Goal: Use online tool/utility: Utilize a website feature to perform a specific function

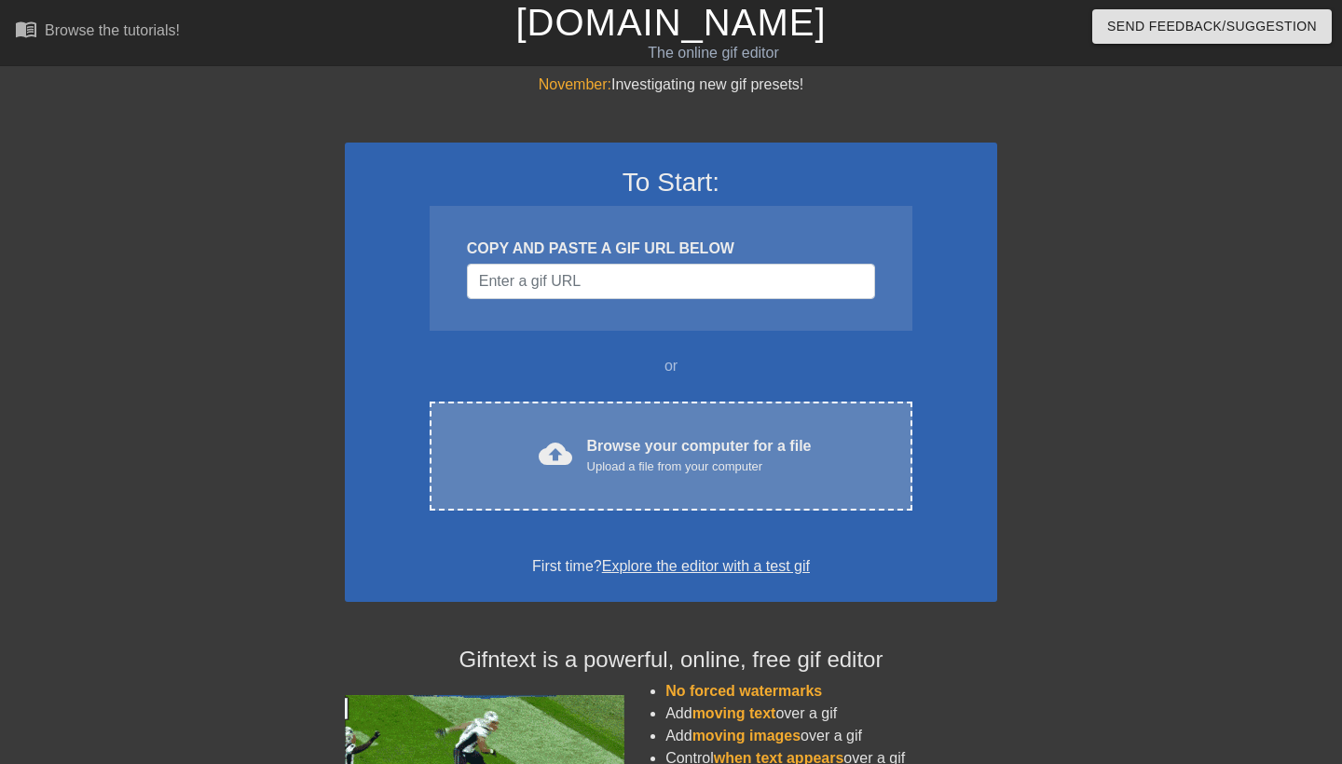
click at [740, 444] on div "Browse your computer for a file Upload a file from your computer" at bounding box center [699, 455] width 225 height 41
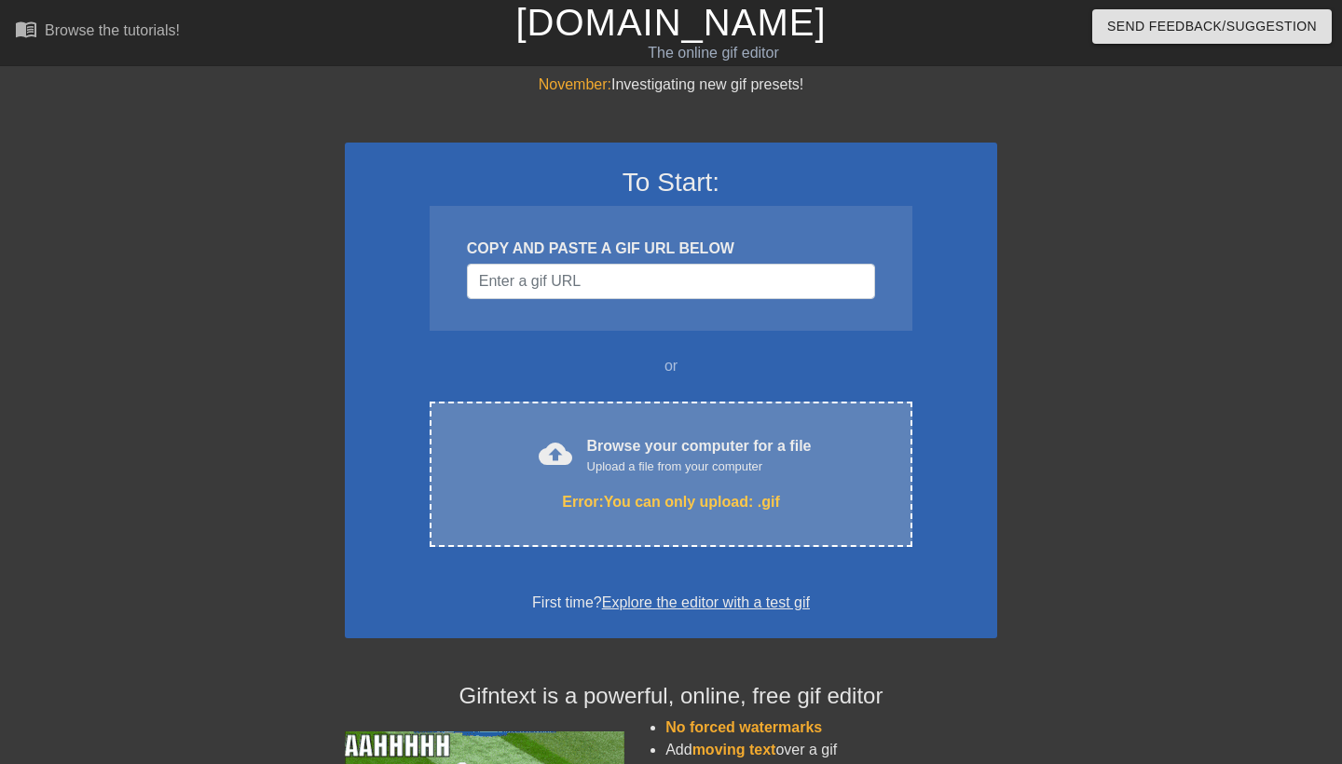
click at [822, 528] on div "cloud_upload Browse your computer for a file Upload a file from your computer E…" at bounding box center [671, 474] width 483 height 145
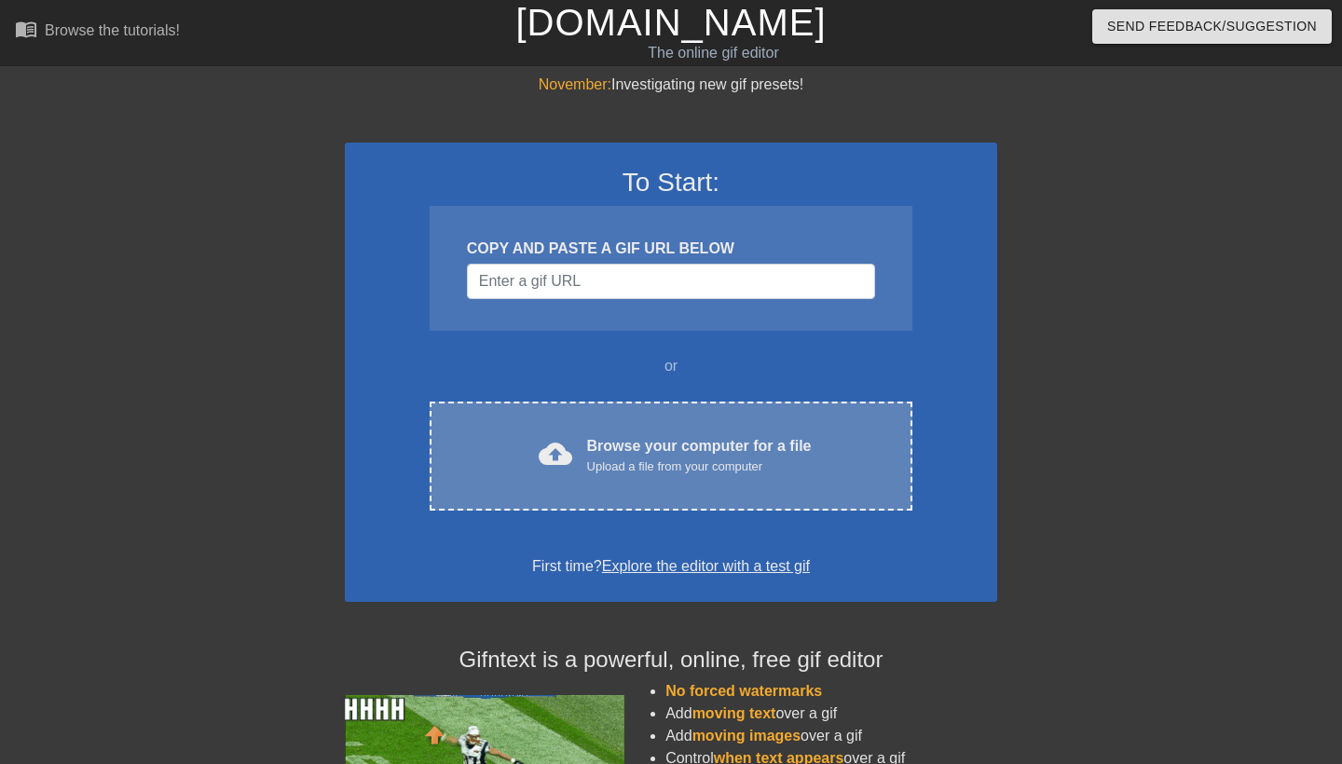
click at [610, 446] on div "Browse your computer for a file Upload a file from your computer" at bounding box center [699, 455] width 225 height 41
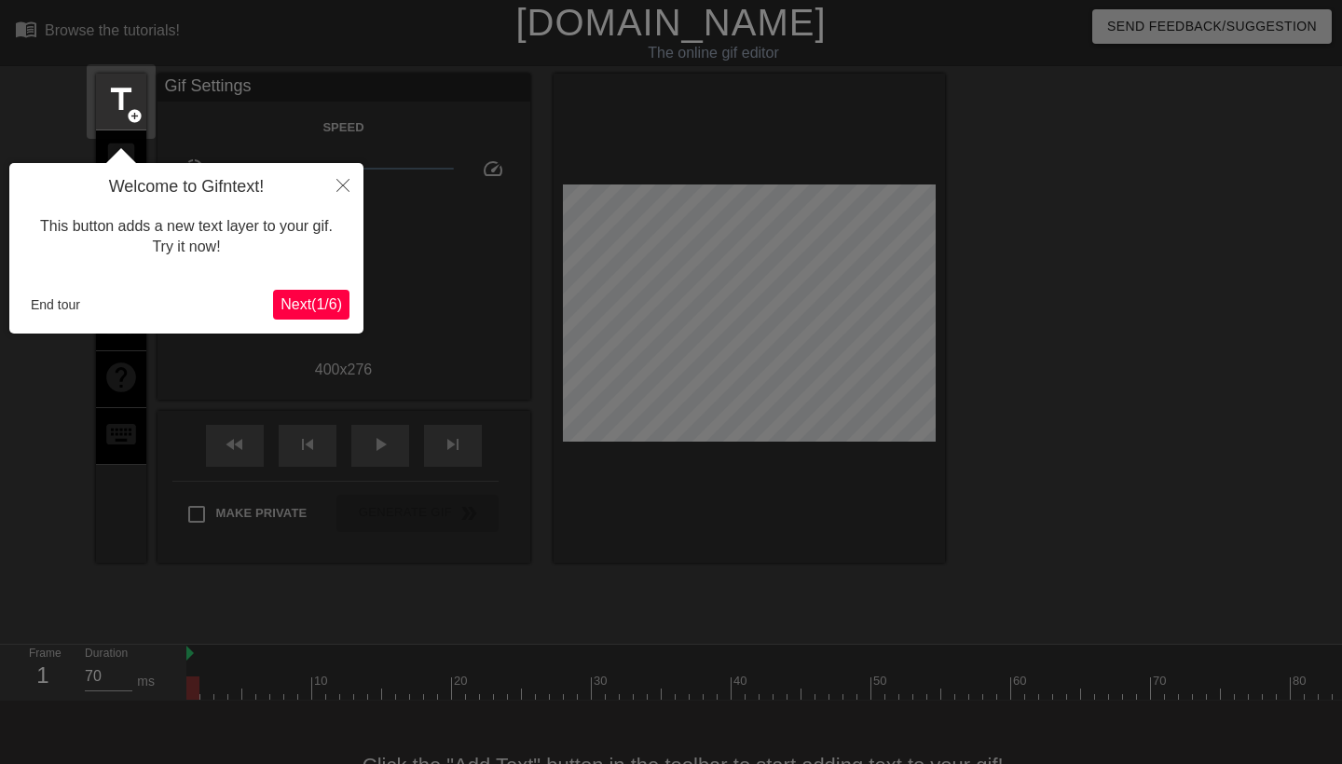
scroll to position [46, 0]
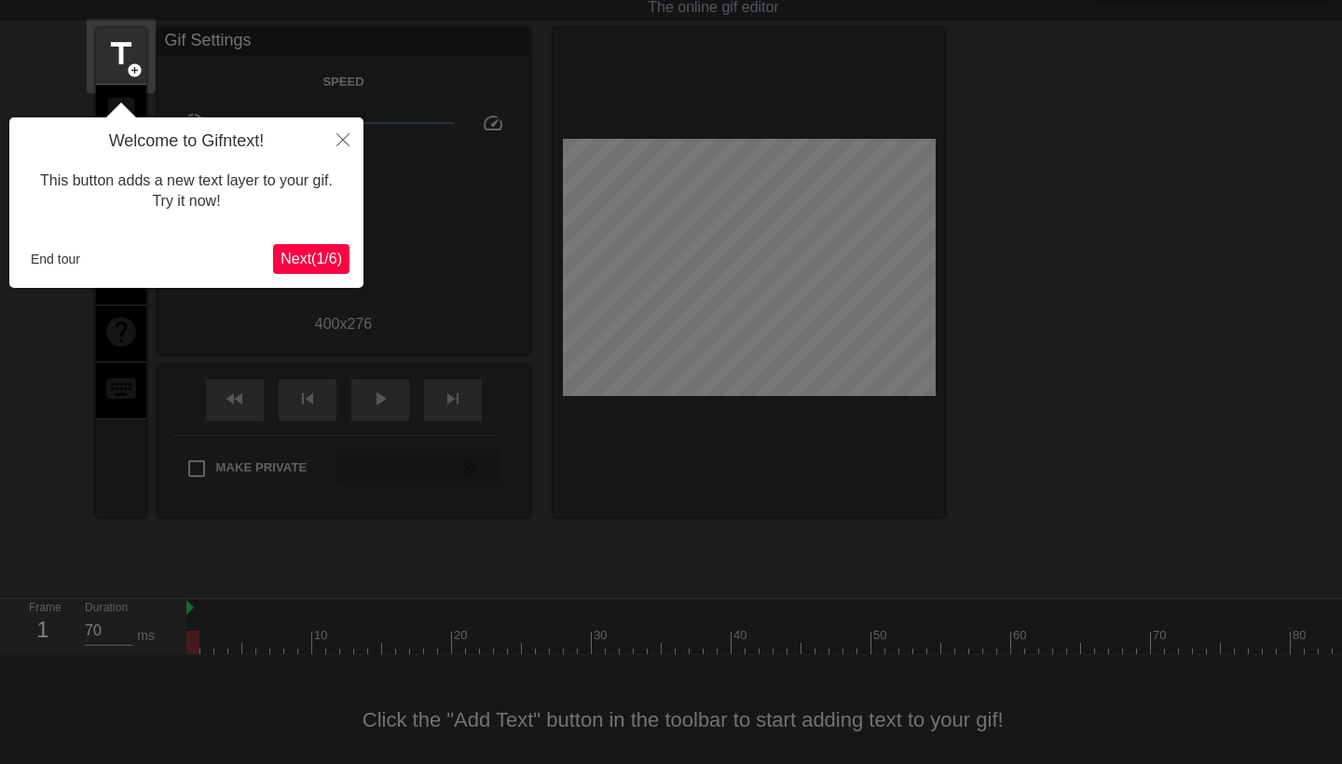
click at [343, 143] on icon "Close" at bounding box center [343, 139] width 13 height 13
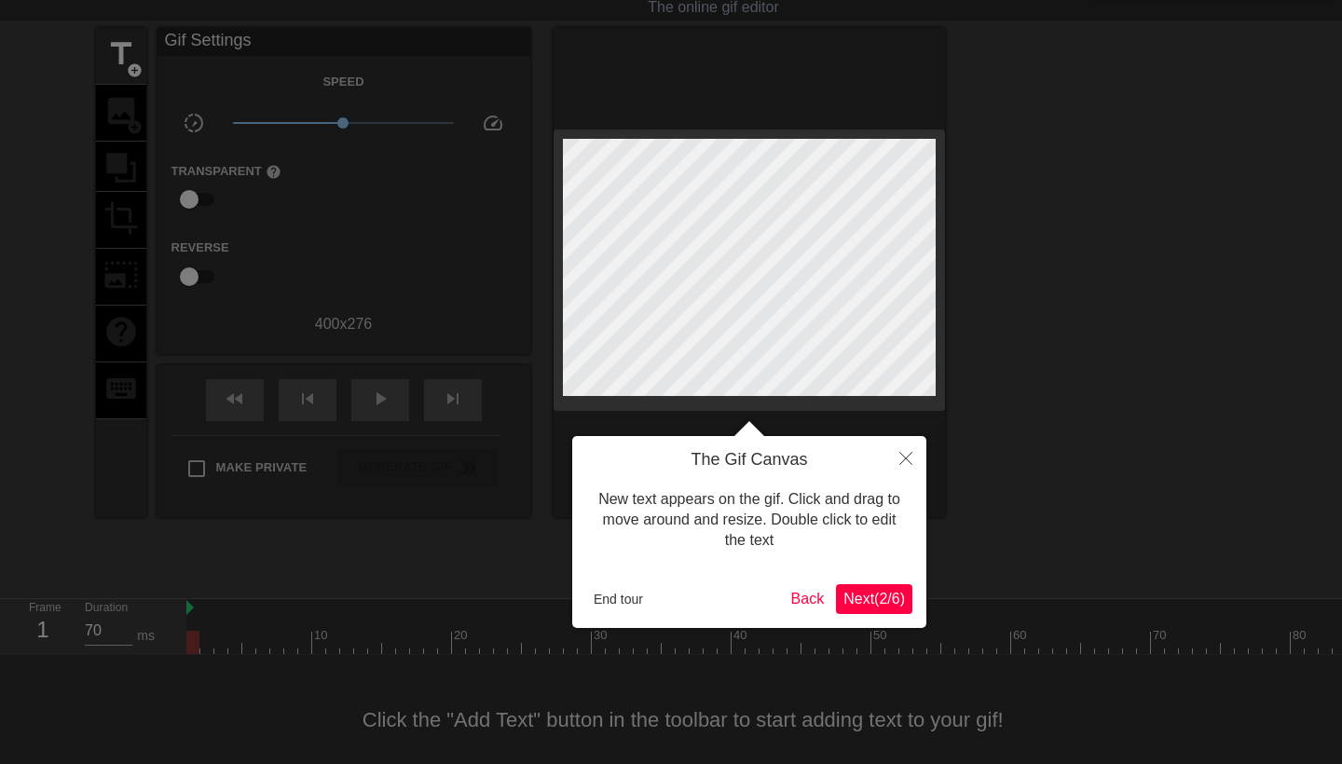
scroll to position [0, 0]
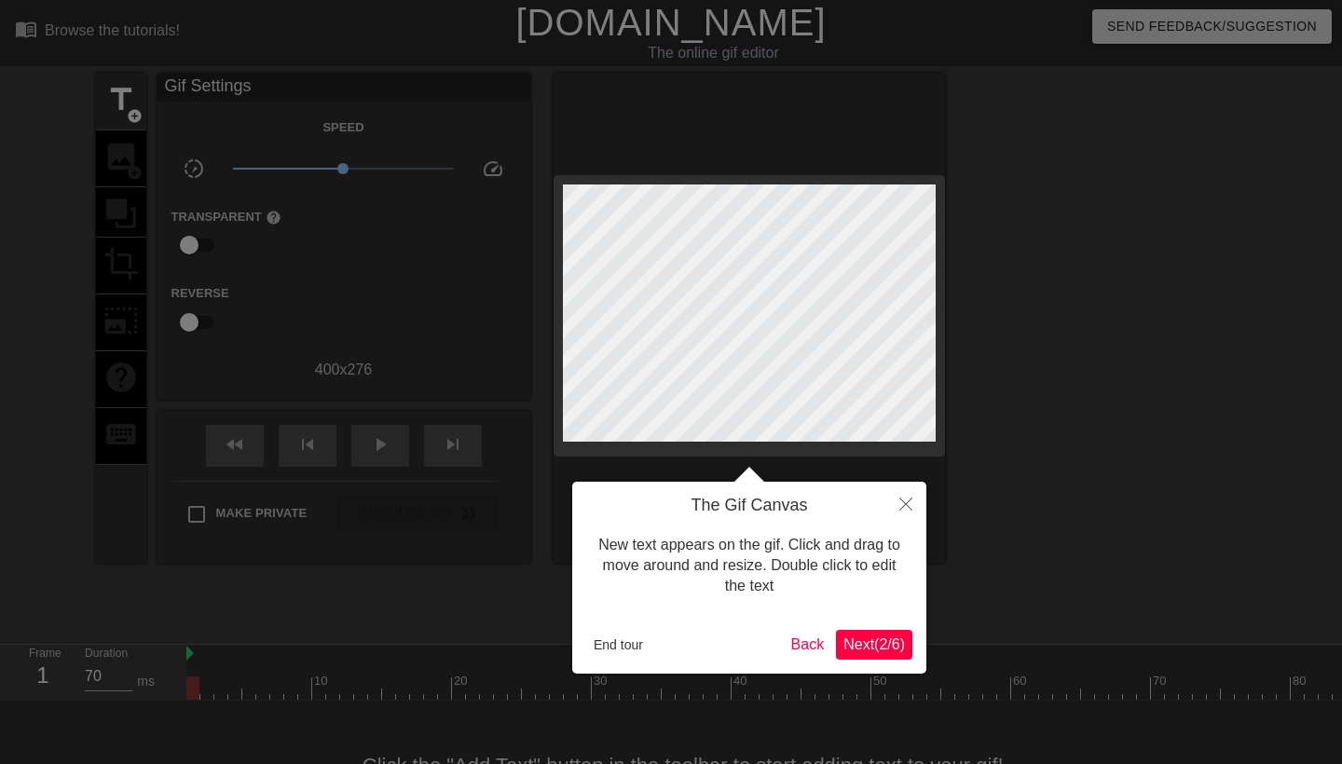
click at [900, 509] on icon "Close" at bounding box center [906, 504] width 13 height 13
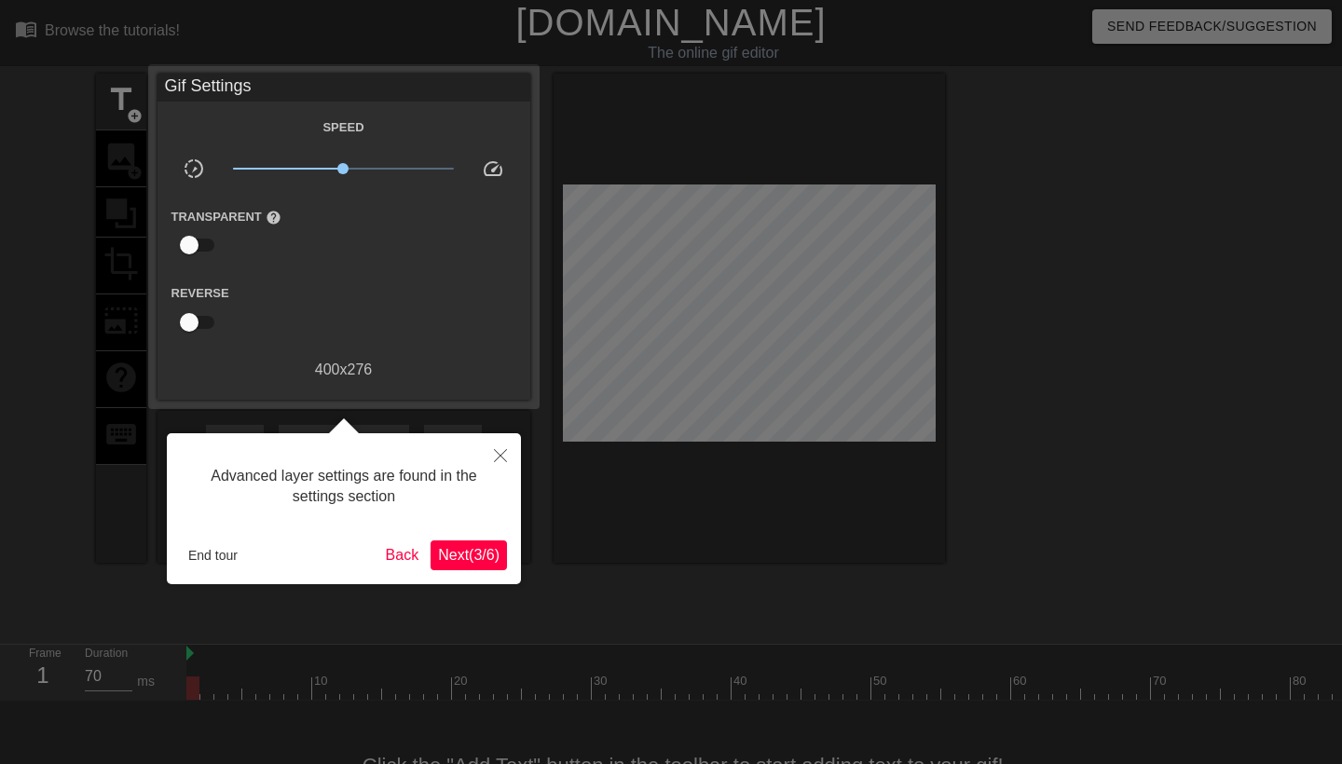
scroll to position [46, 0]
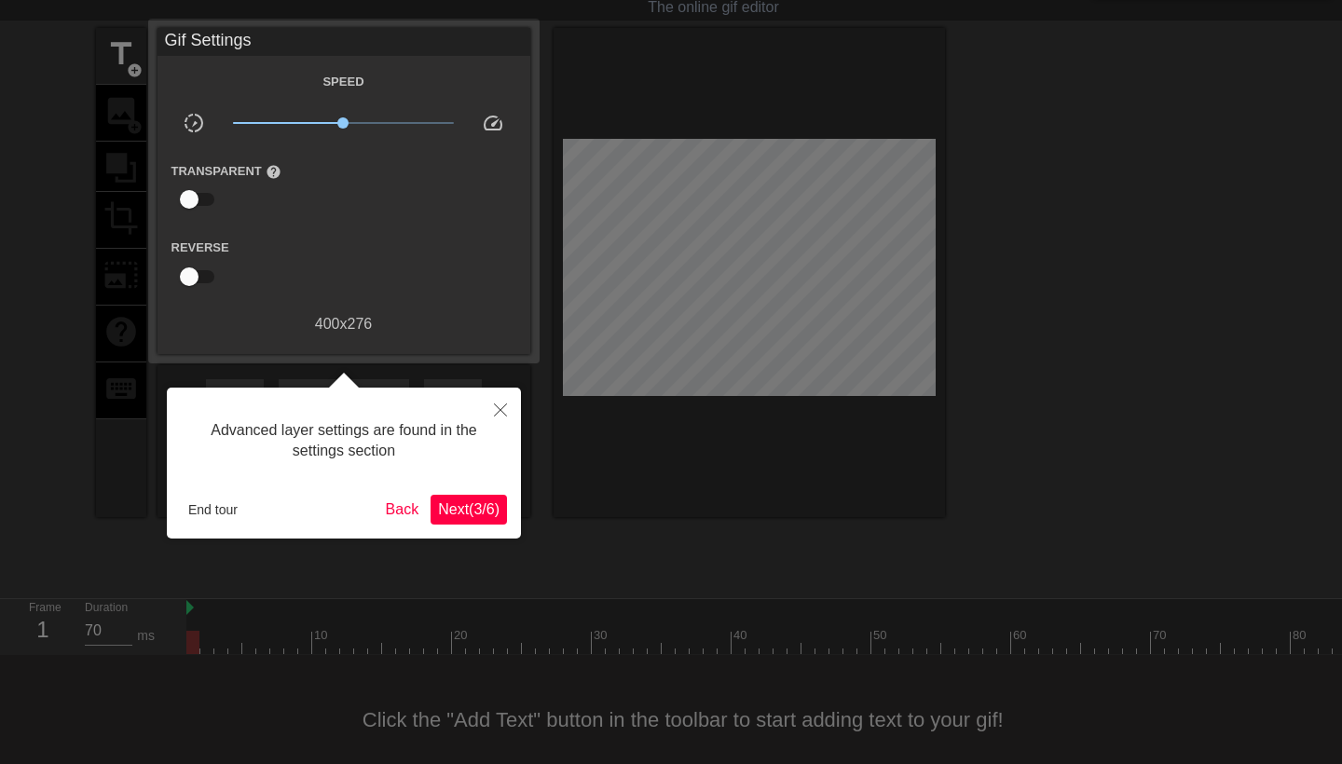
click at [486, 405] on button "Close" at bounding box center [500, 409] width 41 height 43
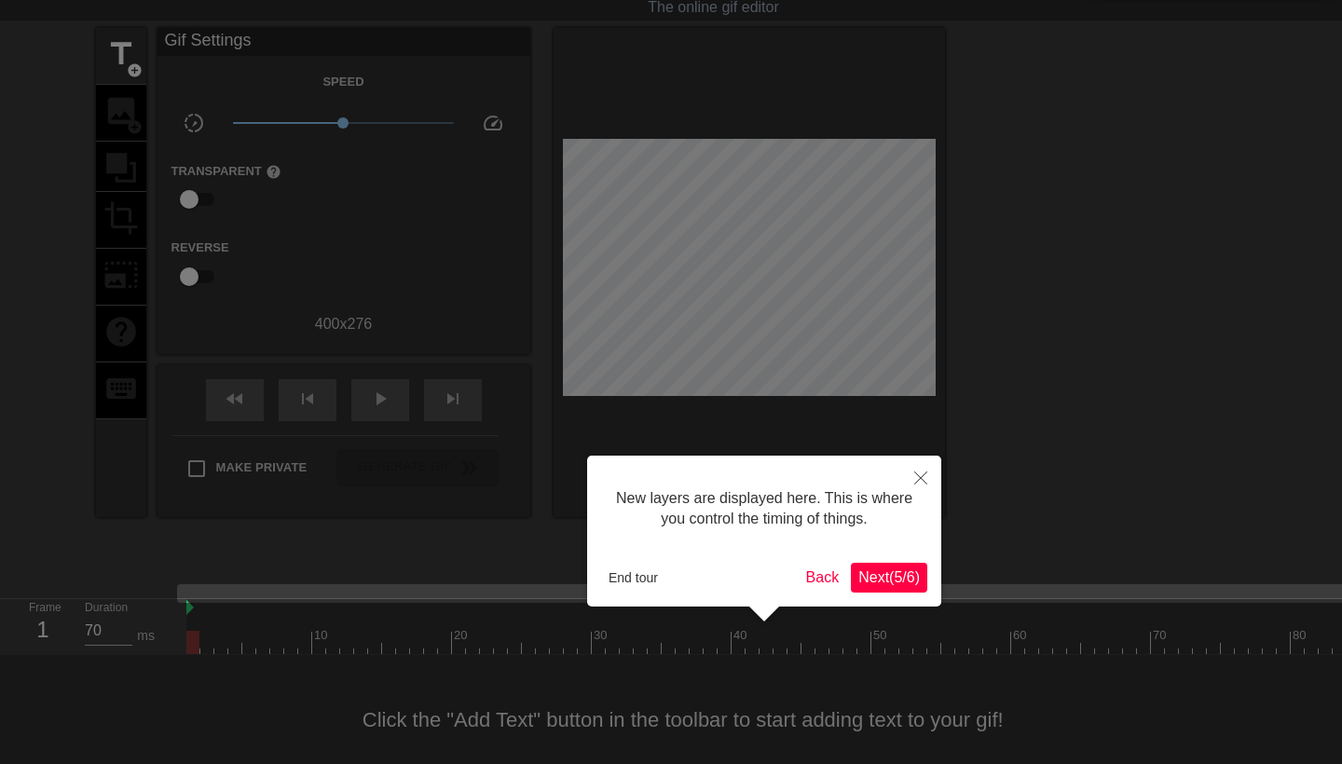
click at [912, 479] on button "Close" at bounding box center [920, 477] width 41 height 43
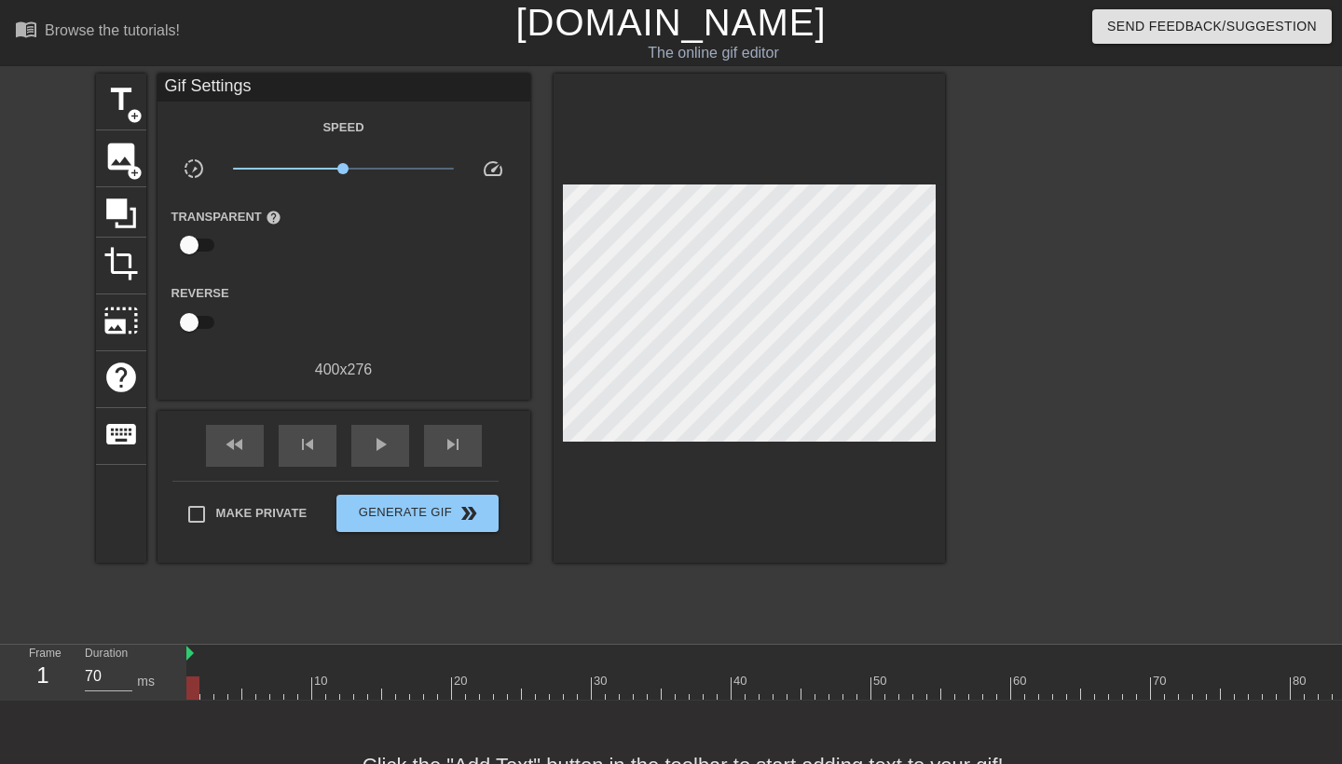
scroll to position [0, 0]
click at [120, 95] on span "title" at bounding box center [120, 99] width 35 height 35
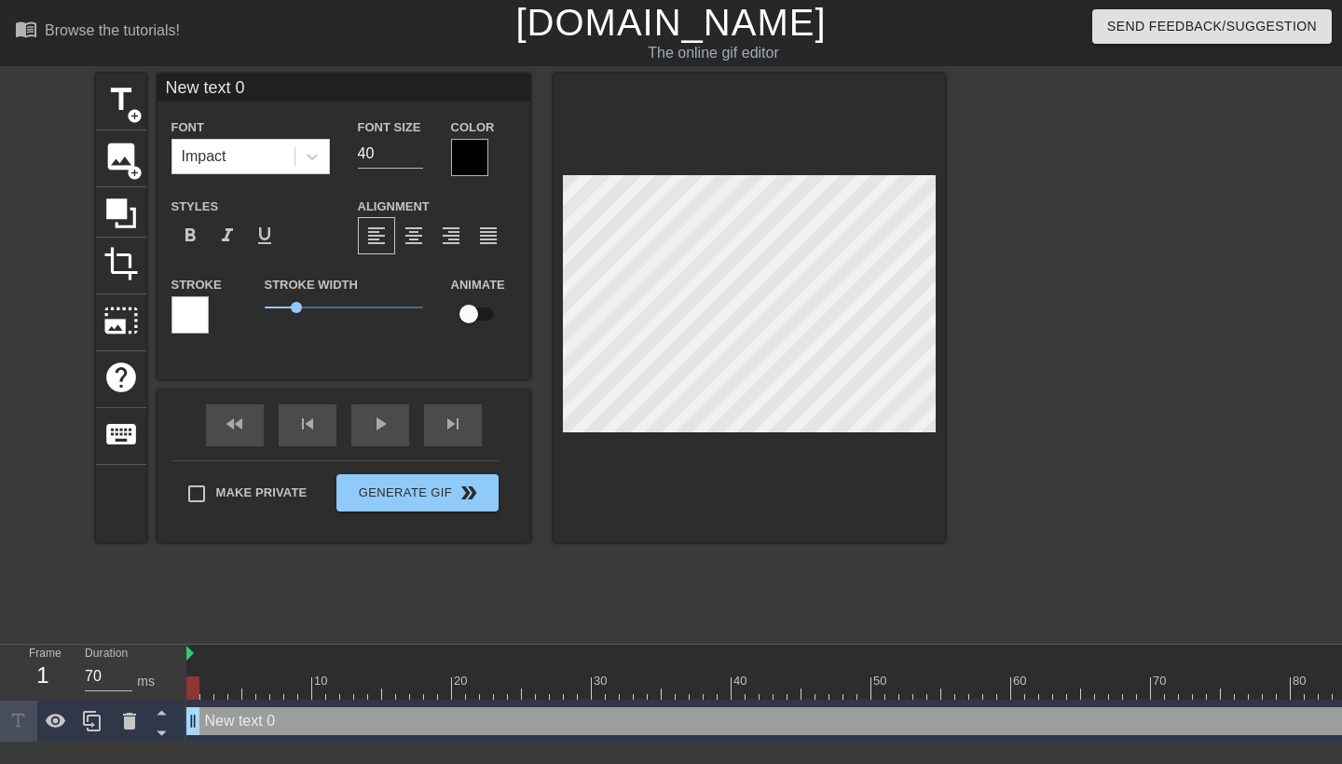
type input "New text"
type textarea "New text"
type input "New text"
type textarea "New text"
type input "New tex"
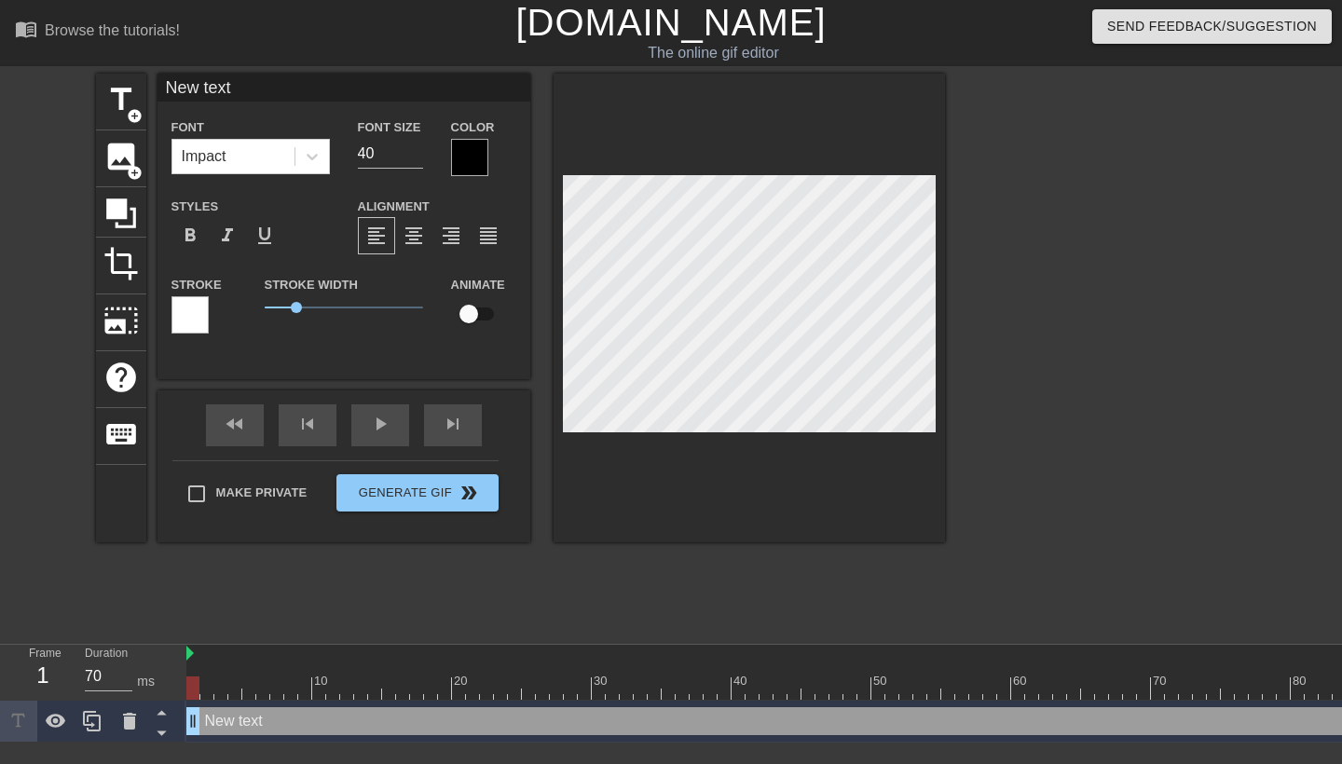
type textarea "New tex"
type input "New te"
type textarea "New te"
type input "New t"
type textarea "New t"
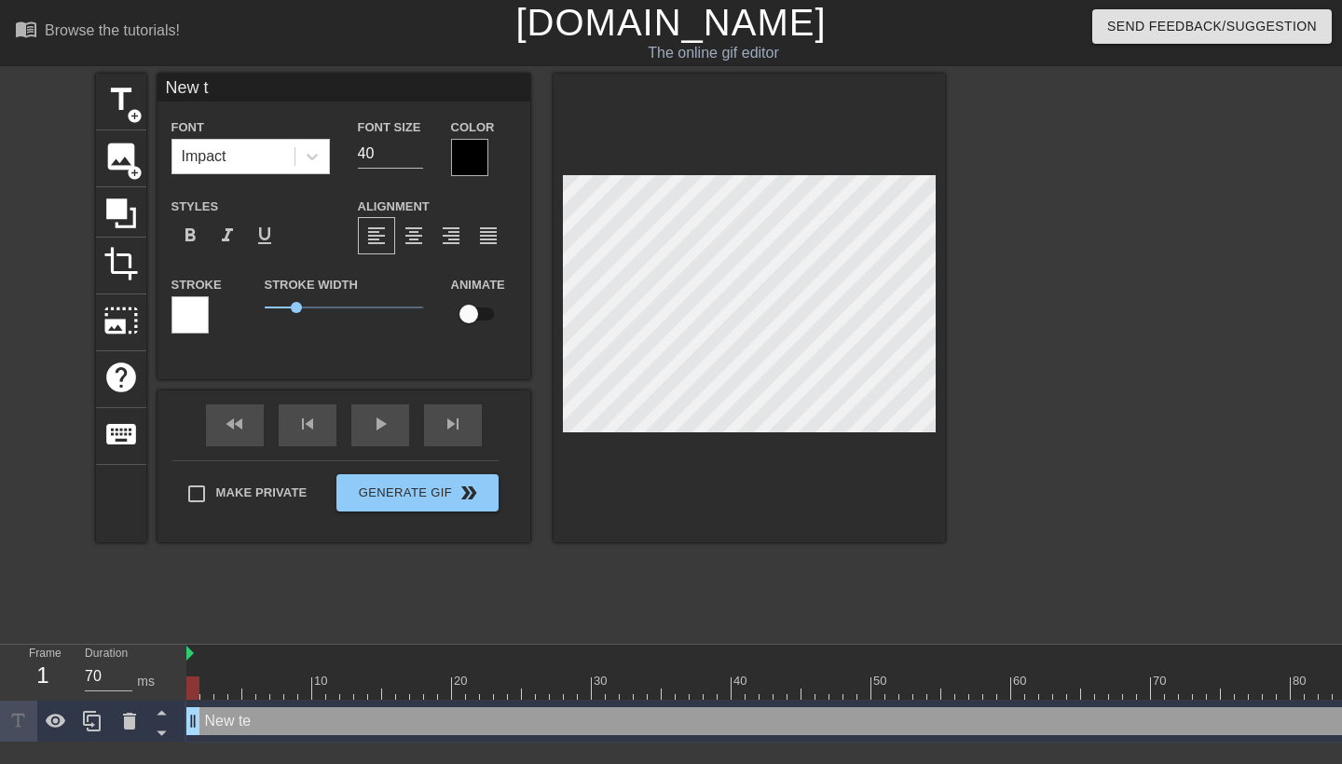
scroll to position [0, 1]
type input "New"
type textarea "New"
type input "New"
type textarea "New"
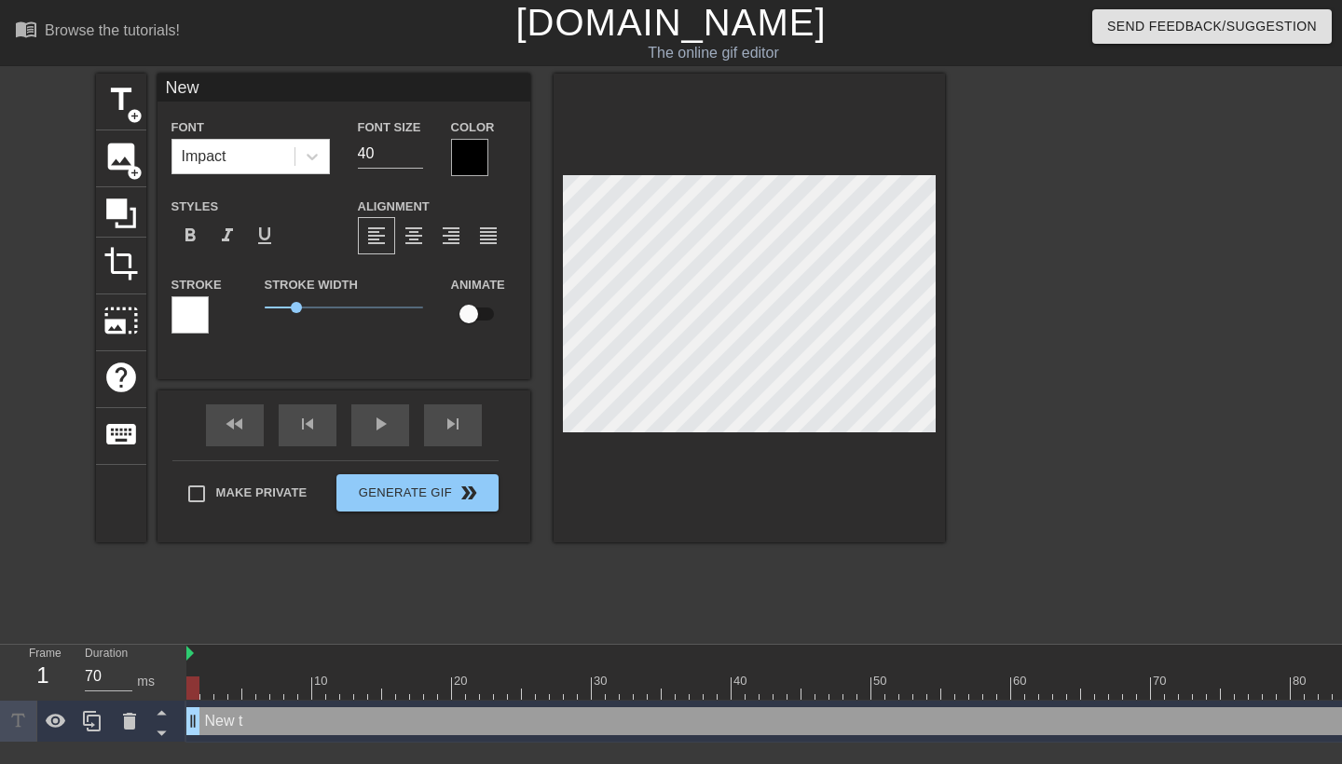
type input "Ne"
type textarea "Ne"
type input "N"
type textarea "N"
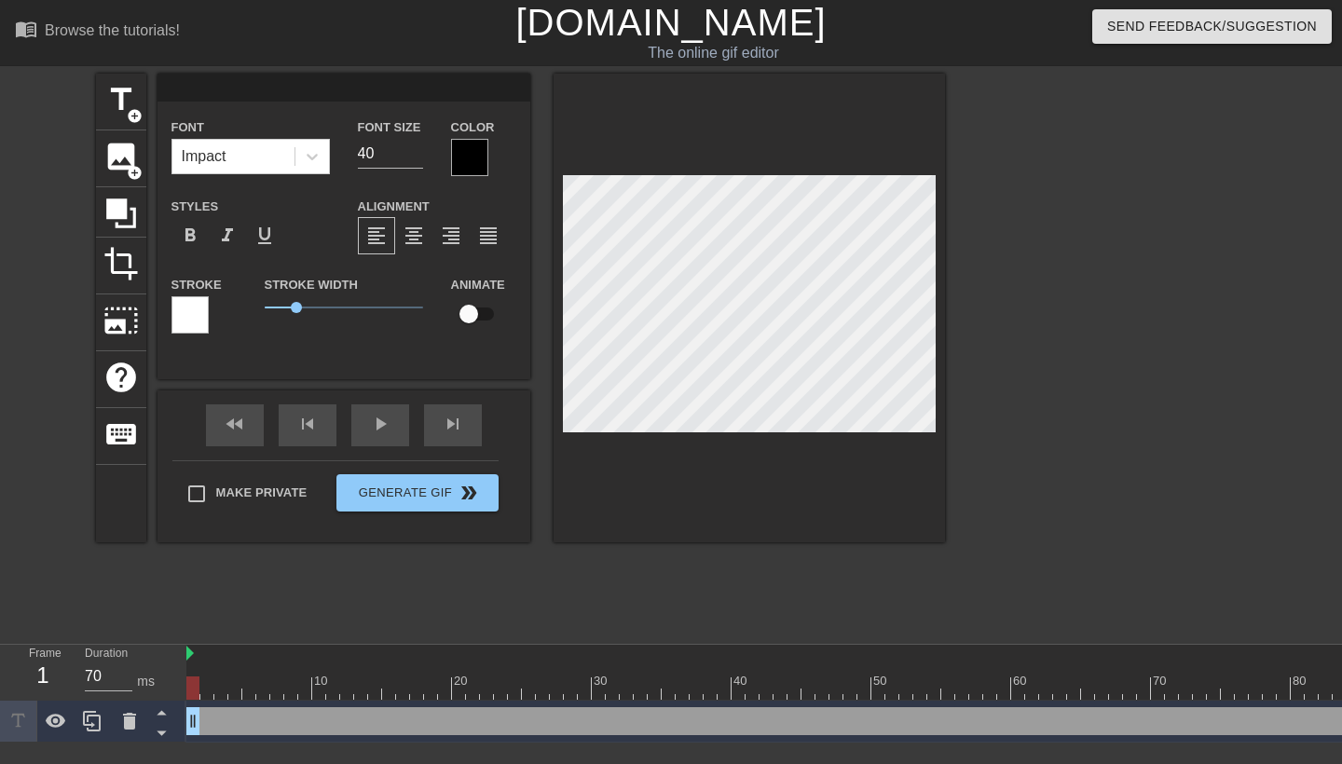
type input "J"
type textarea "J"
type input "[PERSON_NAME]"
type textarea "[PERSON_NAME]"
type input "[PERSON_NAME]"
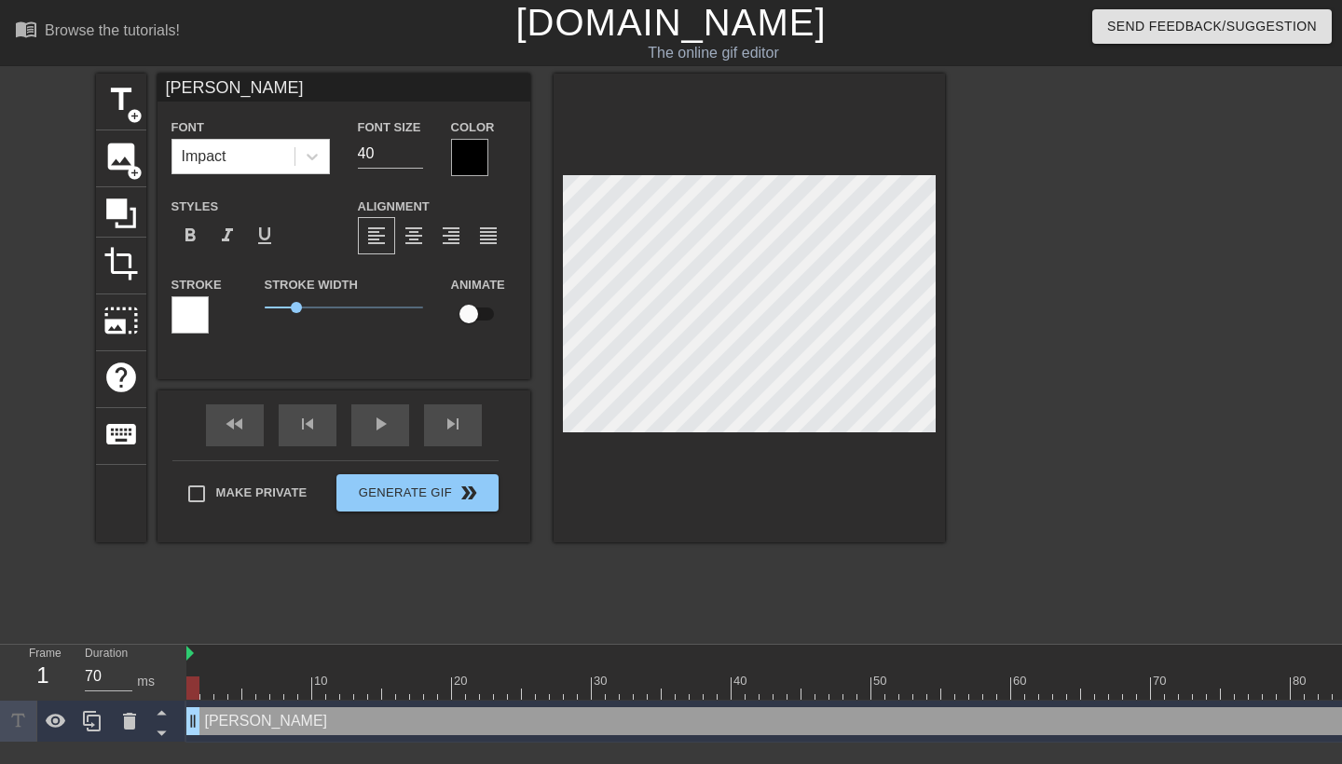
type textarea "[PERSON_NAME]"
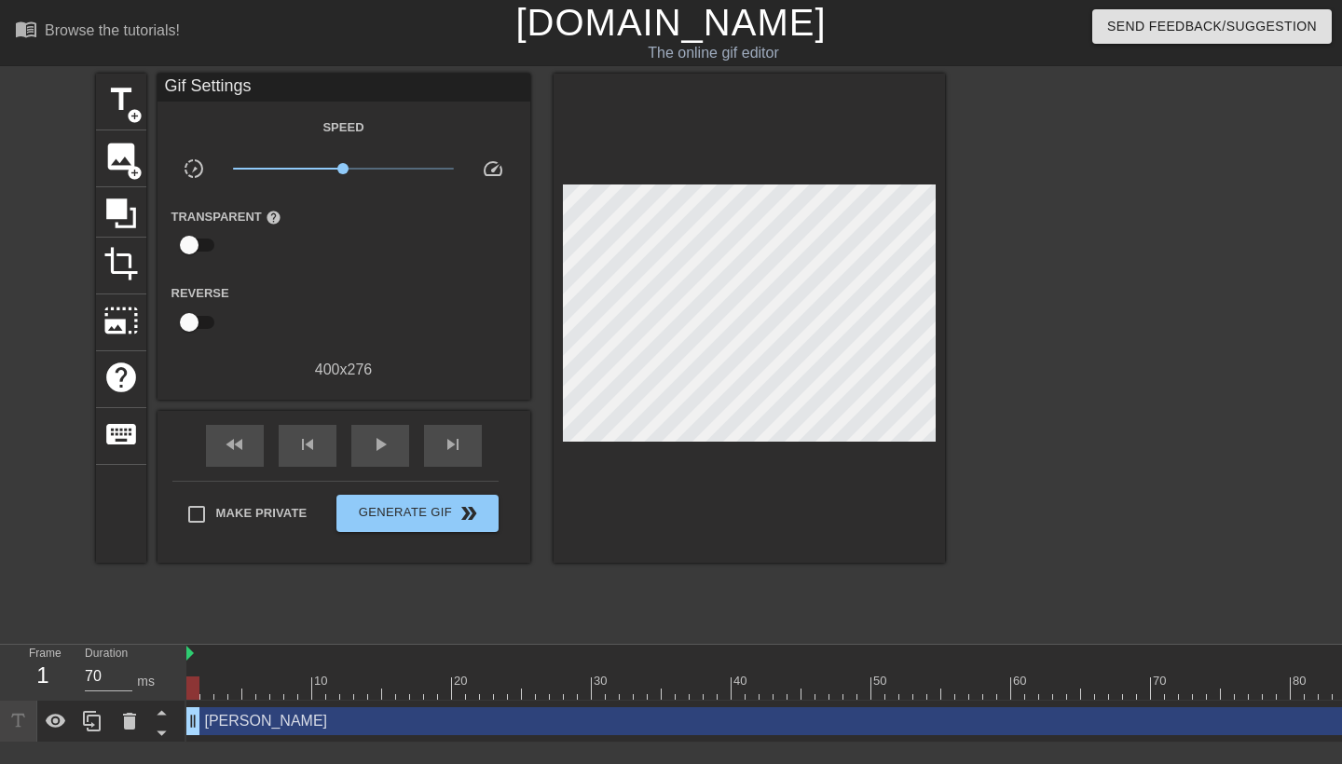
click at [1043, 323] on div at bounding box center [1108, 353] width 280 height 559
click at [1020, 380] on div at bounding box center [1108, 353] width 280 height 559
click at [192, 662] on div at bounding box center [1102, 654] width 1832 height 19
click at [254, 662] on div at bounding box center [1102, 654] width 1832 height 19
click at [275, 667] on div at bounding box center [277, 675] width 14 height 23
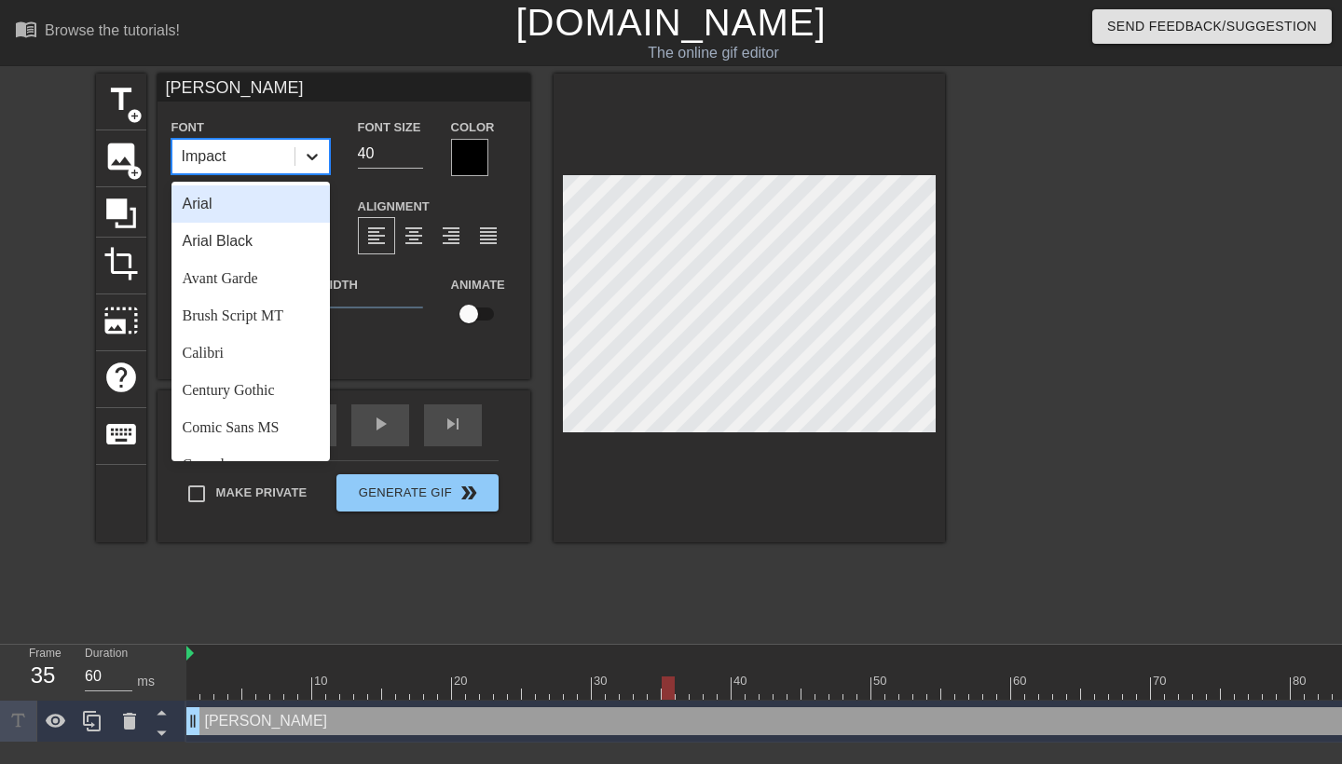
click at [308, 152] on icon at bounding box center [312, 156] width 19 height 19
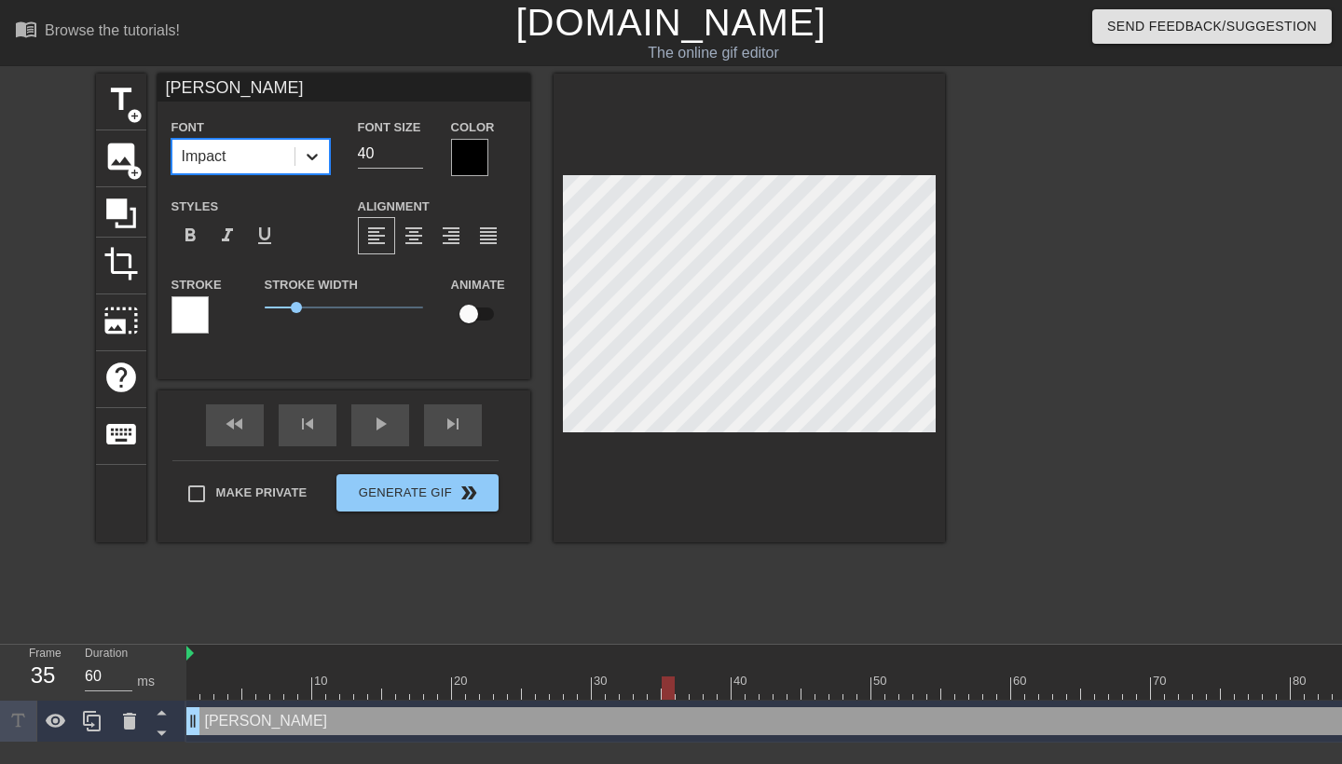
click at [308, 152] on icon at bounding box center [312, 156] width 19 height 19
click at [131, 202] on icon at bounding box center [120, 213] width 35 height 35
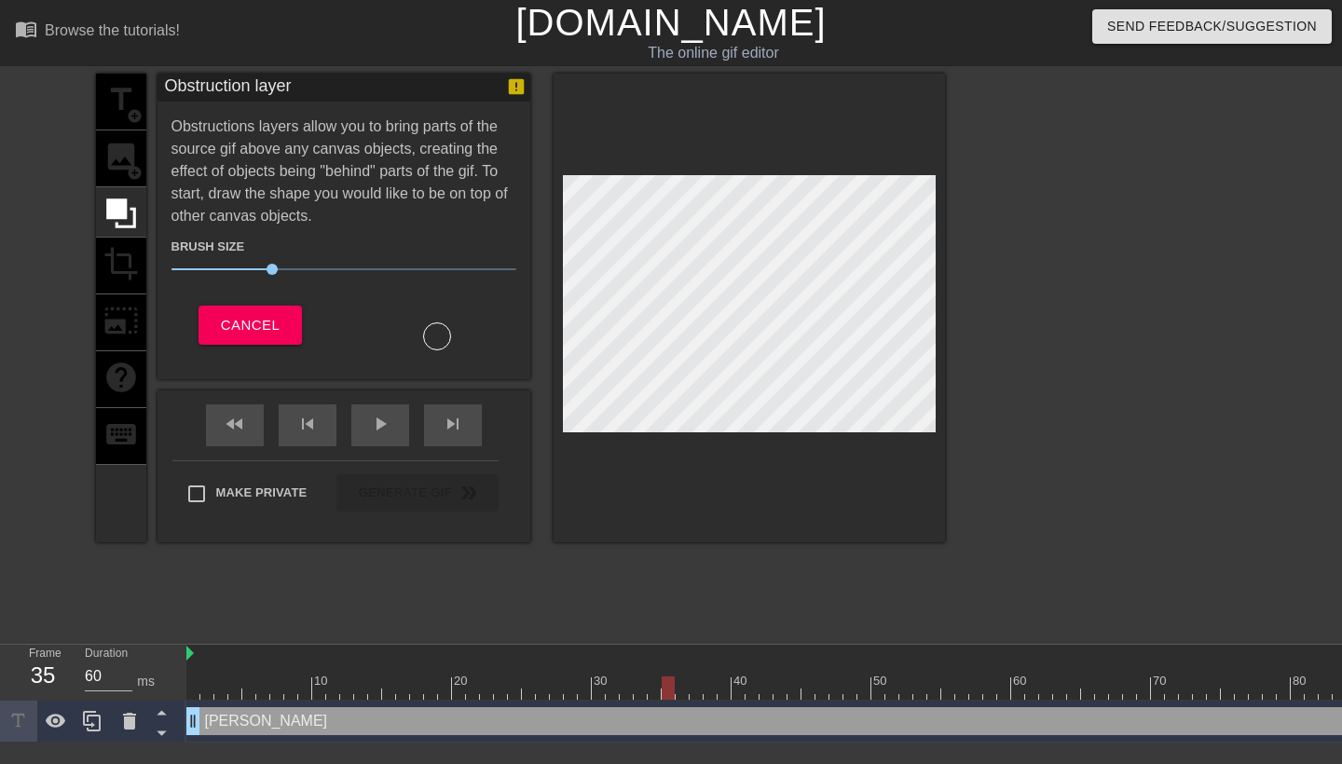
click at [126, 174] on div "title add_circle image add_circle crop photo_size_select_large help keyboard" at bounding box center [121, 308] width 50 height 469
click at [129, 154] on div "title add_circle image add_circle crop photo_size_select_large help keyboard" at bounding box center [121, 308] width 50 height 469
click at [268, 336] on span "Cancel" at bounding box center [250, 325] width 59 height 24
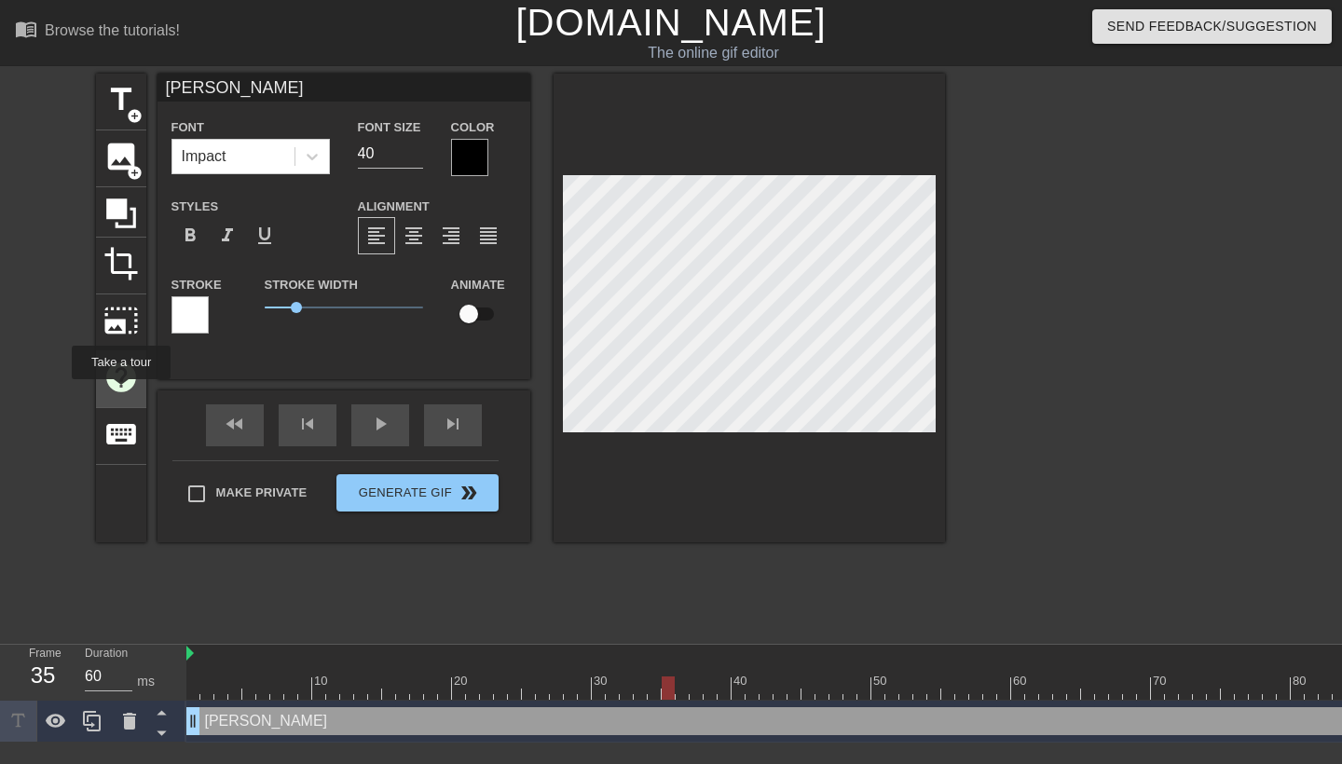
click at [122, 384] on span "help" at bounding box center [120, 377] width 35 height 35
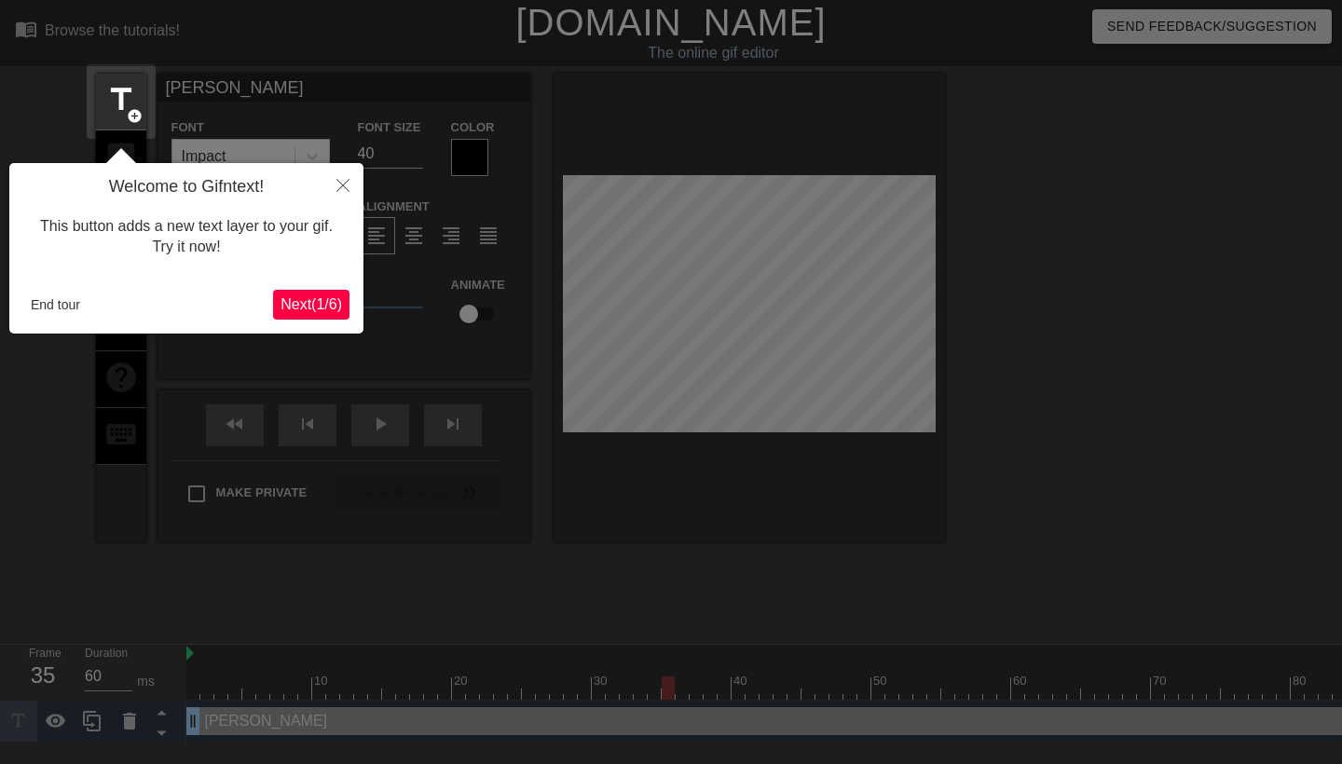
click at [341, 181] on icon "Close" at bounding box center [343, 185] width 13 height 13
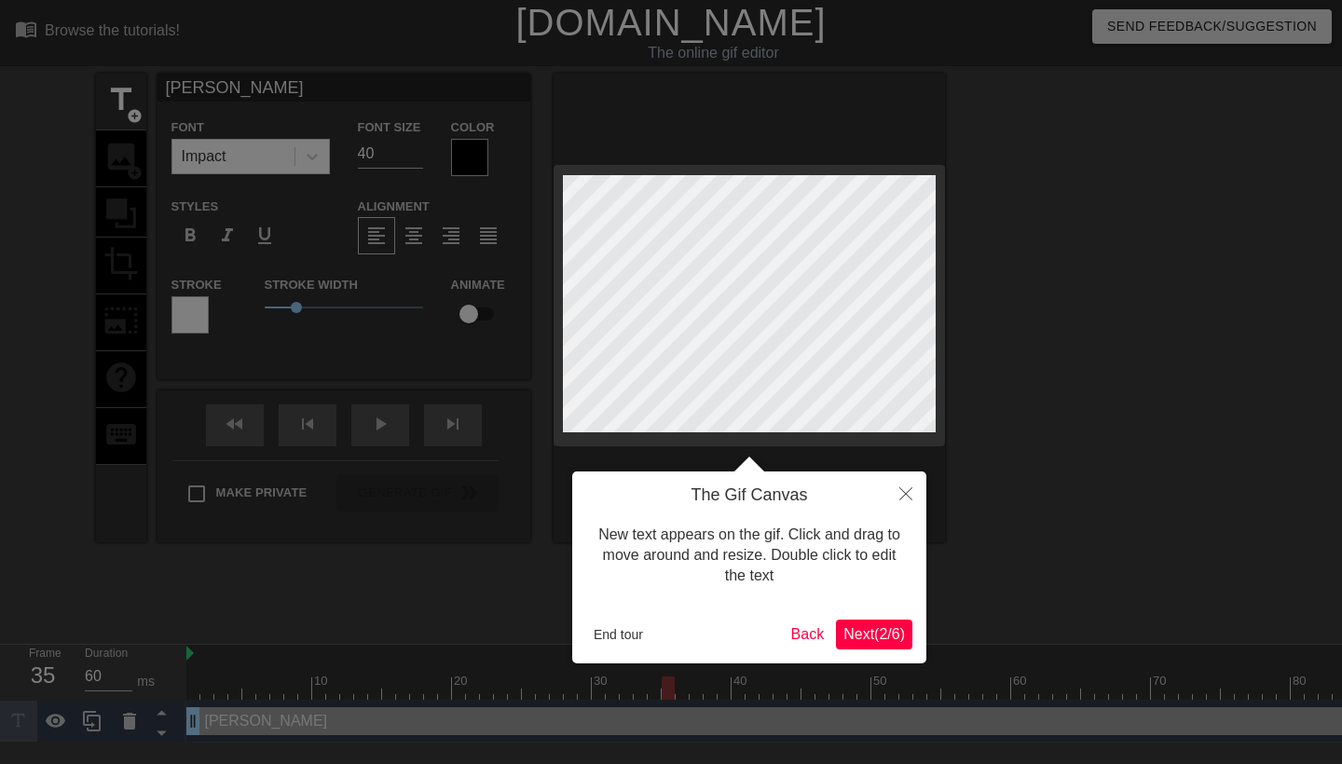
click at [898, 491] on button "Close" at bounding box center [906, 493] width 41 height 43
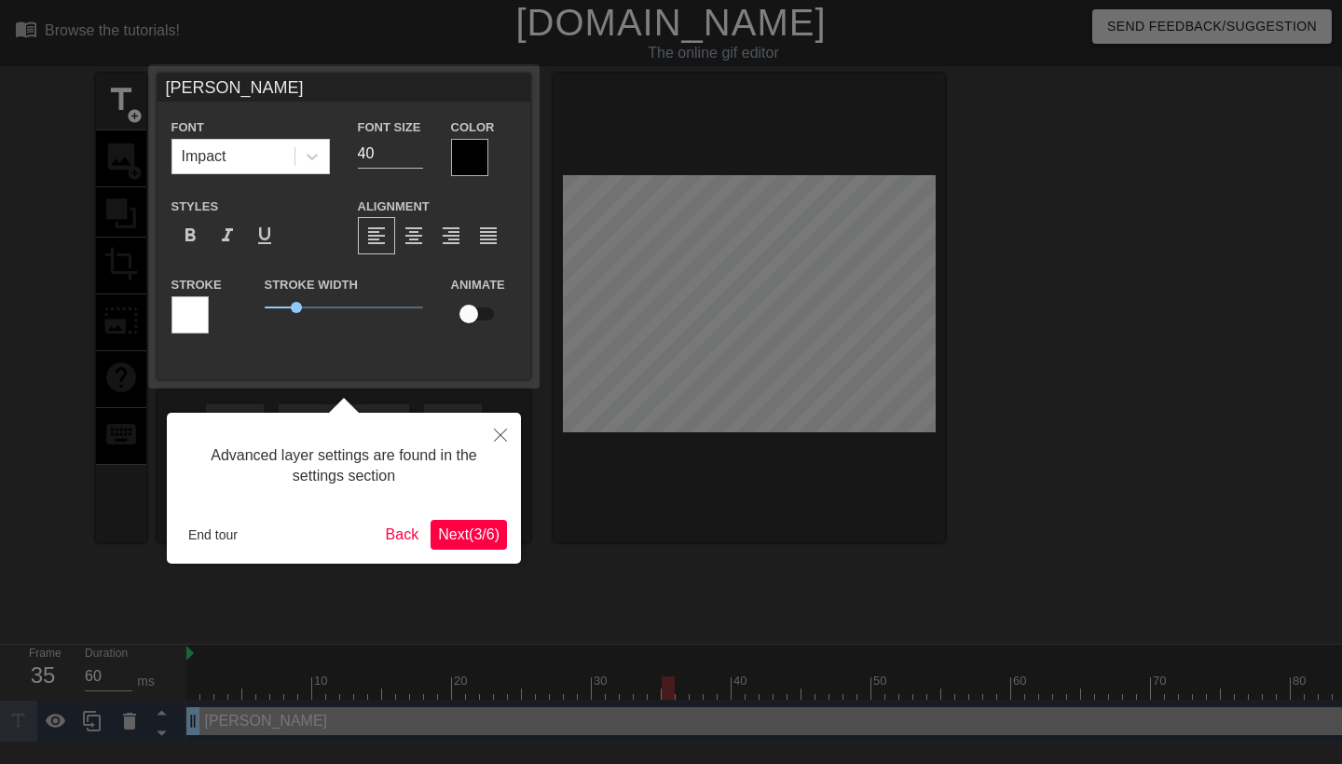
click at [508, 438] on button "Close" at bounding box center [500, 434] width 41 height 43
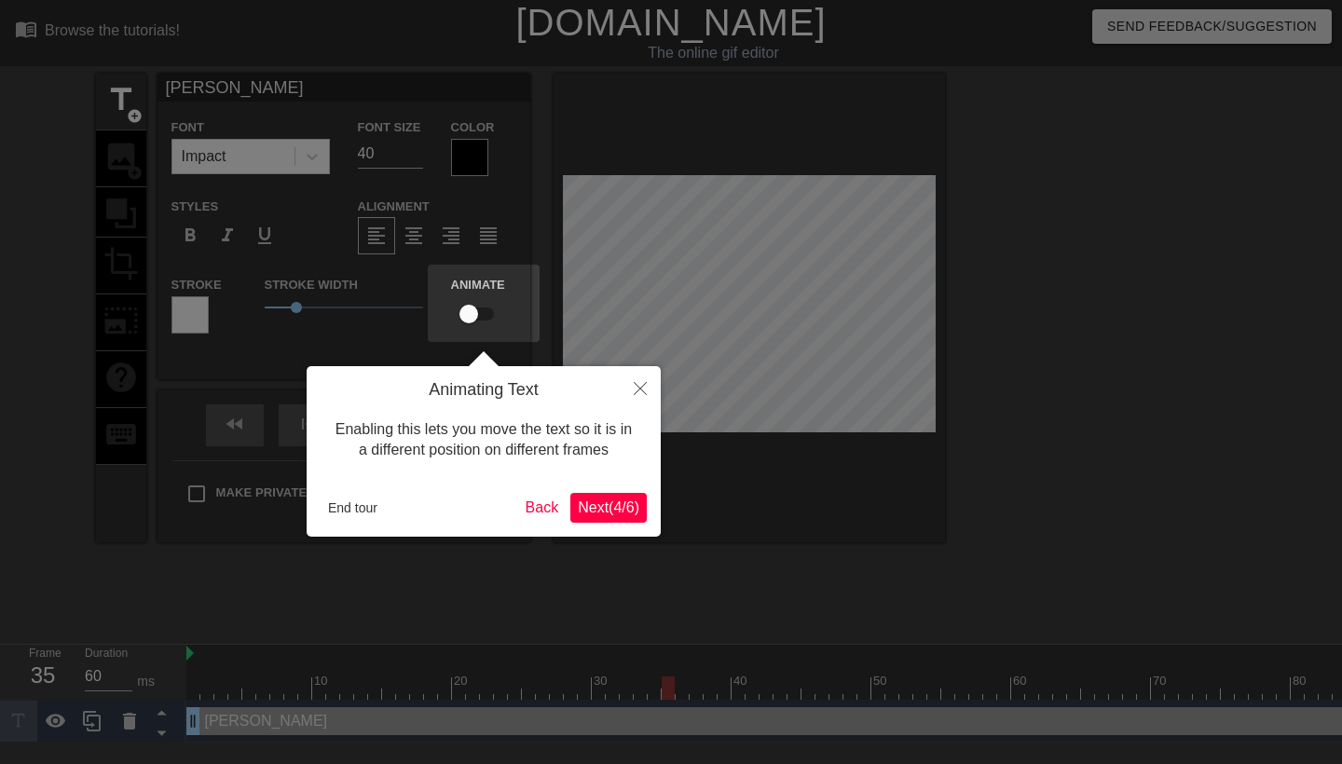
click at [635, 392] on icon "Close" at bounding box center [640, 388] width 13 height 13
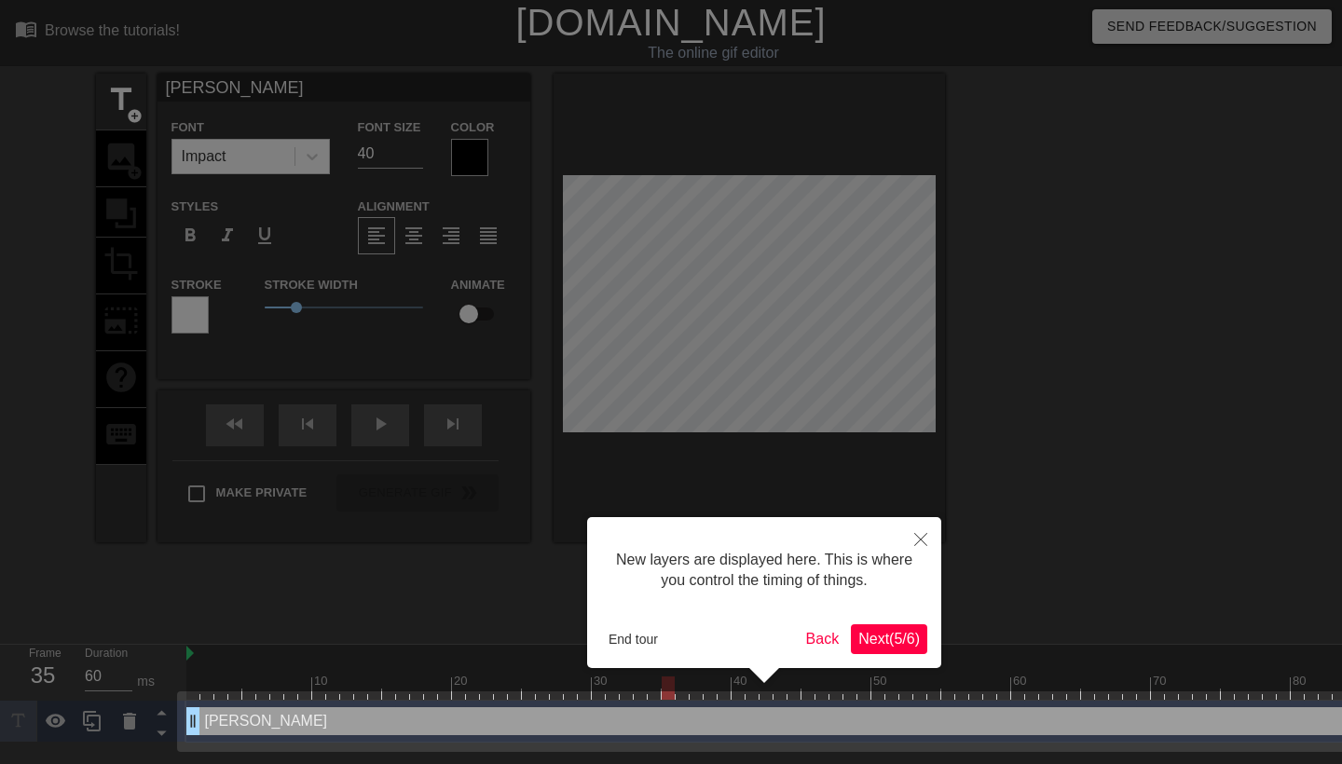
click at [927, 540] on icon "Close" at bounding box center [920, 539] width 13 height 13
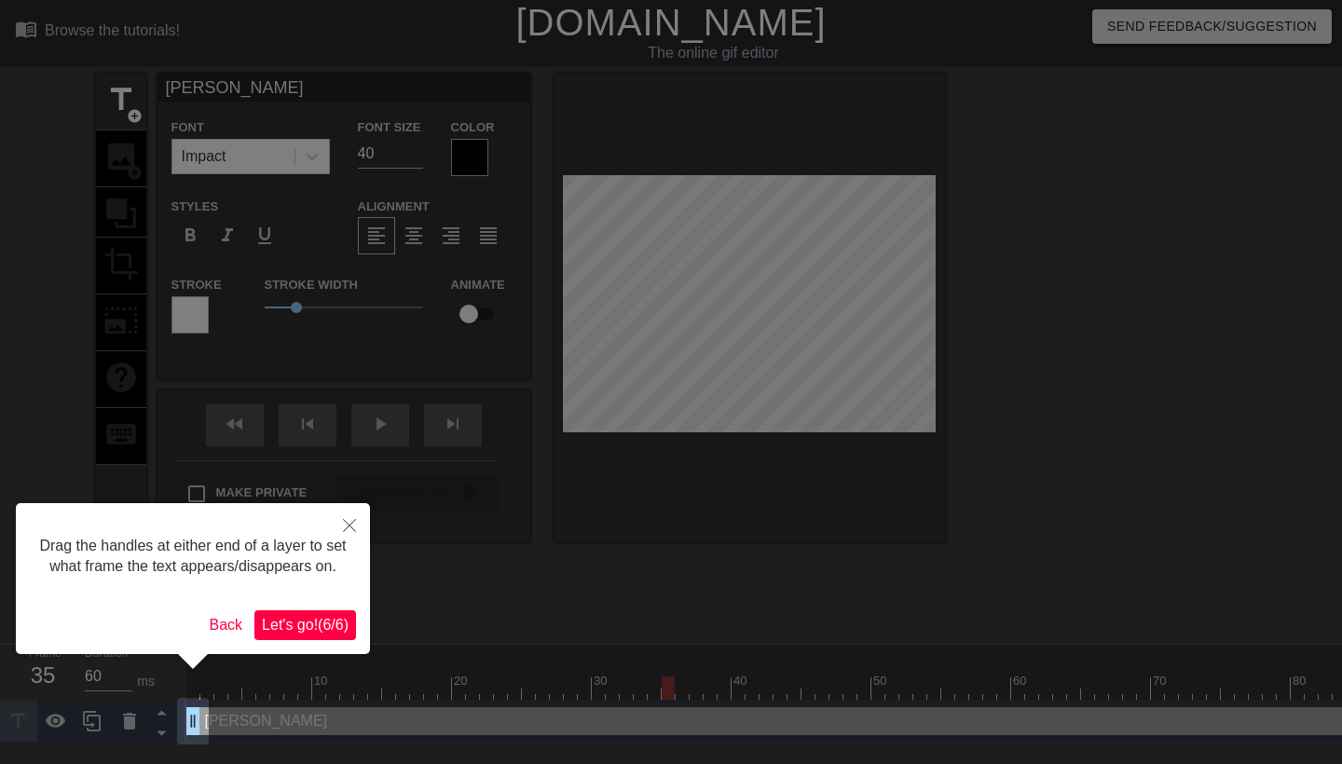
click at [354, 516] on button "Close" at bounding box center [349, 524] width 41 height 43
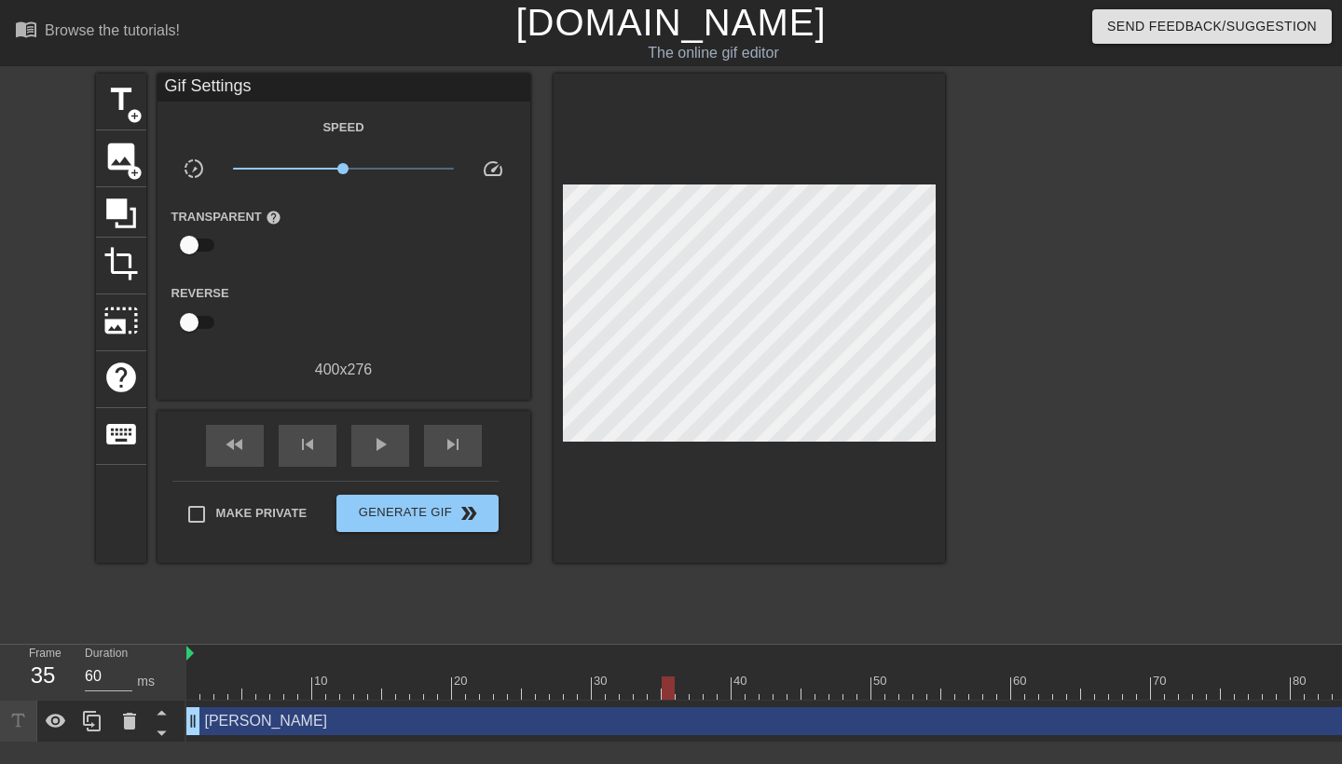
click at [968, 345] on div at bounding box center [1108, 353] width 280 height 559
click at [388, 418] on div "fast_rewind skip_previous play_arrow skip_next" at bounding box center [344, 446] width 304 height 70
click at [390, 451] on span "play_arrow" at bounding box center [380, 444] width 22 height 22
click at [389, 451] on span "pause" at bounding box center [380, 444] width 22 height 22
click at [388, 451] on span "play_arrow" at bounding box center [380, 444] width 22 height 22
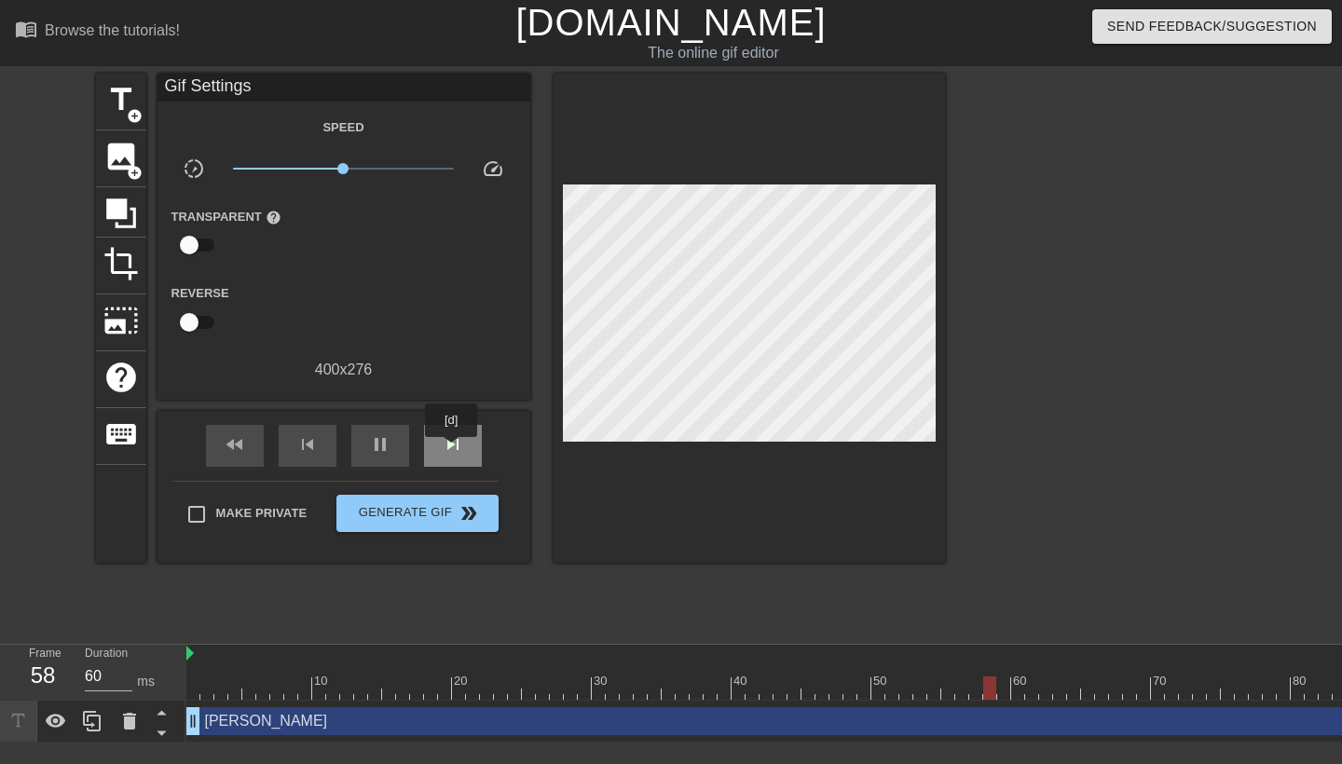
click at [453, 450] on span "skip_next" at bounding box center [453, 444] width 22 height 22
click at [314, 449] on span "skip_previous" at bounding box center [307, 444] width 22 height 22
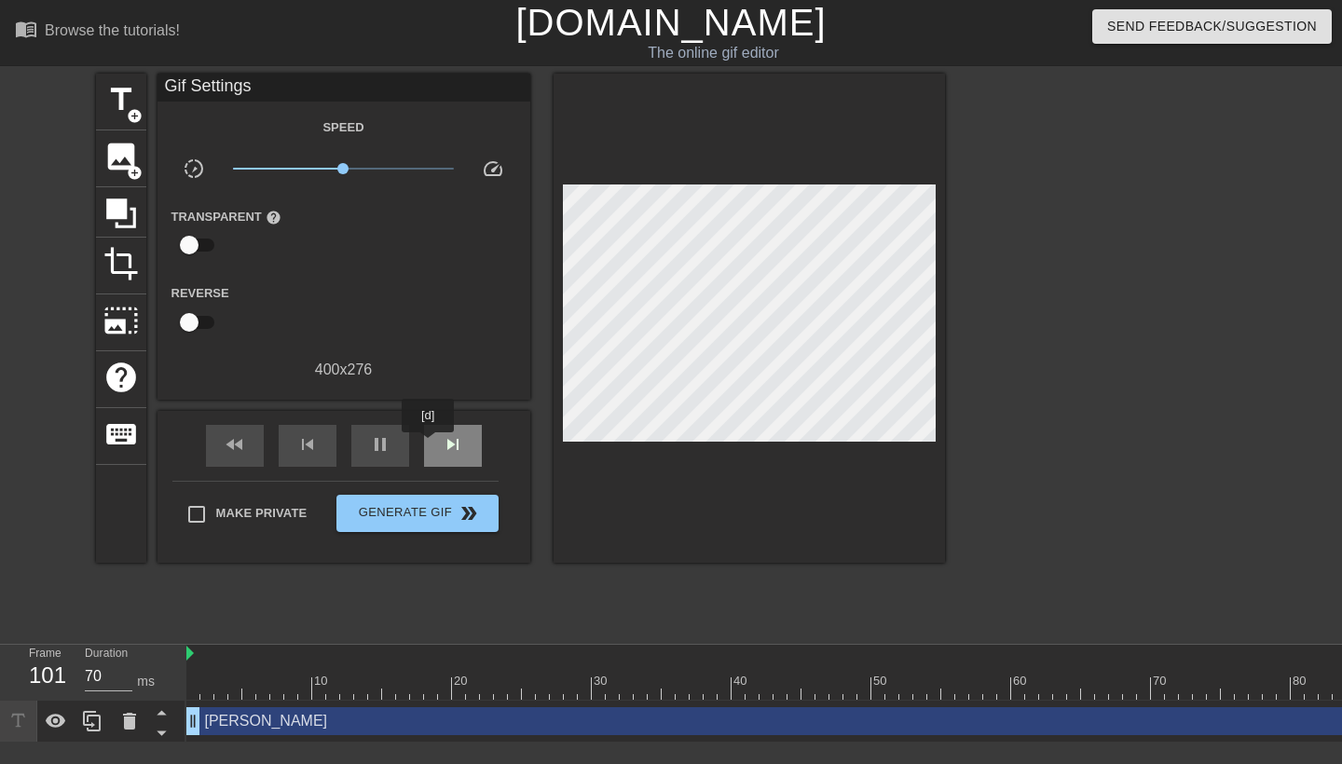
click at [430, 446] on div "skip_next" at bounding box center [453, 446] width 58 height 42
click at [316, 451] on span "skip_previous" at bounding box center [307, 444] width 22 height 22
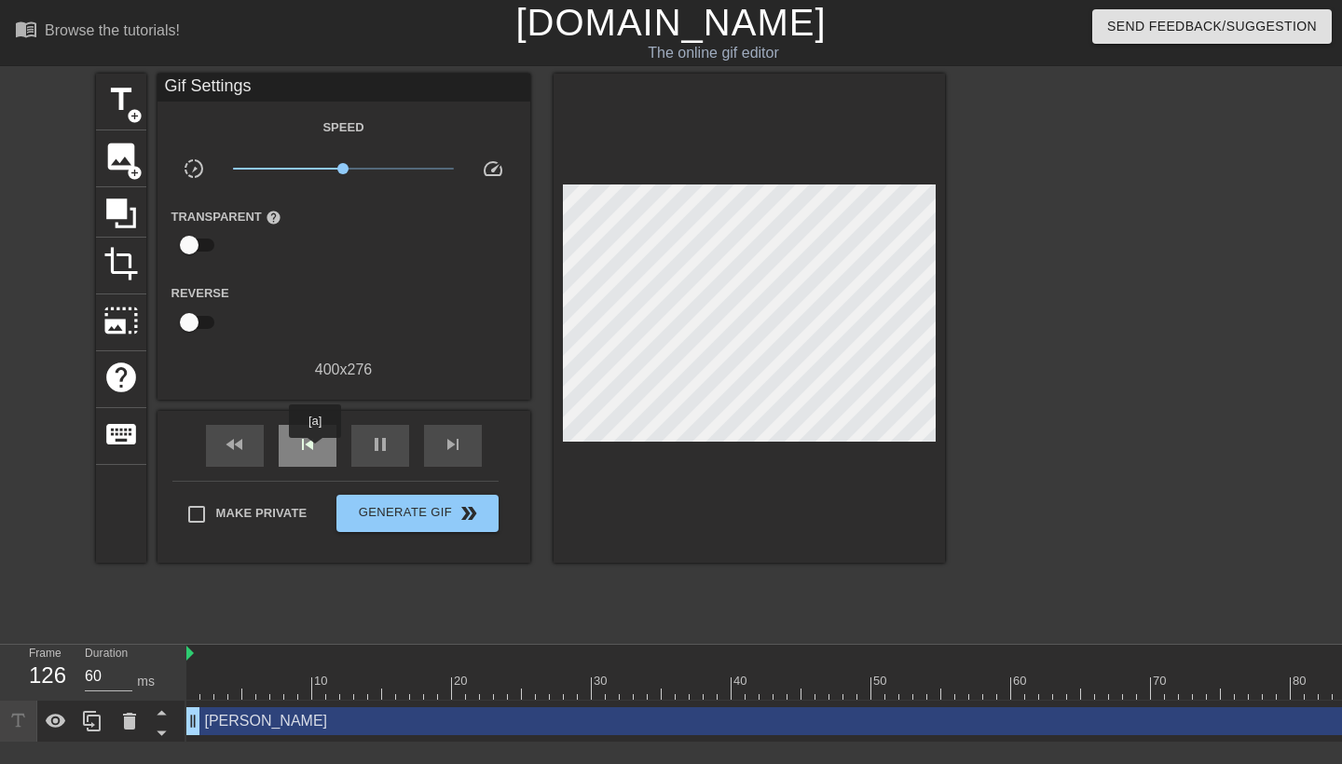
click at [316, 451] on span "skip_previous" at bounding box center [307, 444] width 22 height 22
click at [362, 450] on div "pause" at bounding box center [380, 446] width 58 height 42
click at [700, 707] on div "[PERSON_NAME] drag_handle drag_handle" at bounding box center [1102, 722] width 1832 height 42
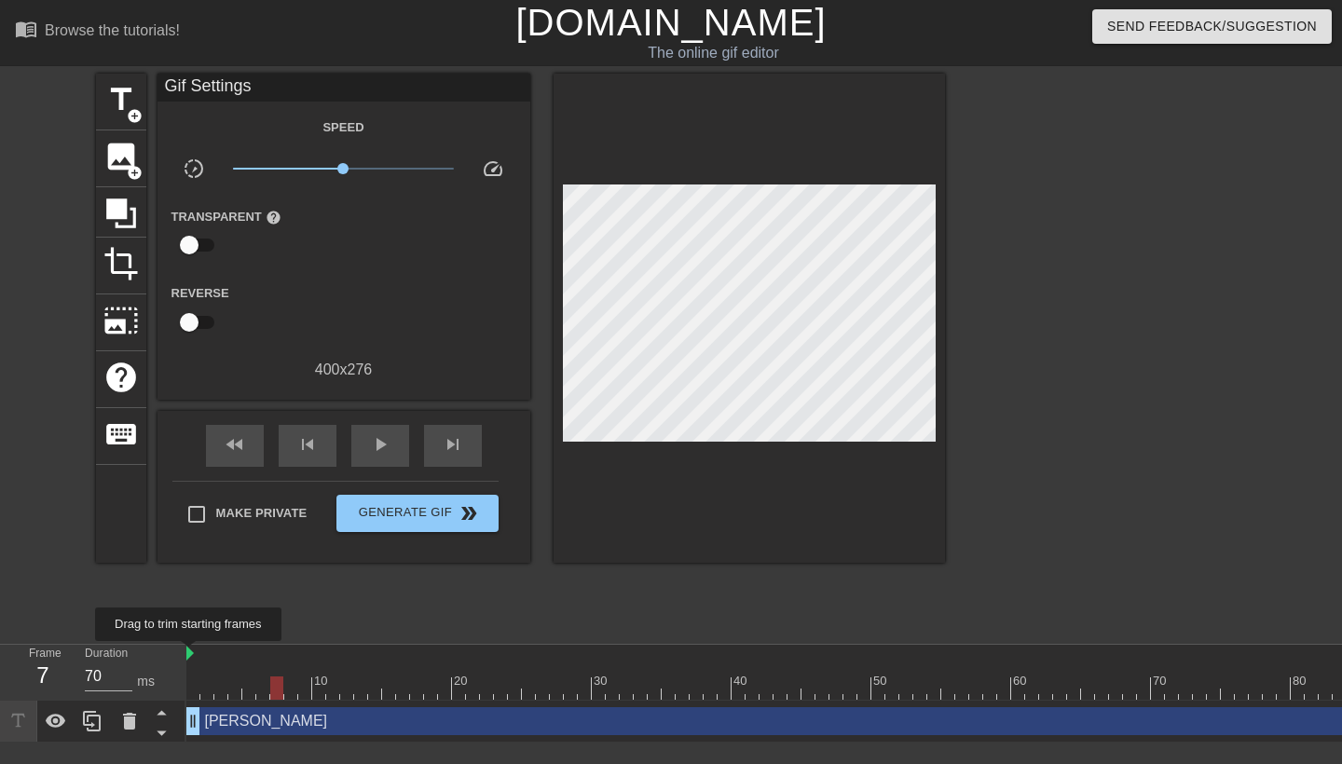
click at [192, 654] on img at bounding box center [189, 653] width 7 height 15
drag, startPoint x: 189, startPoint y: 654, endPoint x: 136, endPoint y: 650, distance: 53.3
click at [136, 650] on div "Frame 1 Duration 70 ms 10 20 30 40 50 60 70 80 90 100 110 120 130 [PERSON_NAME]…" at bounding box center [671, 694] width 1342 height 98
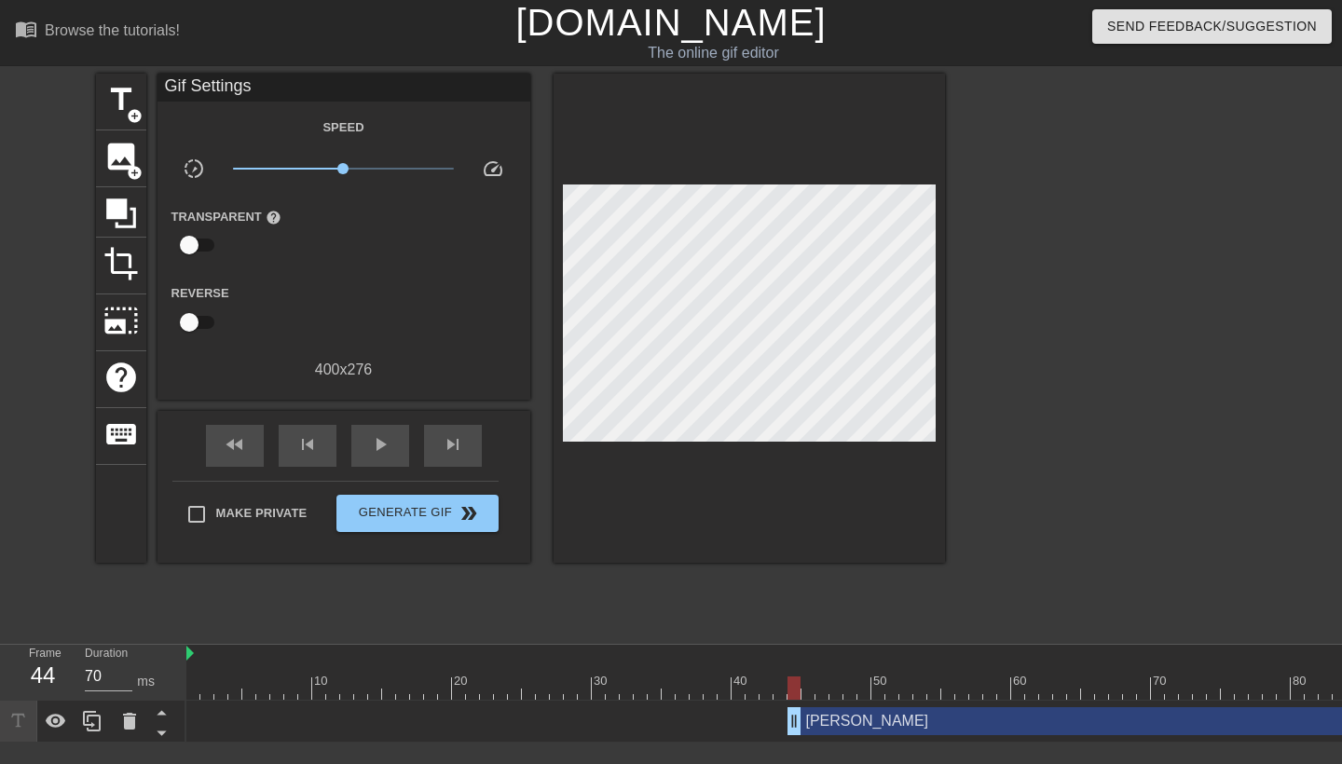
drag, startPoint x: 194, startPoint y: 724, endPoint x: 783, endPoint y: 754, distance: 589.9
click at [783, 743] on html "menu_book Browse the tutorials! [DOMAIN_NAME] The online gif editor Send Feedba…" at bounding box center [671, 371] width 1342 height 743
click at [416, 691] on div at bounding box center [1102, 688] width 1832 height 23
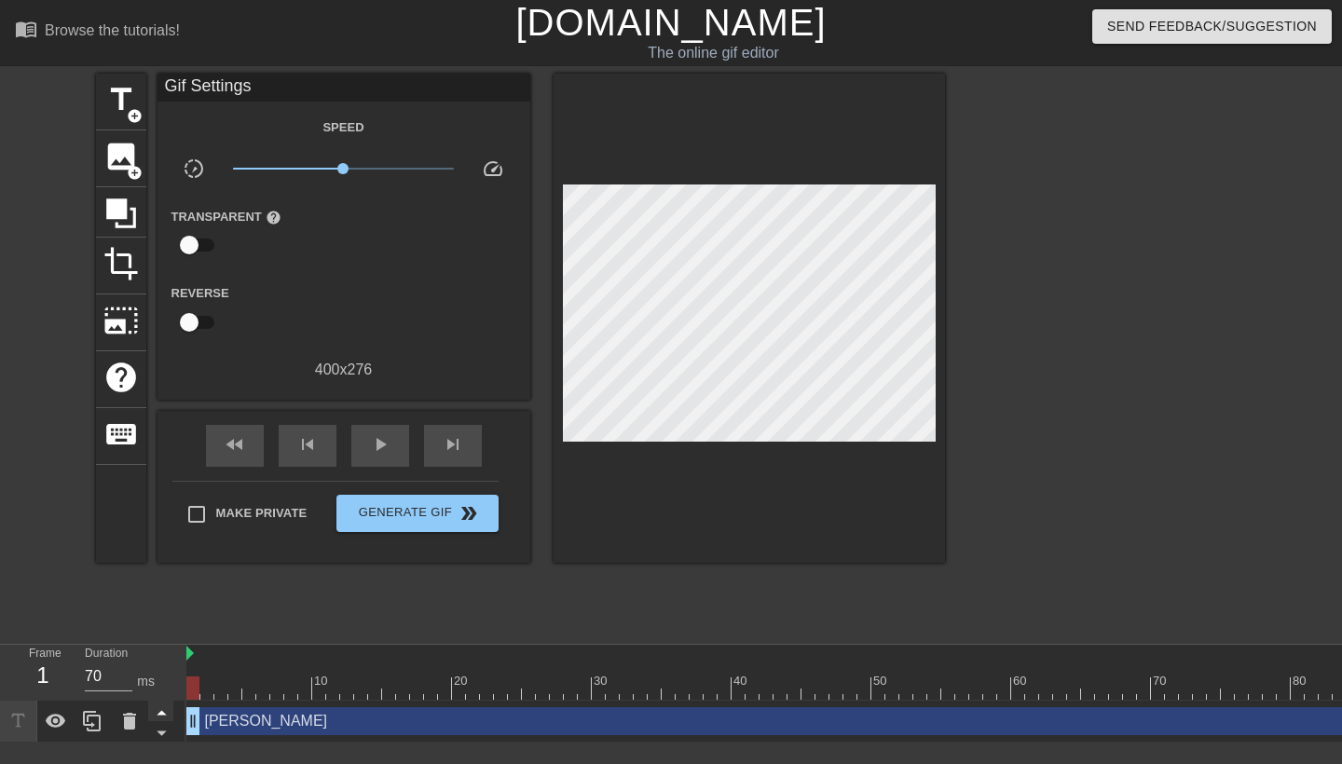
drag, startPoint x: 784, startPoint y: 721, endPoint x: 158, endPoint y: 714, distance: 626.4
click at [158, 714] on div "Frame 1 Duration 70 ms 10 20 30 40 50 60 70 80 90 100 110 120 130 [PERSON_NAME]…" at bounding box center [671, 694] width 1342 height 98
click at [59, 723] on icon at bounding box center [56, 721] width 22 height 22
click at [57, 723] on icon at bounding box center [56, 721] width 22 height 22
click at [163, 728] on icon at bounding box center [161, 732] width 23 height 23
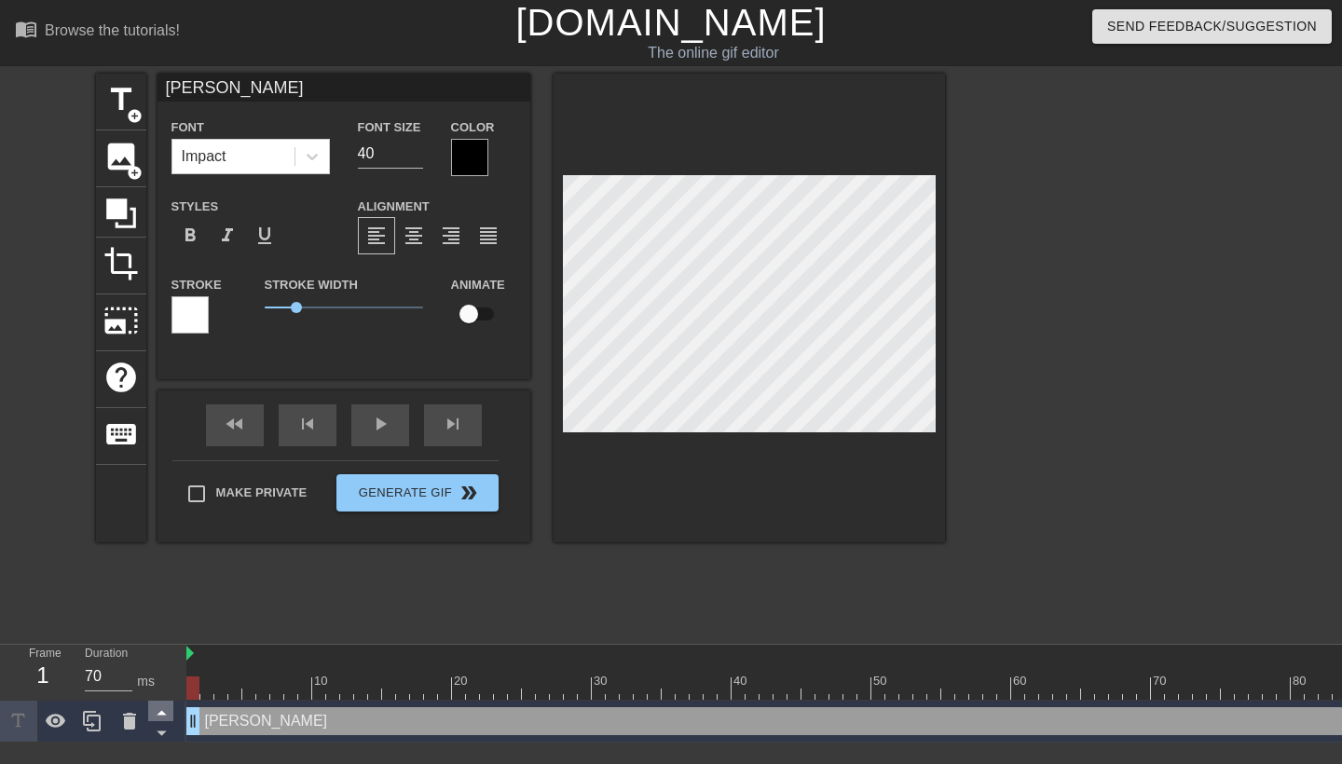
click at [158, 707] on icon at bounding box center [161, 712] width 23 height 23
click at [166, 709] on icon at bounding box center [161, 712] width 23 height 23
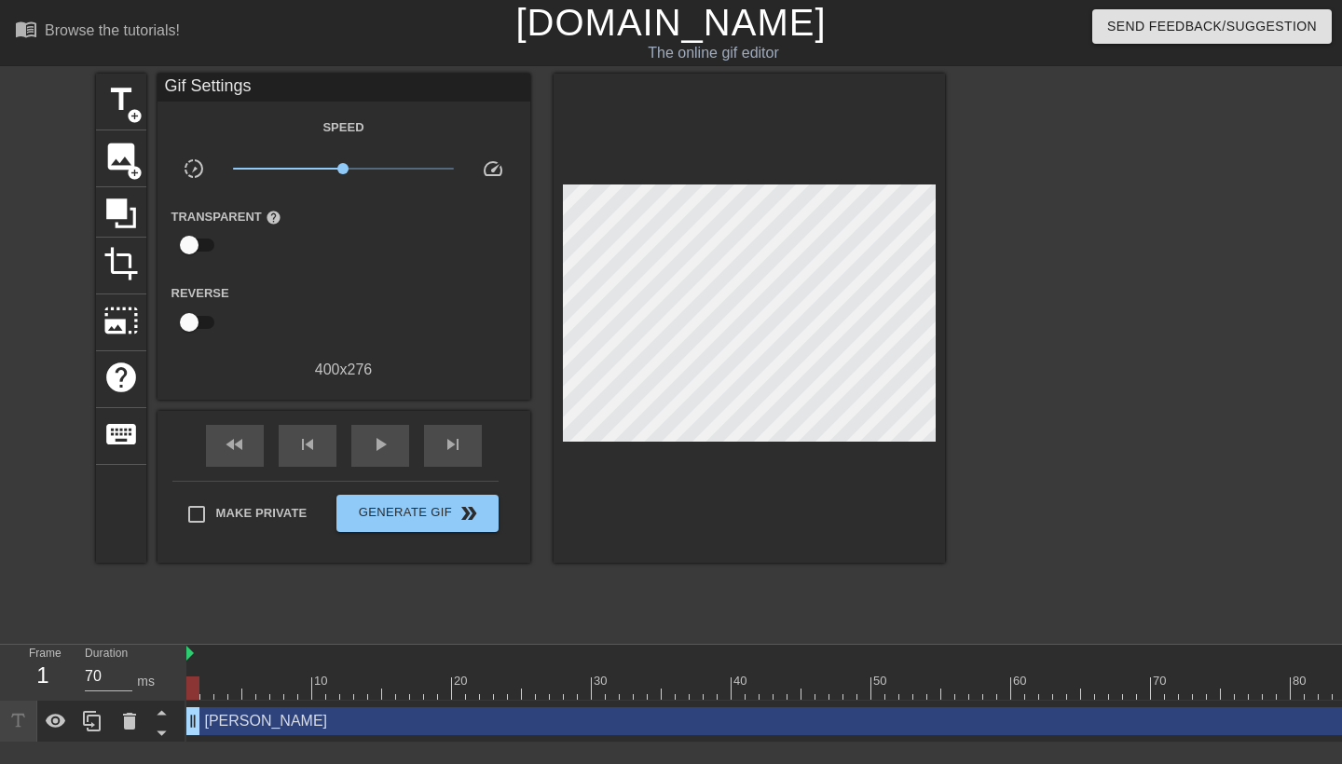
click at [325, 613] on div "title add_circle image add_circle crop photo_size_select_large help keyboard Gi…" at bounding box center [520, 353] width 849 height 559
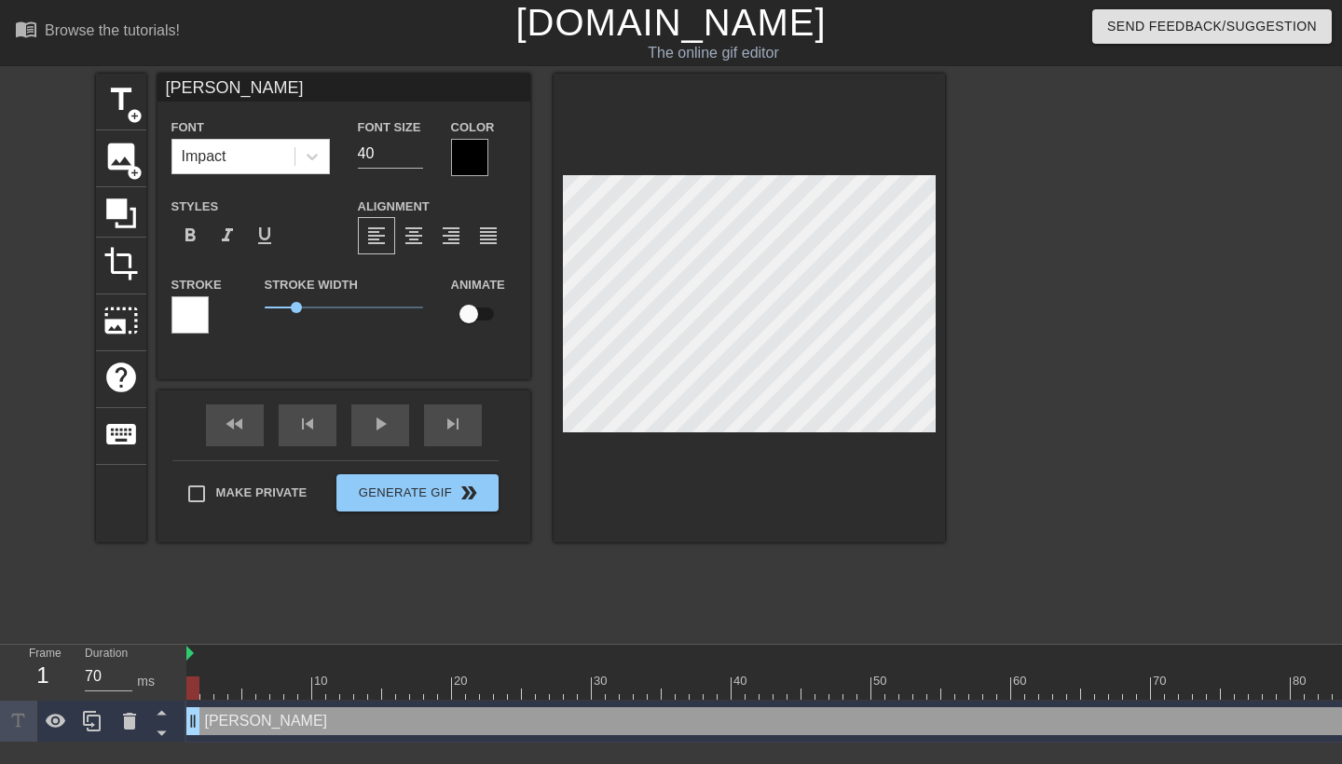
click at [688, 616] on div "title add_circle image add_circle crop photo_size_select_large help keyboard [P…" at bounding box center [520, 353] width 849 height 559
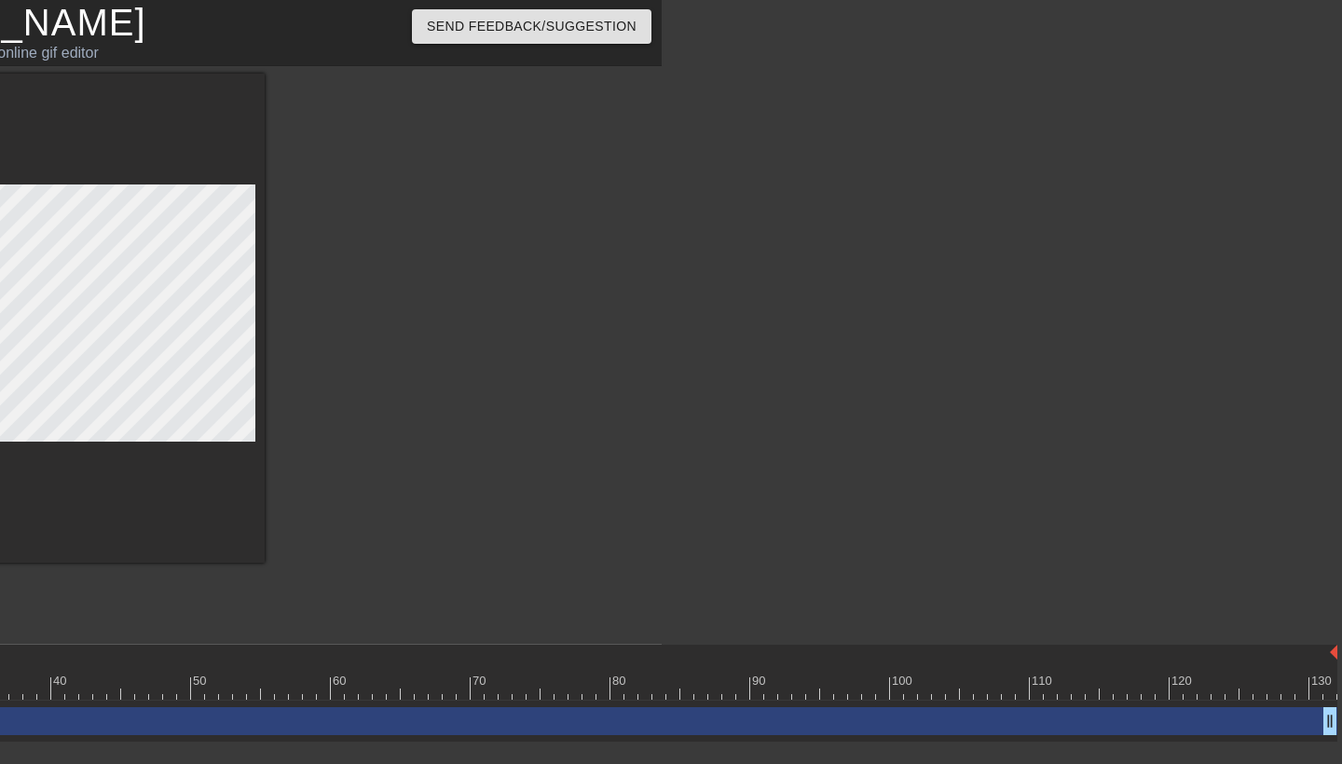
scroll to position [0, 680]
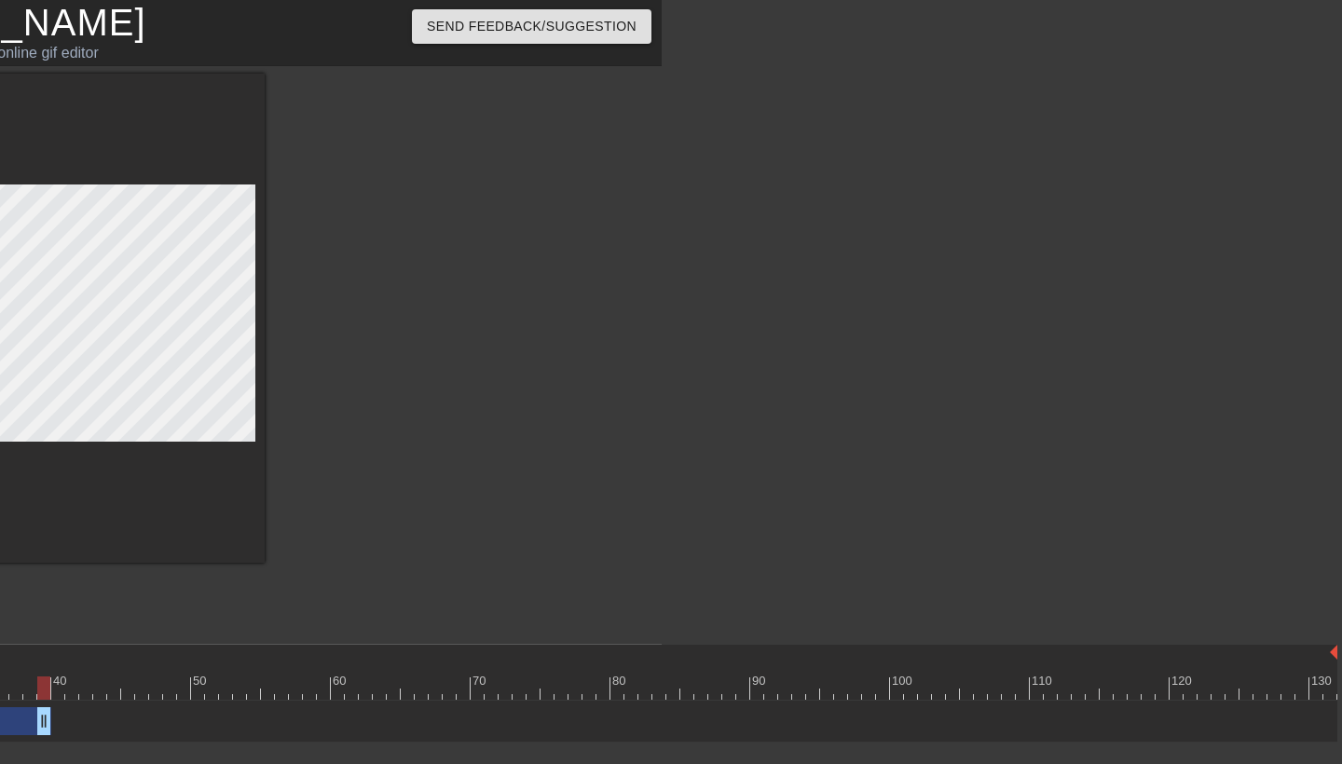
drag, startPoint x: 1333, startPoint y: 728, endPoint x: 45, endPoint y: 737, distance: 1288.3
click at [45, 737] on div "[PERSON_NAME] drag_handle drag_handle" at bounding box center [422, 722] width 1832 height 42
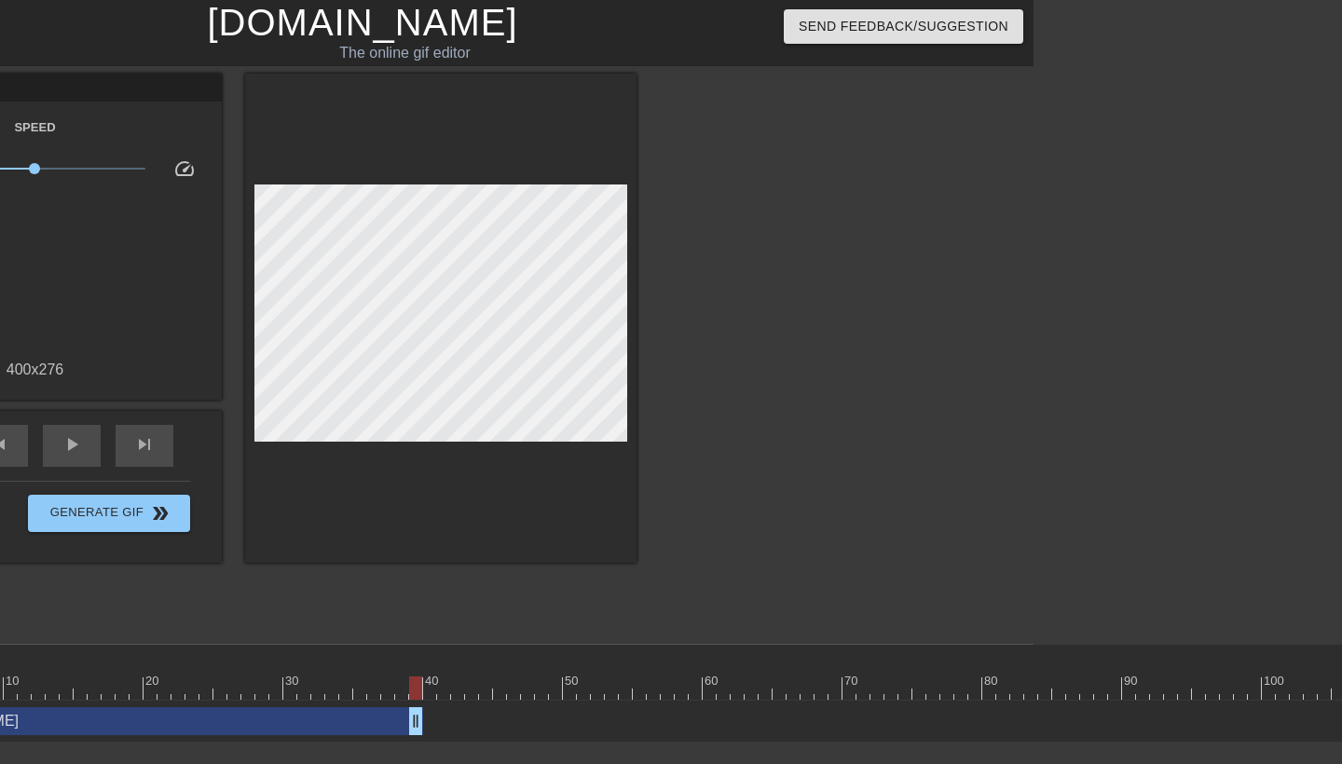
scroll to position [0, 0]
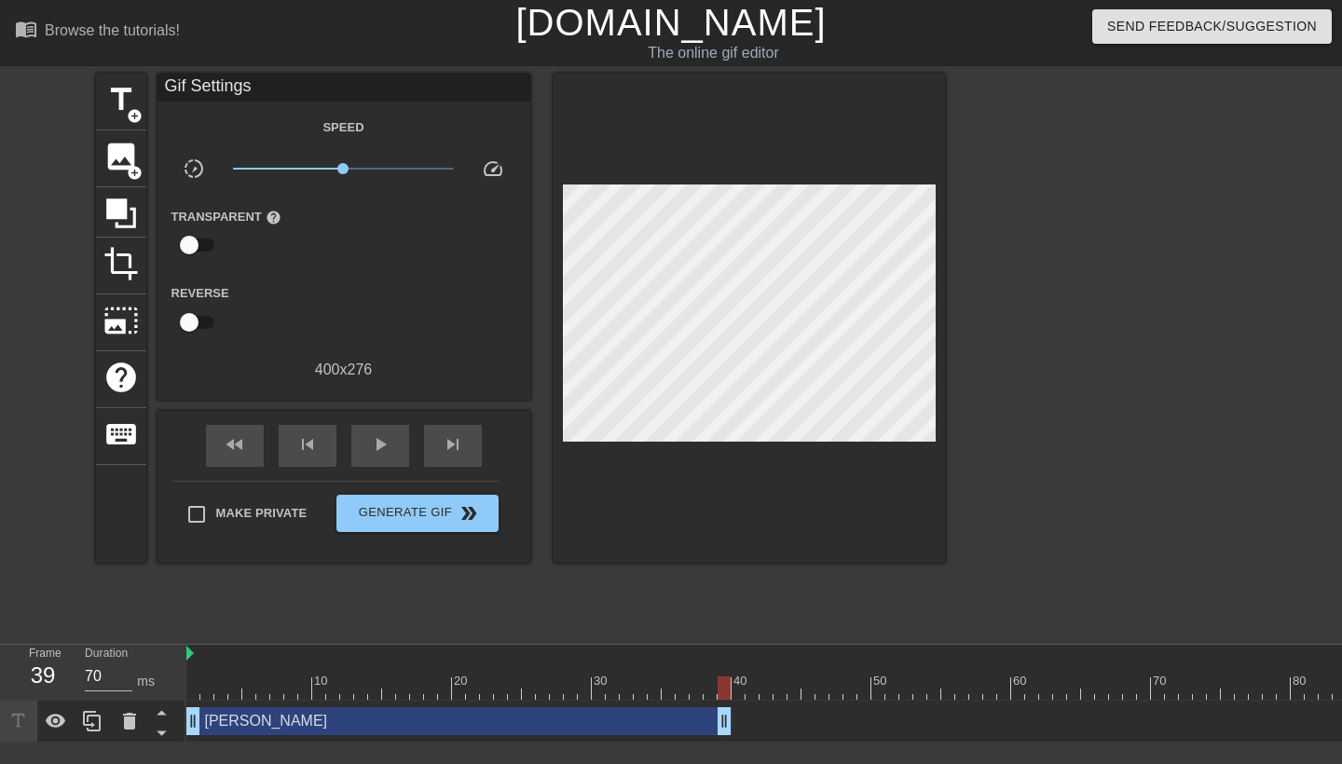
click at [220, 642] on div "menu_book Browse the tutorials! [DOMAIN_NAME] The online gif editor Send Feedba…" at bounding box center [671, 371] width 1342 height 743
type input "60"
drag, startPoint x: 728, startPoint y: 713, endPoint x: 460, endPoint y: 702, distance: 267.8
click at [460, 702] on div "[PERSON_NAME] drag_handle drag_handle" at bounding box center [1102, 722] width 1832 height 42
click at [367, 721] on div "[PERSON_NAME] drag_handle drag_handle" at bounding box center [326, 721] width 280 height 28
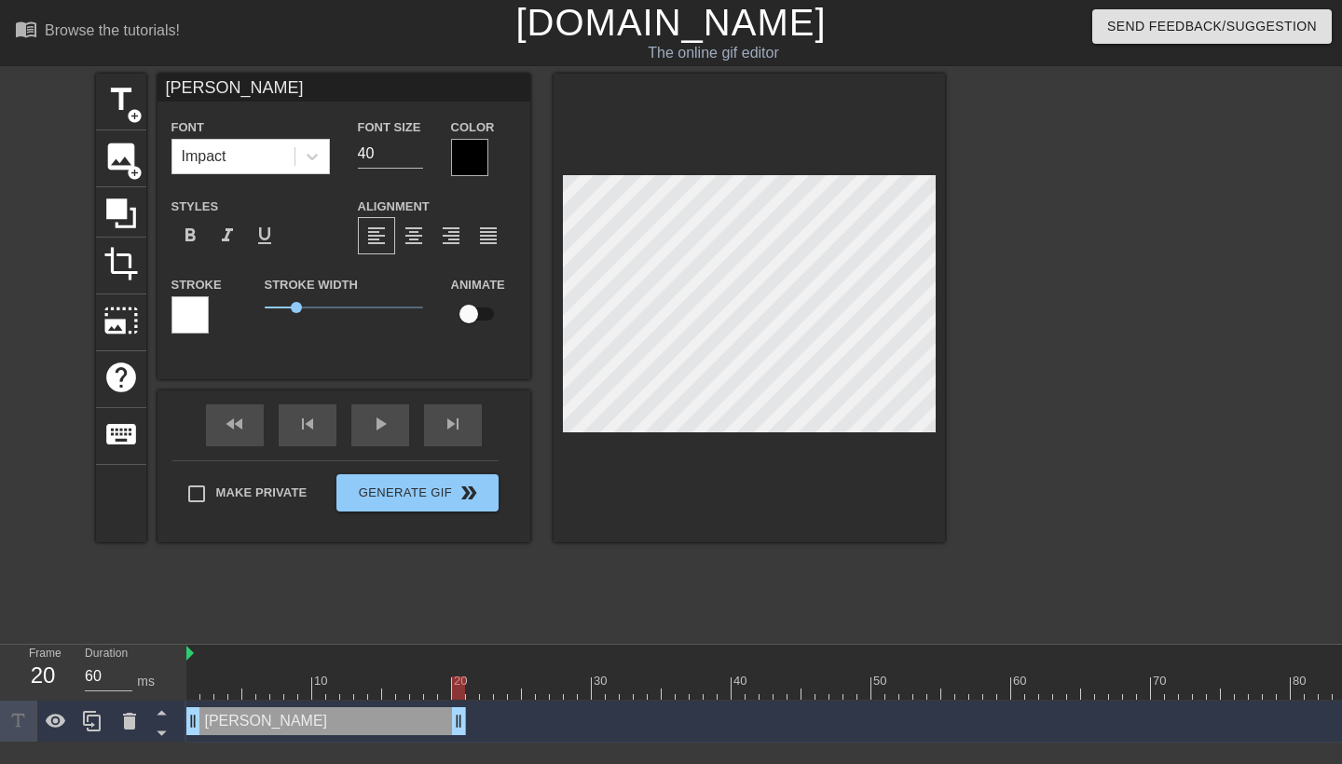
click at [584, 658] on div at bounding box center [1102, 654] width 1832 height 19
click at [584, 685] on div at bounding box center [1102, 688] width 1832 height 23
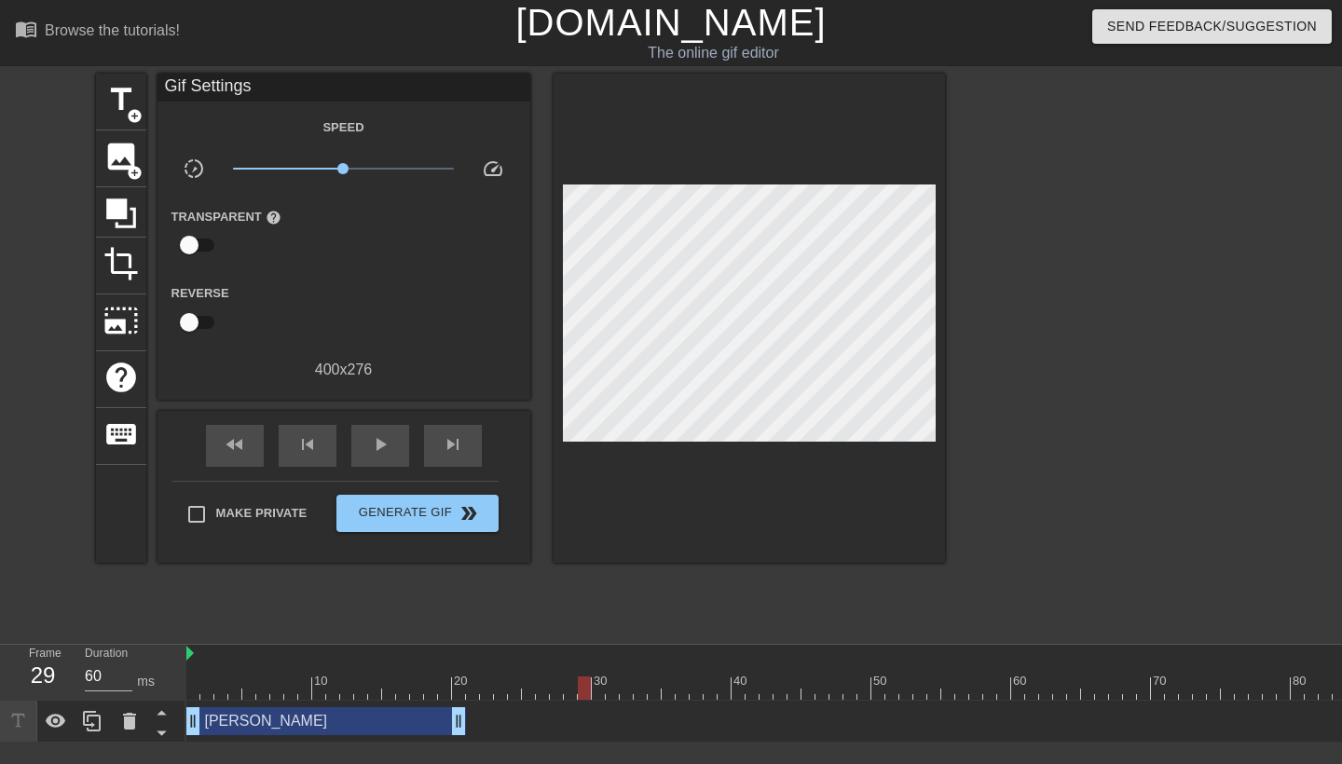
click at [560, 716] on div "[PERSON_NAME] drag_handle drag_handle" at bounding box center [1102, 721] width 1832 height 28
click at [387, 723] on div "[PERSON_NAME] drag_handle drag_handle" at bounding box center [326, 721] width 280 height 28
click at [536, 722] on div "[PERSON_NAME] drag_handle drag_handle" at bounding box center [1102, 721] width 1832 height 28
click at [362, 716] on div "[PERSON_NAME] drag_handle drag_handle" at bounding box center [326, 721] width 280 height 28
click at [535, 631] on div "title add_circle image add_circle crop photo_size_select_large help keyboard Gi…" at bounding box center [520, 353] width 849 height 559
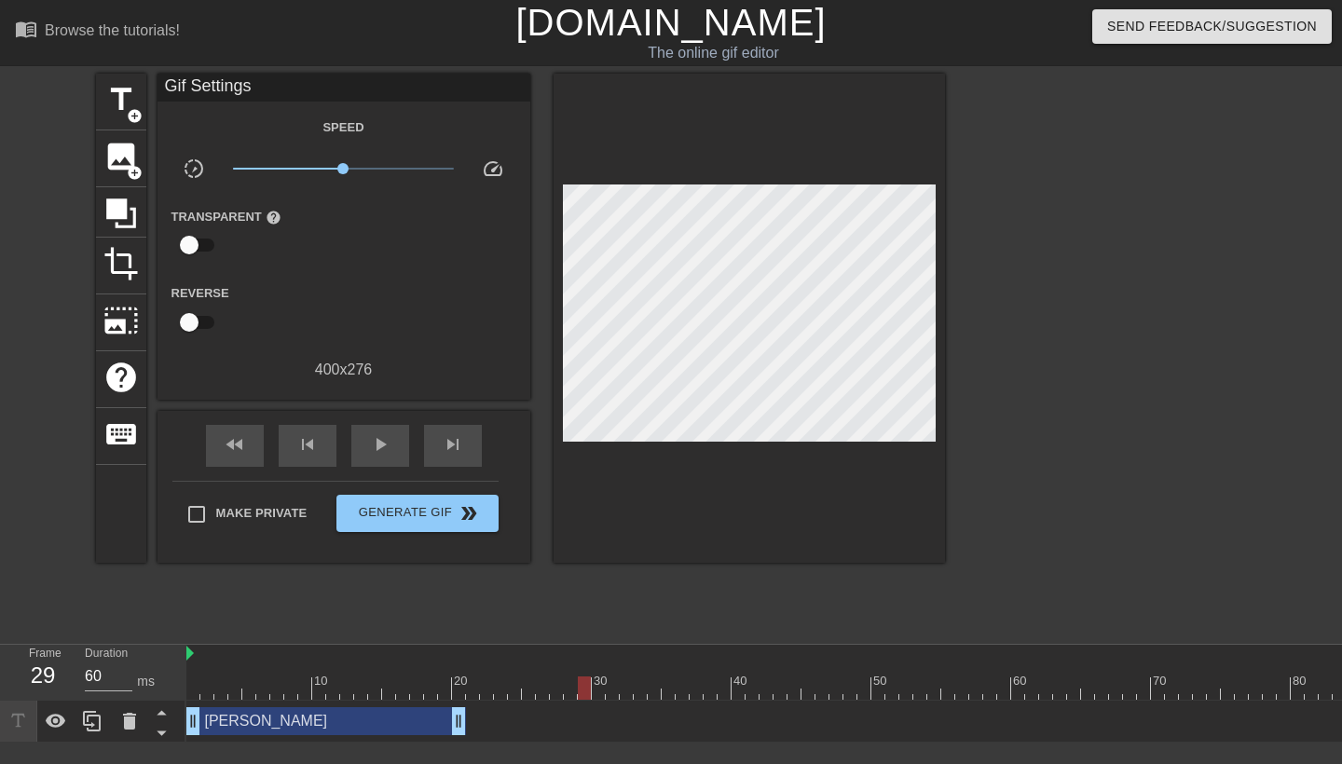
click at [401, 721] on div "[PERSON_NAME] drag_handle drag_handle" at bounding box center [326, 721] width 280 height 28
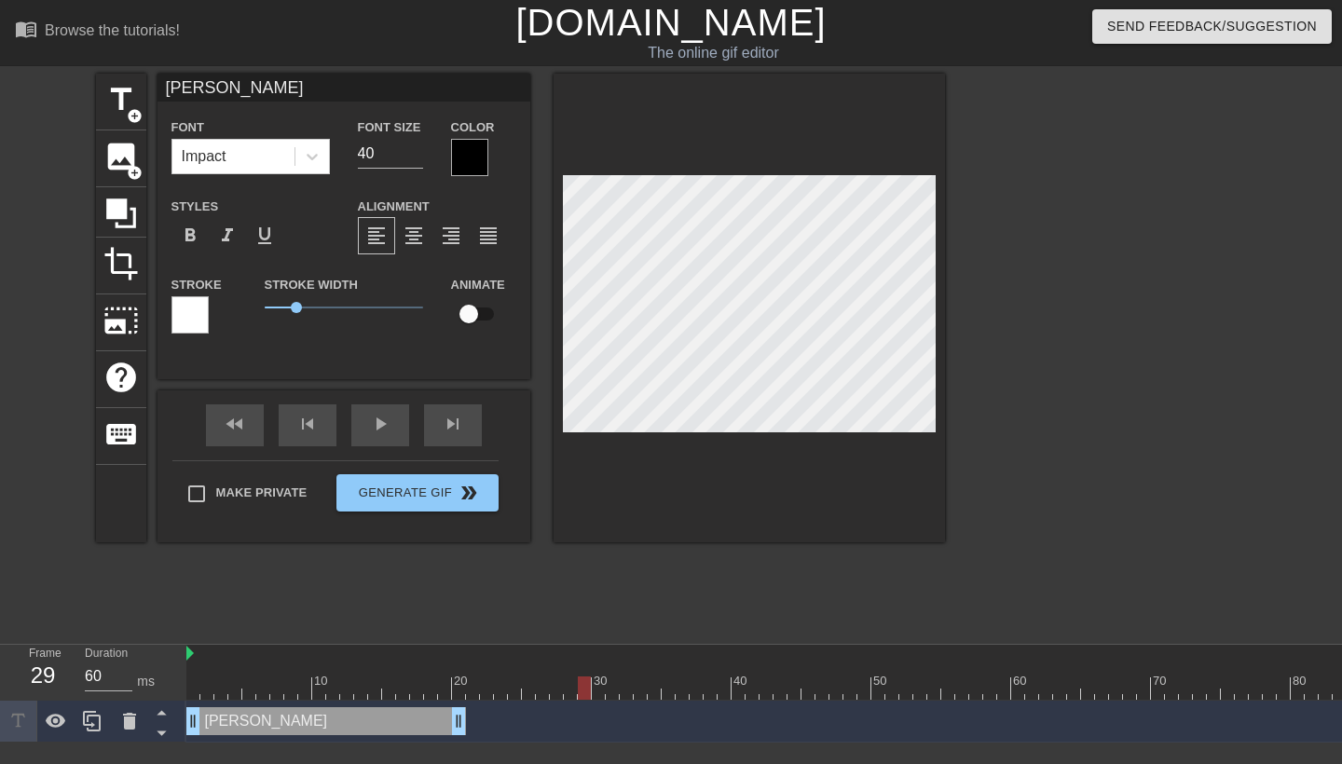
click at [509, 612] on div "title add_circle image add_circle crop photo_size_select_large help keyboard [P…" at bounding box center [520, 353] width 849 height 559
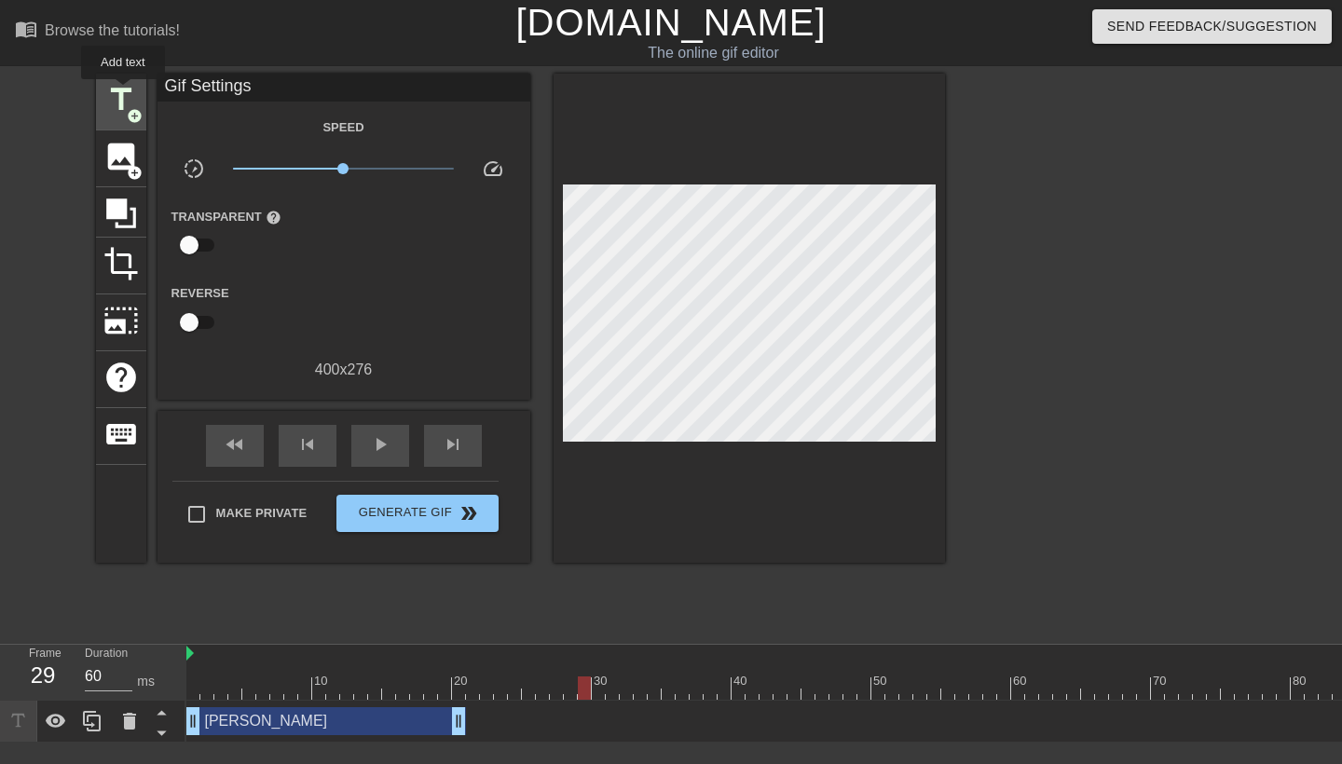
click at [124, 92] on span "title" at bounding box center [120, 99] width 35 height 35
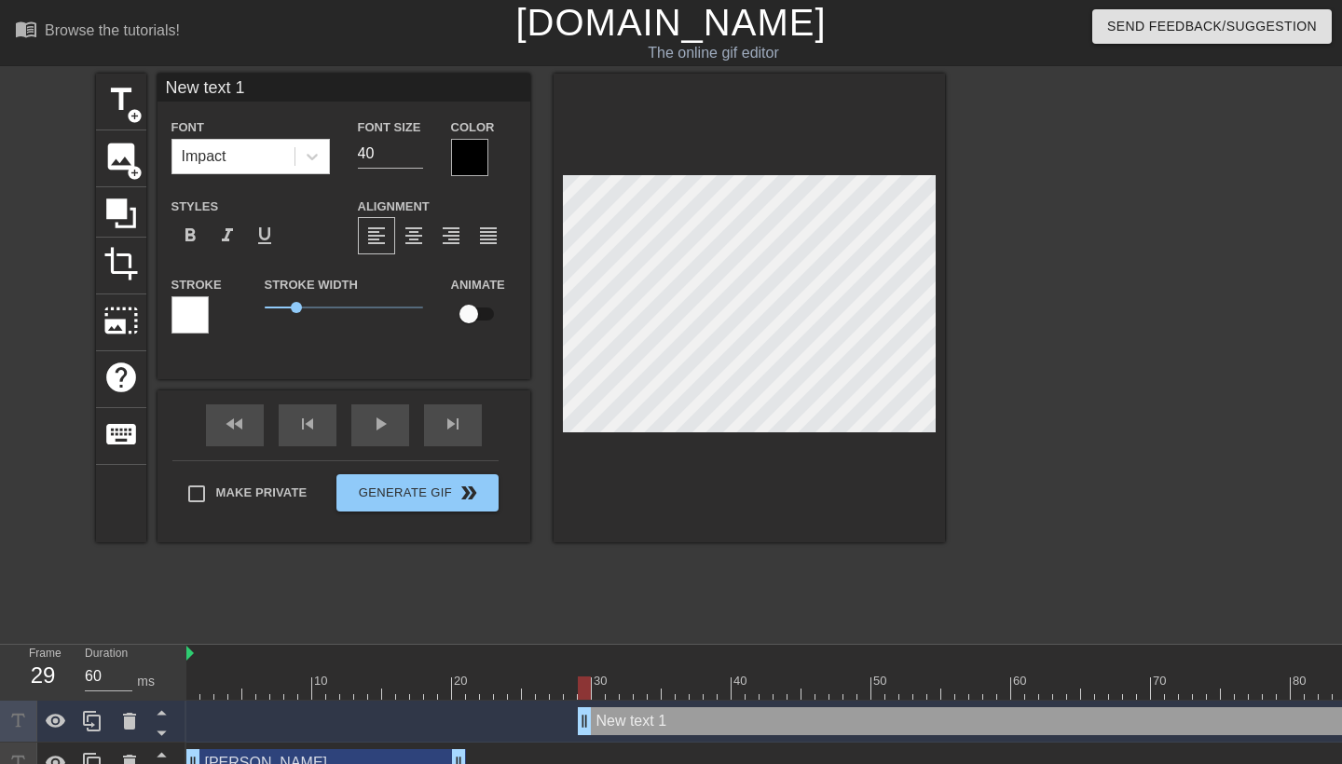
type input "New J 1"
type textarea "New J 1"
type input "New JA 1"
type textarea "New JA 1"
type input "New J 1"
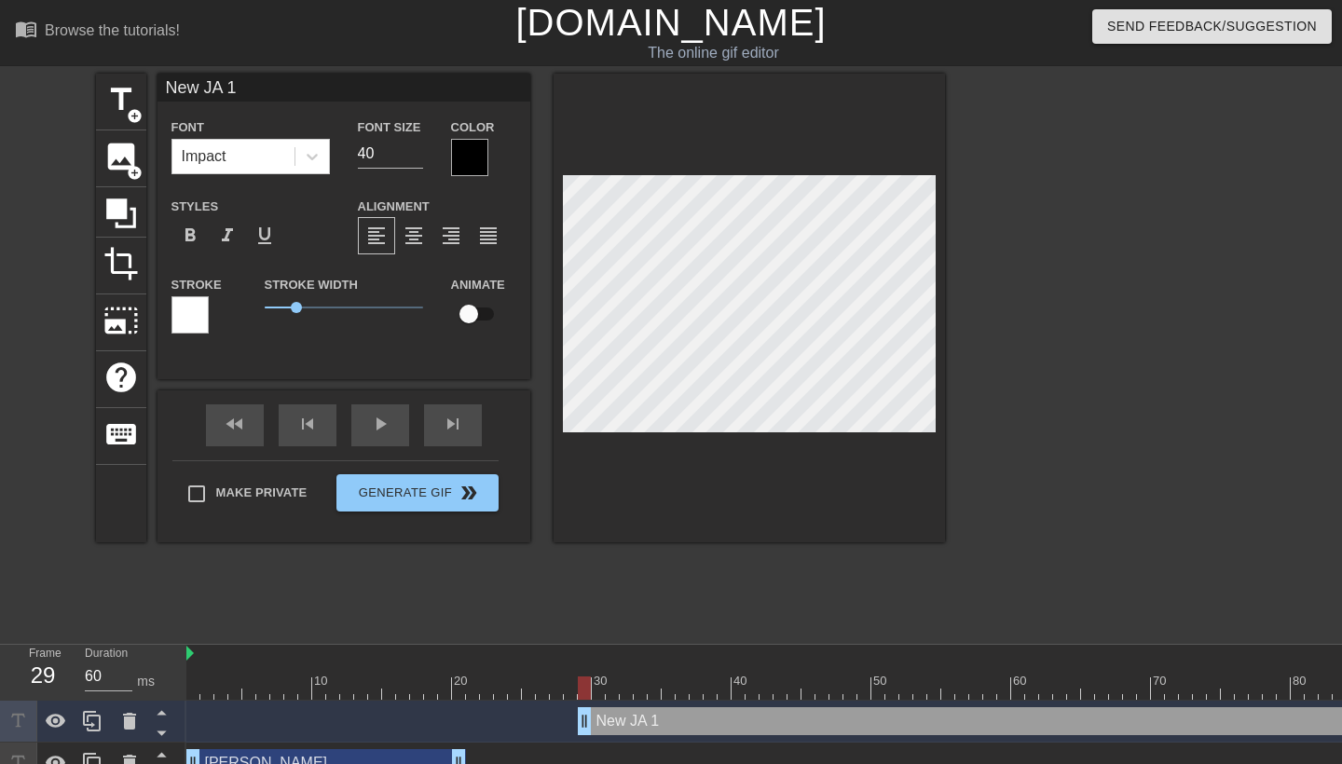
type textarea "New J 1"
type input "New 1"
type textarea "New 1"
type input "New"
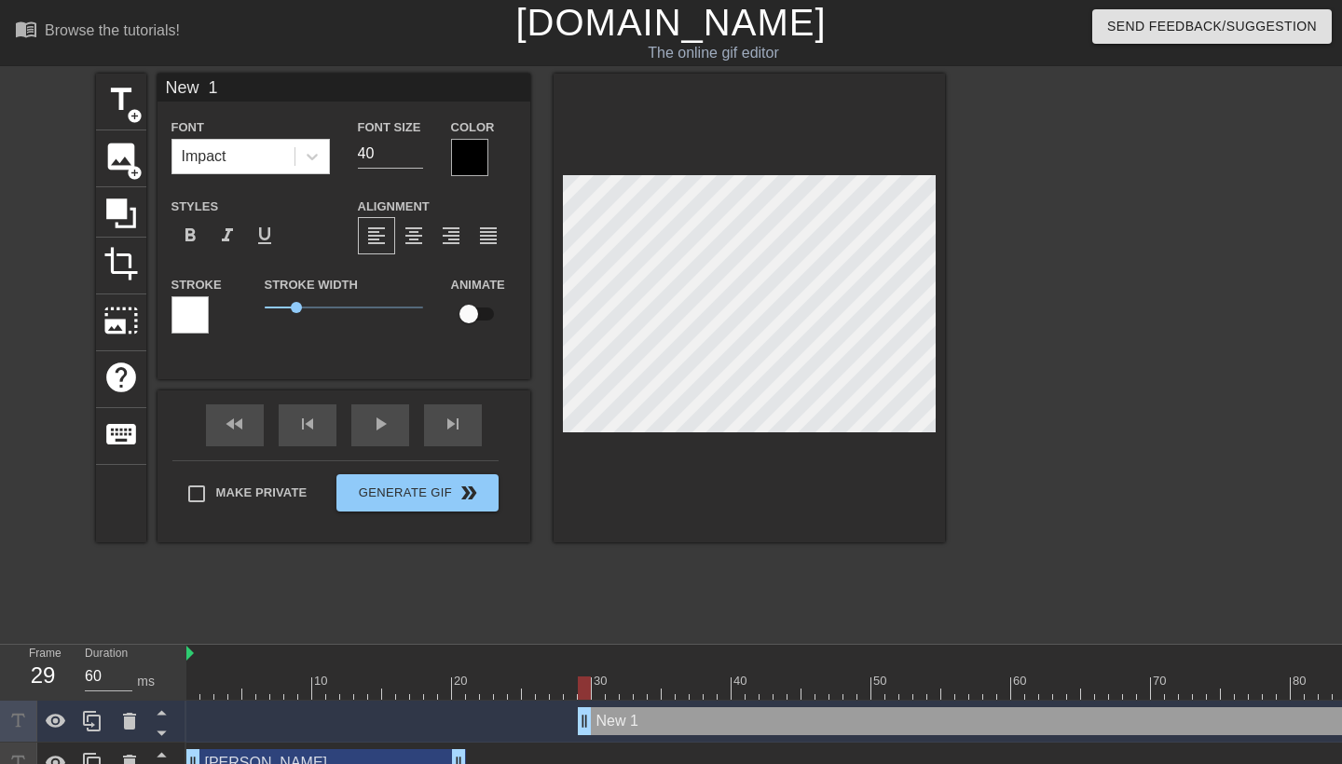
type textarea "New"
type input "New"
type textarea "New"
type input "New"
type textarea "New"
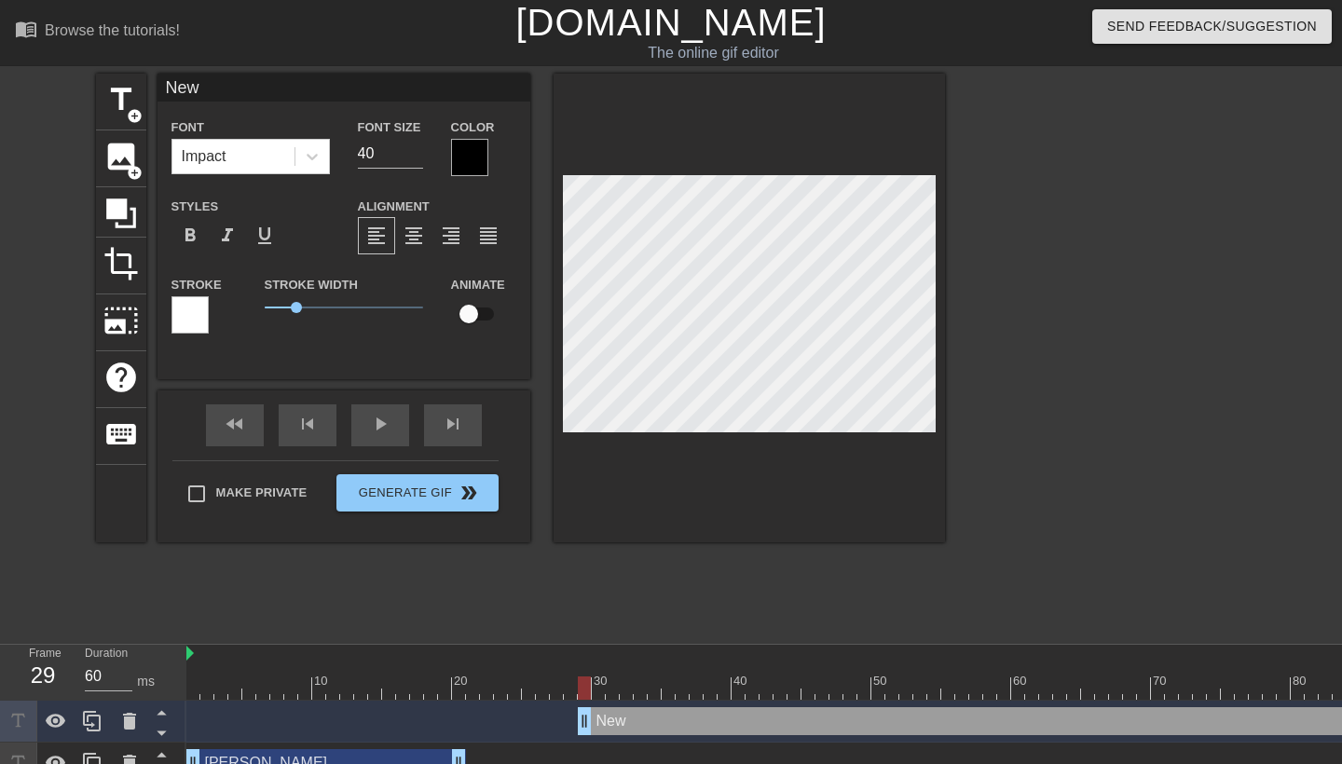
scroll to position [0, 0]
type input "Ne"
type textarea "Ne"
type input "N"
type textarea "N"
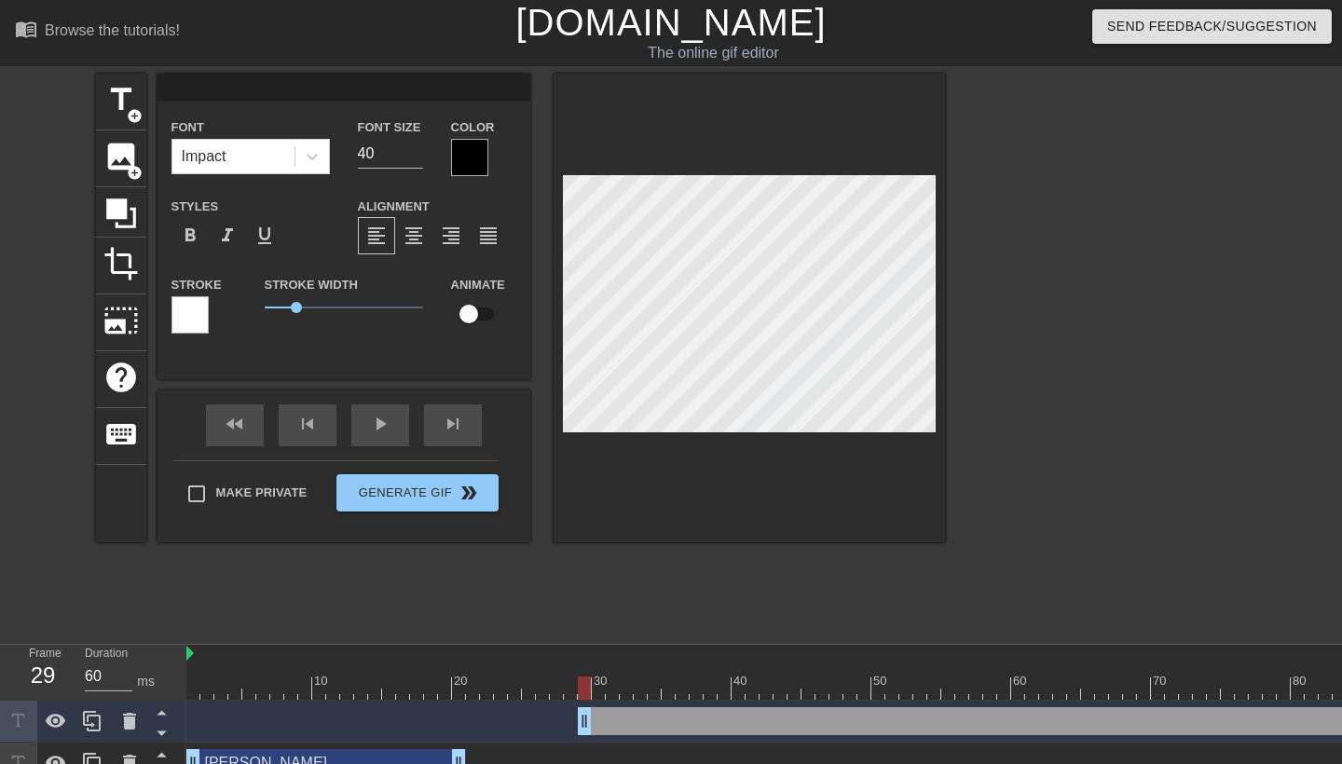
type input "J"
type textarea "J"
type input "[PERSON_NAME]"
type textarea "[PERSON_NAME]"
type input "[PERSON_NAME]"
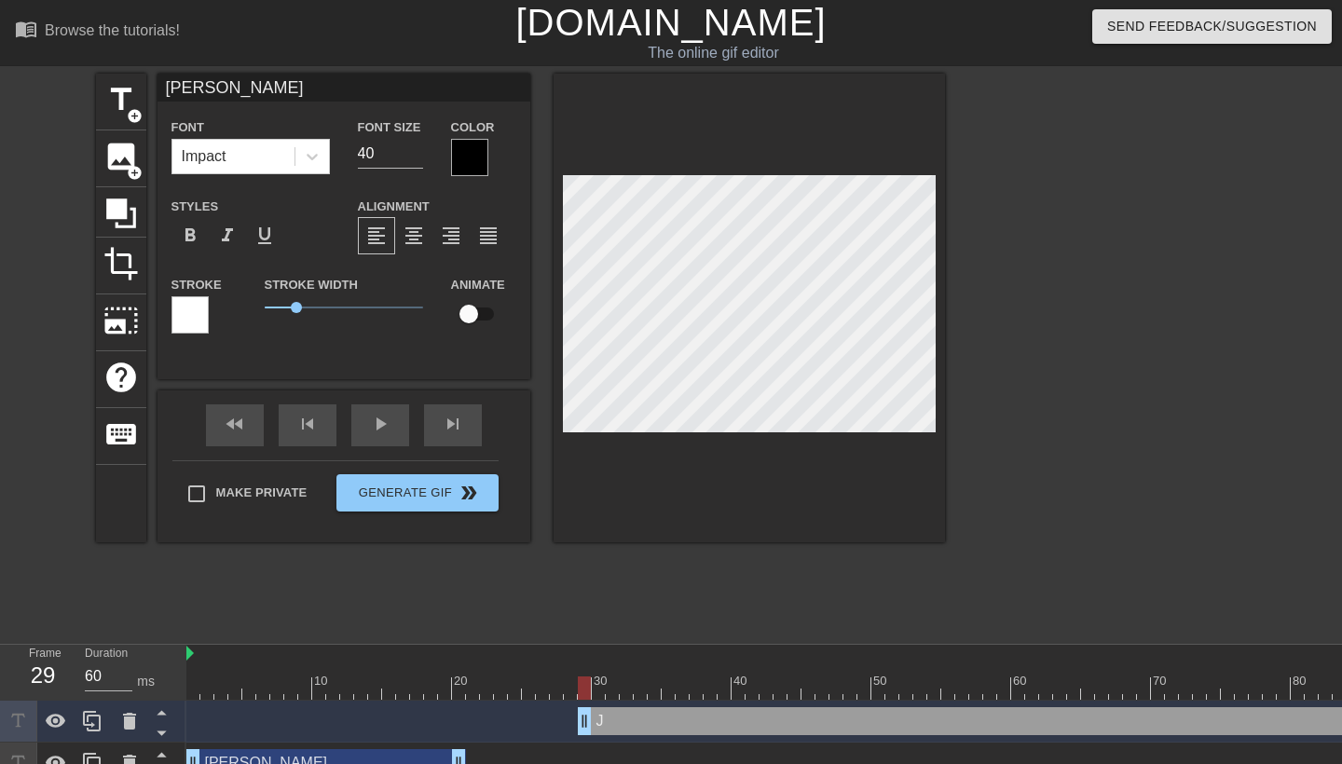
type textarea "[PERSON_NAME]"
click at [1134, 343] on div at bounding box center [1108, 353] width 280 height 559
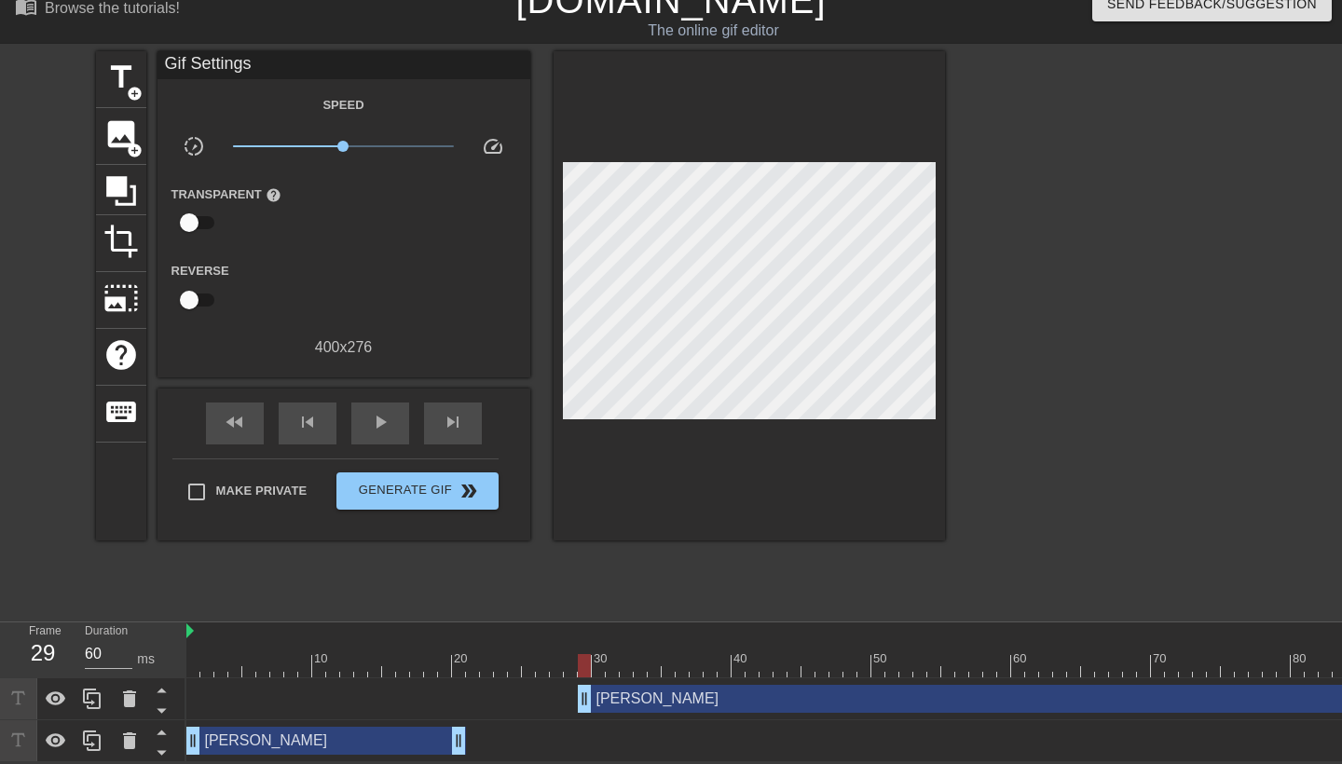
scroll to position [23, 0]
drag, startPoint x: 606, startPoint y: 695, endPoint x: 538, endPoint y: 696, distance: 68.1
click at [538, 696] on div "[PERSON_NAME] drag_handle drag_handle" at bounding box center [1228, 699] width 1440 height 28
drag, startPoint x: 511, startPoint y: 694, endPoint x: 463, endPoint y: 694, distance: 47.5
click at [463, 694] on div "[PERSON_NAME] drag_handle drag_handle" at bounding box center [1102, 699] width 1832 height 28
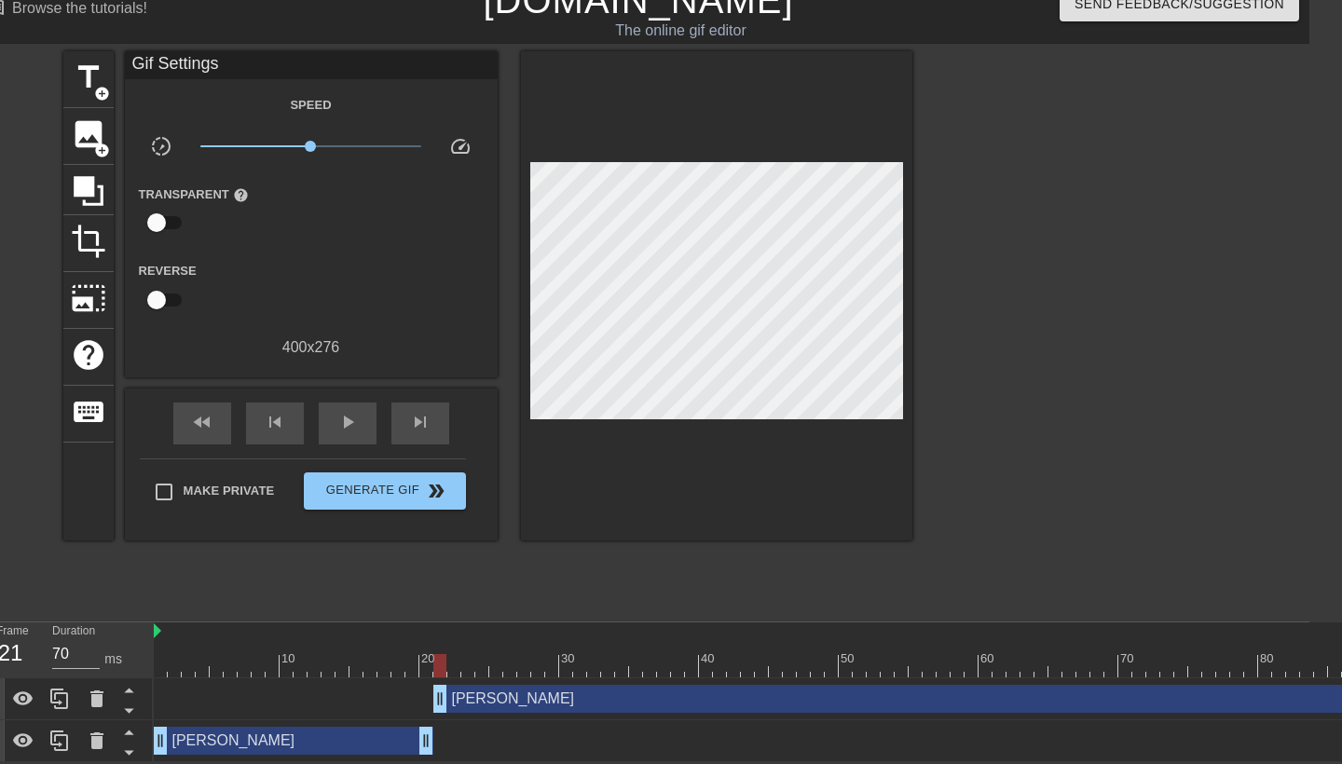
scroll to position [21, 39]
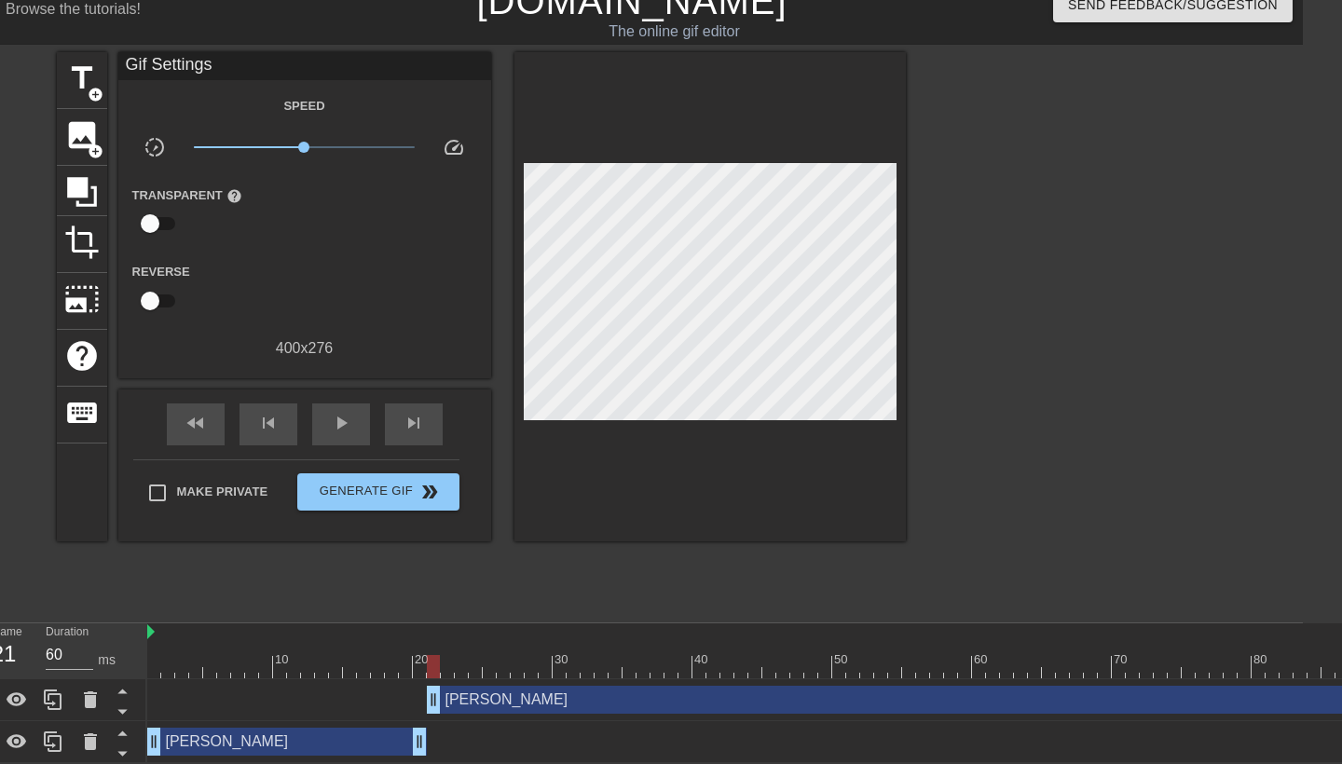
click at [467, 658] on div at bounding box center [1063, 666] width 1832 height 23
click at [520, 658] on div at bounding box center [1063, 666] width 1832 height 23
click at [474, 661] on div at bounding box center [1063, 666] width 1832 height 23
click at [453, 664] on div at bounding box center [1063, 666] width 1832 height 23
click at [474, 666] on div at bounding box center [1063, 666] width 1832 height 23
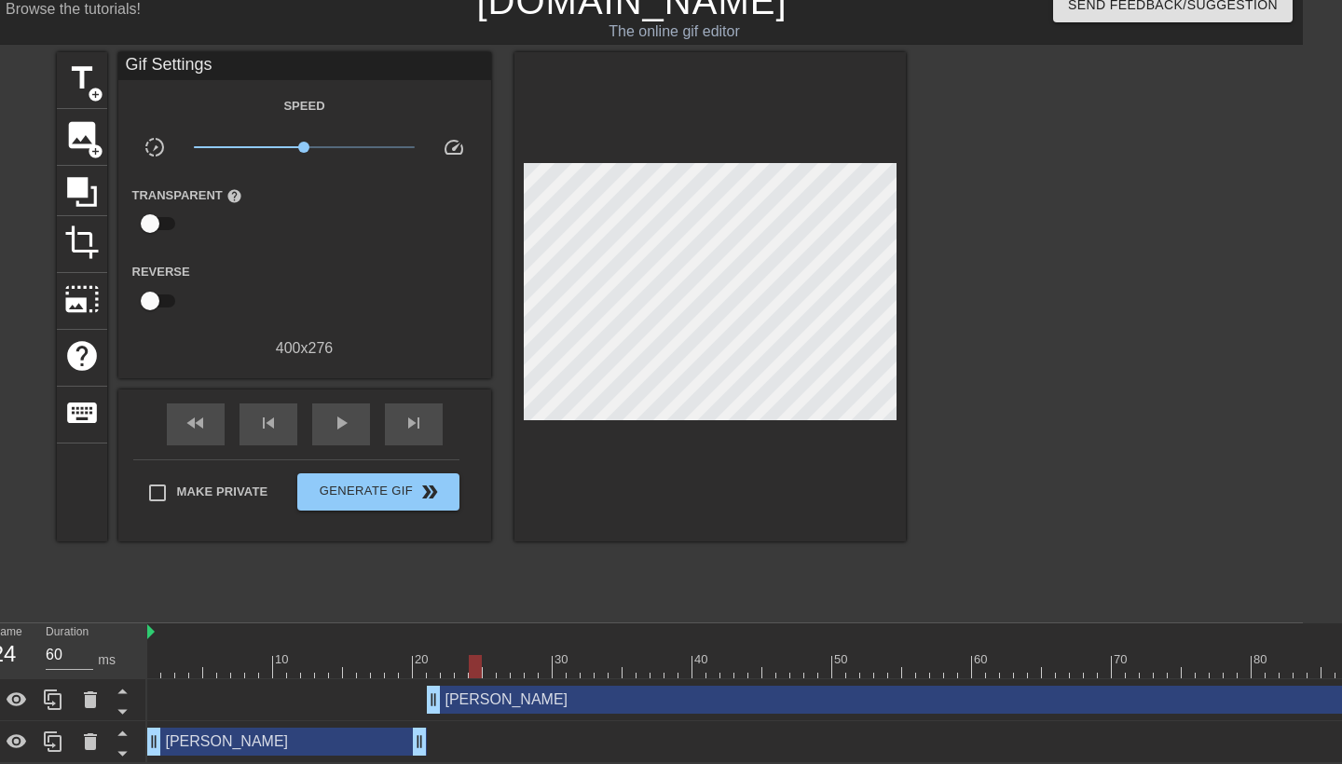
click at [497, 666] on div at bounding box center [1063, 666] width 1832 height 23
click at [519, 666] on div at bounding box center [1063, 666] width 1832 height 23
click at [539, 664] on div at bounding box center [1063, 666] width 1832 height 23
click at [593, 659] on div at bounding box center [1063, 666] width 1832 height 23
click at [552, 663] on div at bounding box center [1063, 666] width 1832 height 23
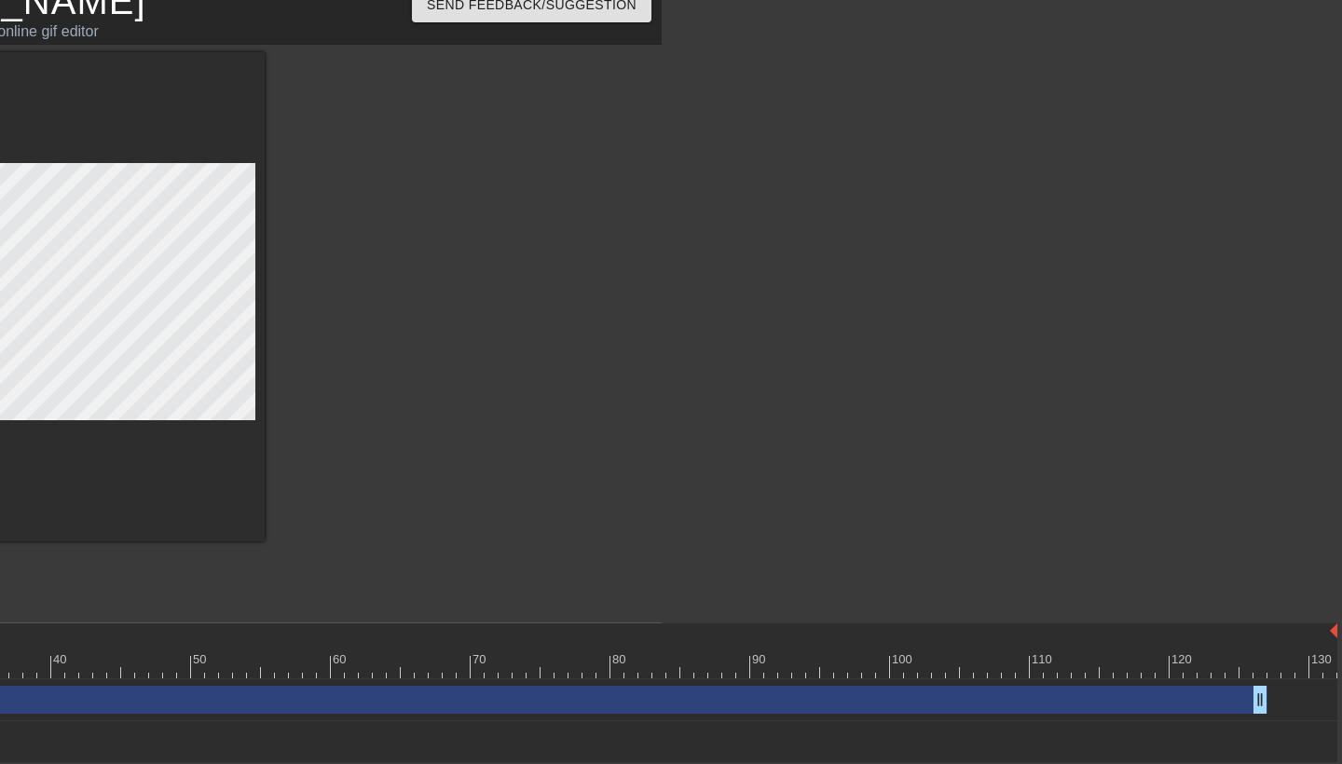
scroll to position [21, 680]
drag, startPoint x: 1268, startPoint y: 697, endPoint x: 202, endPoint y: 722, distance: 1065.7
click at [202, 721] on div "[PERSON_NAME] drag_handle drag_handle [PERSON_NAME] drag_handle drag_handle" at bounding box center [84, 722] width 1156 height 84
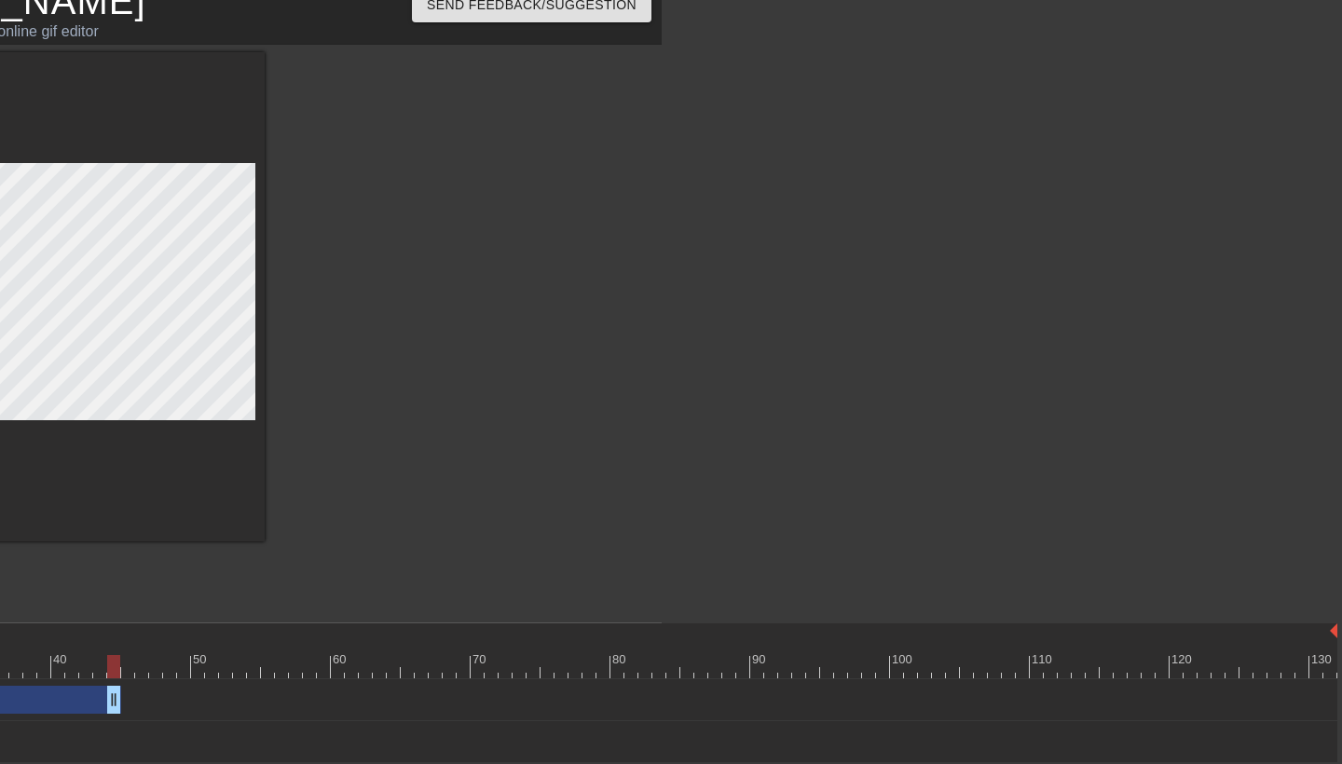
drag, startPoint x: 1256, startPoint y: 702, endPoint x: 114, endPoint y: 646, distance: 1143.2
click at [114, 646] on div "10 20 30 40 50 60 70 80 90 100 110 120 130 [PERSON_NAME] drag_handle drag_handl…" at bounding box center [84, 694] width 1156 height 140
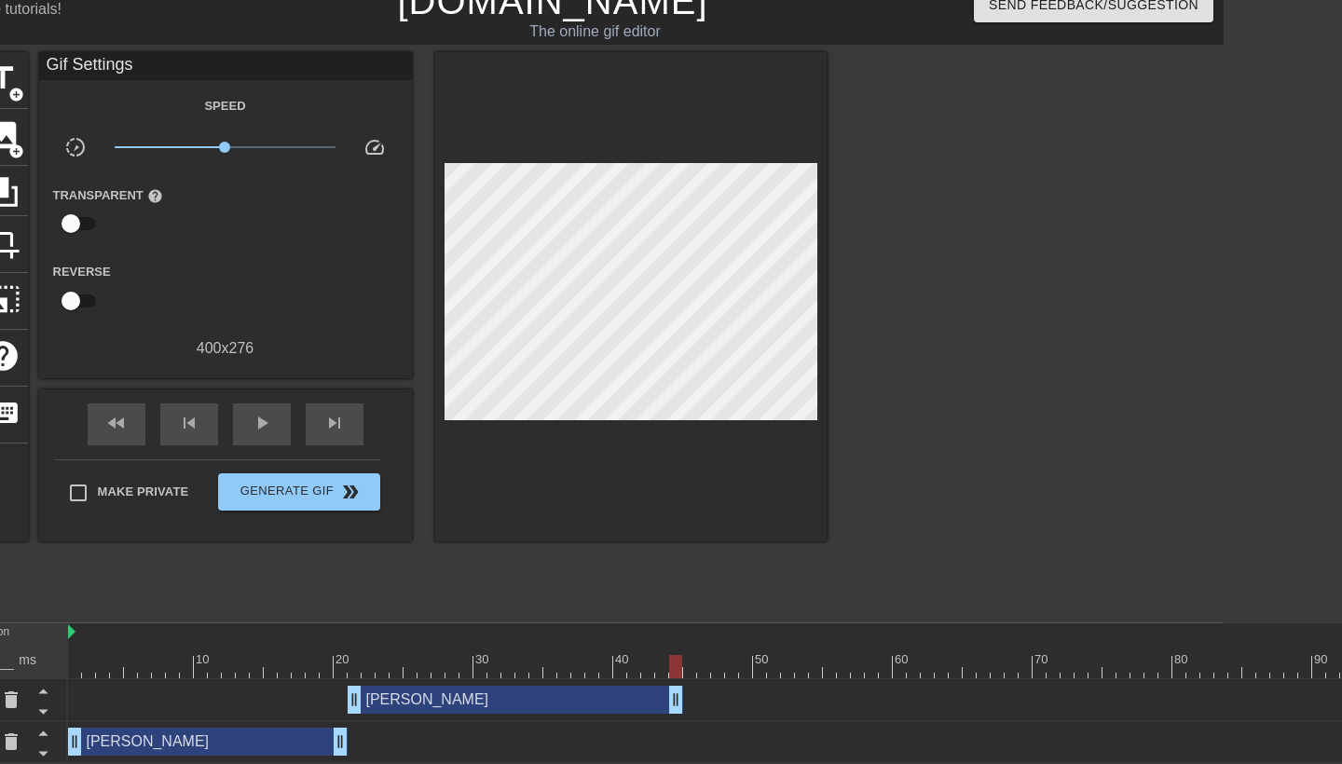
scroll to position [21, 85]
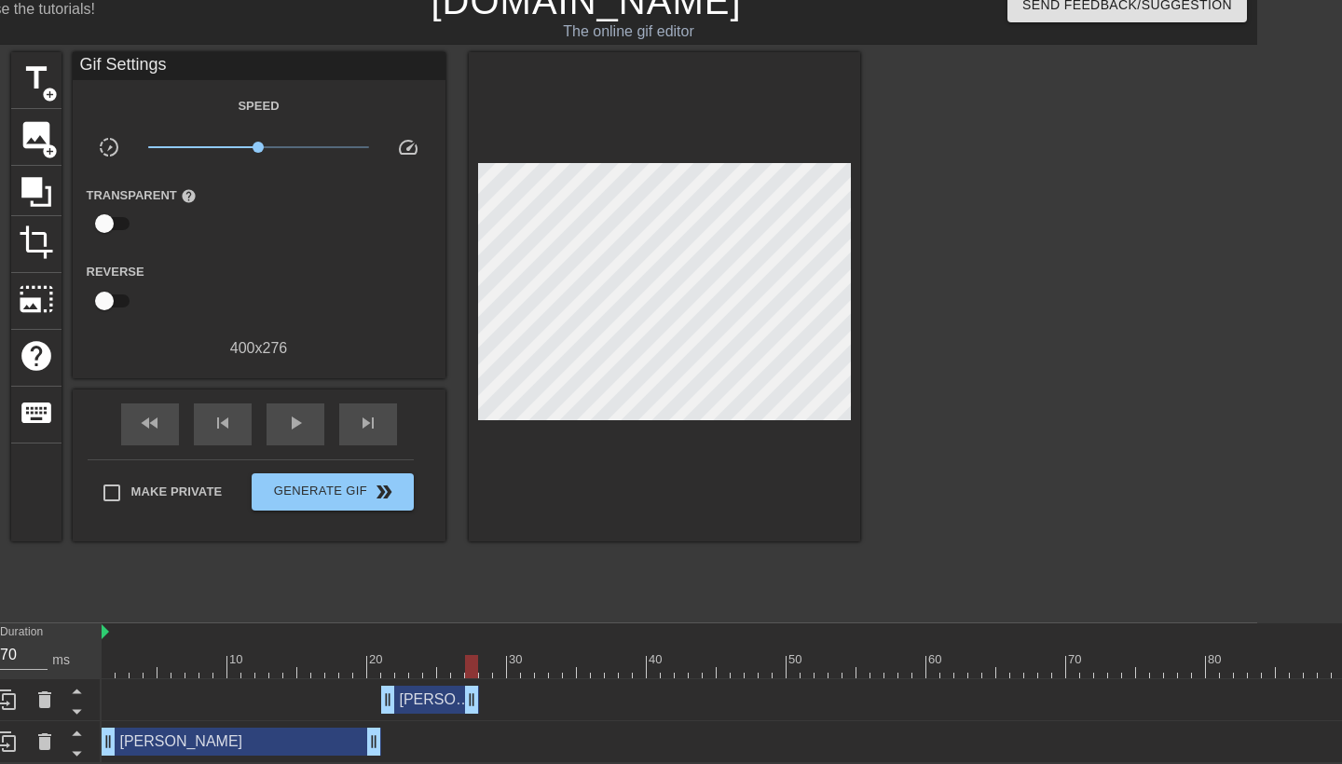
type input "60"
drag, startPoint x: 709, startPoint y: 698, endPoint x: 463, endPoint y: 683, distance: 246.5
click at [463, 683] on div "[PERSON_NAME] drag_handle drag_handle" at bounding box center [1018, 701] width 1832 height 42
click at [559, 592] on div "title add_circle image add_circle crop photo_size_select_large help keyboard Gi…" at bounding box center [435, 331] width 849 height 559
click at [42, 85] on span "title" at bounding box center [36, 78] width 35 height 35
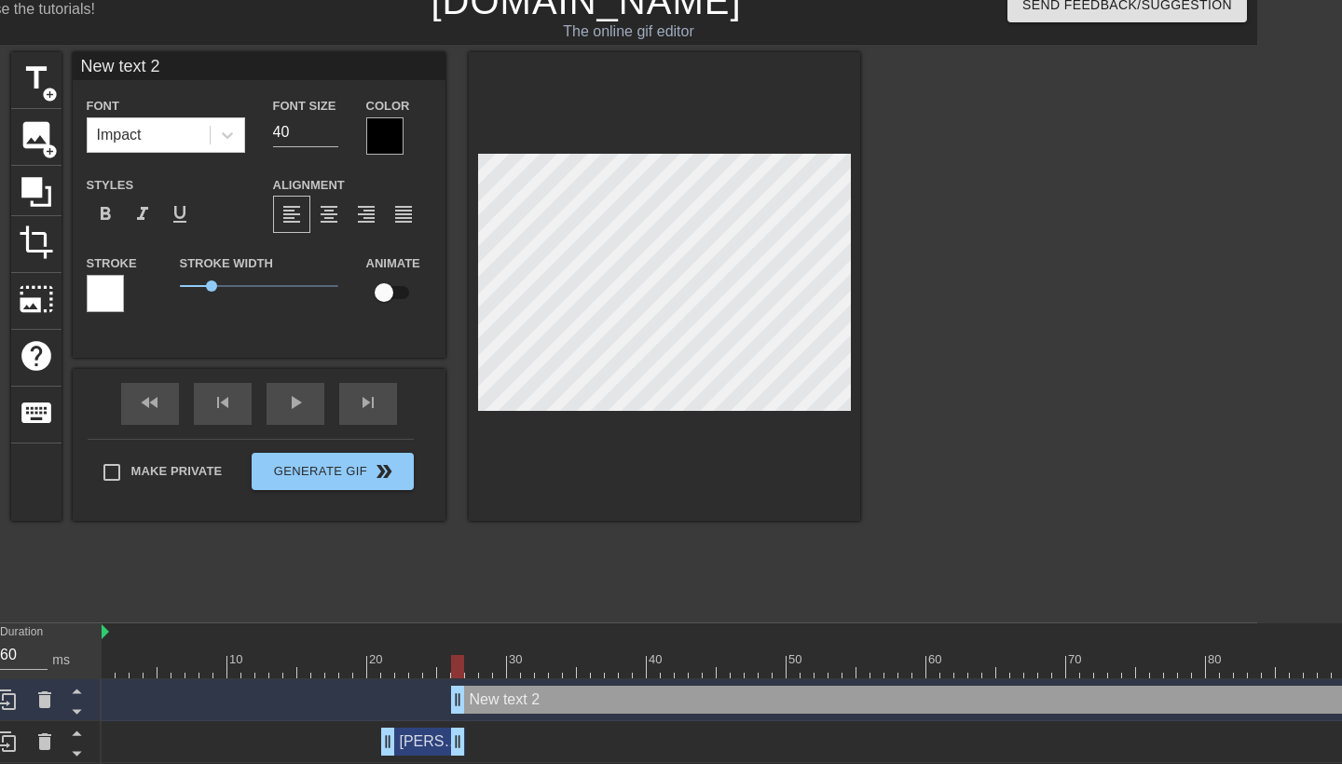
scroll to position [0, 3]
type input "J"
type textarea "J"
type input "[PERSON_NAME]"
type textarea "[PERSON_NAME]"
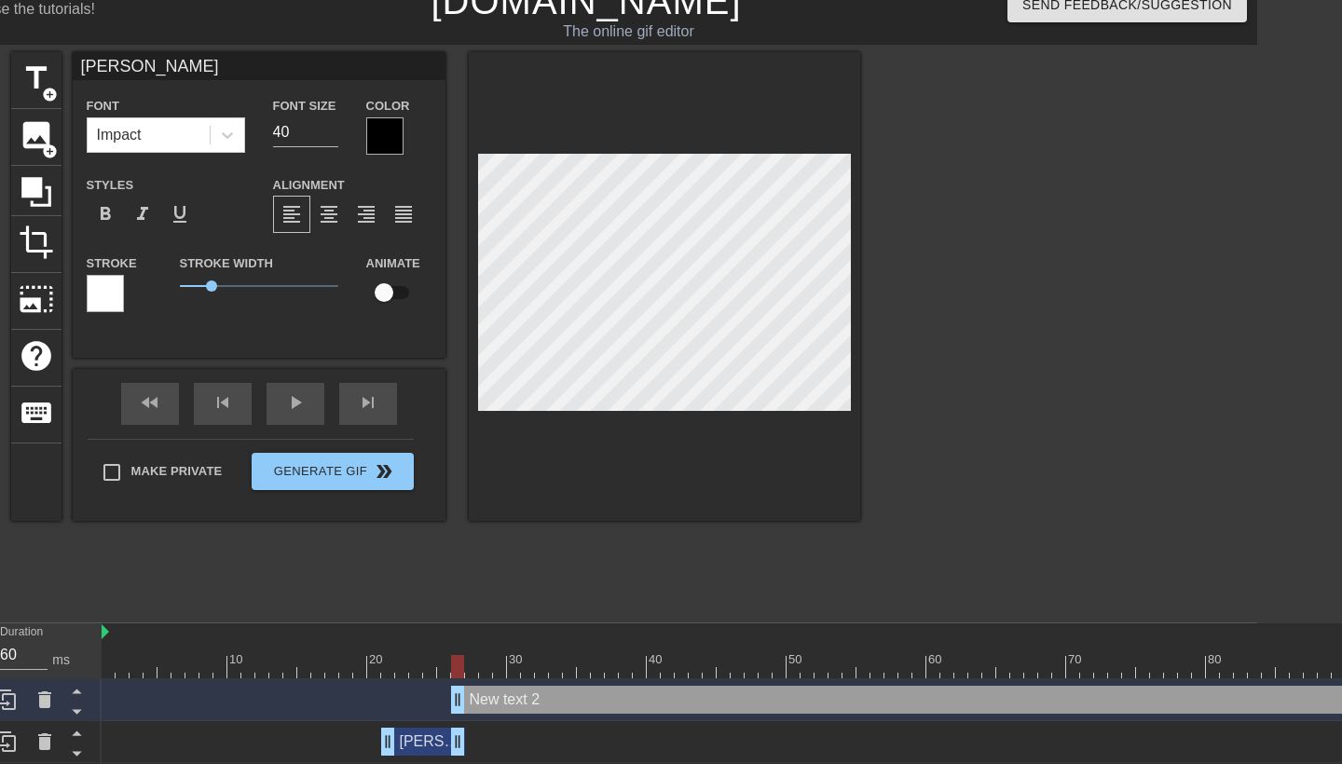
type input "[PERSON_NAME]"
type textarea "[PERSON_NAME]"
click at [943, 436] on div at bounding box center [1023, 331] width 280 height 559
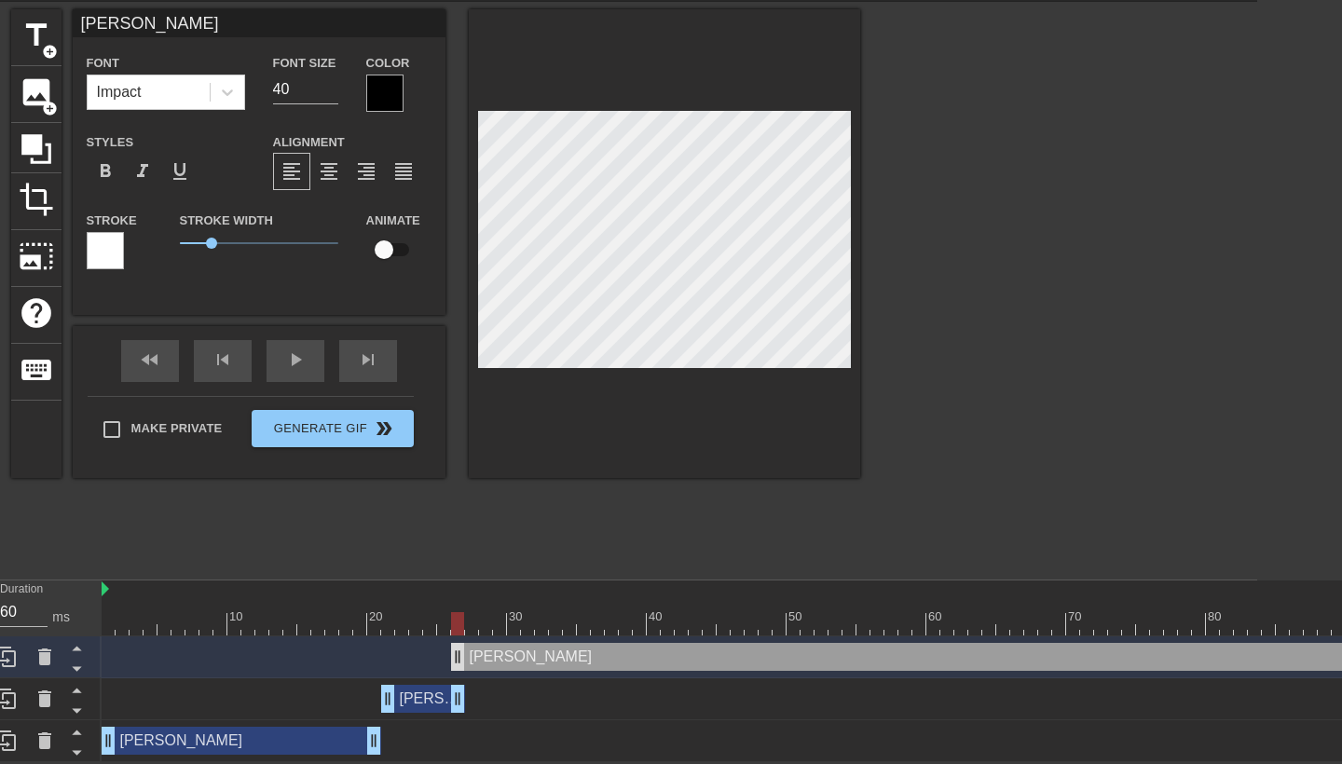
scroll to position [65, 85]
drag, startPoint x: 461, startPoint y: 655, endPoint x: 473, endPoint y: 653, distance: 11.5
click at [474, 623] on div at bounding box center [471, 623] width 13 height 23
drag, startPoint x: 473, startPoint y: 613, endPoint x: 537, endPoint y: 613, distance: 64.3
click at [537, 613] on div at bounding box center [541, 623] width 13 height 23
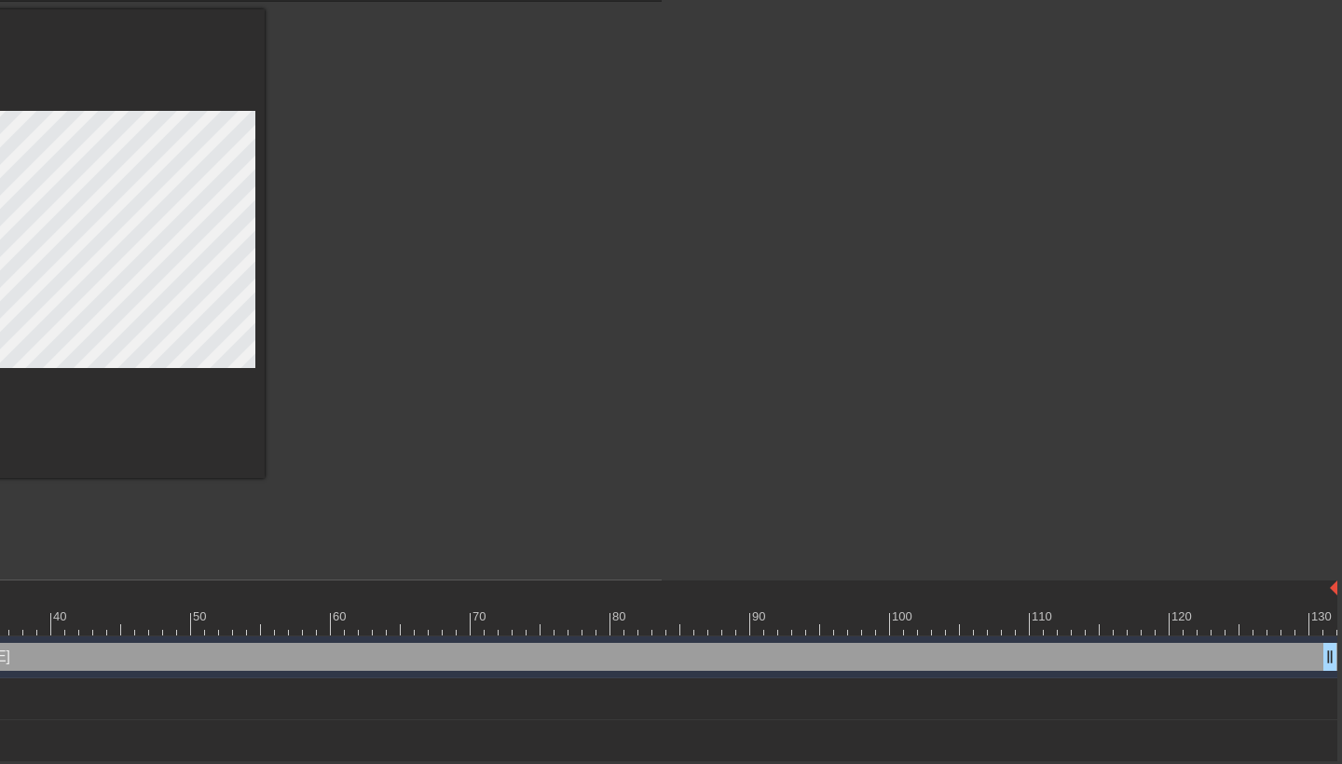
scroll to position [65, 680]
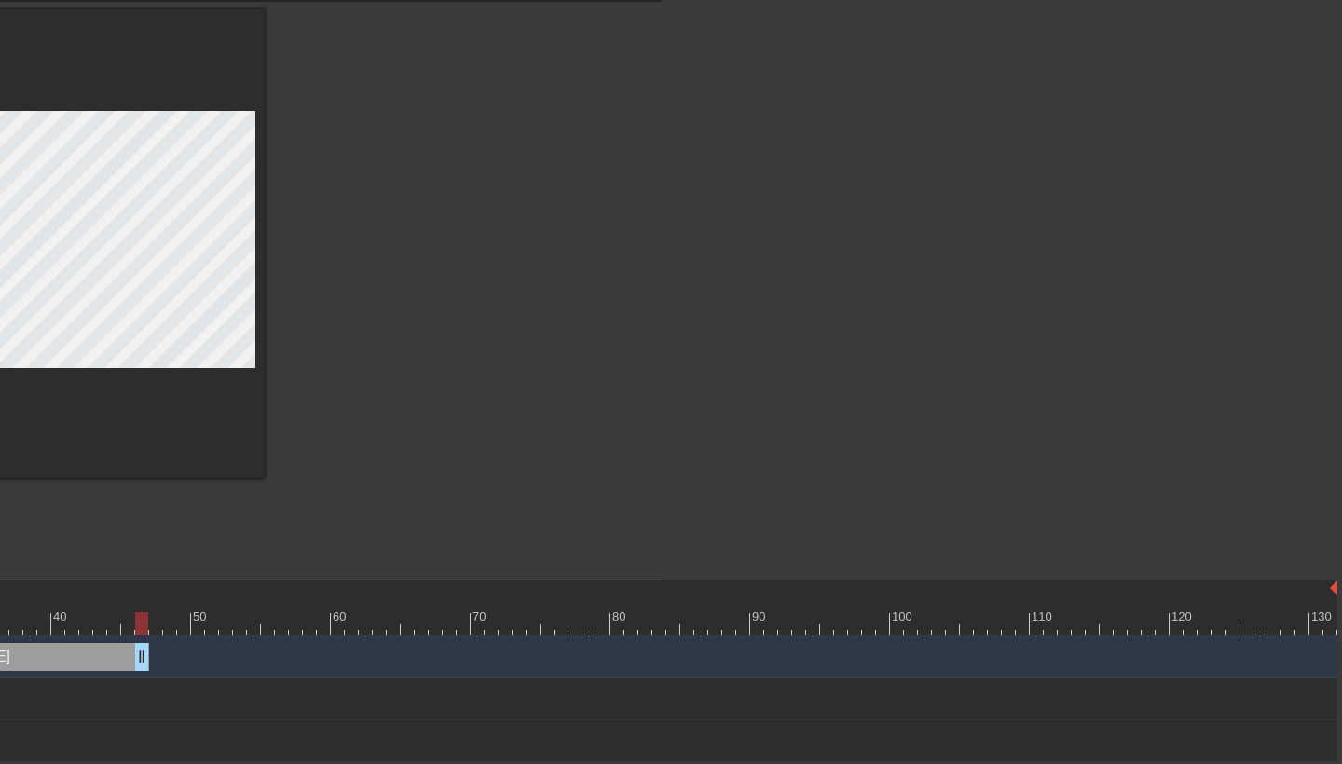
drag, startPoint x: 1330, startPoint y: 654, endPoint x: 116, endPoint y: 694, distance: 1215.2
click at [116, 694] on div "[PERSON_NAME] drag_handle drag_handle [PERSON_NAME] drag_handle drag_handle [PE…" at bounding box center [84, 700] width 1156 height 126
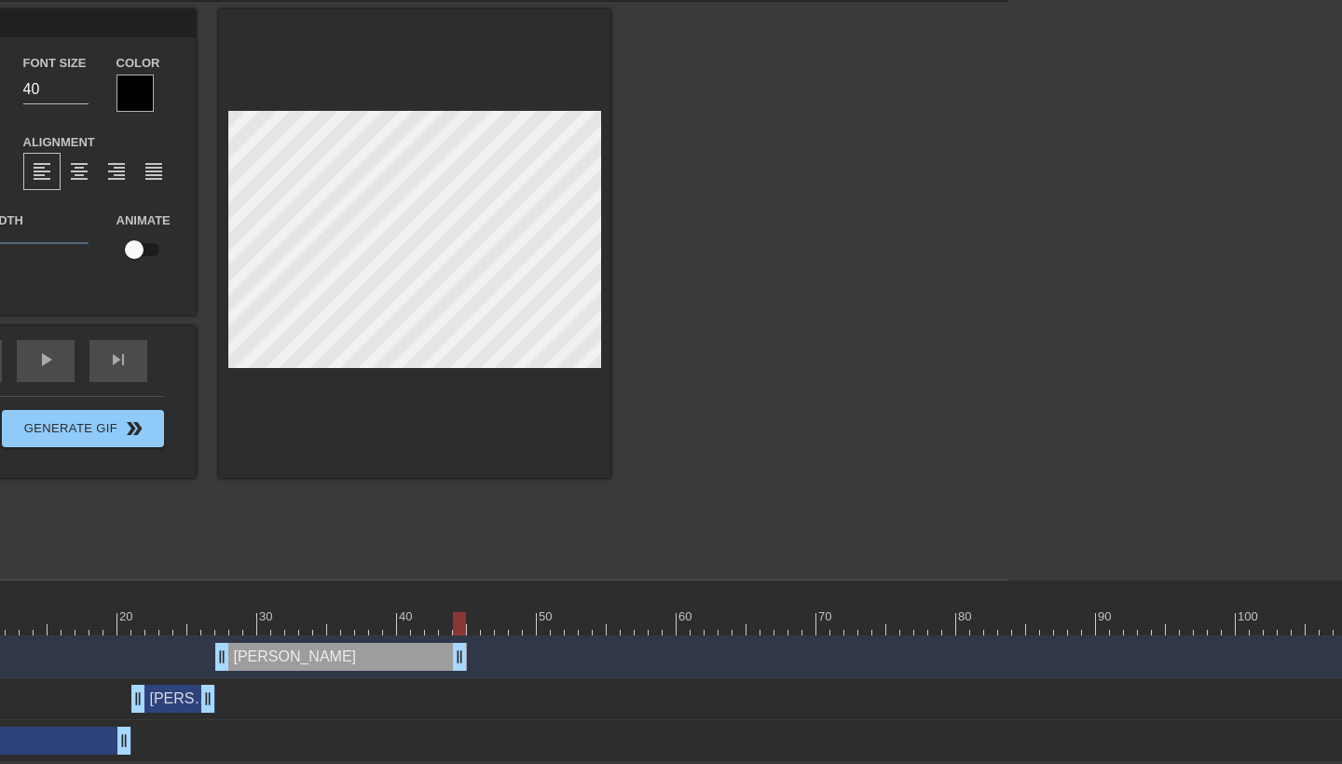
scroll to position [65, 320]
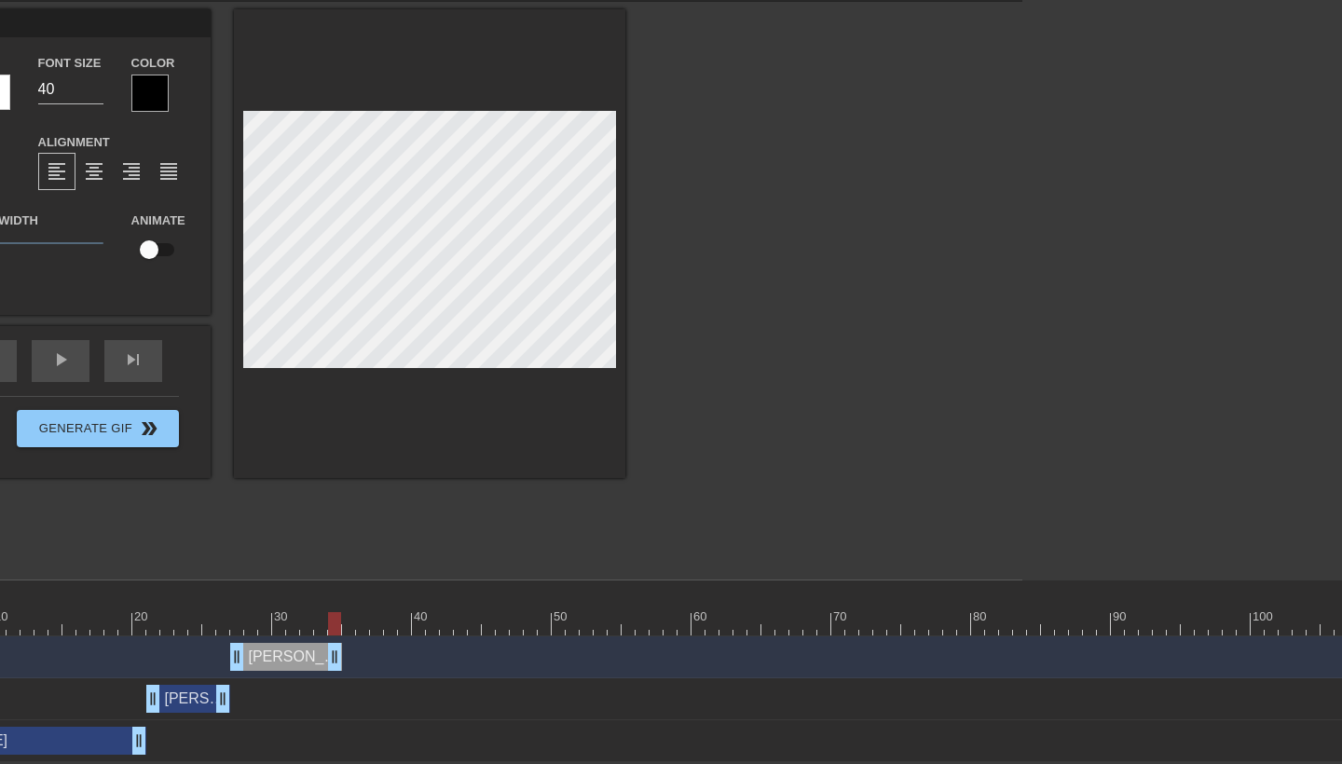
type input "70"
drag, startPoint x: 474, startPoint y: 653, endPoint x: 278, endPoint y: 639, distance: 196.2
click at [278, 639] on div "[PERSON_NAME] drag_handle drag_handle" at bounding box center [783, 658] width 1832 height 42
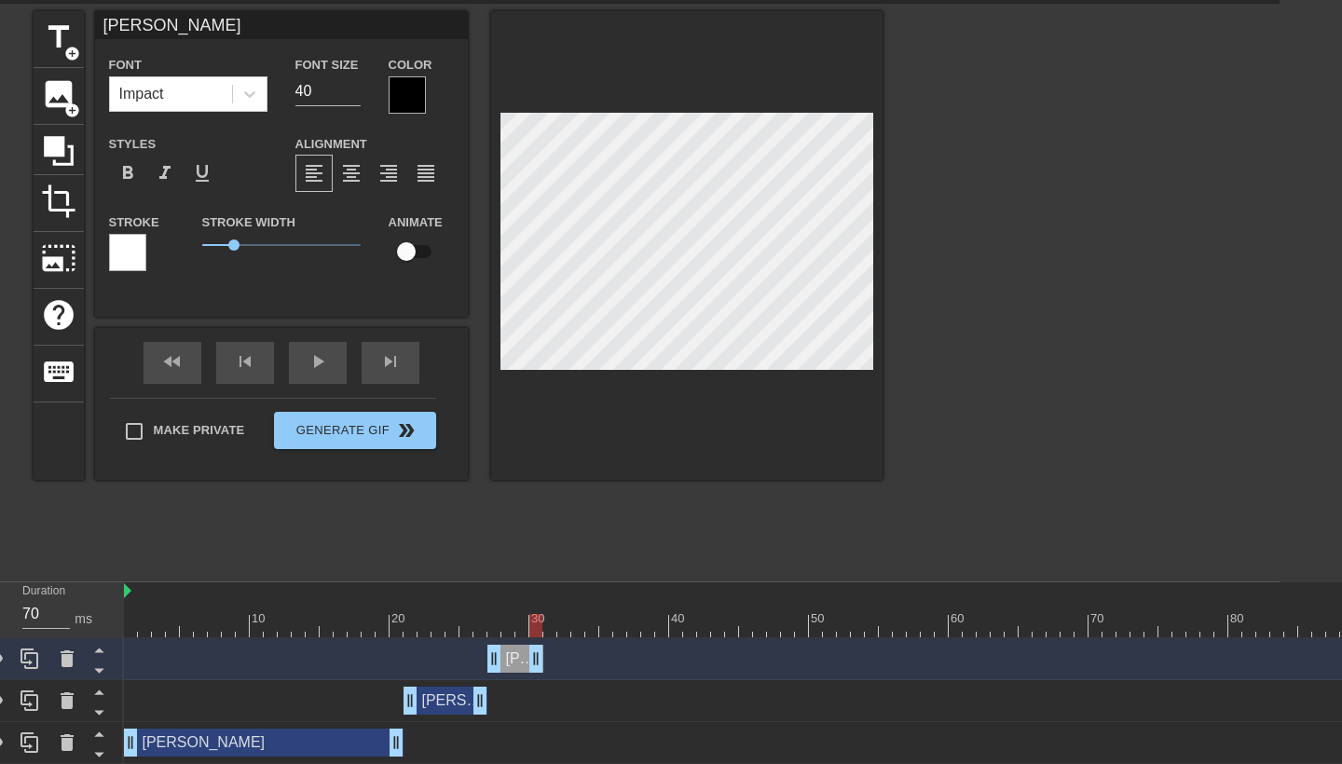
scroll to position [62, 0]
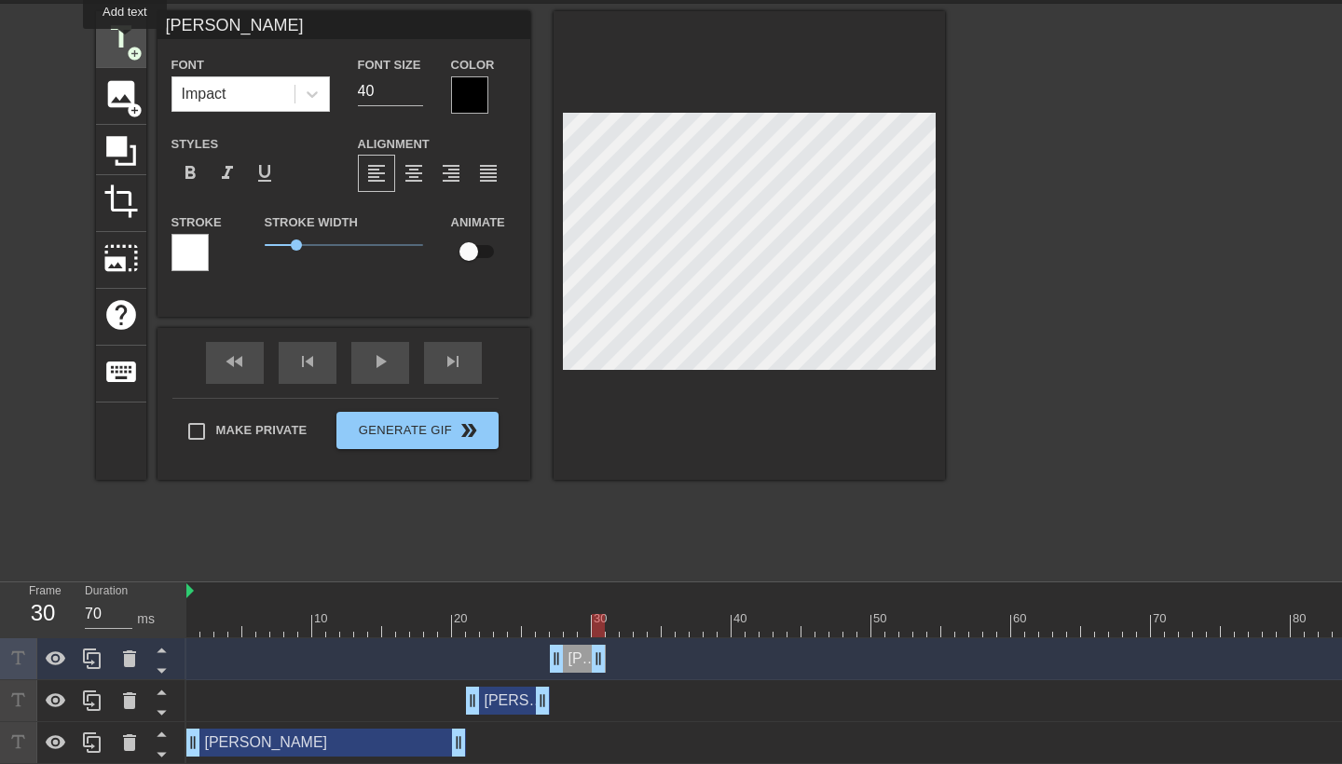
click at [126, 42] on span "title" at bounding box center [120, 37] width 35 height 35
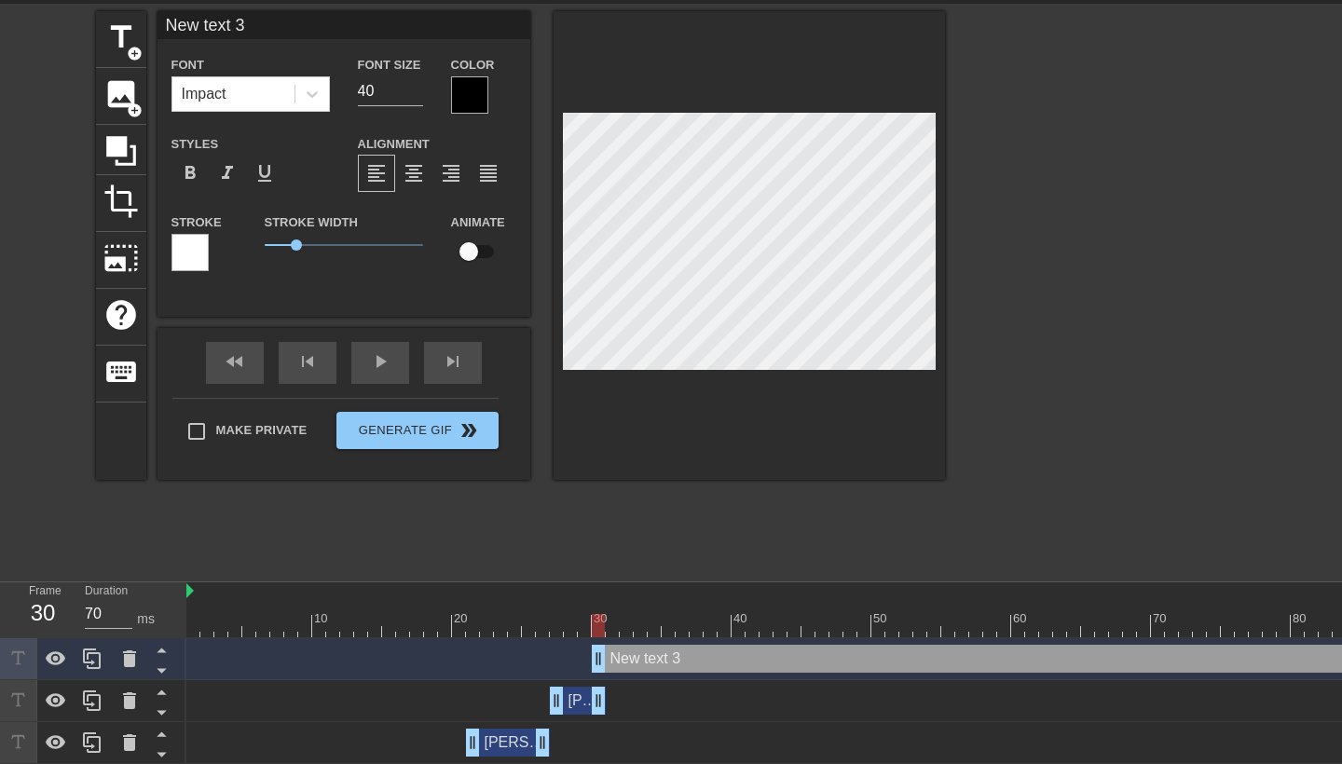
scroll to position [0, 3]
type input "JNew text 3"
type textarea "JNew text 3"
type input "JANew text 3"
type textarea "JANew text 3"
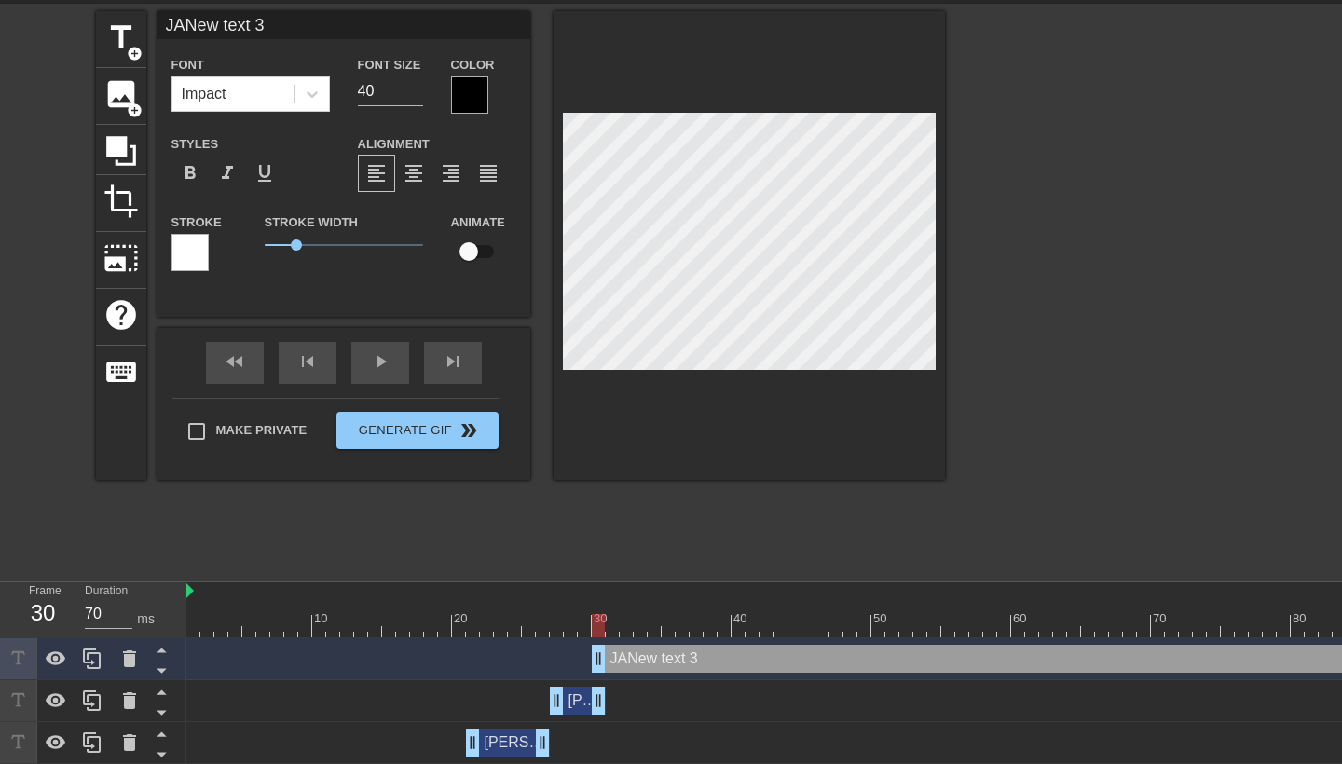
type input "JAYNew text 3"
type textarea "JAYNew text 3"
type input "JAYNew text"
type textarea "JAYNew text"
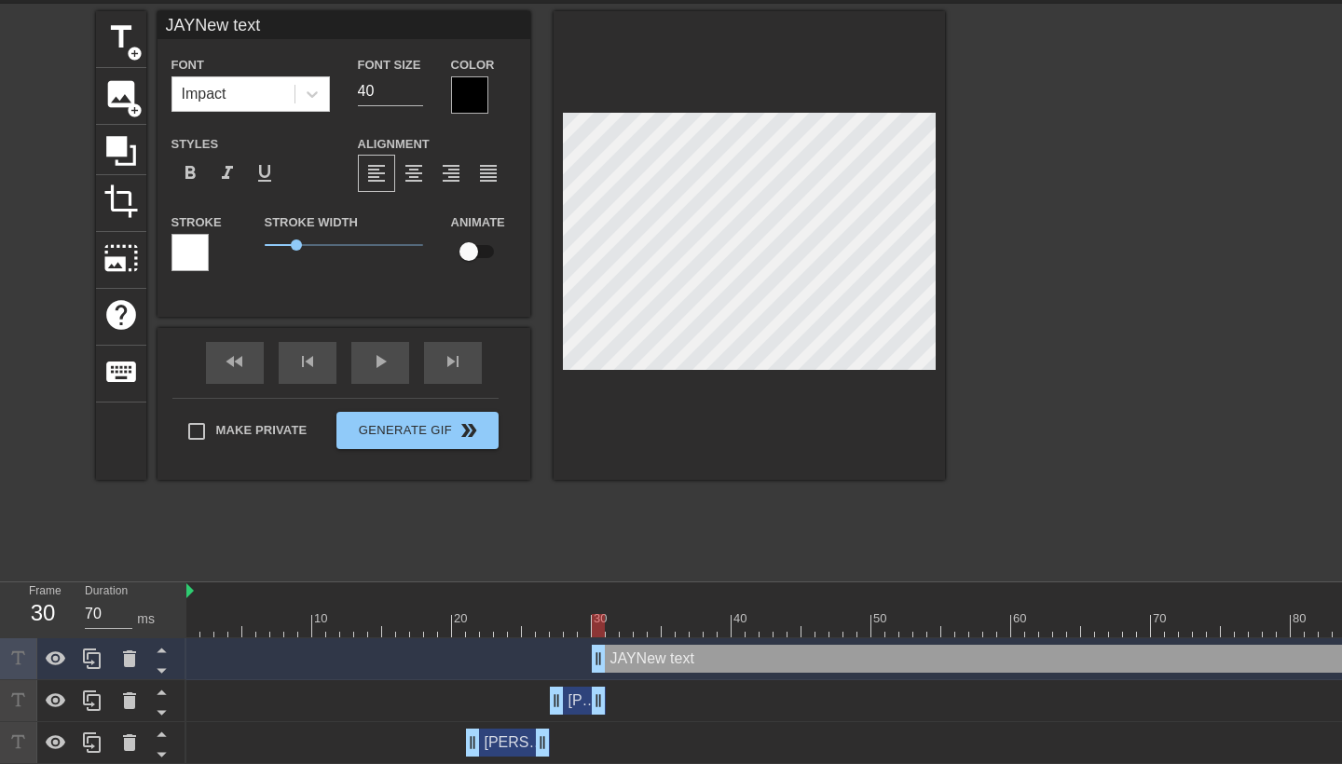
type input "JAYNew text"
type textarea "JAYNew text"
type input "JAYNew tex"
type textarea "JAYNew tex"
type input "JAYNew te"
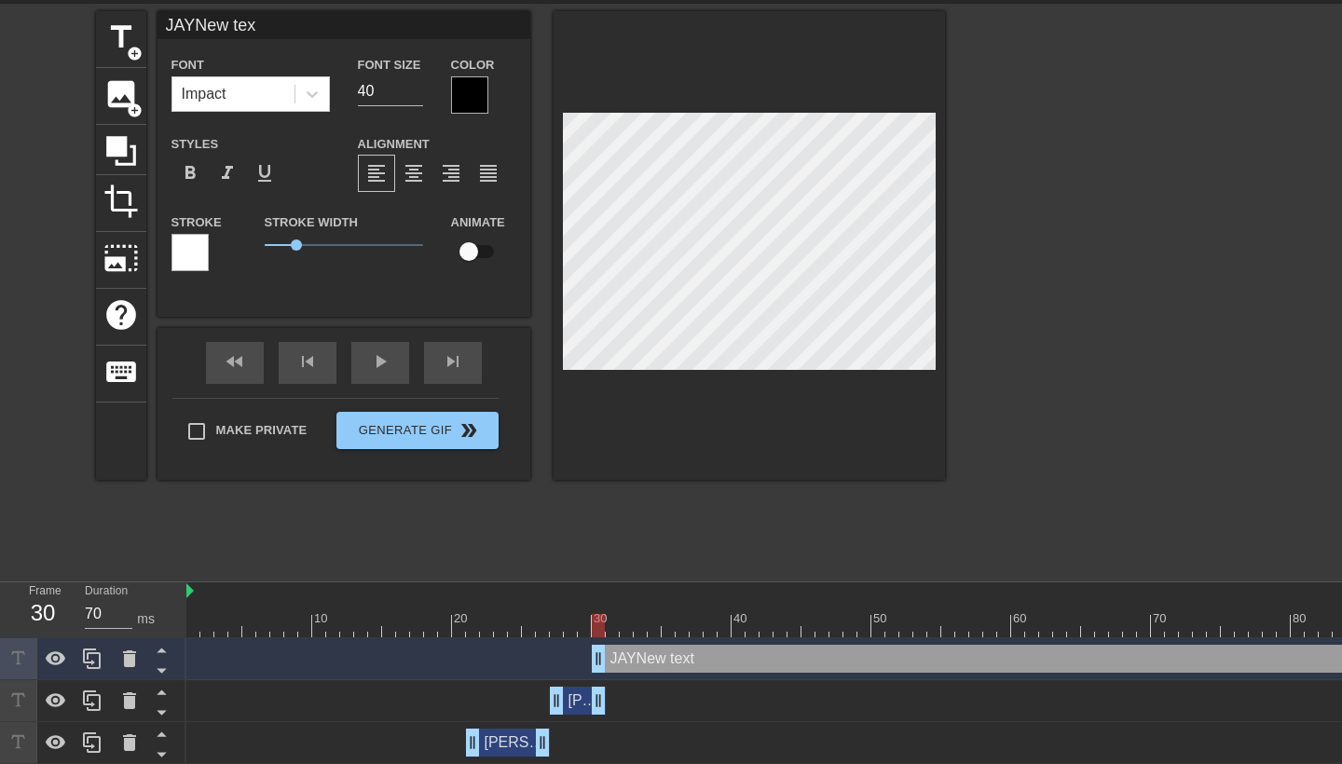
type textarea "JAYNew te"
type input "JAYNew t"
type textarea "JAYNew t"
type input "JAYNew"
type textarea "JAYNew"
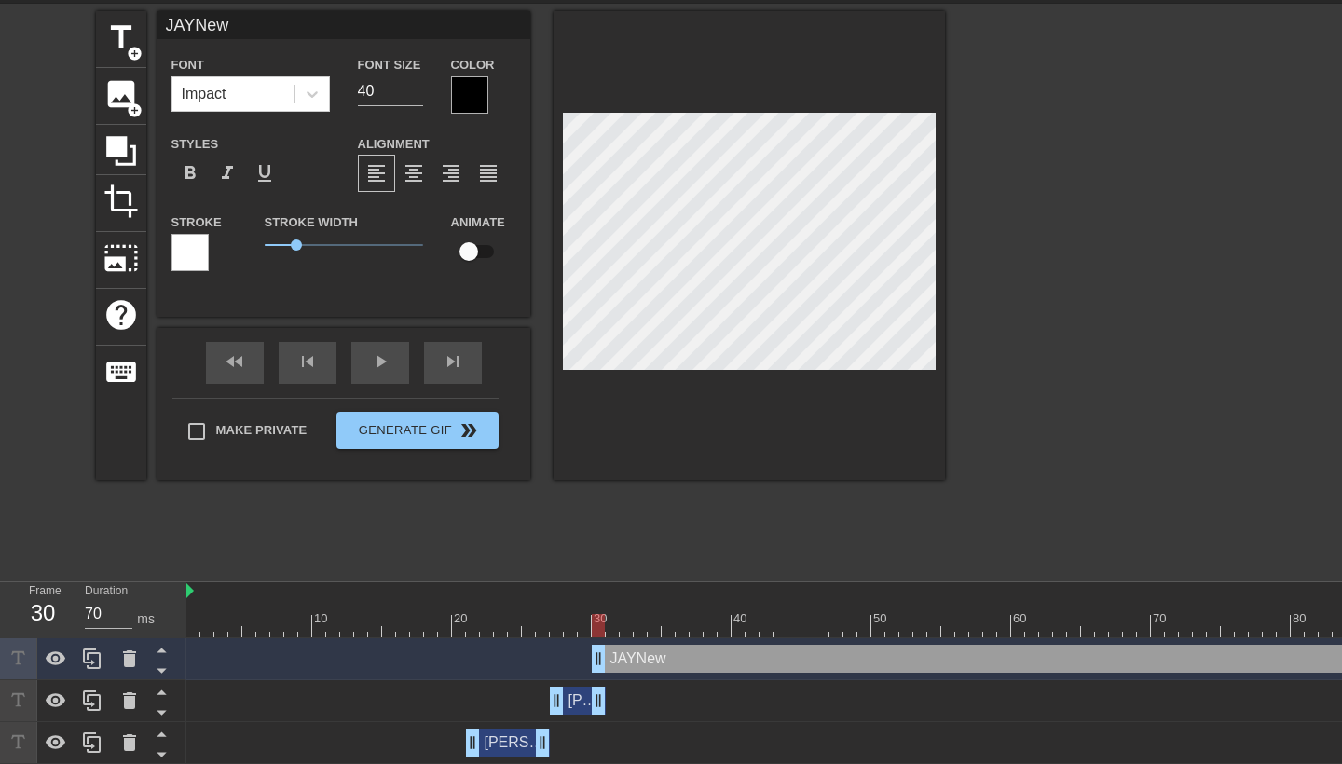
type input "JAYNew"
type textarea "JAYNew"
type input "[PERSON_NAME]"
type textarea "[PERSON_NAME]"
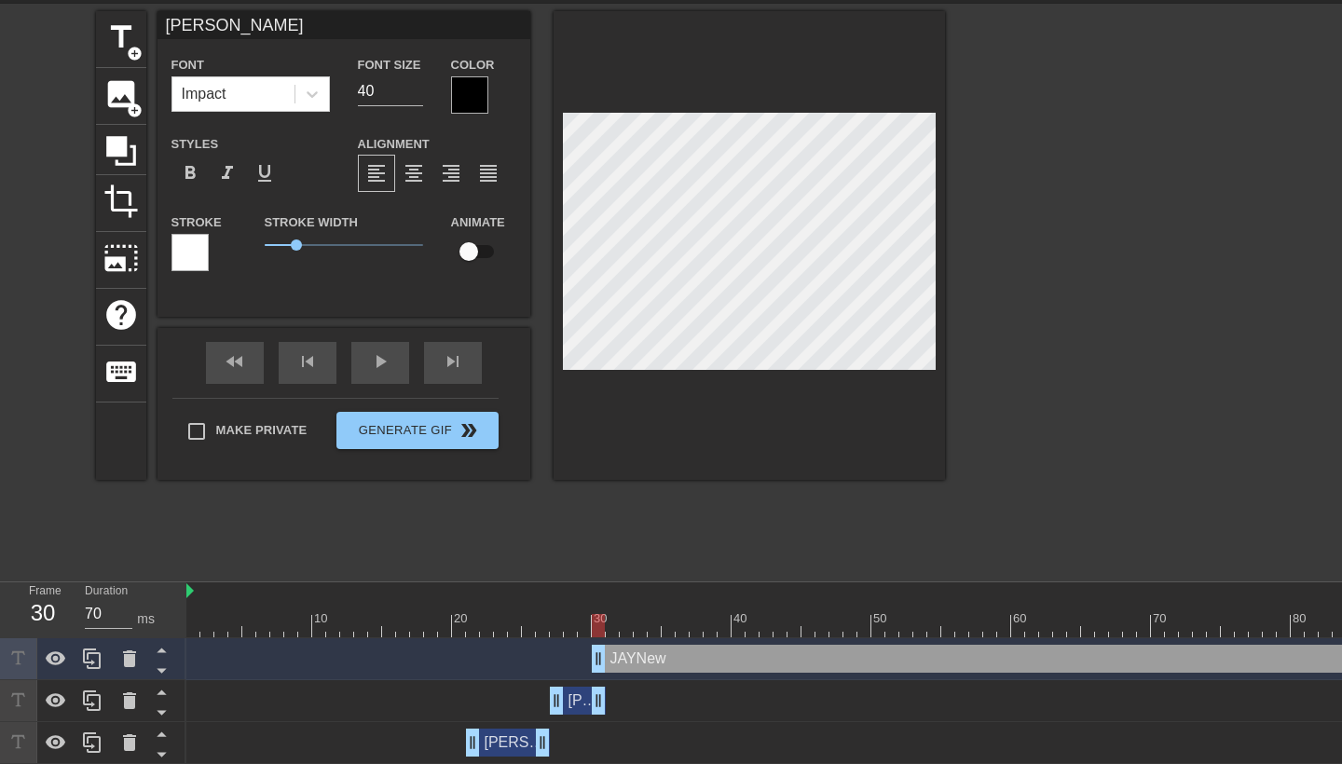
type input "JAYN"
type textarea "JAYN"
type input "[PERSON_NAME]"
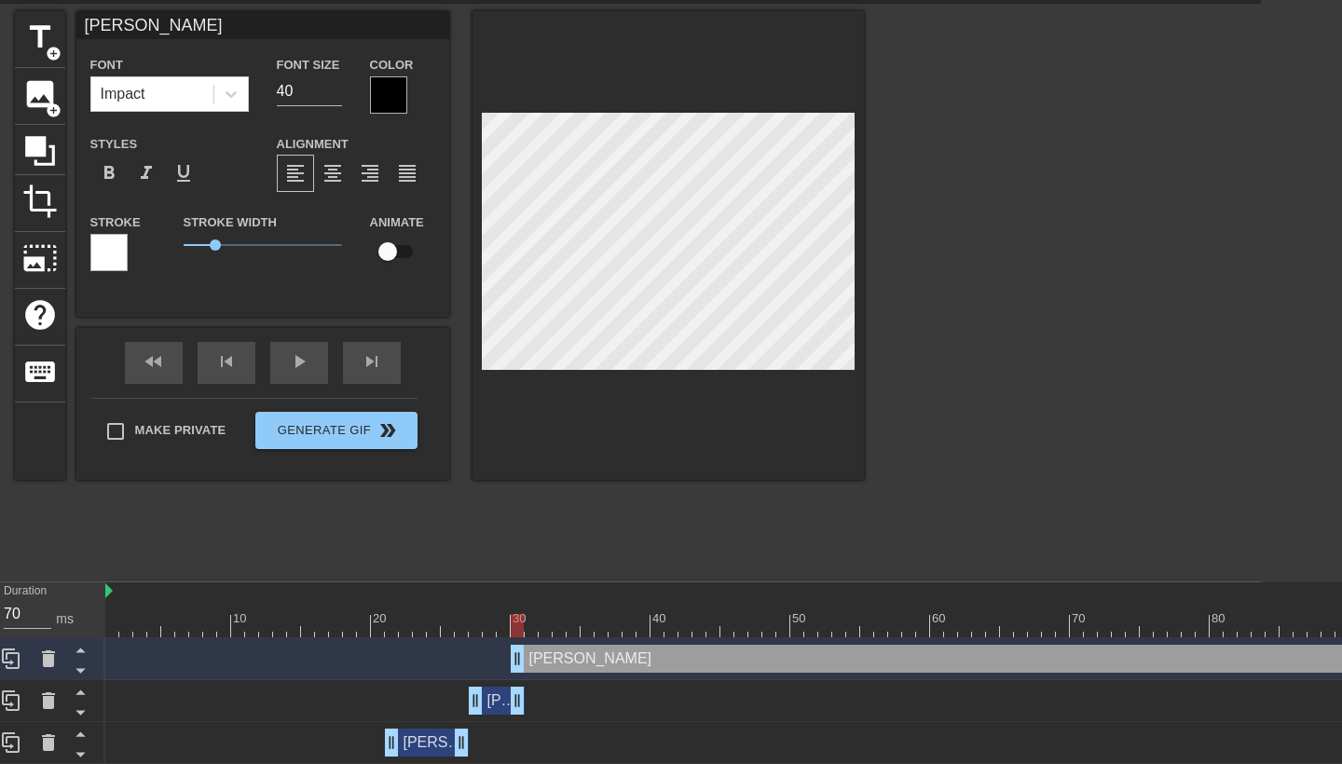
scroll to position [62, 81]
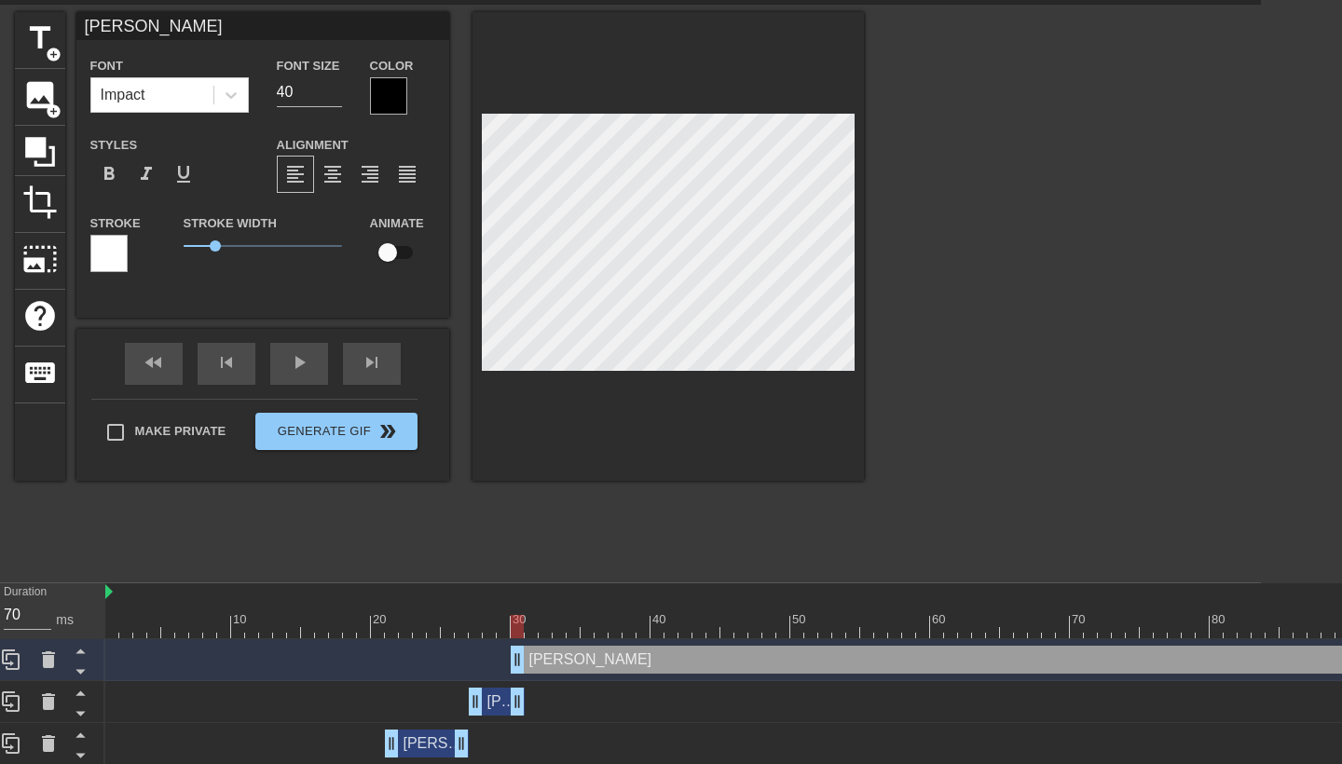
type textarea "[PERSON_NAME]"
click at [879, 315] on div "title add_circle image add_circle crop photo_size_select_large help keyboard [P…" at bounding box center [590, 291] width 1342 height 559
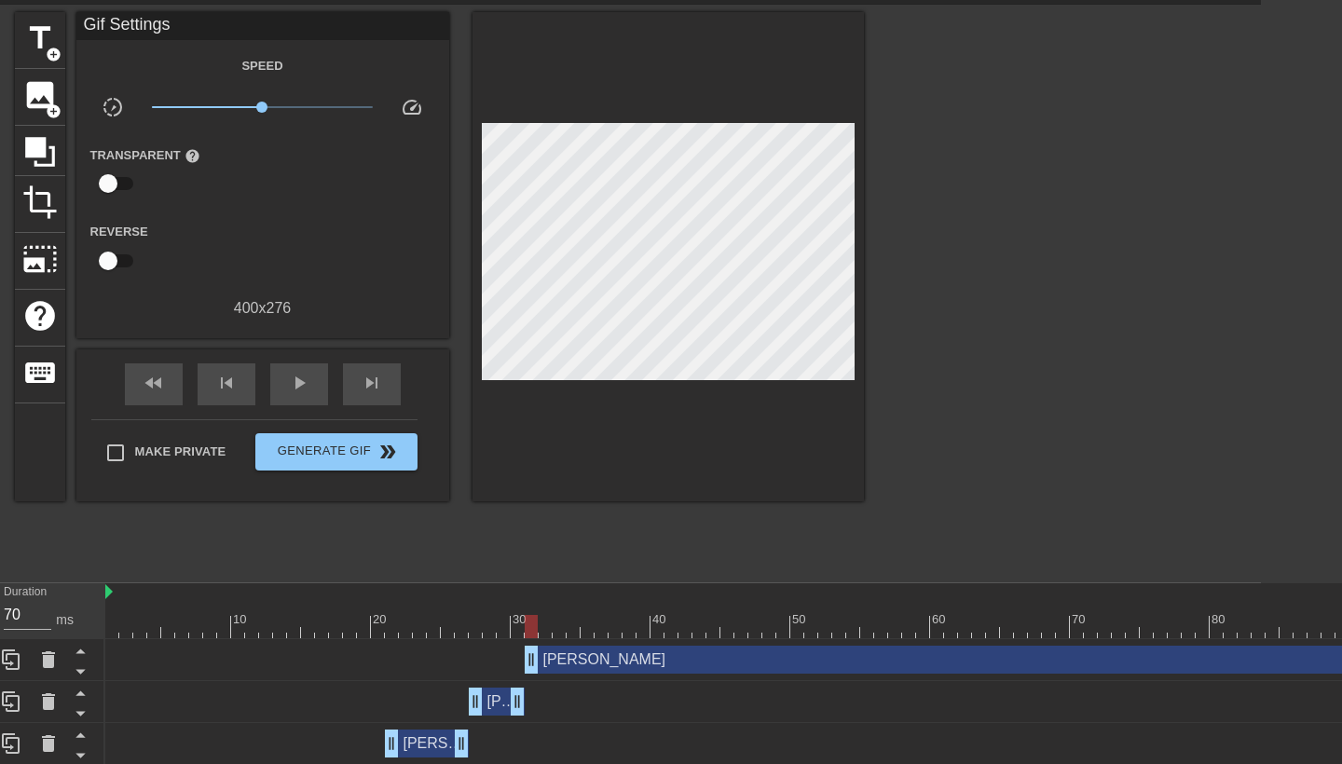
drag, startPoint x: 518, startPoint y: 657, endPoint x: 534, endPoint y: 658, distance: 15.9
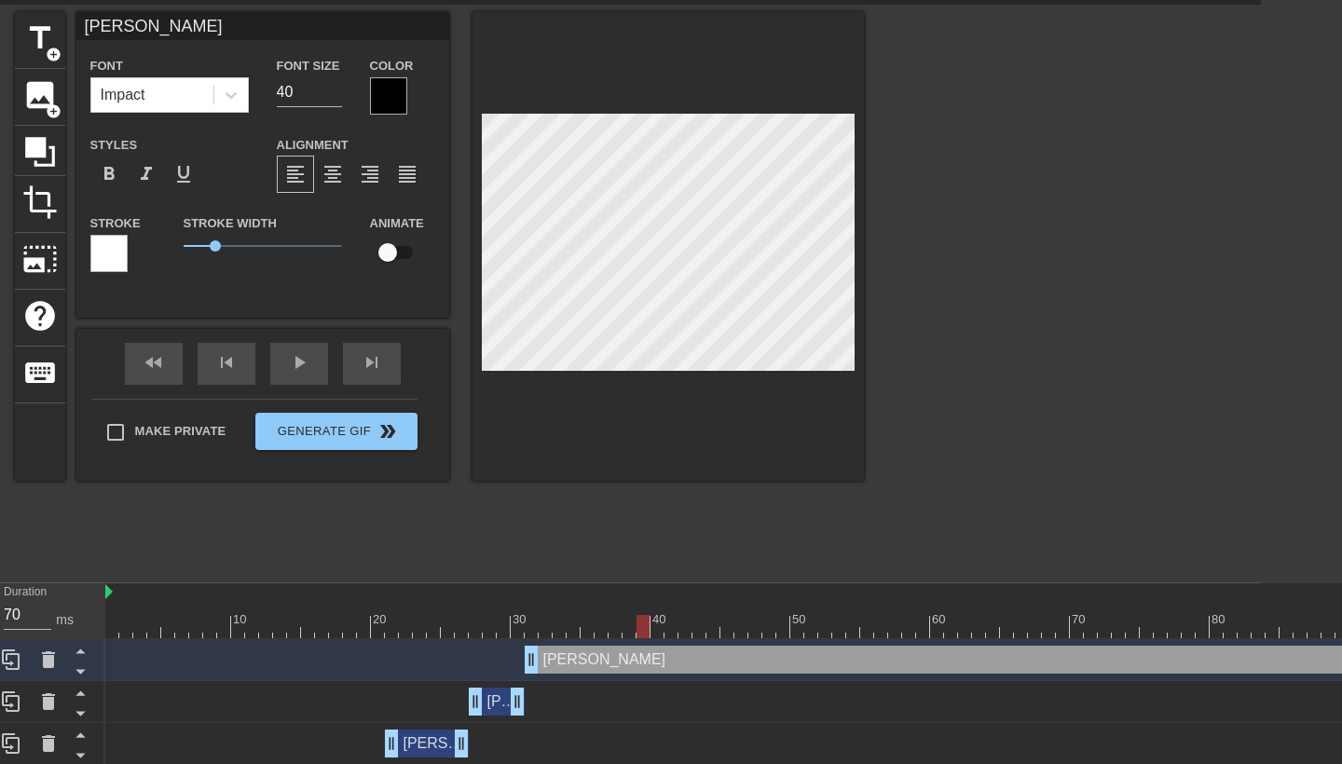
drag, startPoint x: 528, startPoint y: 619, endPoint x: 641, endPoint y: 628, distance: 114.1
click at [641, 628] on div at bounding box center [643, 626] width 13 height 23
drag, startPoint x: 641, startPoint y: 628, endPoint x: 553, endPoint y: 627, distance: 88.6
click at [553, 627] on div at bounding box center [559, 626] width 13 height 23
drag, startPoint x: 560, startPoint y: 627, endPoint x: 644, endPoint y: 626, distance: 83.9
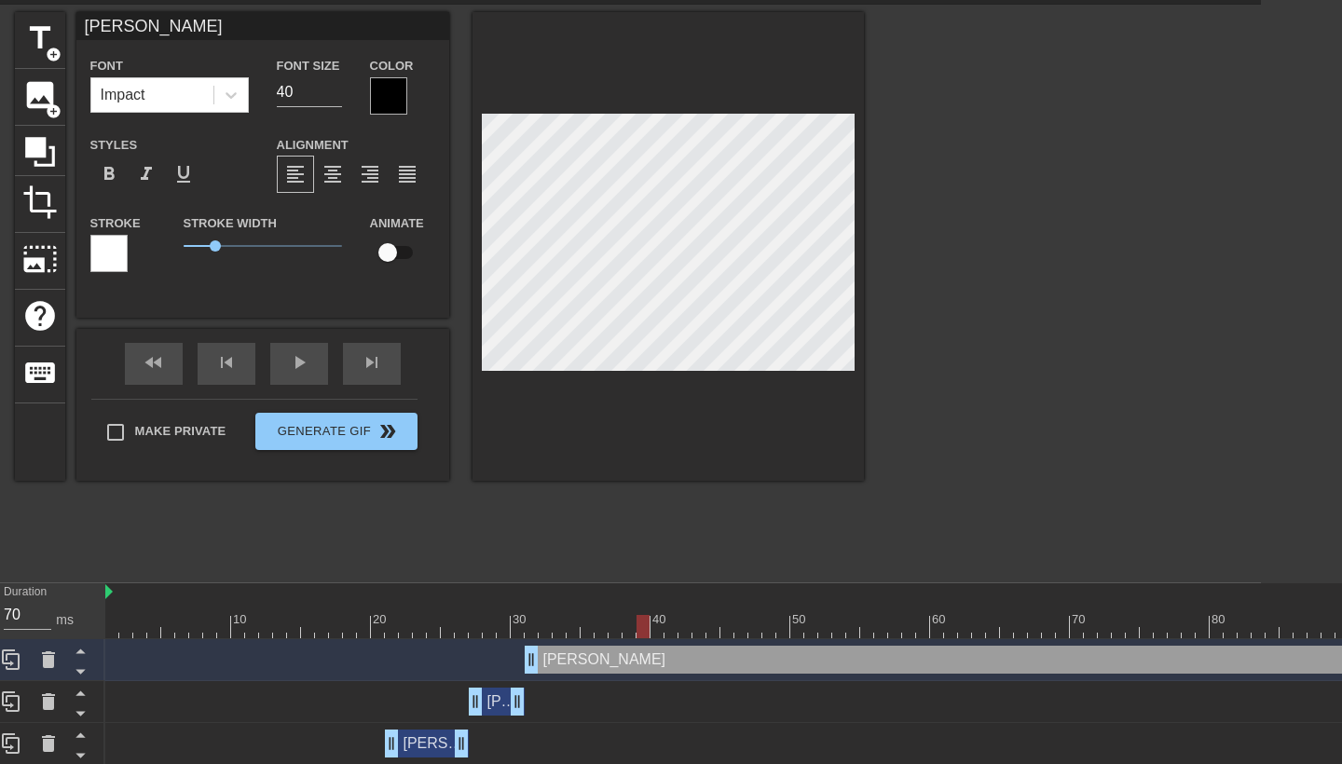
click at [644, 626] on div at bounding box center [643, 626] width 13 height 23
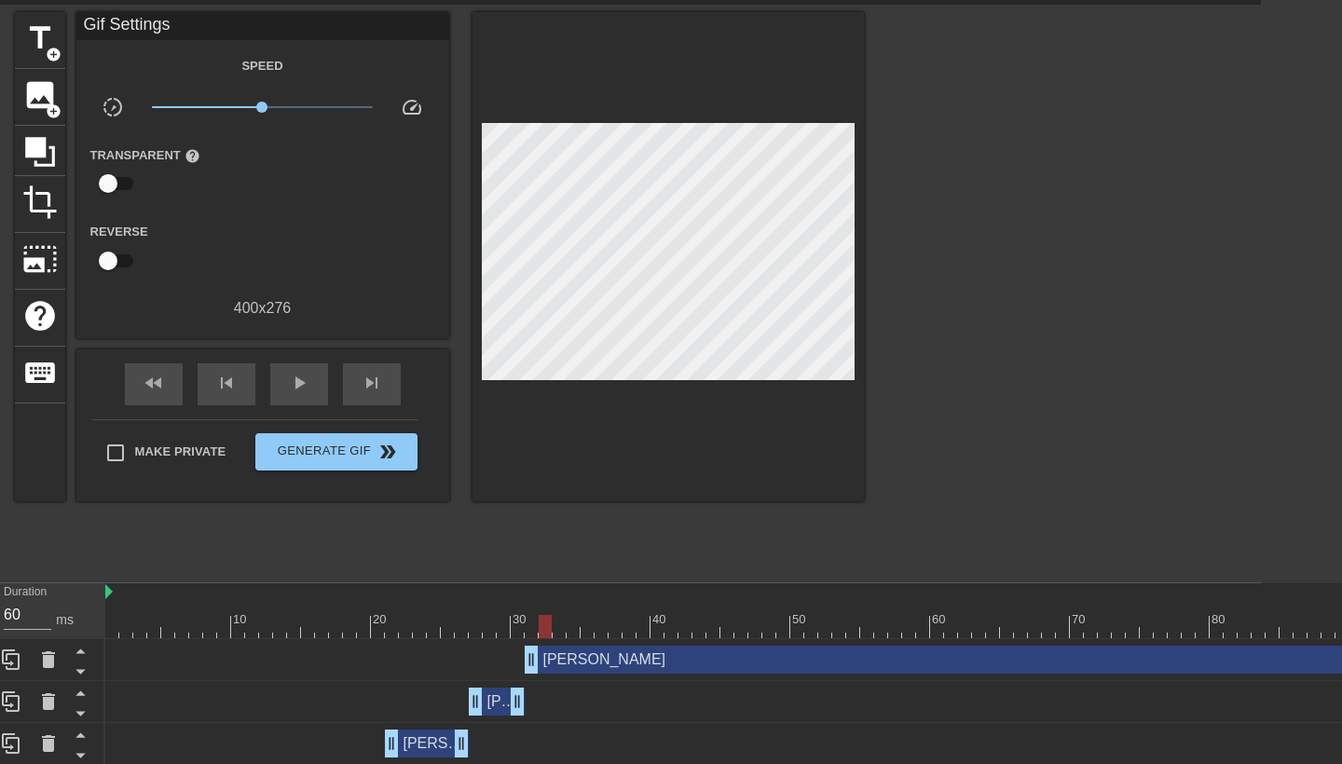
drag, startPoint x: 641, startPoint y: 625, endPoint x: 540, endPoint y: 625, distance: 101.6
click at [540, 625] on div at bounding box center [545, 626] width 13 height 23
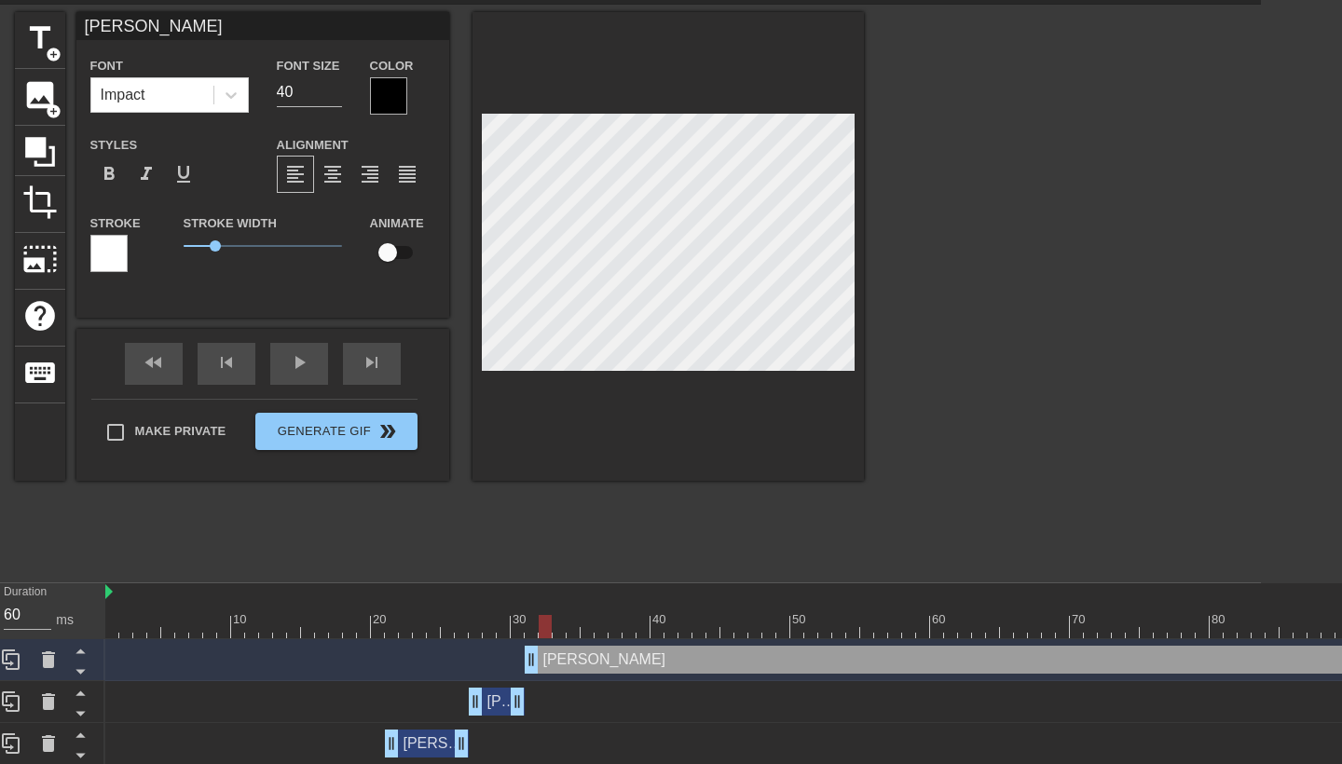
click at [615, 594] on div at bounding box center [1021, 593] width 1832 height 19
drag, startPoint x: 545, startPoint y: 625, endPoint x: 675, endPoint y: 613, distance: 130.1
click at [677, 613] on div "10 20 30 40 50 60 70 80 90 100 110 120 130" at bounding box center [1021, 611] width 1832 height 55
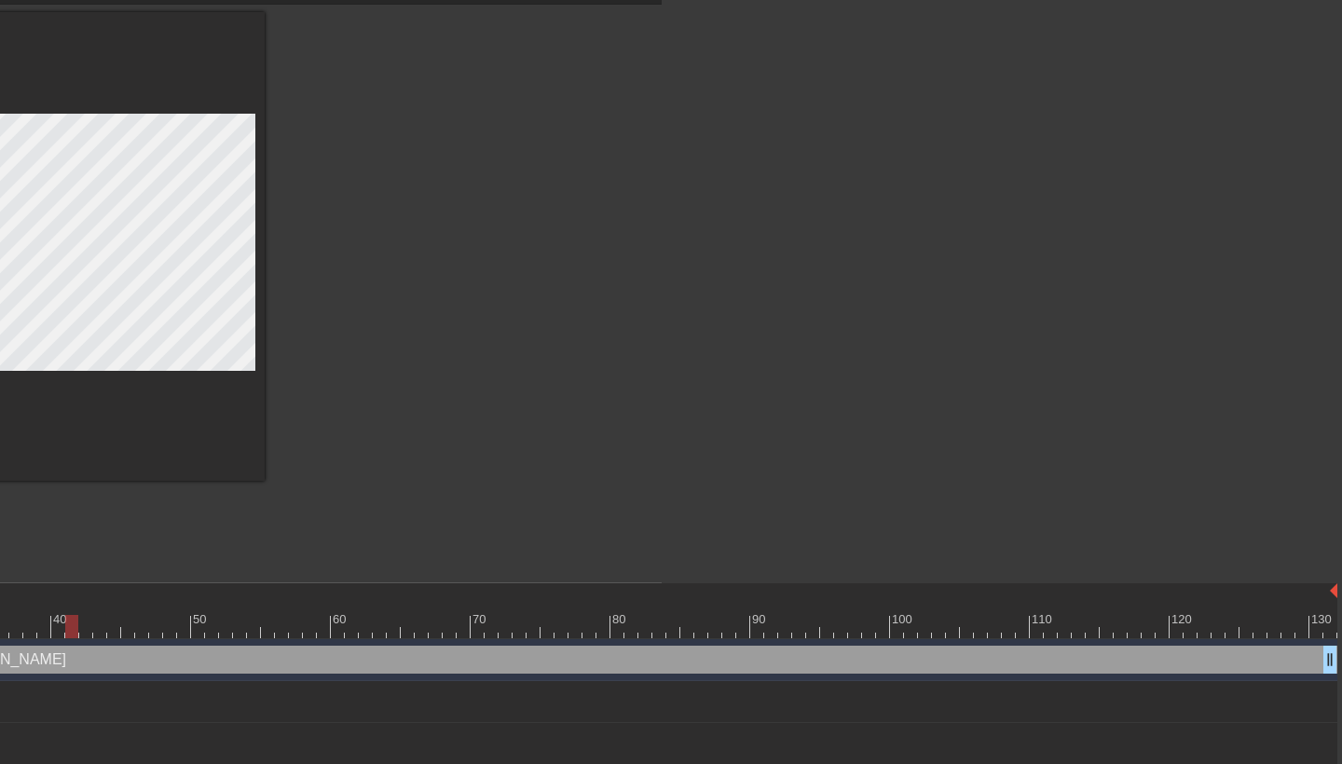
scroll to position [62, 680]
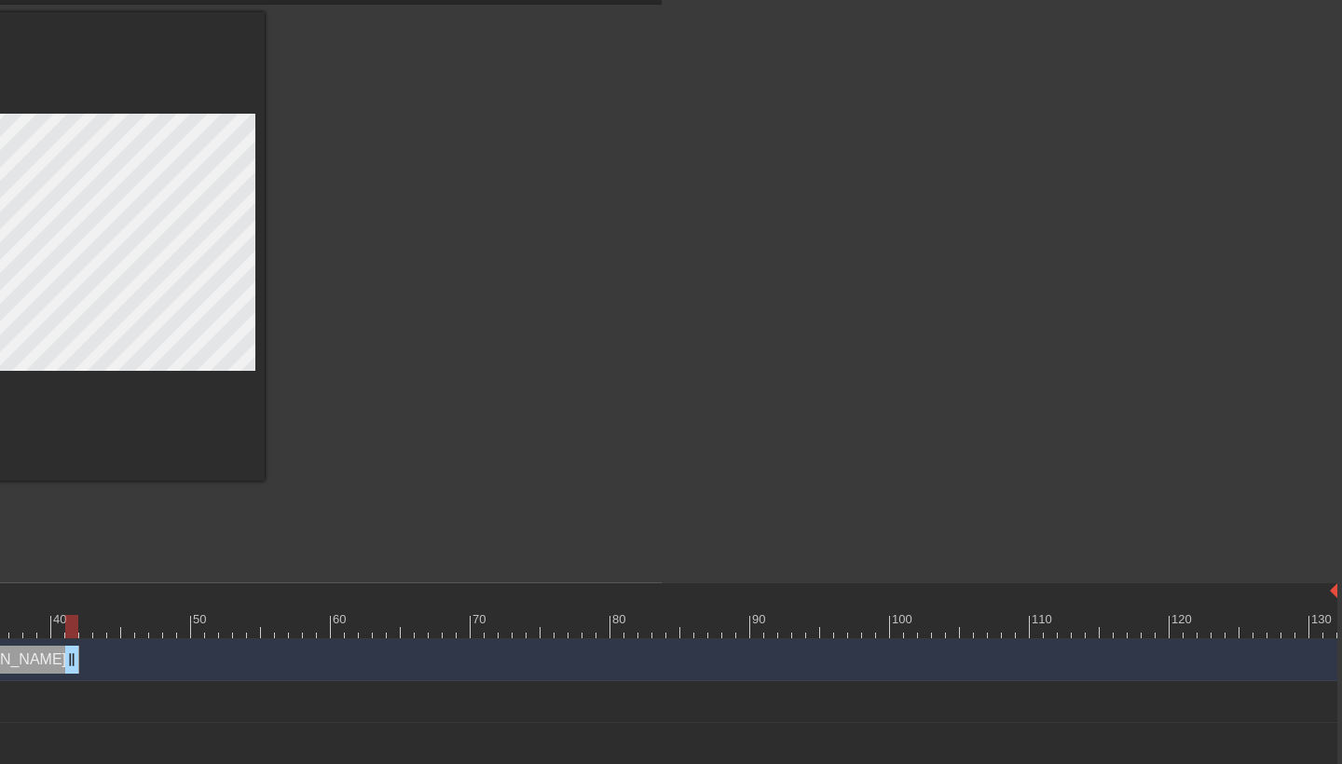
drag, startPoint x: 1326, startPoint y: 661, endPoint x: 68, endPoint y: 705, distance: 1258.2
click at [68, 705] on div "[PERSON_NAME] drag_handle drag_handle [PERSON_NAME] drag_handle drag_handle [PE…" at bounding box center [84, 723] width 1156 height 168
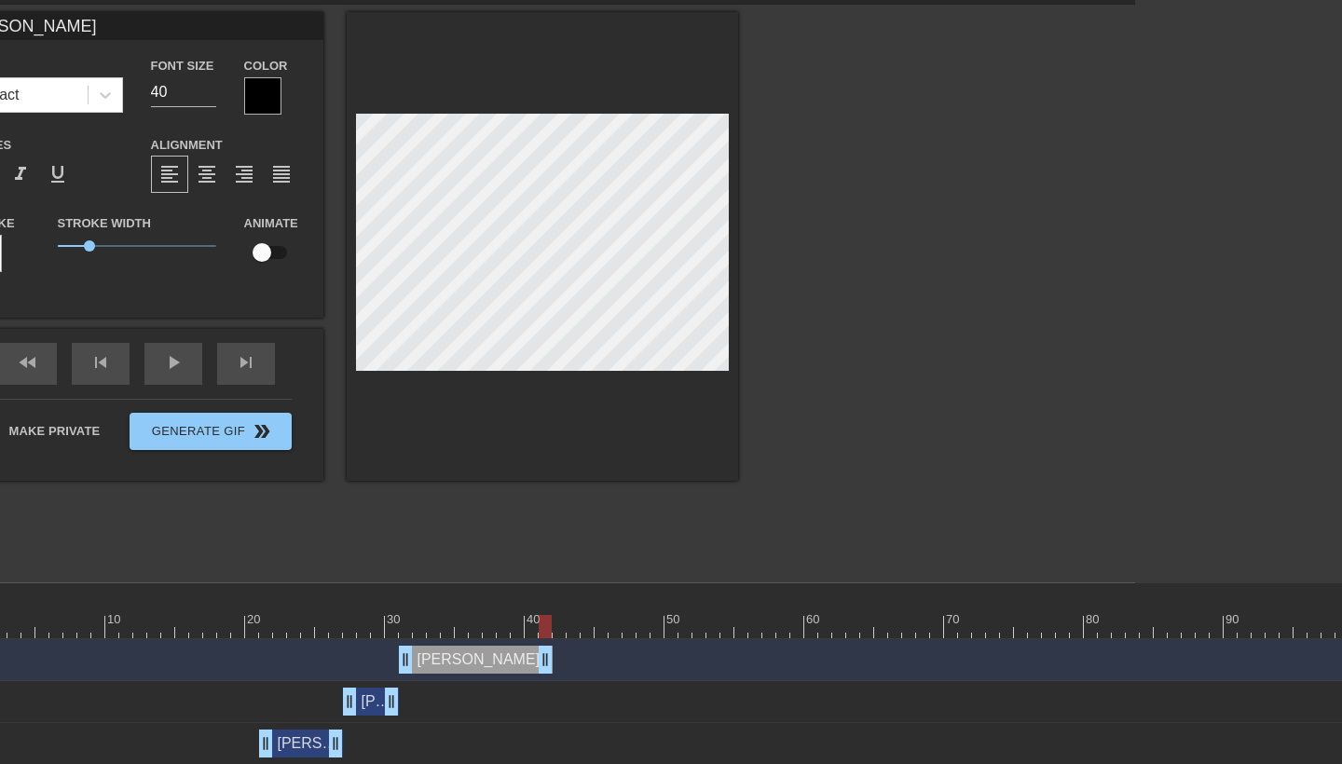
scroll to position [62, 141]
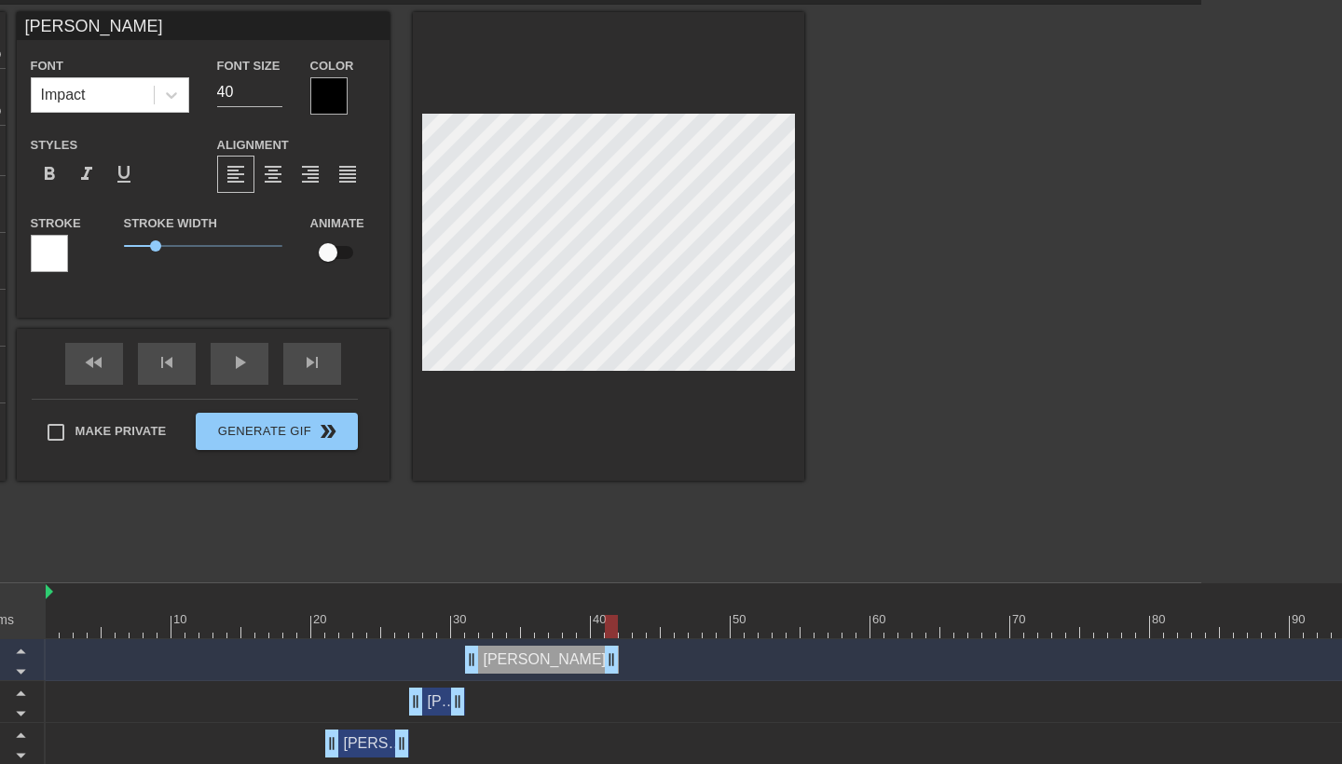
click at [657, 645] on div "[PERSON_NAME] drag_handle drag_handle" at bounding box center [962, 660] width 1832 height 42
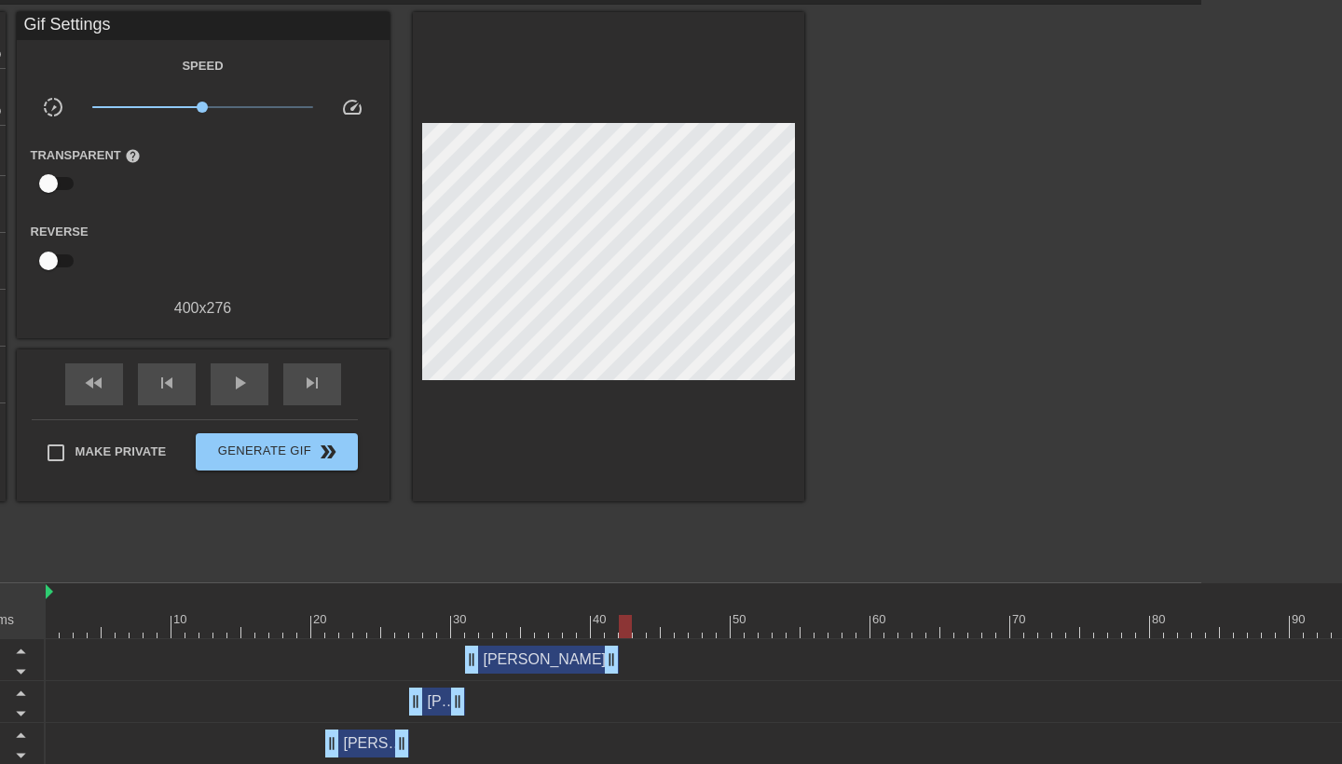
type input "60"
drag, startPoint x: 600, startPoint y: 631, endPoint x: 618, endPoint y: 620, distance: 20.9
click at [616, 621] on div at bounding box center [962, 626] width 1832 height 23
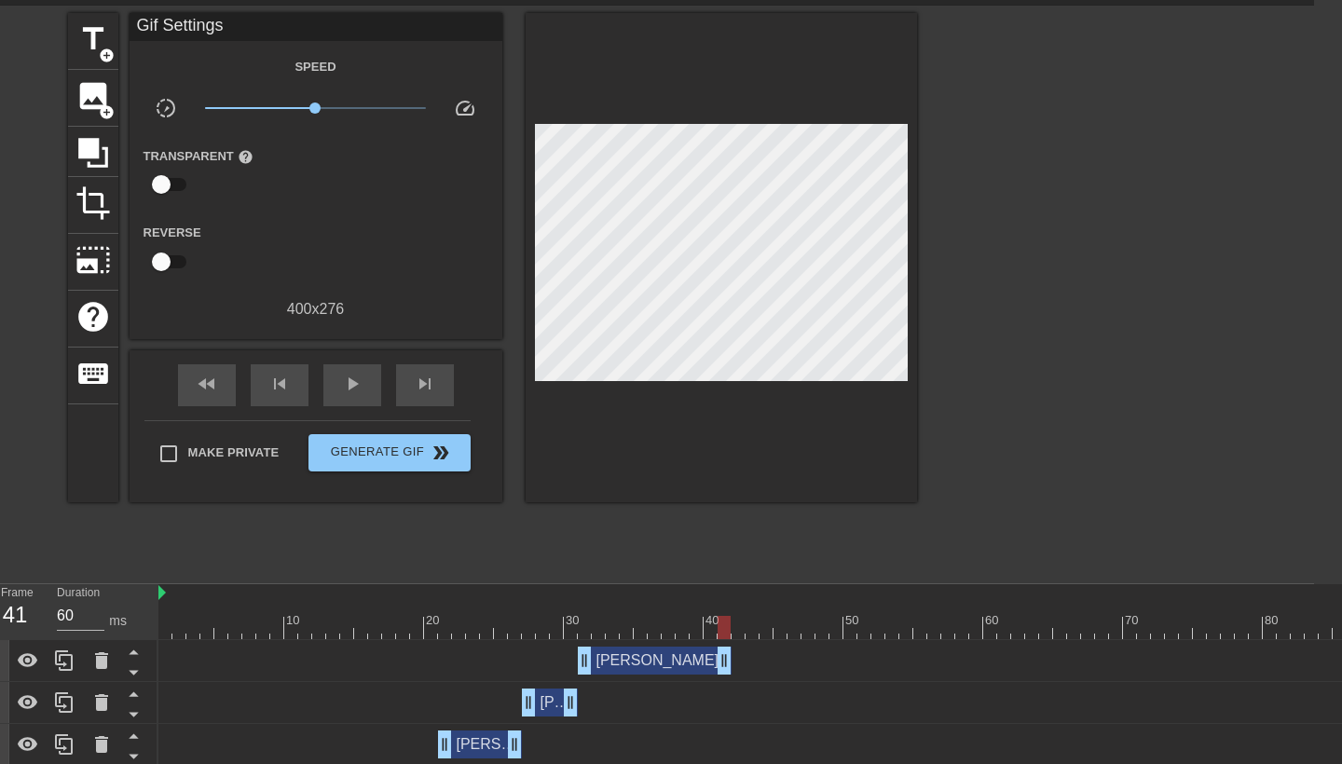
scroll to position [61, 0]
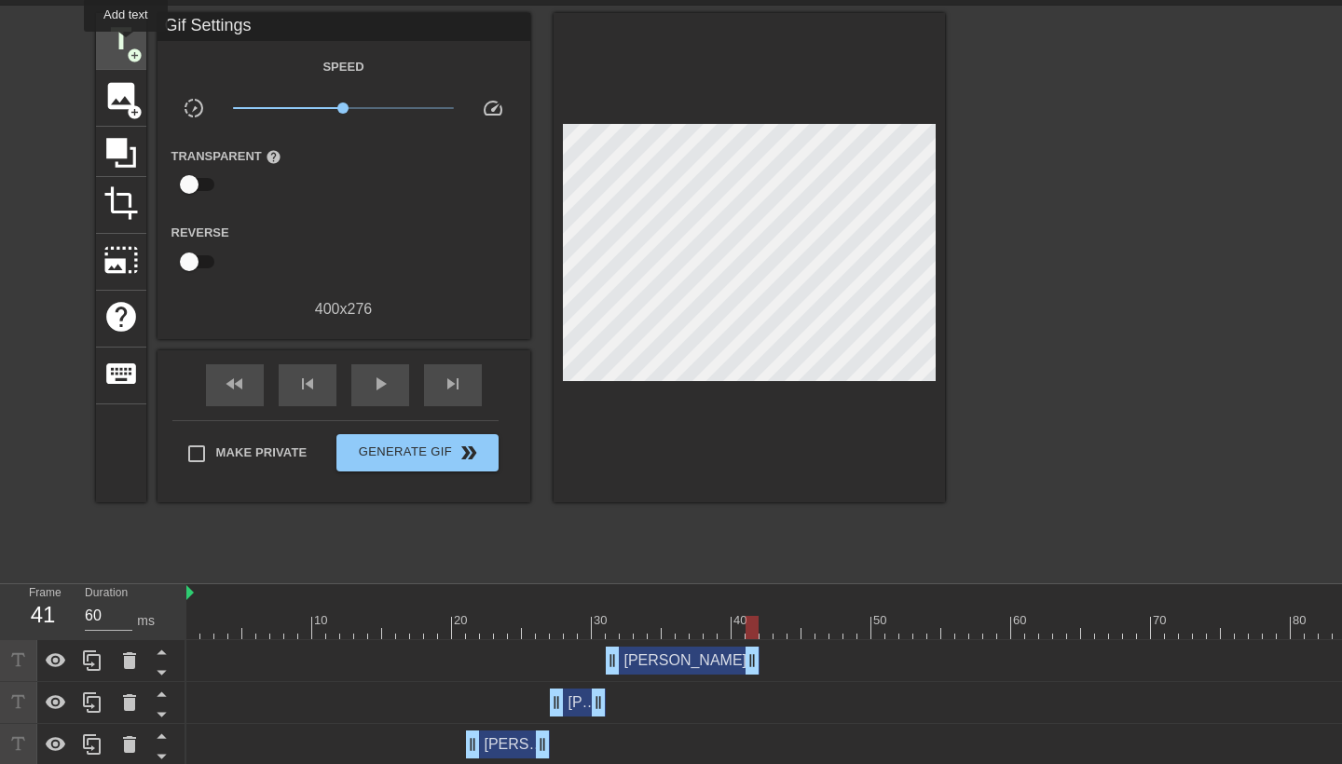
click at [127, 45] on span "title" at bounding box center [120, 38] width 35 height 35
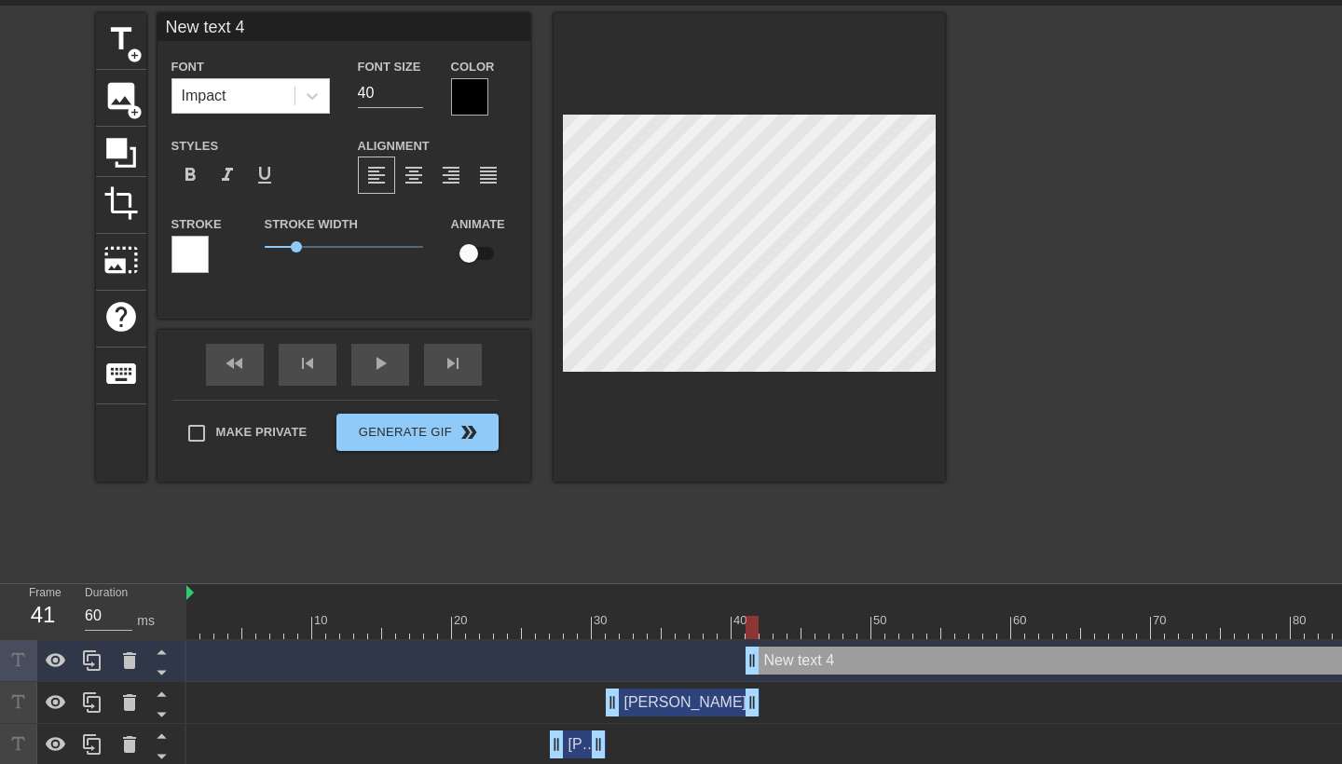
scroll to position [0, 3]
type input "New text"
type textarea "New text"
type input "New text"
type textarea "New text"
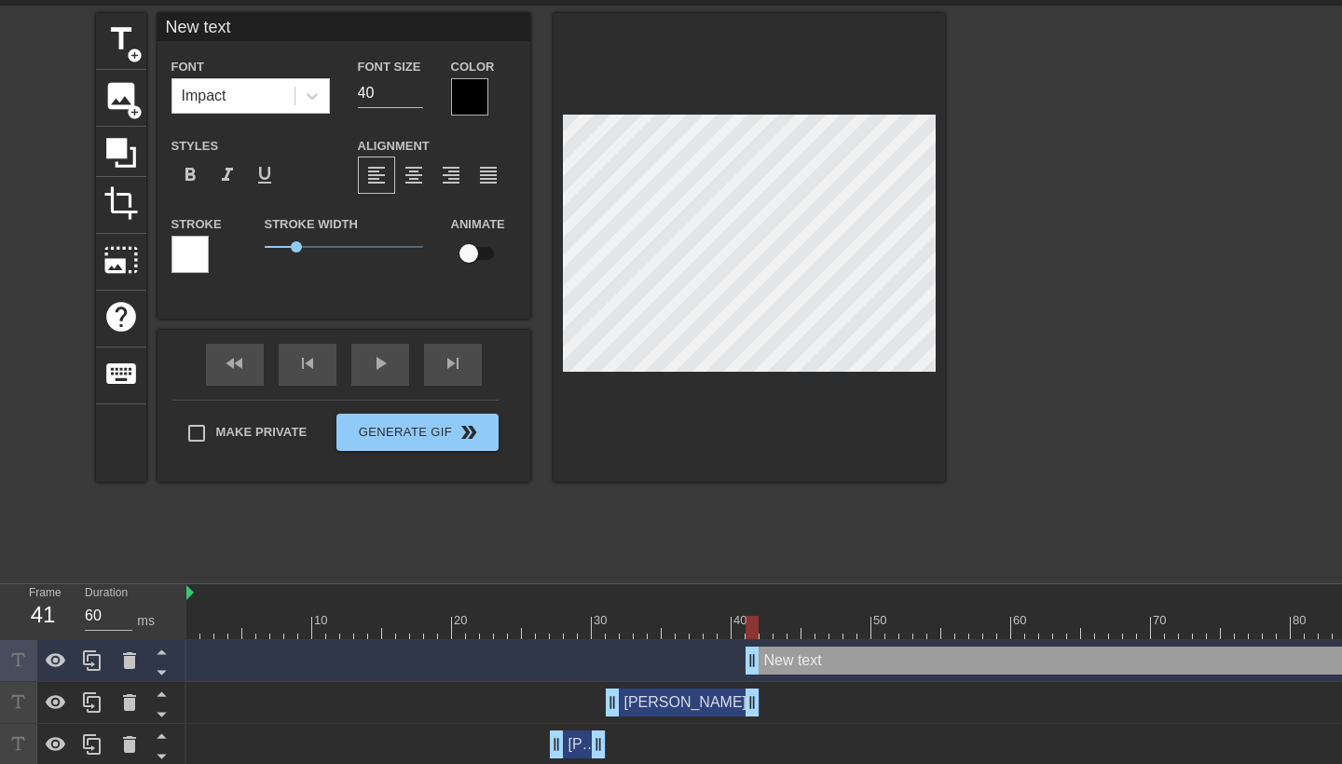
type input "New tex"
type textarea "New tex"
type input "New te"
type textarea "New te"
type input "New t"
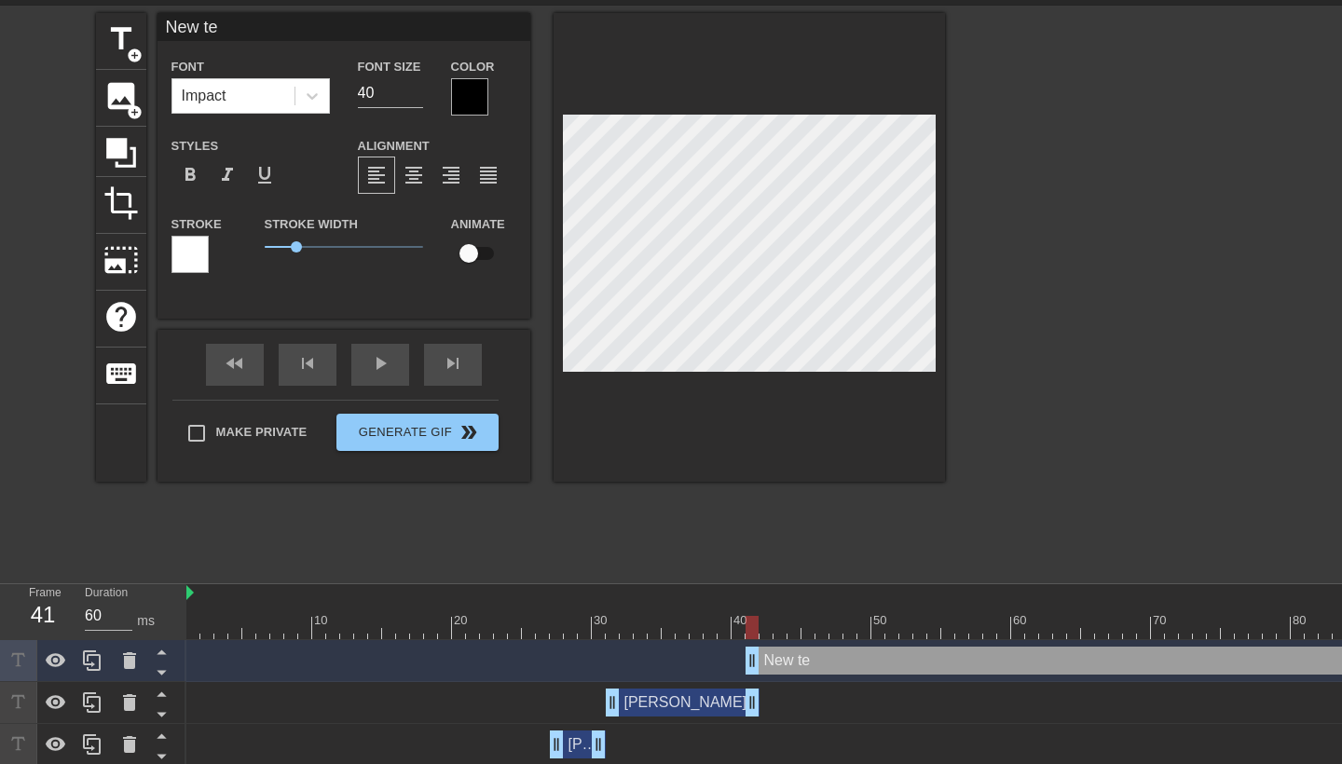
type textarea "New t"
type input "New"
type textarea "New"
type input "New"
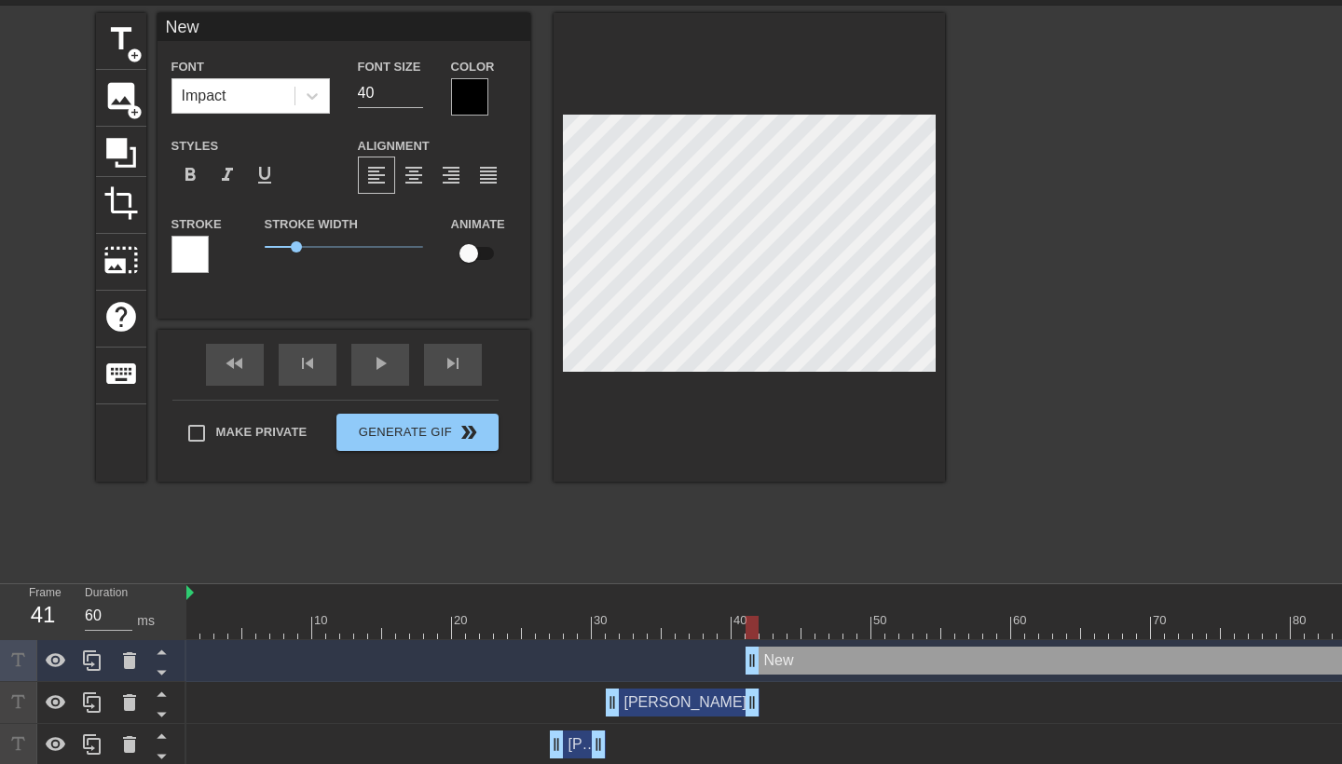
type textarea "New"
type input "Ne"
type textarea "Ne"
type input "N"
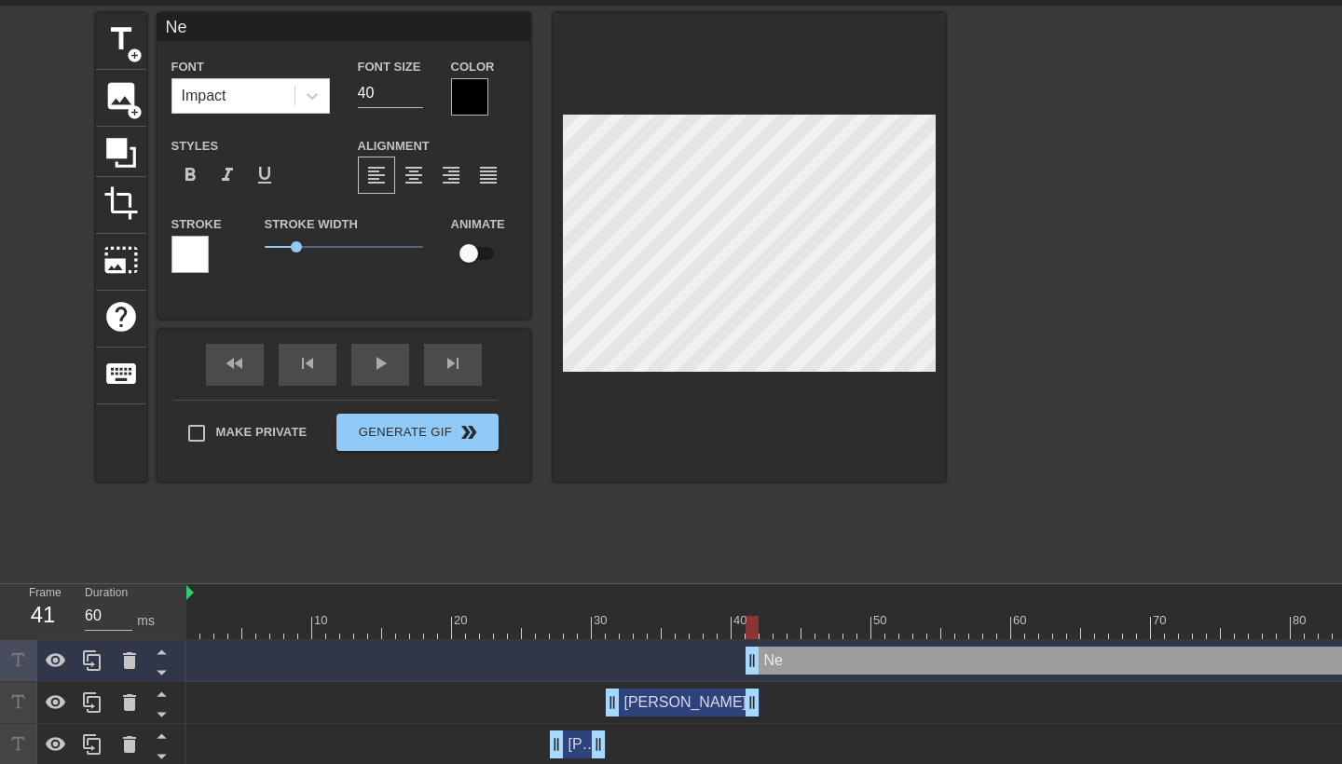
type textarea "N"
type input "J"
type textarea "J"
type input "[PERSON_NAME]"
type textarea "[PERSON_NAME]"
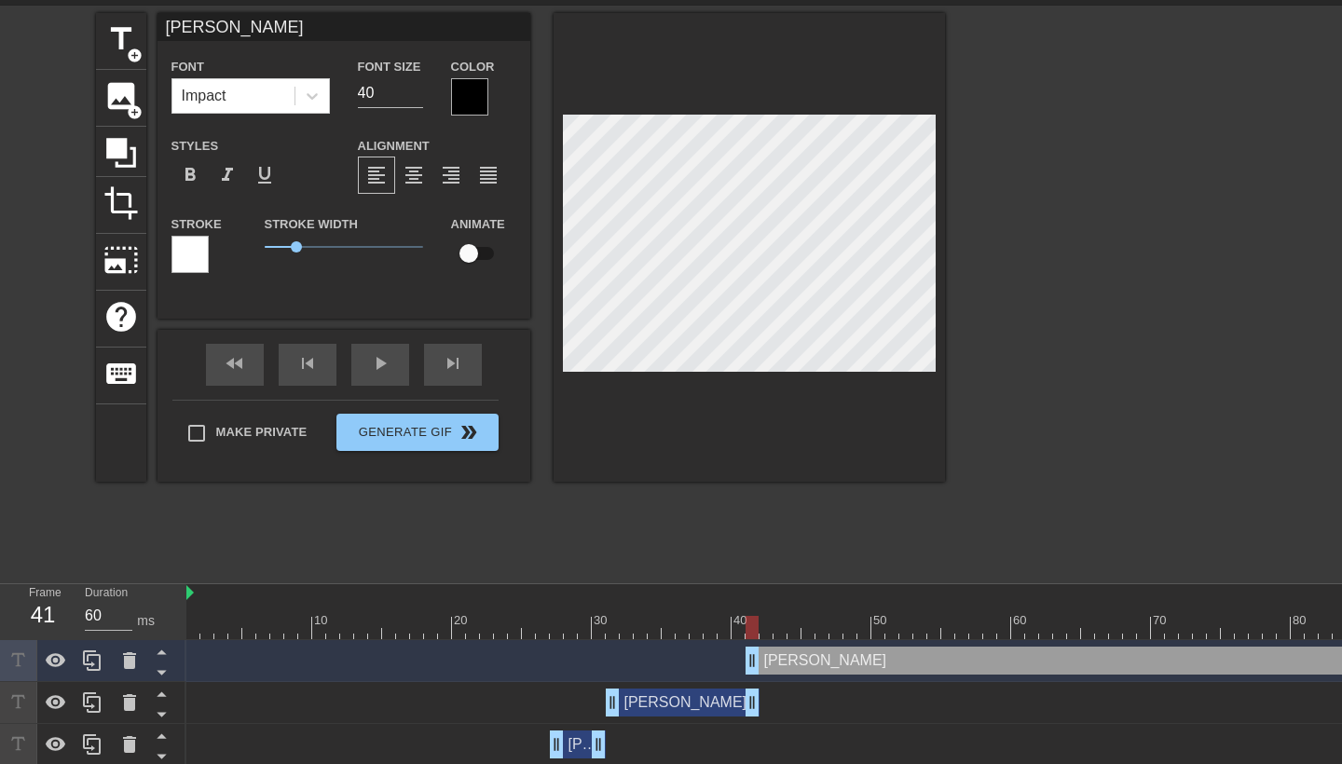
type input "[PERSON_NAME]"
type textarea "[PERSON_NAME]"
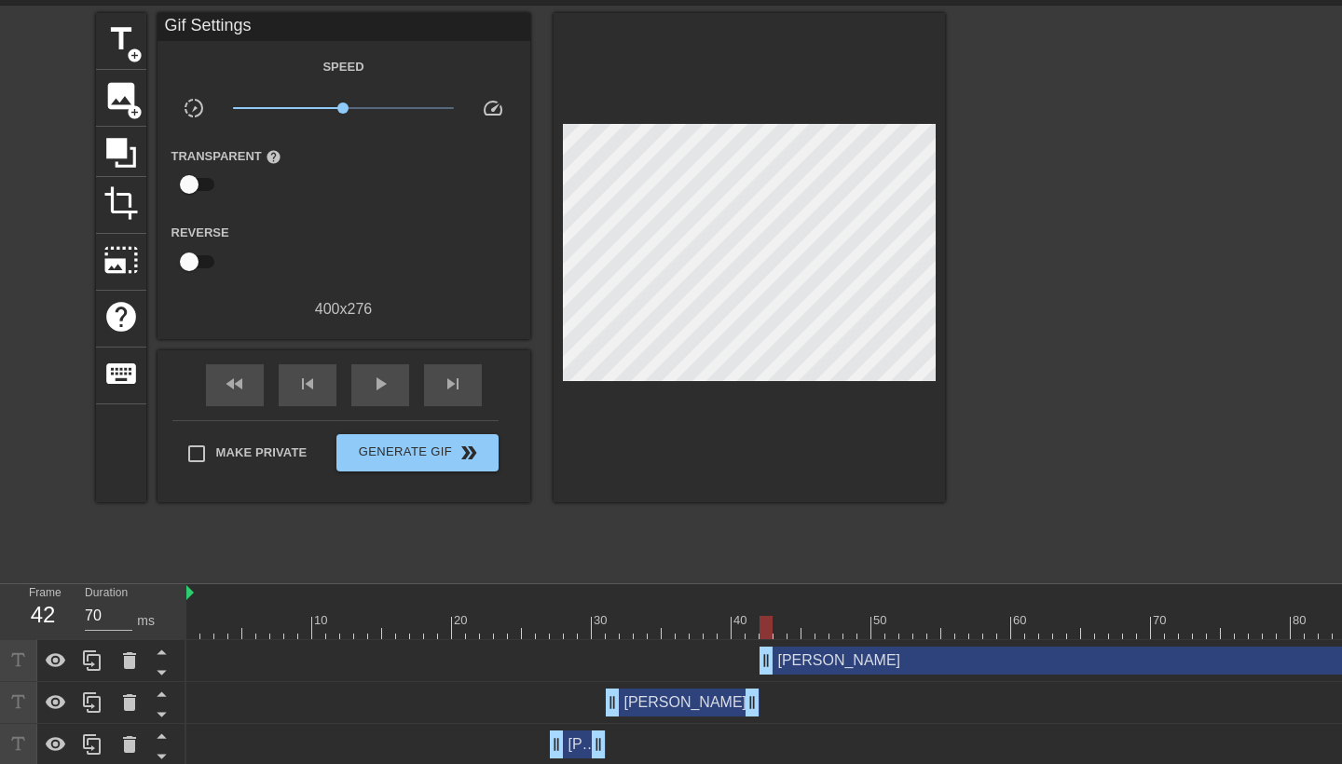
drag, startPoint x: 749, startPoint y: 662, endPoint x: 759, endPoint y: 666, distance: 10.0
click at [759, 666] on div "[PERSON_NAME] drag_handle drag_handle" at bounding box center [1102, 661] width 1832 height 28
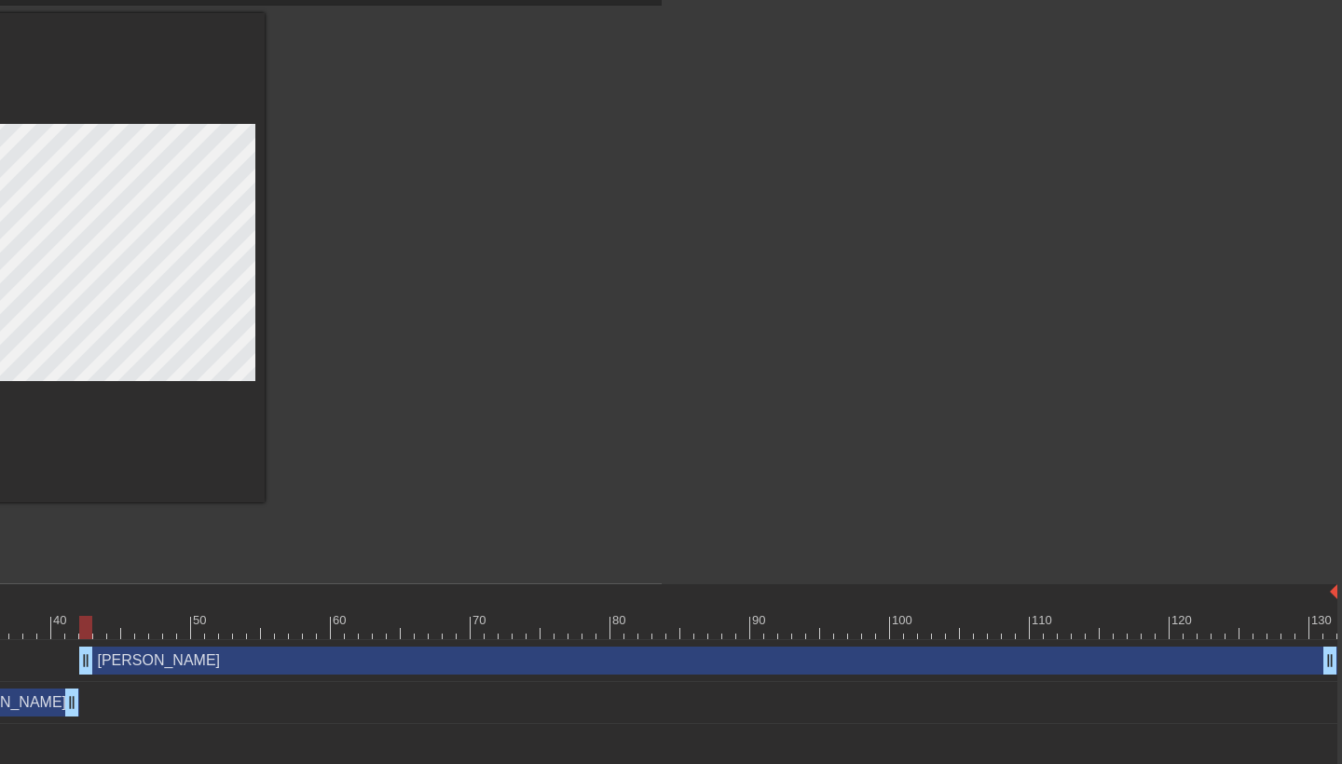
scroll to position [61, 680]
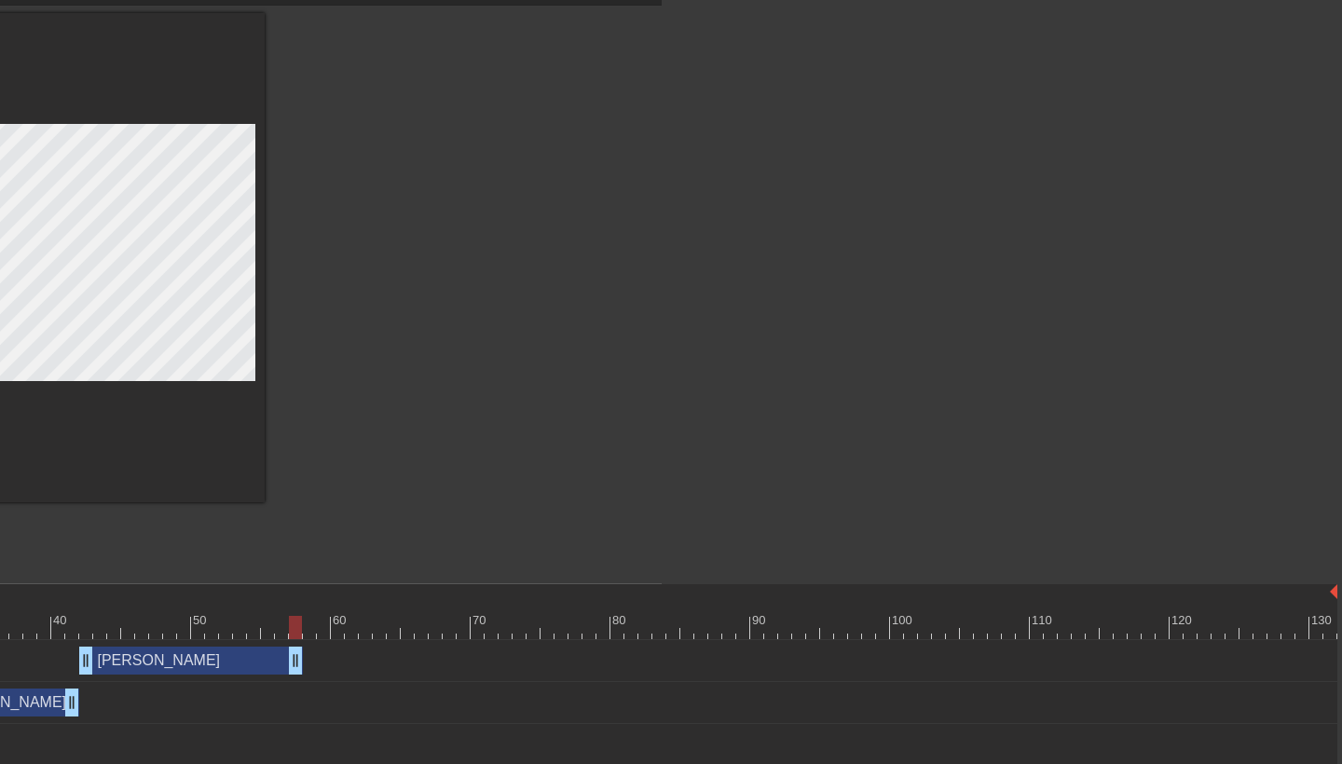
drag, startPoint x: 1326, startPoint y: 661, endPoint x: 295, endPoint y: 670, distance: 1031.9
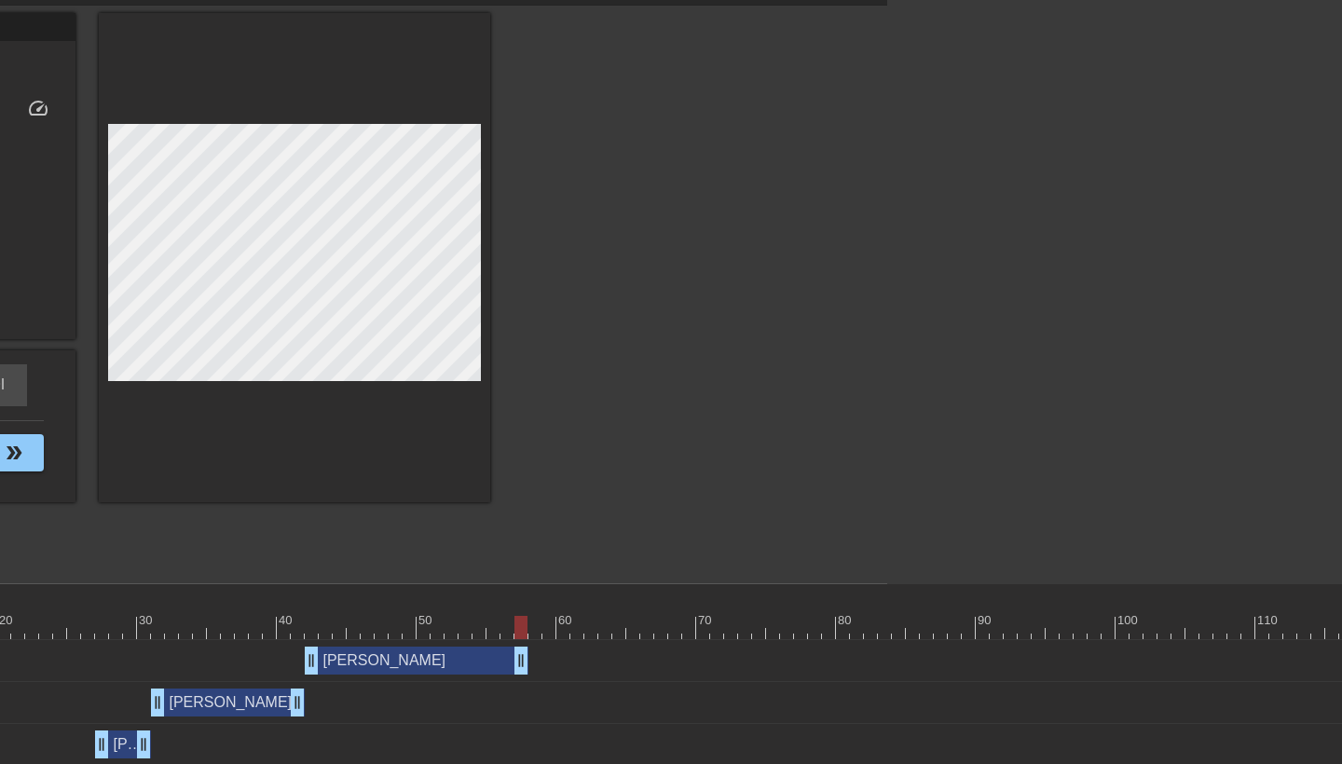
scroll to position [61, 453]
click at [325, 639] on div "10 20 30 40 50 60 70 80 90 100 110 120 130" at bounding box center [649, 612] width 1832 height 56
drag, startPoint x: 521, startPoint y: 625, endPoint x: 491, endPoint y: 626, distance: 29.8
click at [491, 626] on div at bounding box center [494, 627] width 13 height 23
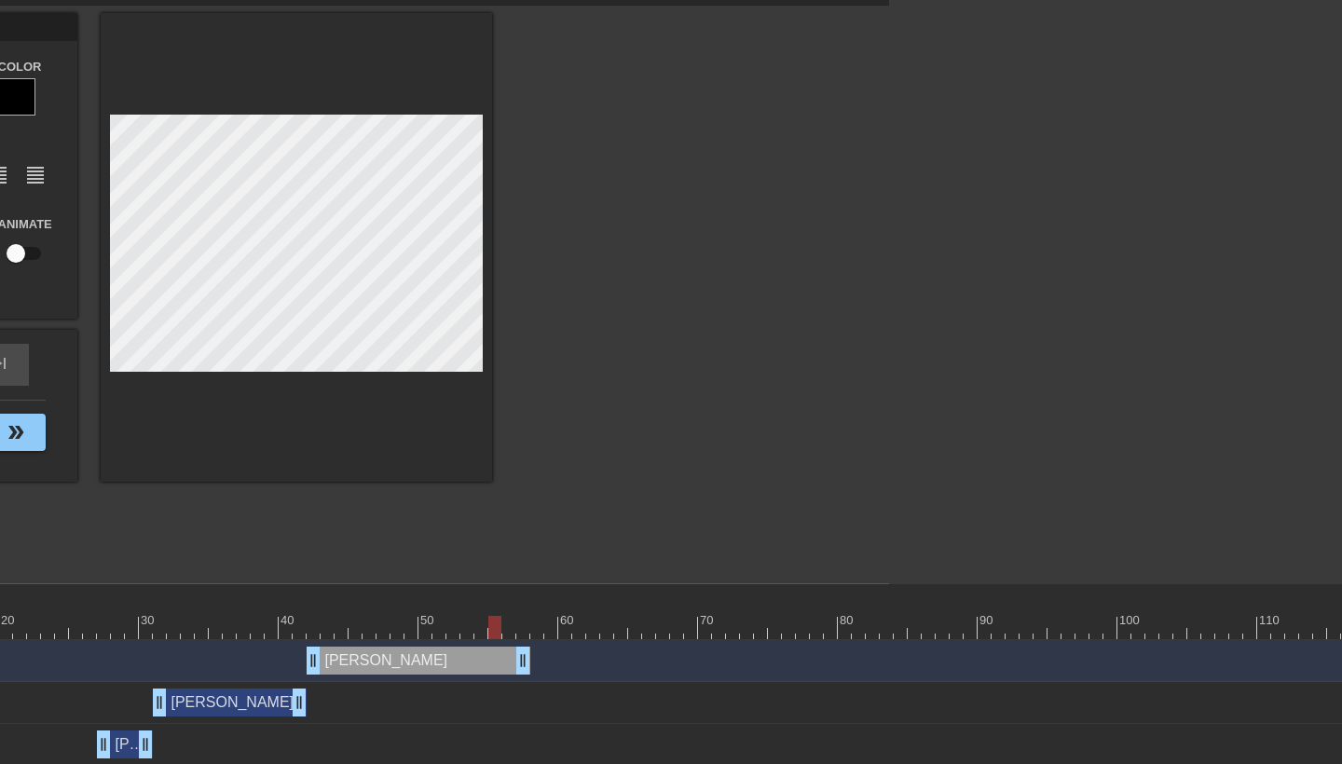
click at [547, 559] on div at bounding box center [655, 292] width 280 height 559
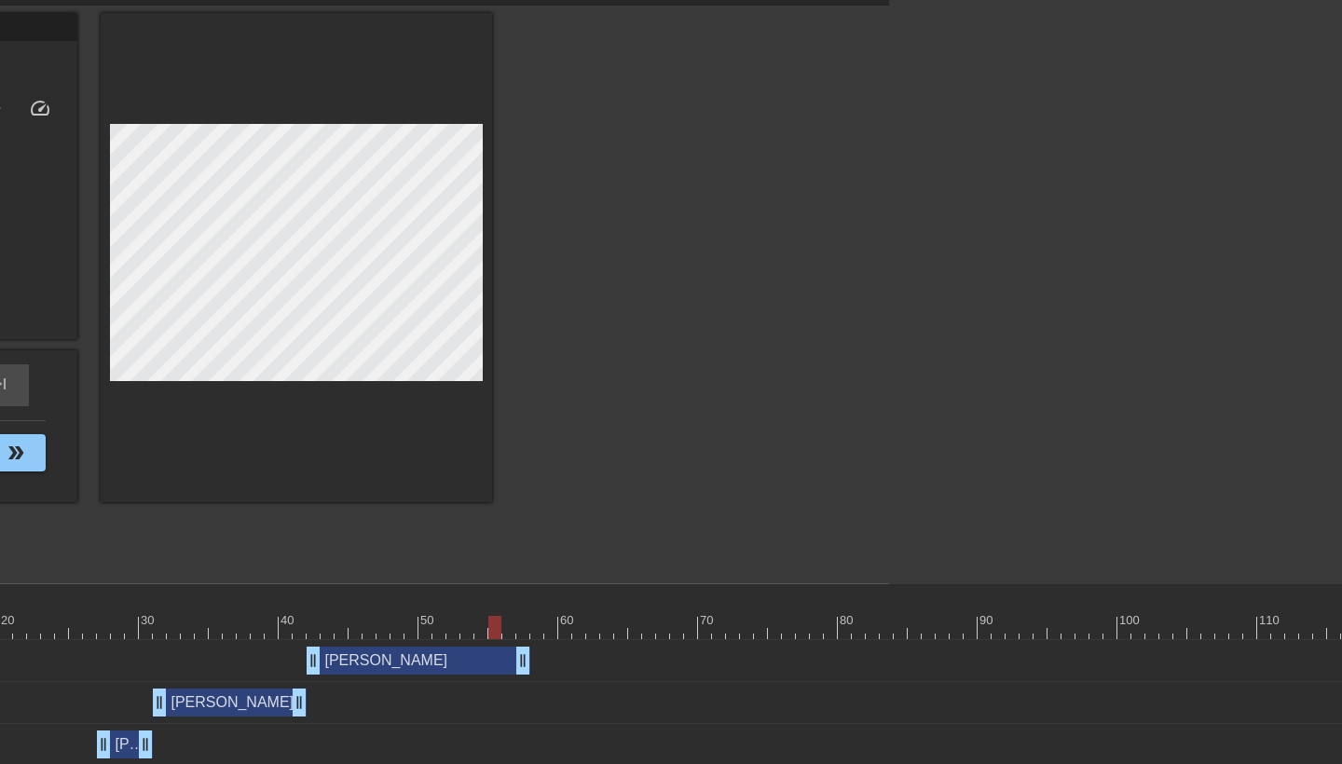
click at [499, 627] on div at bounding box center [494, 627] width 13 height 23
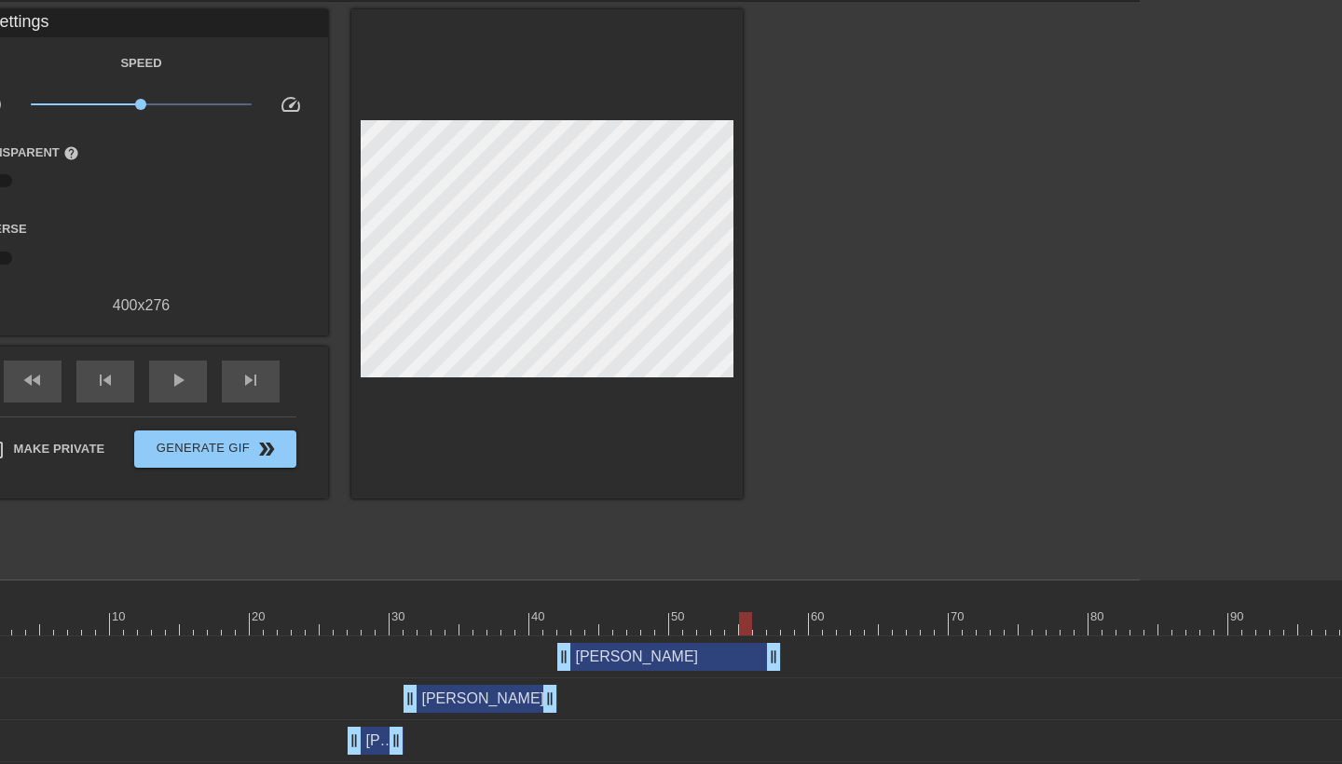
scroll to position [64, 0]
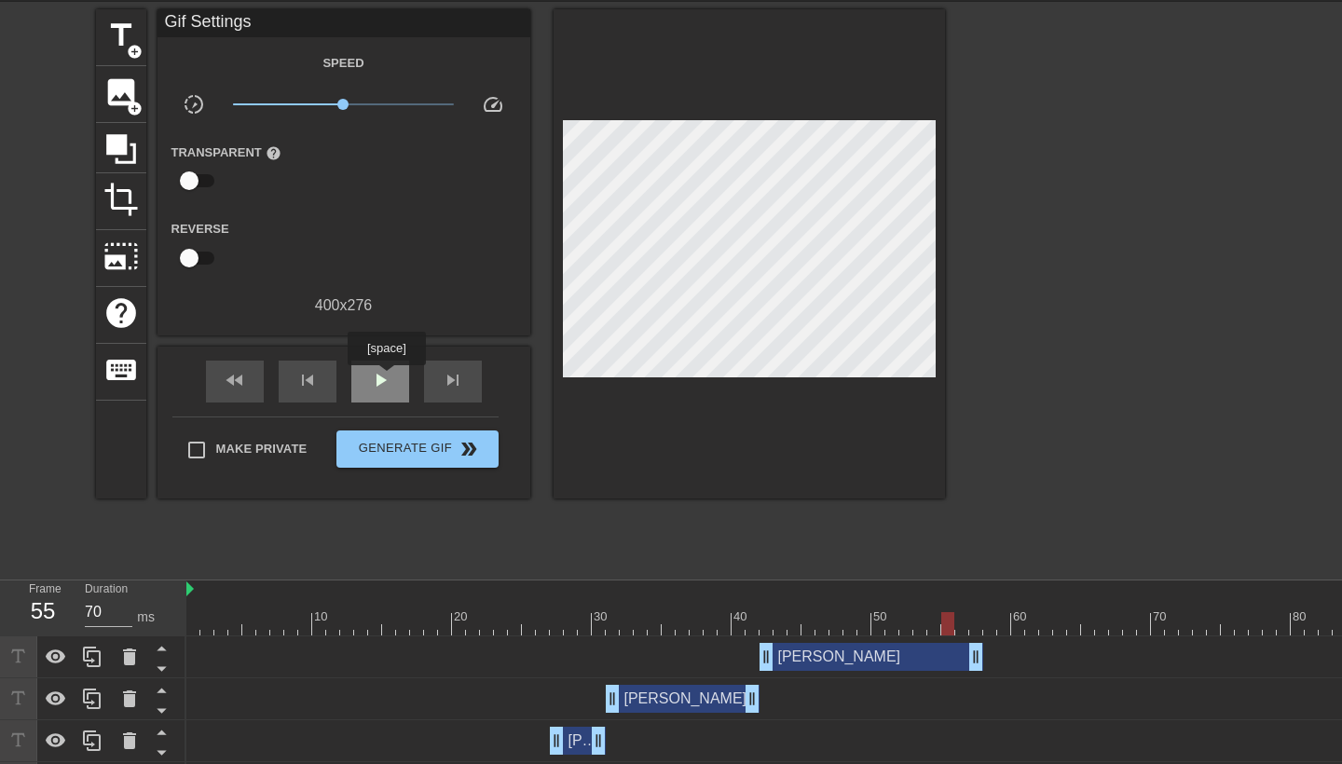
click at [388, 378] on span "play_arrow" at bounding box center [380, 380] width 22 height 22
type input "60"
click at [388, 378] on span "pause" at bounding box center [380, 380] width 22 height 22
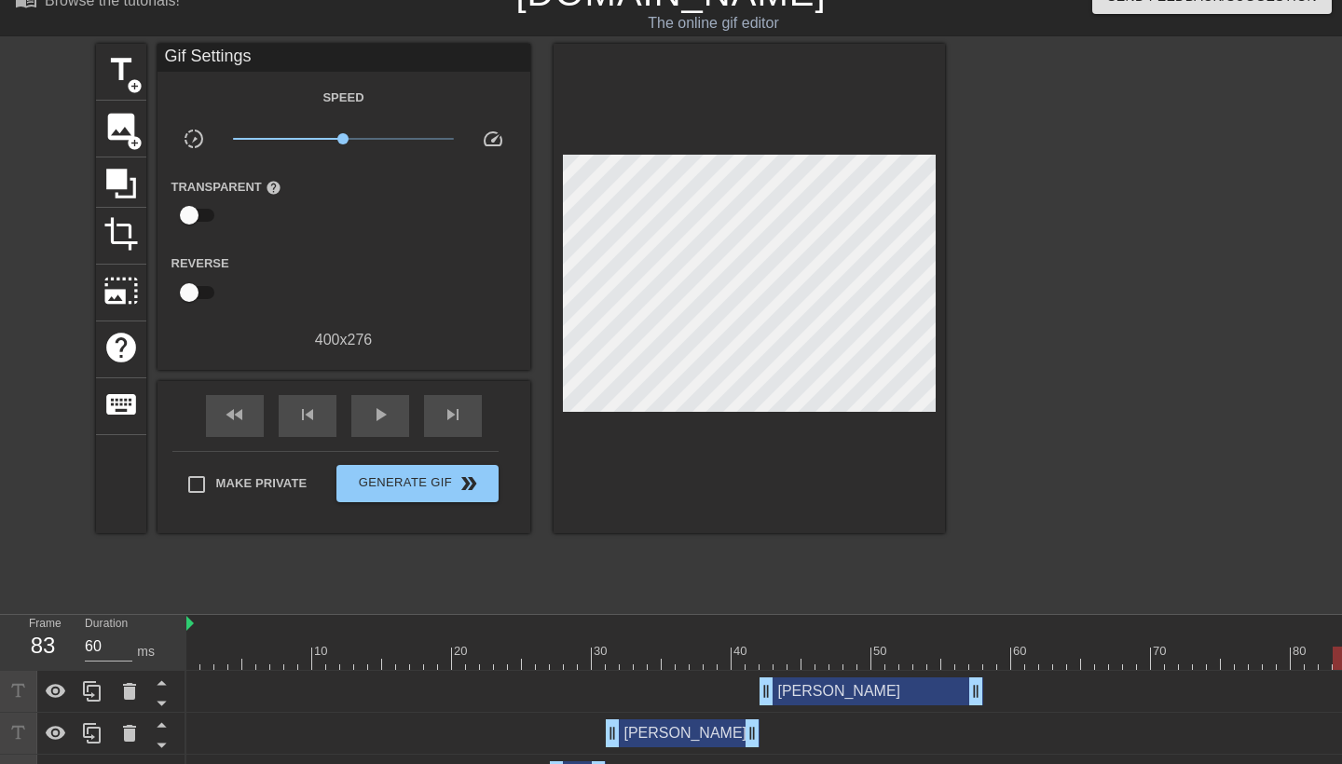
scroll to position [0, 0]
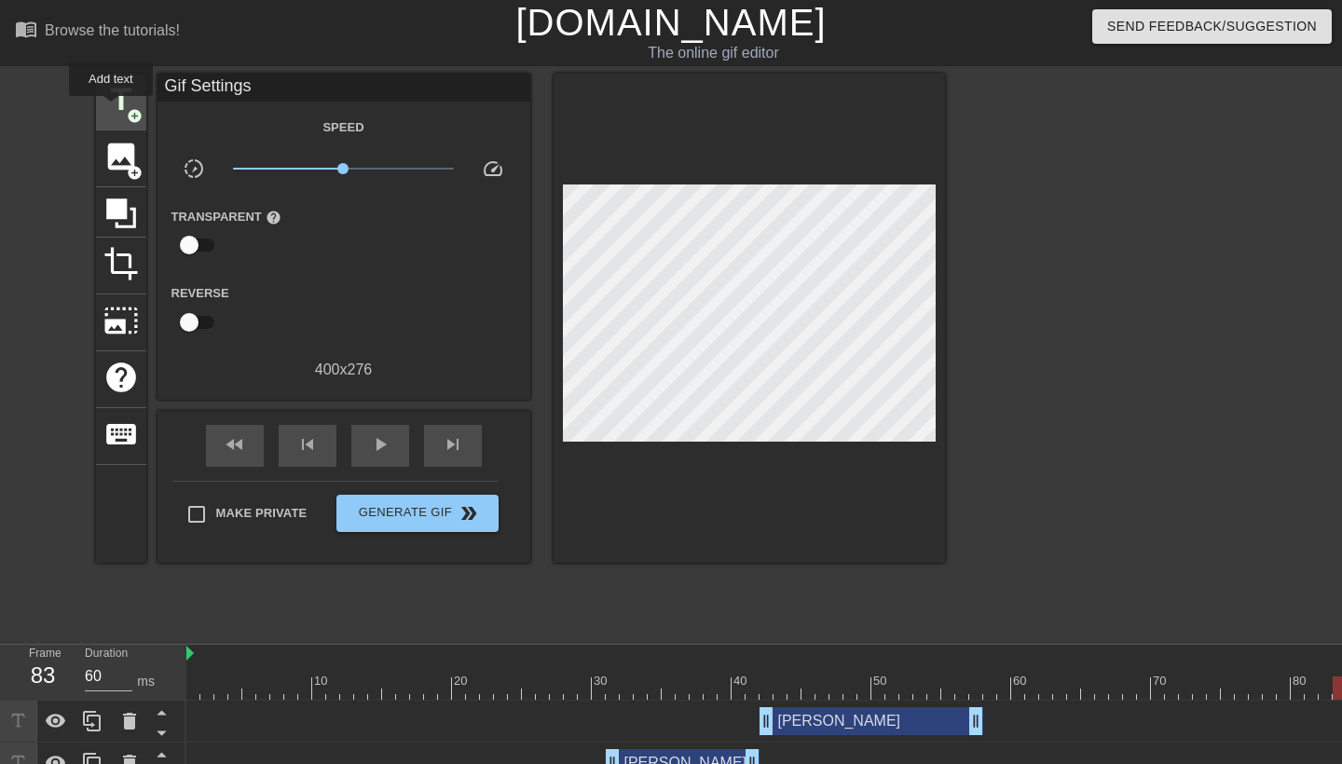
click at [112, 108] on span "title" at bounding box center [120, 99] width 35 height 35
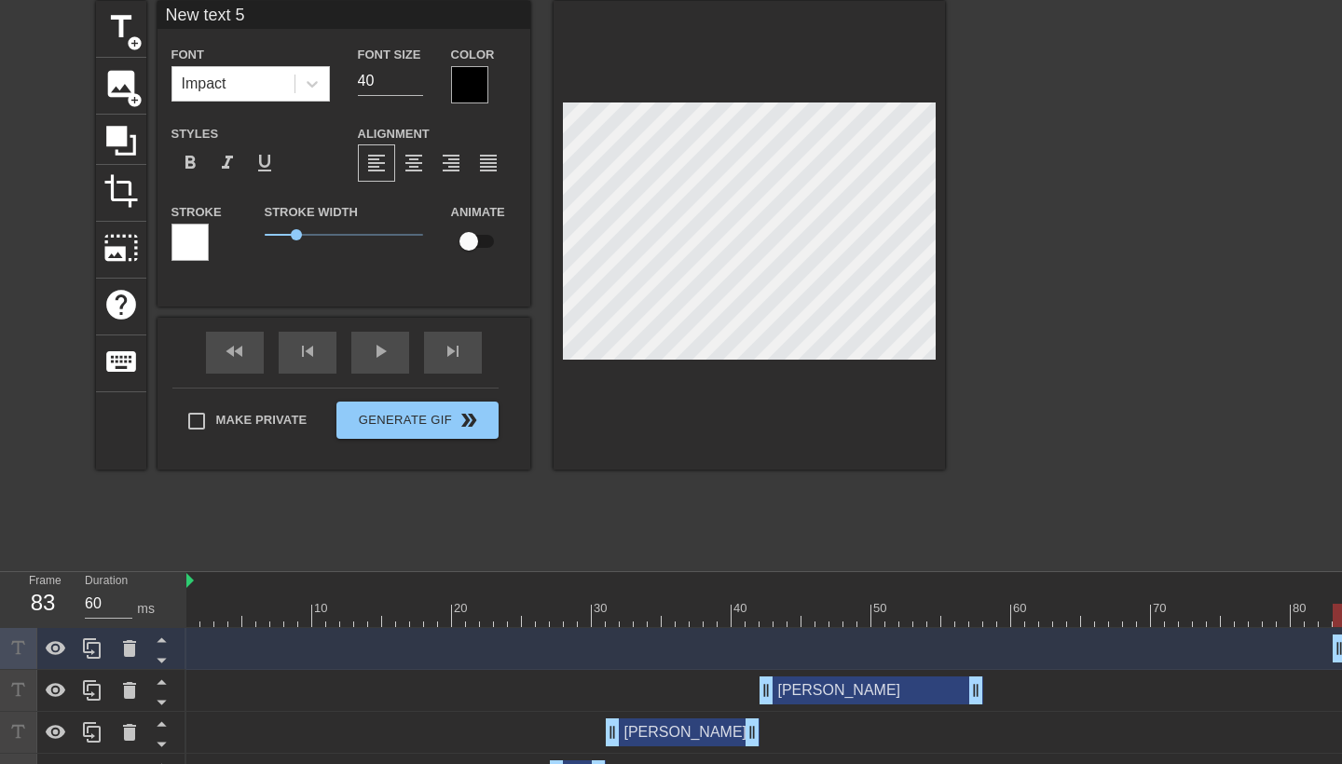
scroll to position [89, 0]
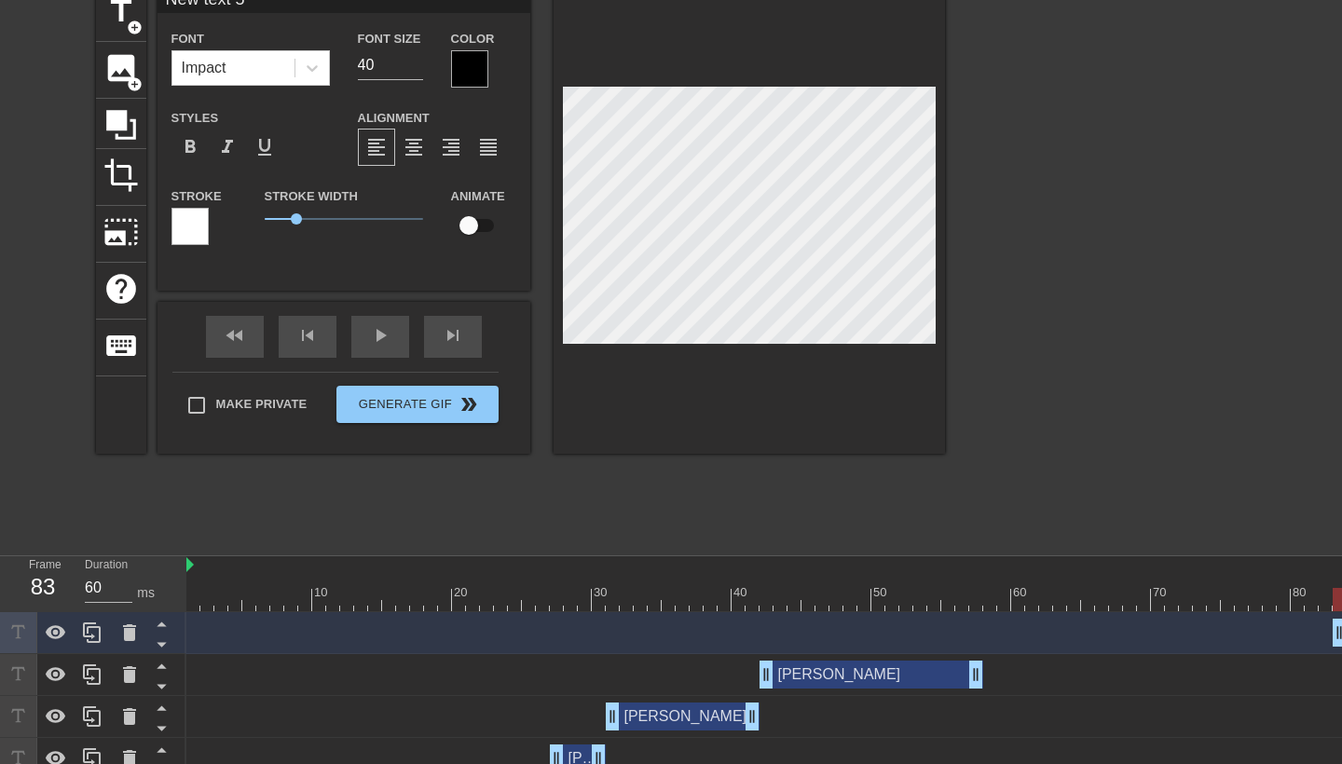
type input "New text"
type textarea "New text"
type input "New text"
type textarea "New text"
type input "New tex"
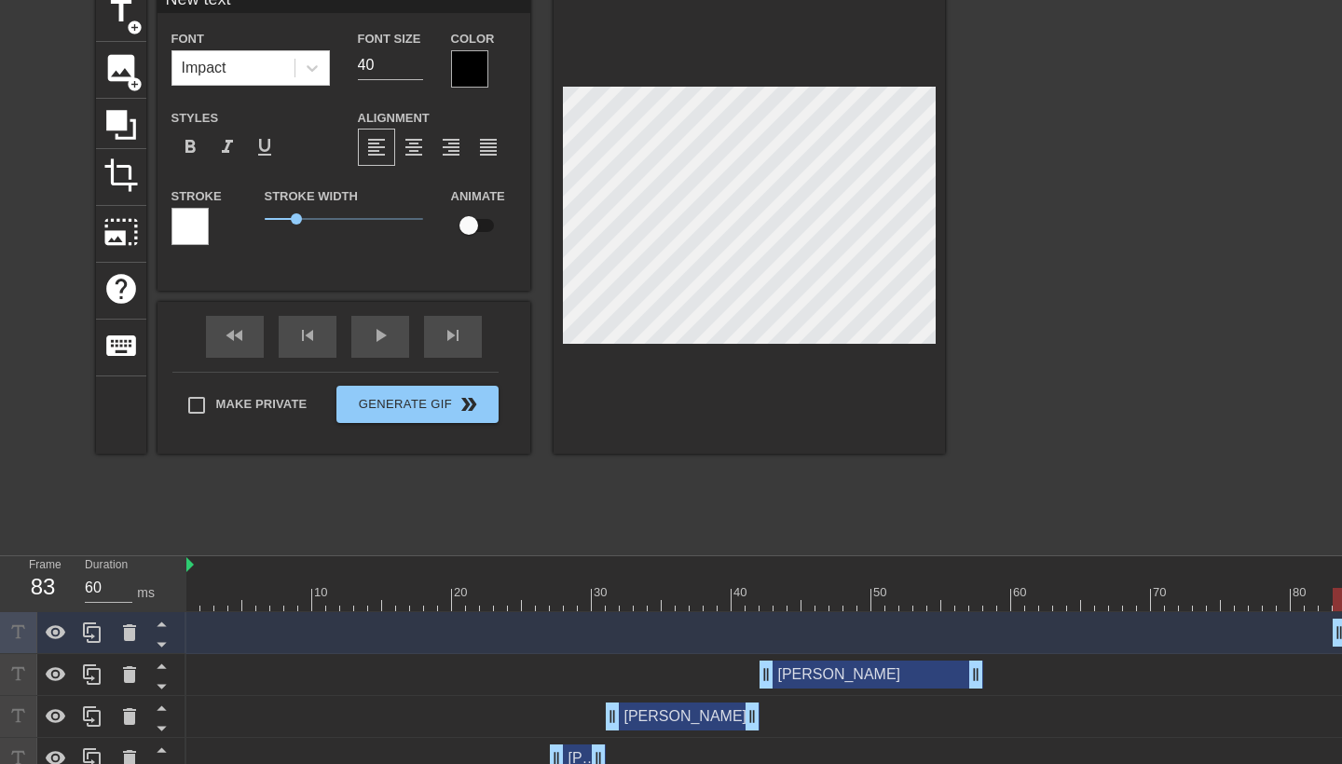
type textarea "New tex"
type input "New te"
type textarea "New te"
type input "New t"
type textarea "New t"
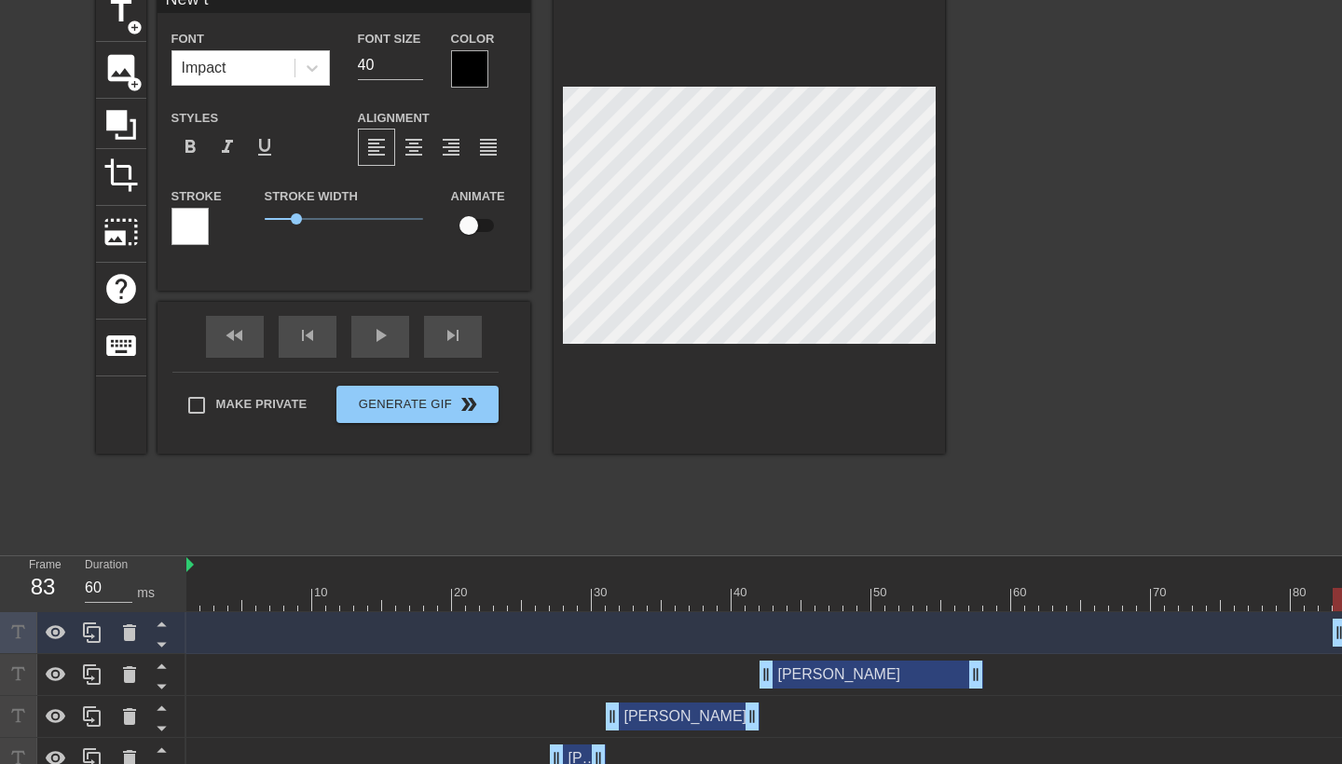
scroll to position [0, 1]
type input "New"
type textarea "New"
type input "New"
type textarea "New"
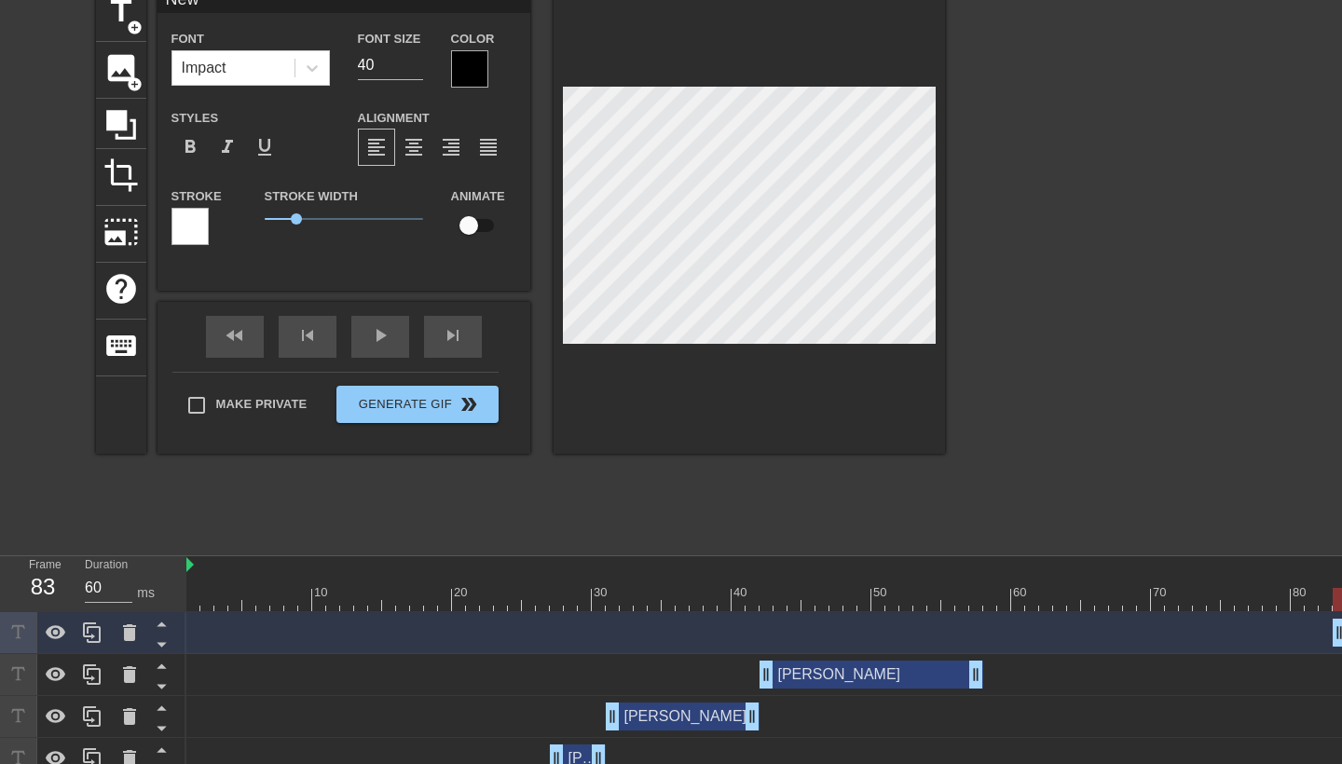
scroll to position [0, 0]
type input "Ne"
type textarea "Ne"
type input "N"
type textarea "N"
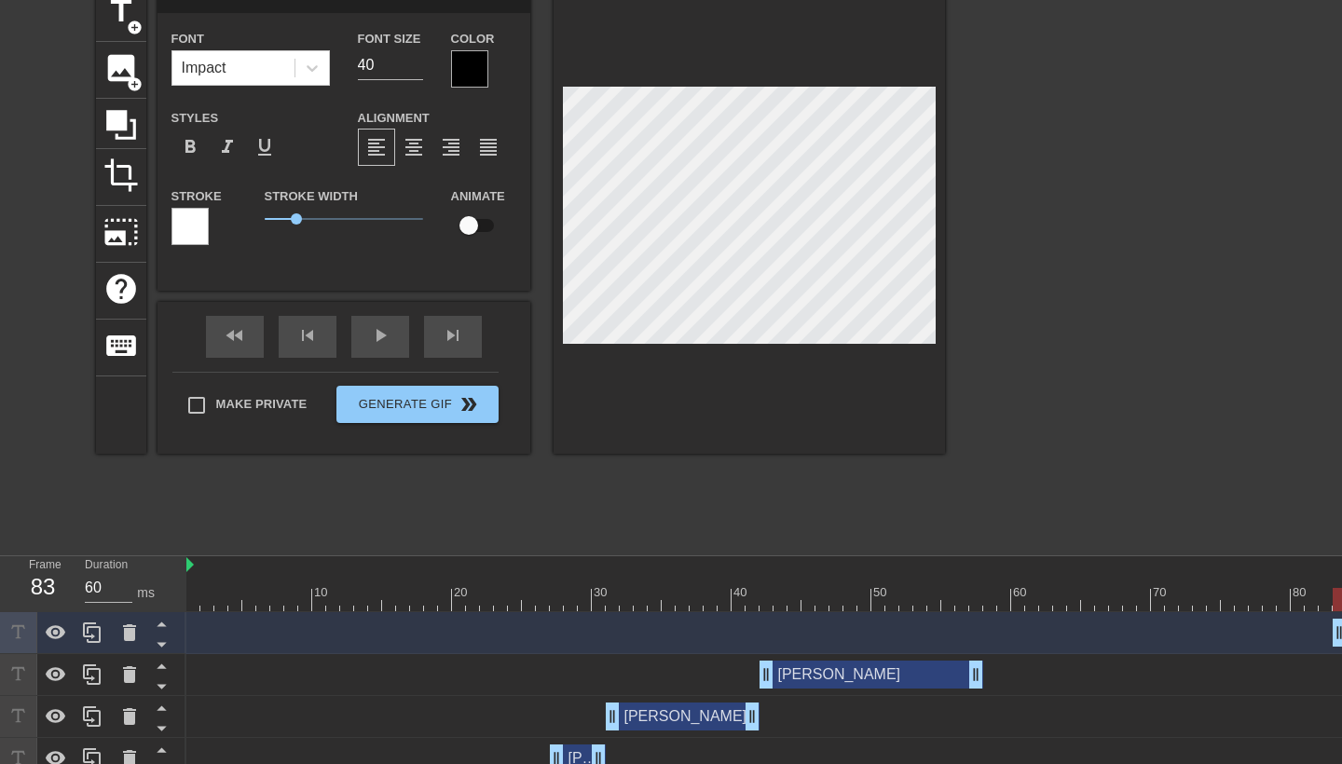
type input "T"
type textarea "T"
type input "Tr"
type textarea "Tr"
type input "Tro"
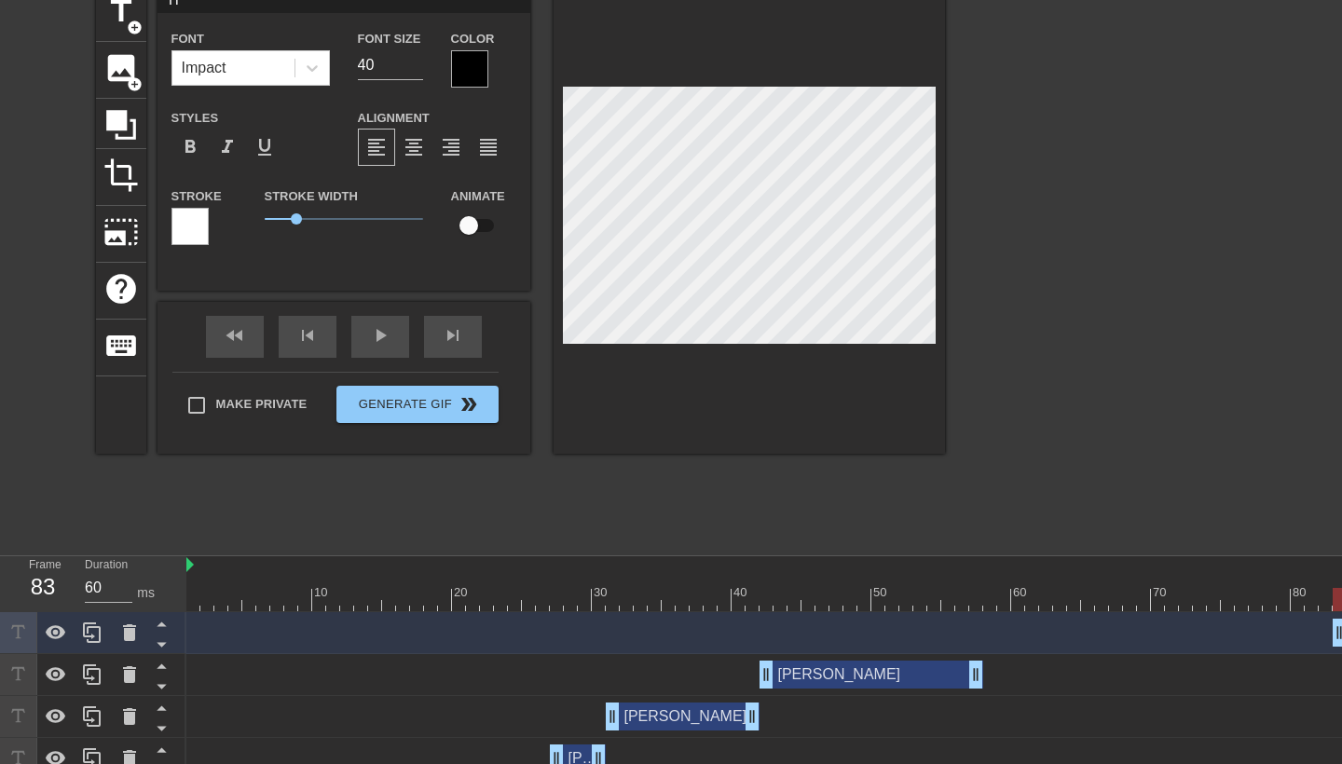
type textarea "Tro"
type input "Trol"
type textarea "Trol"
type input "Troll"
type textarea "Troll"
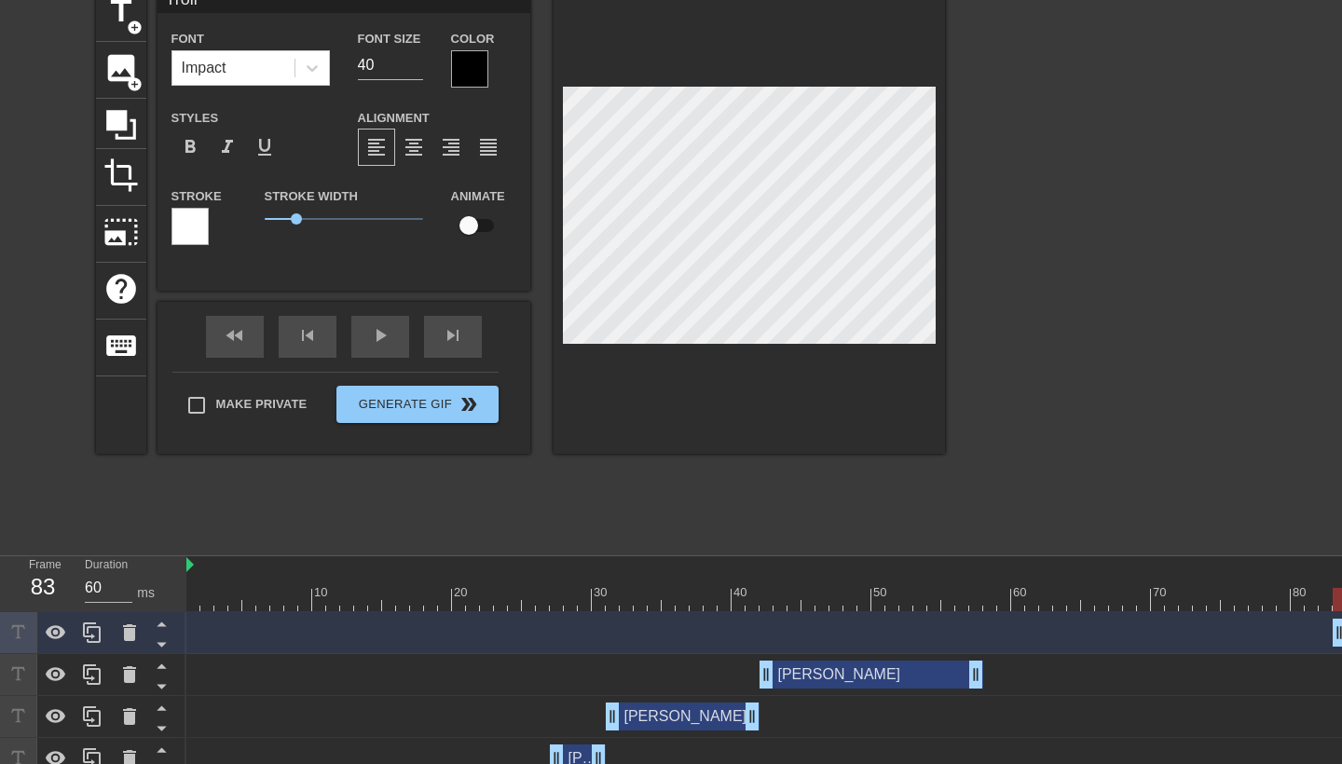
type input "Trolls"
type textarea "Trolls"
type input "Trolls"
type textarea "Trolls"
type input "Trolls w"
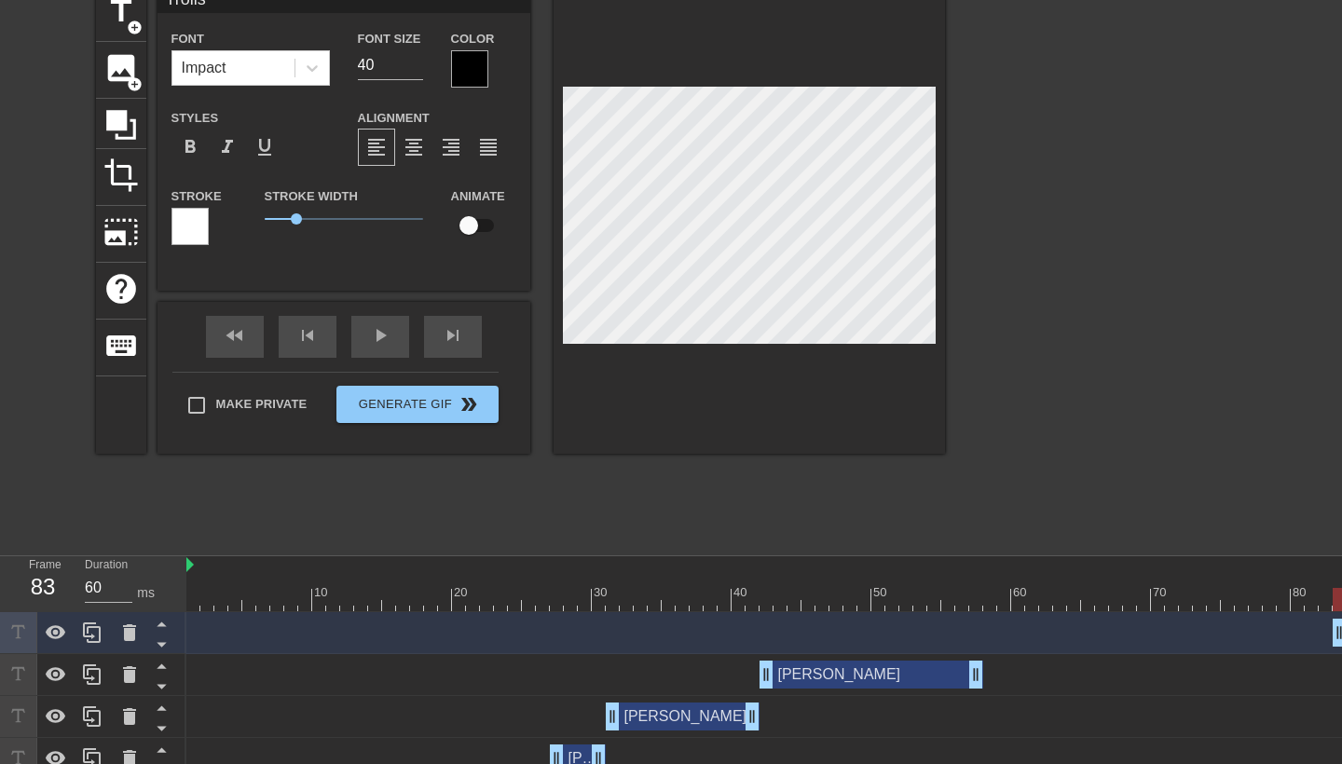
type textarea "Trolls w"
type input "Trolls wh"
type textarea "Trolls wh"
type input "Trolls who"
type textarea "Trolls who"
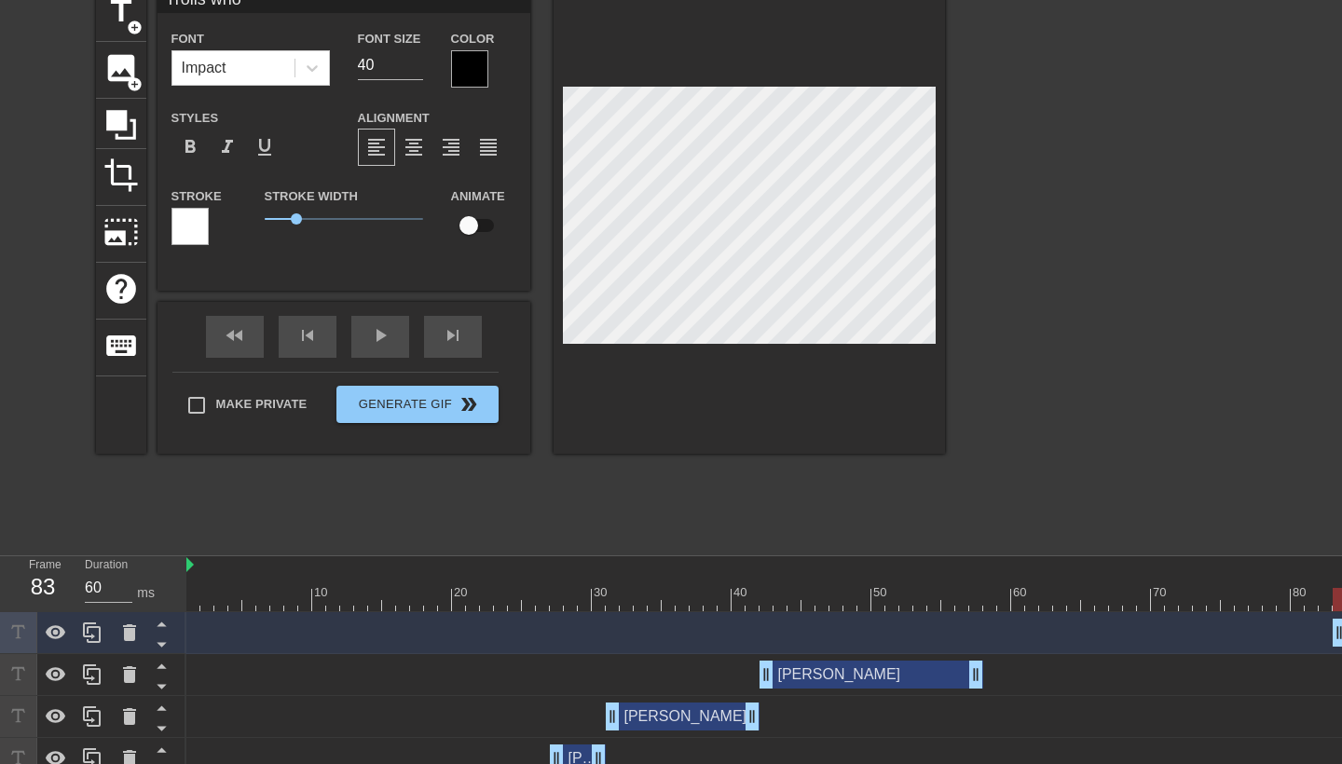
type input "Trolls who"
type textarea "Trolls who"
type input "Trolls who c"
type textarea "Trolls who c"
type input "Trolls who ce"
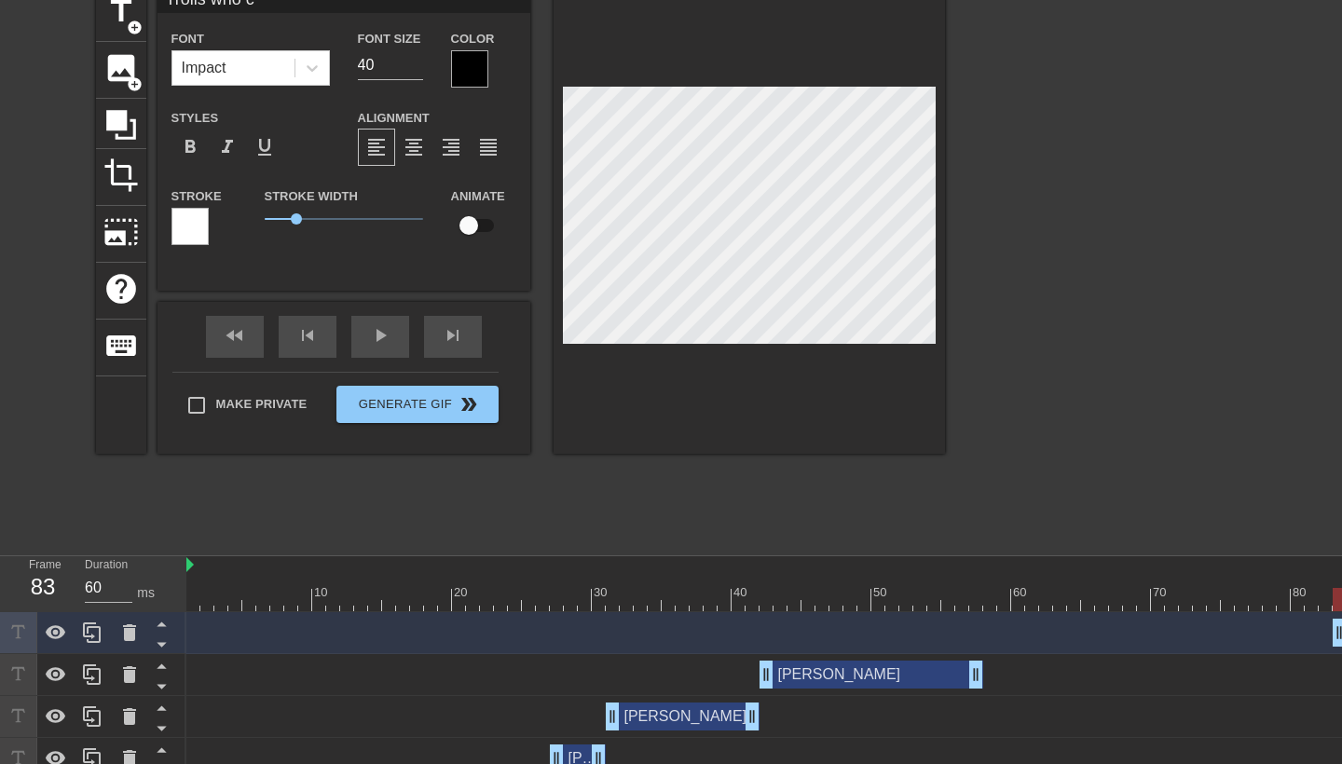
type textarea "Trolls who ce"
type input "Trolls who cel"
type textarea "Trolls who cel"
type input "Trolls who cele"
type textarea "Trolls who cele"
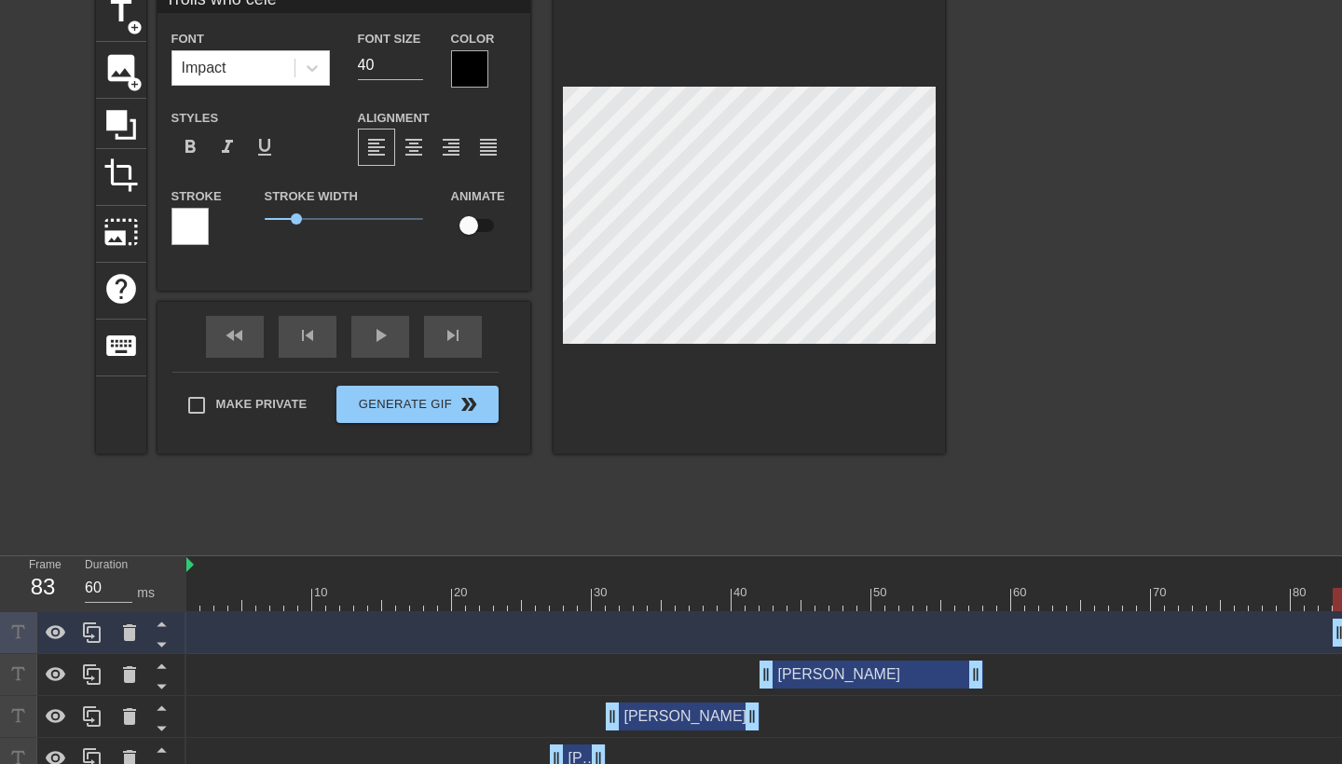
type input "Trolls who celeb"
type textarea "Trolls who celeb"
type input "Trolls who celebr"
type textarea "Trolls who celebr"
type input "Trolls who celebra"
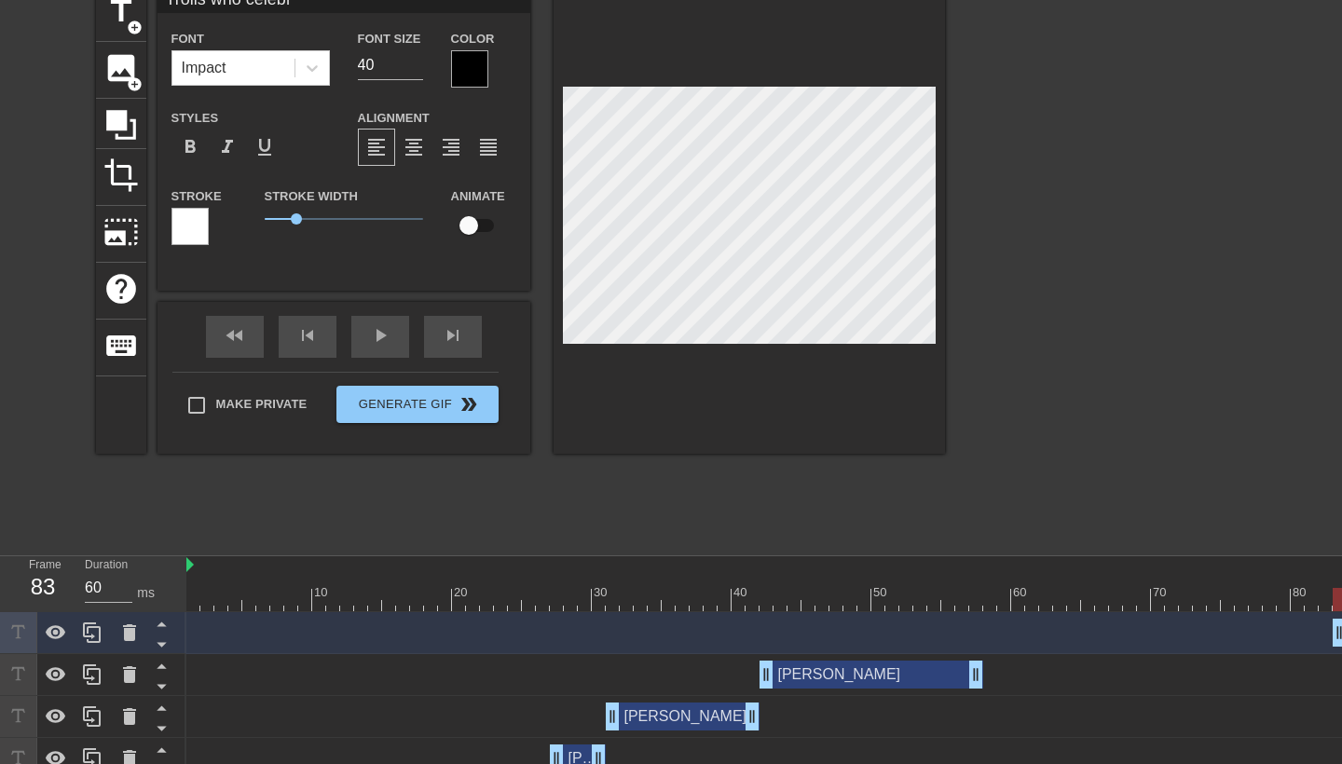
type textarea "Trolls who celebra"
type input "Trolls who celebrat"
type textarea "Trolls who celebrat"
type input "Trolls who celebrate"
type textarea "Trolls who celebrate"
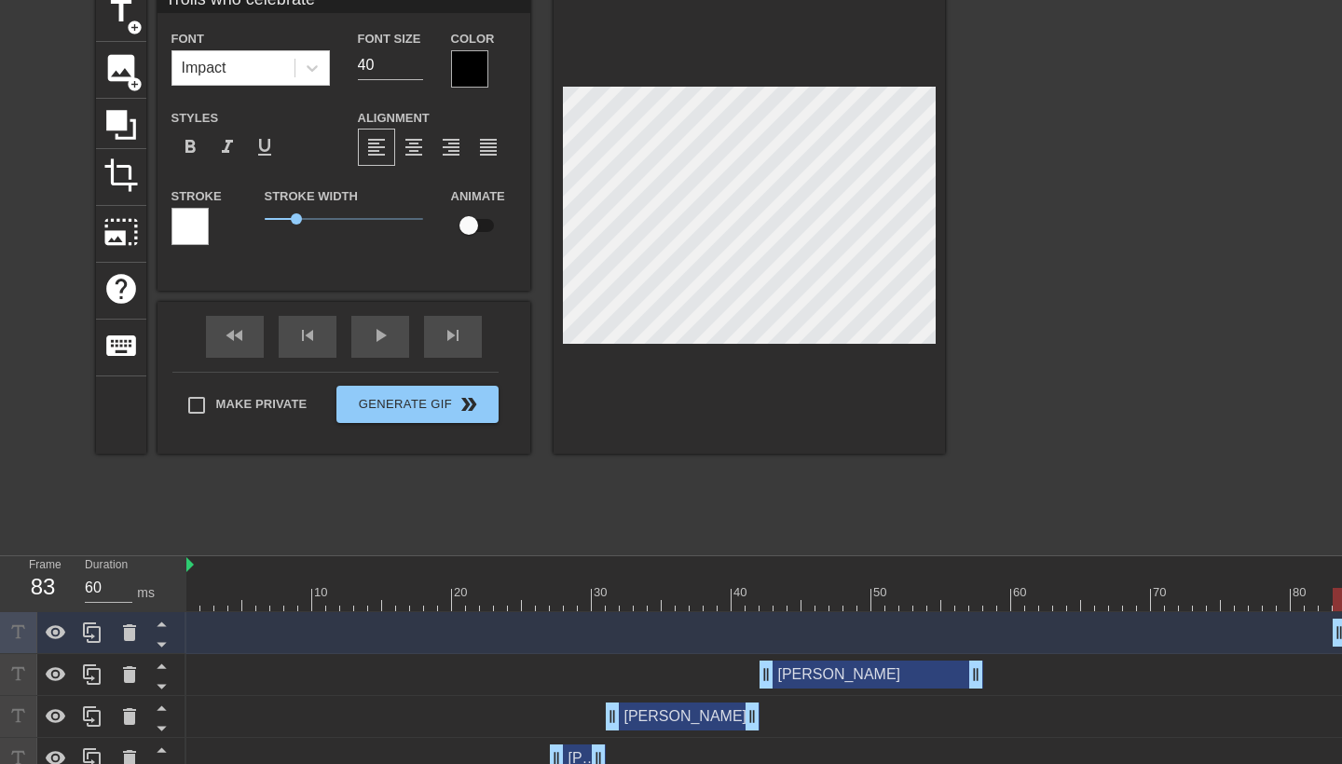
type input "Trolls who celebrated"
type textarea "Trolls who celebrated"
type input "Trolls who celebrated"
type textarea "Trolls who celebrated"
type input "Trolls who celebrated e"
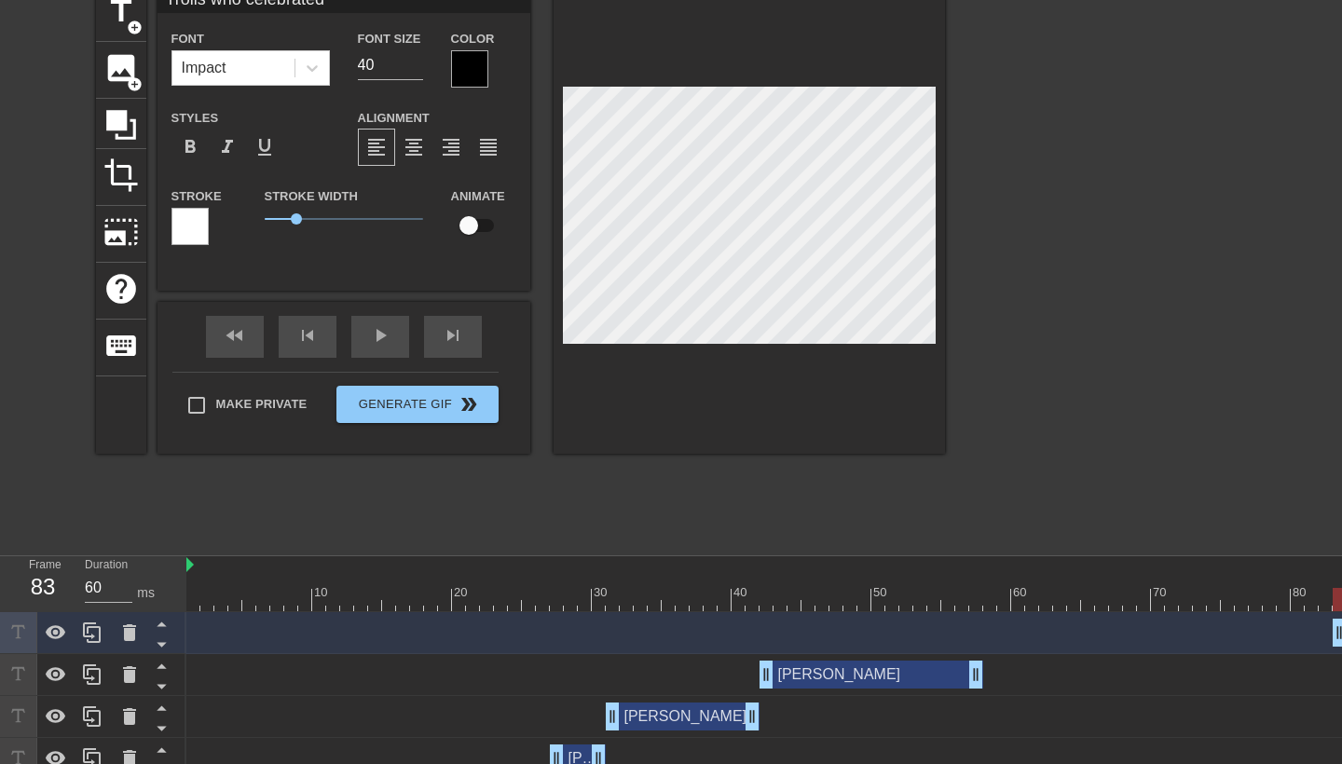
type textarea "Trolls who celebrated e"
type input "Trolls who celebrated ea"
type textarea "Trolls who celebrated ea"
type input "Trolls who celebrated ear"
type textarea "Trolls who celebrated ear"
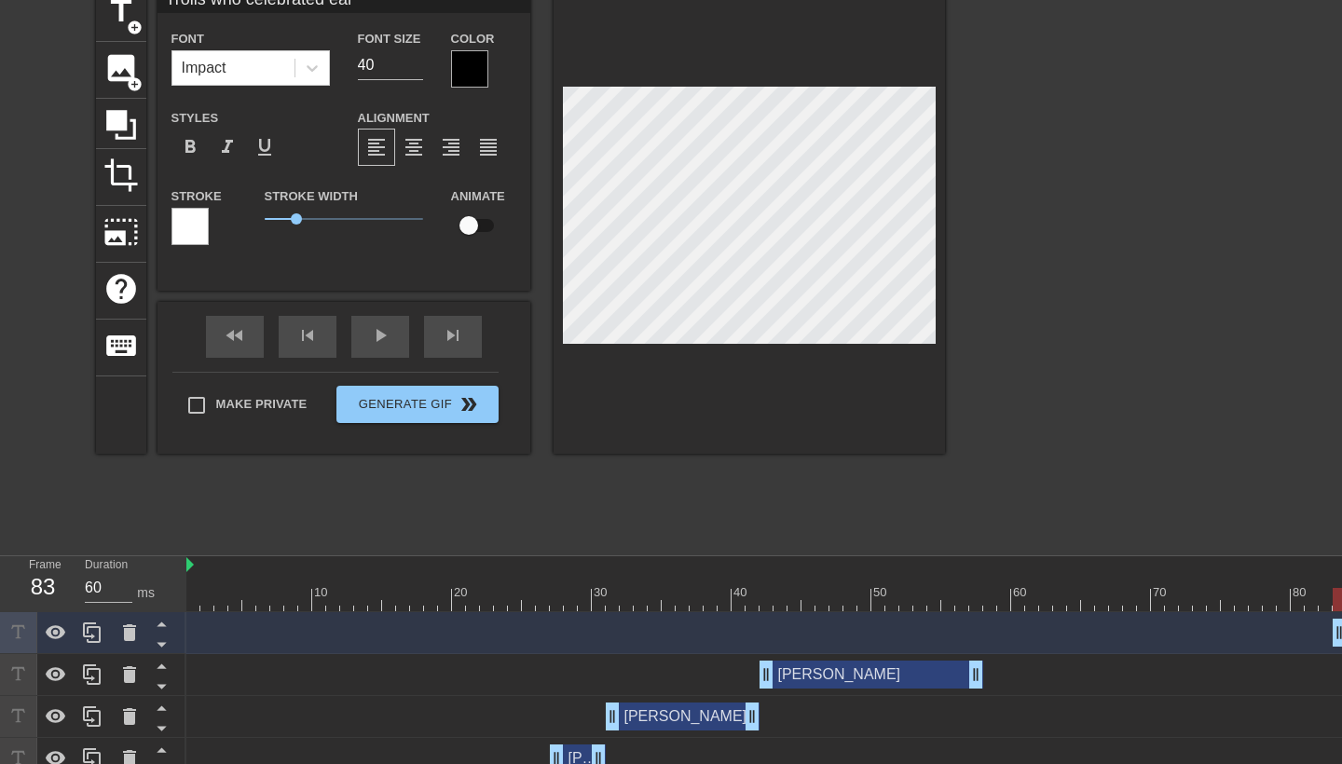
type input "Trolls who celebrated [PERSON_NAME]"
type textarea "Trolls who celebrated [PERSON_NAME]"
type input "Trolls who celebrated early"
type textarea "Trolls who celebrated early"
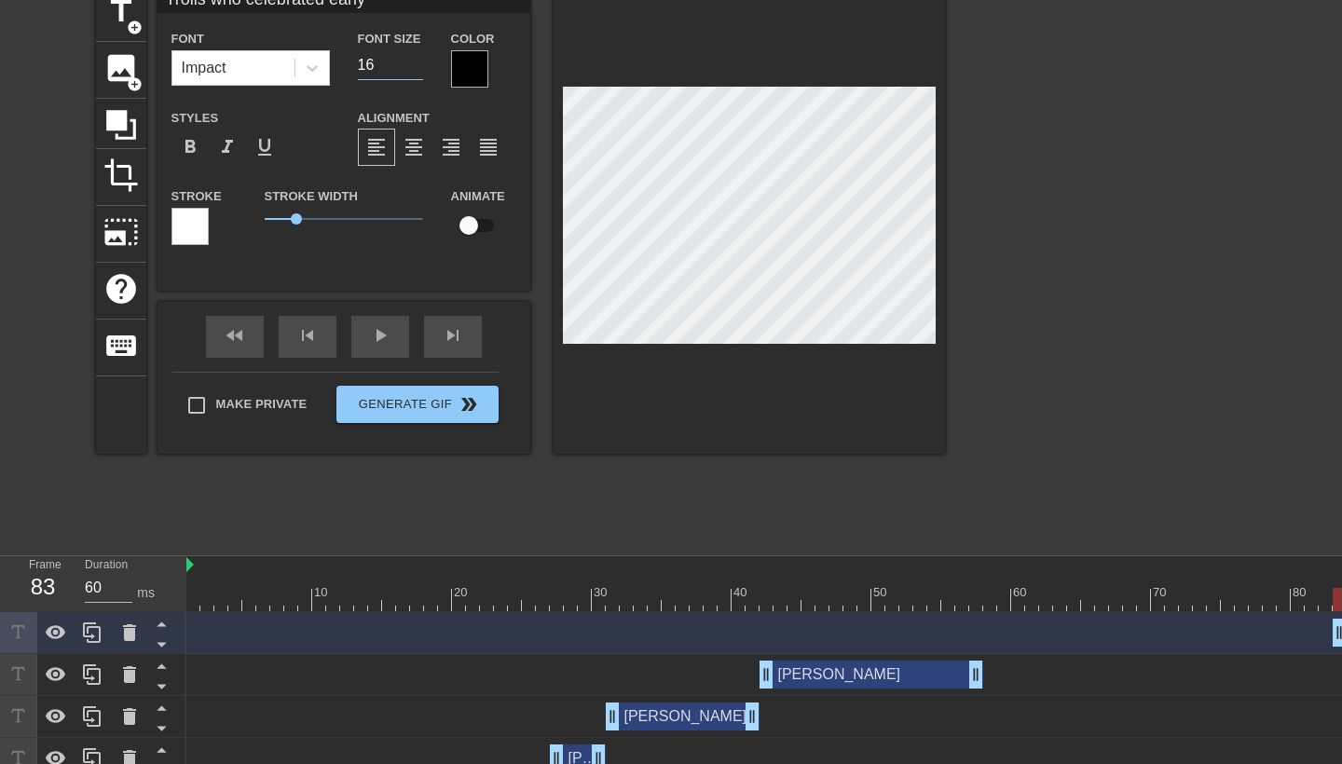
click at [417, 69] on input "16" at bounding box center [390, 65] width 65 height 30
click at [416, 62] on input "17" at bounding box center [390, 65] width 65 height 30
type input "18"
click at [416, 62] on input "18" at bounding box center [390, 65] width 65 height 30
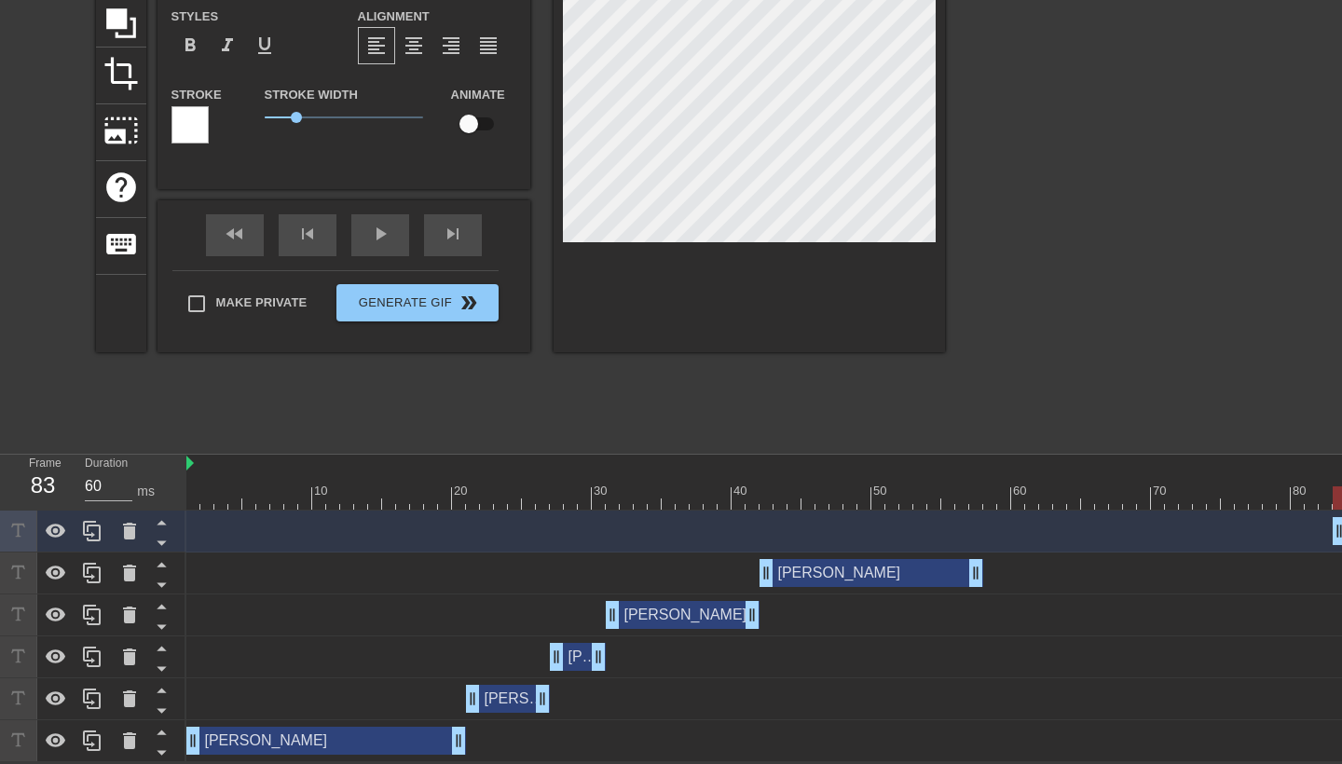
scroll to position [191, 0]
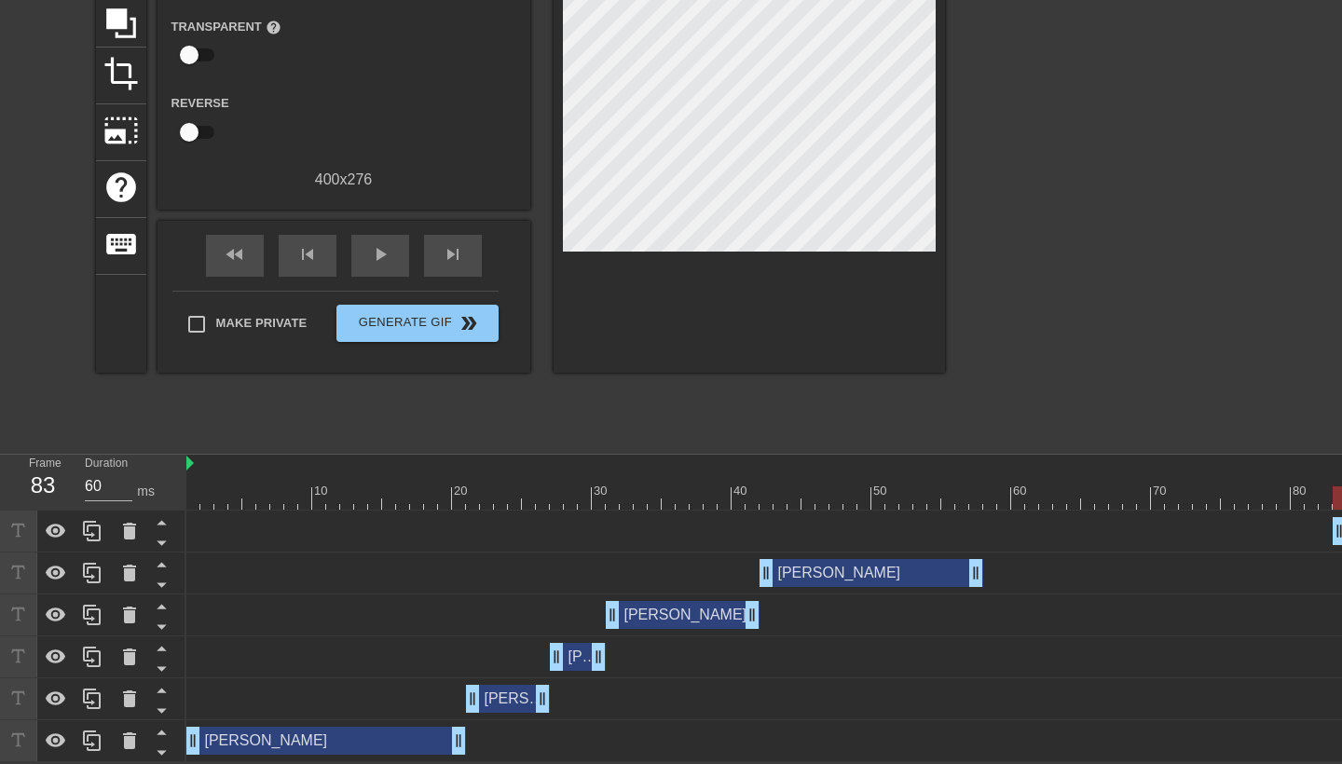
click at [225, 511] on div "Trolls who celebrated early drag_handle drag_handle" at bounding box center [1102, 532] width 1832 height 42
click at [288, 496] on div at bounding box center [1102, 498] width 1832 height 23
drag, startPoint x: 285, startPoint y: 497, endPoint x: 545, endPoint y: 531, distance: 262.3
click at [545, 531] on div "10 20 30 40 50 60 70 80 90 100 110 120 130 Trolls who celebrated early drag_han…" at bounding box center [764, 609] width 1156 height 308
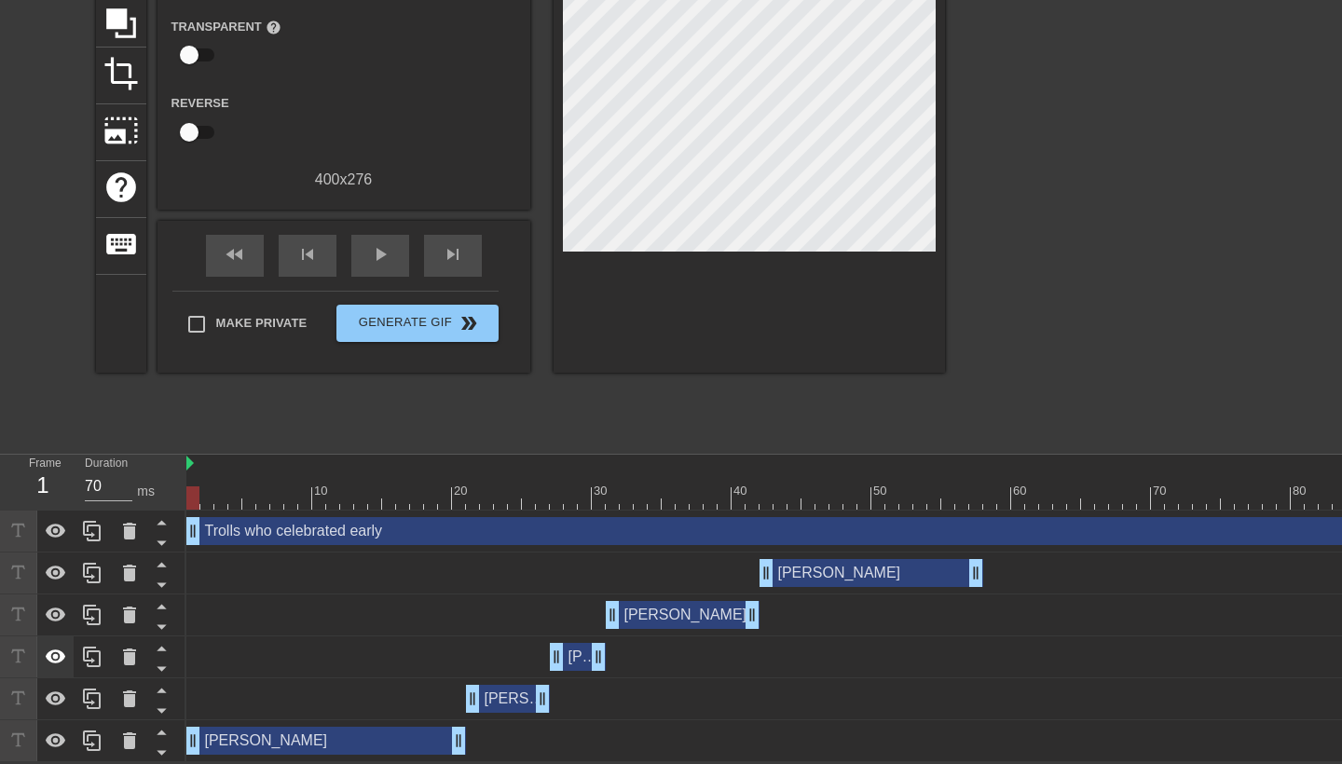
drag, startPoint x: 1339, startPoint y: 531, endPoint x: 45, endPoint y: 648, distance: 1299.1
click at [44, 648] on div "Frame 1 Duration 70 ms 10 20 30 40 50 60 70 80 90 100 110 120 130 Trolls who ce…" at bounding box center [671, 609] width 1342 height 308
type input "60"
drag, startPoint x: 191, startPoint y: 494, endPoint x: 293, endPoint y: 494, distance: 101.6
click at [293, 495] on div at bounding box center [290, 498] width 13 height 23
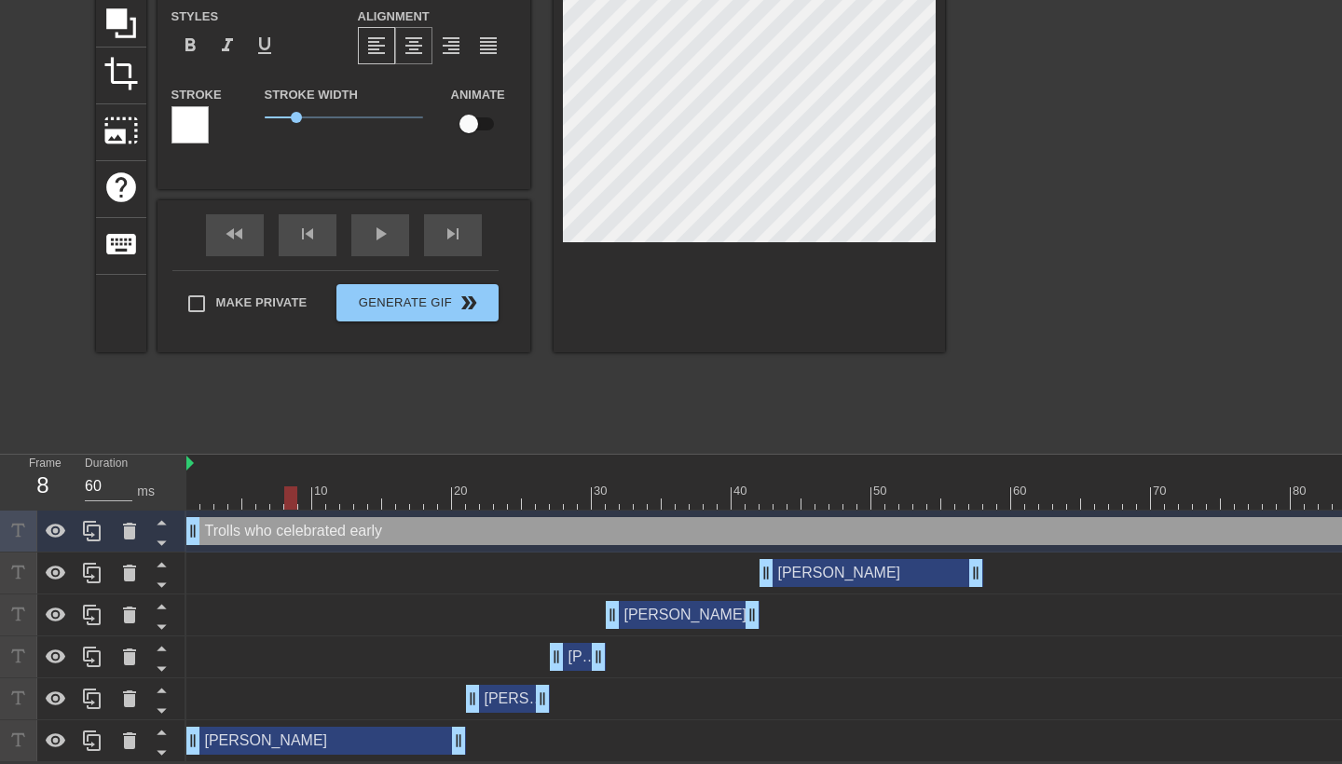
click at [420, 37] on span "format_align_center" at bounding box center [414, 45] width 22 height 22
click at [376, 46] on span "format_align_left" at bounding box center [376, 45] width 22 height 22
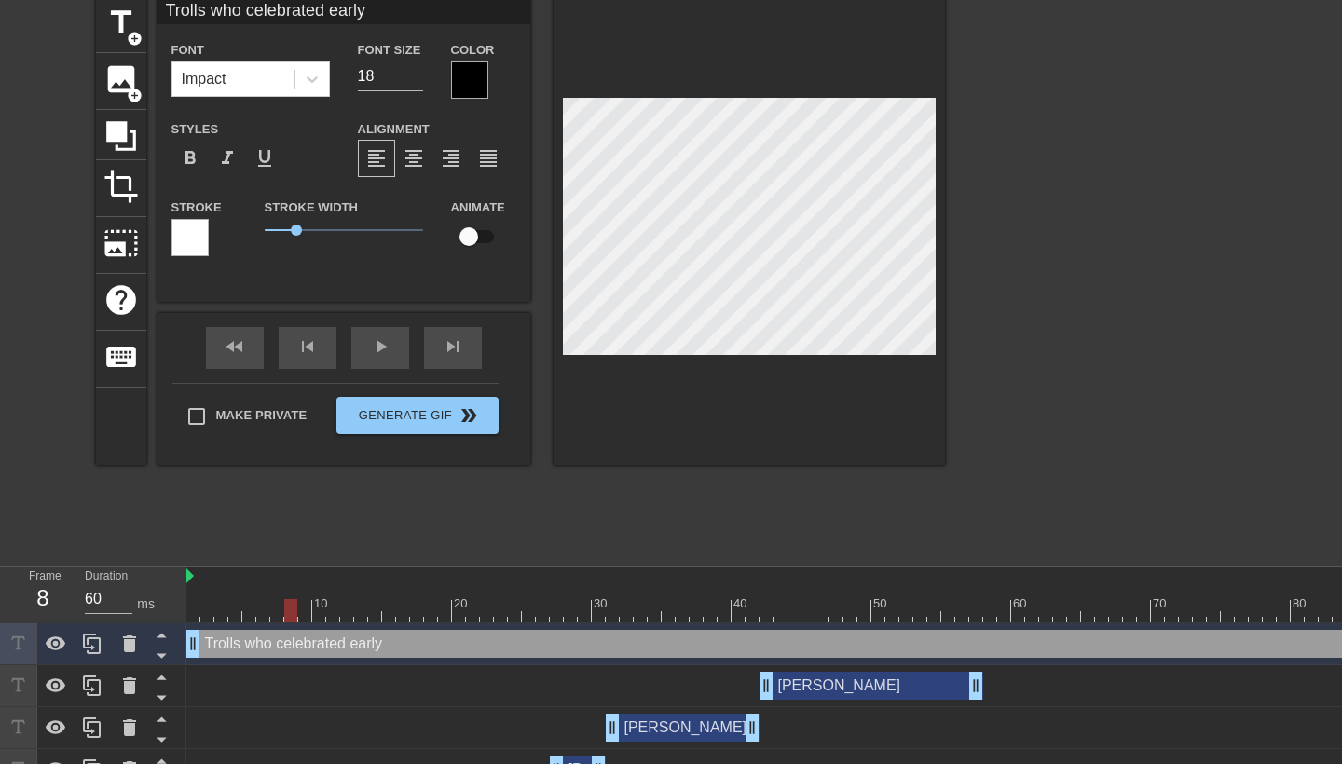
scroll to position [78, 0]
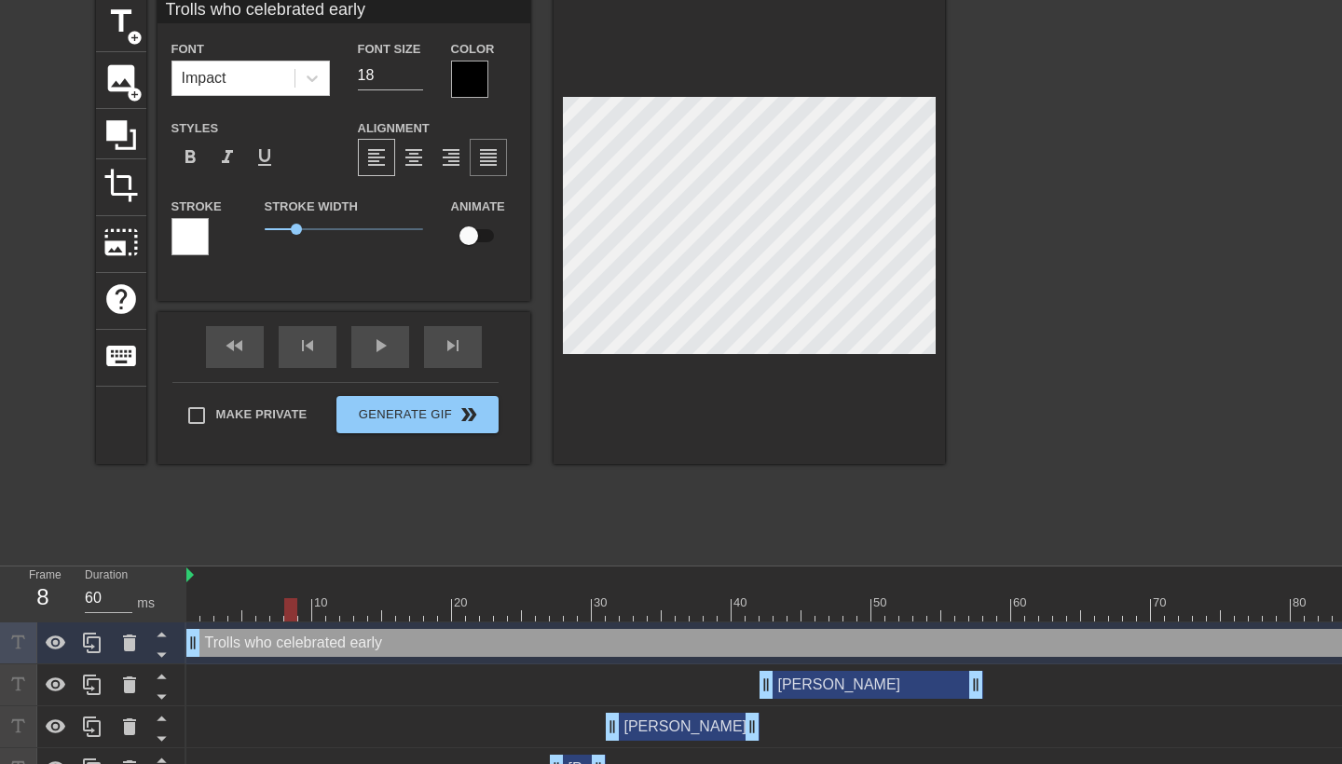
type input "Trolls who celebrated early"
type textarea "Trolls who celebrated early"
type input "Trolls who celebrated early"
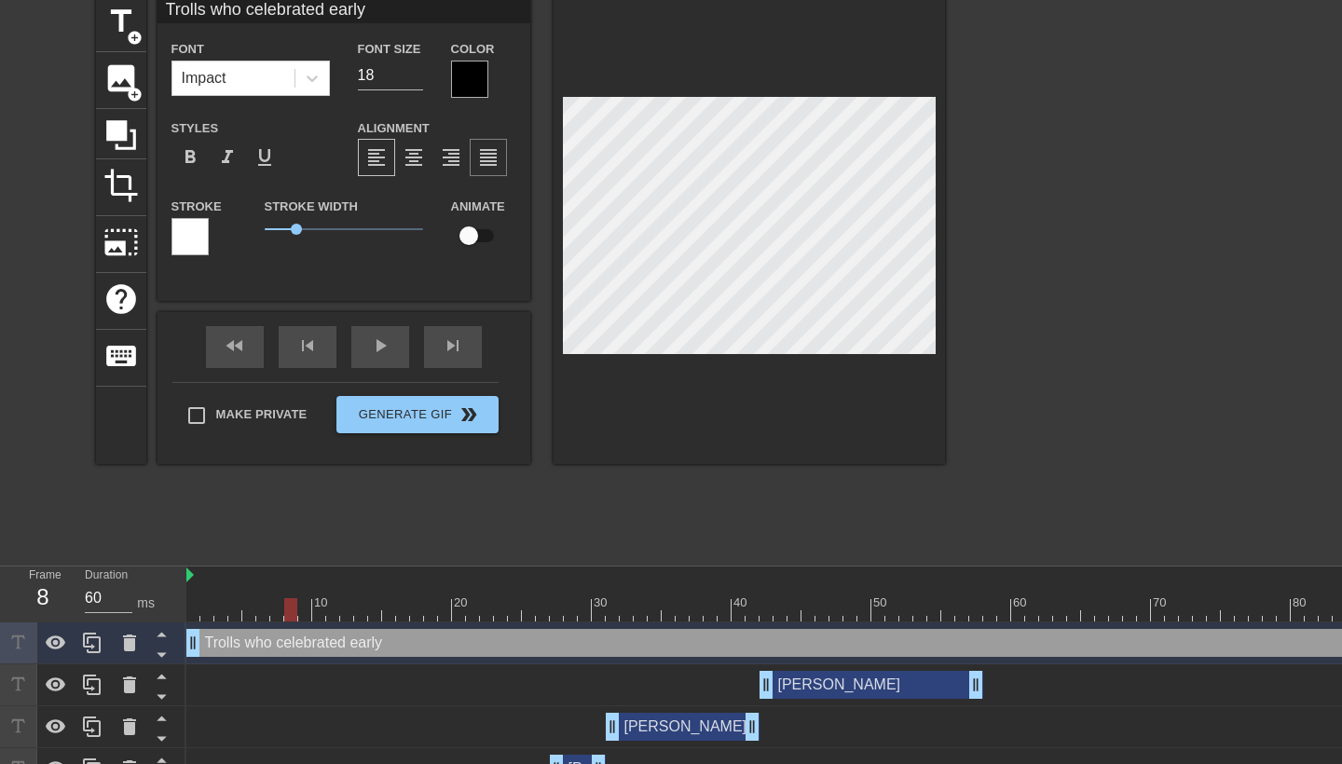
type textarea "Trolls who celebrated early"
click at [418, 158] on span "format_align_center" at bounding box center [414, 157] width 22 height 22
click at [1003, 307] on div at bounding box center [1108, 274] width 280 height 559
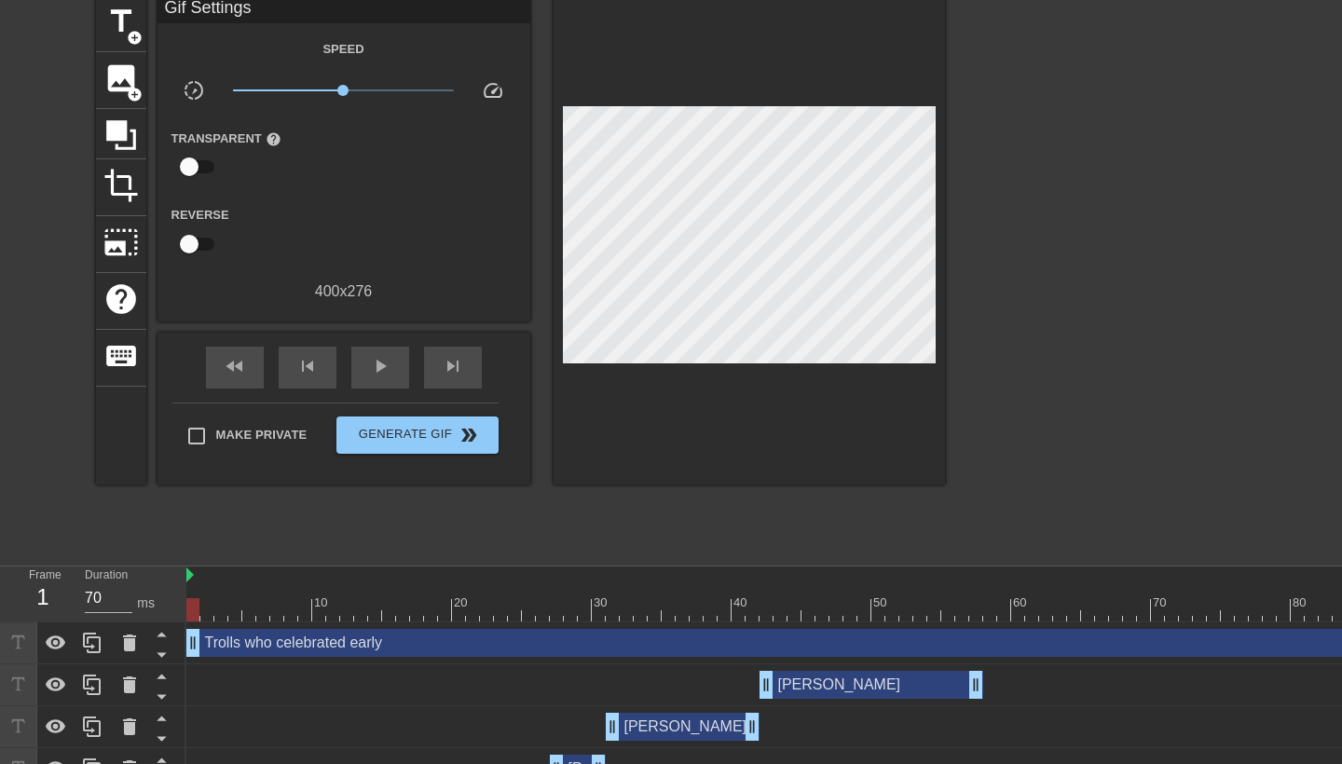
drag, startPoint x: 287, startPoint y: 610, endPoint x: 180, endPoint y: 610, distance: 107.2
click at [180, 610] on div "Frame 1 Duration 70 ms 10 20 30 40 50 60 70 80 90 100 110 120 130 Trolls who ce…" at bounding box center [671, 721] width 1342 height 308
drag, startPoint x: 193, startPoint y: 610, endPoint x: 247, endPoint y: 610, distance: 54.1
click at [247, 610] on div at bounding box center [248, 609] width 13 height 23
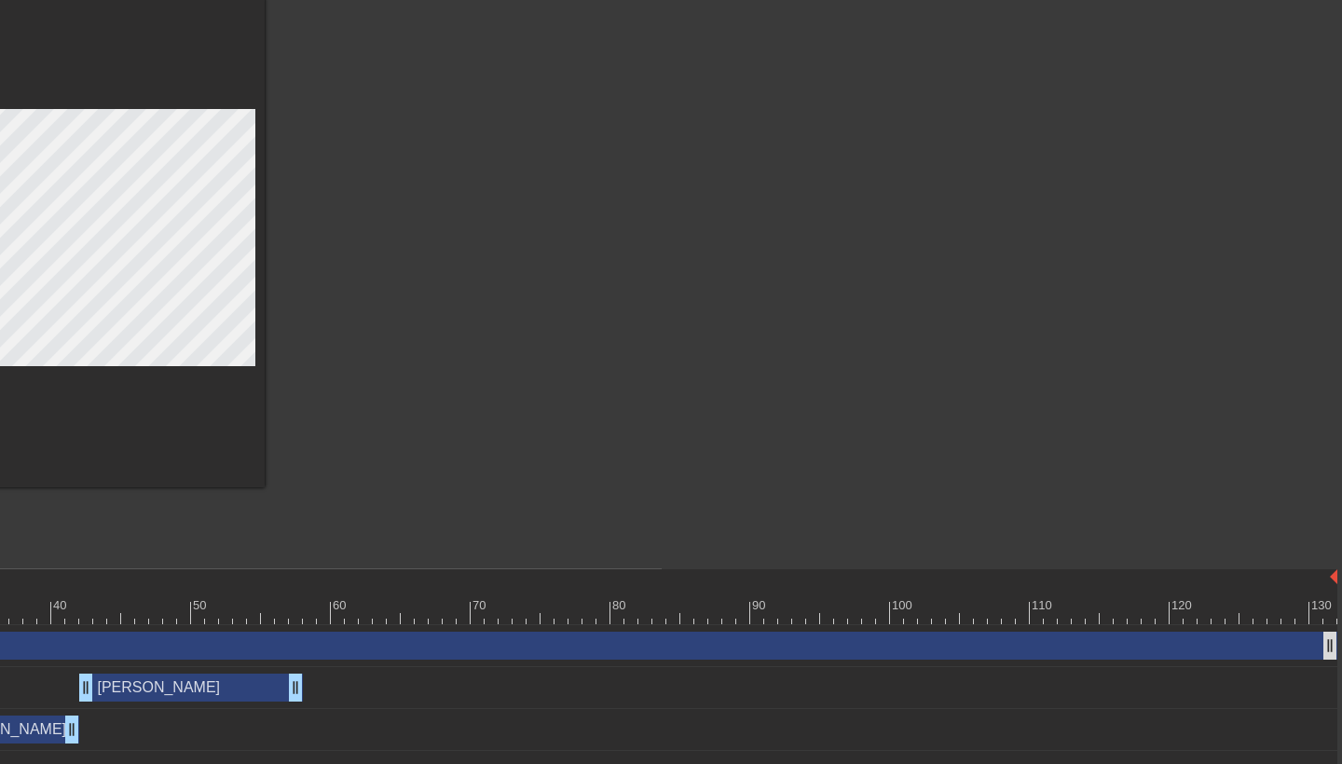
scroll to position [76, 680]
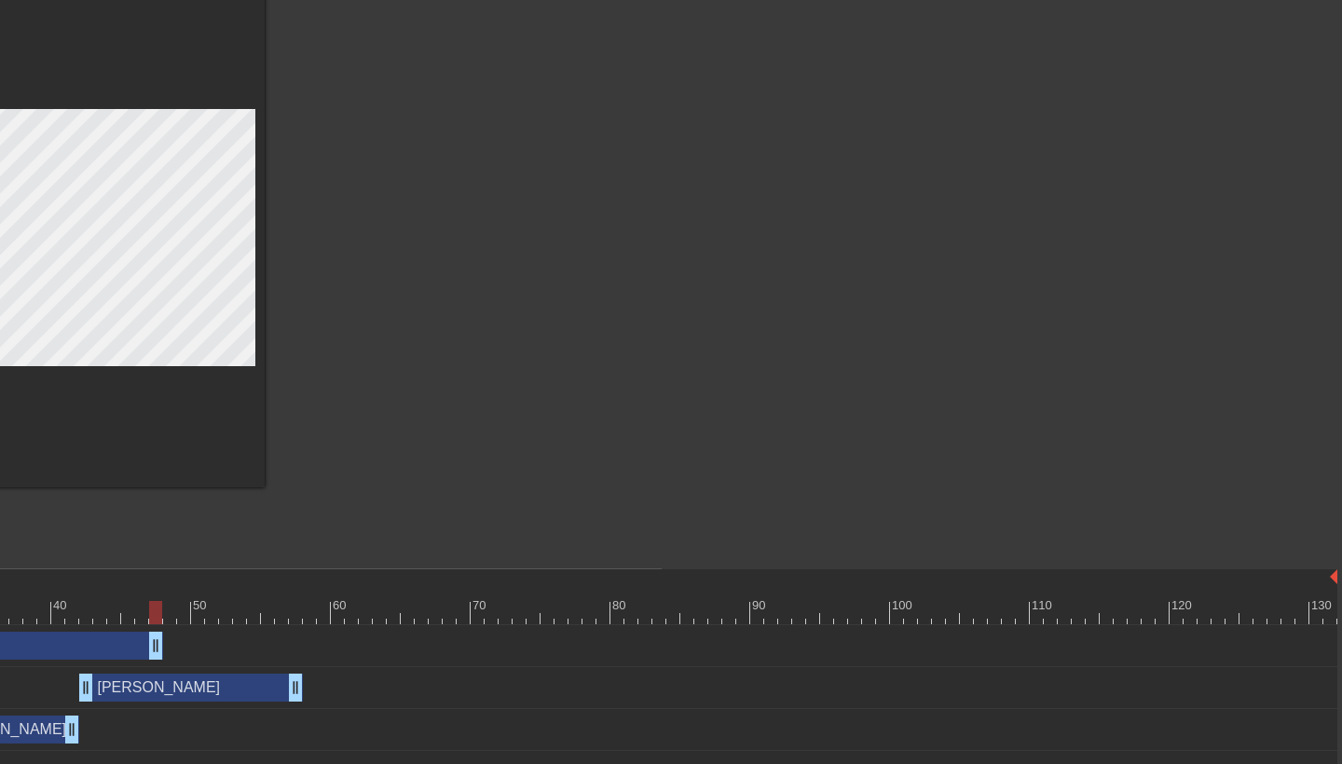
drag, startPoint x: 1331, startPoint y: 643, endPoint x: 161, endPoint y: 630, distance: 1169.9
click at [161, 630] on div "Trolls who celebrated early drag_handle drag_handle" at bounding box center [422, 646] width 1832 height 42
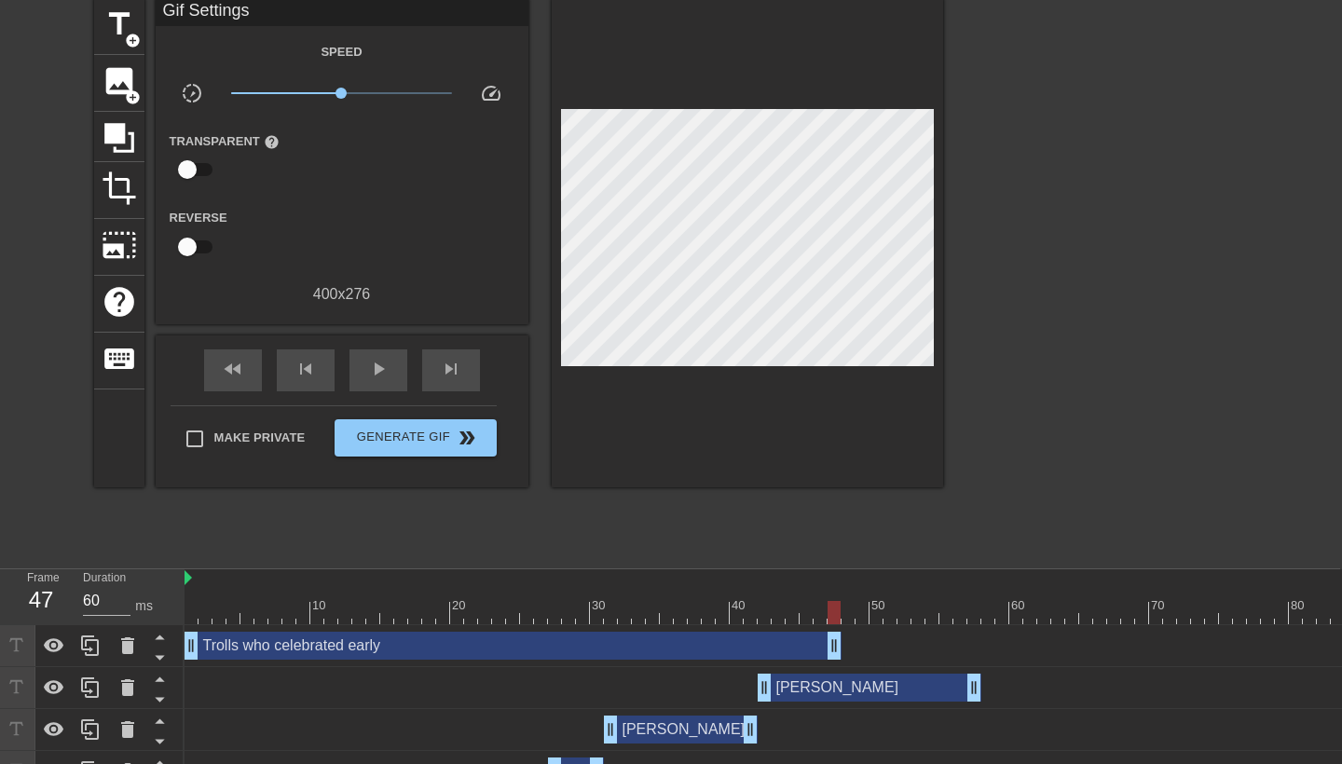
scroll to position [76, 0]
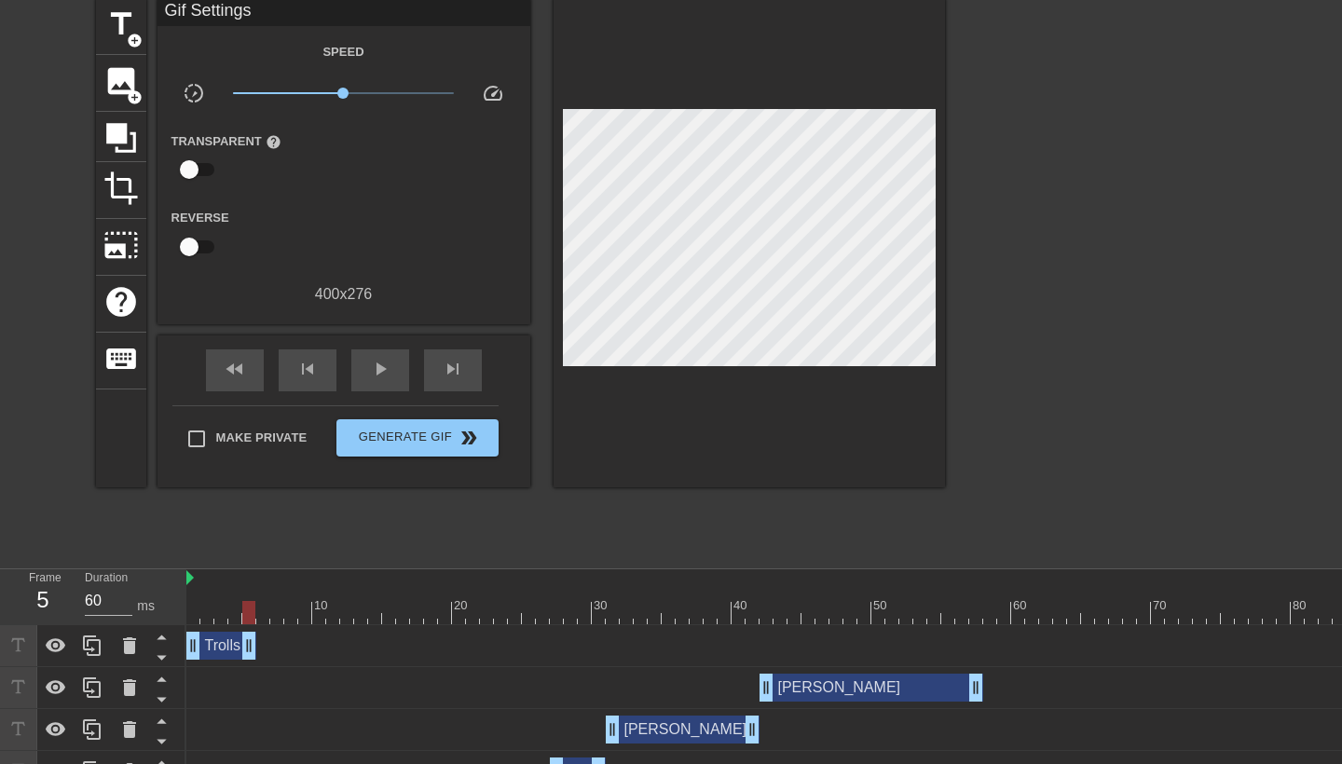
type input "70"
drag, startPoint x: 837, startPoint y: 640, endPoint x: 261, endPoint y: 626, distance: 576.2
click at [261, 626] on div "Trolls who celebrated early drag_handle drag_handle" at bounding box center [1102, 646] width 1832 height 42
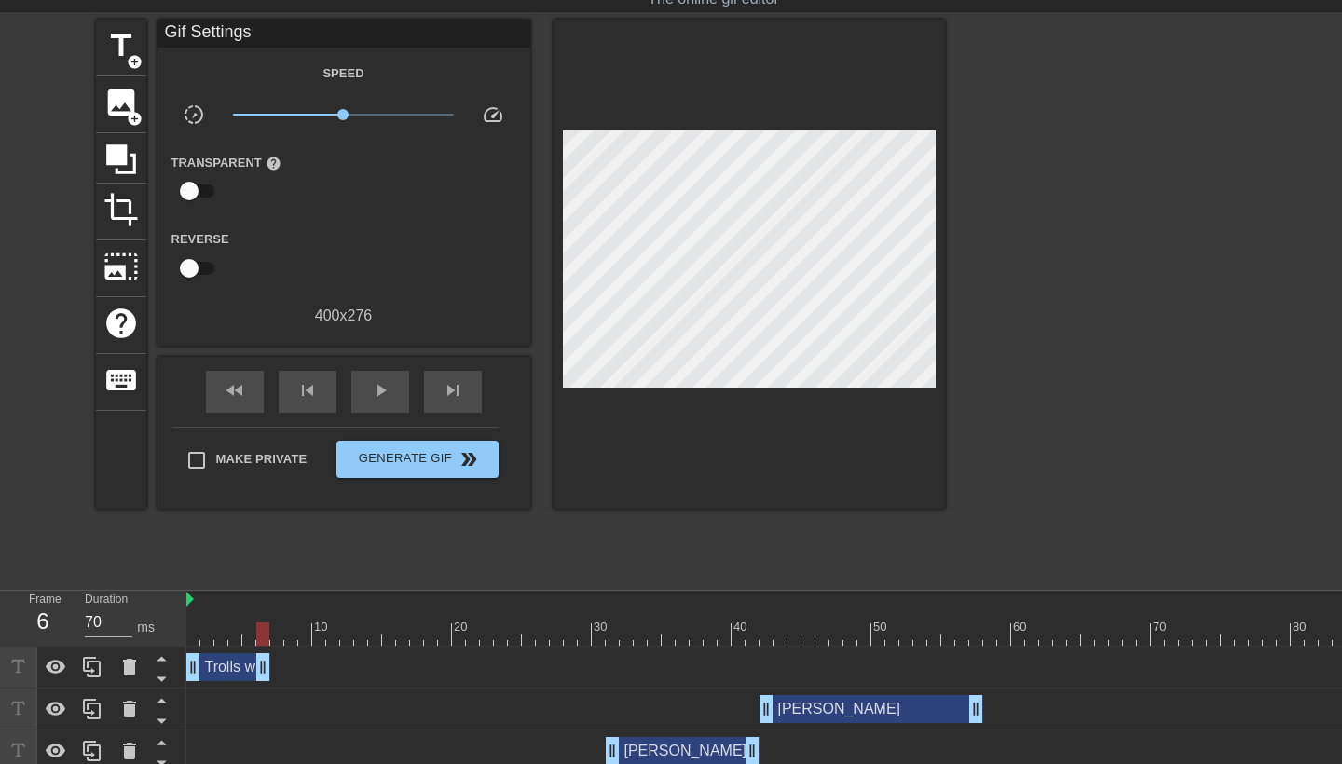
scroll to position [43, 0]
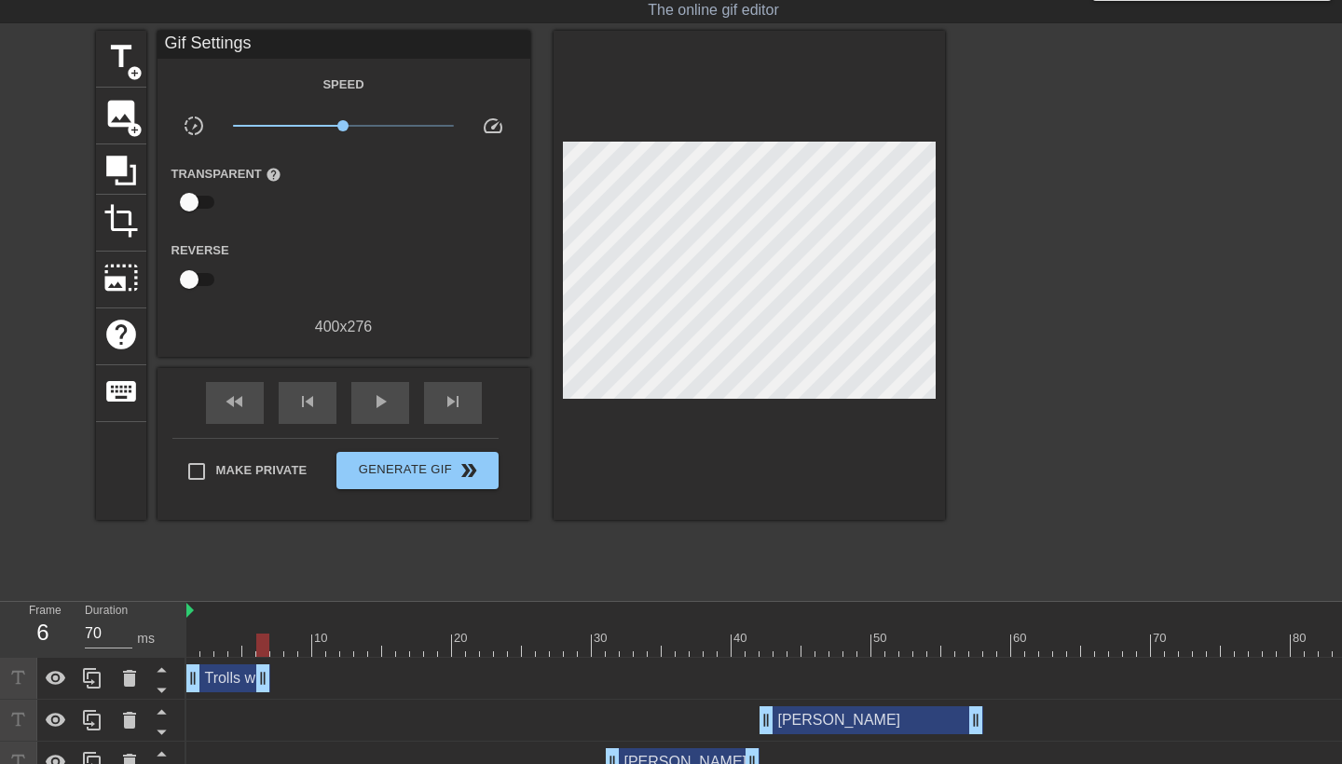
click at [231, 681] on div "Trolls who celebrated early drag_handle drag_handle" at bounding box center [228, 679] width 84 height 28
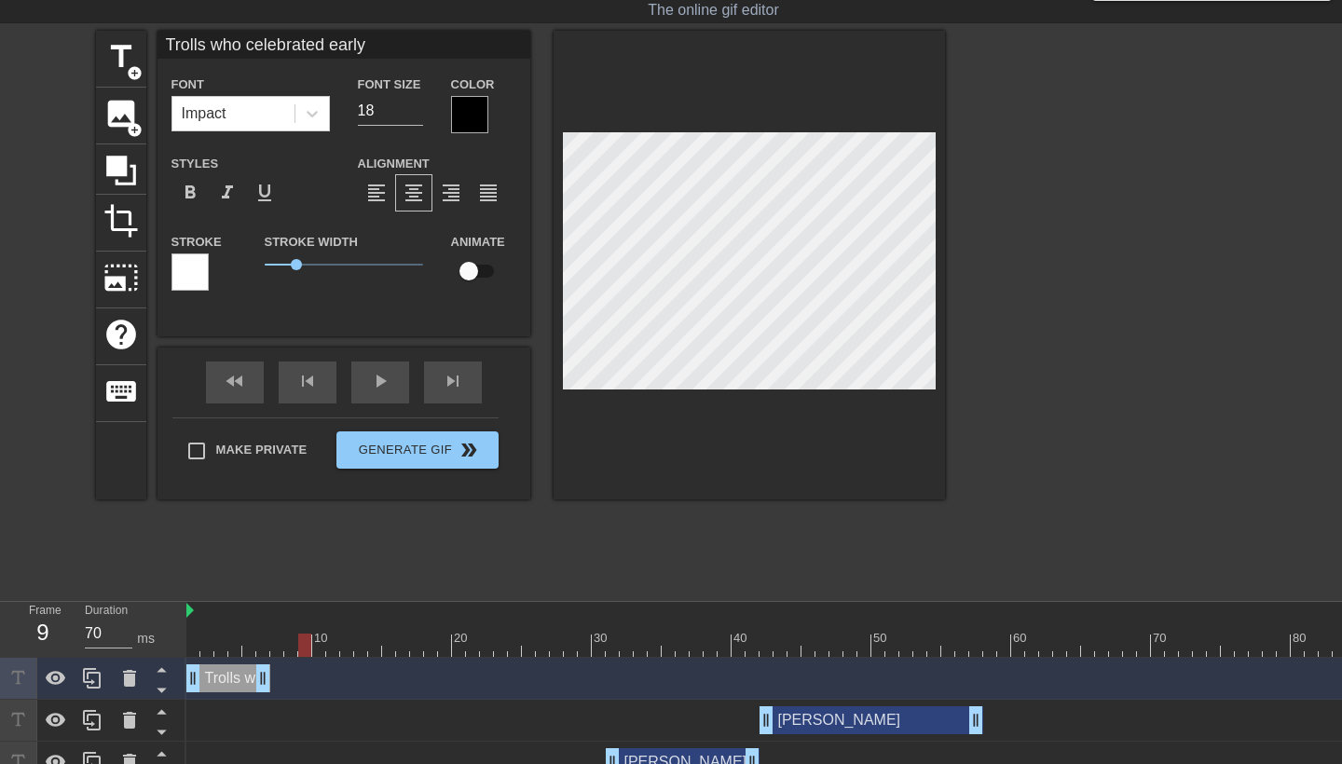
click at [306, 636] on div at bounding box center [1102, 645] width 1832 height 23
drag, startPoint x: 388, startPoint y: 47, endPoint x: 164, endPoint y: 48, distance: 223.7
click at [162, 48] on input "Trolls who celebrated early" at bounding box center [344, 45] width 373 height 28
click at [126, 62] on span "title" at bounding box center [120, 56] width 35 height 35
type input "New text 6"
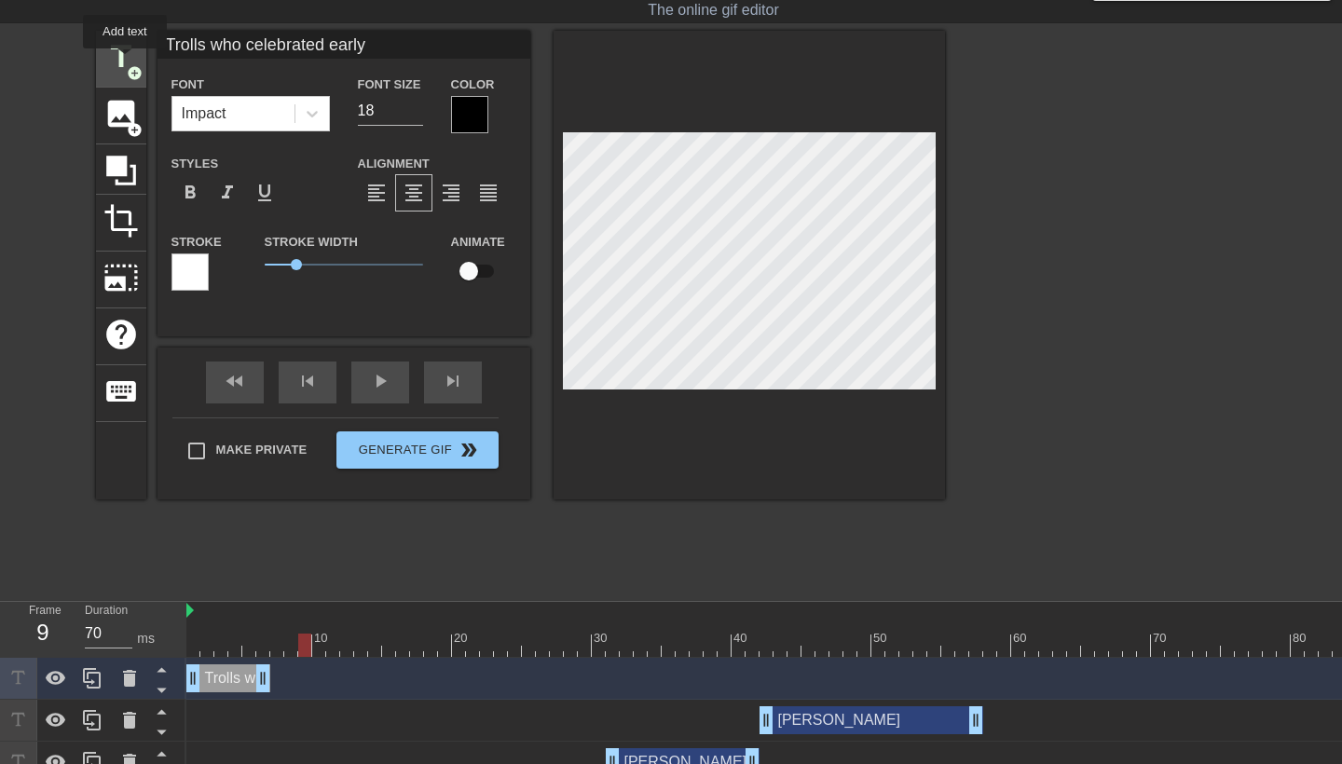
type input "40"
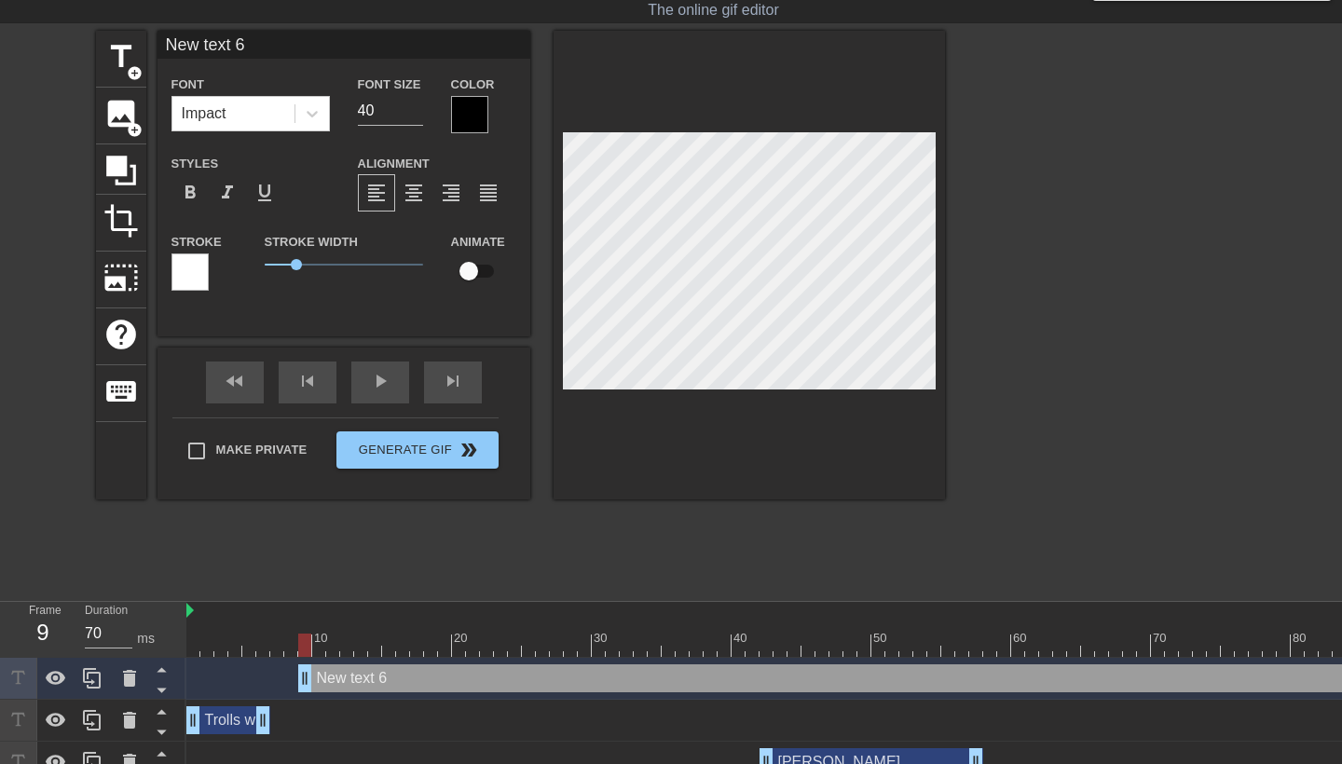
type input "N"
type textarea "N"
paste textarea "Trolls who celebrated early"
click at [390, 105] on input "40" at bounding box center [390, 111] width 65 height 30
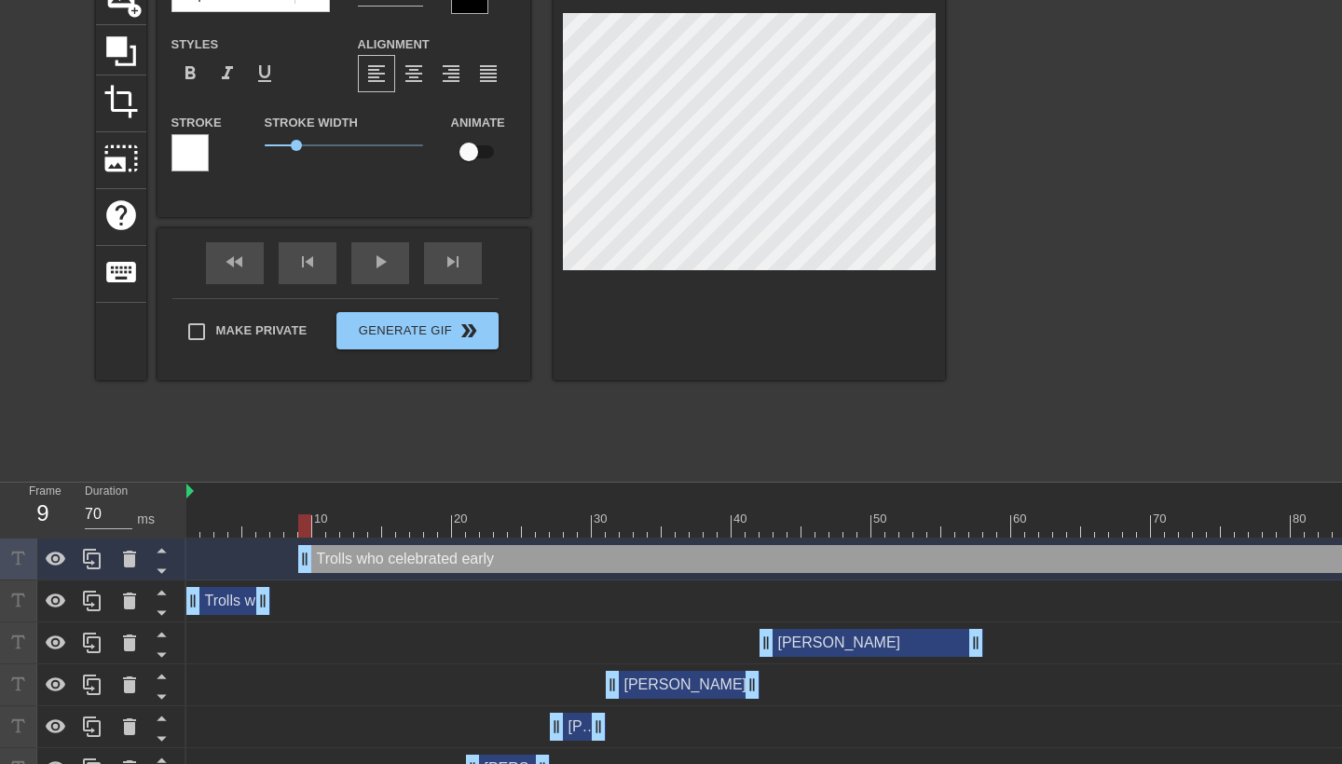
scroll to position [1, 6]
click at [404, 73] on span "format_align_center" at bounding box center [414, 73] width 22 height 22
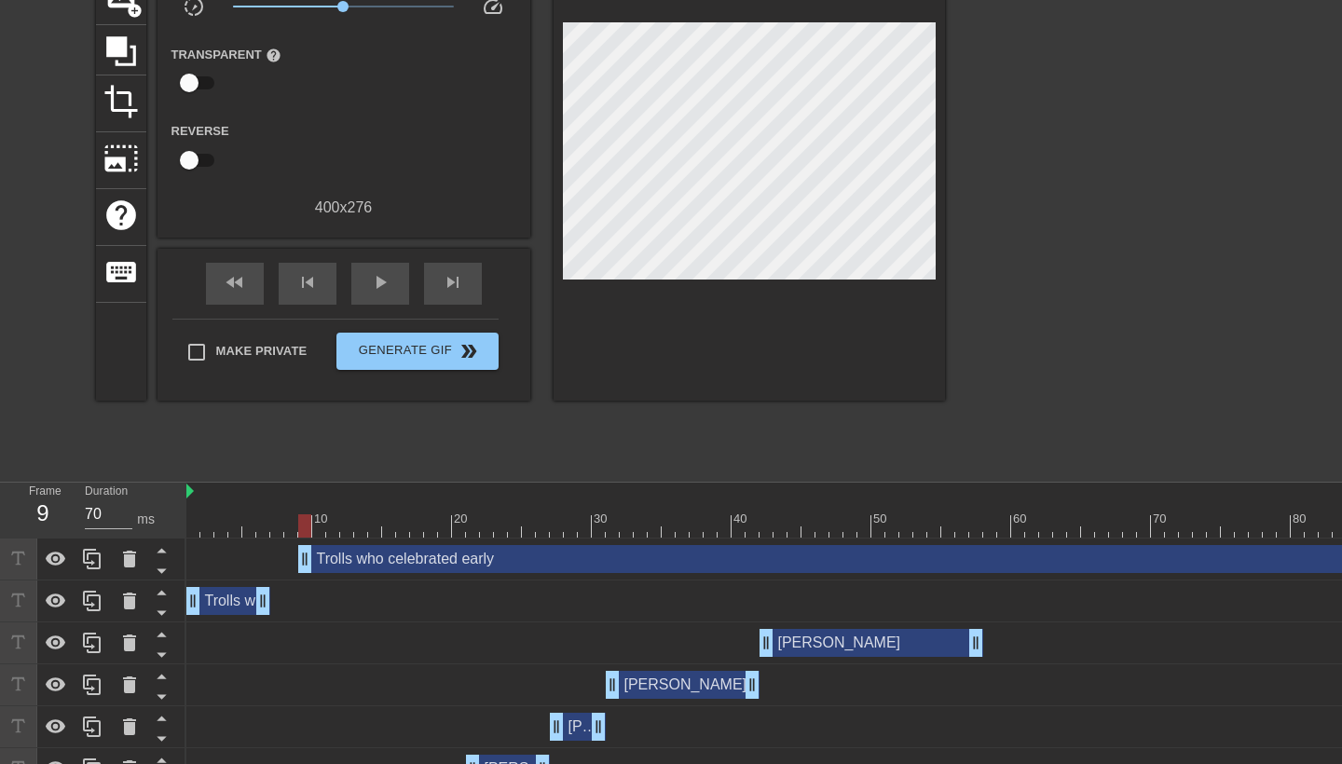
click at [869, 430] on div "title add_circle image add_circle crop photo_size_select_large help keyboard Gi…" at bounding box center [520, 190] width 849 height 559
drag, startPoint x: 301, startPoint y: 555, endPoint x: 269, endPoint y: 553, distance: 31.7
click at [269, 553] on div "Trolls who celebrated early drag_handle drag_handle" at bounding box center [1102, 559] width 1832 height 28
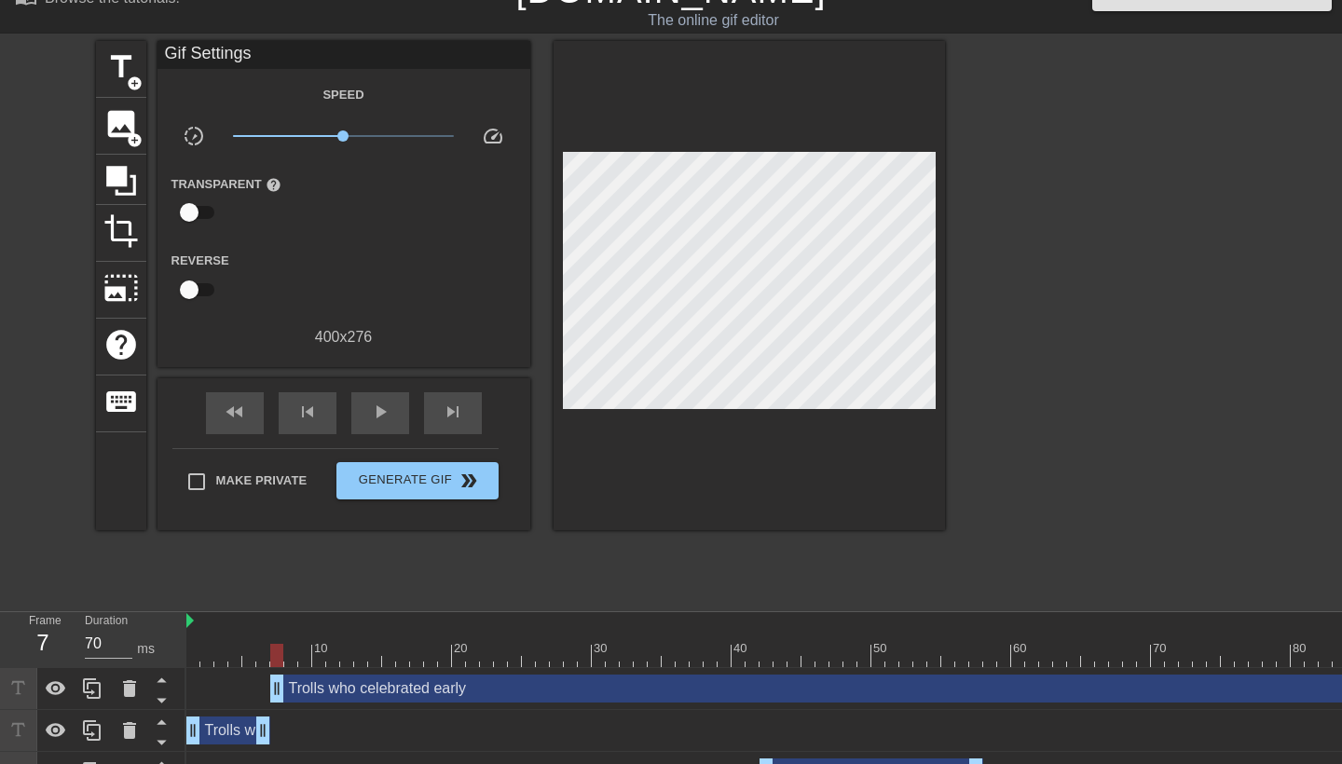
scroll to position [33, 0]
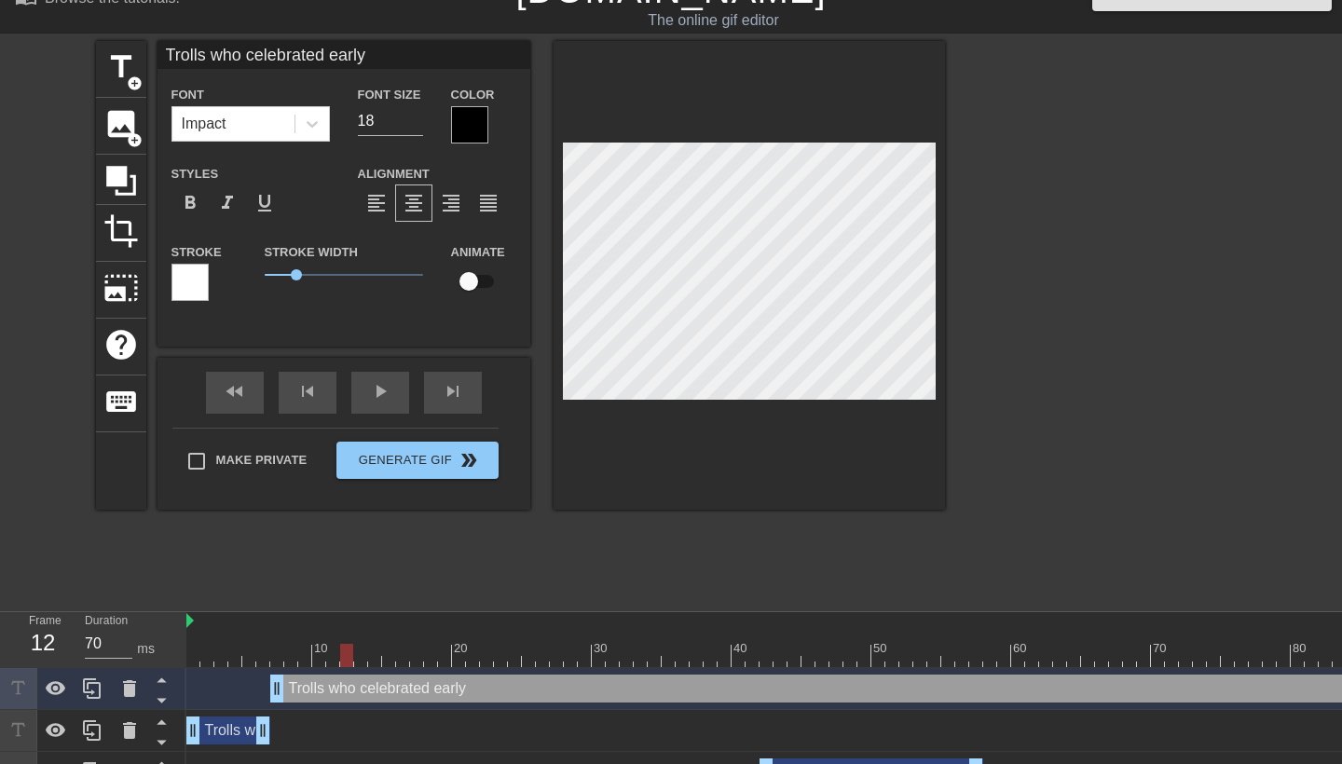
drag, startPoint x: 279, startPoint y: 655, endPoint x: 343, endPoint y: 645, distance: 65.1
click at [343, 645] on div at bounding box center [346, 655] width 13 height 23
click at [337, 653] on div at bounding box center [332, 655] width 13 height 23
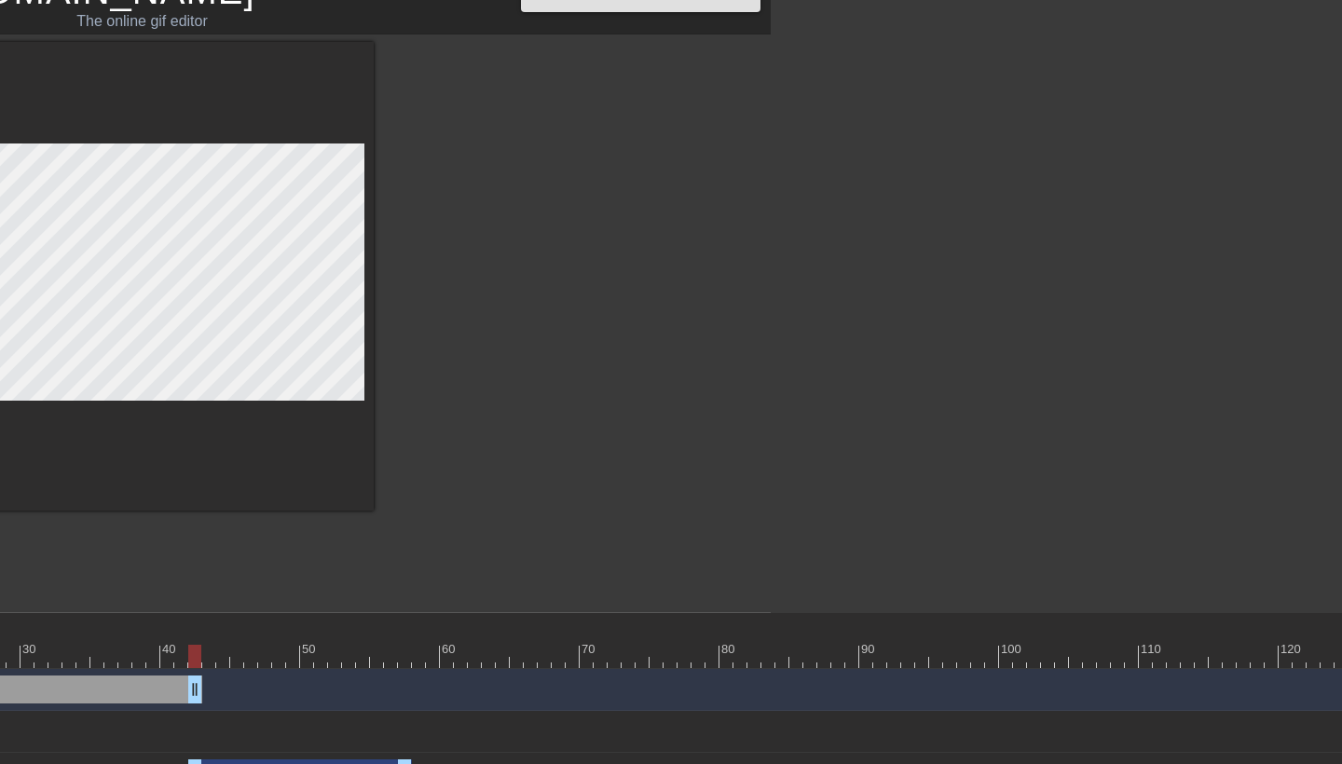
drag, startPoint x: 1331, startPoint y: 688, endPoint x: 87, endPoint y: 679, distance: 1244.4
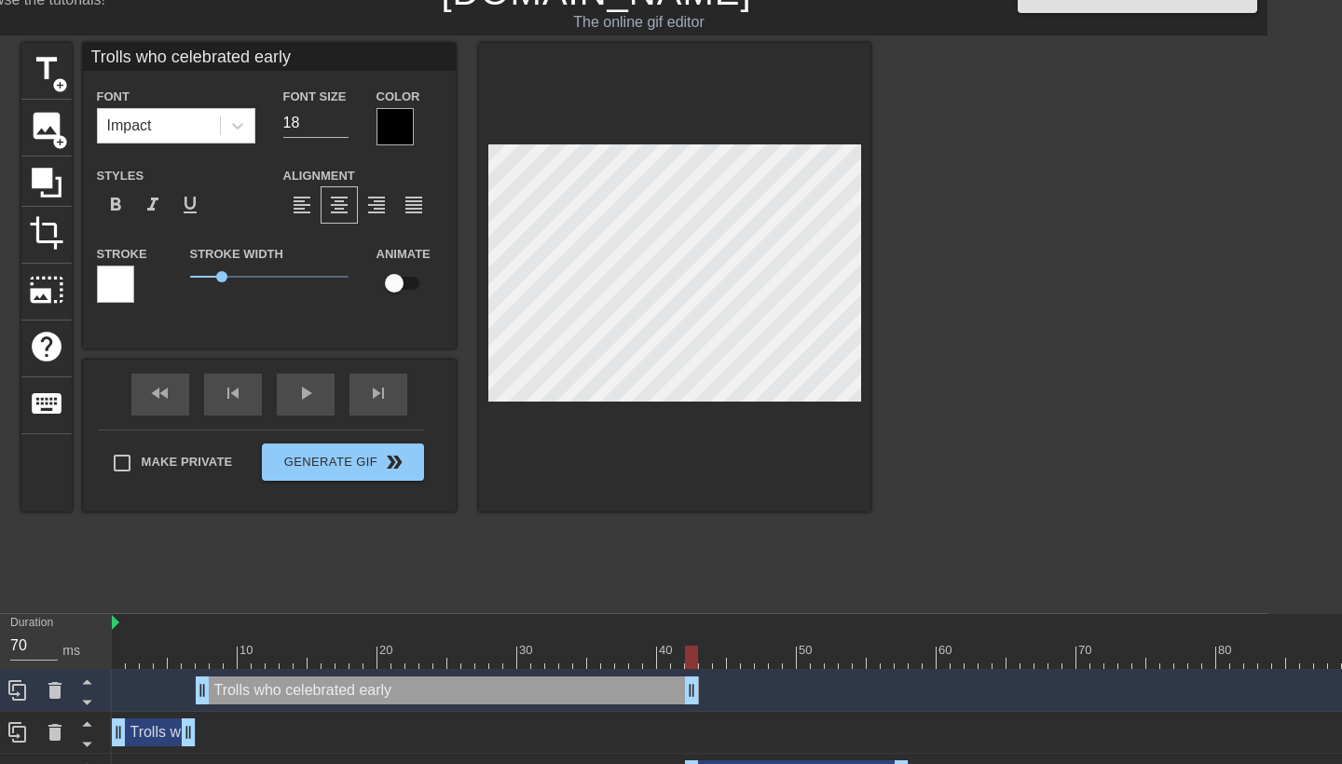
scroll to position [30, 75]
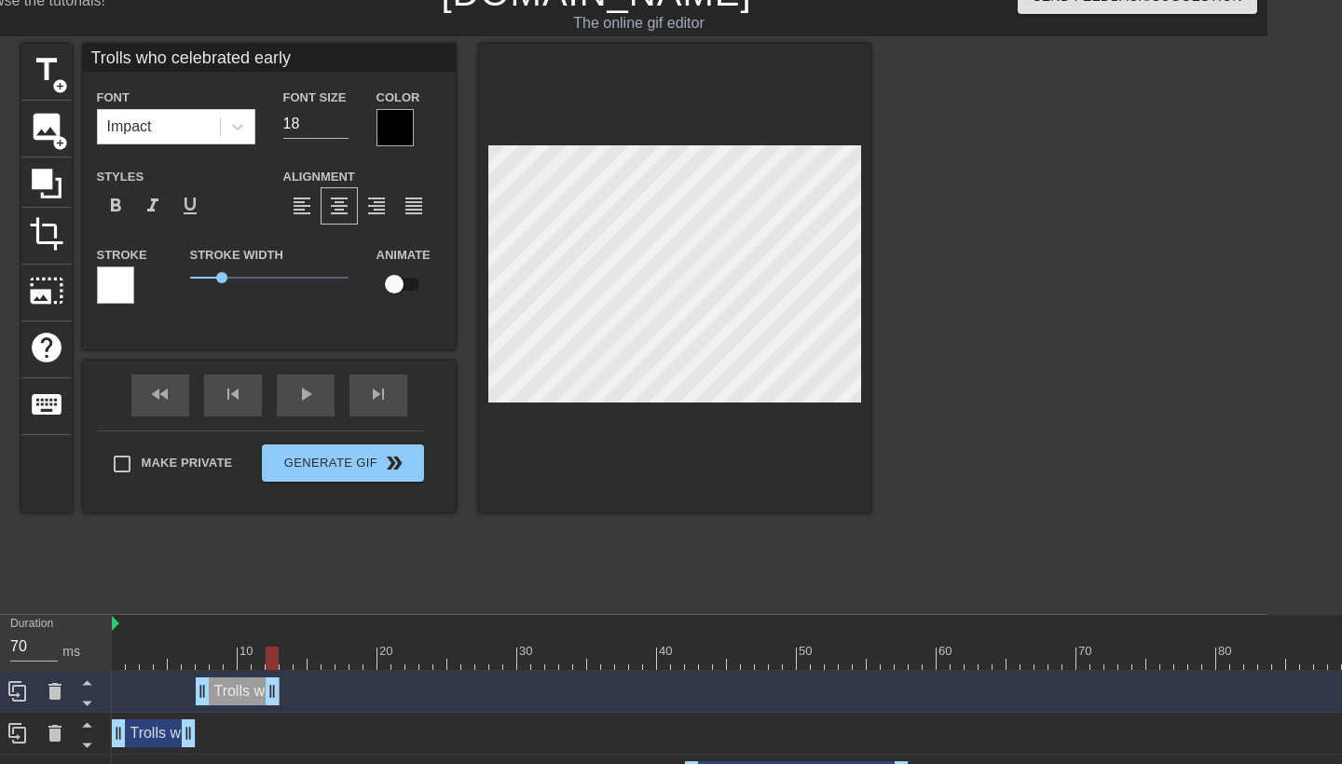
drag, startPoint x: 689, startPoint y: 686, endPoint x: 273, endPoint y: 680, distance: 415.8
drag, startPoint x: 272, startPoint y: 654, endPoint x: 263, endPoint y: 653, distance: 9.4
click at [263, 653] on div at bounding box center [258, 658] width 13 height 23
drag, startPoint x: 256, startPoint y: 655, endPoint x: 277, endPoint y: 656, distance: 20.5
click at [277, 656] on div at bounding box center [272, 658] width 13 height 23
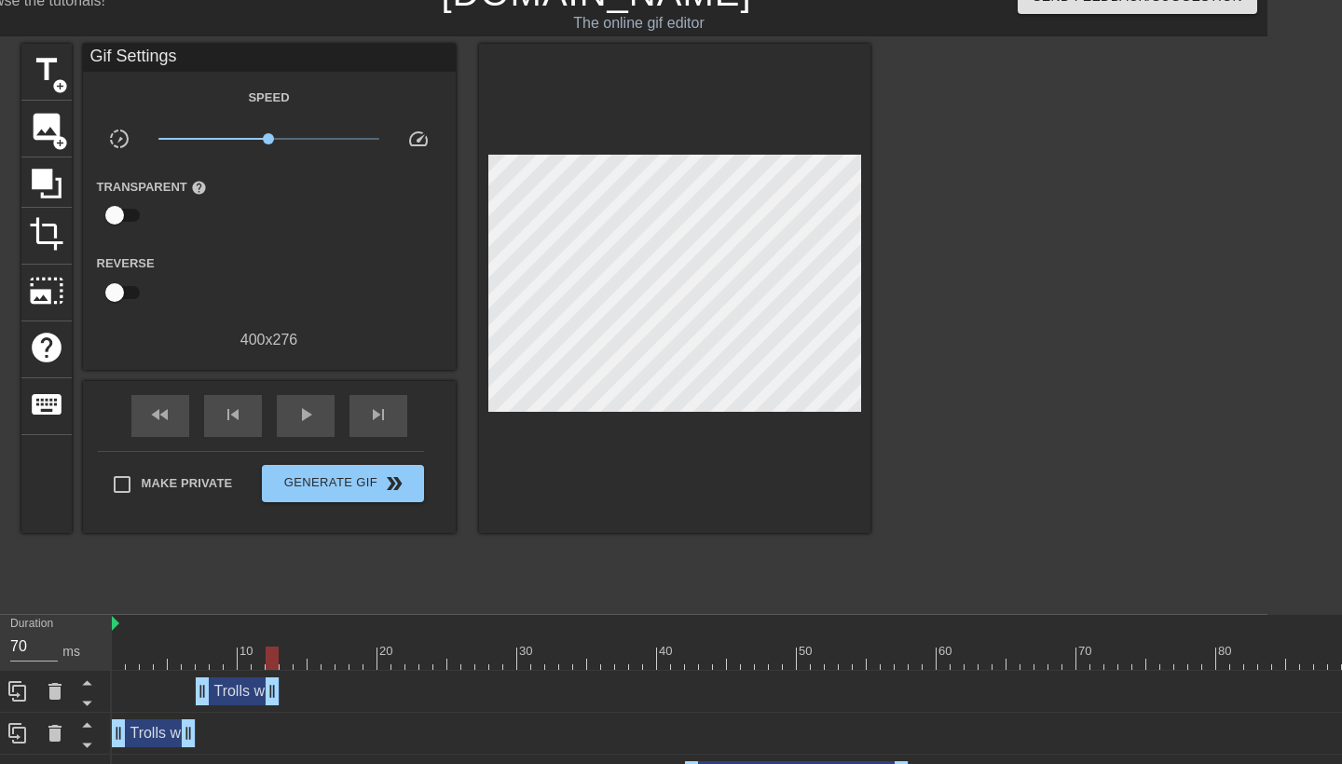
click at [333, 690] on div "Trolls who celebrated early drag_handle drag_handle" at bounding box center [1028, 692] width 1832 height 28
click at [51, 67] on span "title" at bounding box center [46, 69] width 35 height 35
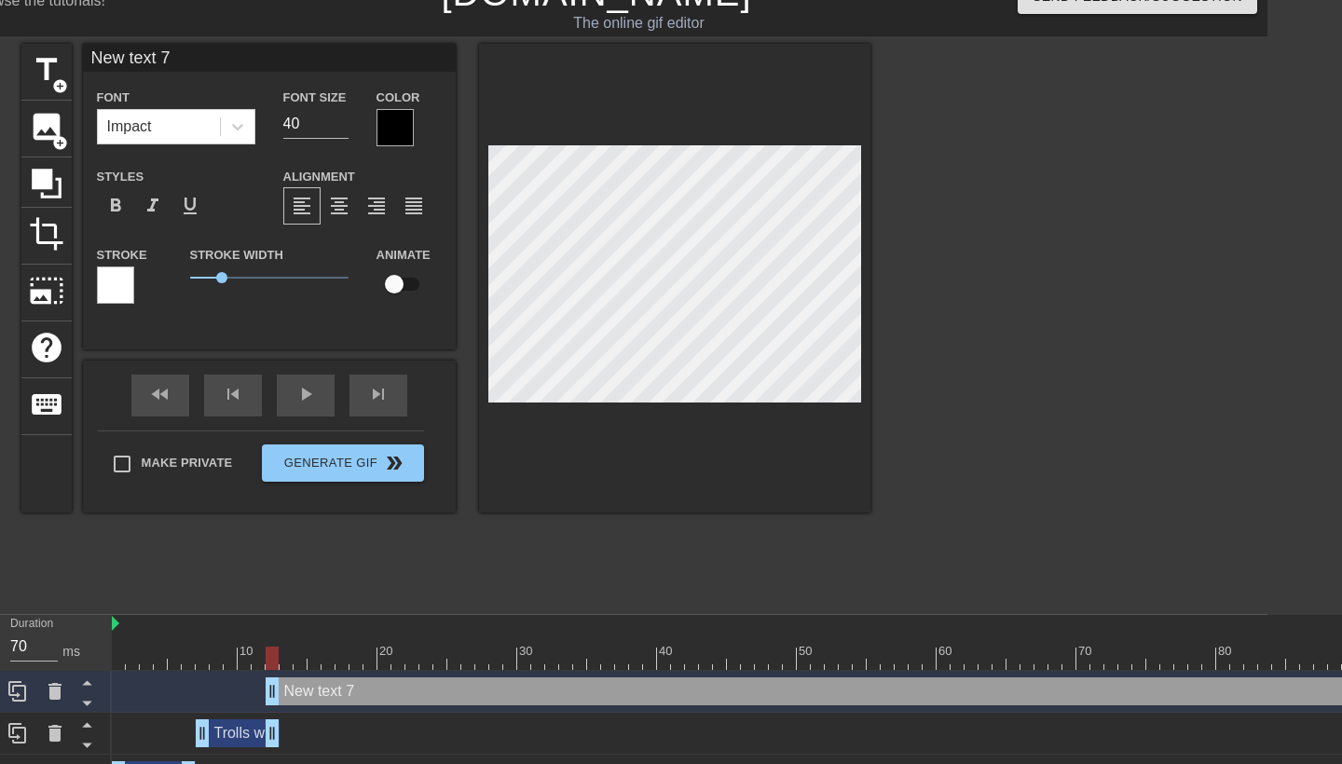
drag, startPoint x: 228, startPoint y: 59, endPoint x: 0, endPoint y: 37, distance: 229.4
click at [0, 37] on div "menu_book Browse the tutorials! [DOMAIN_NAME] The online gif editor Send Feedba…" at bounding box center [596, 488] width 1342 height 1037
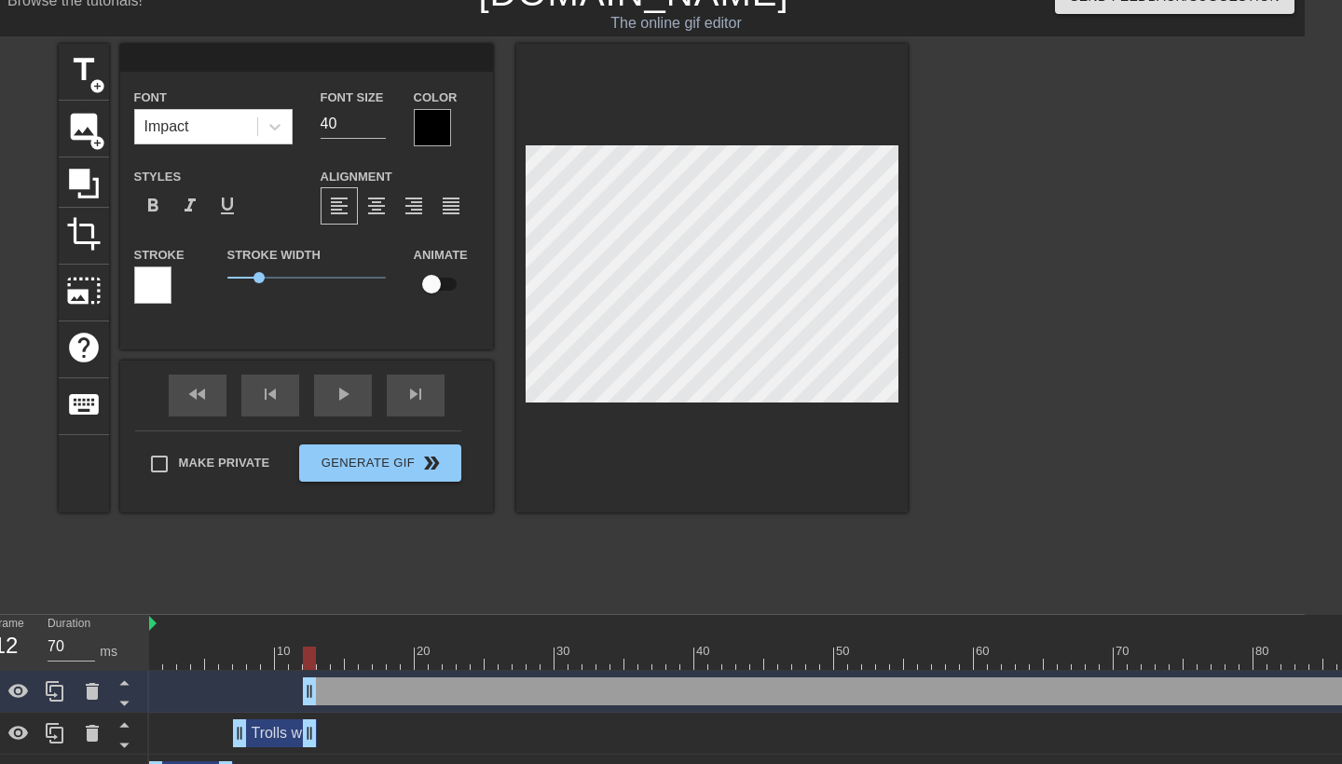
paste input "Trolls who celebrated early"
click at [379, 130] on input "21" at bounding box center [353, 124] width 65 height 30
click at [379, 130] on input "20" at bounding box center [353, 124] width 65 height 30
click at [379, 130] on input "19" at bounding box center [353, 124] width 65 height 30
click at [379, 130] on input "18" at bounding box center [353, 124] width 65 height 30
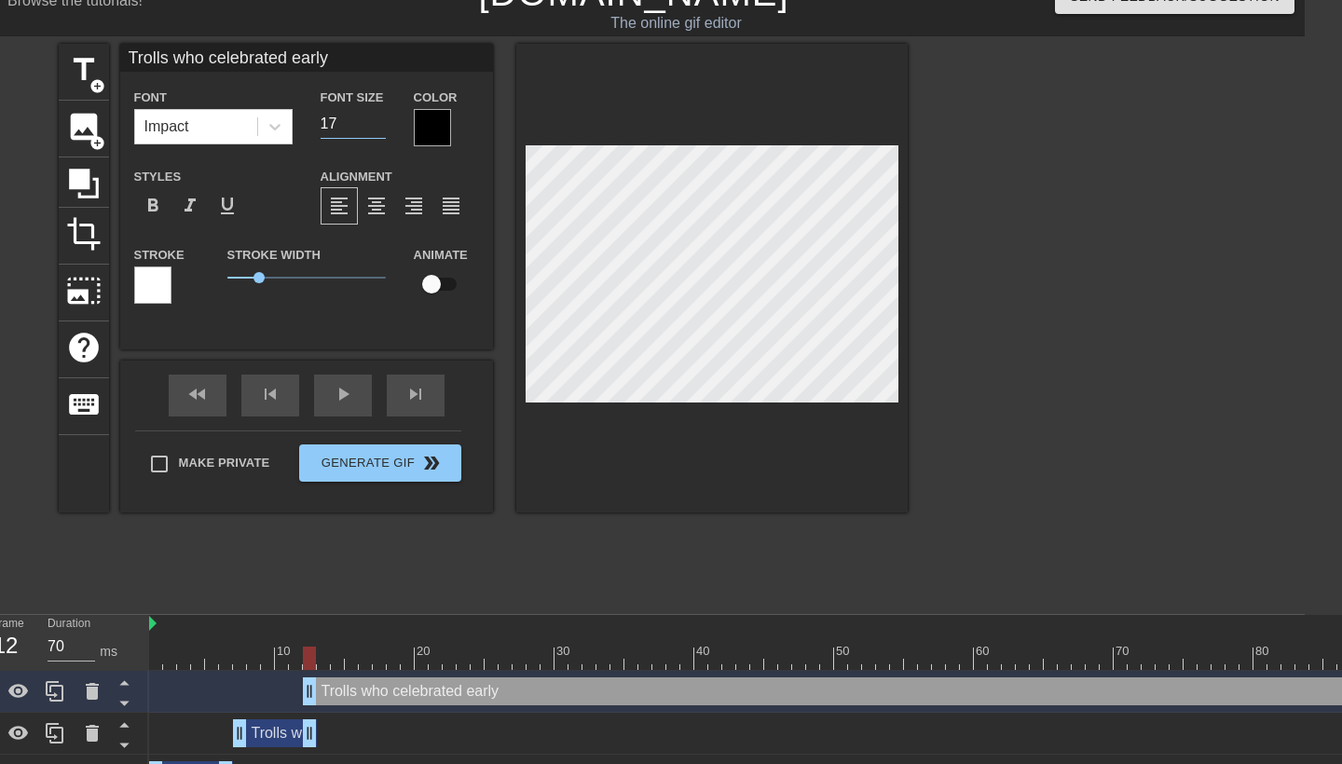
click at [379, 130] on input "17" at bounding box center [353, 124] width 65 height 30
click at [375, 116] on input "18" at bounding box center [353, 124] width 65 height 30
click at [377, 213] on span "format_align_center" at bounding box center [376, 206] width 22 height 22
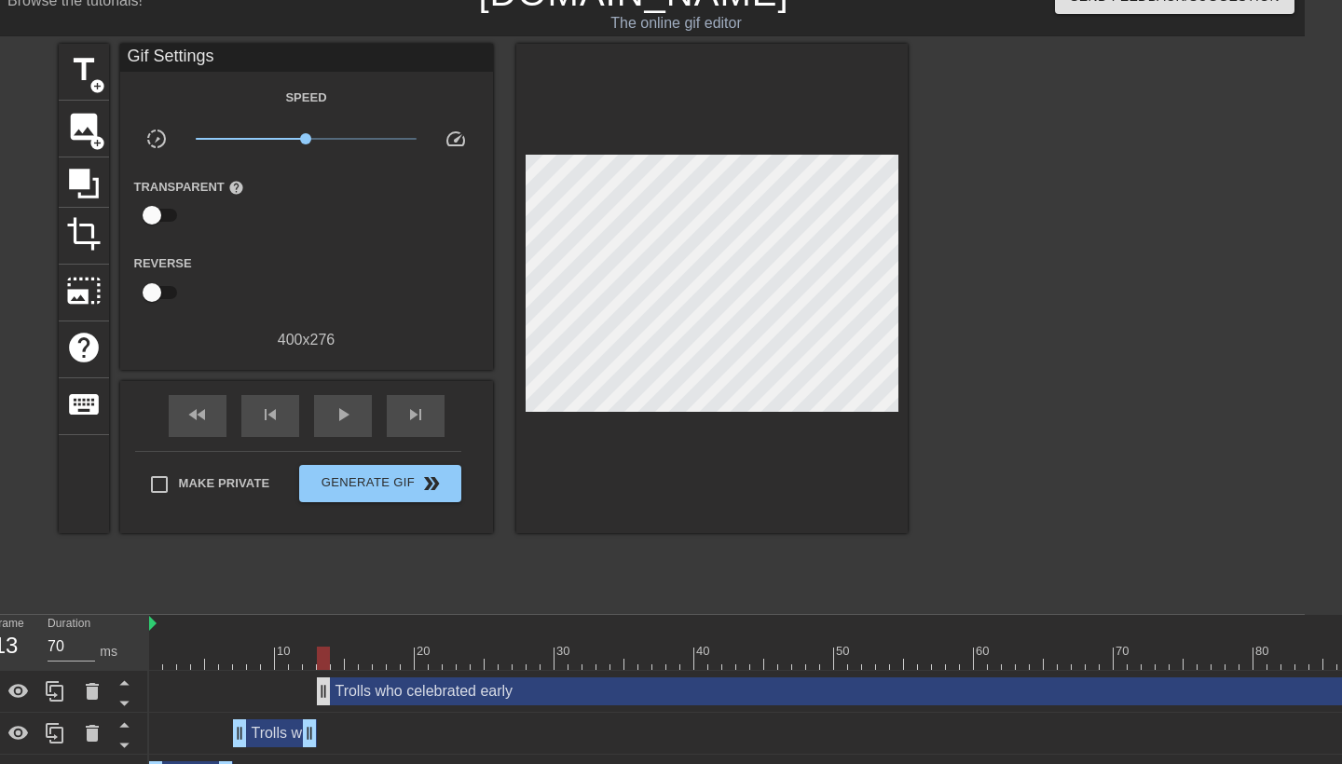
drag, startPoint x: 309, startPoint y: 697, endPoint x: 318, endPoint y: 696, distance: 9.4
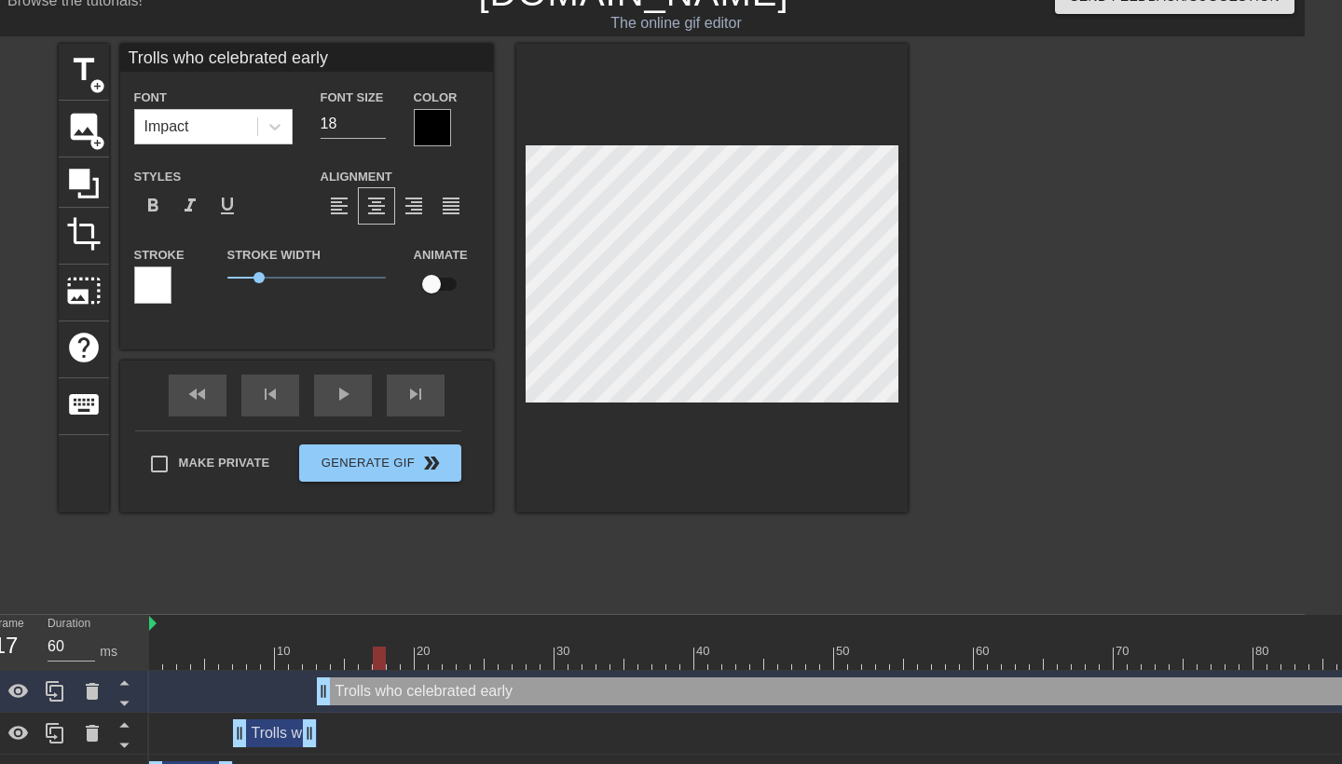
drag, startPoint x: 323, startPoint y: 657, endPoint x: 376, endPoint y: 654, distance: 53.2
click at [376, 654] on div at bounding box center [379, 658] width 13 height 23
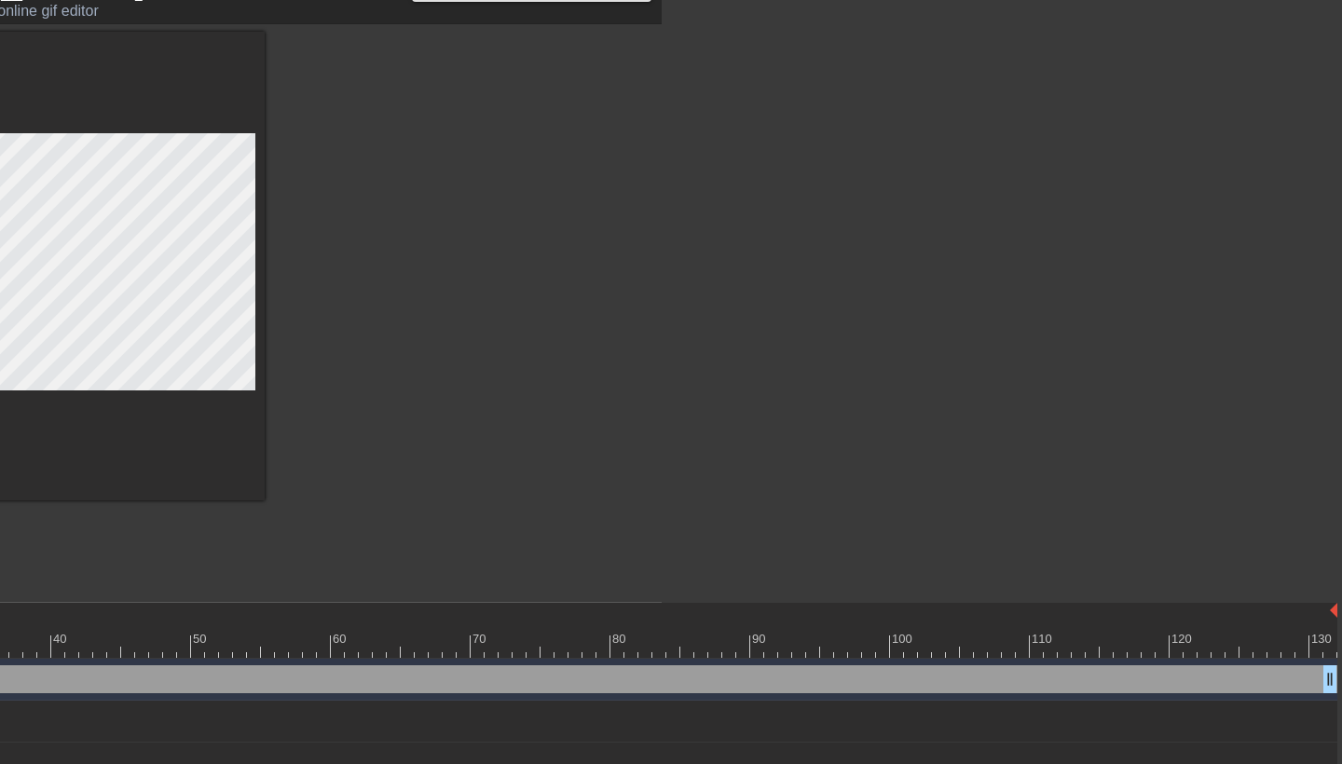
scroll to position [42, 680]
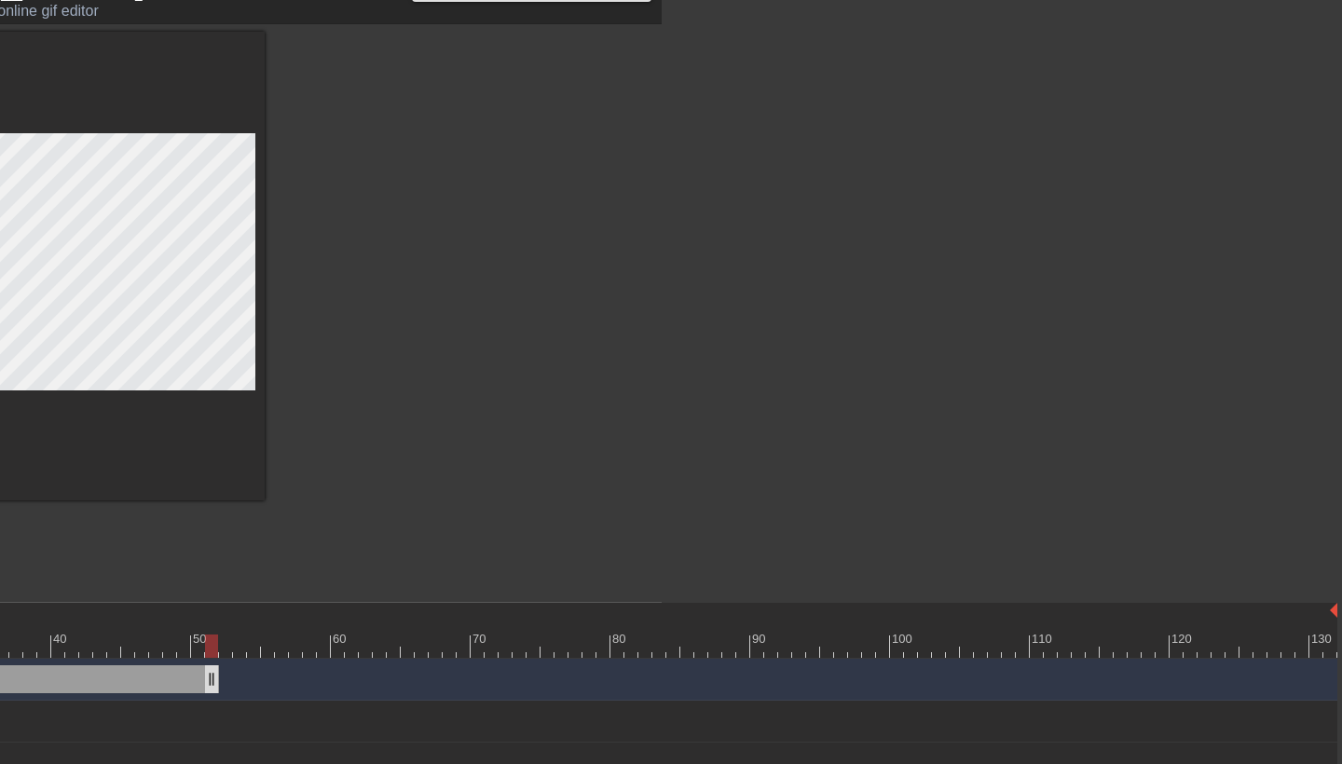
drag, startPoint x: 1326, startPoint y: 680, endPoint x: 207, endPoint y: 666, distance: 1119.6
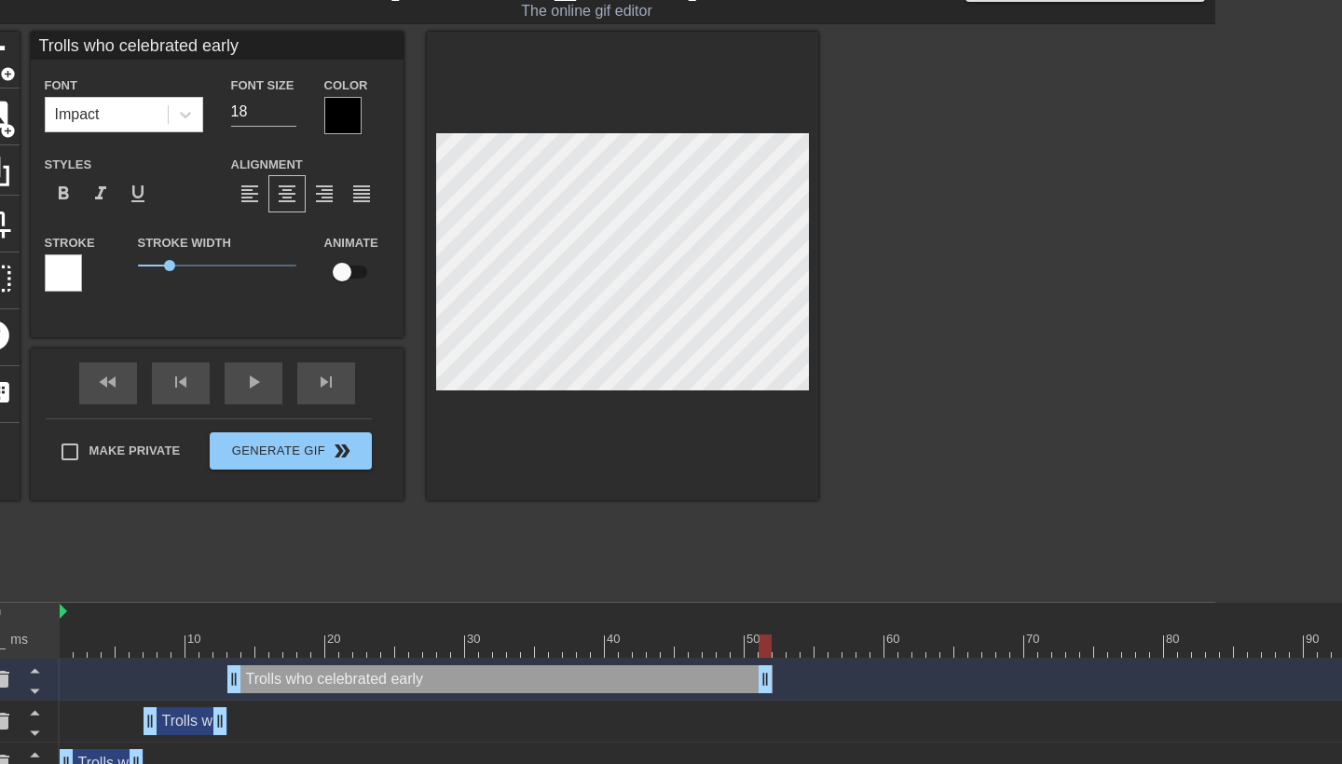
scroll to position [42, 116]
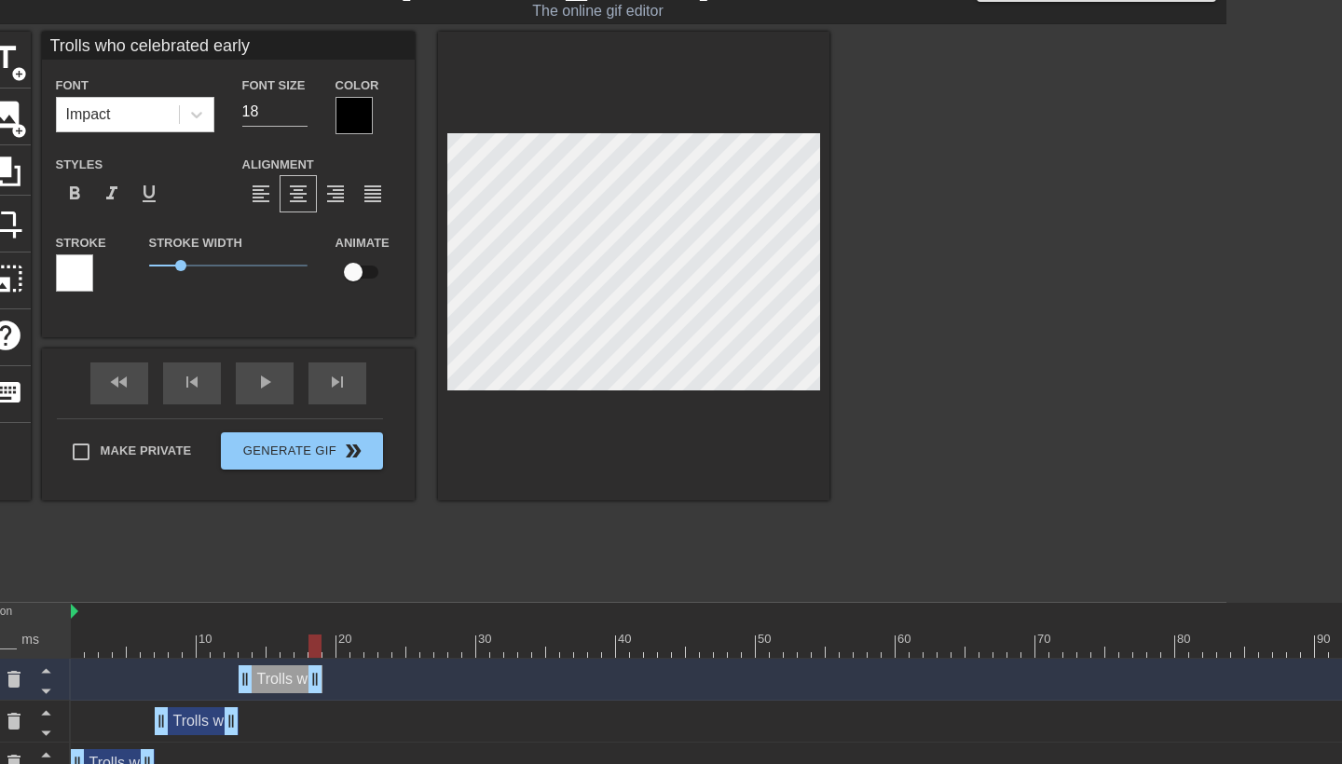
drag, startPoint x: 779, startPoint y: 677, endPoint x: 322, endPoint y: 658, distance: 458.1
click at [4, 57] on span "title" at bounding box center [5, 57] width 35 height 35
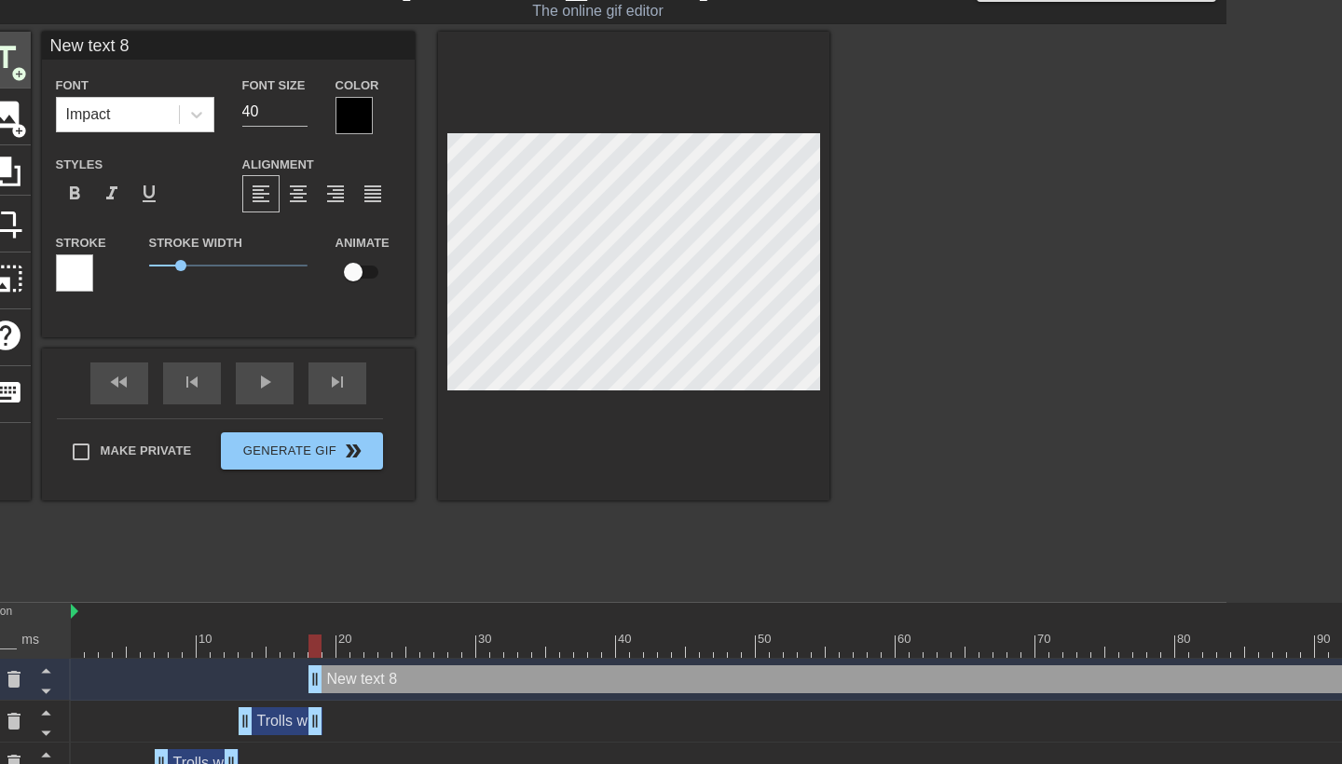
drag, startPoint x: 179, startPoint y: 49, endPoint x: 0, endPoint y: 47, distance: 179.0
click at [0, 47] on div "title add_circle image add_circle crop photo_size_select_large help keyboard Ne…" at bounding box center [555, 311] width 1342 height 559
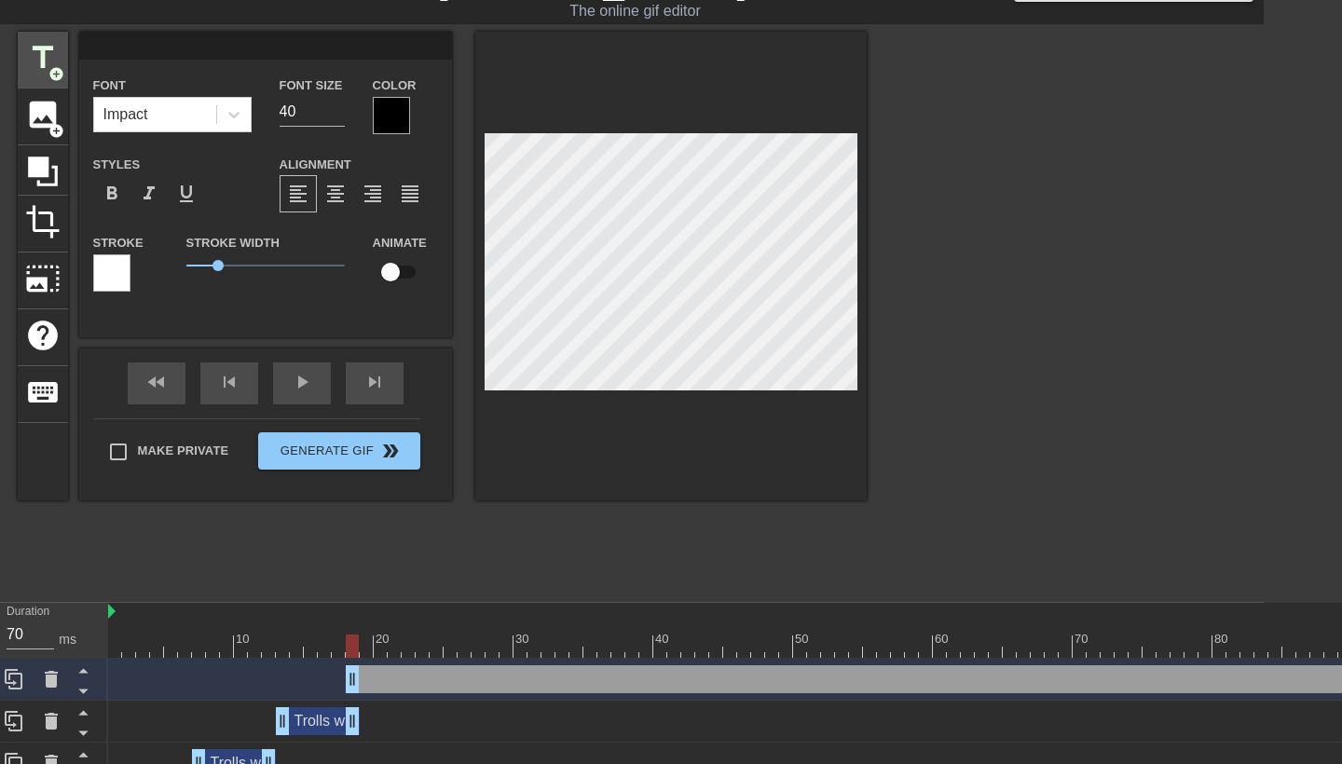
paste input "Trolls who celebrated early"
click at [310, 116] on input "40" at bounding box center [312, 112] width 65 height 30
click at [335, 204] on span "format_align_center" at bounding box center [335, 194] width 22 height 22
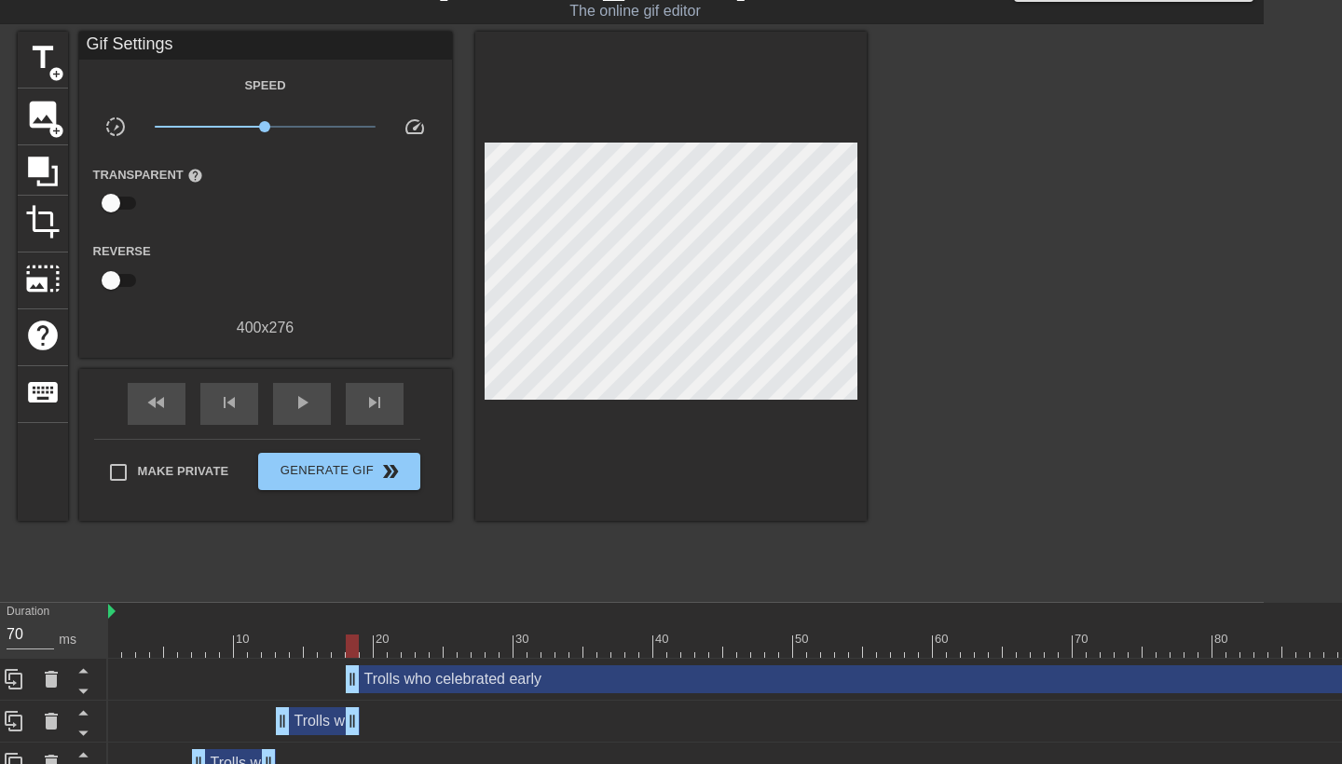
click at [933, 304] on div at bounding box center [1029, 311] width 280 height 559
drag, startPoint x: 356, startPoint y: 678, endPoint x: 365, endPoint y: 677, distance: 9.4
drag, startPoint x: 364, startPoint y: 644, endPoint x: 457, endPoint y: 639, distance: 92.5
click at [457, 639] on div at bounding box center [1024, 646] width 1832 height 23
drag, startPoint x: 446, startPoint y: 646, endPoint x: 414, endPoint y: 646, distance: 32.6
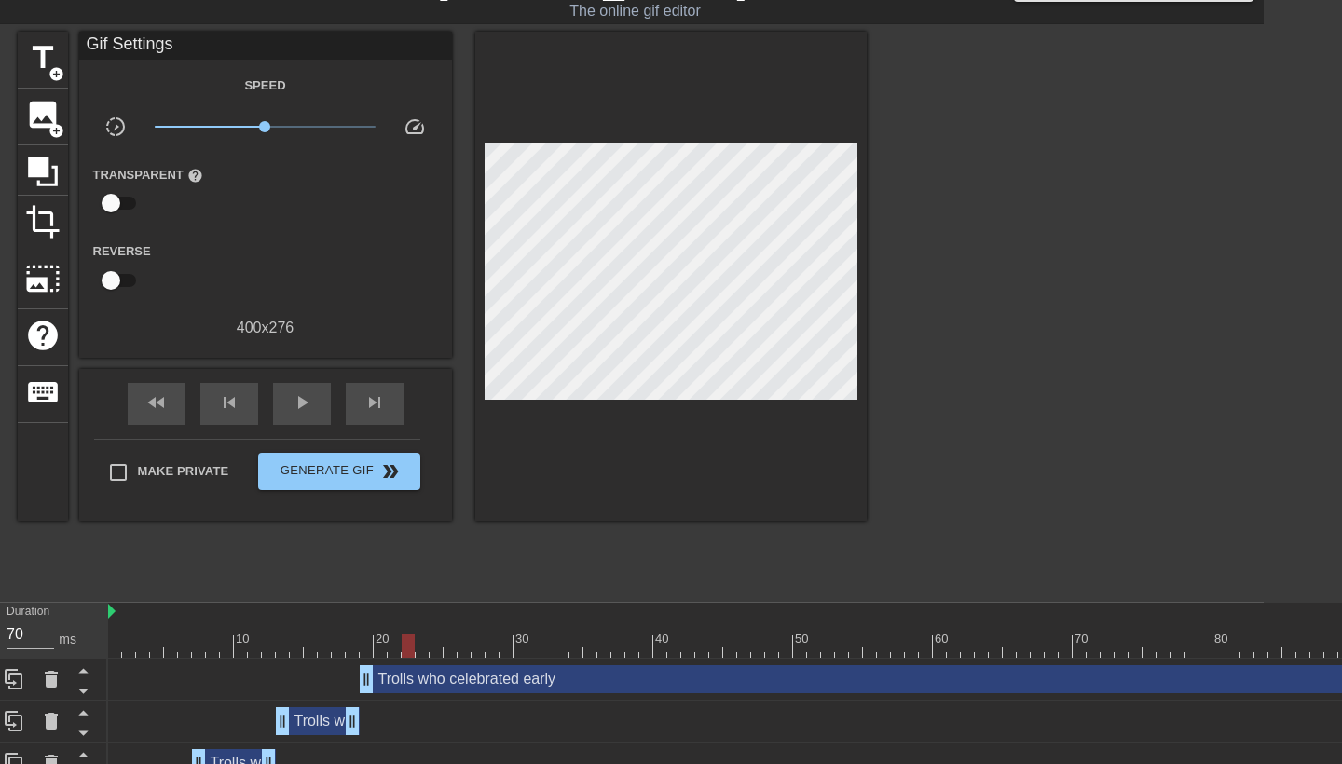
click at [414, 646] on div at bounding box center [408, 646] width 13 height 23
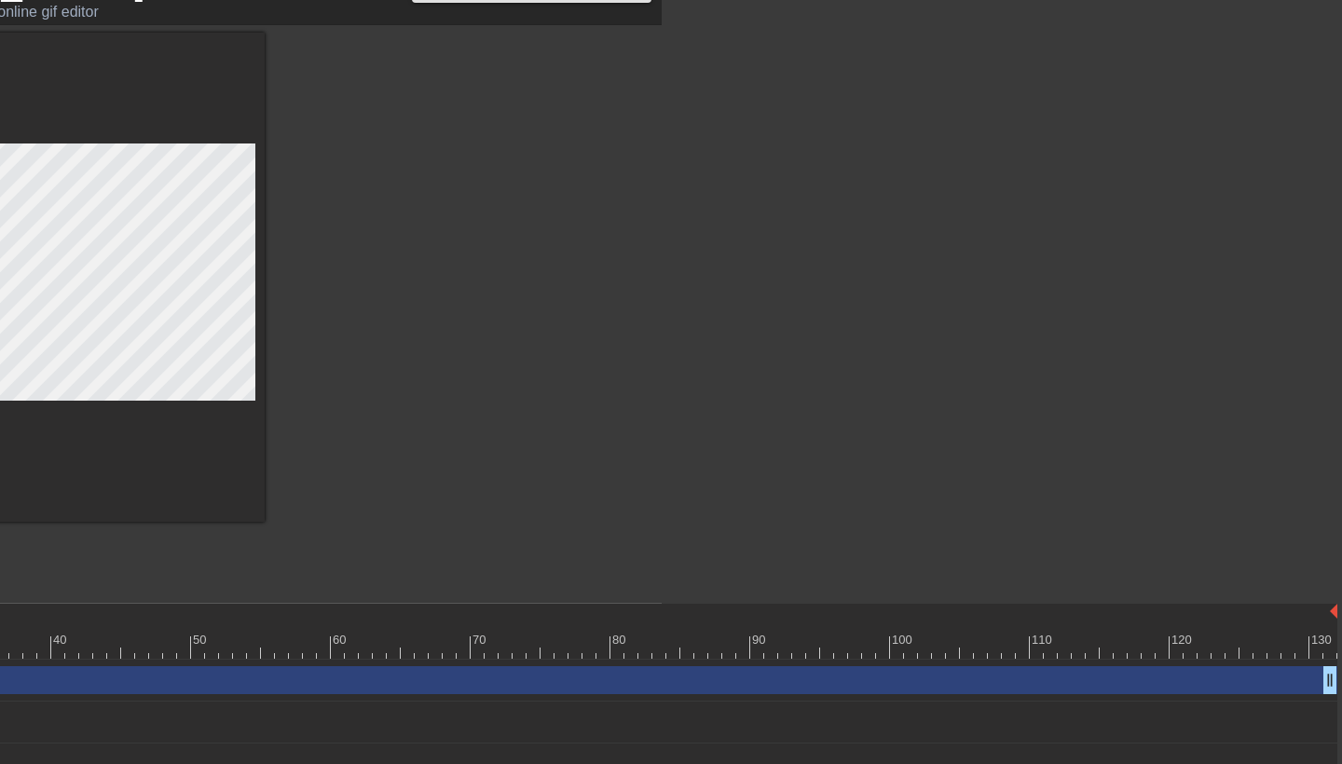
scroll to position [41, 680]
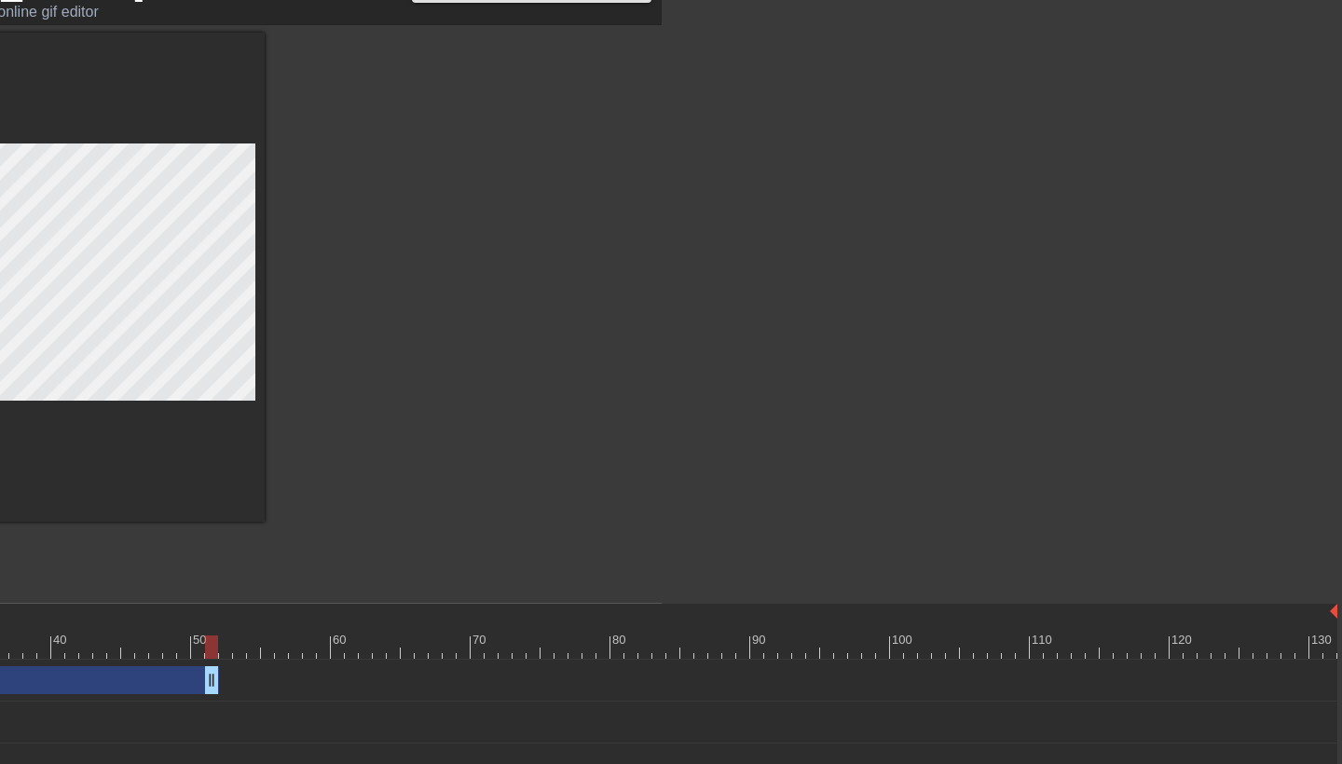
drag, startPoint x: 1329, startPoint y: 679, endPoint x: 215, endPoint y: 678, distance: 1113.9
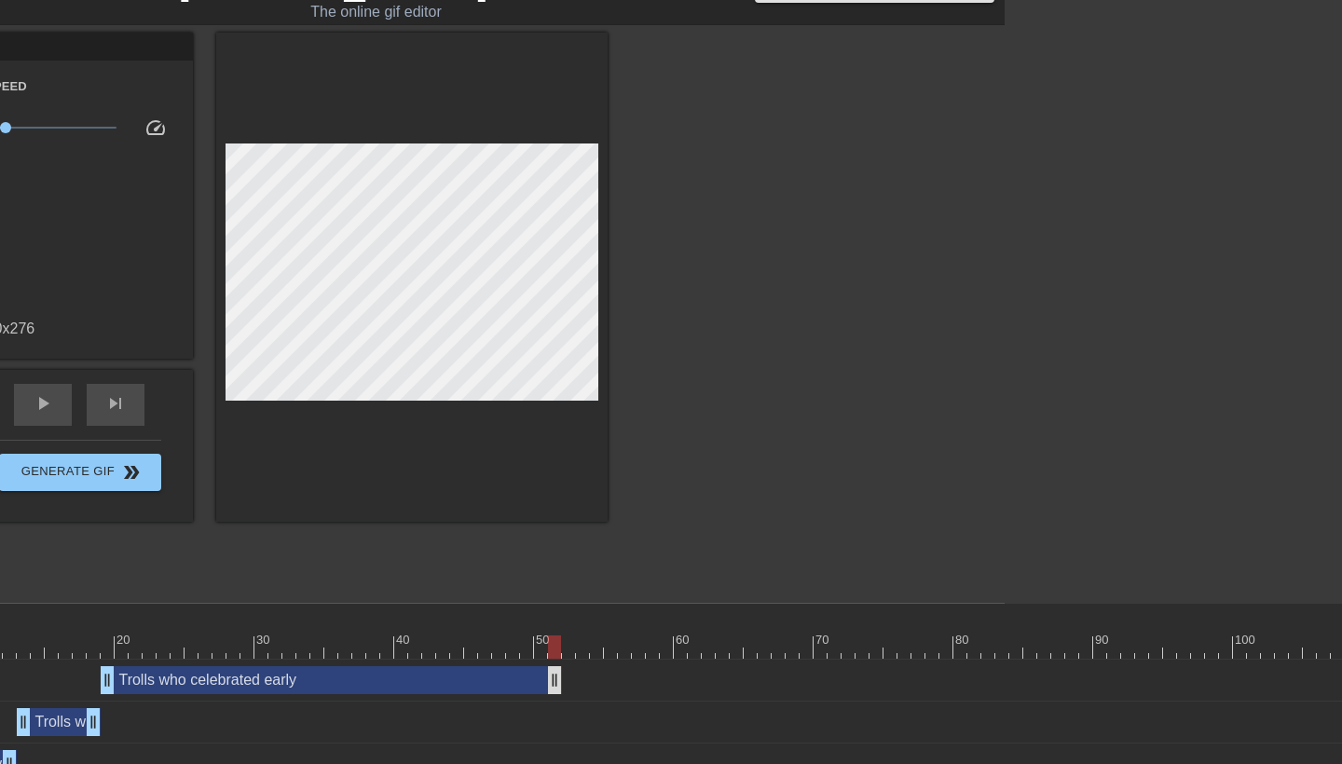
scroll to position [41, 323]
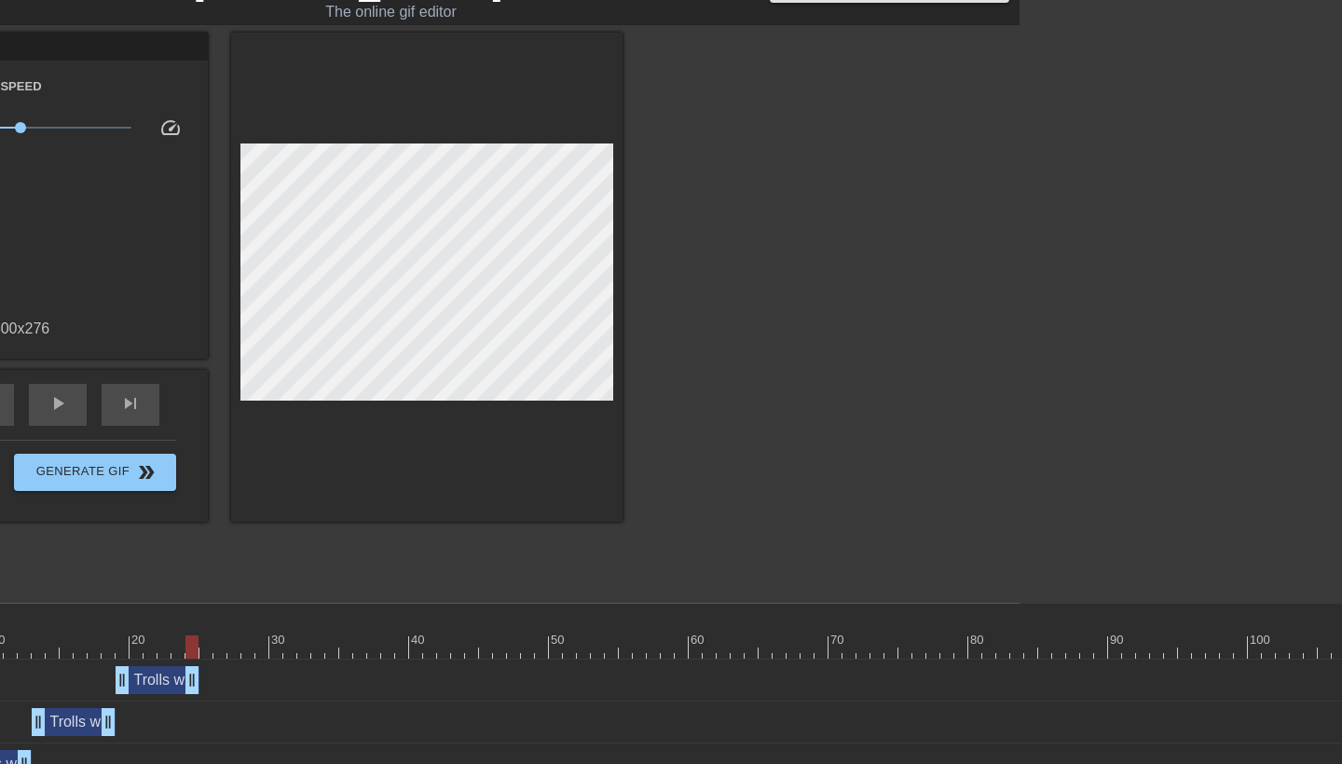
drag, startPoint x: 564, startPoint y: 684, endPoint x: 191, endPoint y: 673, distance: 373.0
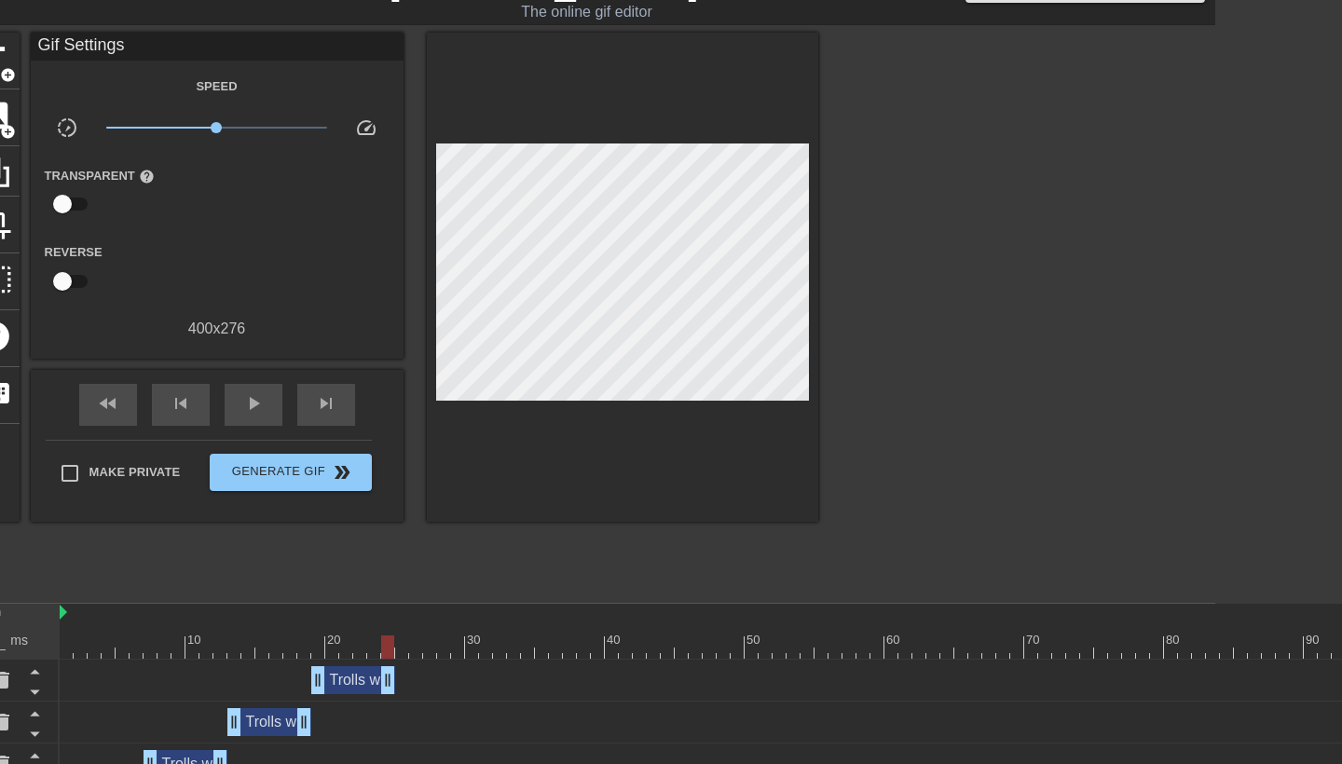
scroll to position [41, 124]
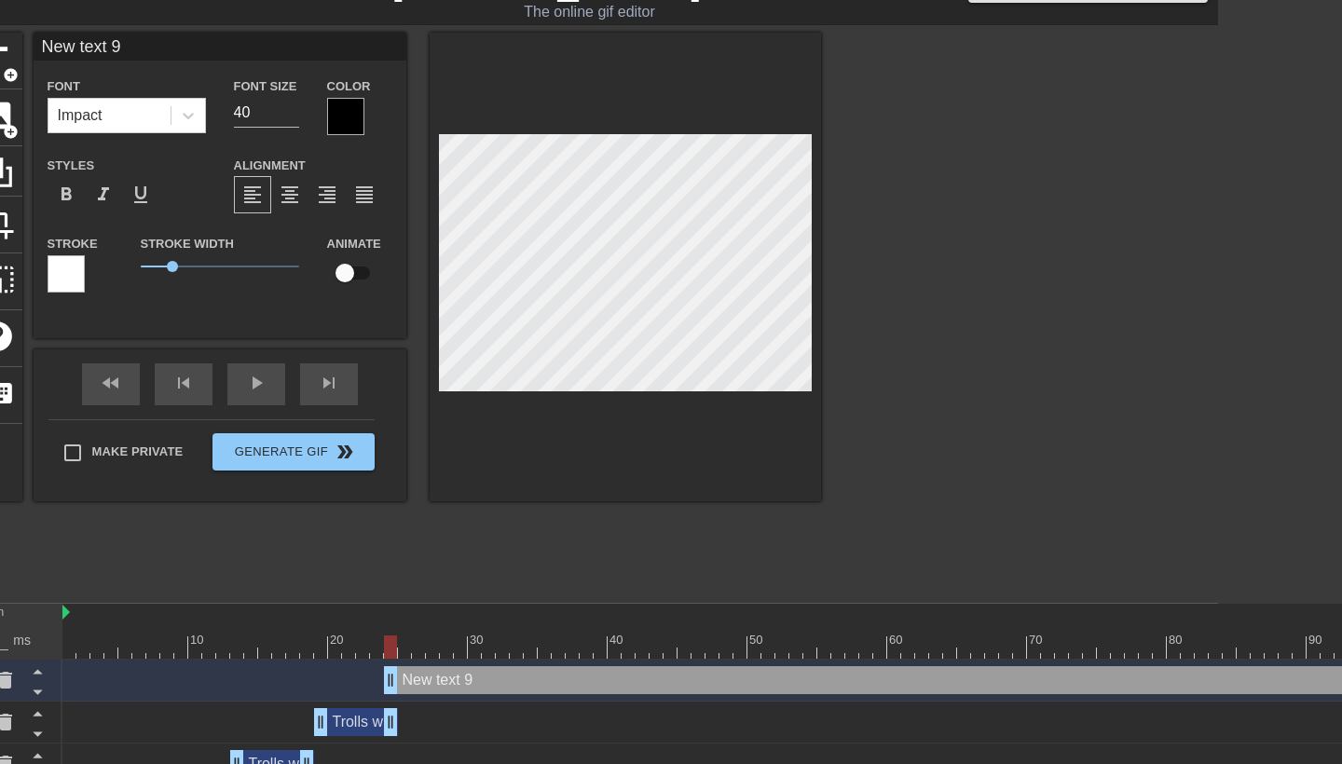
scroll to position [41, 68]
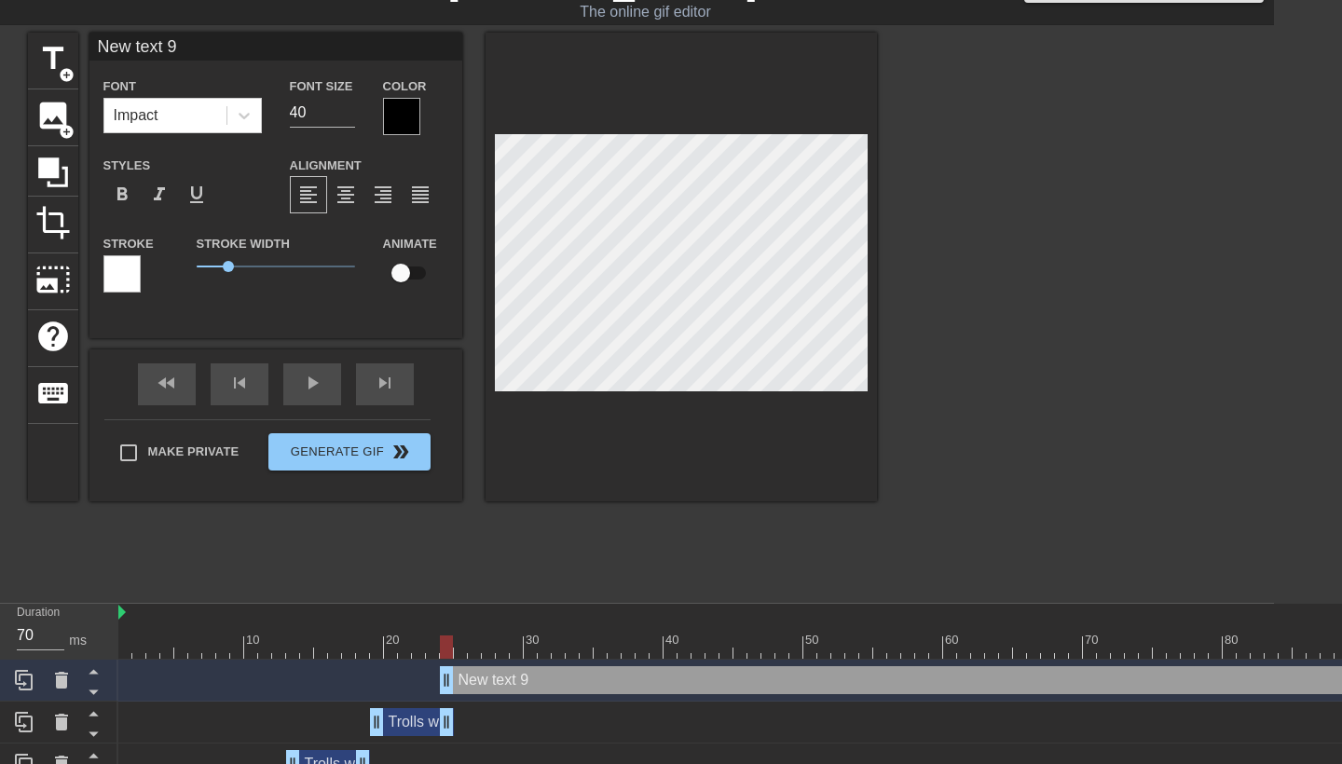
drag, startPoint x: 267, startPoint y: 53, endPoint x: 0, endPoint y: 12, distance: 269.7
click at [0, 12] on div "menu_book Browse the tutorials! [DOMAIN_NAME] The online gif editor Send Feedba…" at bounding box center [603, 519] width 1342 height 1120
paste input "Trolls who celebrated early"
click at [327, 105] on input "40" at bounding box center [322, 113] width 65 height 30
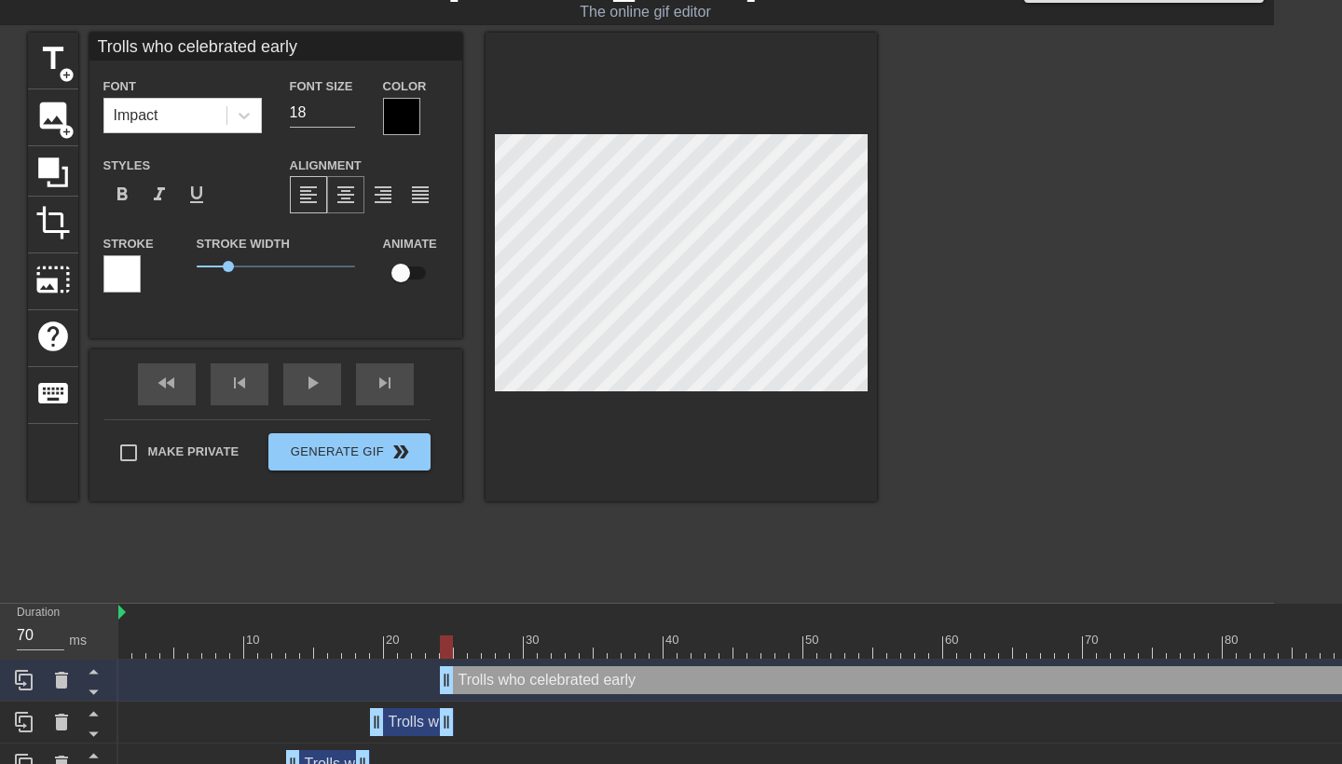
click at [350, 191] on span "format_align_center" at bounding box center [346, 195] width 22 height 22
drag, startPoint x: 448, startPoint y: 676, endPoint x: 460, endPoint y: 674, distance: 11.3
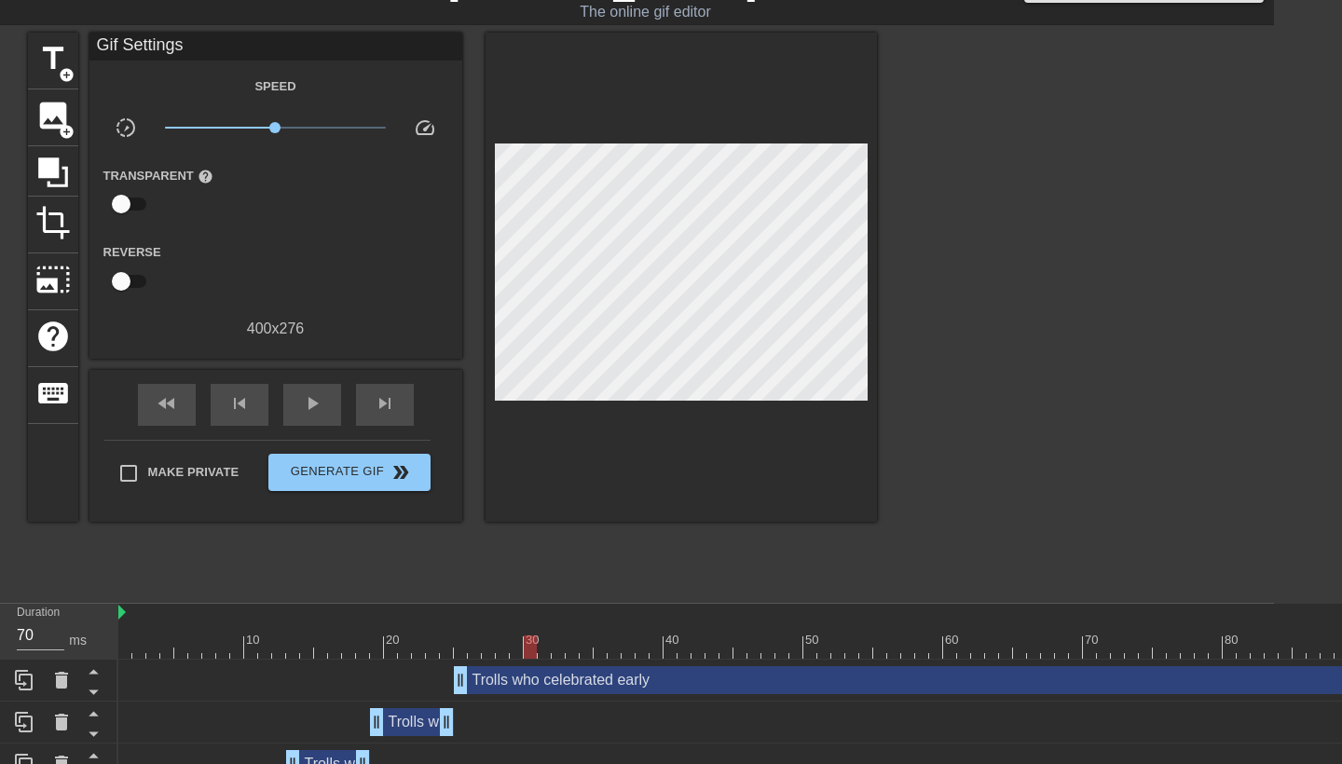
drag, startPoint x: 459, startPoint y: 643, endPoint x: 533, endPoint y: 638, distance: 74.8
click at [533, 638] on div at bounding box center [530, 647] width 13 height 23
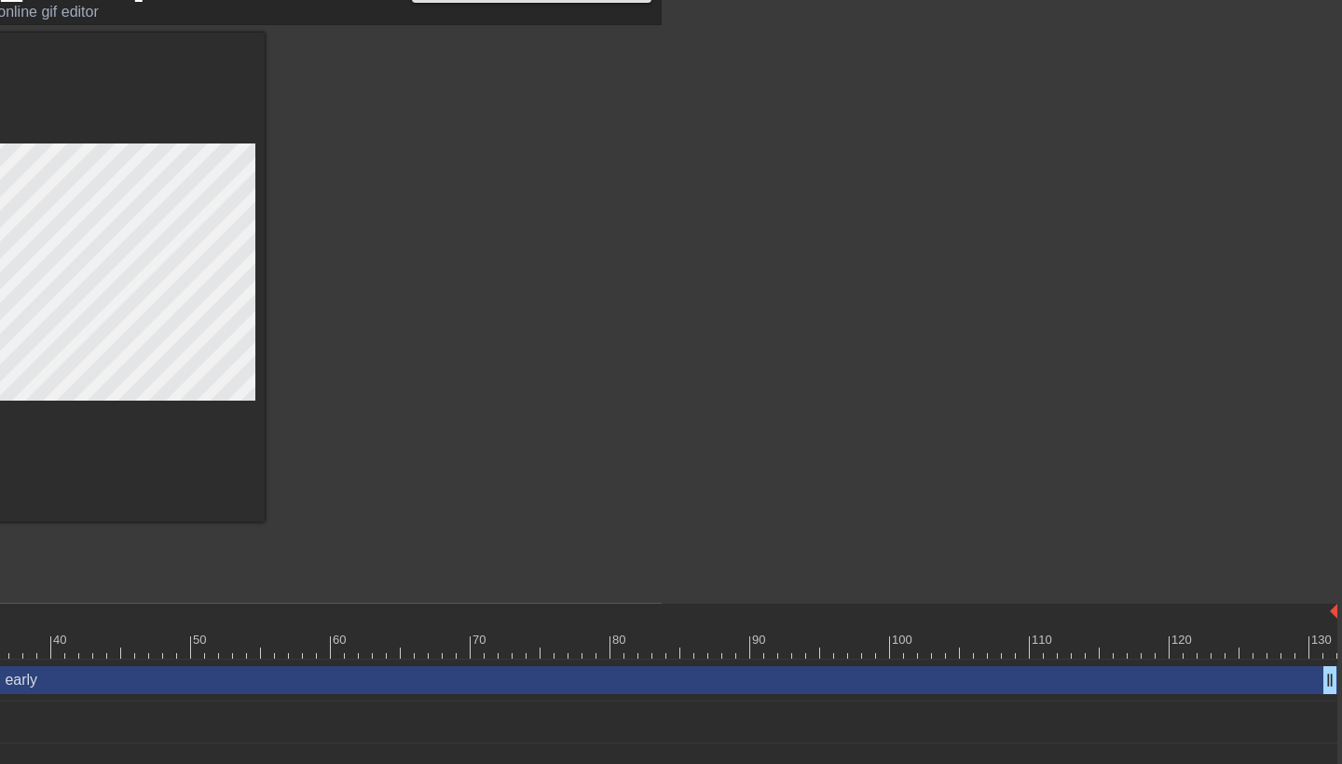
scroll to position [41, 680]
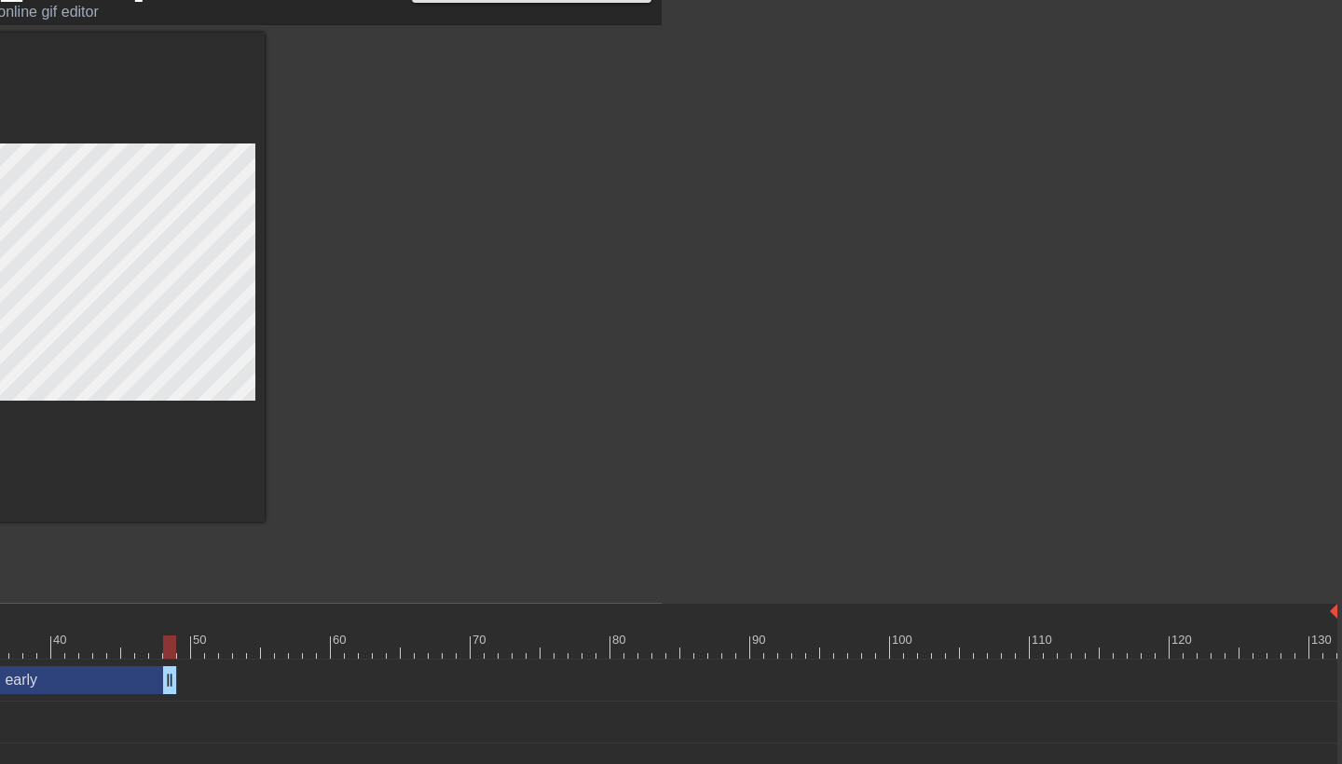
drag, startPoint x: 1328, startPoint y: 685, endPoint x: 162, endPoint y: 653, distance: 1166.5
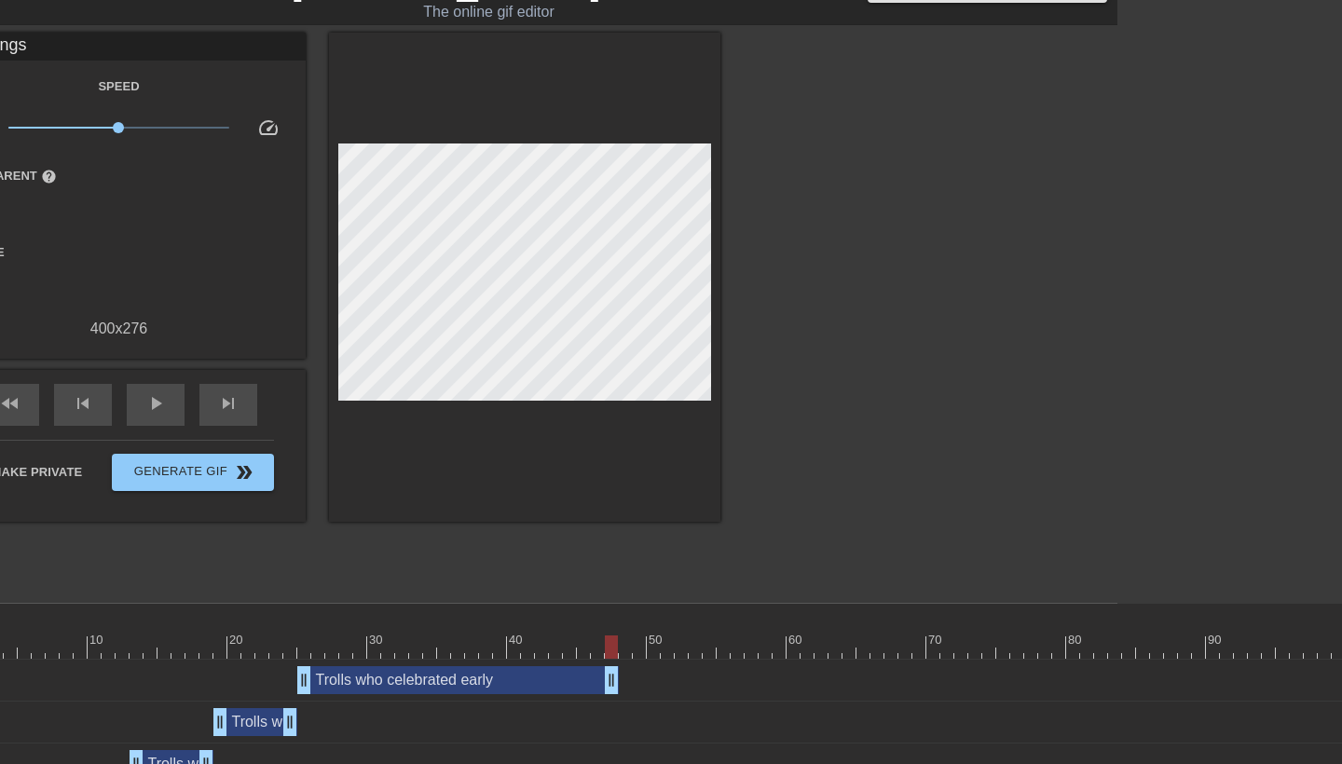
scroll to position [41, 193]
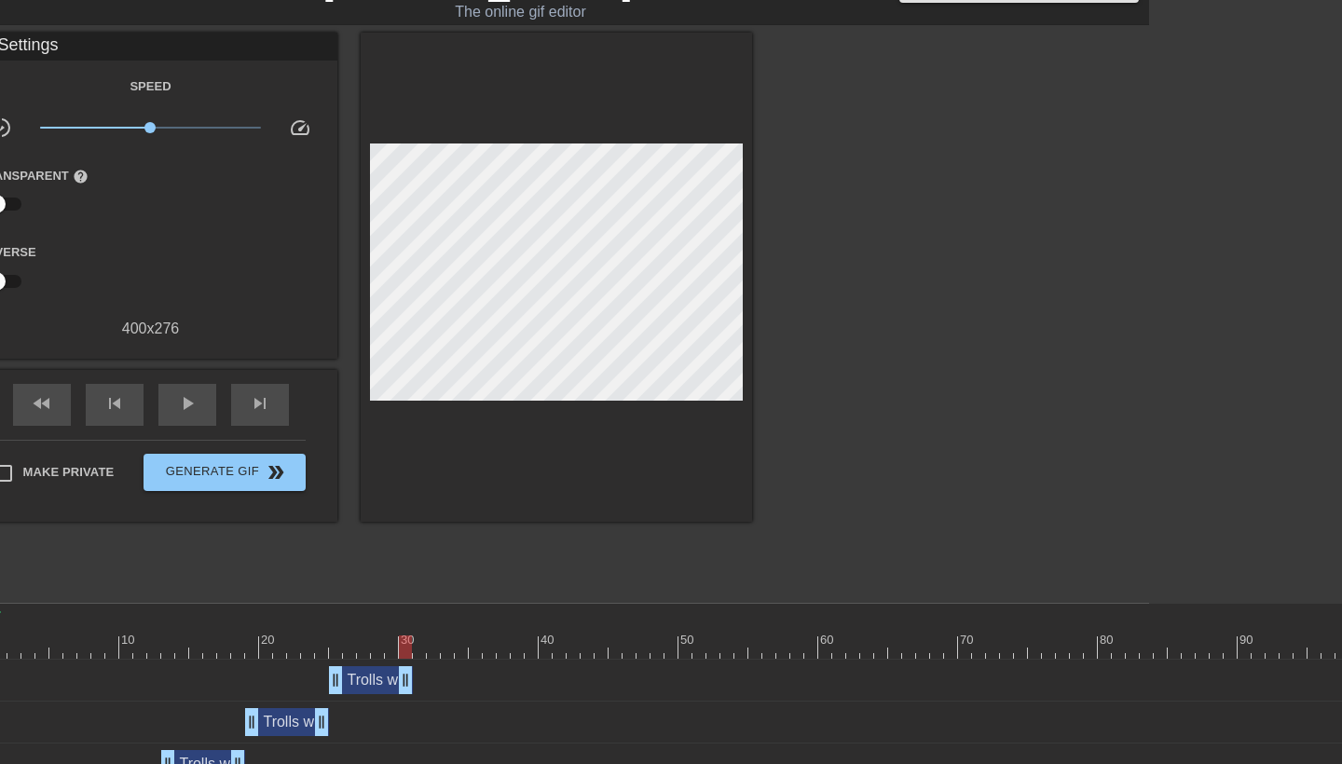
drag, startPoint x: 642, startPoint y: 686, endPoint x: 409, endPoint y: 672, distance: 233.5
click at [559, 622] on div at bounding box center [909, 613] width 1832 height 19
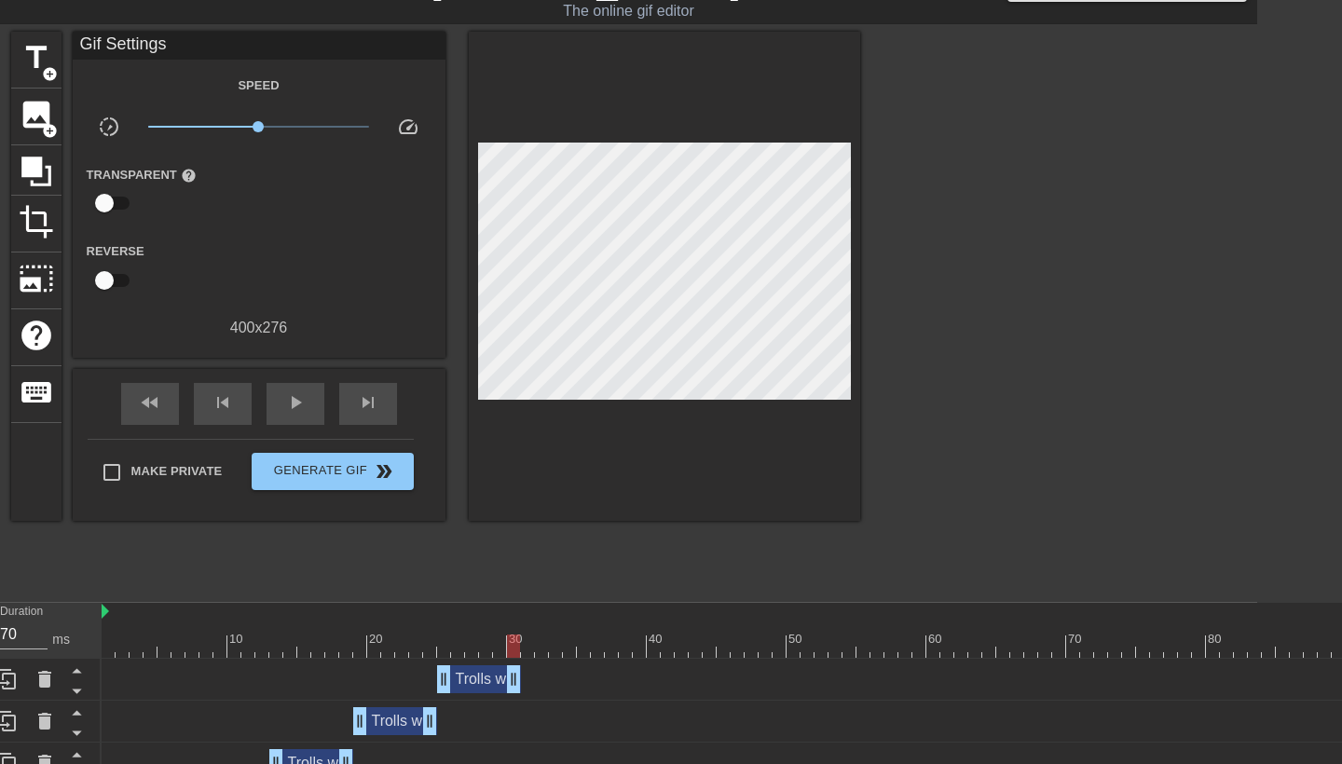
scroll to position [42, 0]
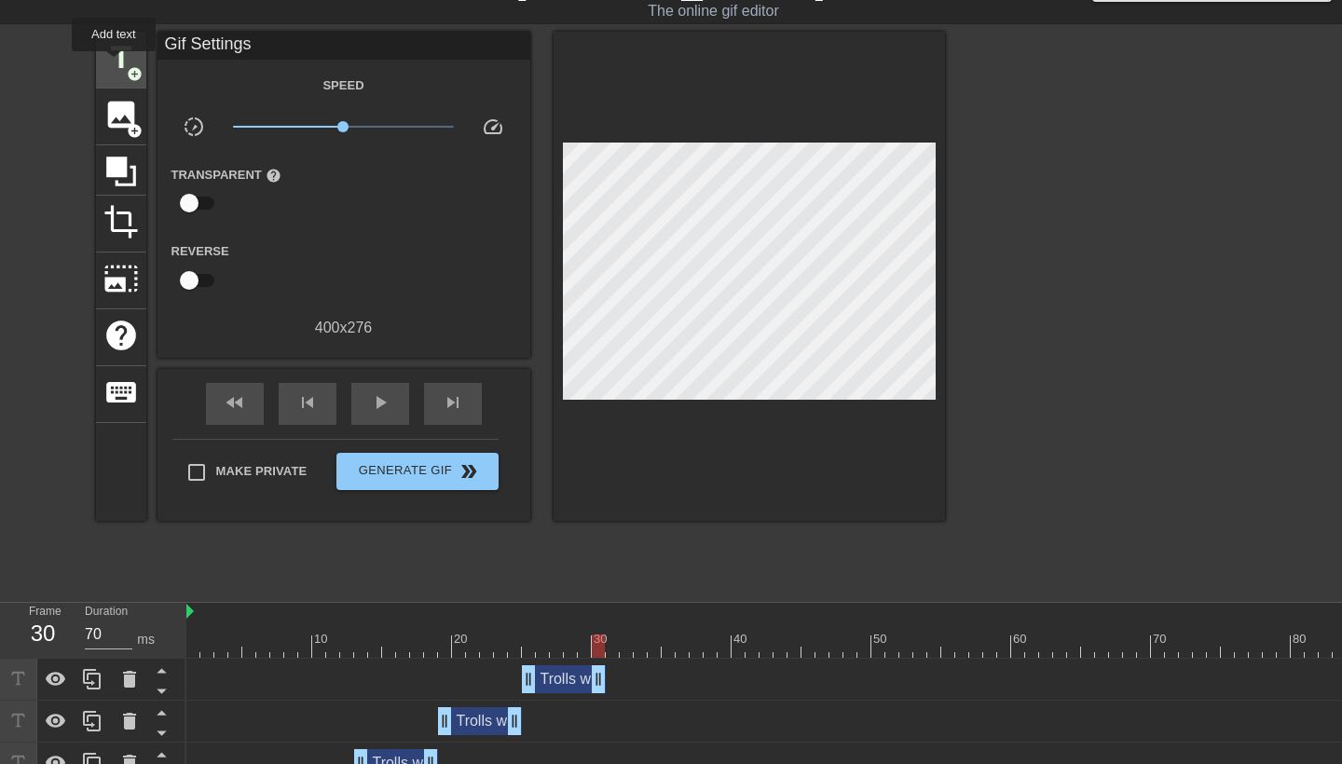
click at [115, 64] on span "title" at bounding box center [120, 57] width 35 height 35
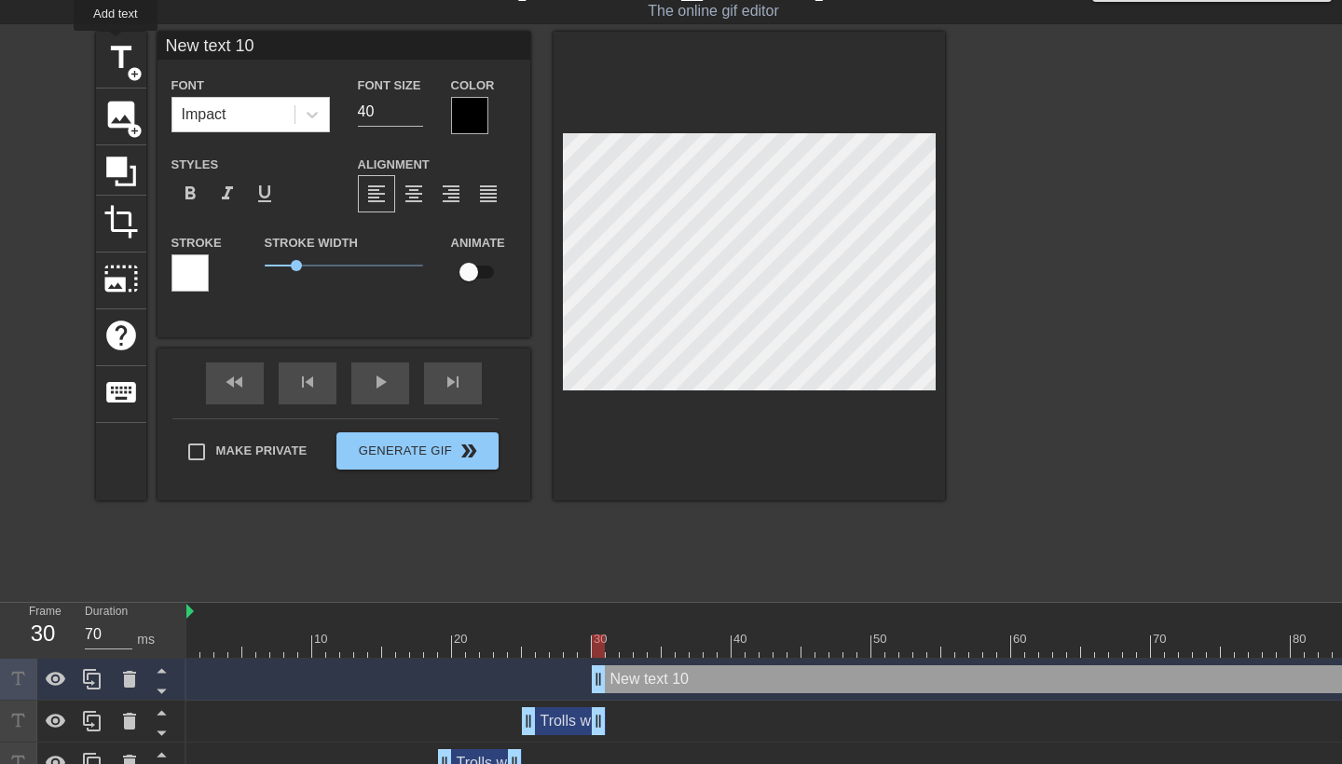
drag, startPoint x: 265, startPoint y: 48, endPoint x: 54, endPoint y: 40, distance: 210.8
click at [54, 40] on div "title add_circle image add_circle crop photo_size_select_large help keyboard Ne…" at bounding box center [671, 311] width 1342 height 559
paste input "Trolls who celebrated early"
click at [368, 115] on input "40" at bounding box center [390, 112] width 65 height 30
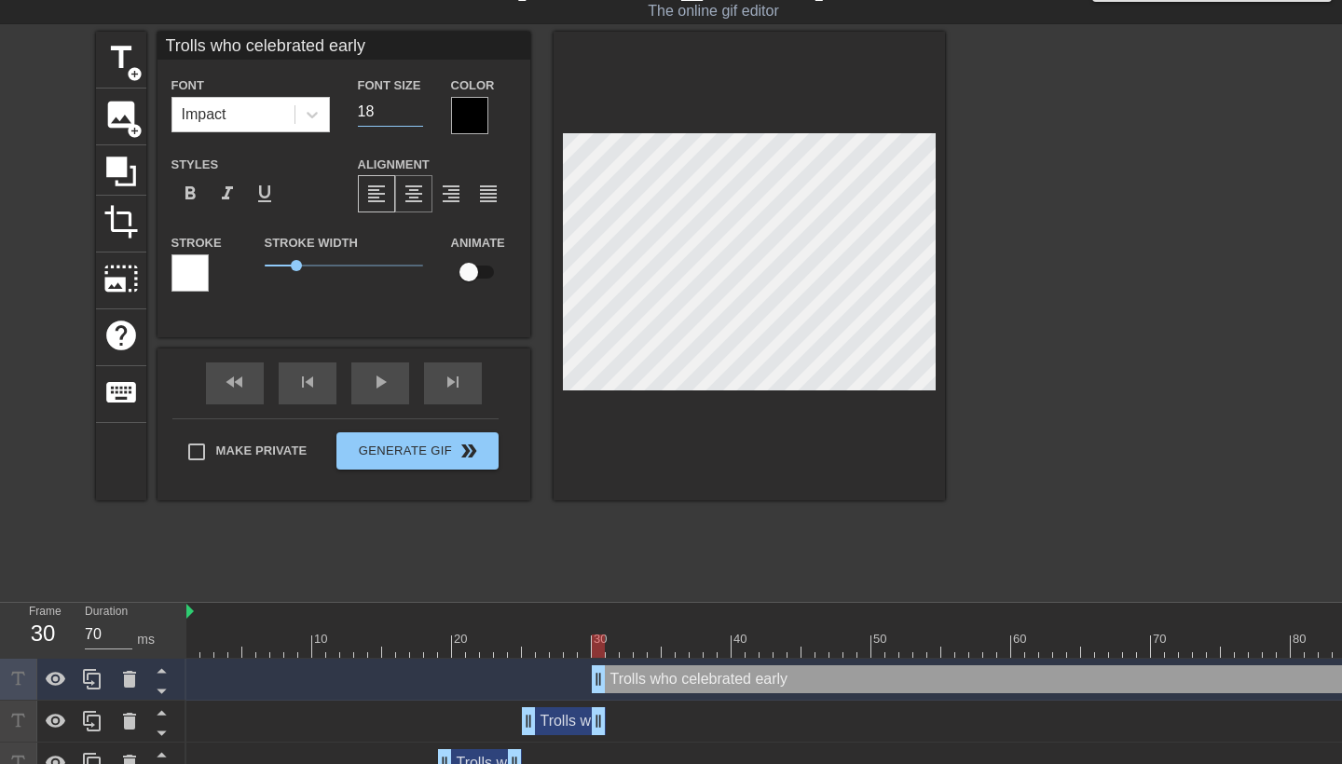
click at [414, 190] on span "format_align_center" at bounding box center [414, 194] width 22 height 22
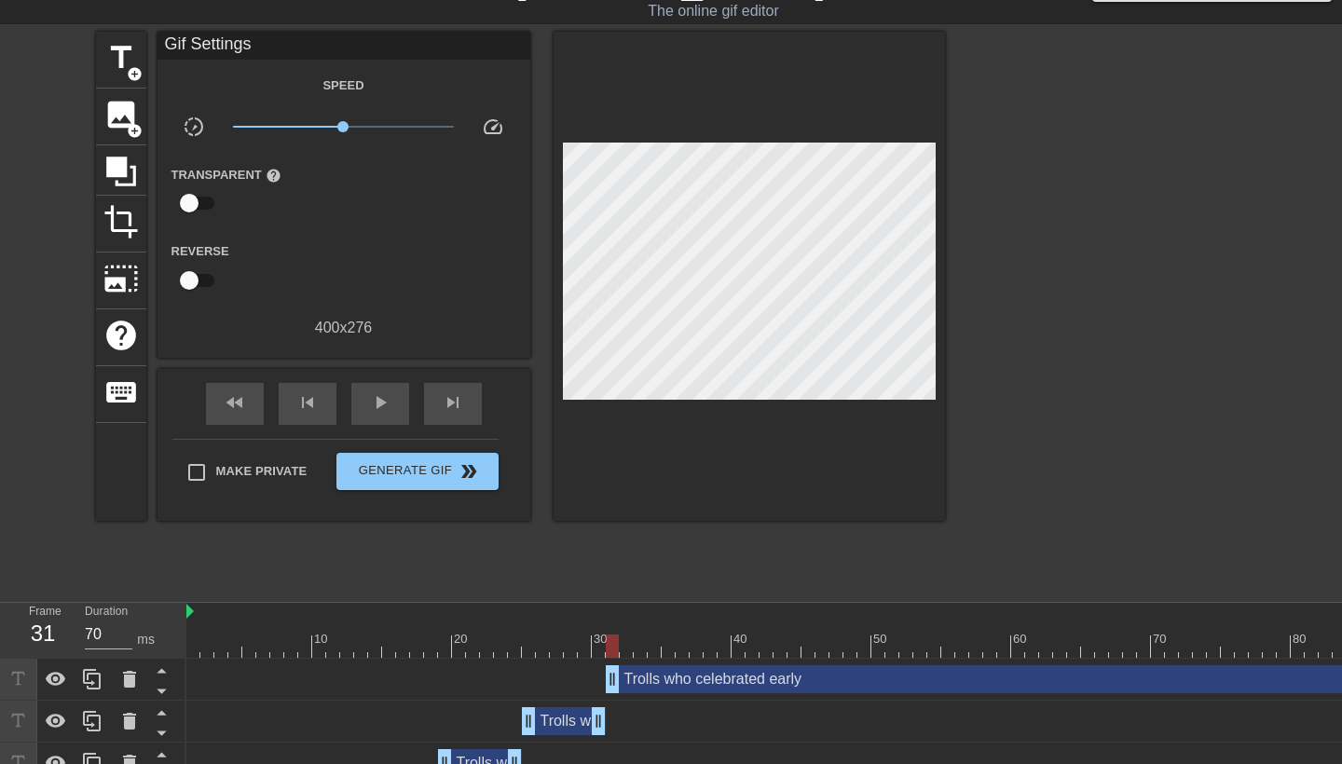
drag, startPoint x: 598, startPoint y: 675, endPoint x: 617, endPoint y: 675, distance: 18.6
drag, startPoint x: 613, startPoint y: 645, endPoint x: 846, endPoint y: 636, distance: 233.2
click at [846, 636] on div at bounding box center [850, 646] width 13 height 23
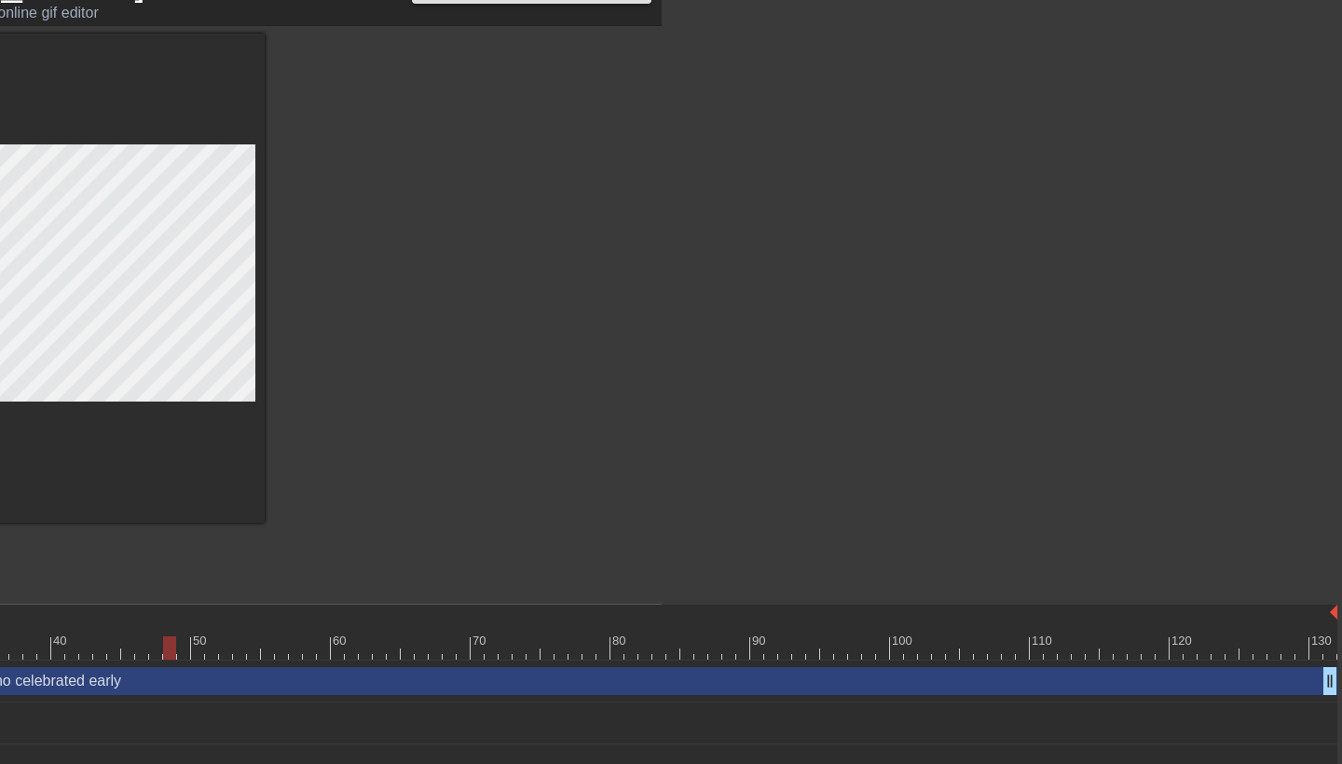
scroll to position [40, 680]
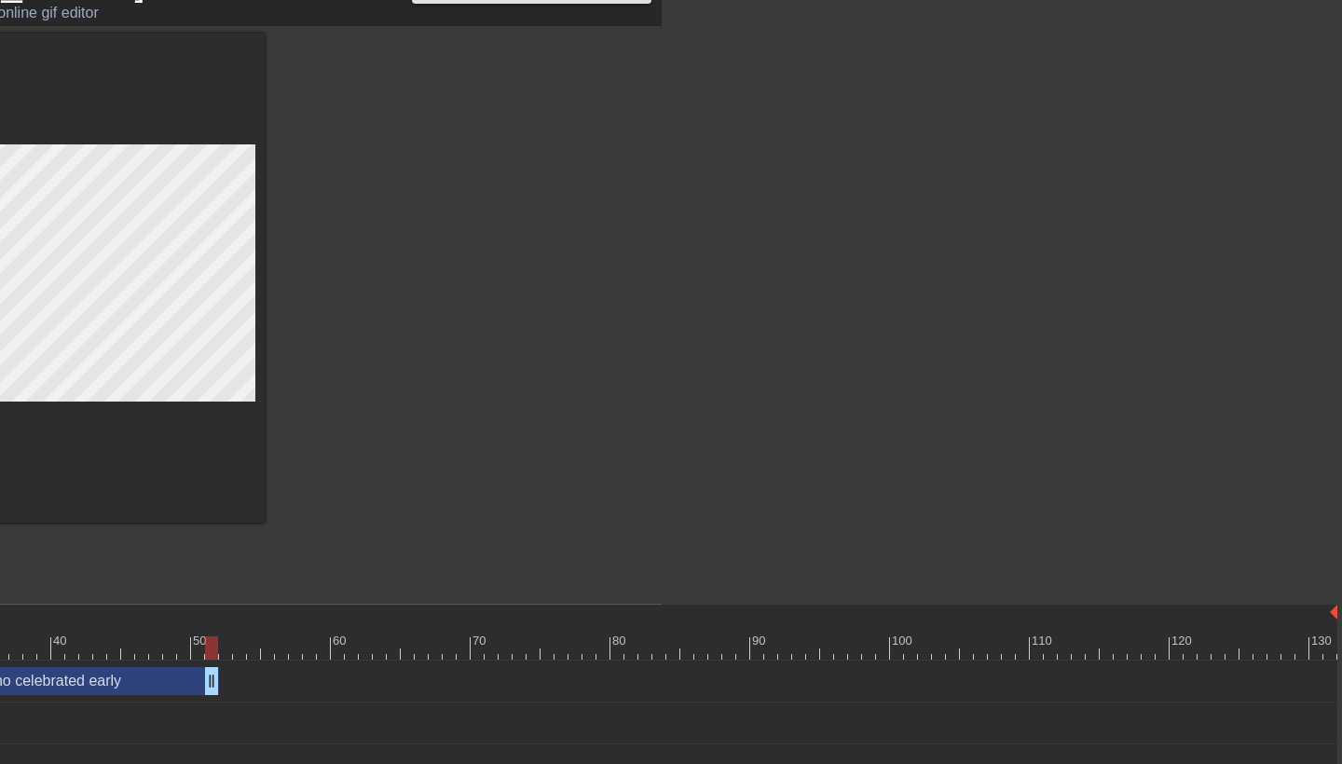
drag, startPoint x: 1327, startPoint y: 685, endPoint x: 212, endPoint y: 708, distance: 1116.0
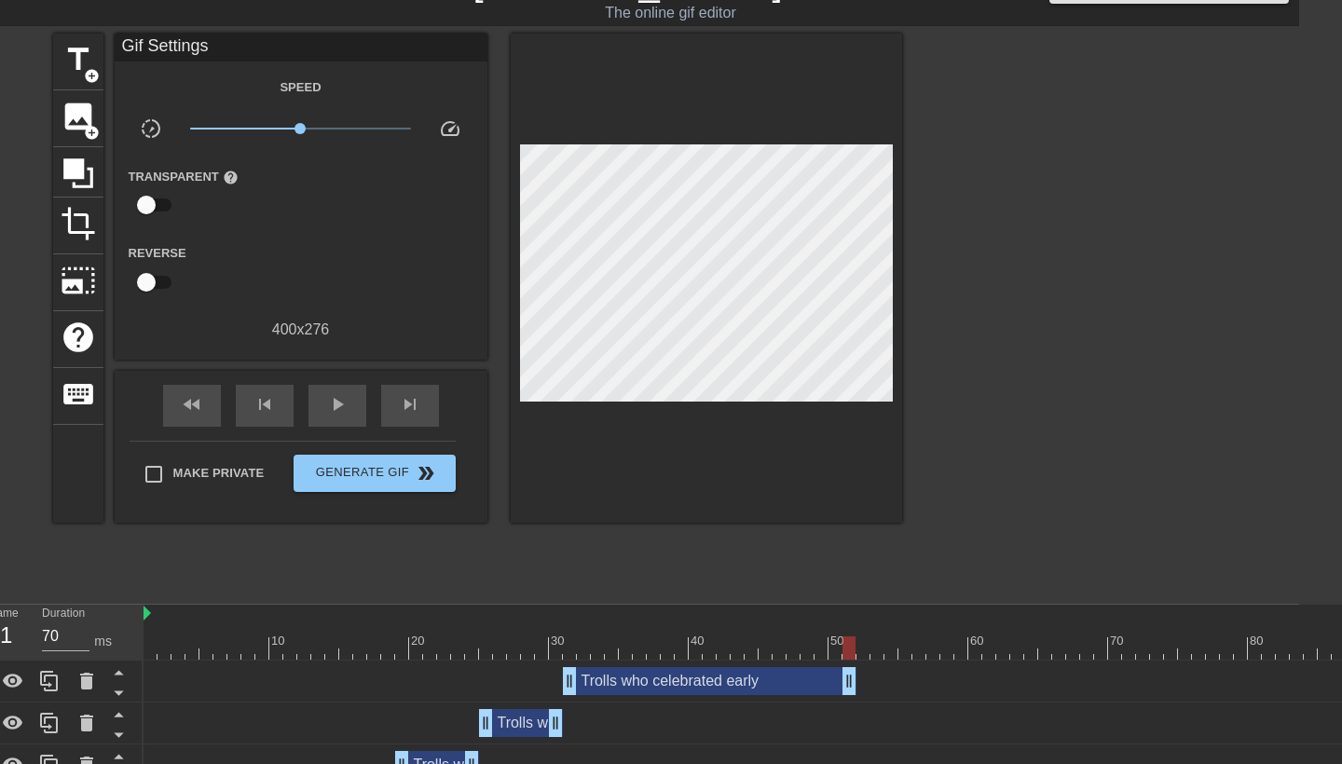
scroll to position [39, 41]
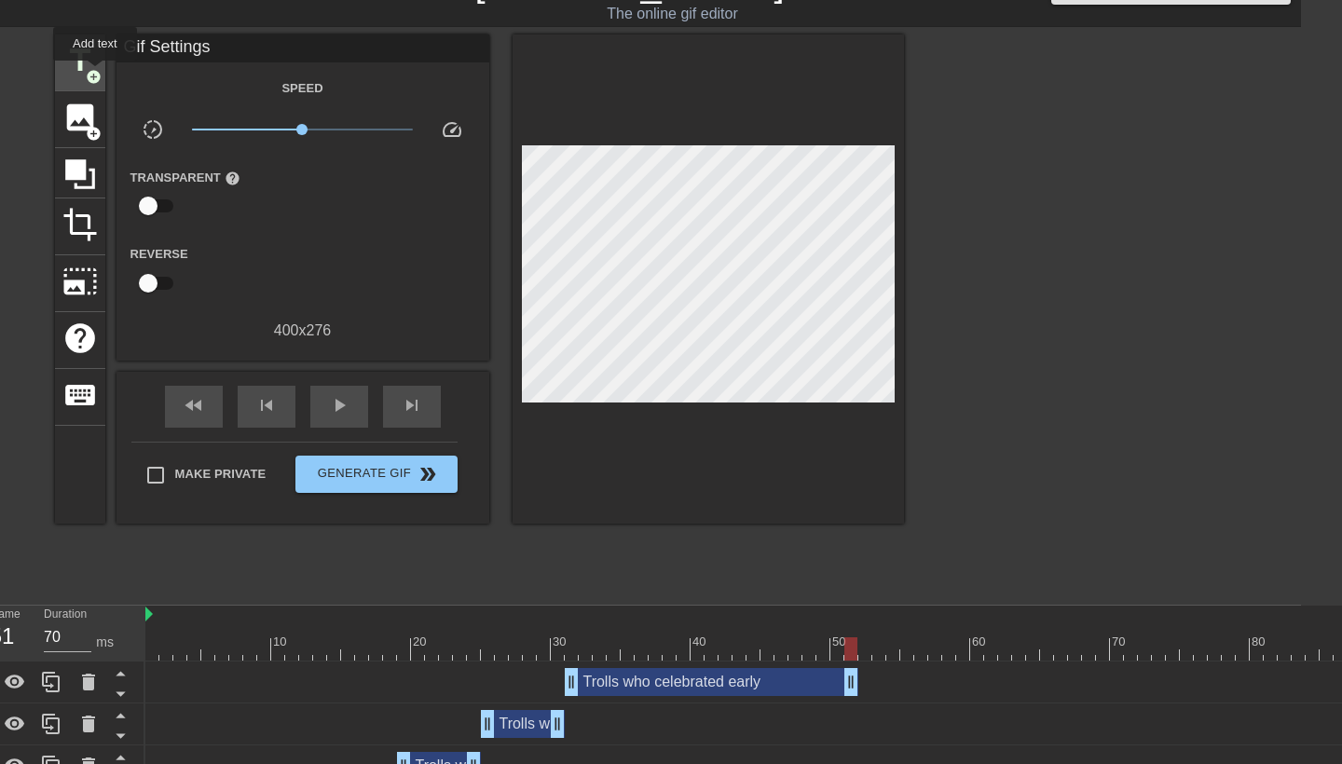
click at [83, 65] on span "title" at bounding box center [79, 60] width 35 height 35
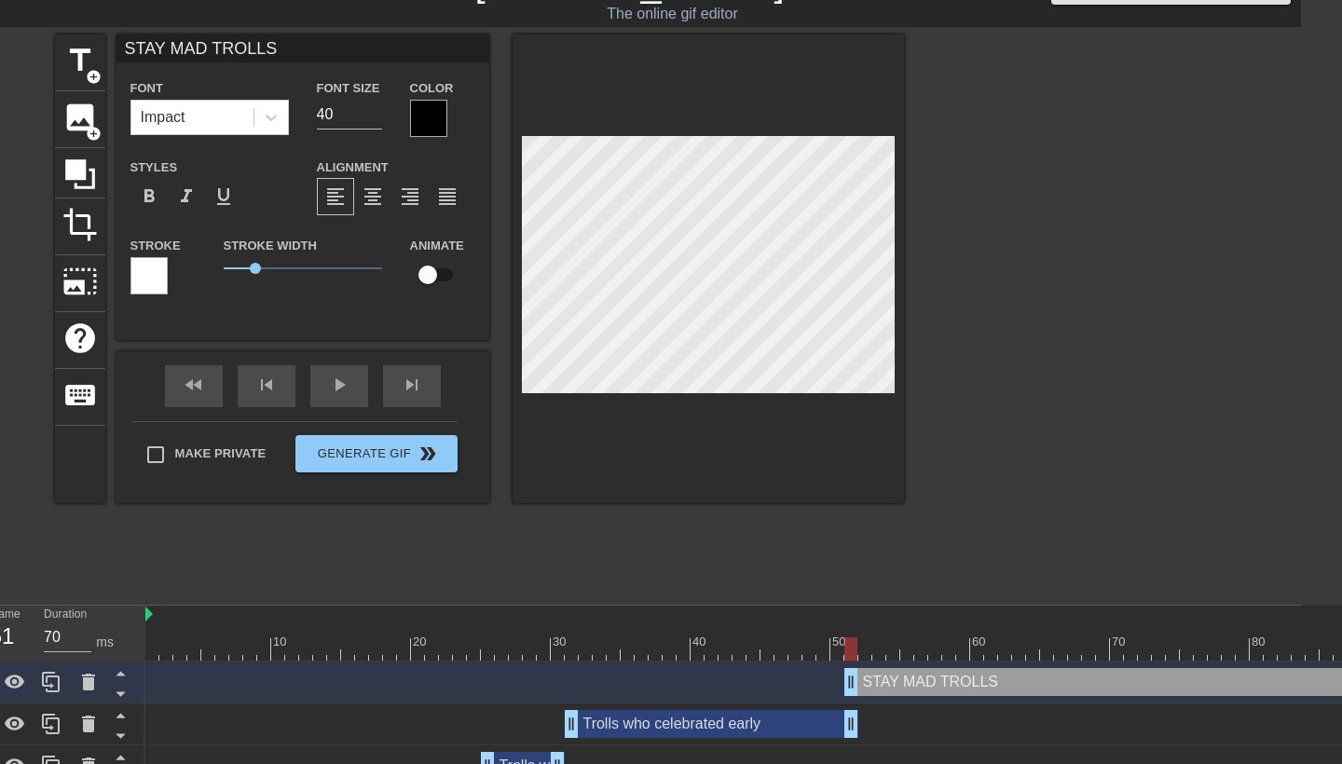
scroll to position [0, 7]
click at [1176, 435] on div at bounding box center [1067, 313] width 280 height 559
click at [337, 110] on input "40" at bounding box center [349, 115] width 65 height 30
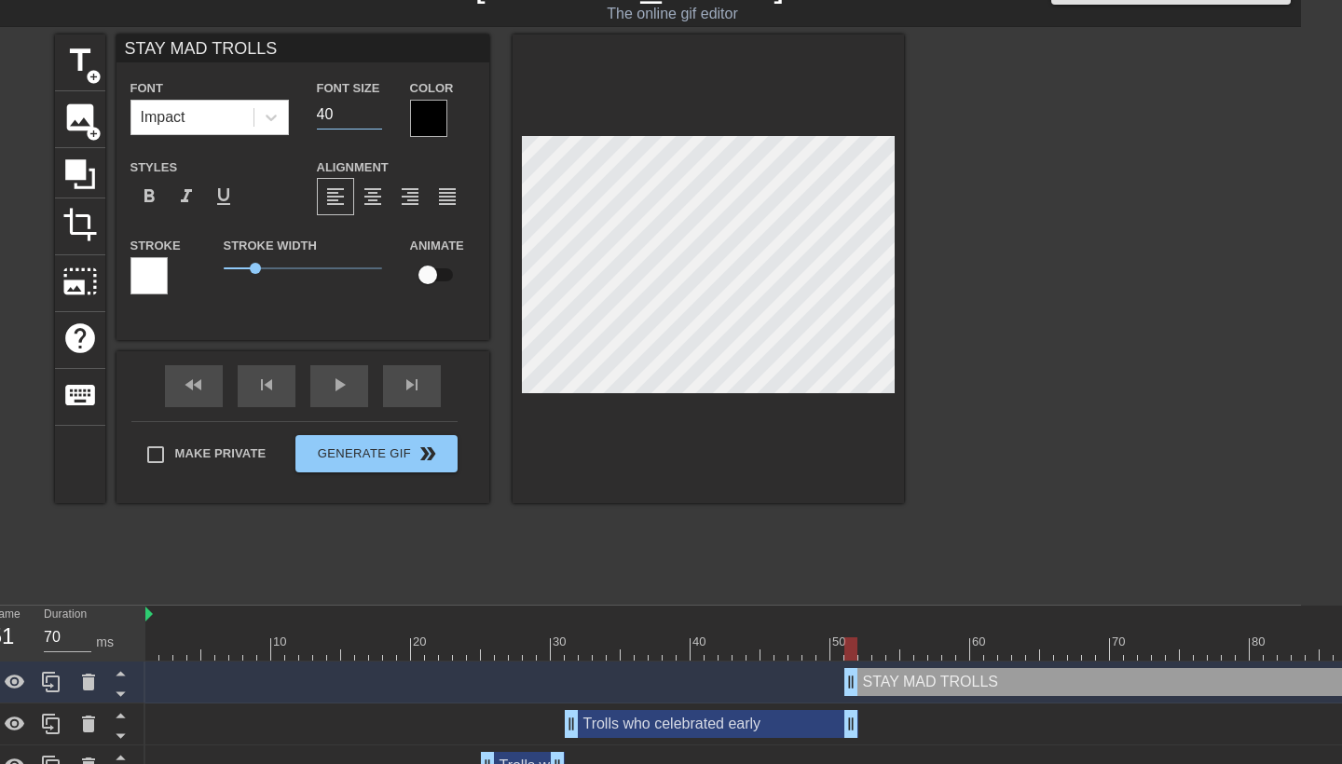
click at [337, 110] on input "40" at bounding box center [349, 115] width 65 height 30
click at [367, 205] on span "format_align_center" at bounding box center [373, 196] width 22 height 22
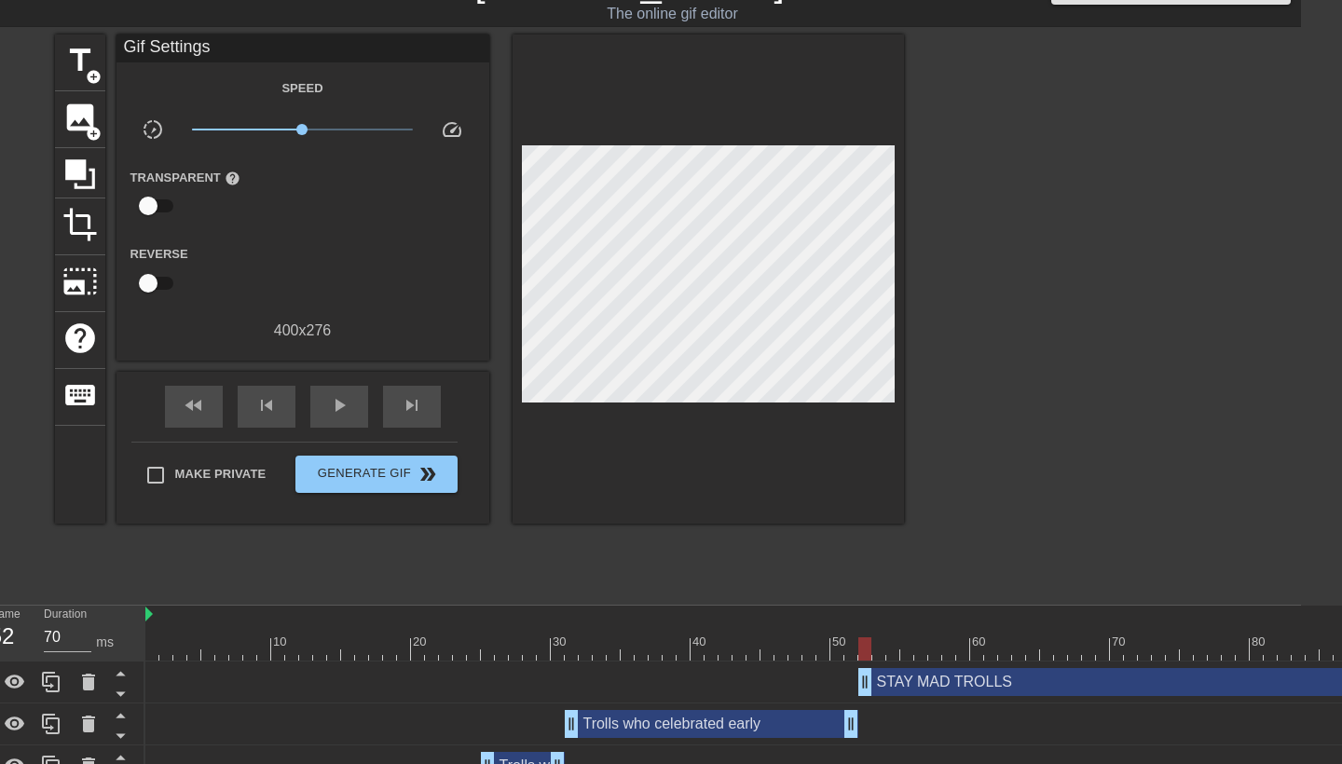
drag, startPoint x: 850, startPoint y: 675, endPoint x: 861, endPoint y: 675, distance: 11.2
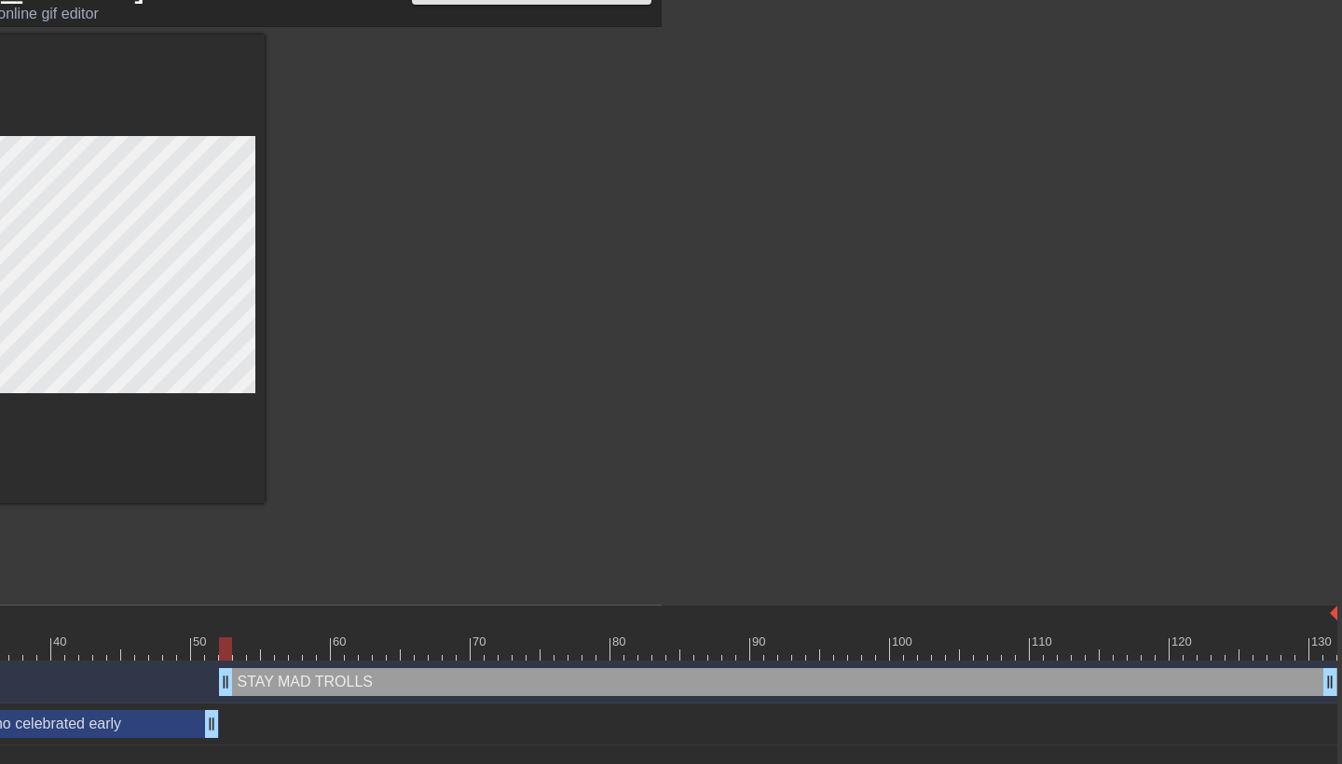
scroll to position [39, 680]
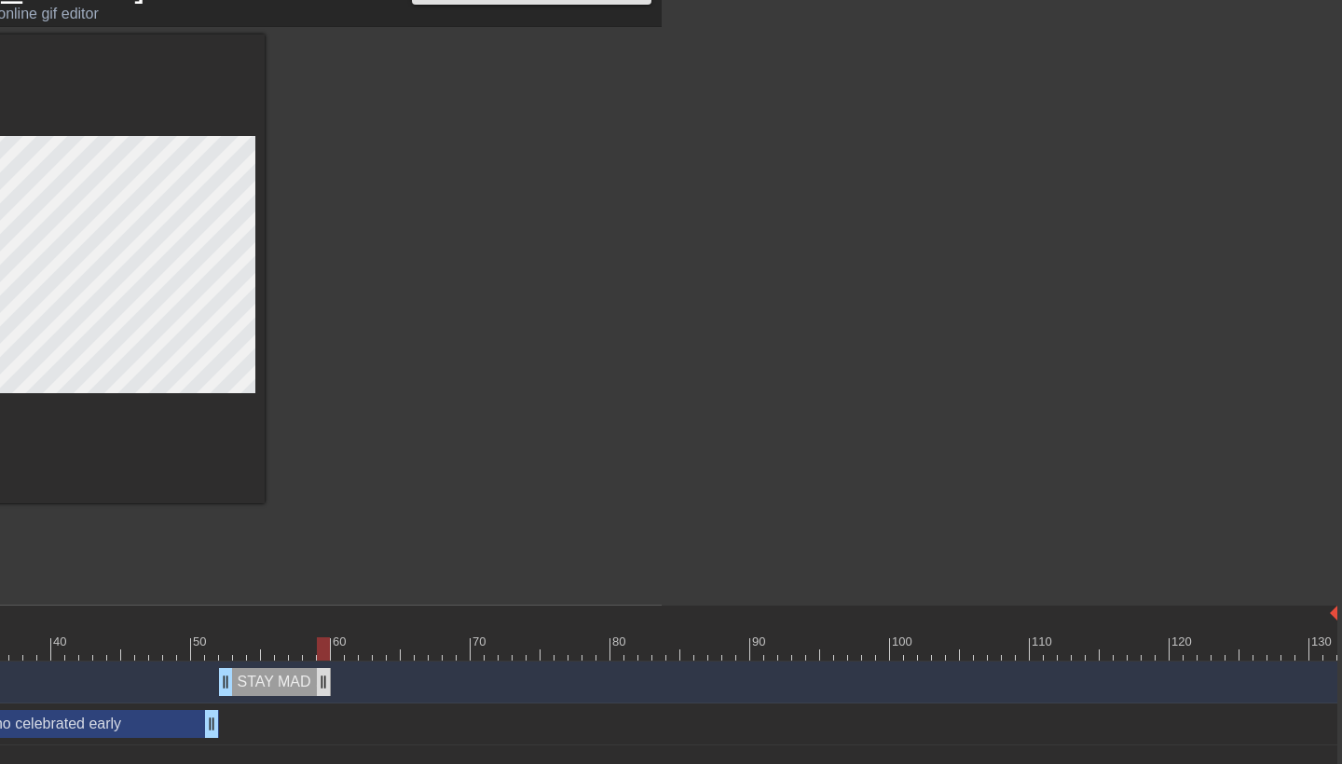
drag, startPoint x: 1325, startPoint y: 681, endPoint x: 320, endPoint y: 686, distance: 1004.9
drag, startPoint x: 320, startPoint y: 686, endPoint x: 310, endPoint y: 687, distance: 9.4
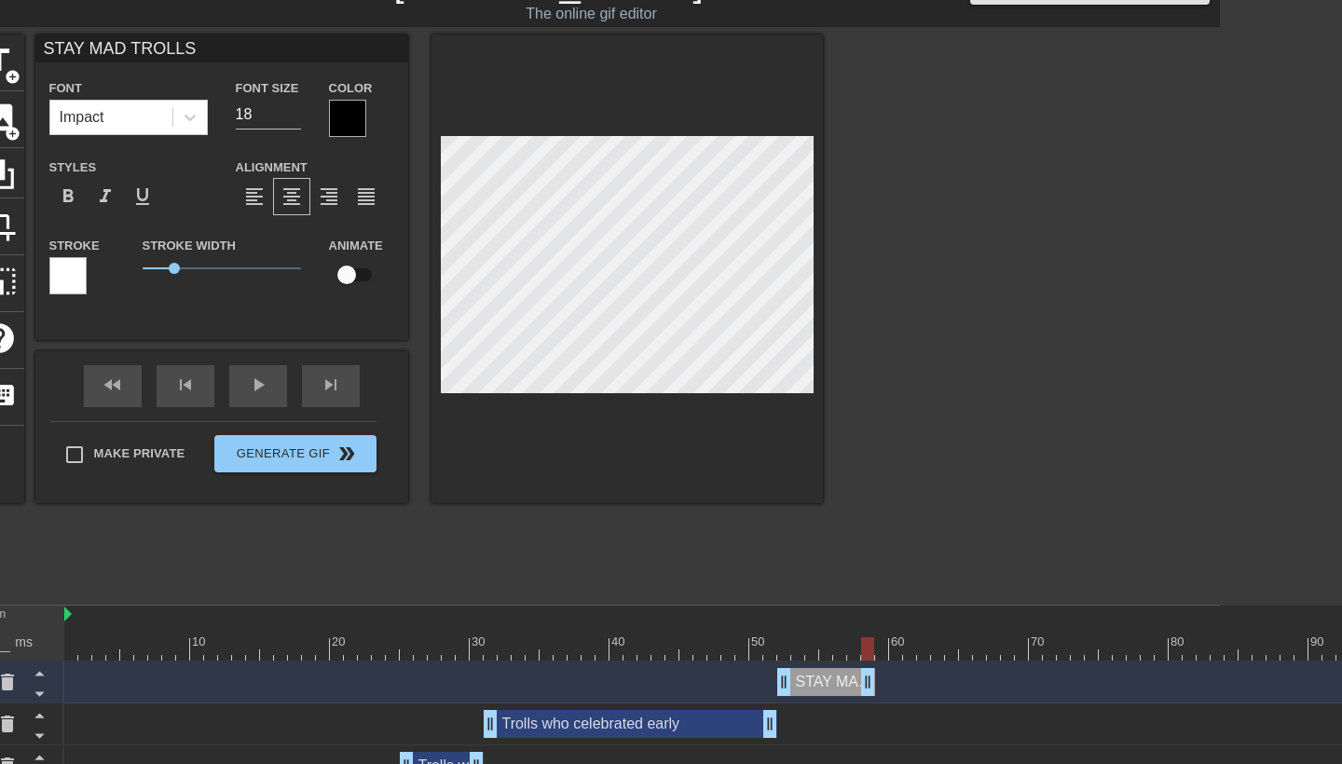
scroll to position [39, 0]
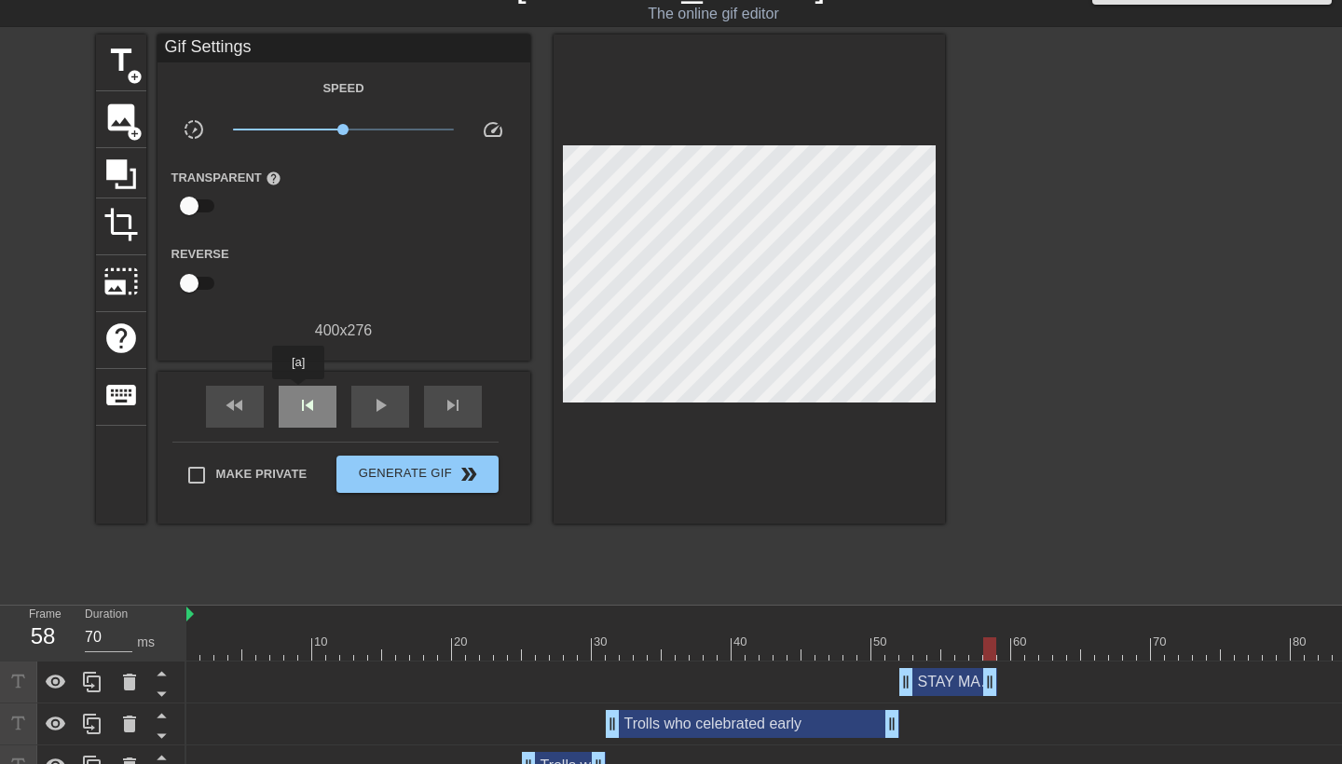
click at [299, 392] on div "skip_previous" at bounding box center [308, 407] width 58 height 42
drag, startPoint x: 963, startPoint y: 649, endPoint x: 20, endPoint y: 654, distance: 943.3
click at [381, 406] on span "play_arrow" at bounding box center [380, 405] width 22 height 22
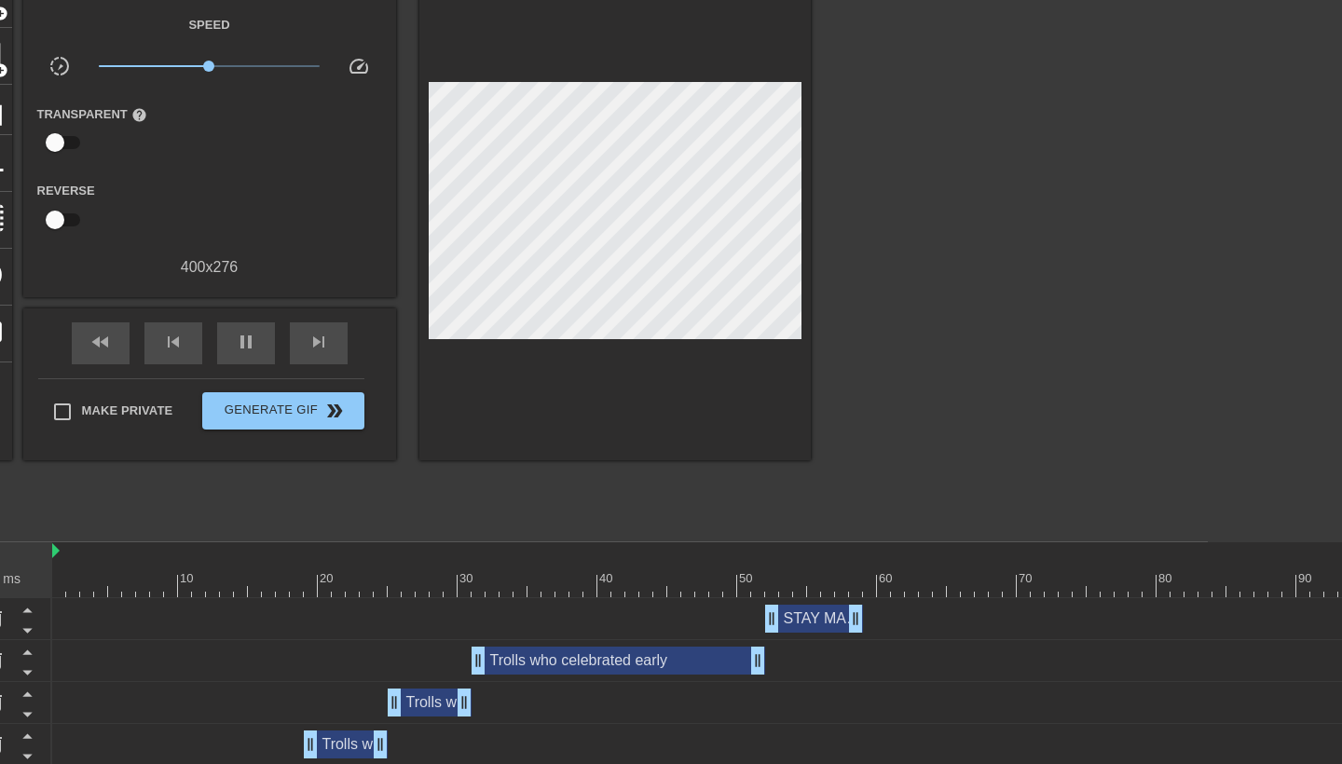
scroll to position [107, 135]
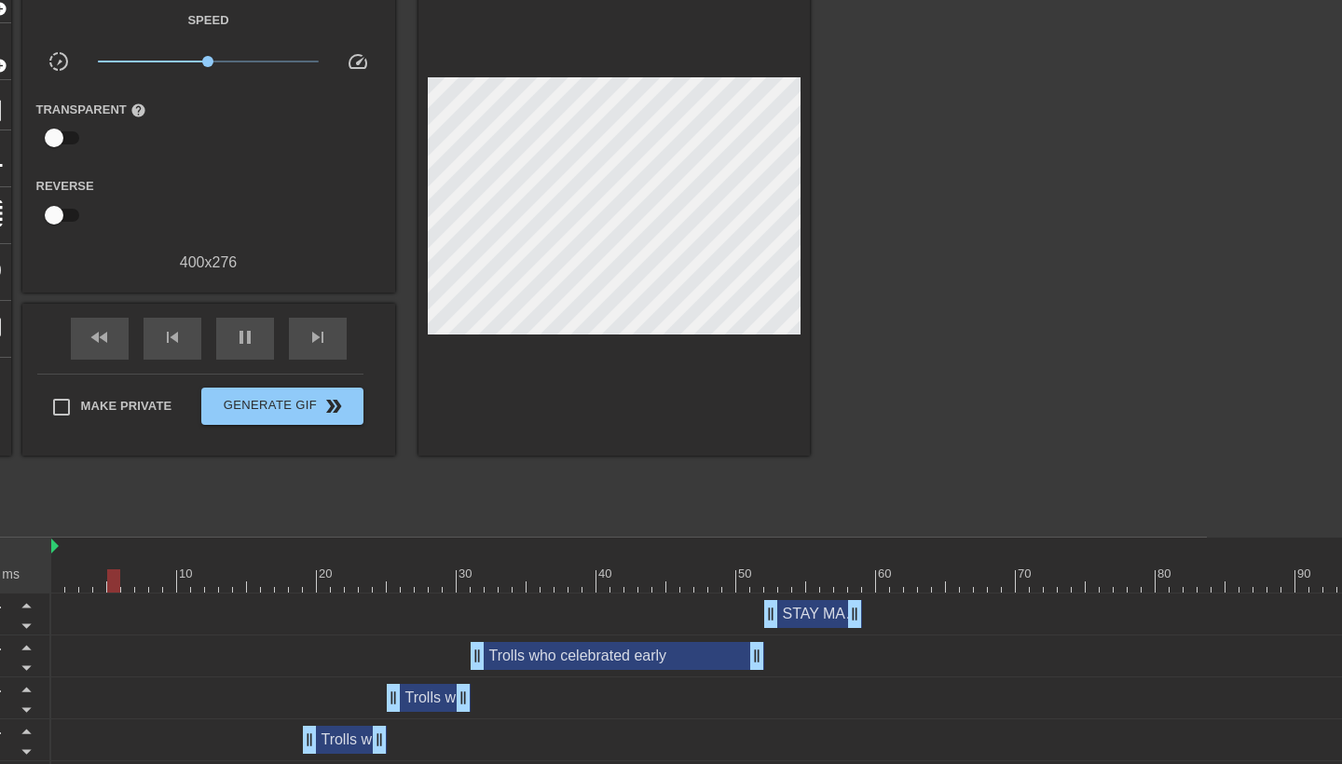
click at [639, 574] on div at bounding box center [967, 581] width 1832 height 23
click at [739, 568] on div "50" at bounding box center [746, 574] width 17 height 19
click at [773, 575] on div at bounding box center [967, 581] width 1832 height 23
click at [840, 575] on div at bounding box center [967, 581] width 1832 height 23
click at [876, 575] on div at bounding box center [967, 581] width 1832 height 23
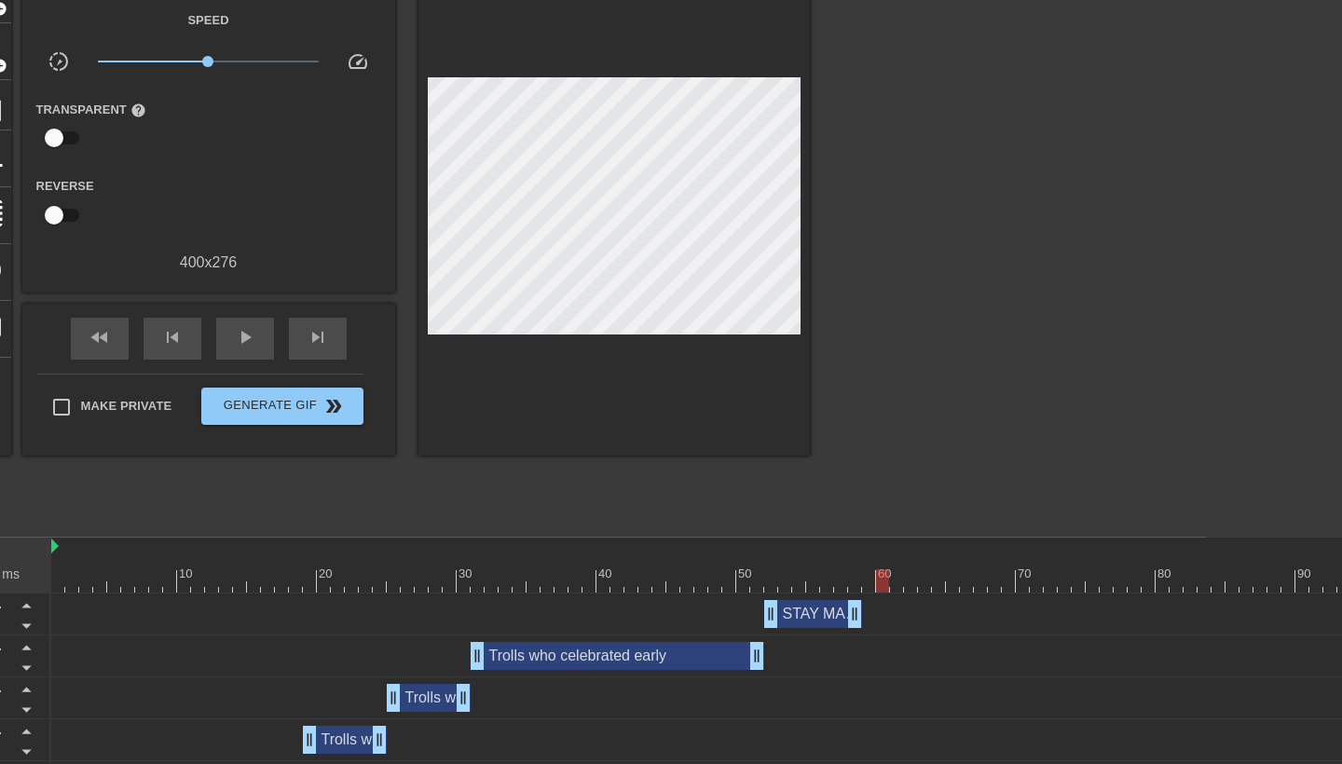
click at [816, 573] on div at bounding box center [967, 581] width 1832 height 23
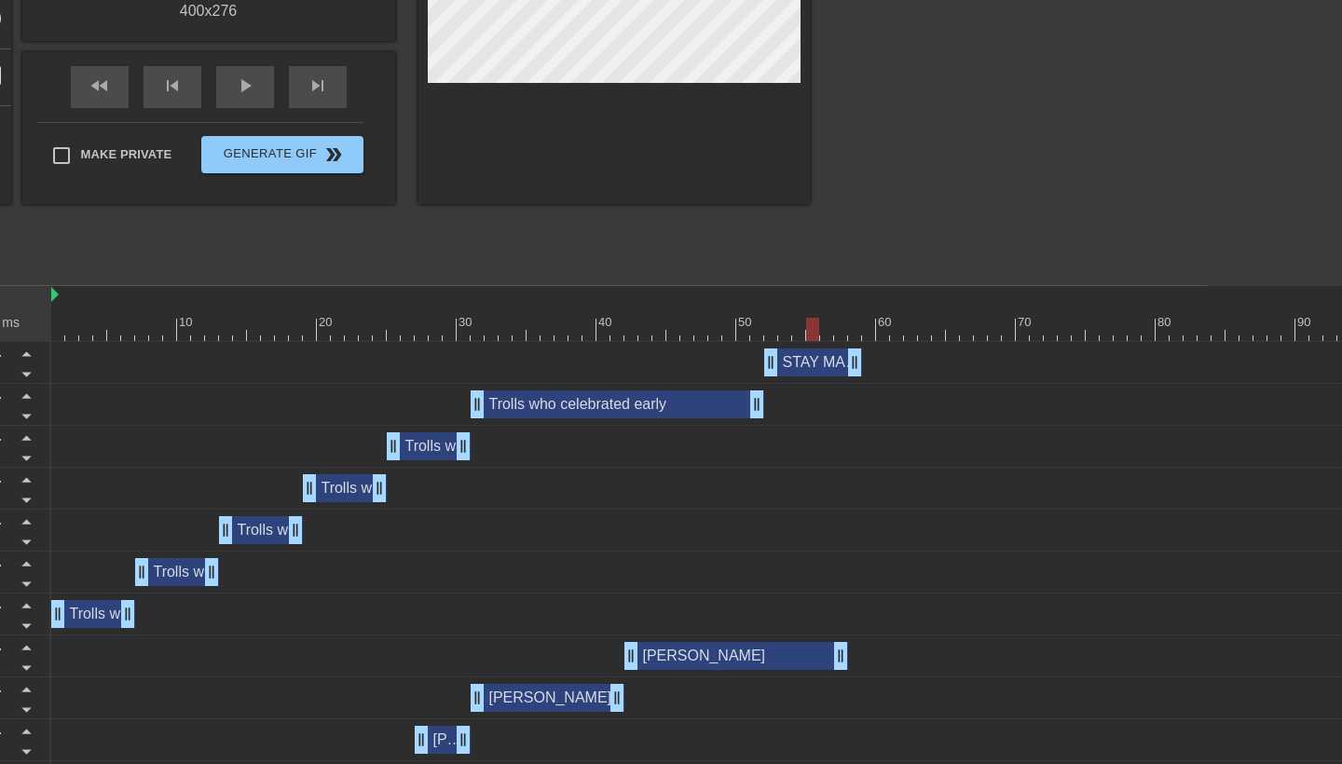
scroll to position [360, 135]
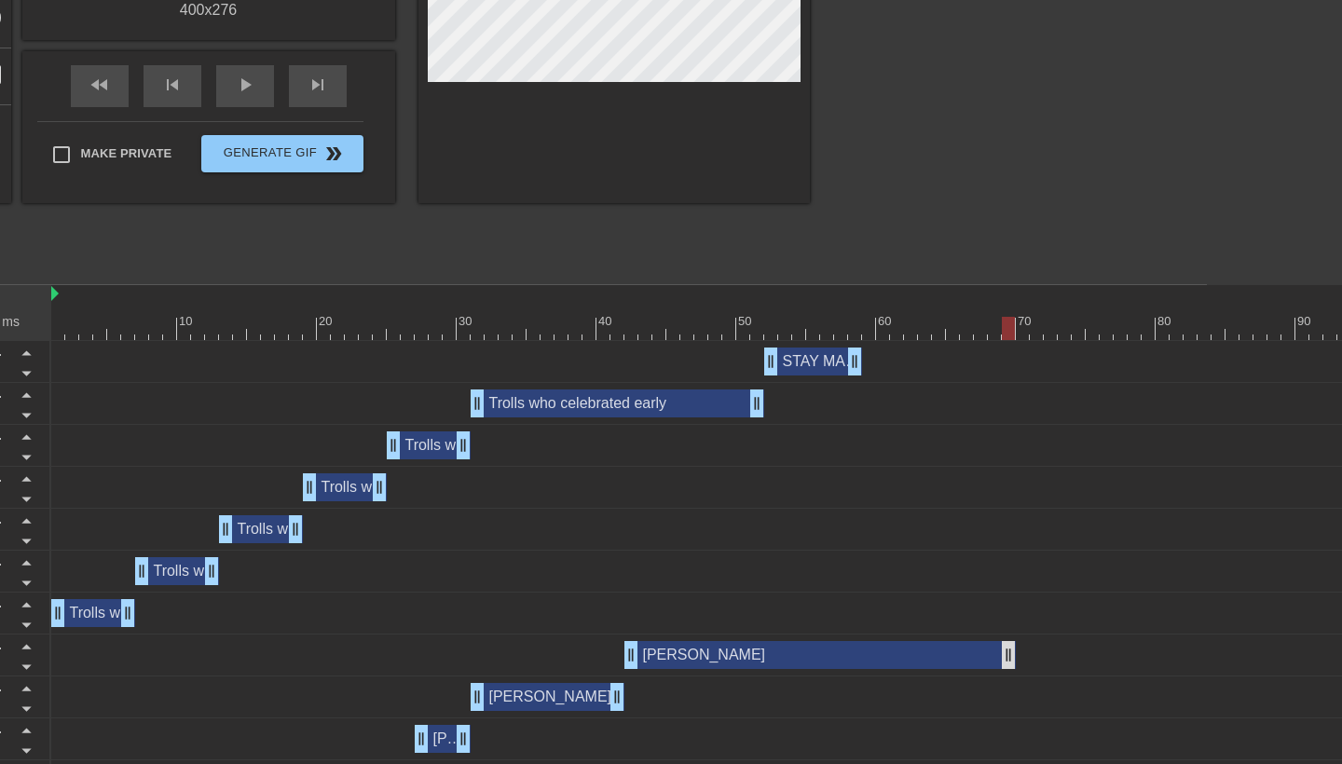
drag, startPoint x: 844, startPoint y: 654, endPoint x: 1026, endPoint y: 648, distance: 182.8
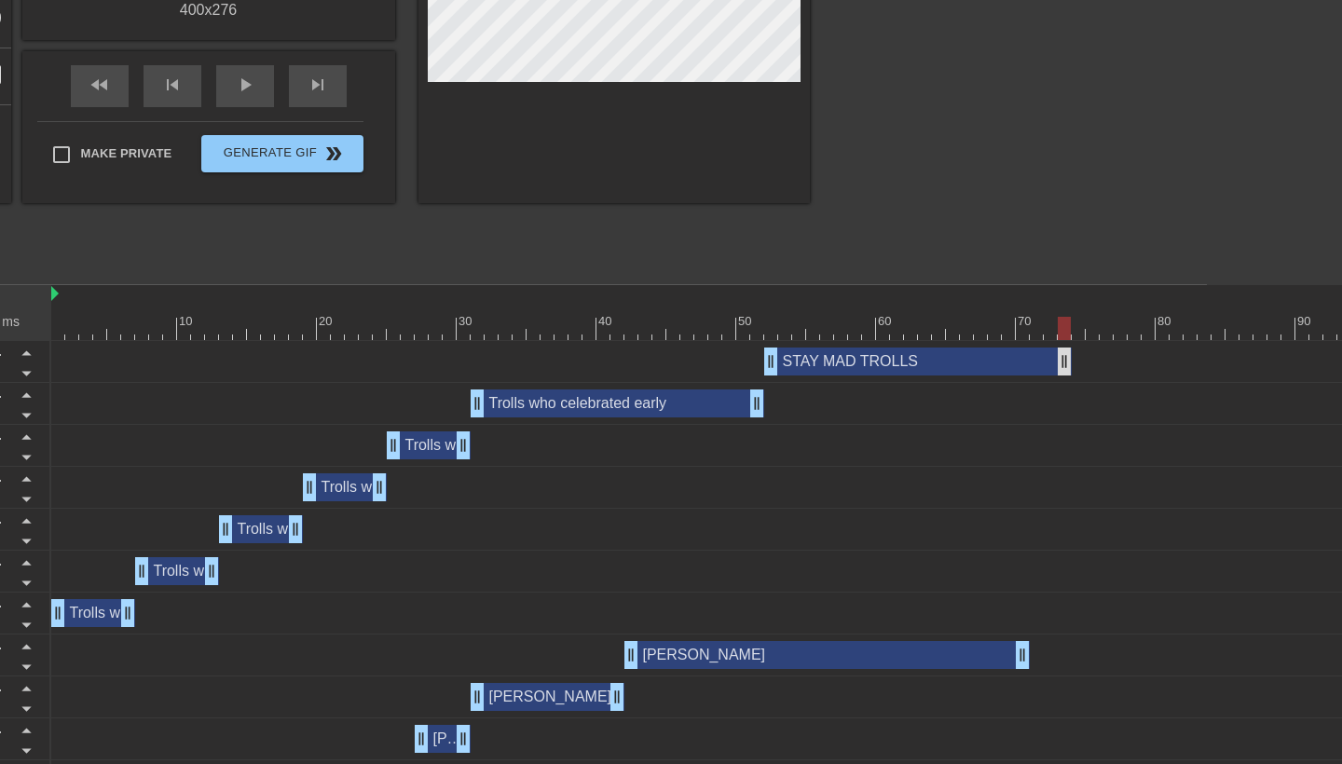
drag, startPoint x: 852, startPoint y: 359, endPoint x: 1061, endPoint y: 369, distance: 209.1
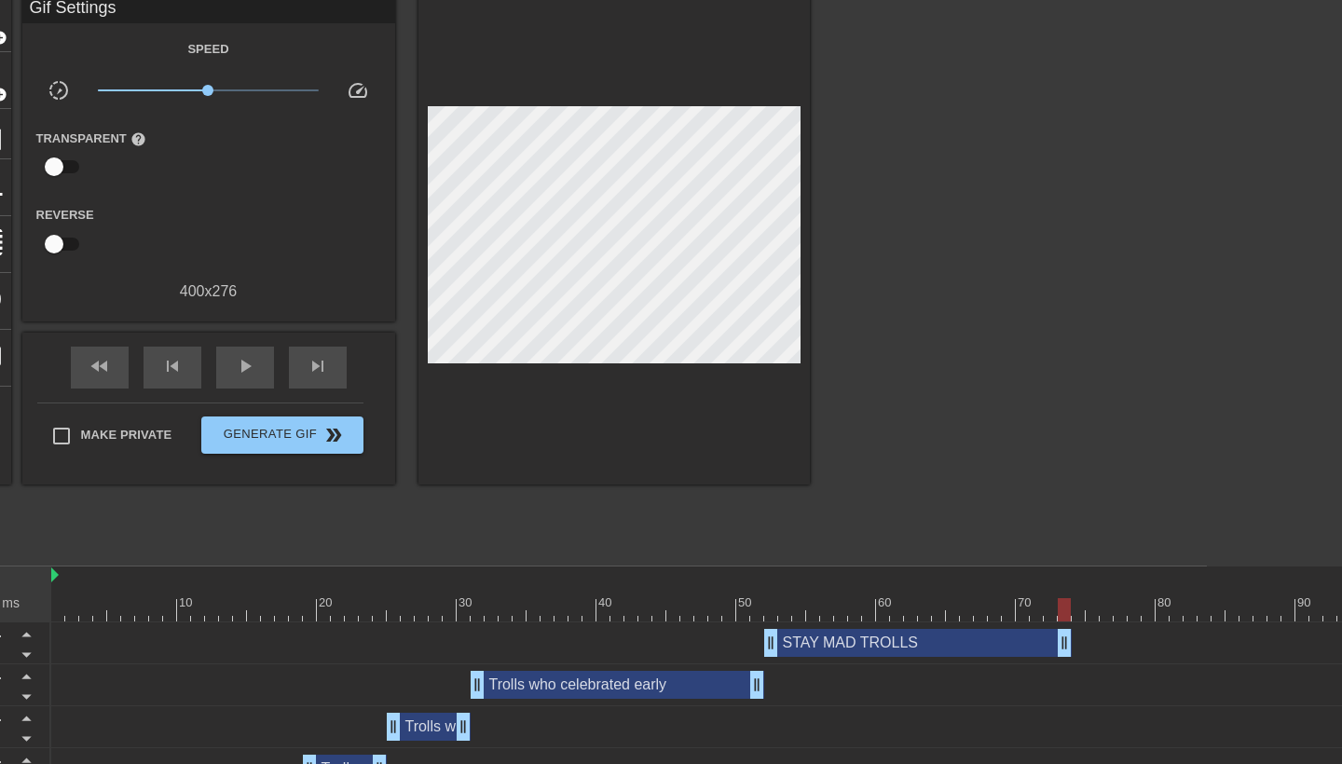
scroll to position [75, 135]
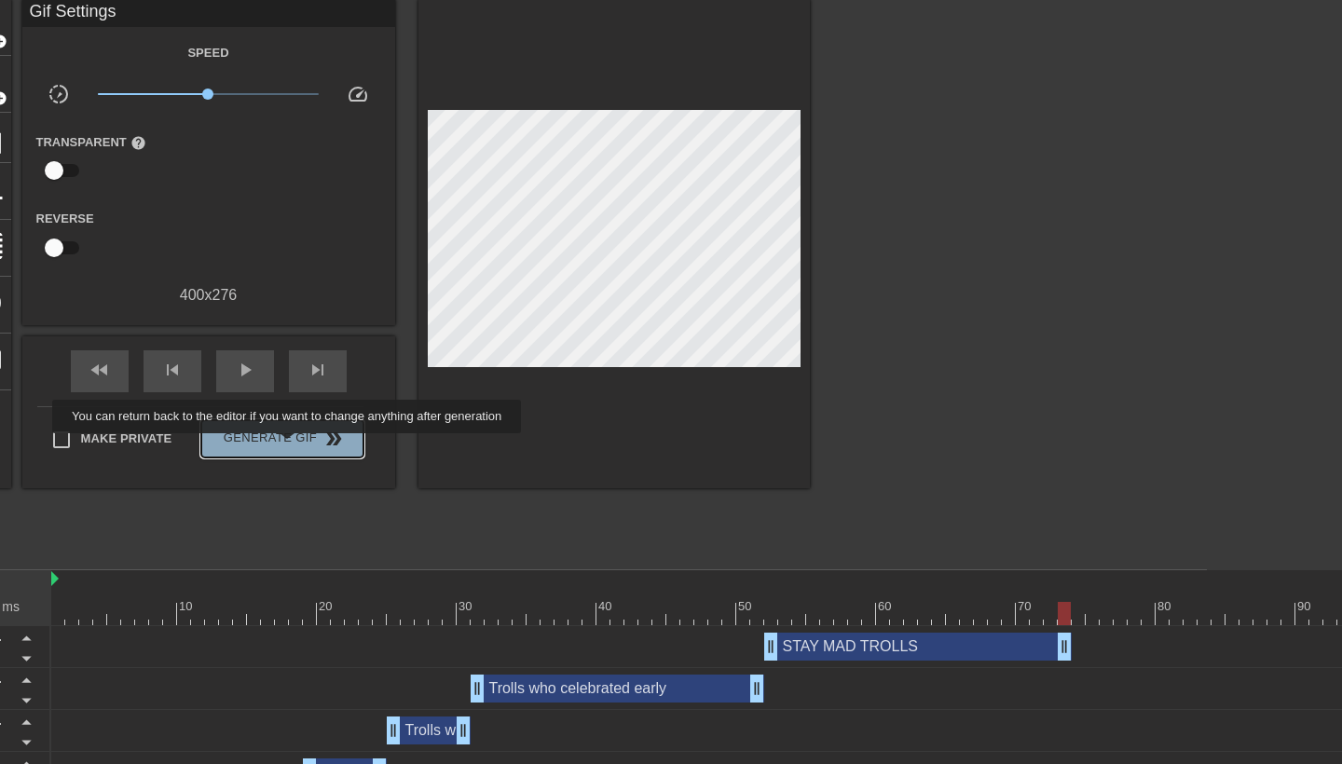
click at [299, 446] on span "Generate Gif double_arrow" at bounding box center [282, 439] width 146 height 22
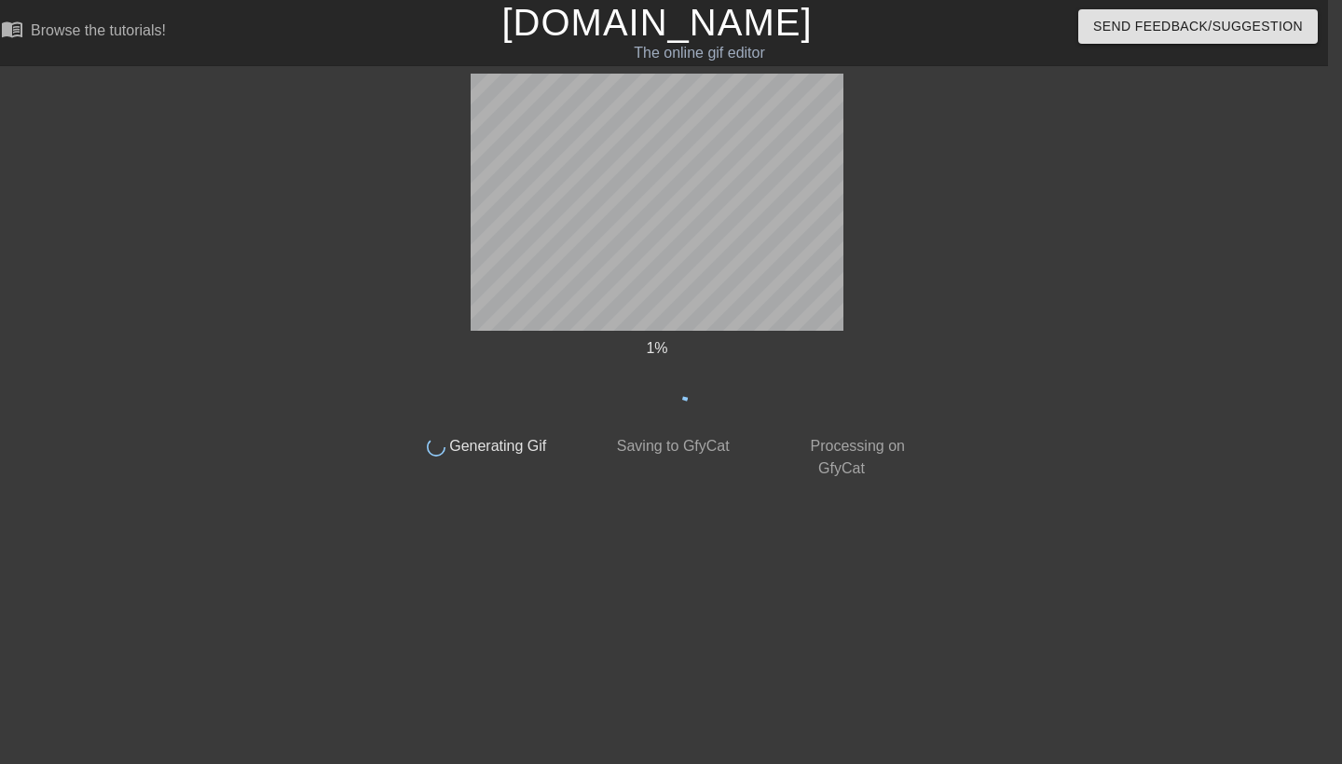
scroll to position [0, 14]
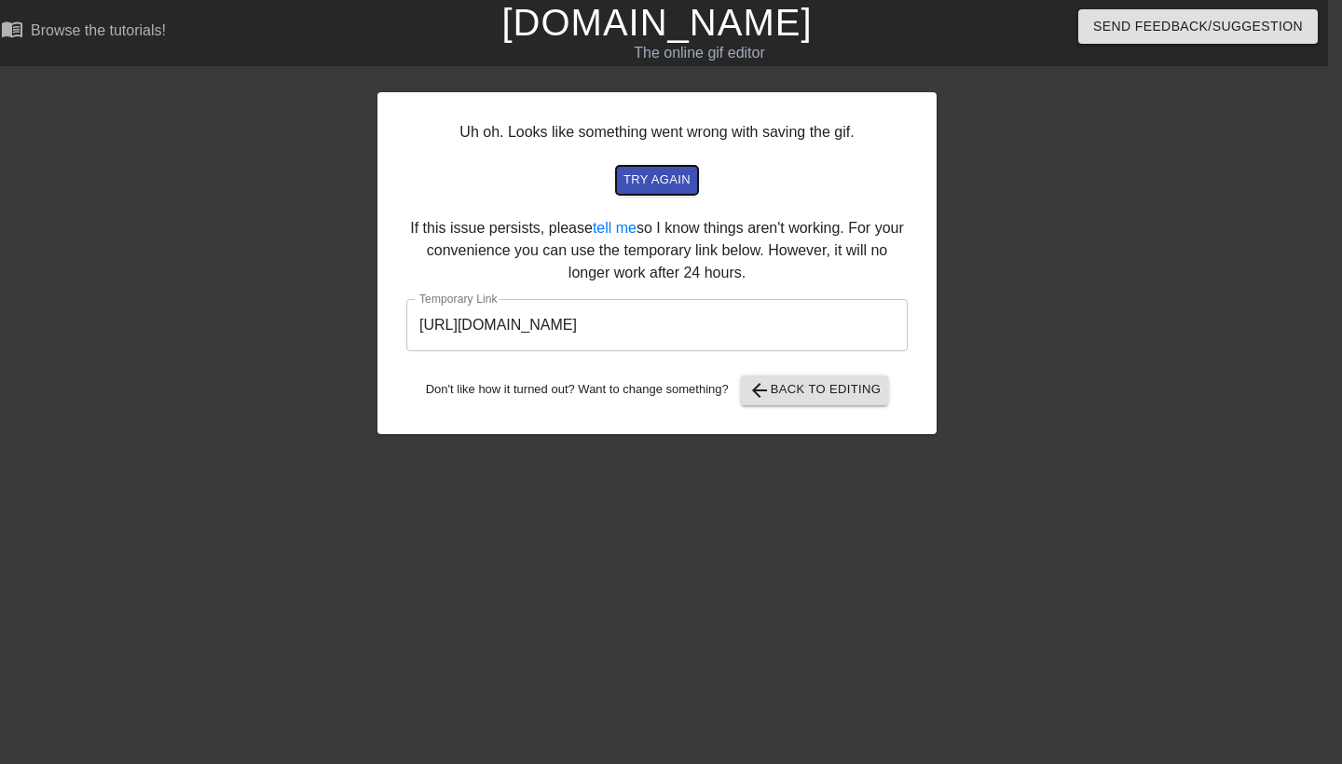
click at [665, 183] on span "try again" at bounding box center [657, 180] width 67 height 21
click at [817, 395] on span "arrow_back Back to Editing" at bounding box center [815, 390] width 133 height 22
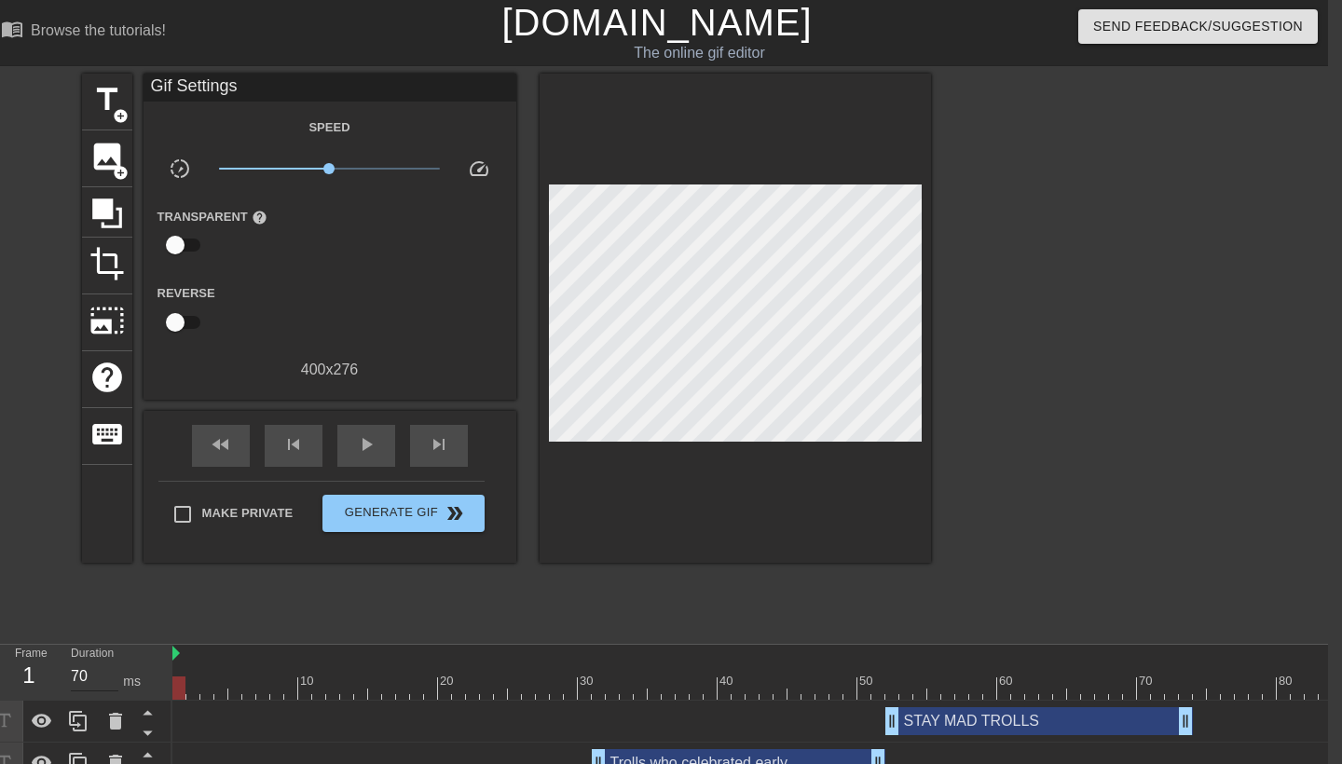
drag, startPoint x: 223, startPoint y: 670, endPoint x: 89, endPoint y: 678, distance: 134.4
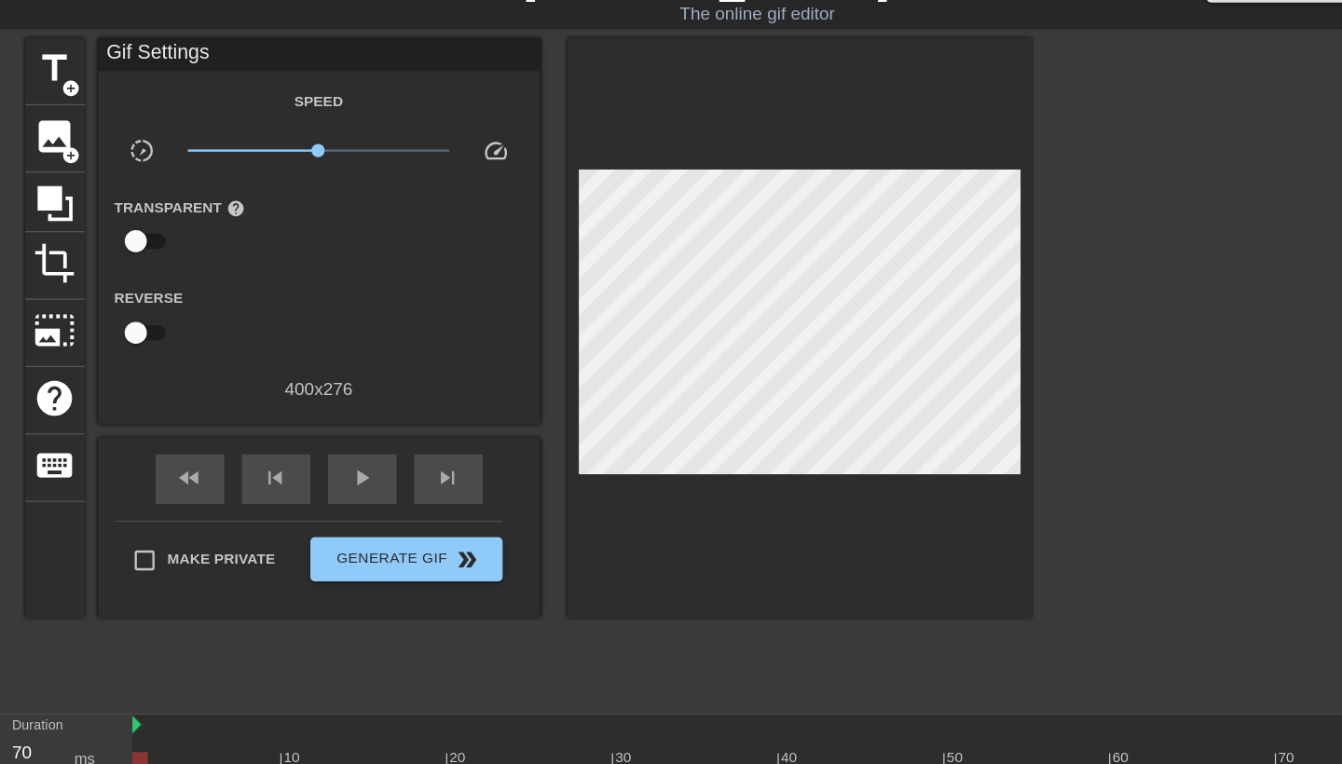
scroll to position [0, 0]
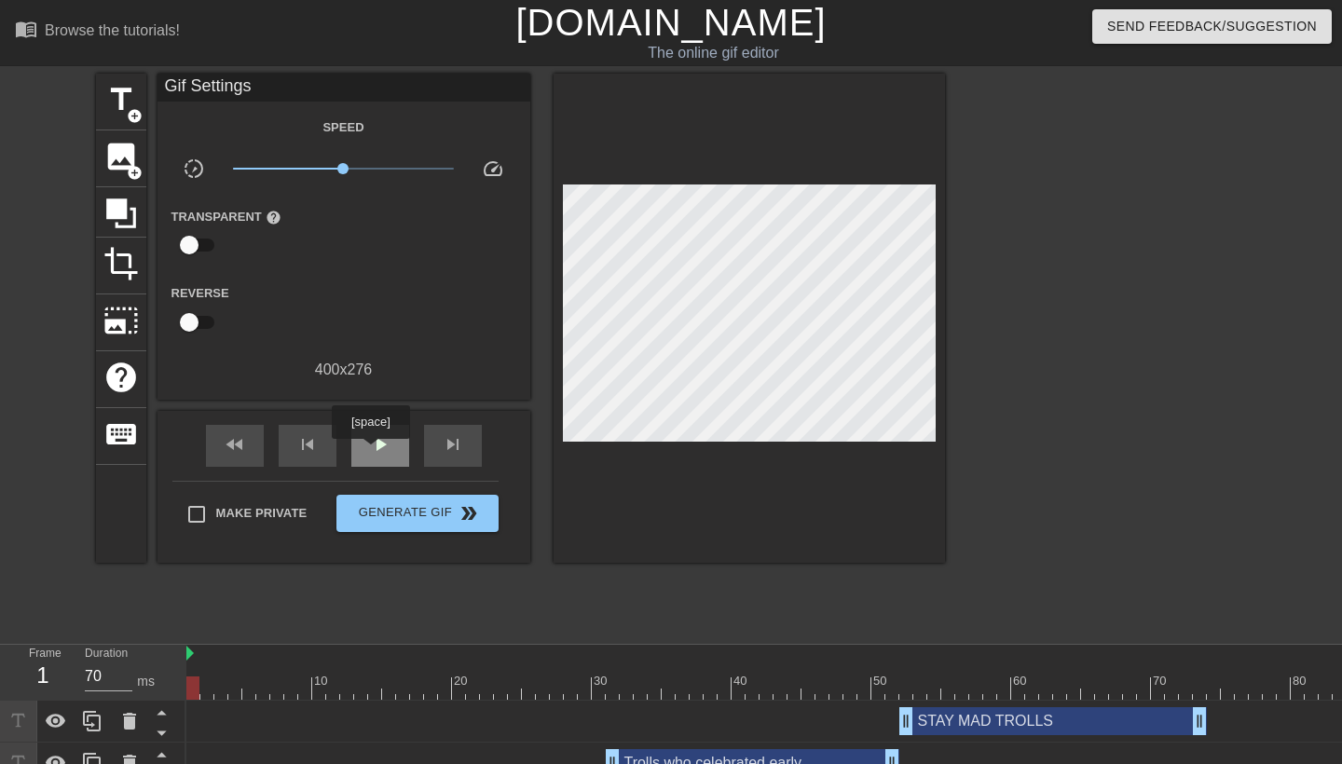
click at [373, 452] on span "play_arrow" at bounding box center [380, 444] width 22 height 22
click at [373, 449] on span "pause" at bounding box center [380, 444] width 22 height 22
drag, startPoint x: 445, startPoint y: 690, endPoint x: 131, endPoint y: 690, distance: 314.1
click at [377, 455] on span "play_arrow" at bounding box center [380, 444] width 22 height 22
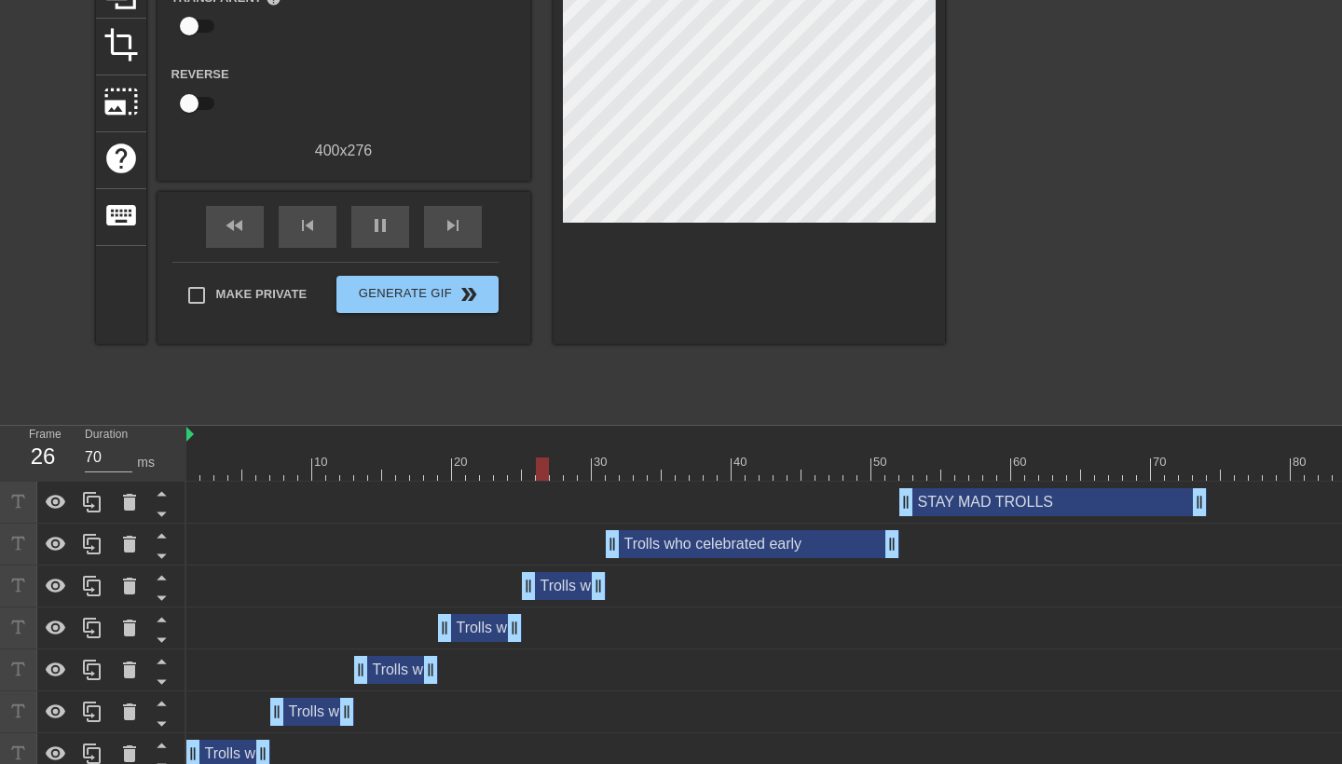
scroll to position [187, 0]
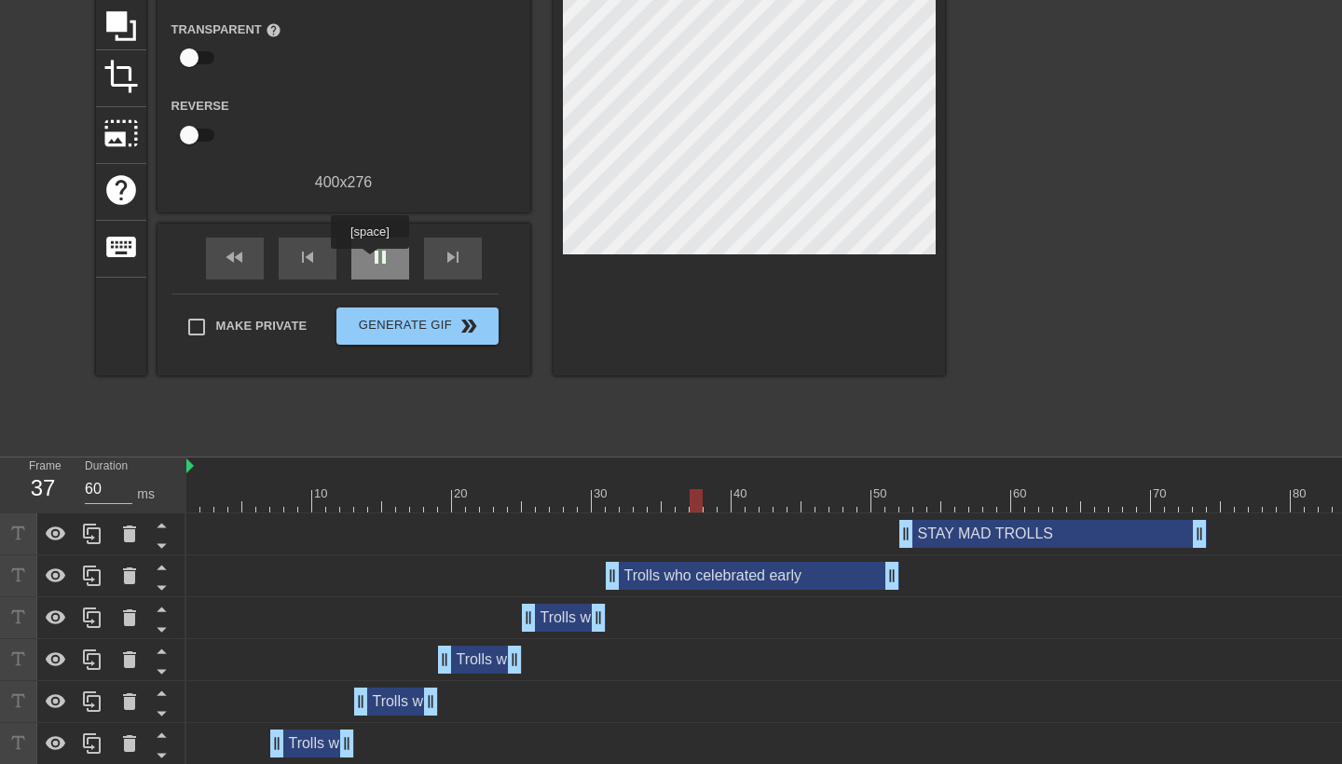
click at [372, 262] on span "pause" at bounding box center [380, 257] width 22 height 22
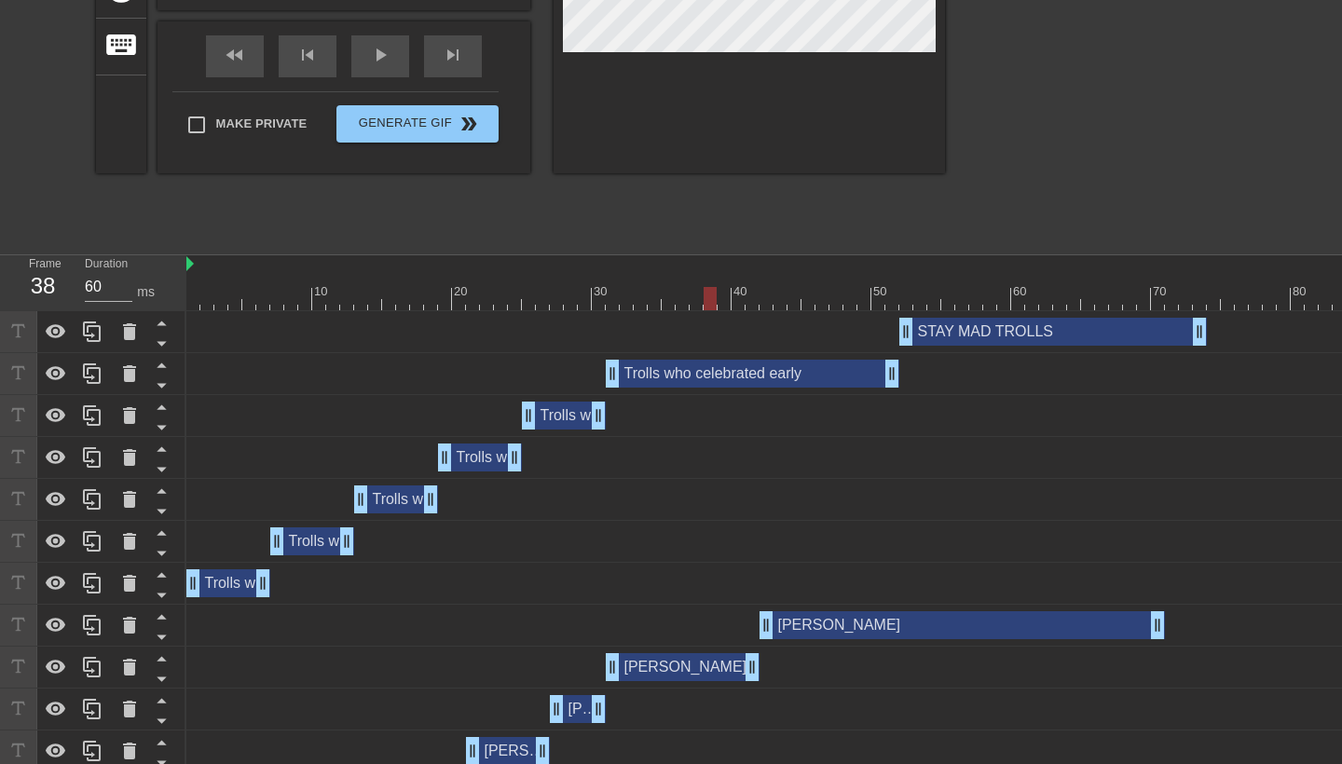
scroll to position [391, 0]
click at [222, 585] on div "Trolls who celebrated early drag_handle drag_handle" at bounding box center [228, 583] width 84 height 28
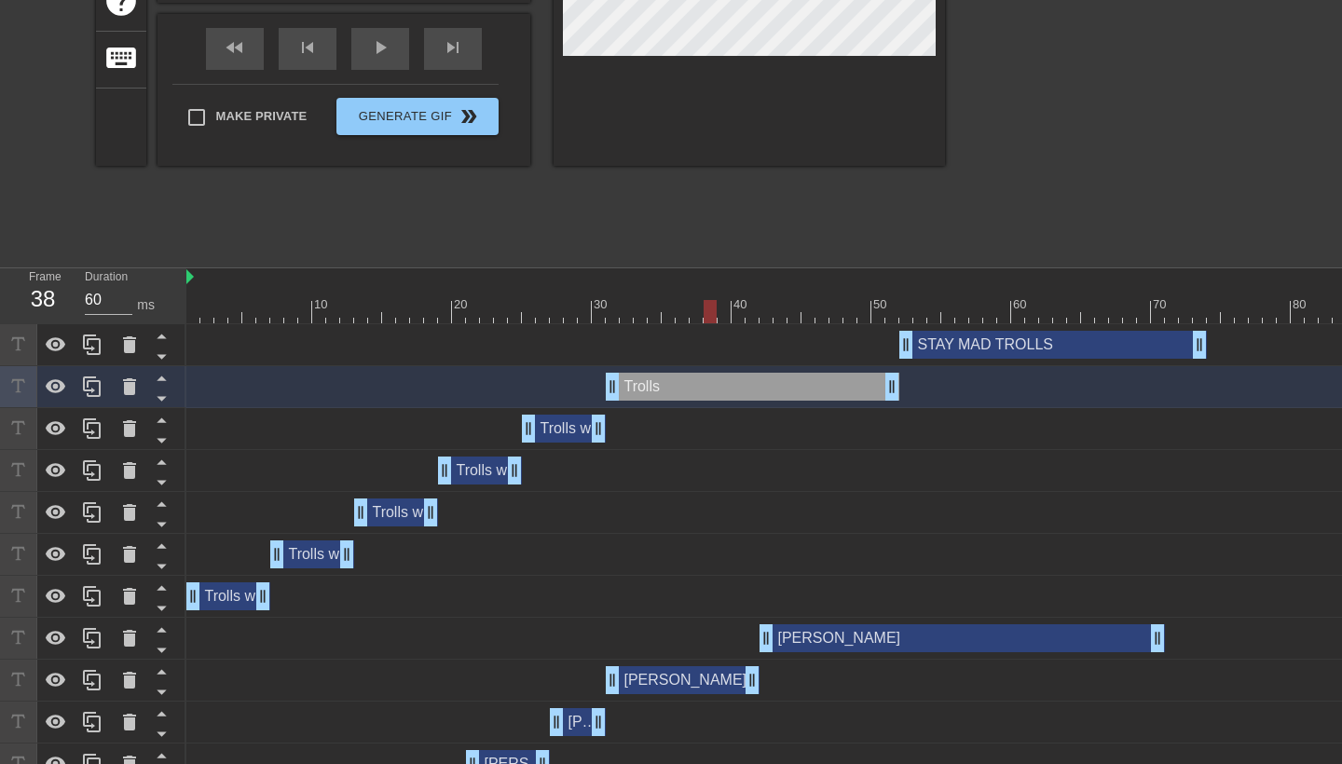
scroll to position [228, 0]
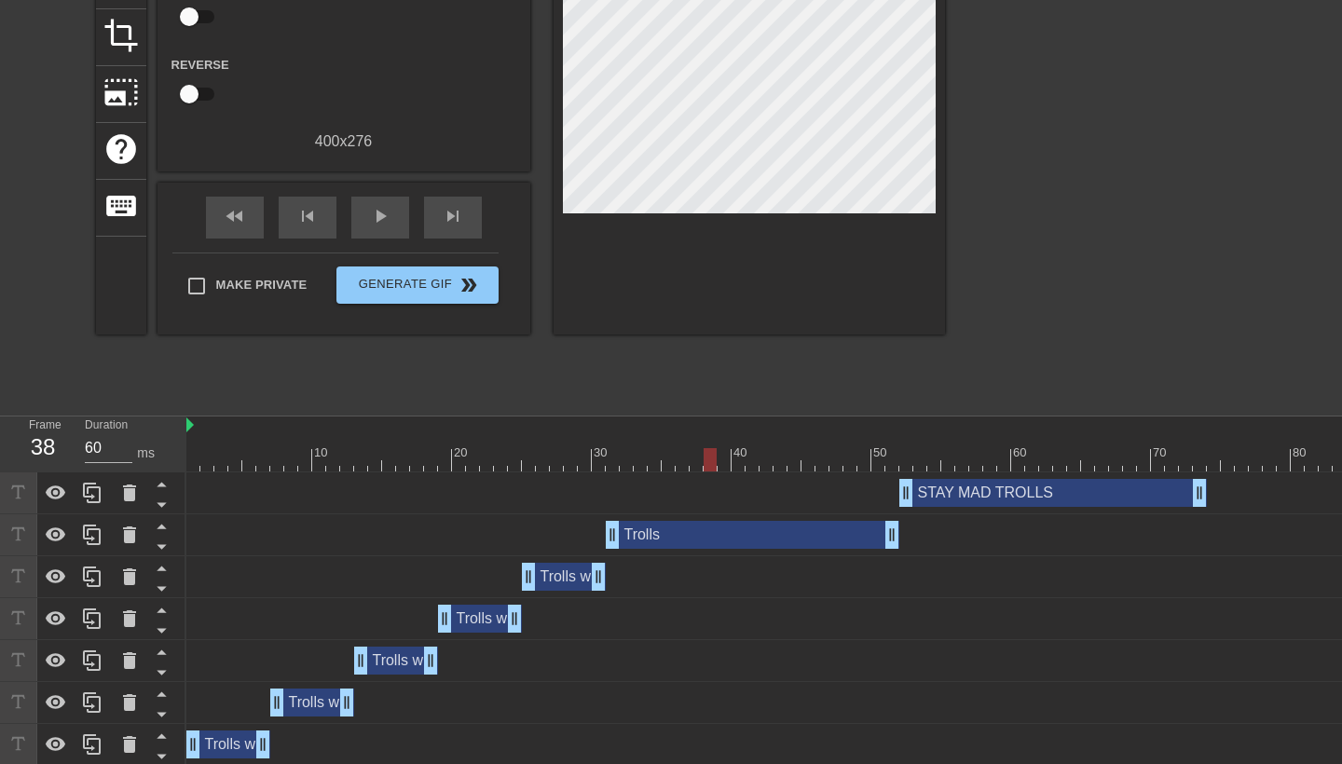
click at [956, 156] on div "title add_circle image add_circle crop photo_size_select_large help keyboard Gi…" at bounding box center [671, 124] width 1342 height 559
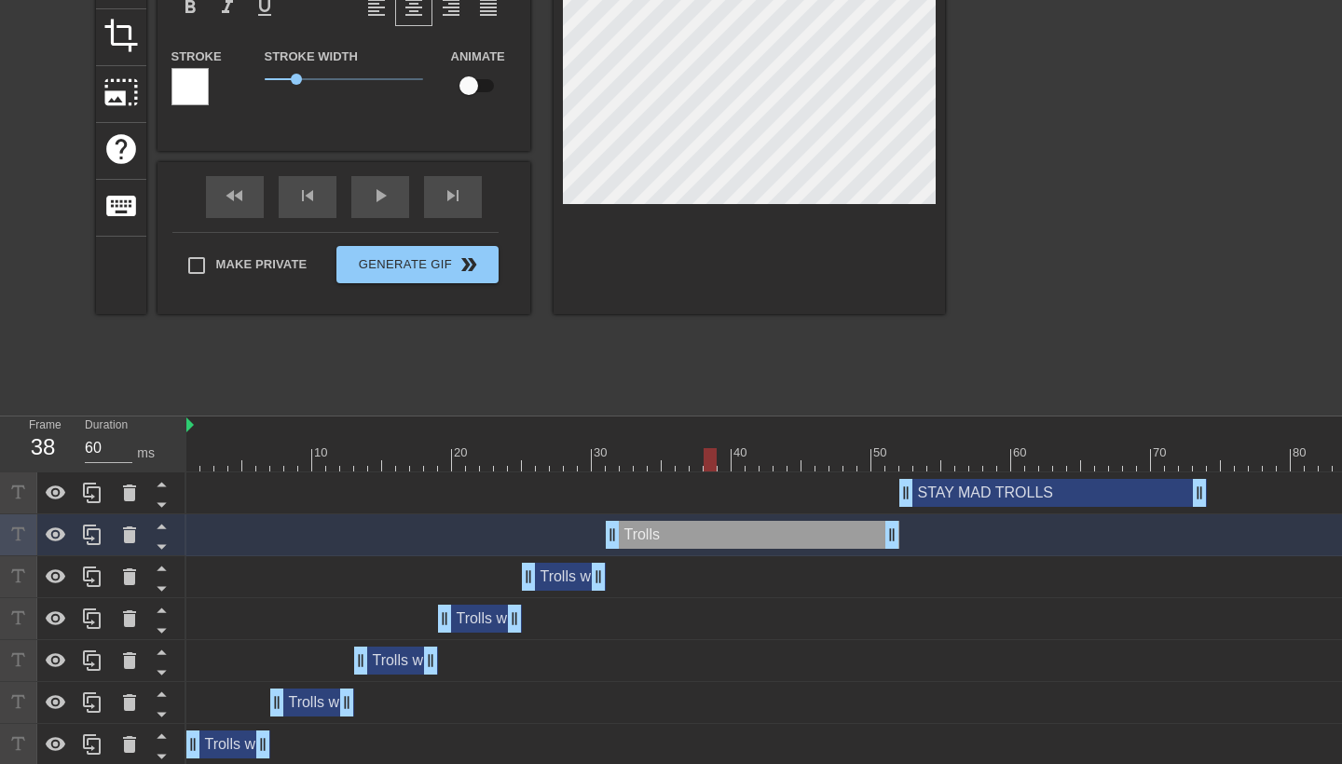
click at [975, 171] on div at bounding box center [1108, 124] width 280 height 559
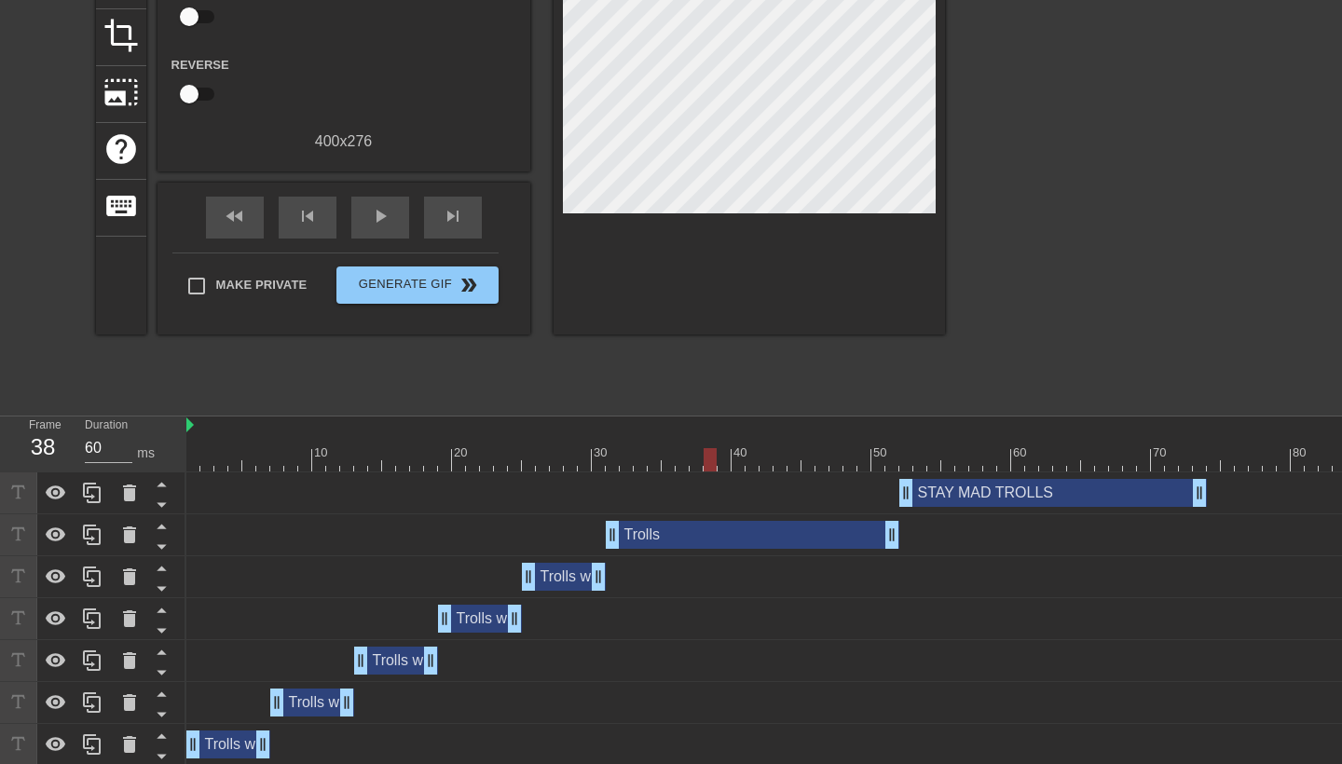
click at [566, 577] on div "Trolls who celebrated early drag_handle drag_handle" at bounding box center [564, 577] width 84 height 28
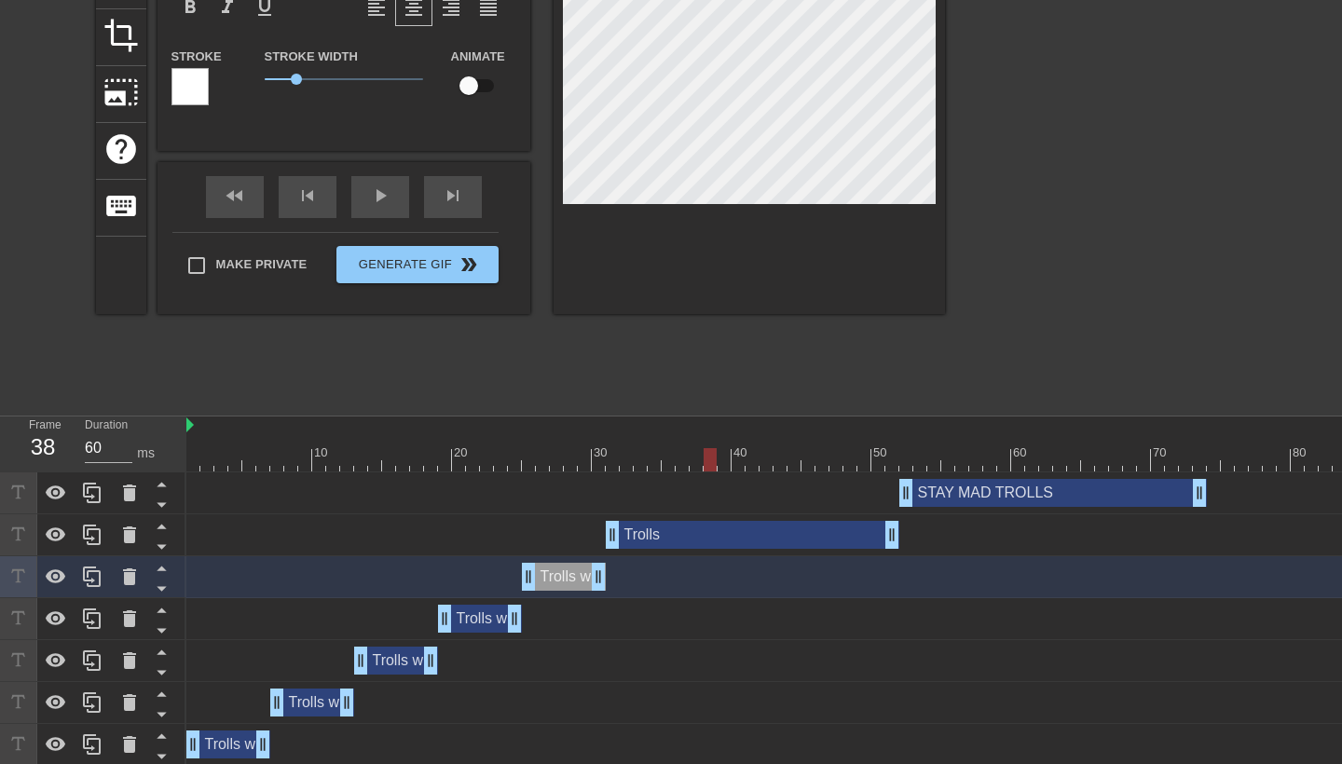
click at [666, 541] on div "Trolls drag_handle drag_handle" at bounding box center [753, 535] width 294 height 28
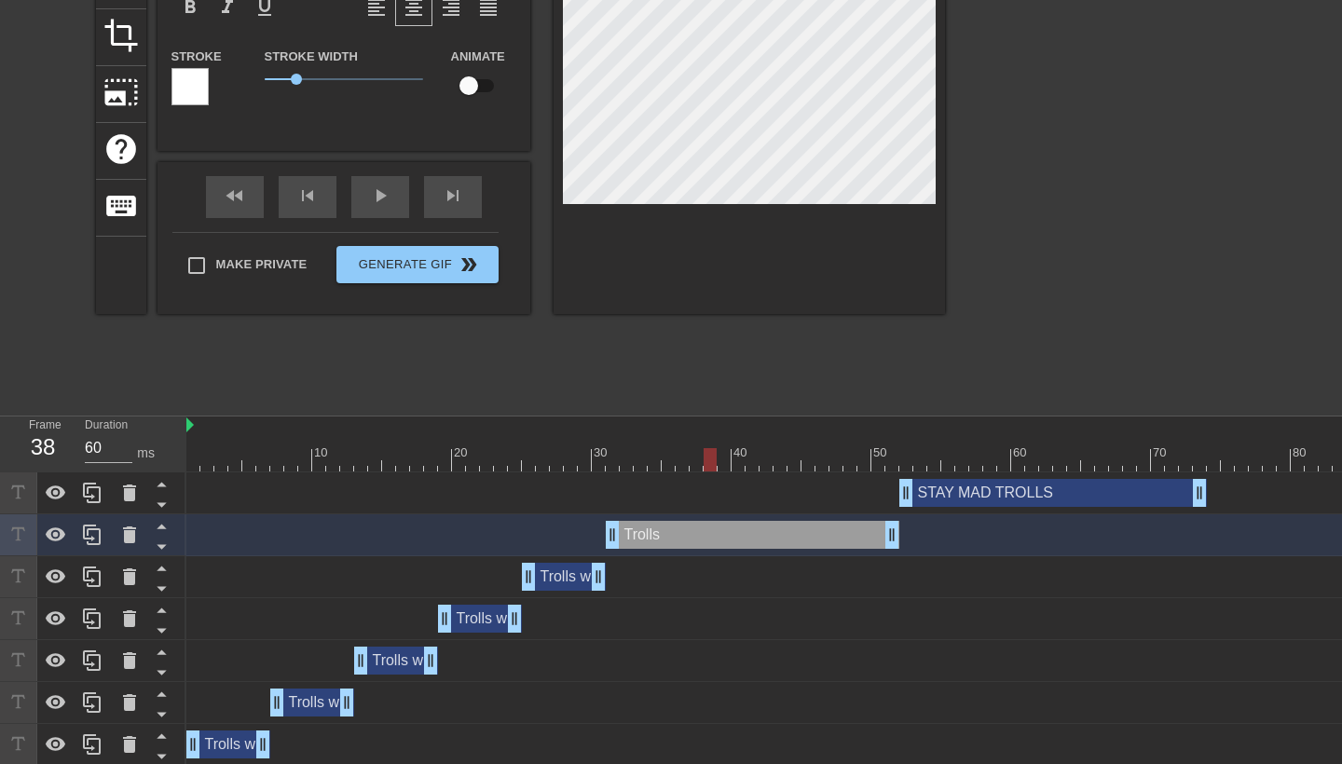
click at [569, 584] on div "Trolls who celebrated early drag_handle drag_handle" at bounding box center [564, 577] width 84 height 28
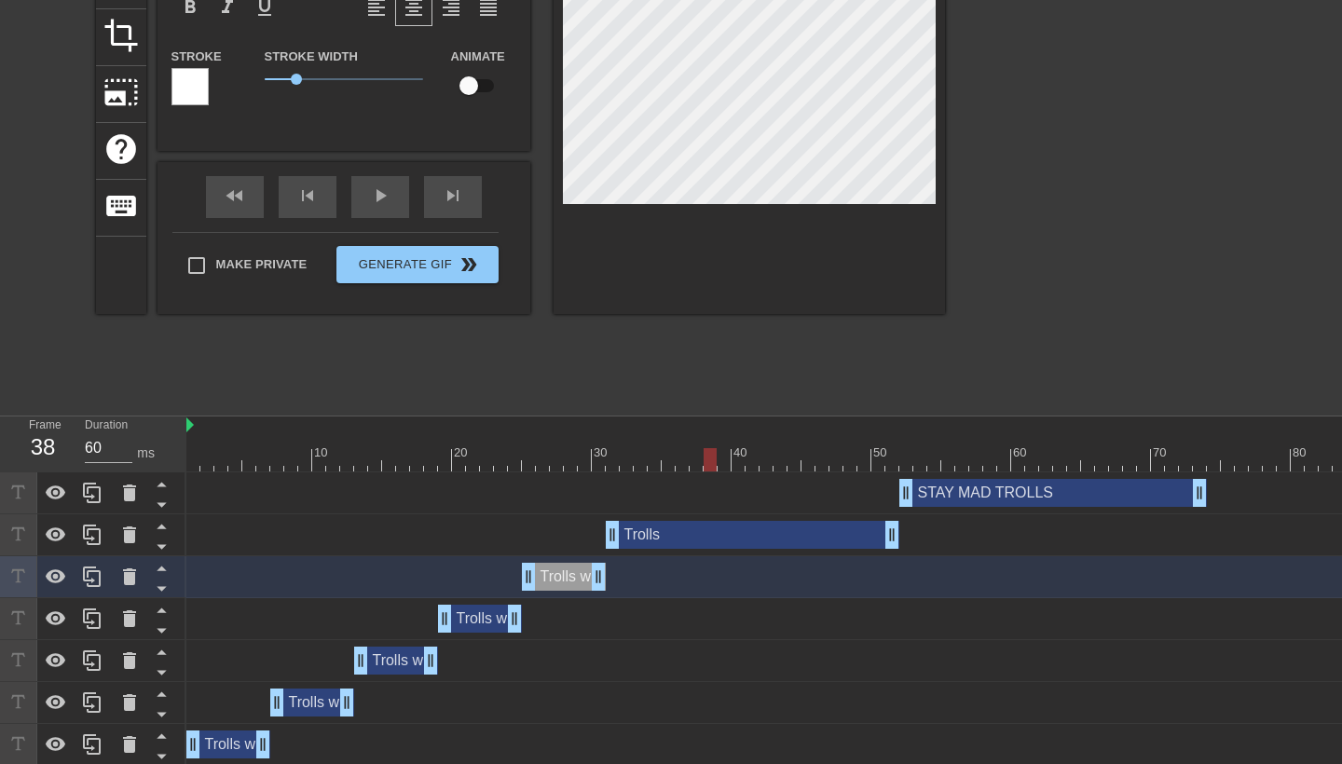
click at [471, 619] on div "Trolls who celebrated early drag_handle drag_handle" at bounding box center [480, 619] width 84 height 28
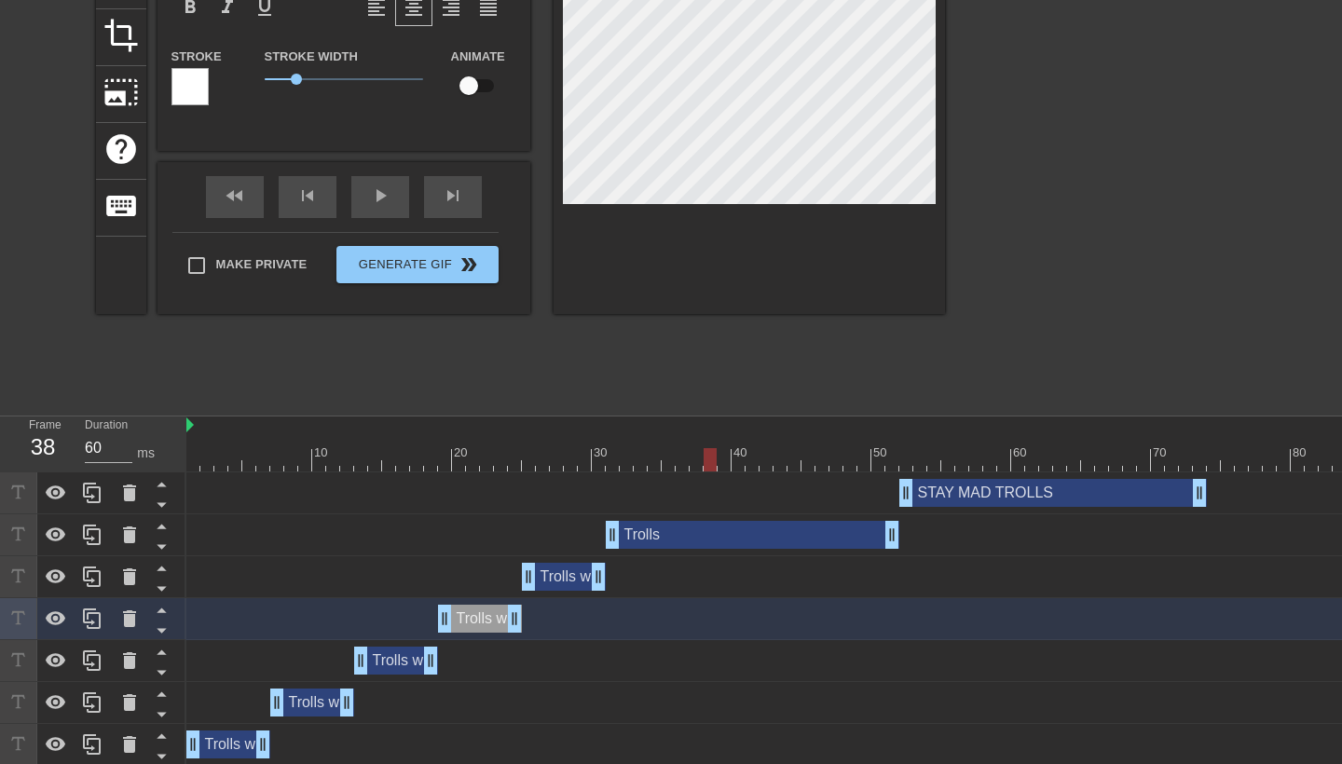
click at [553, 576] on div "Trolls who celebrated early drag_handle drag_handle" at bounding box center [564, 577] width 84 height 28
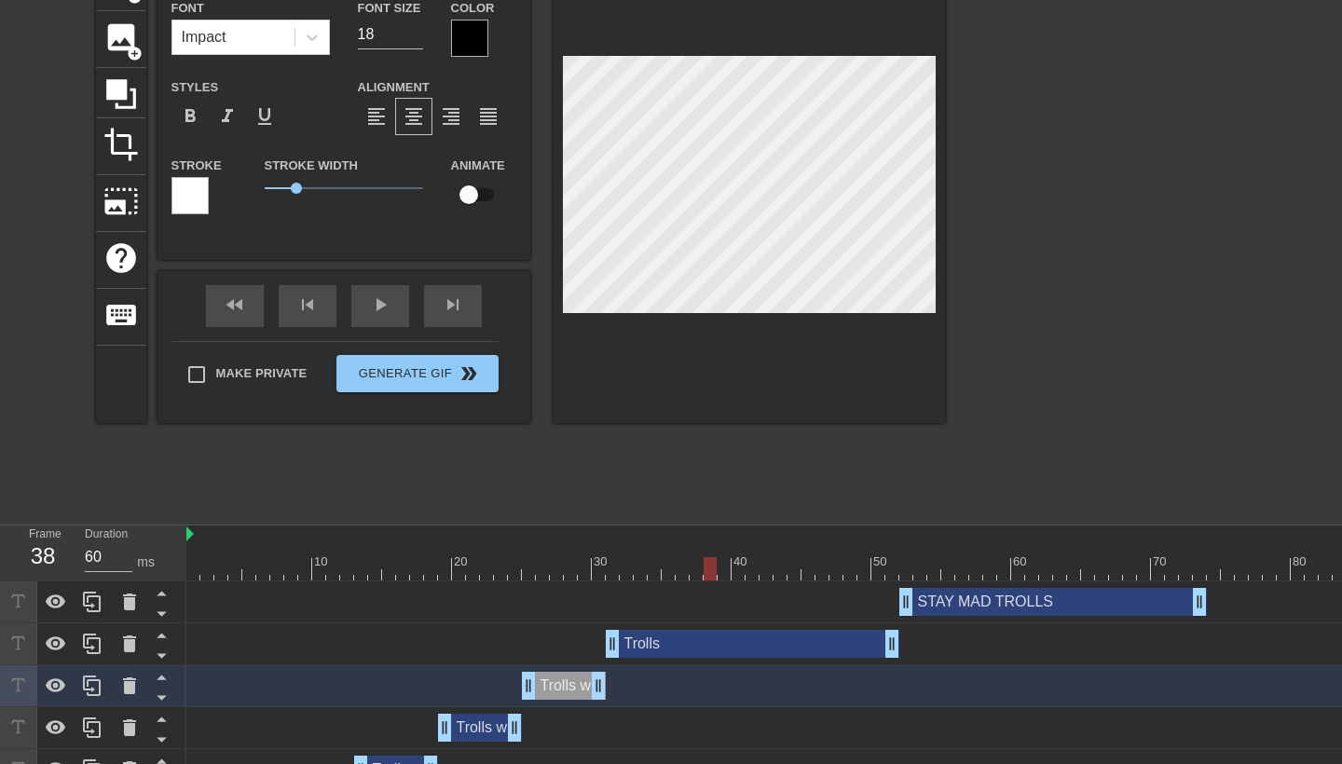
scroll to position [120, 0]
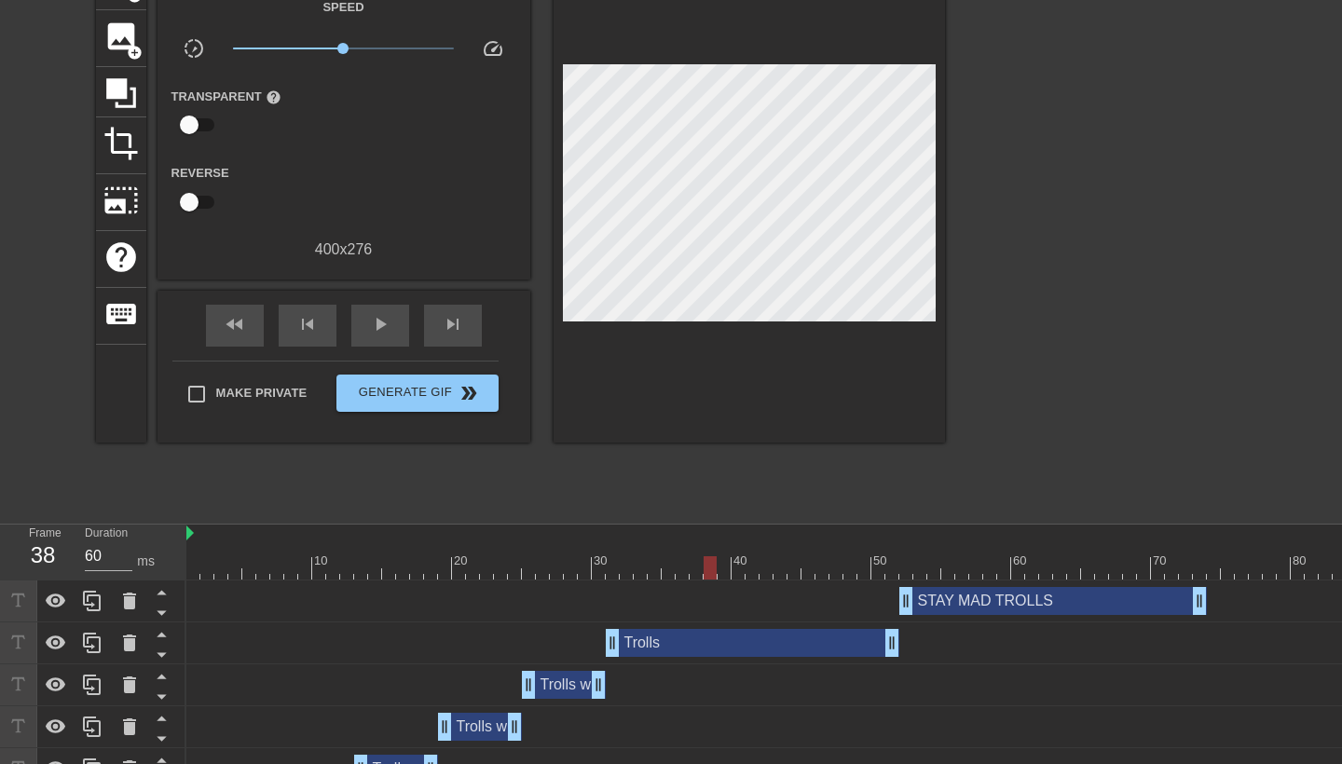
click at [734, 637] on div "Trolls drag_handle drag_handle" at bounding box center [753, 643] width 294 height 28
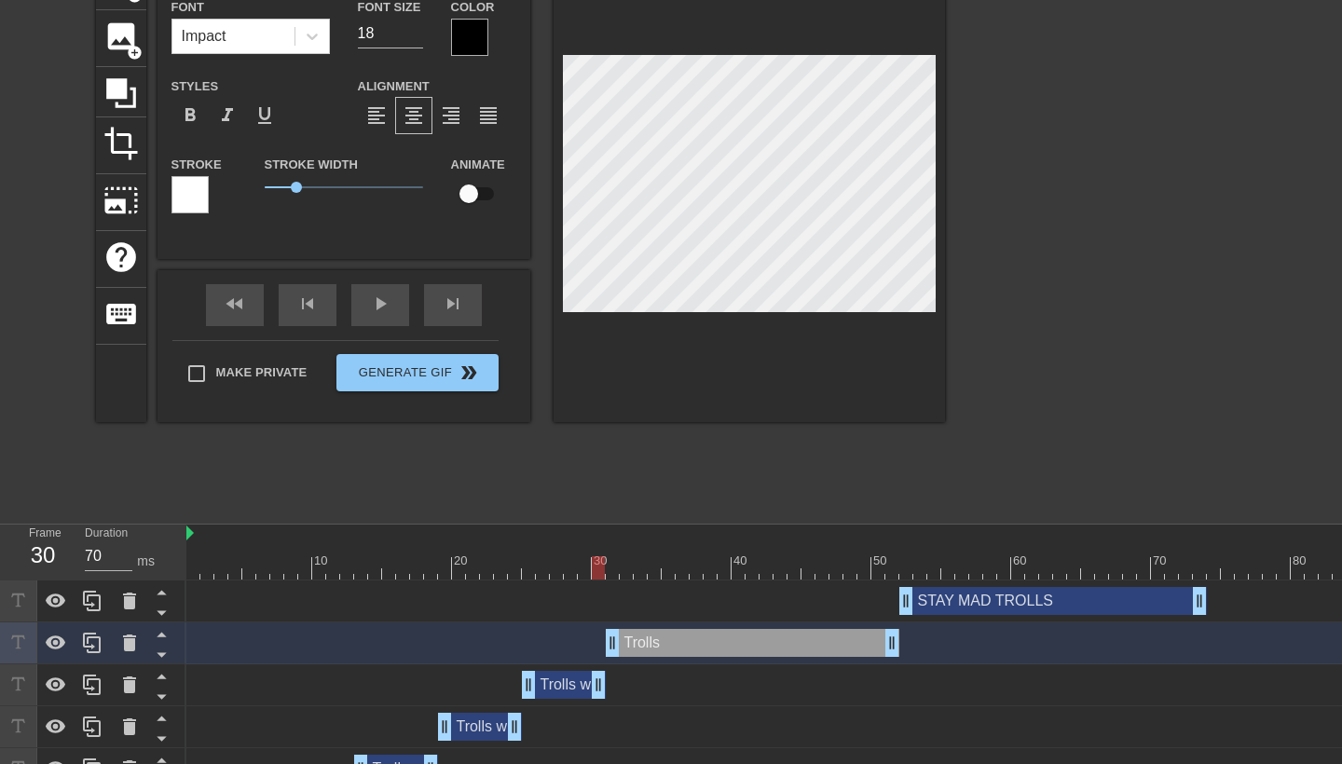
drag, startPoint x: 710, startPoint y: 565, endPoint x: 603, endPoint y: 557, distance: 107.5
click at [603, 557] on div at bounding box center [598, 567] width 13 height 23
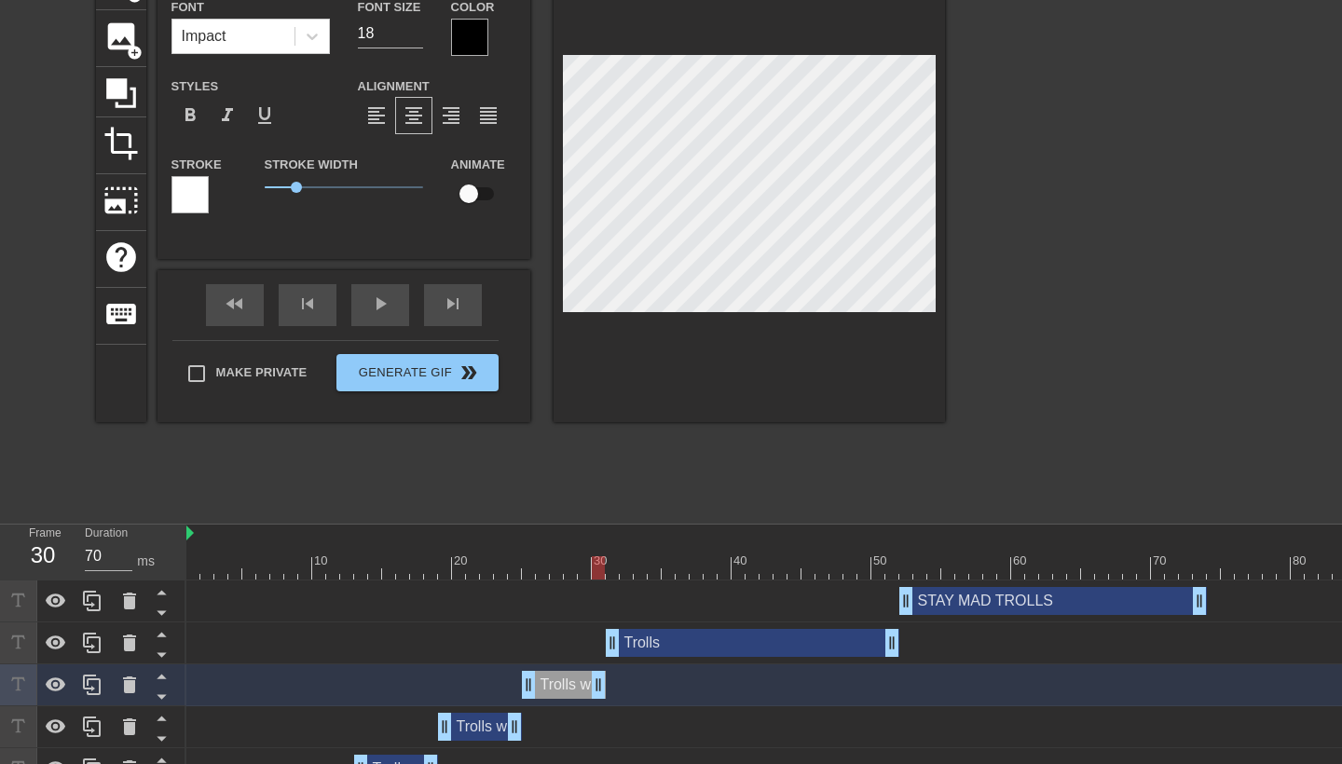
scroll to position [1, 1]
click at [981, 260] on div at bounding box center [1108, 232] width 280 height 559
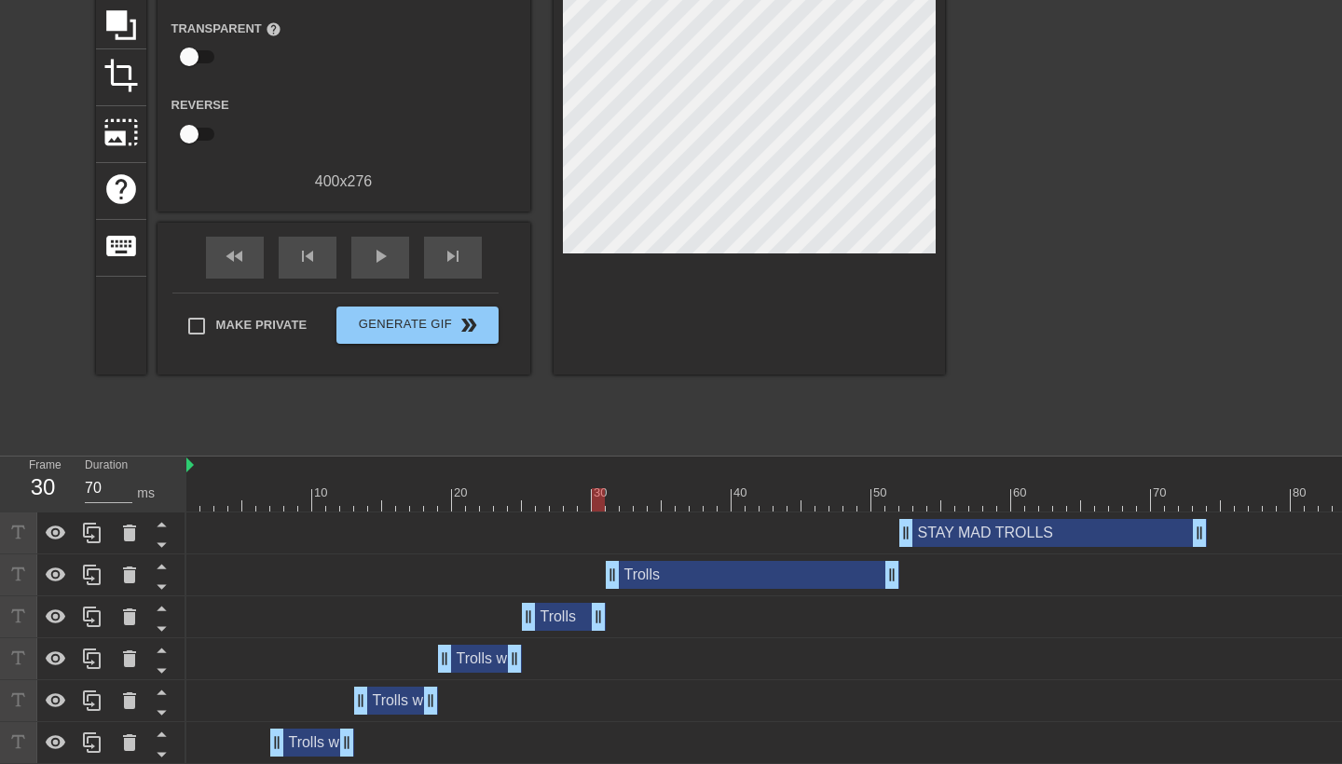
scroll to position [209, 0]
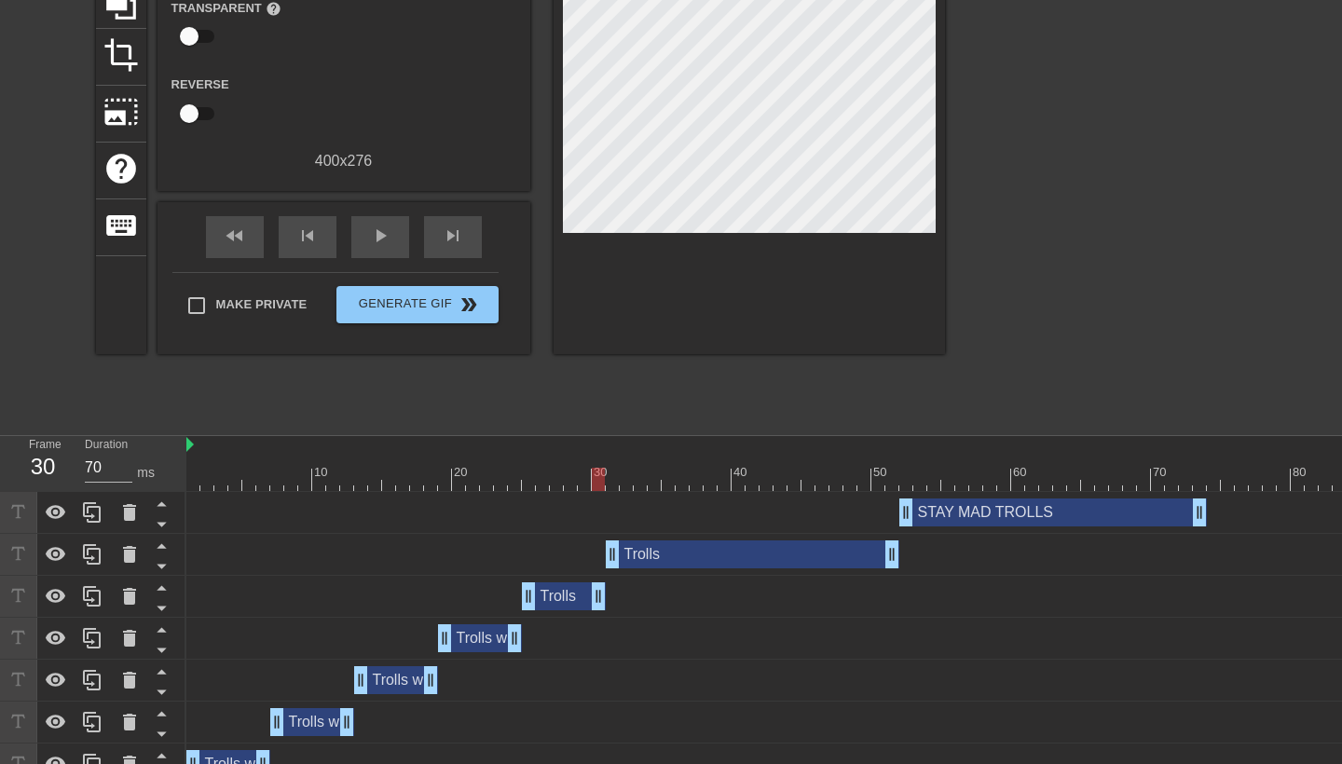
click at [477, 631] on div "Trolls who celebrated early drag_handle drag_handle" at bounding box center [480, 639] width 84 height 28
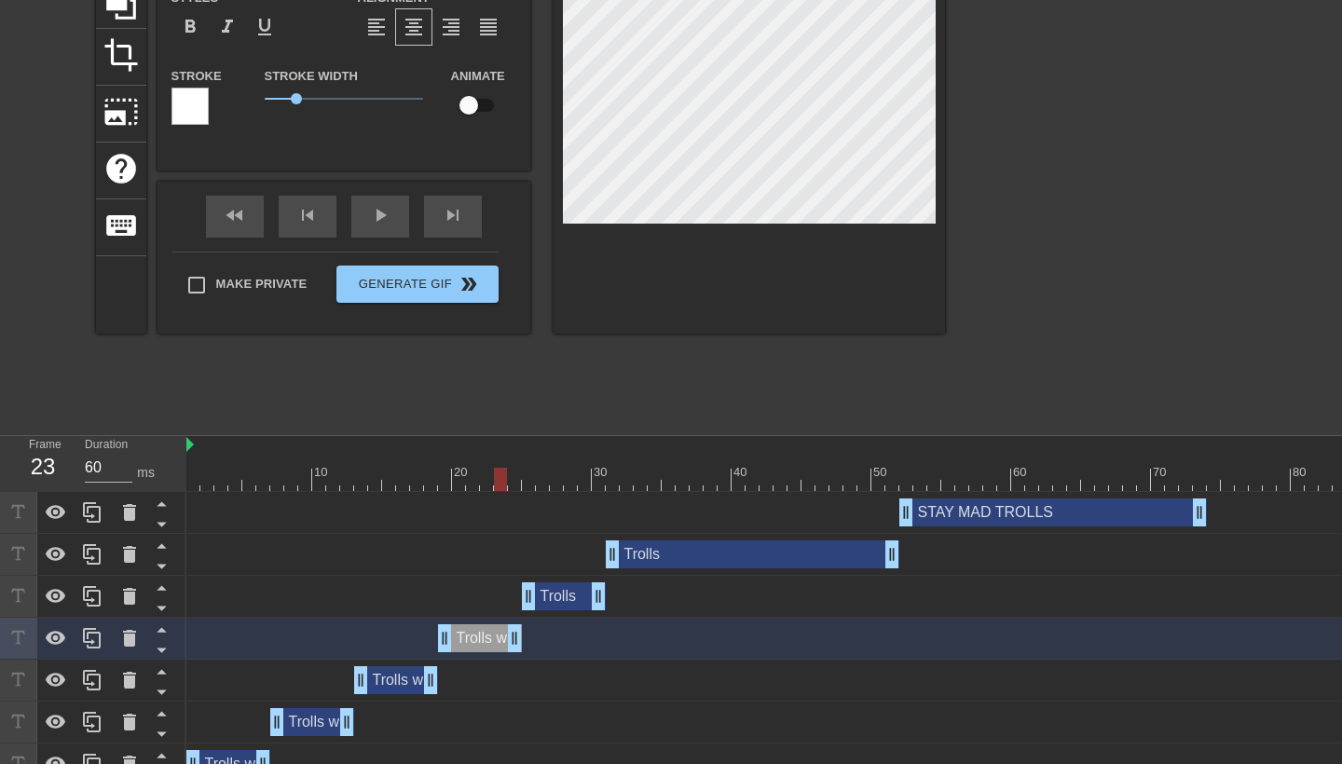
drag, startPoint x: 598, startPoint y: 479, endPoint x: 498, endPoint y: 474, distance: 100.8
click at [498, 474] on div at bounding box center [500, 479] width 13 height 23
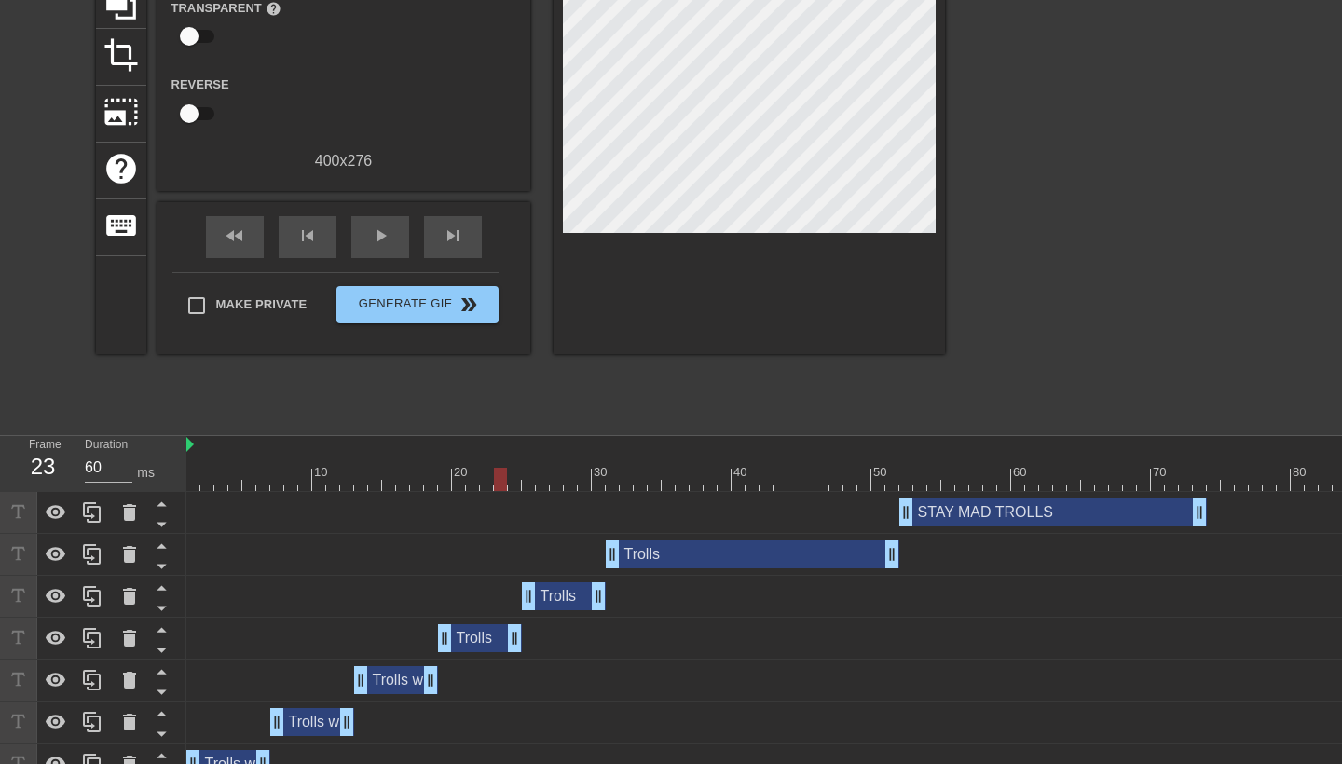
click at [983, 173] on div at bounding box center [1108, 144] width 280 height 559
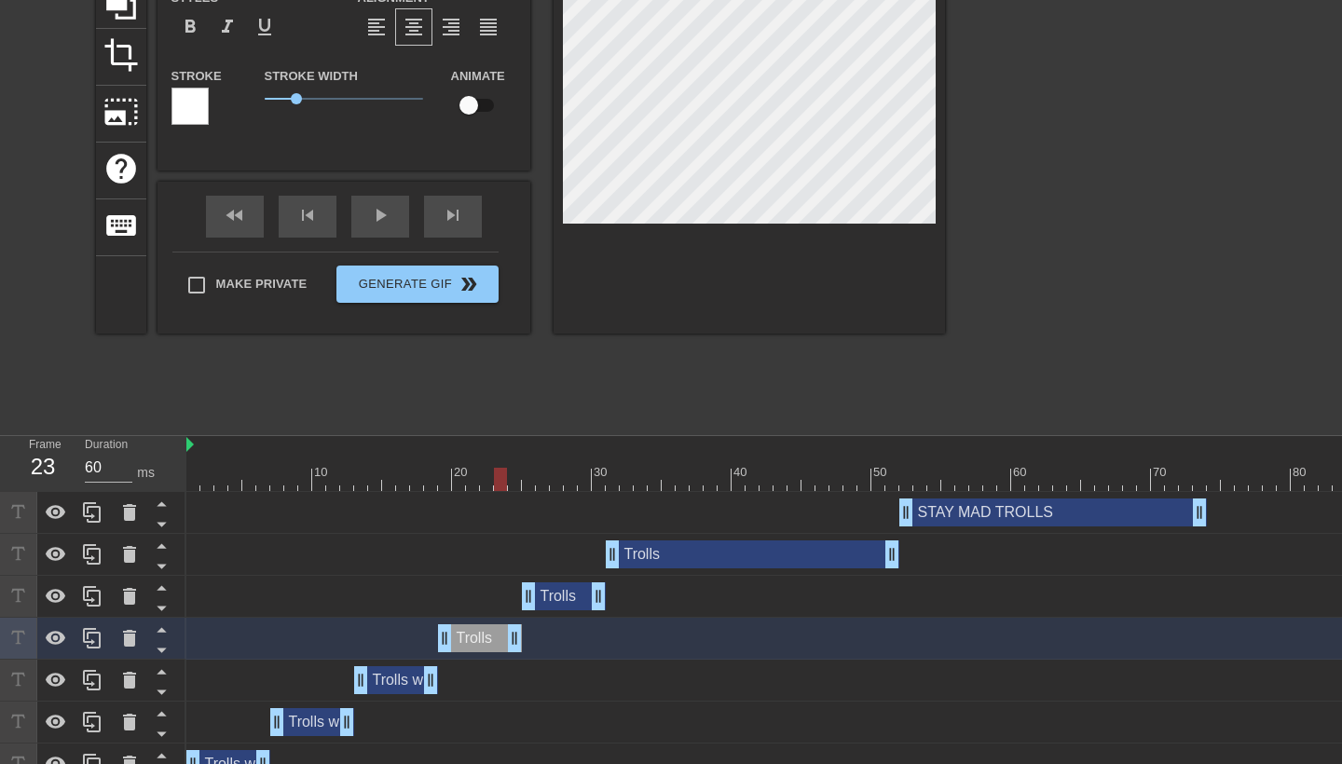
scroll to position [0, 1]
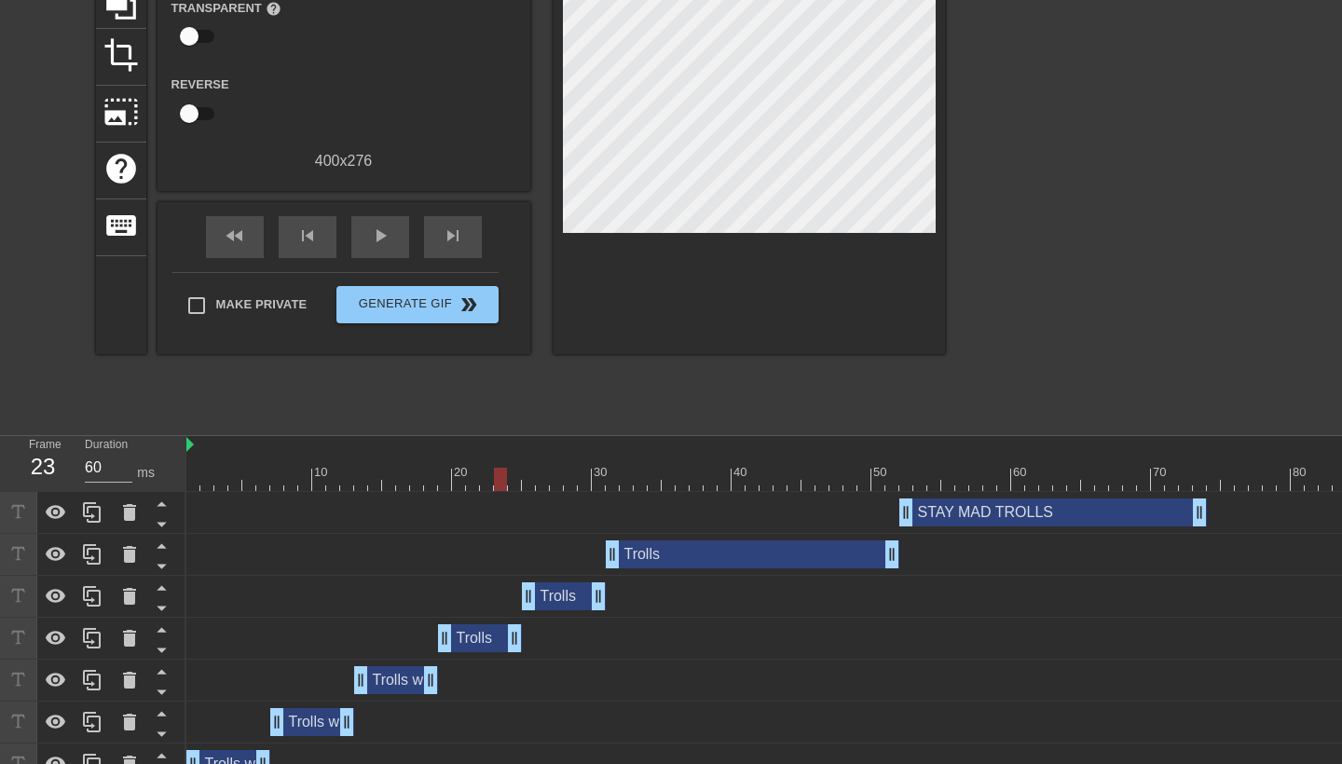
click at [676, 556] on div "Trolls drag_handle drag_handle" at bounding box center [753, 555] width 294 height 28
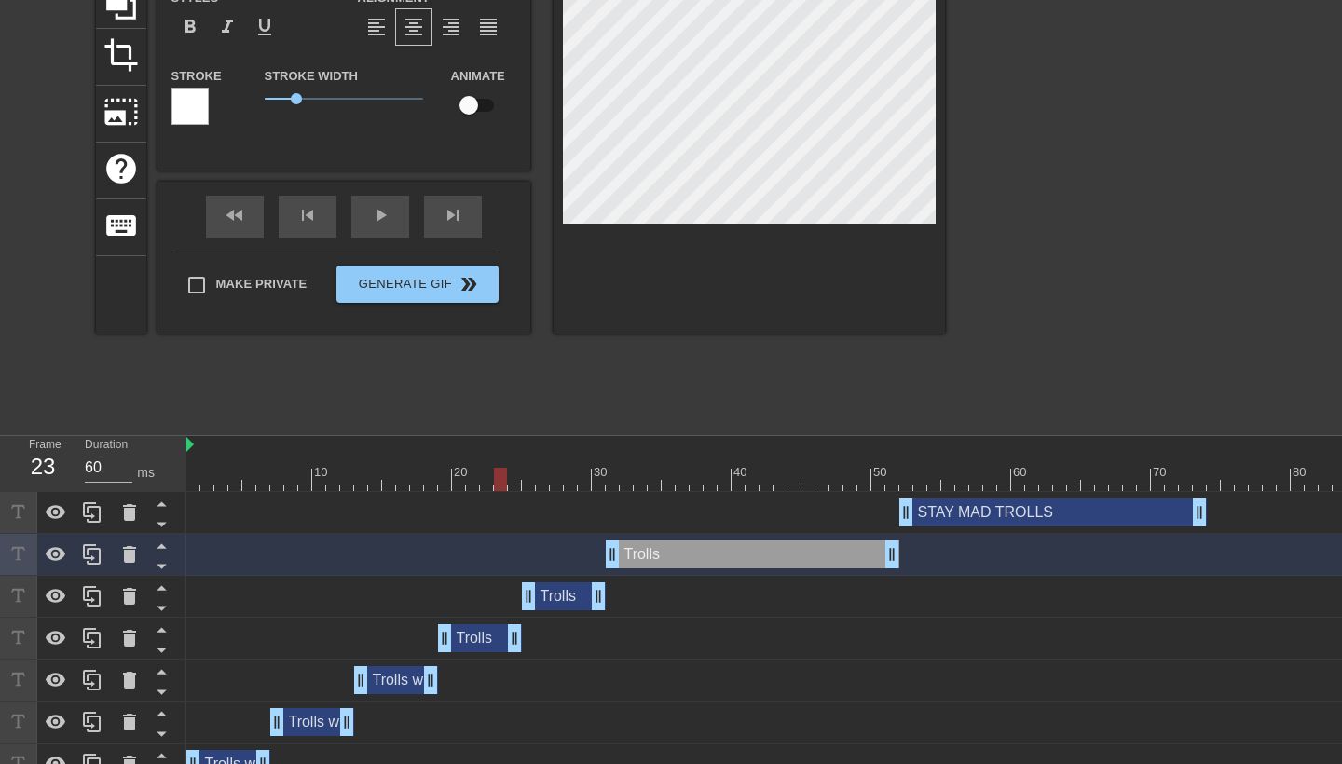
click at [563, 603] on div "Trolls drag_handle drag_handle" at bounding box center [564, 597] width 84 height 28
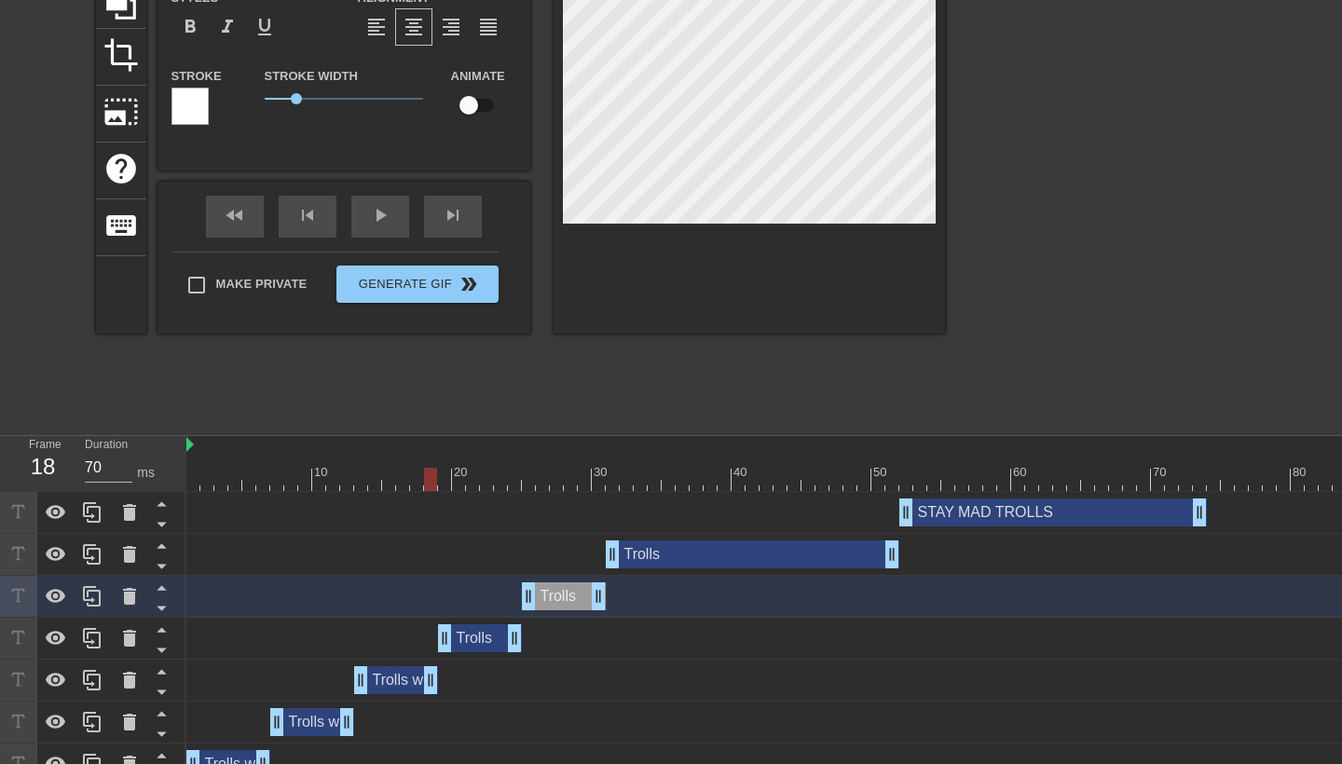
drag, startPoint x: 504, startPoint y: 479, endPoint x: 431, endPoint y: 496, distance: 75.5
click at [431, 496] on div "10 20 30 40 50 60 70 80 90 100 110 120 130 STAY MAD TROLLS drag_handle drag_han…" at bounding box center [764, 715] width 1156 height 559
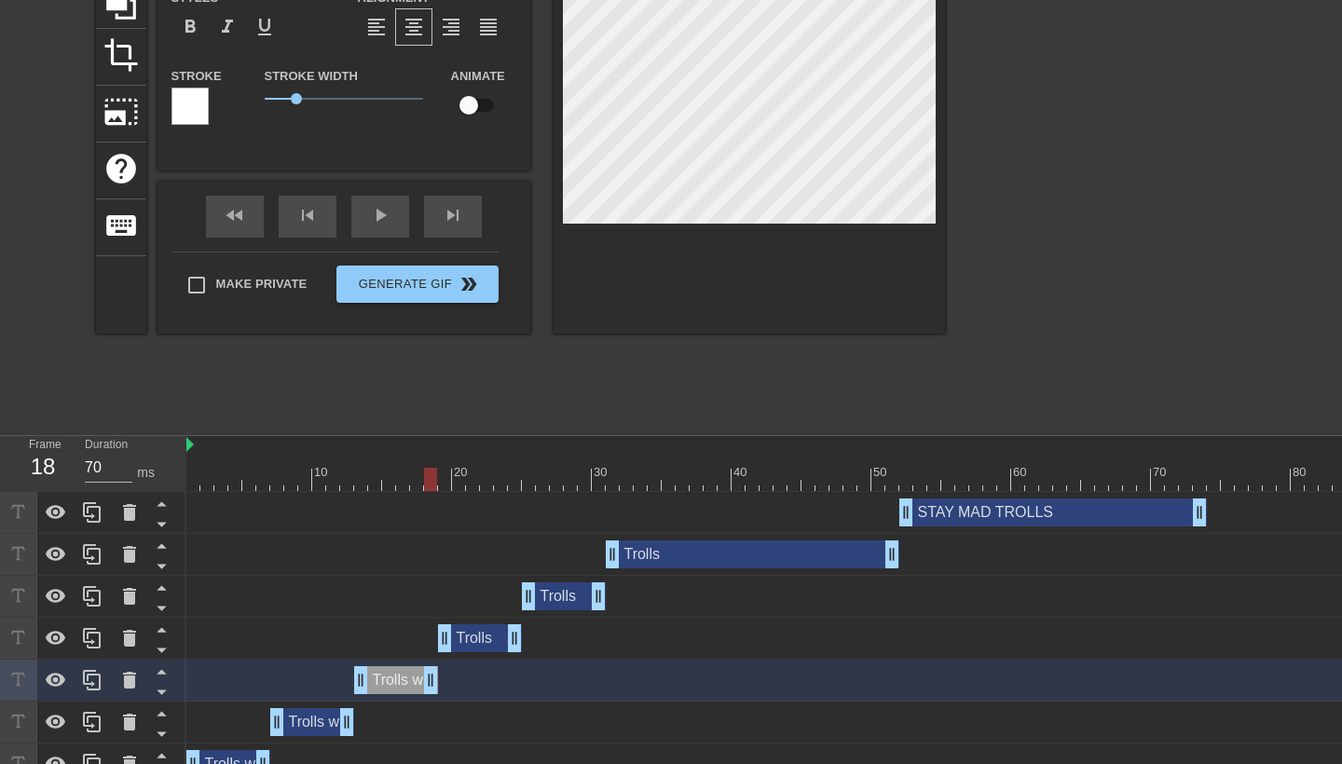
scroll to position [1, 1]
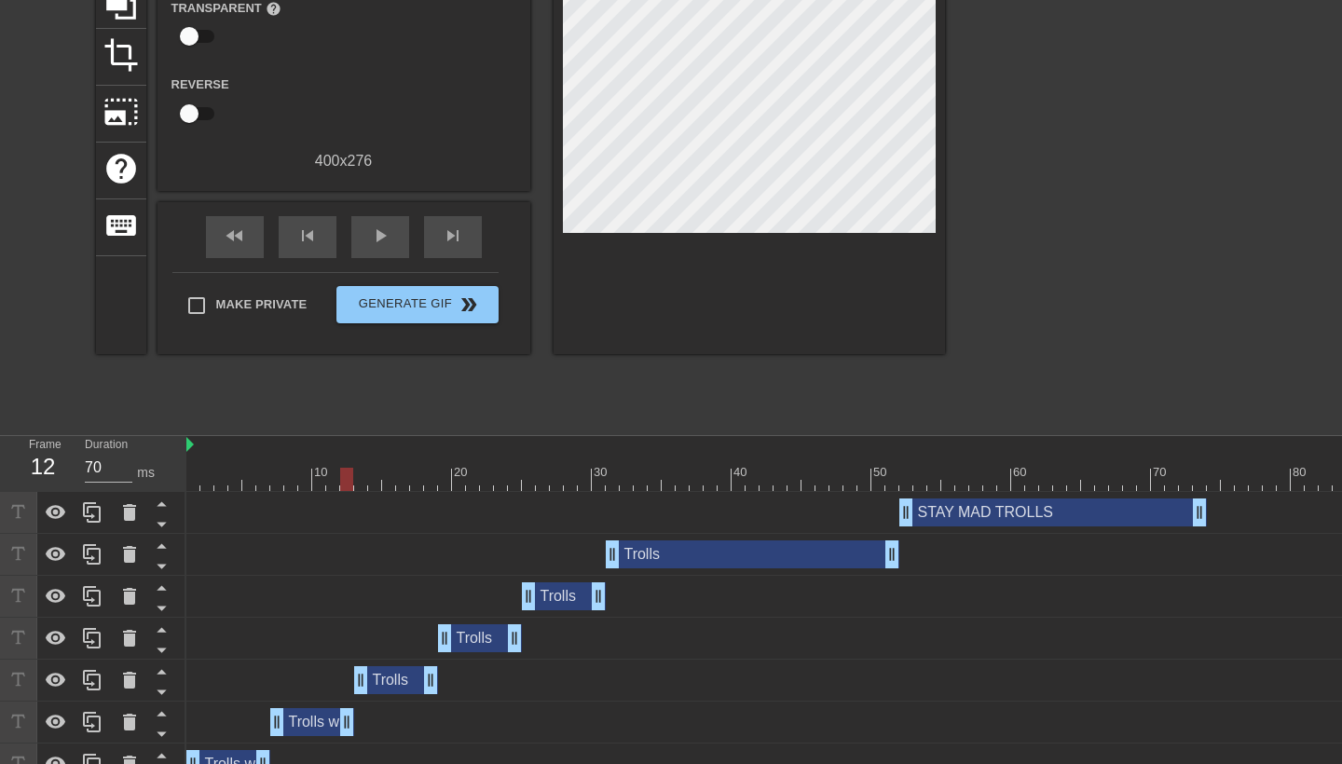
drag, startPoint x: 430, startPoint y: 475, endPoint x: 346, endPoint y: 505, distance: 89.0
click at [346, 505] on div "10 20 30 40 50 60 70 80 90 100 110 120 130 STAY MAD TROLLS drag_handle drag_han…" at bounding box center [764, 715] width 1156 height 559
drag, startPoint x: 343, startPoint y: 478, endPoint x: 246, endPoint y: 478, distance: 96.9
click at [246, 478] on div at bounding box center [248, 479] width 13 height 23
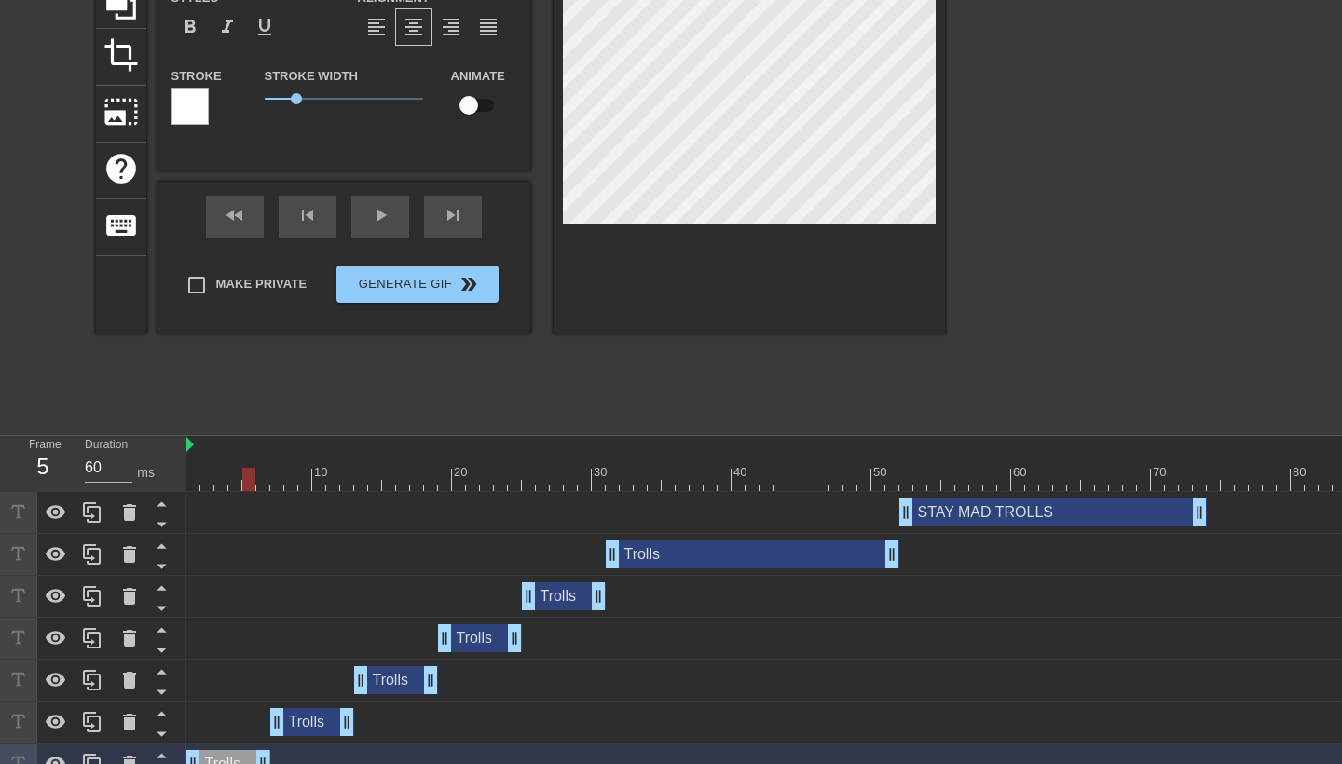
click at [1049, 104] on div at bounding box center [1108, 144] width 280 height 559
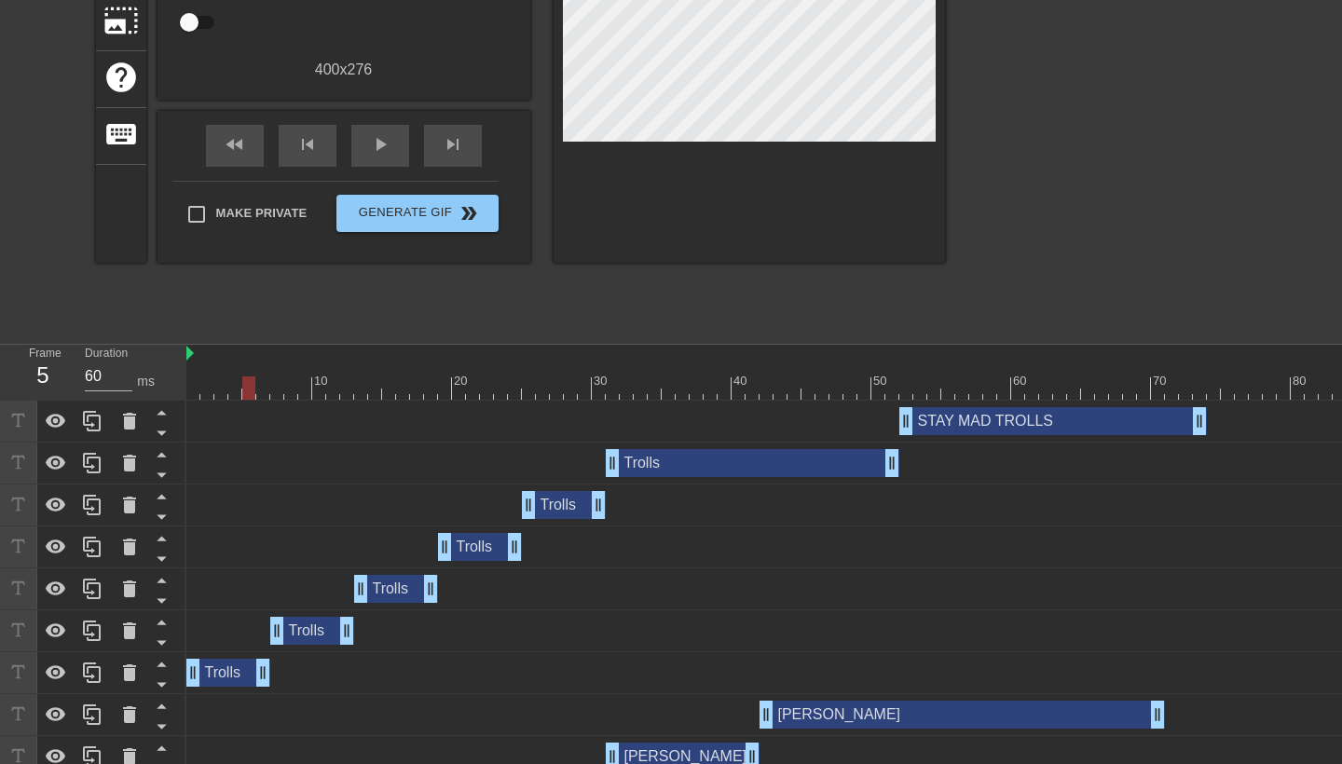
scroll to position [304, 0]
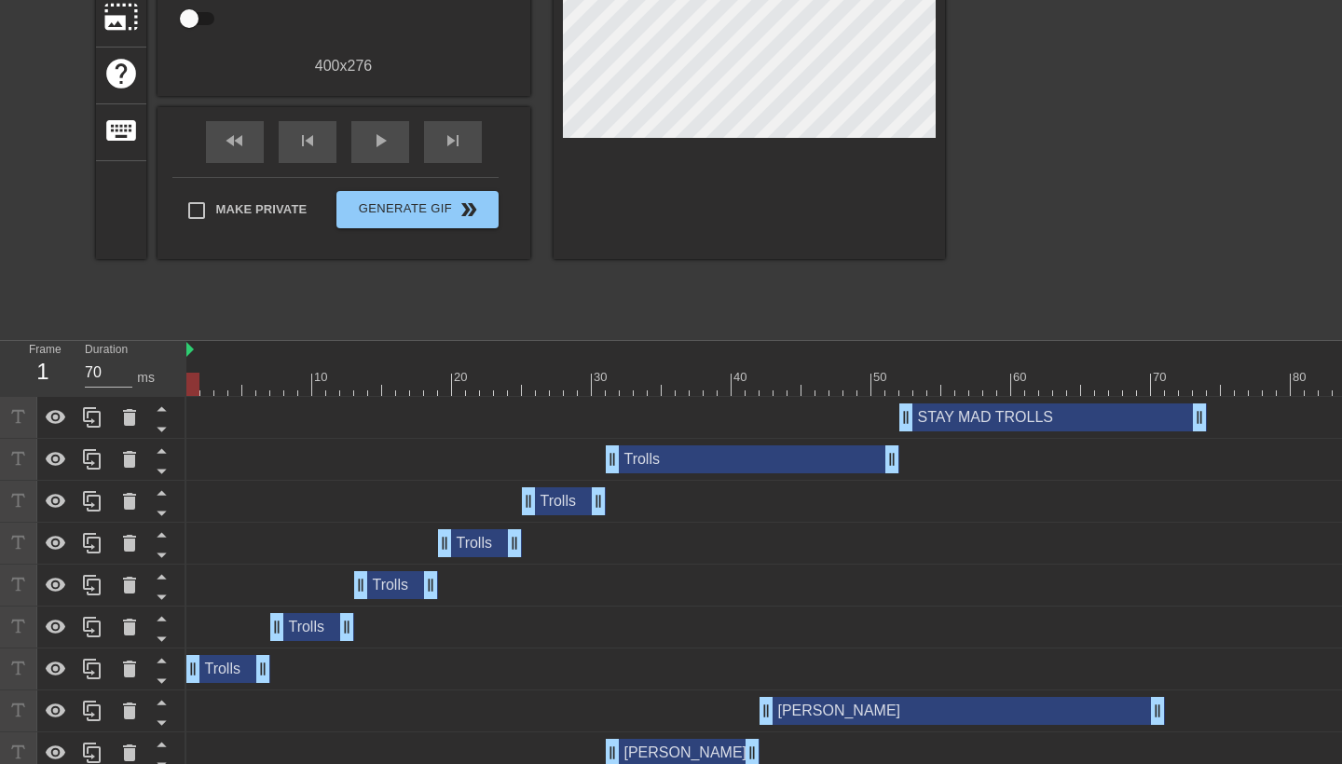
drag, startPoint x: 249, startPoint y: 382, endPoint x: 198, endPoint y: 383, distance: 51.3
click at [196, 383] on div at bounding box center [192, 384] width 13 height 23
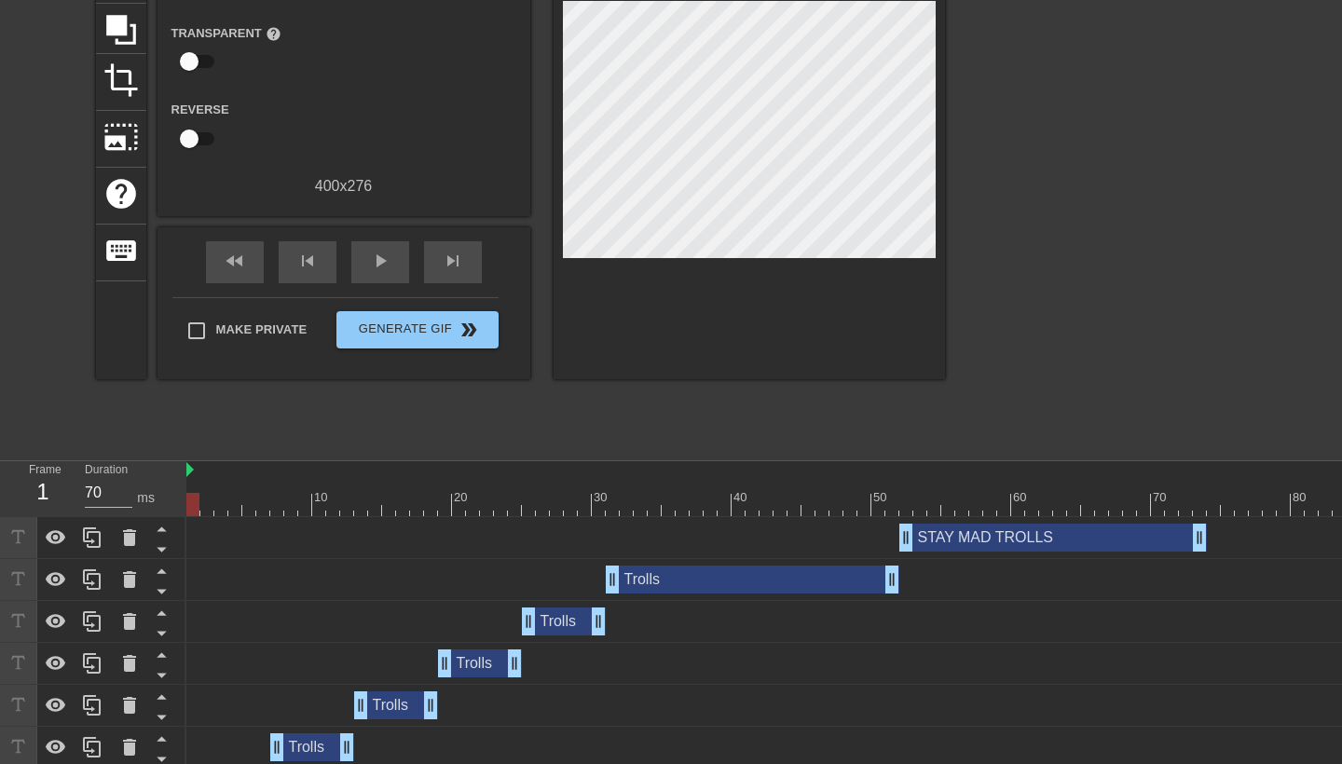
scroll to position [151, 0]
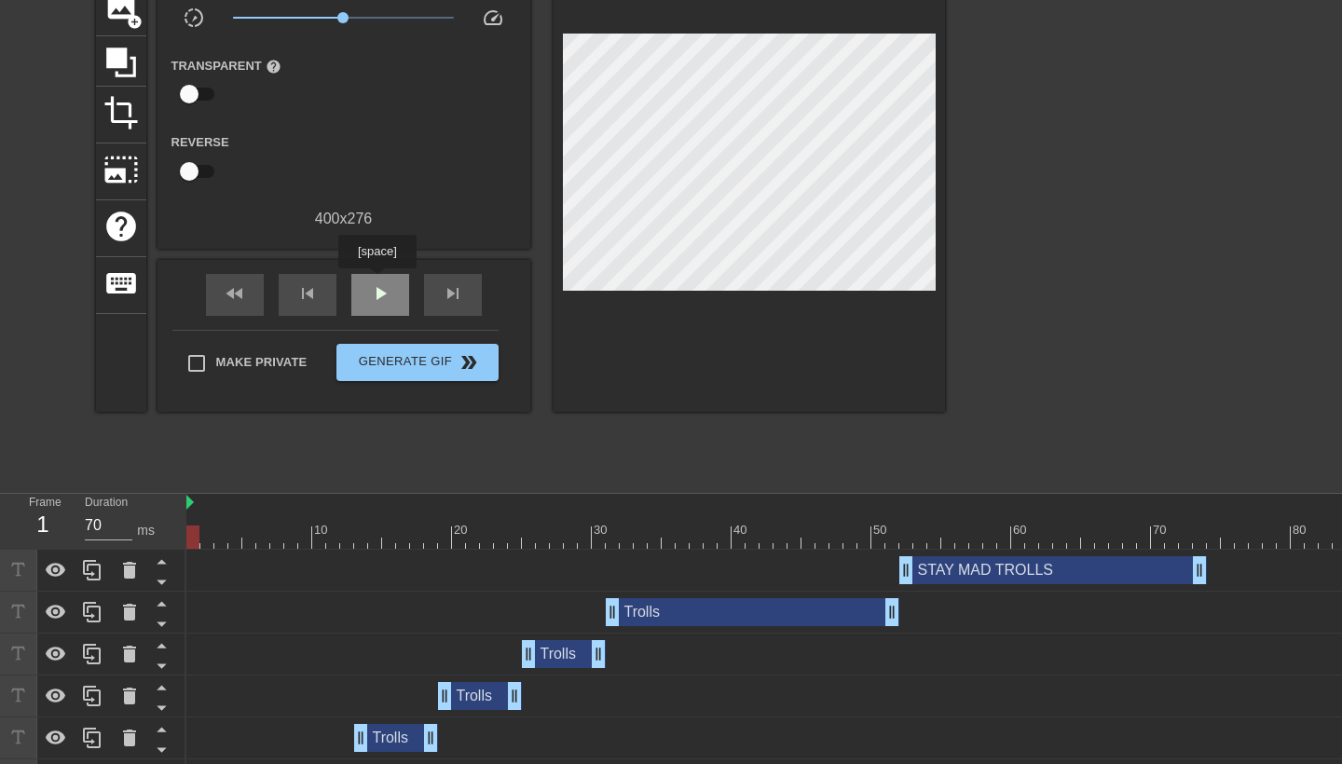
click at [379, 282] on div "play_arrow" at bounding box center [380, 295] width 58 height 42
click at [307, 302] on span "skip_previous" at bounding box center [307, 293] width 22 height 22
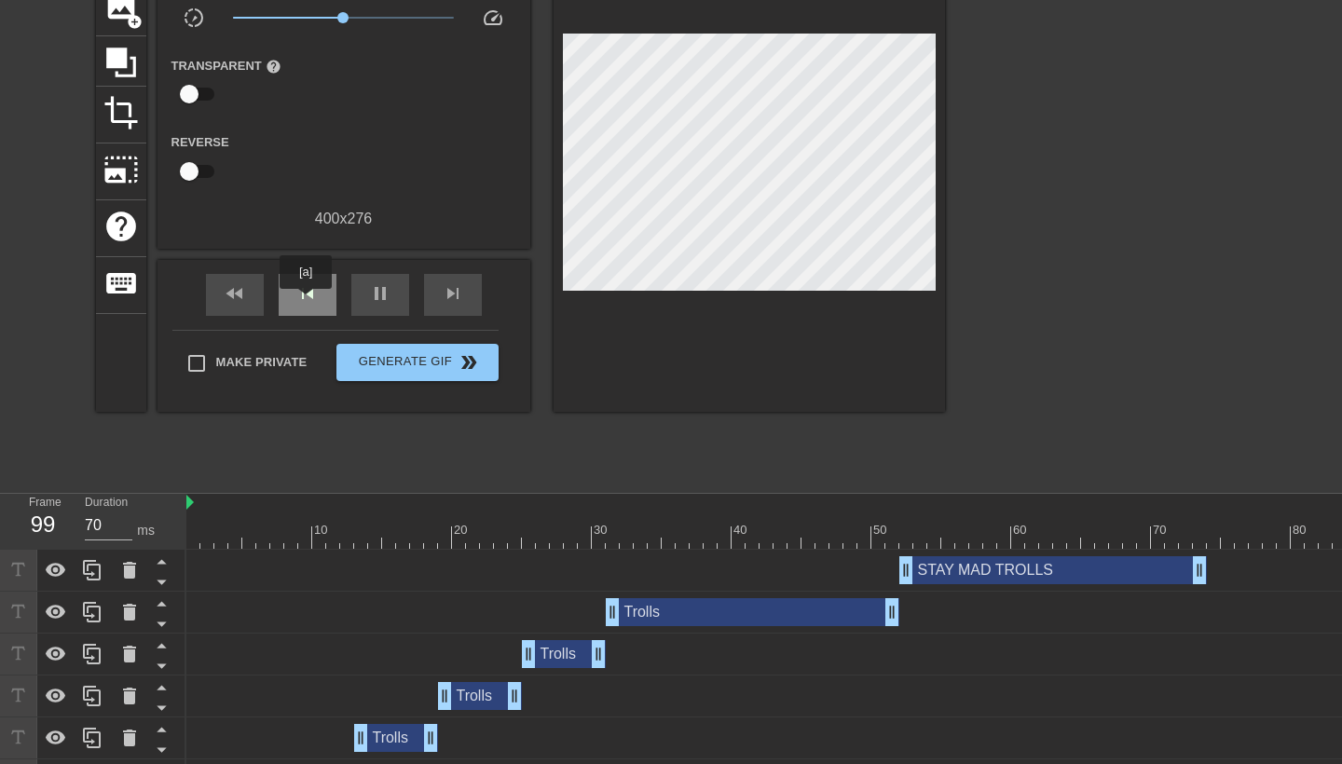
click at [307, 302] on span "skip_previous" at bounding box center [307, 293] width 22 height 22
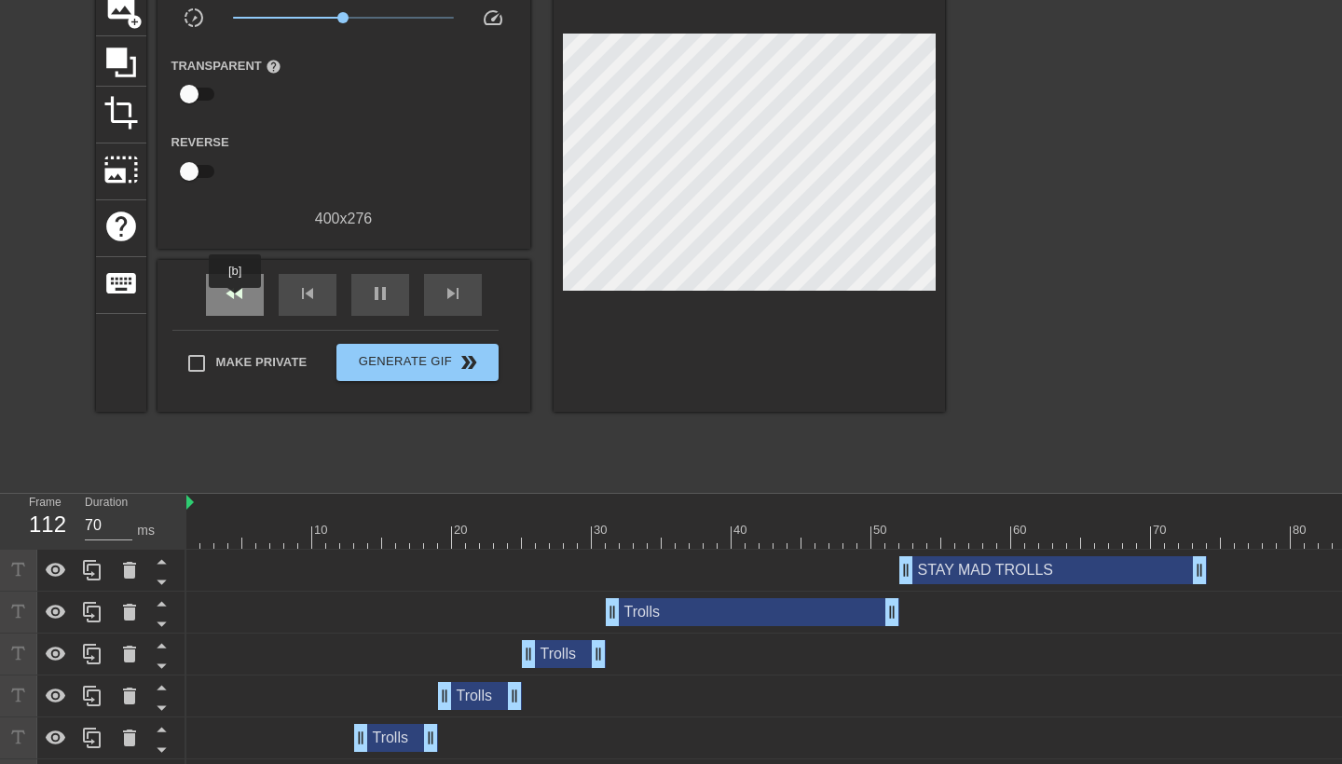
click at [237, 301] on span "fast_rewind" at bounding box center [235, 293] width 22 height 22
click at [375, 289] on span "pause" at bounding box center [380, 293] width 22 height 22
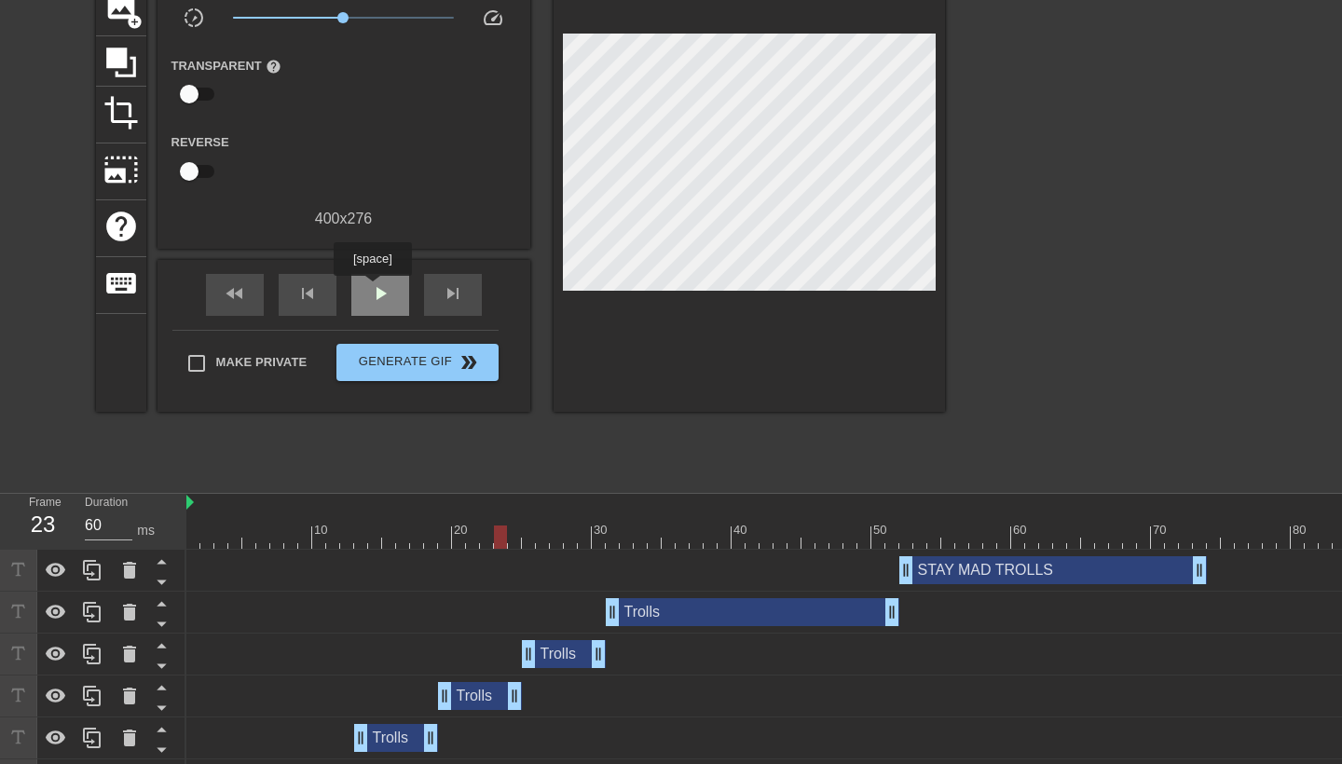
click at [375, 289] on span "play_arrow" at bounding box center [380, 293] width 22 height 22
click at [375, 289] on span "pause" at bounding box center [380, 293] width 22 height 22
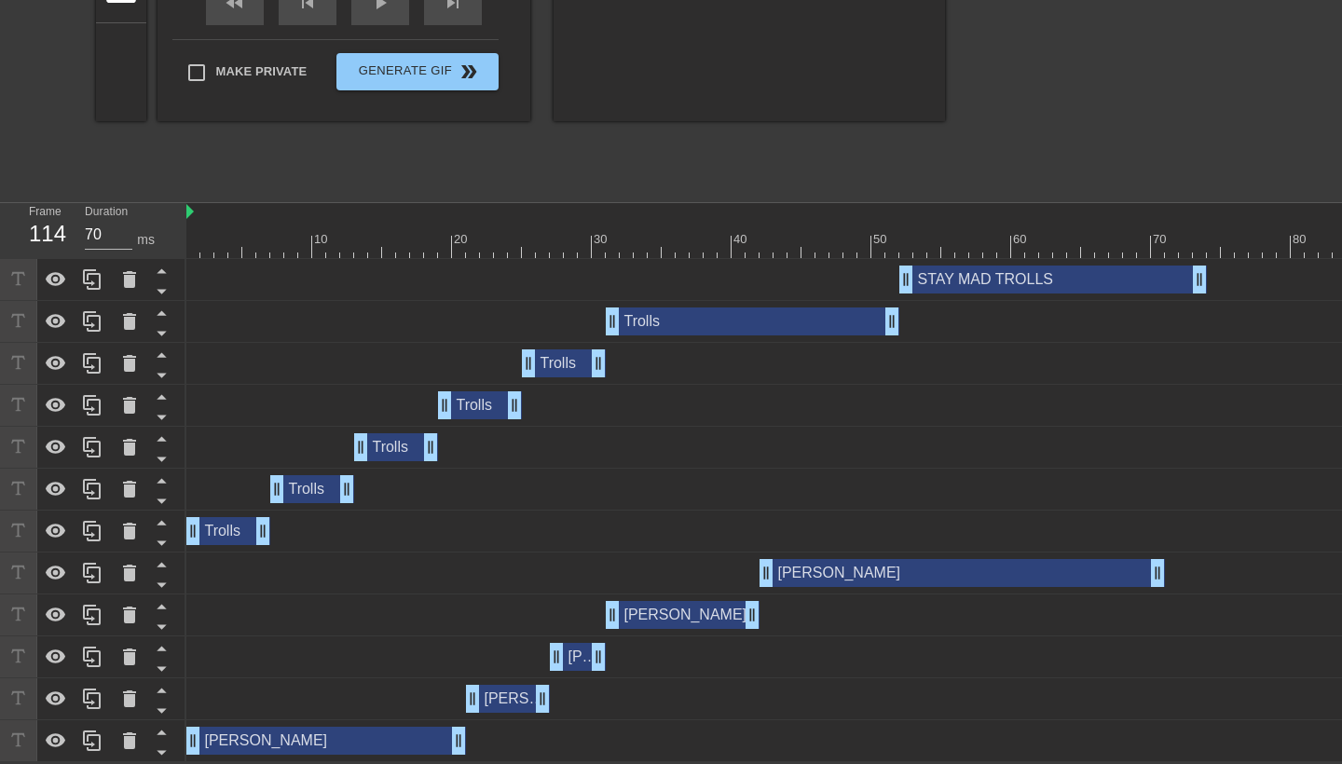
scroll to position [443, 0]
click at [371, 737] on div "[PERSON_NAME] drag_handle drag_handle" at bounding box center [326, 741] width 280 height 28
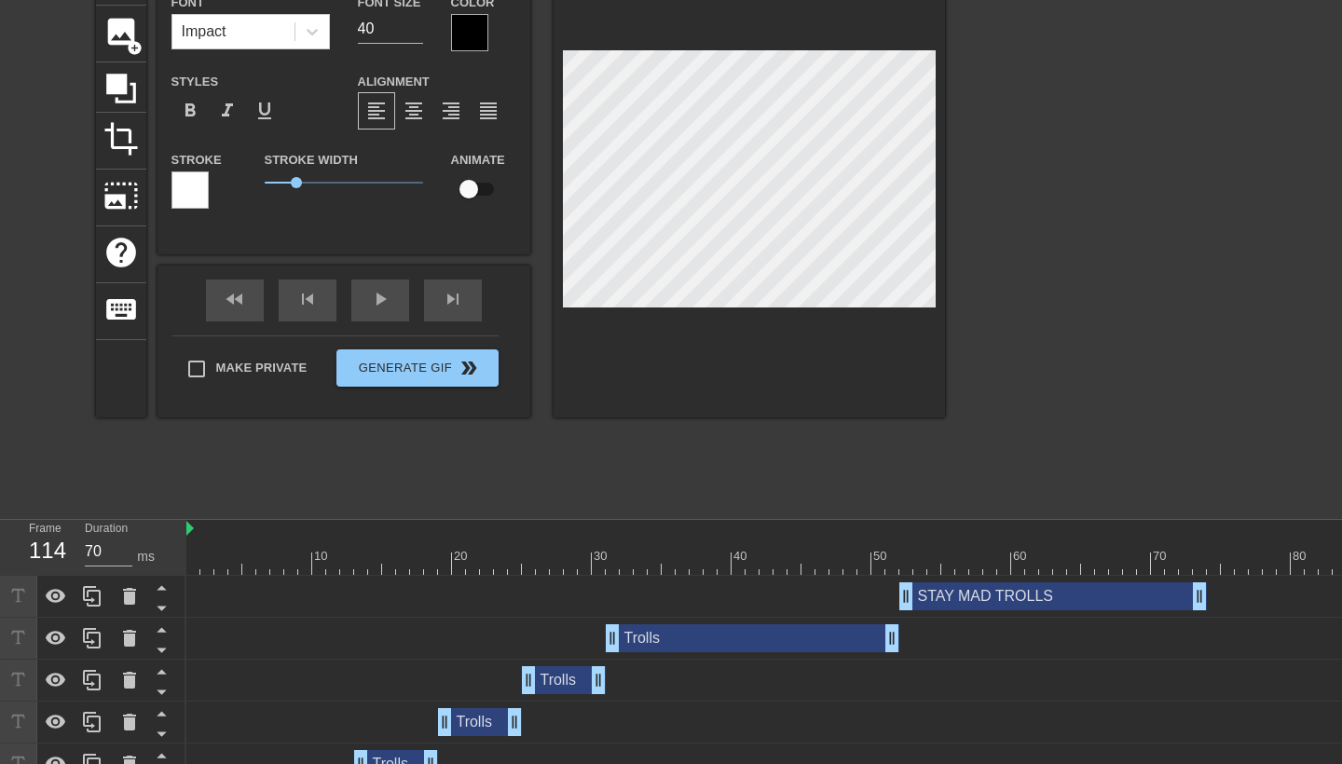
scroll to position [123, 0]
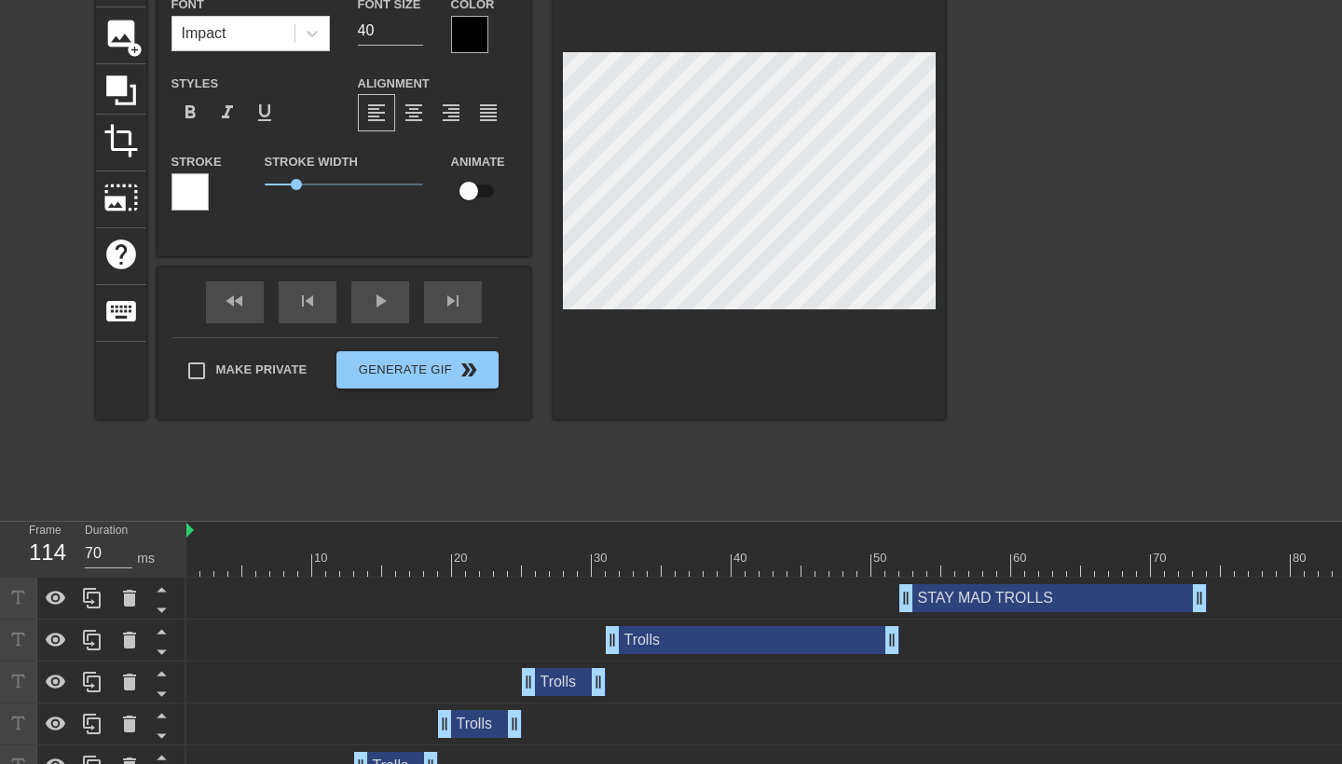
click at [750, 512] on div "menu_book Browse the tutorials! [DOMAIN_NAME] The online gif editor Send Feedba…" at bounding box center [671, 479] width 1342 height 1204
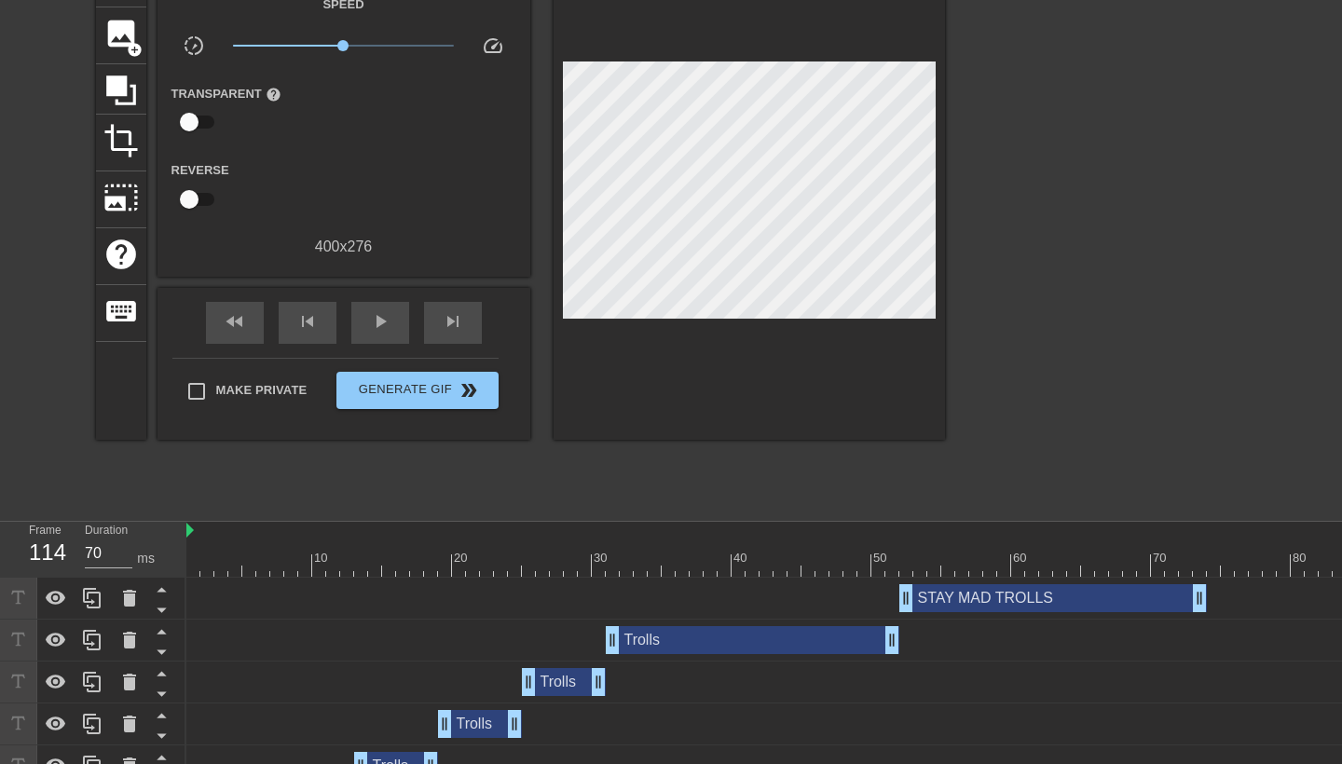
click at [450, 567] on div at bounding box center [1102, 565] width 1832 height 23
drag, startPoint x: 446, startPoint y: 567, endPoint x: 177, endPoint y: 552, distance: 268.9
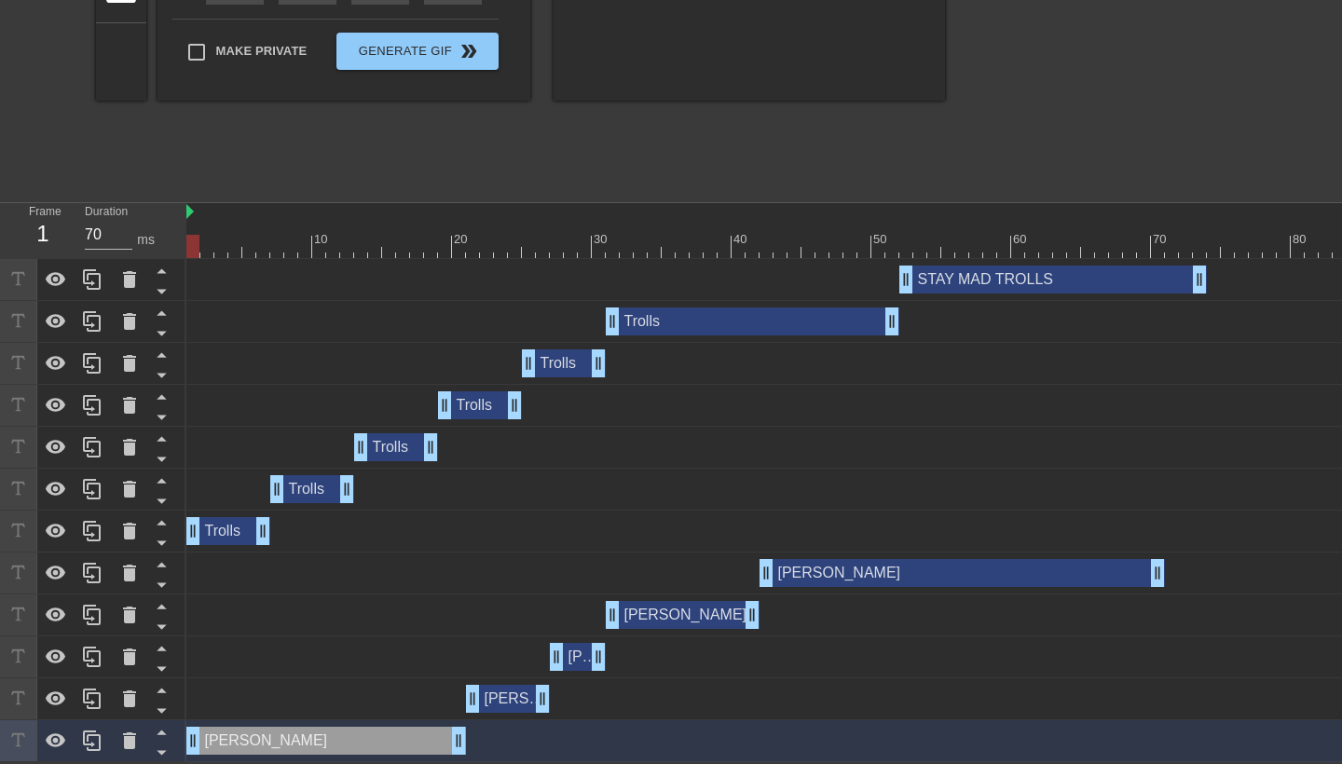
click at [509, 705] on div "[PERSON_NAME] drag_handle drag_handle" at bounding box center [508, 699] width 84 height 28
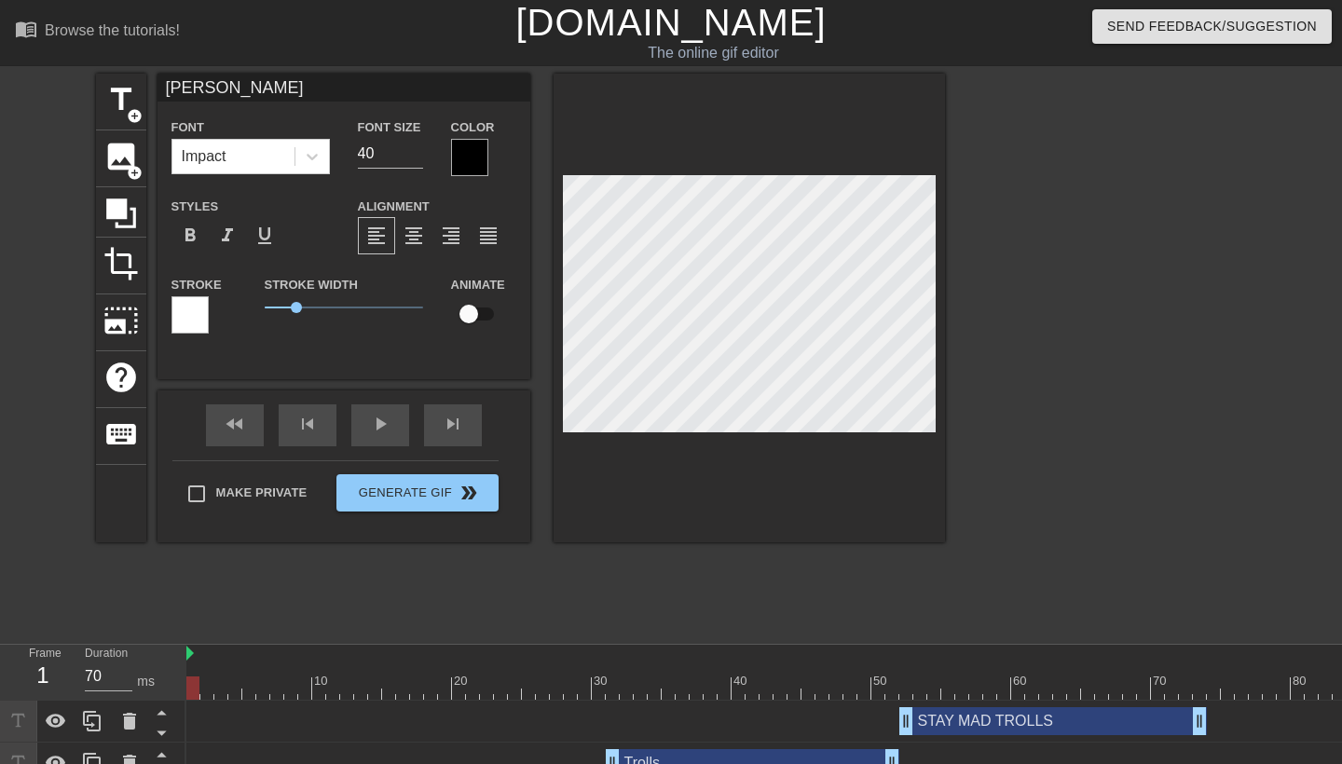
scroll to position [146, 0]
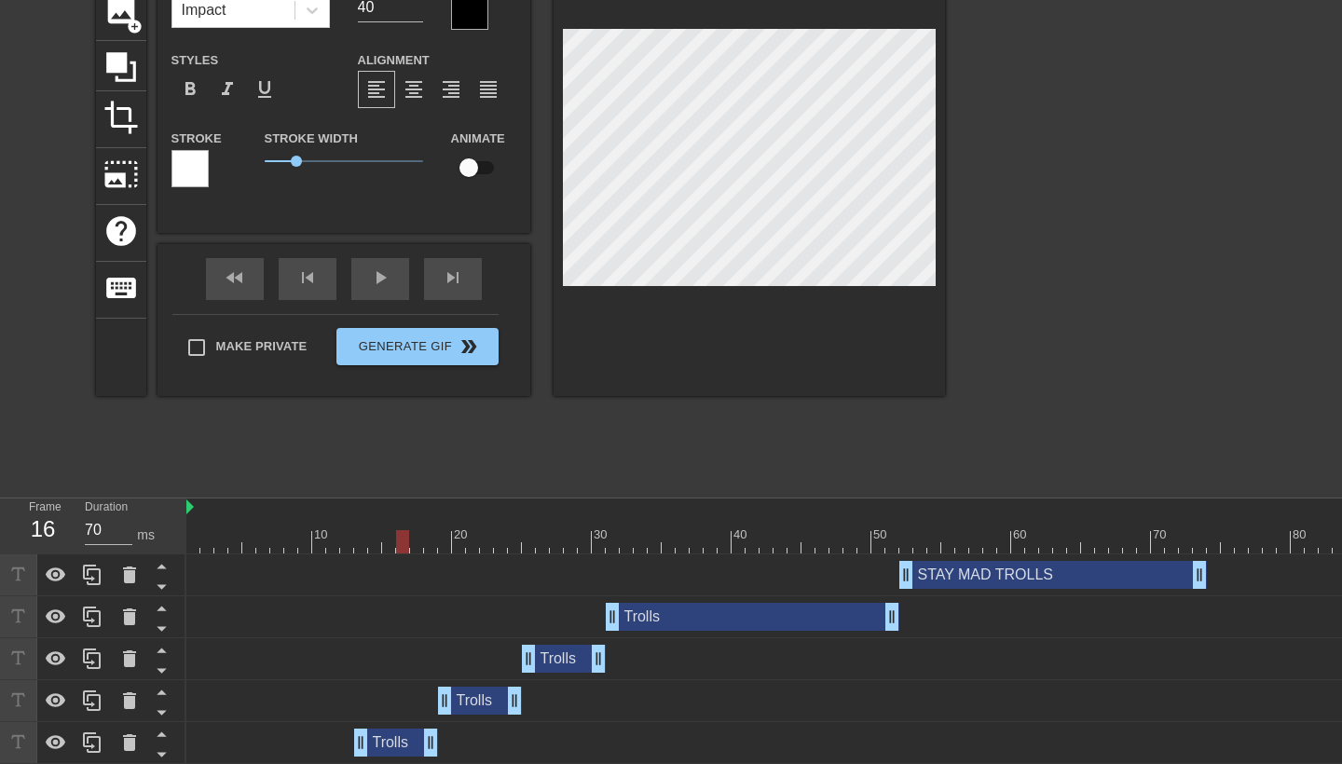
drag, startPoint x: 196, startPoint y: 544, endPoint x: 391, endPoint y: 532, distance: 195.2
click at [396, 532] on div at bounding box center [402, 541] width 13 height 23
click at [515, 437] on div "title add_circle image add_circle crop photo_size_select_large help keyboard [P…" at bounding box center [520, 206] width 849 height 559
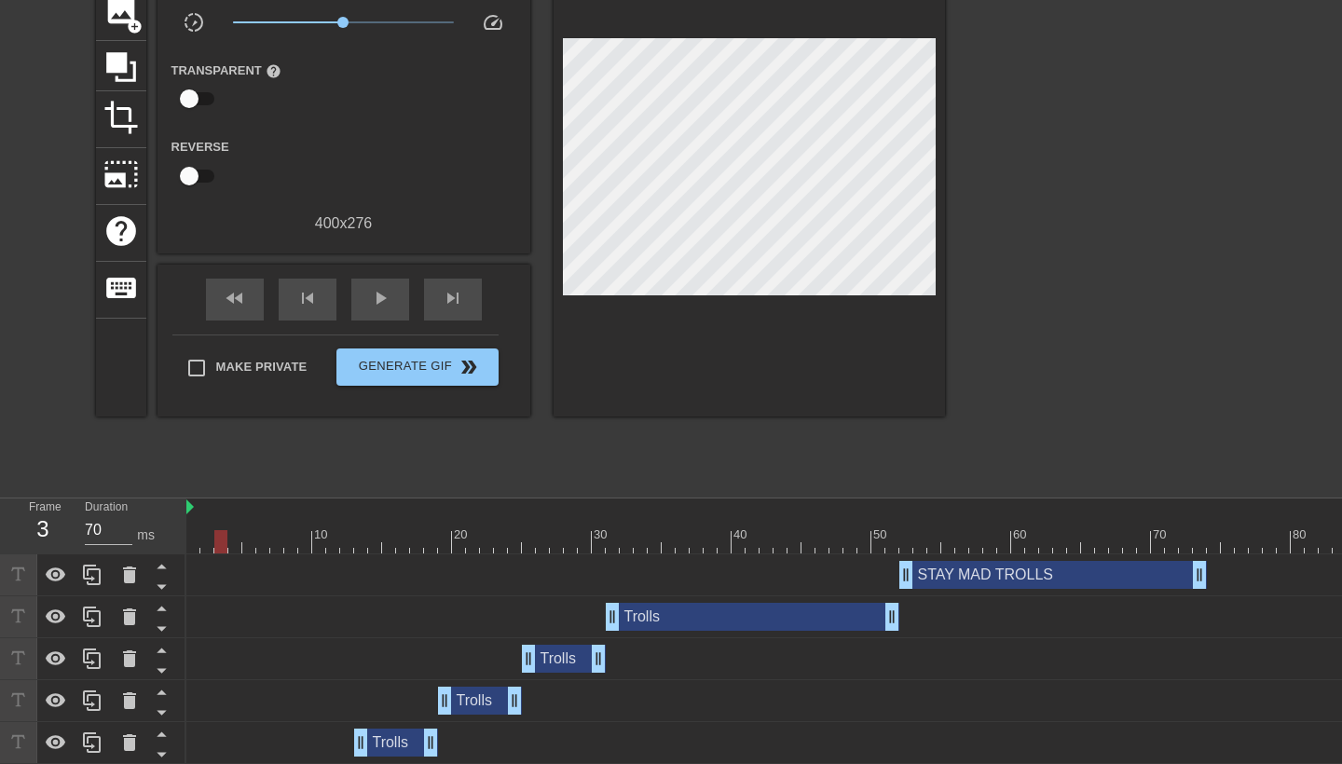
drag, startPoint x: 387, startPoint y: 543, endPoint x: 217, endPoint y: 541, distance: 169.7
click at [217, 541] on div at bounding box center [220, 541] width 13 height 23
drag, startPoint x: 217, startPoint y: 541, endPoint x: 154, endPoint y: 540, distance: 63.4
click at [154, 540] on div "Frame 1 Duration 70 ms 10 20 30 40 50 60 70 80 90 100 110 120 130 STAY MAD TROL…" at bounding box center [671, 778] width 1342 height 559
drag, startPoint x: 193, startPoint y: 547, endPoint x: 474, endPoint y: 522, distance: 281.7
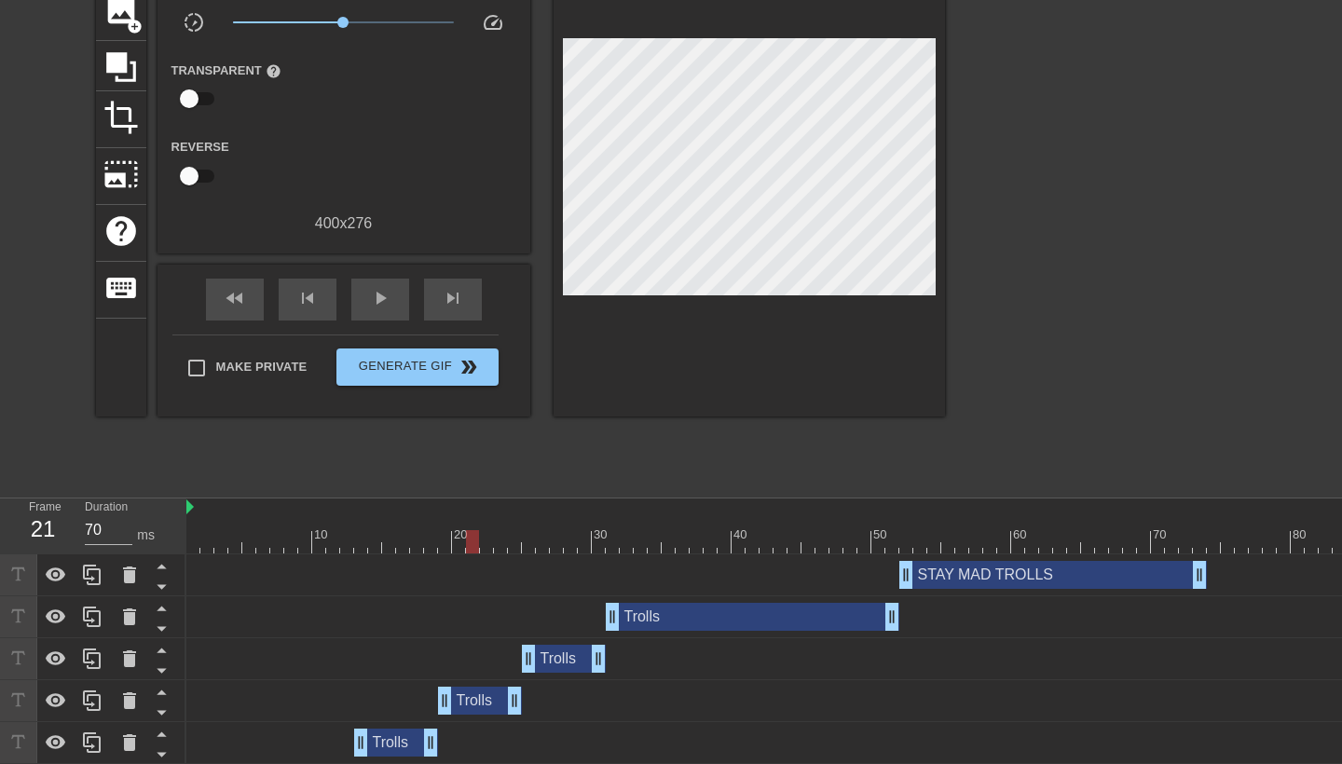
click at [474, 522] on div "10 20 30 40 50 60 70 80 90 100 110 120 130" at bounding box center [1102, 526] width 1832 height 55
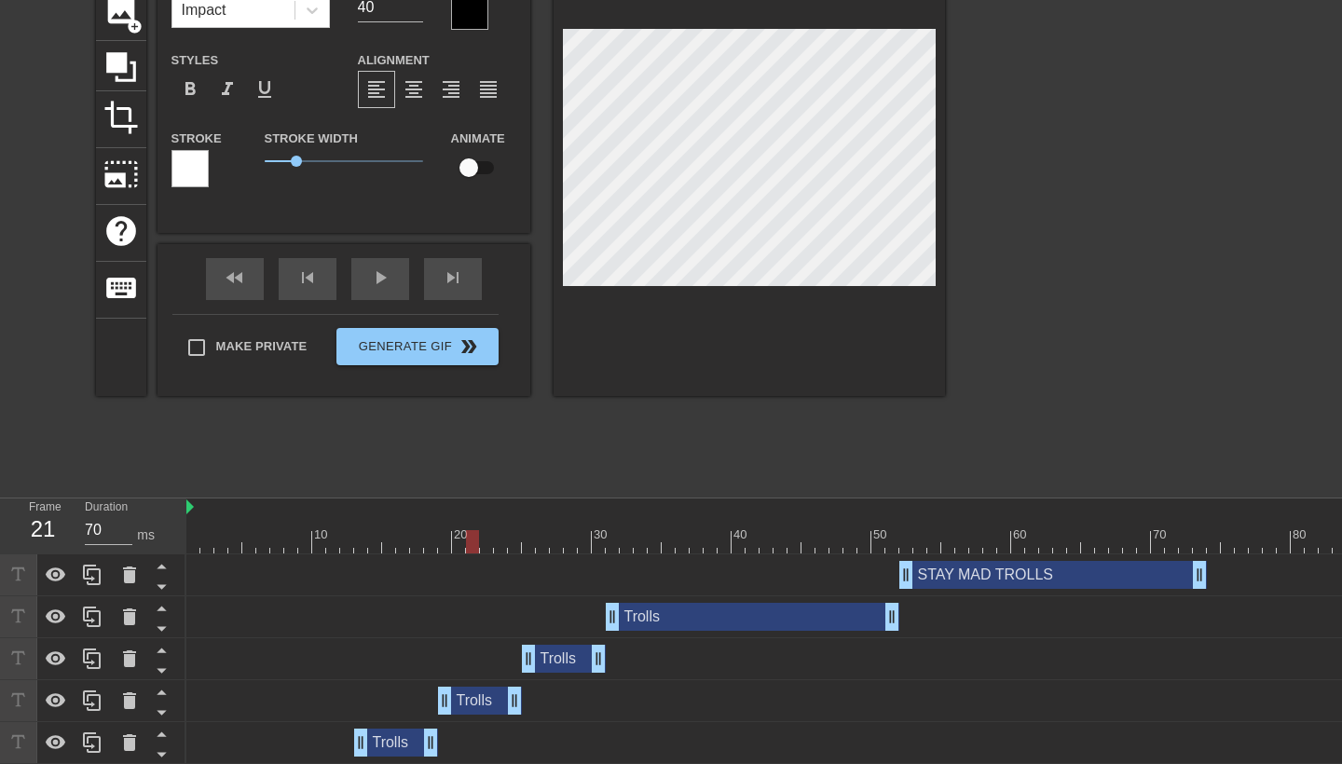
click at [1030, 204] on div at bounding box center [1108, 206] width 280 height 559
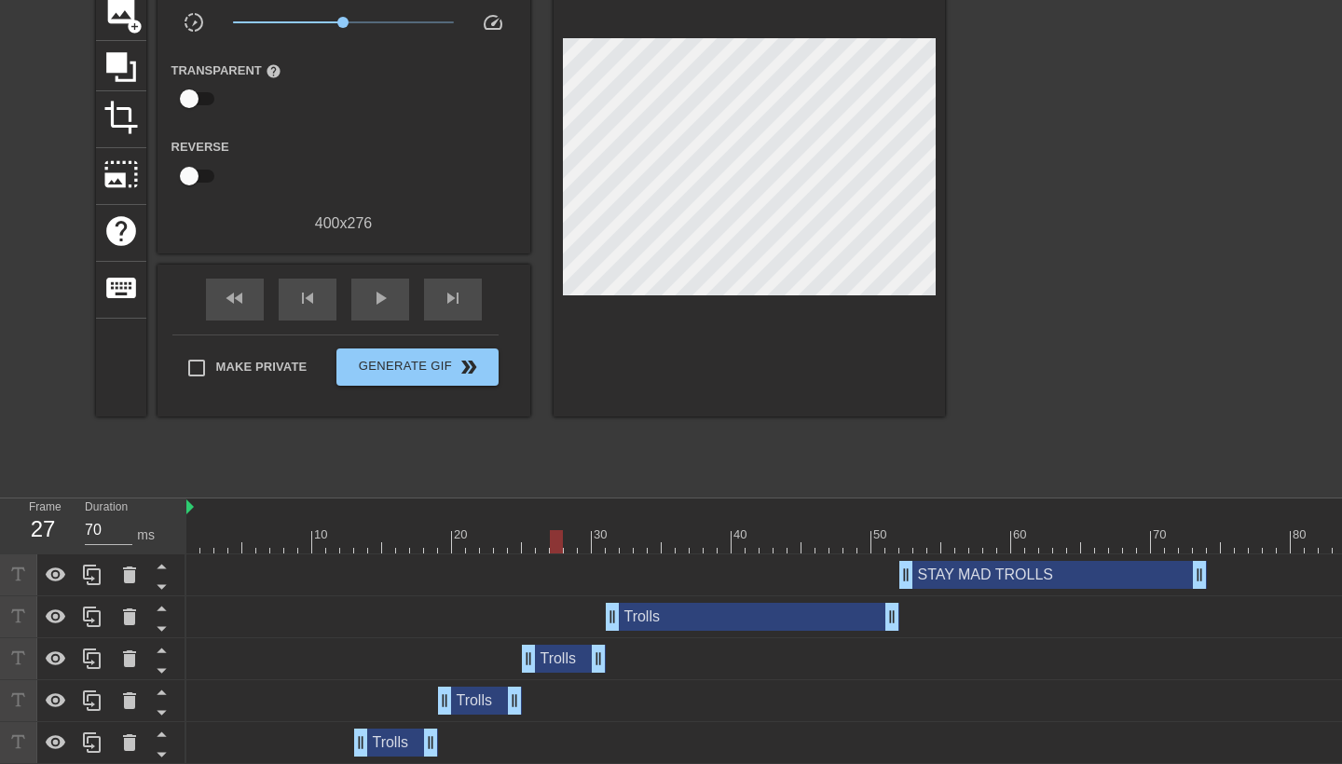
drag, startPoint x: 471, startPoint y: 541, endPoint x: 550, endPoint y: 539, distance: 79.3
click at [550, 539] on div at bounding box center [556, 541] width 13 height 23
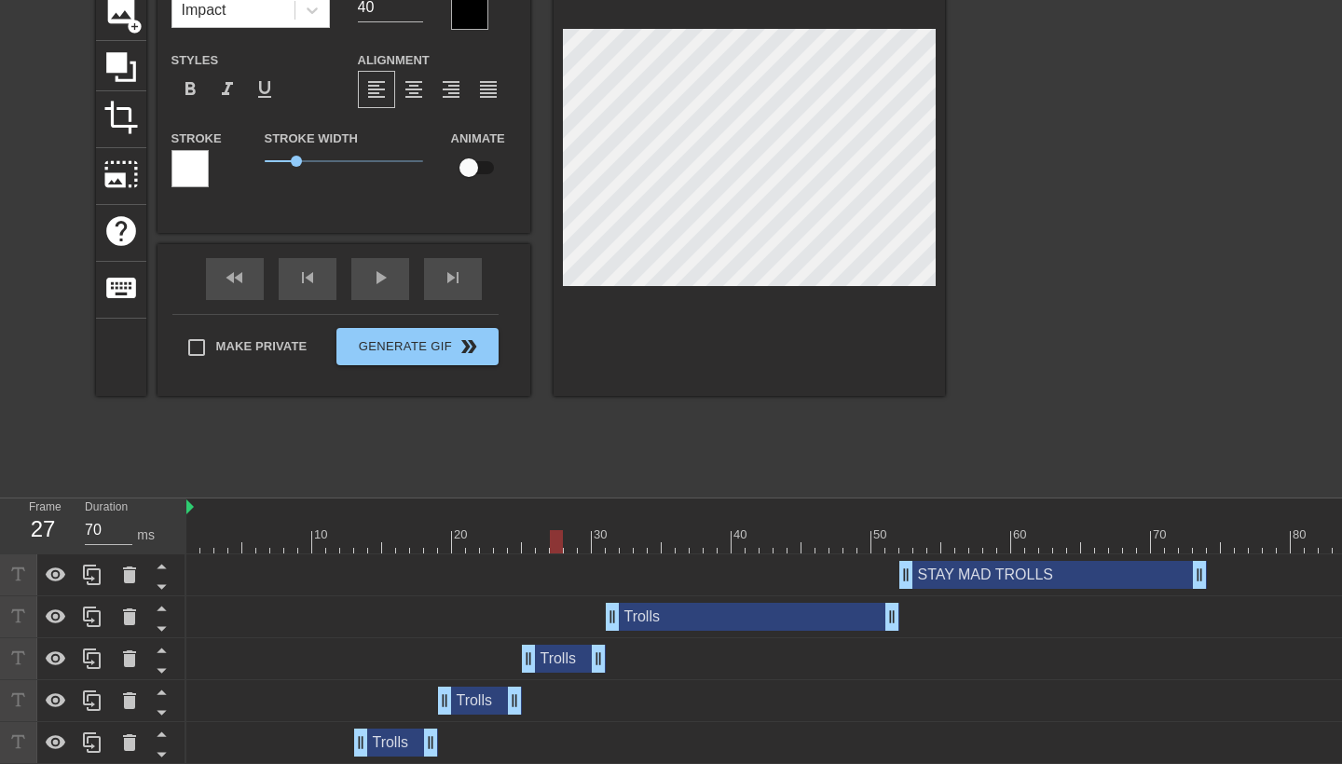
click at [558, 542] on div at bounding box center [556, 541] width 13 height 23
click at [771, 441] on div "title add_circle image add_circle crop photo_size_select_large help keyboard [P…" at bounding box center [520, 206] width 849 height 559
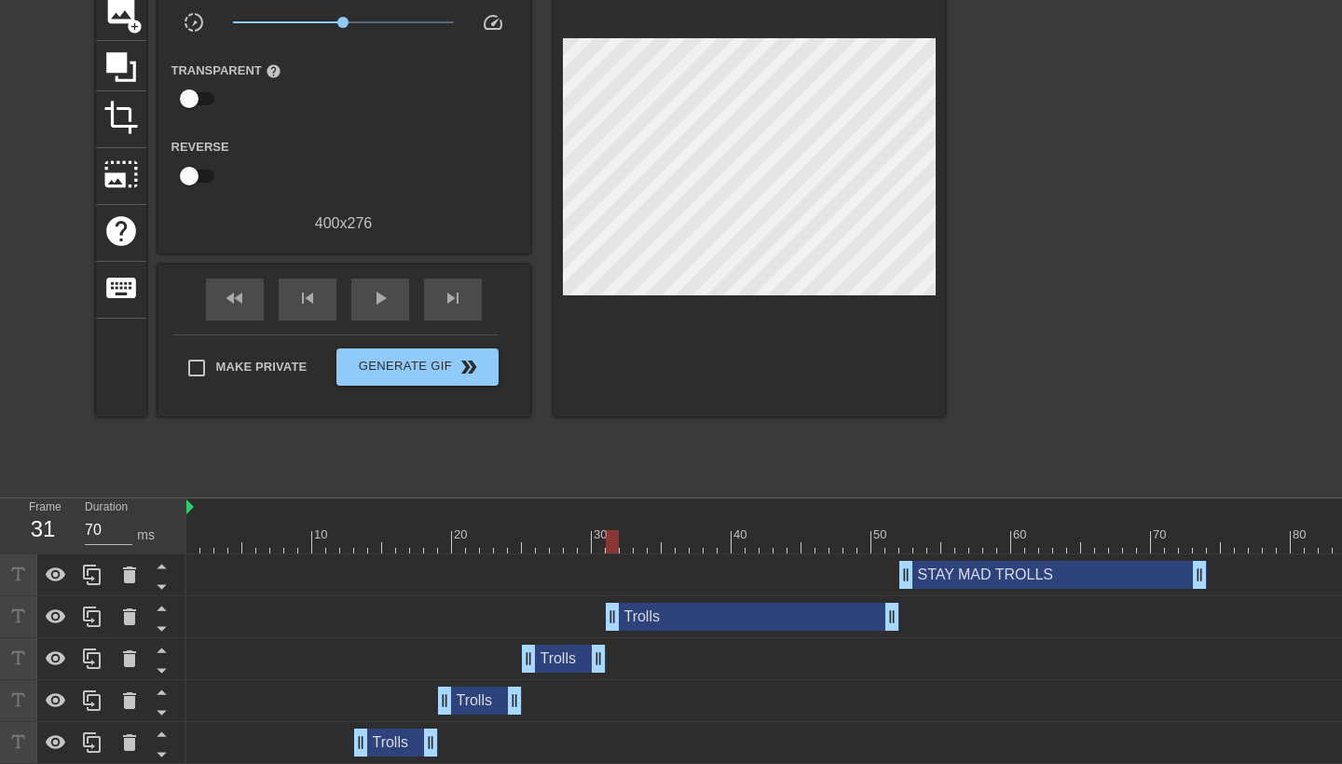
drag, startPoint x: 557, startPoint y: 545, endPoint x: 608, endPoint y: 543, distance: 50.4
click at [608, 543] on div at bounding box center [612, 541] width 13 height 23
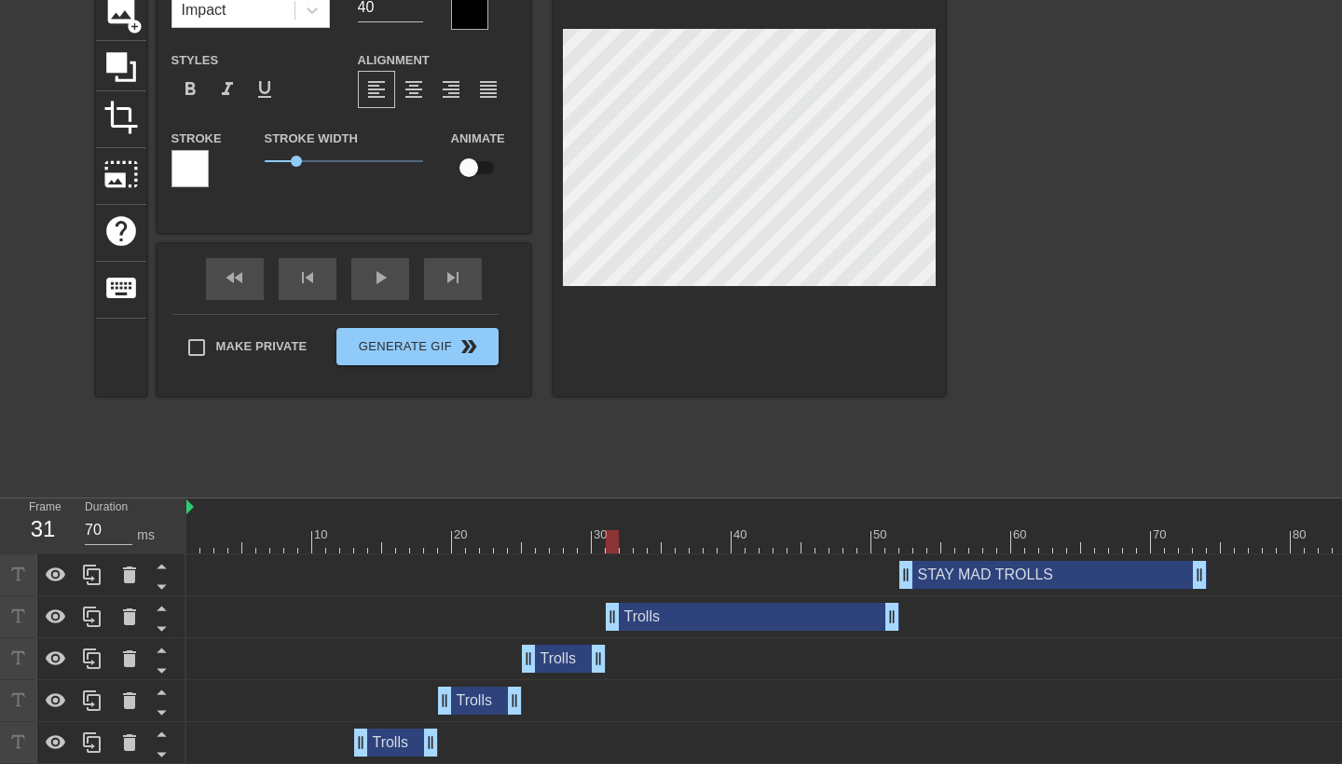
click at [616, 549] on div at bounding box center [612, 541] width 13 height 23
drag, startPoint x: 613, startPoint y: 548, endPoint x: 655, endPoint y: 554, distance: 42.3
click at [655, 554] on div "10 20 30 40 50 60 70 80 90 100 110 120 130" at bounding box center [1102, 527] width 1832 height 56
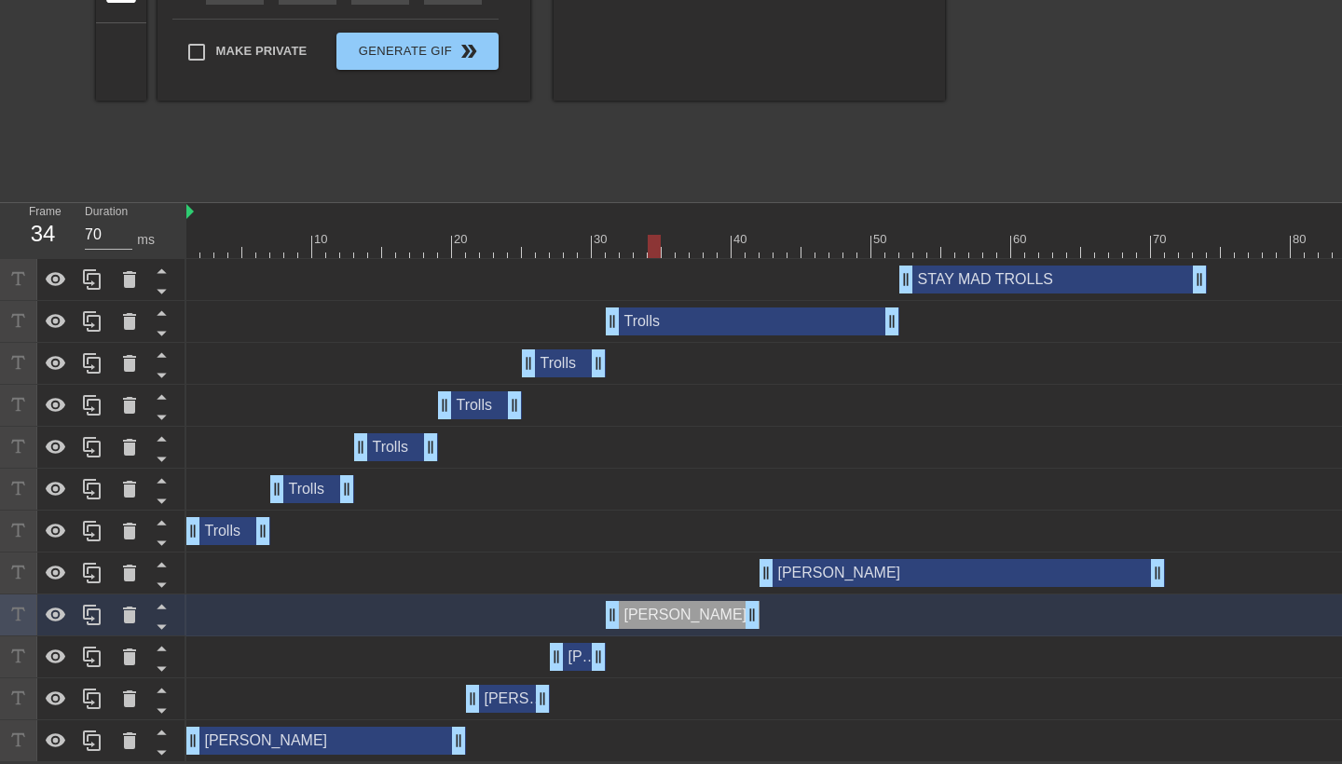
scroll to position [443, 0]
drag, startPoint x: 750, startPoint y: 619, endPoint x: 700, endPoint y: 692, distance: 88.4
click at [700, 692] on div "STAY MAD TROLLS drag_handle drag_handle Trolls drag_handle drag_handle Trolls d…" at bounding box center [764, 510] width 1156 height 503
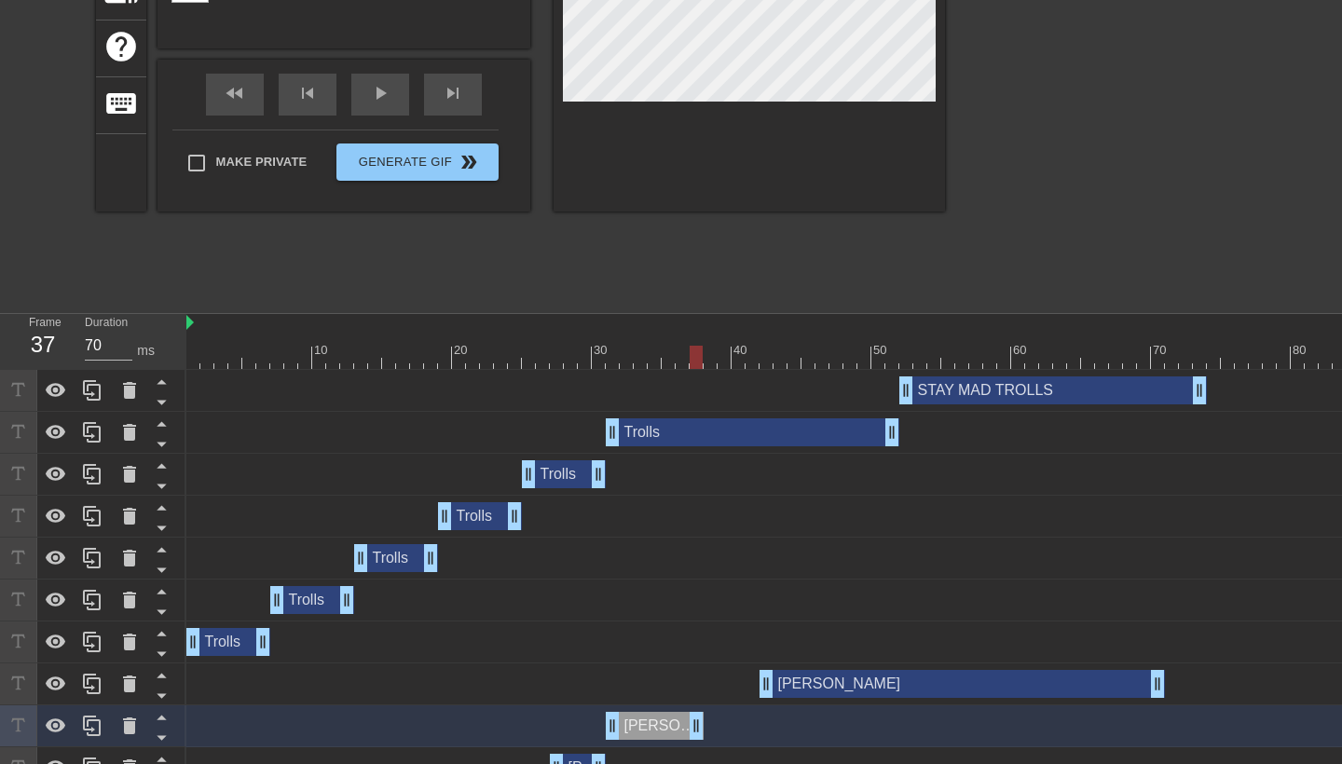
scroll to position [338, 0]
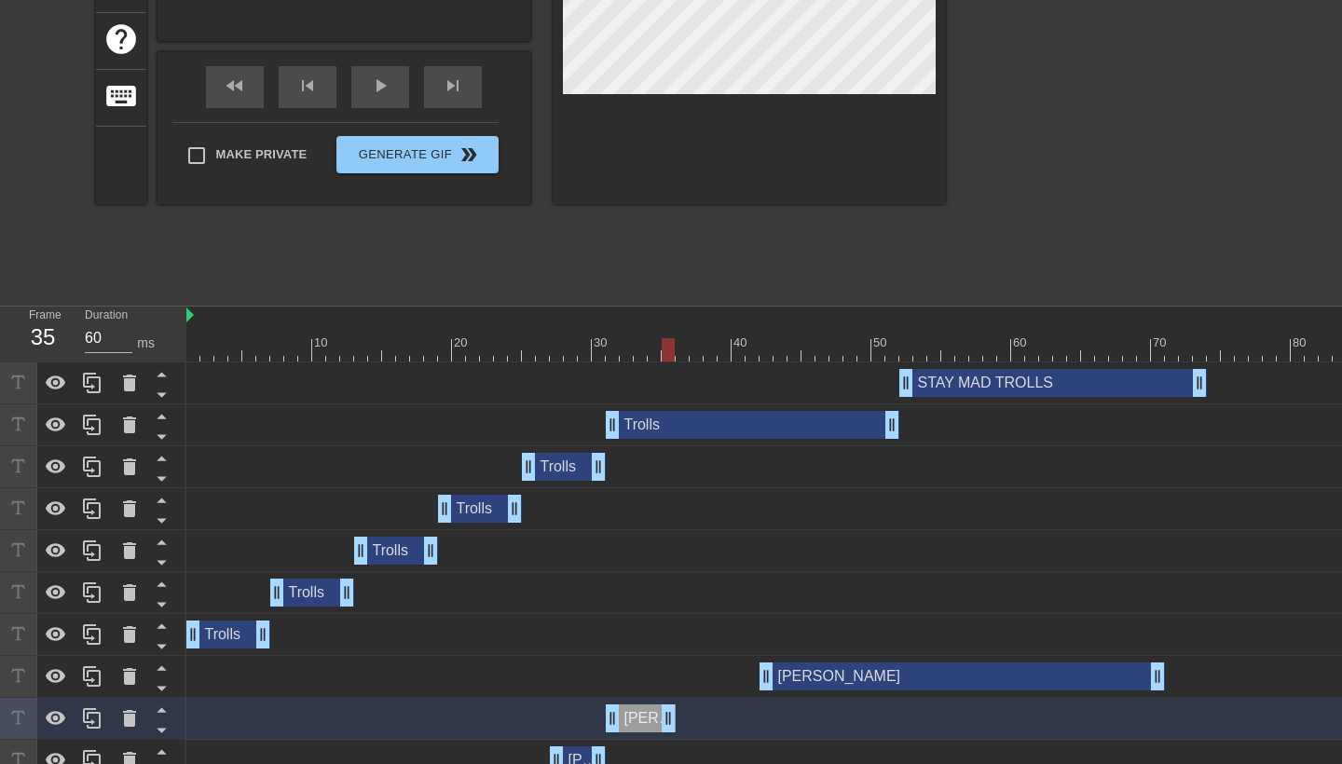
drag, startPoint x: 696, startPoint y: 718, endPoint x: 670, endPoint y: 718, distance: 26.1
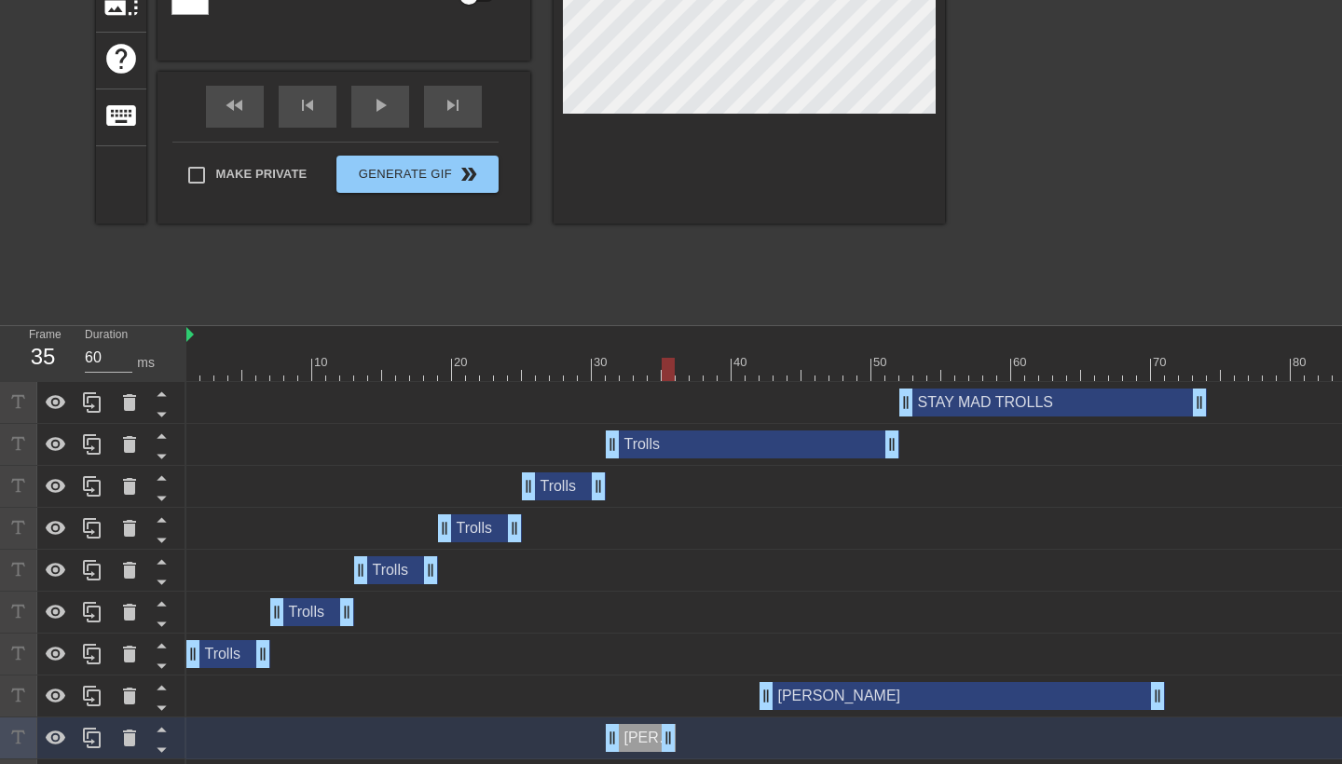
scroll to position [337, 0]
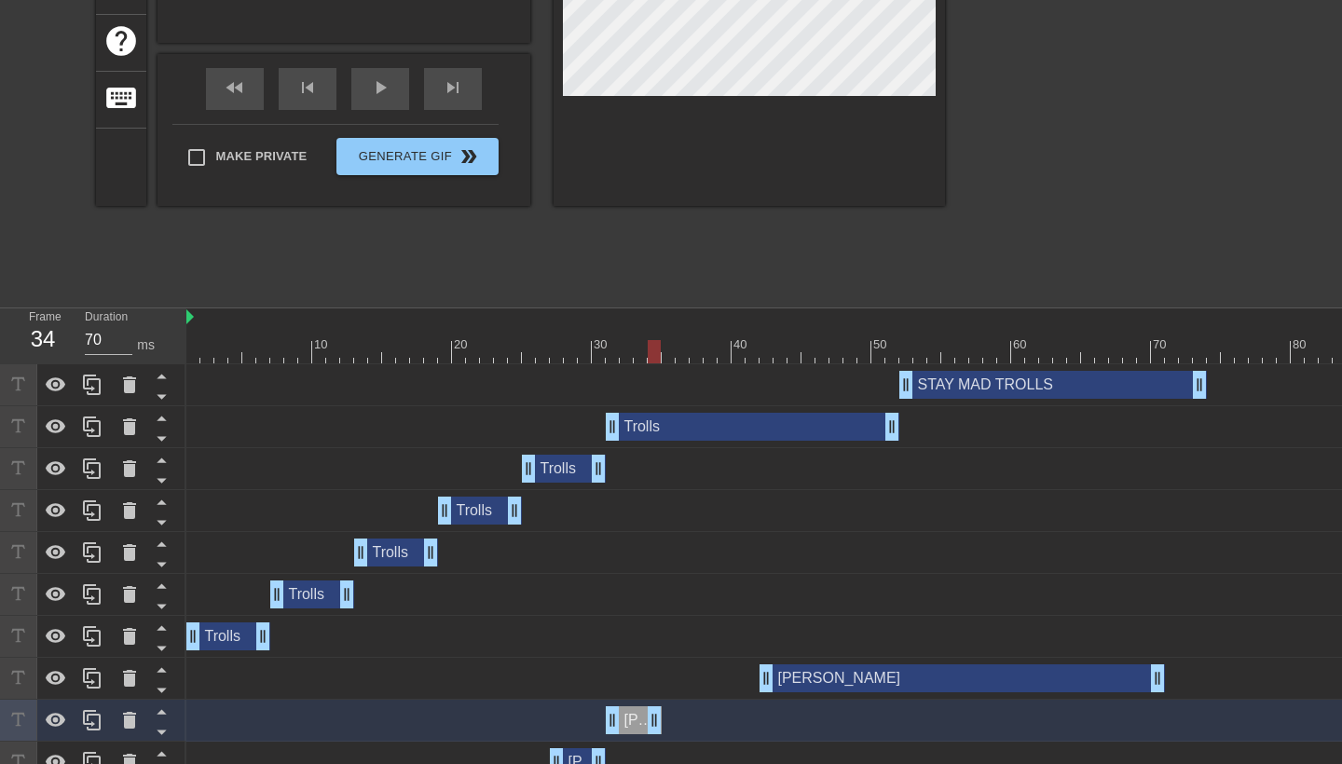
drag, startPoint x: 670, startPoint y: 723, endPoint x: 651, endPoint y: 722, distance: 19.6
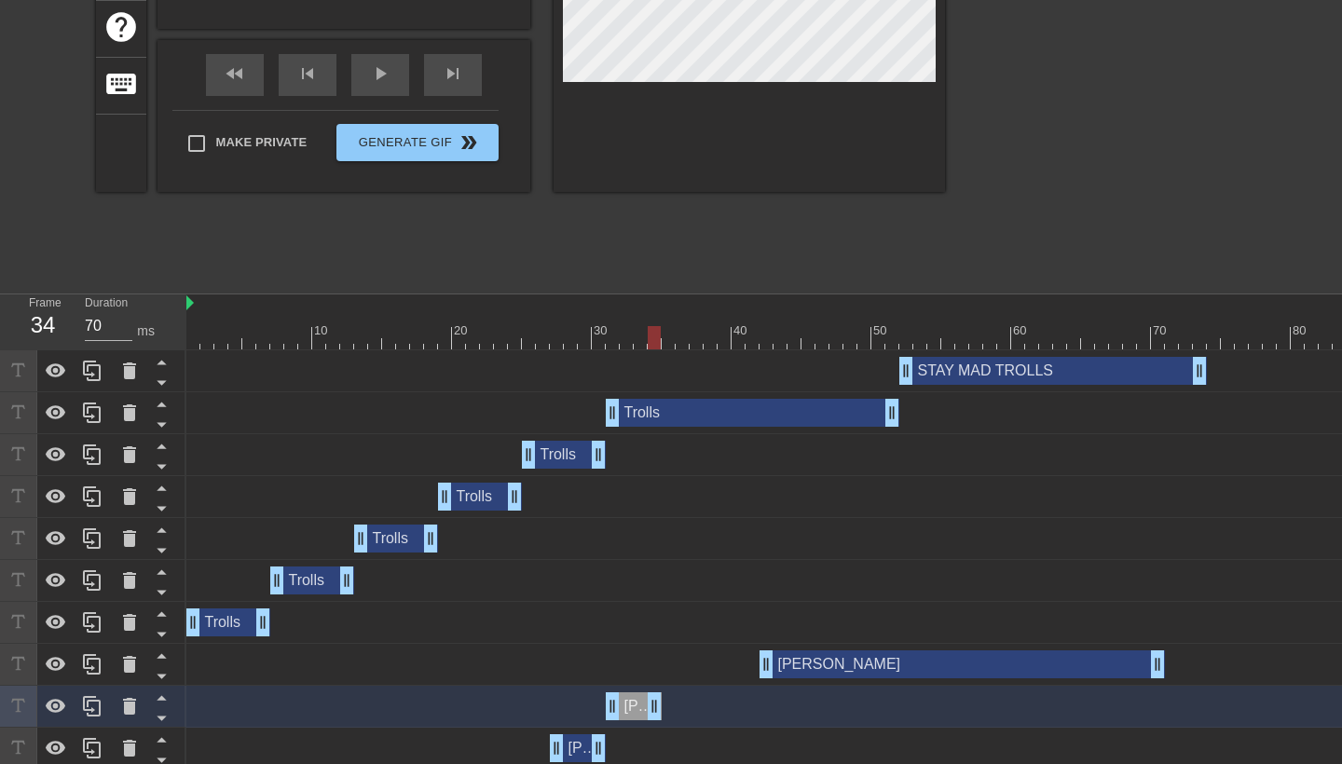
scroll to position [360, 0]
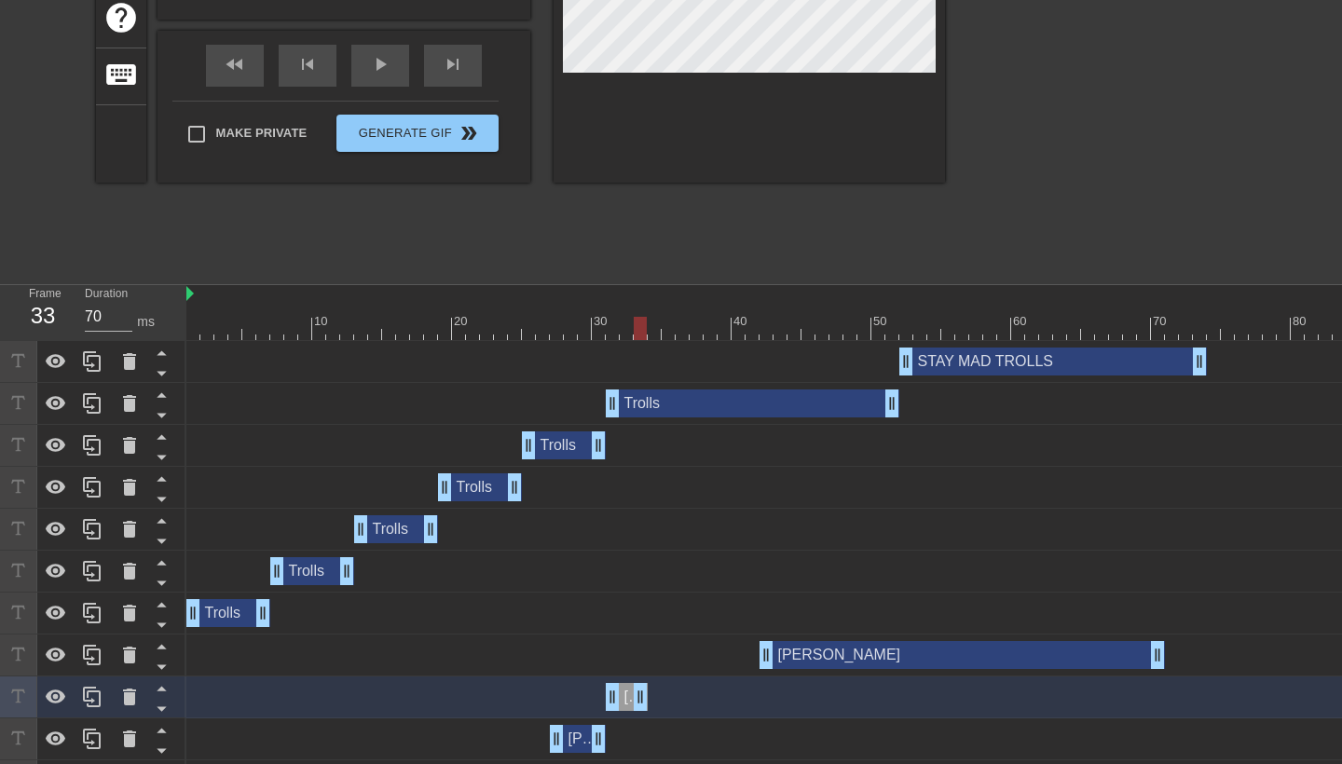
drag, startPoint x: 657, startPoint y: 695, endPoint x: 646, endPoint y: 695, distance: 11.2
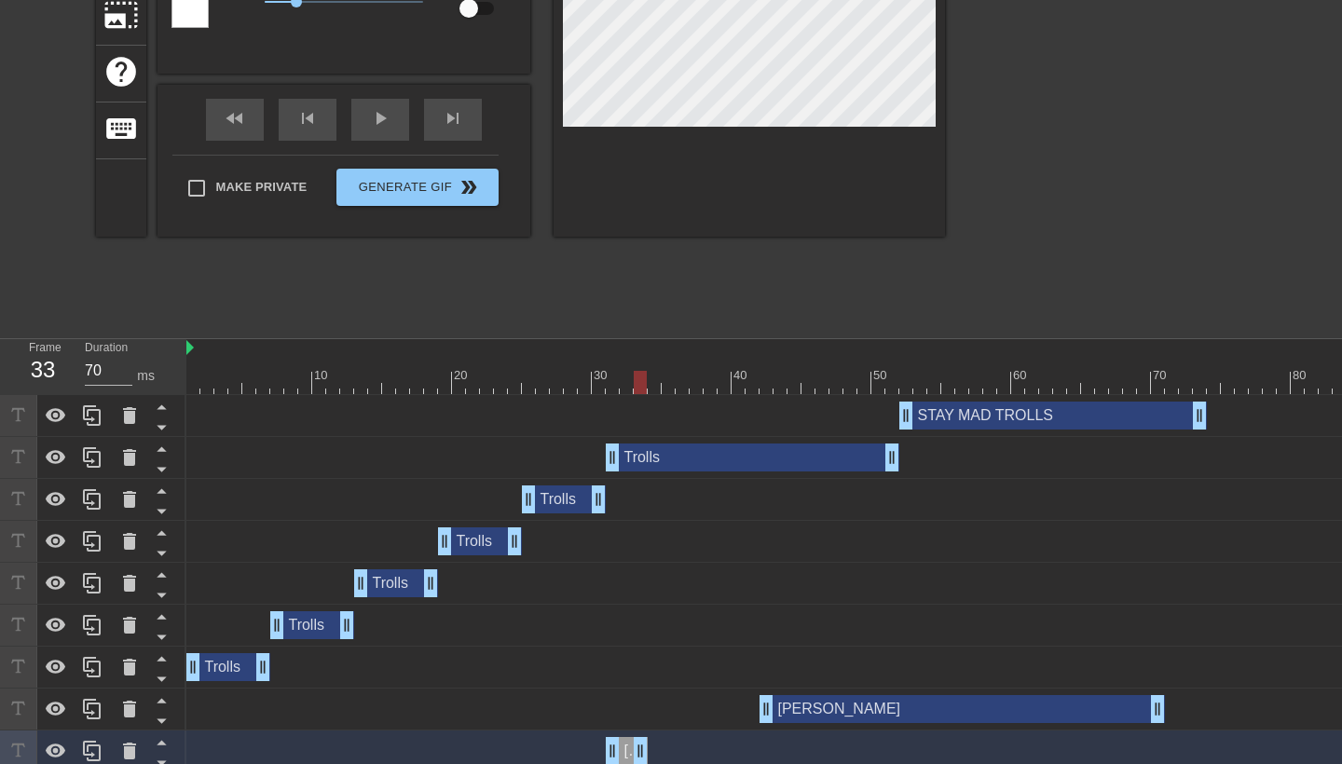
scroll to position [314, 0]
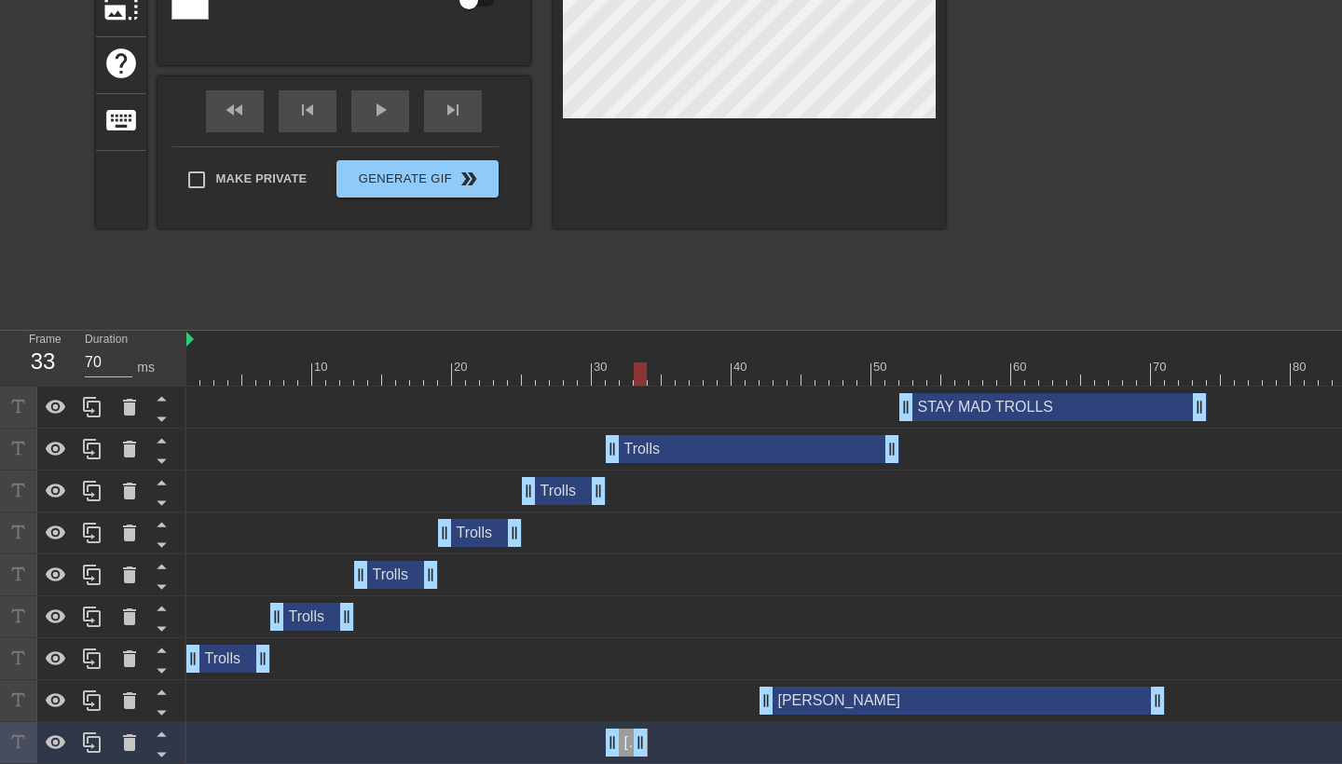
click at [682, 612] on div "Trolls drag_handle drag_handle" at bounding box center [1102, 617] width 1832 height 28
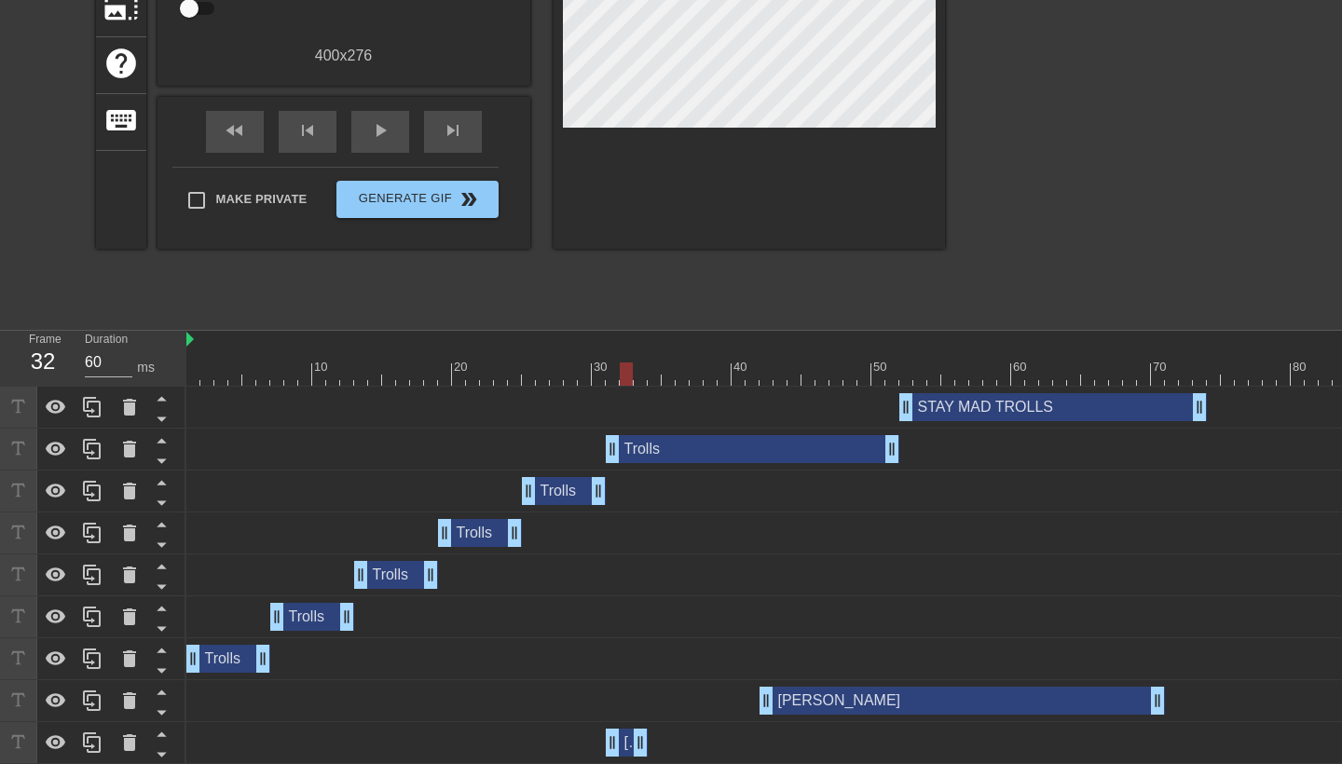
click at [632, 365] on div at bounding box center [1102, 374] width 1832 height 23
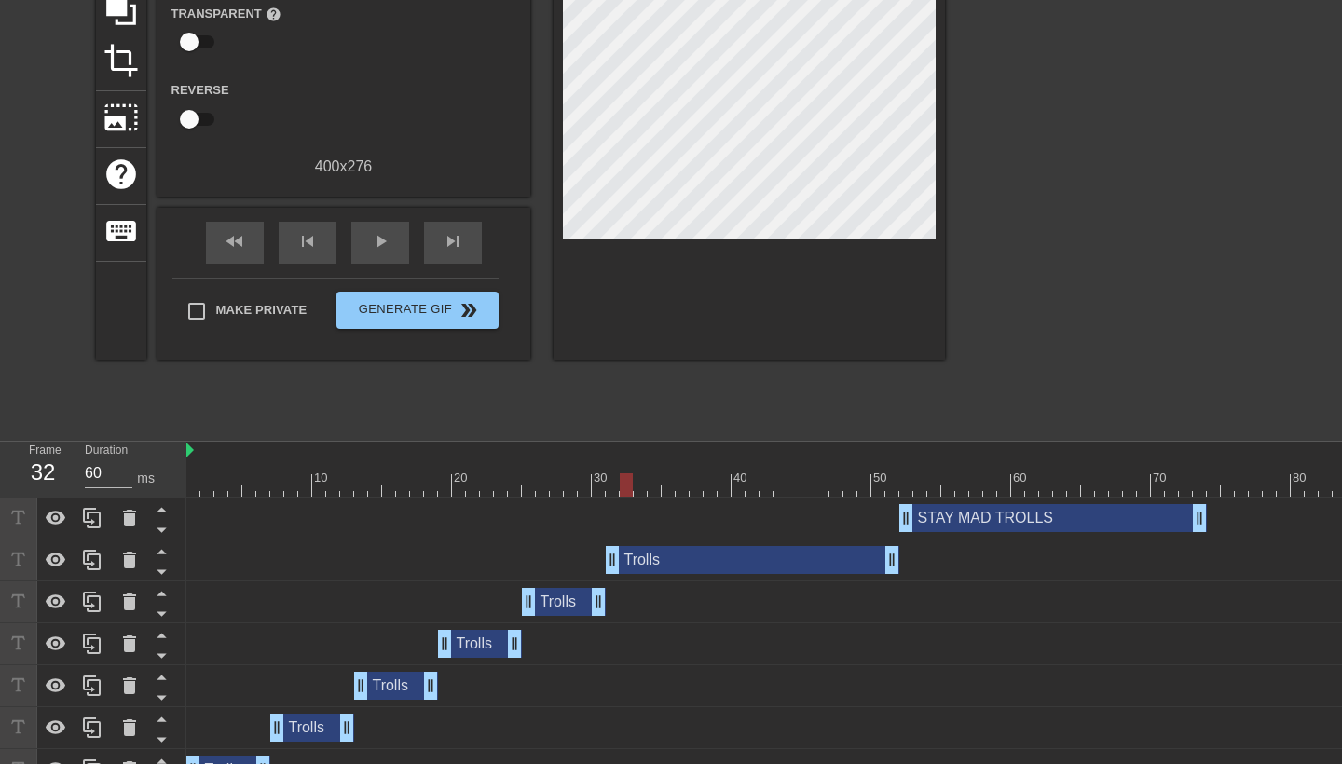
scroll to position [196, 0]
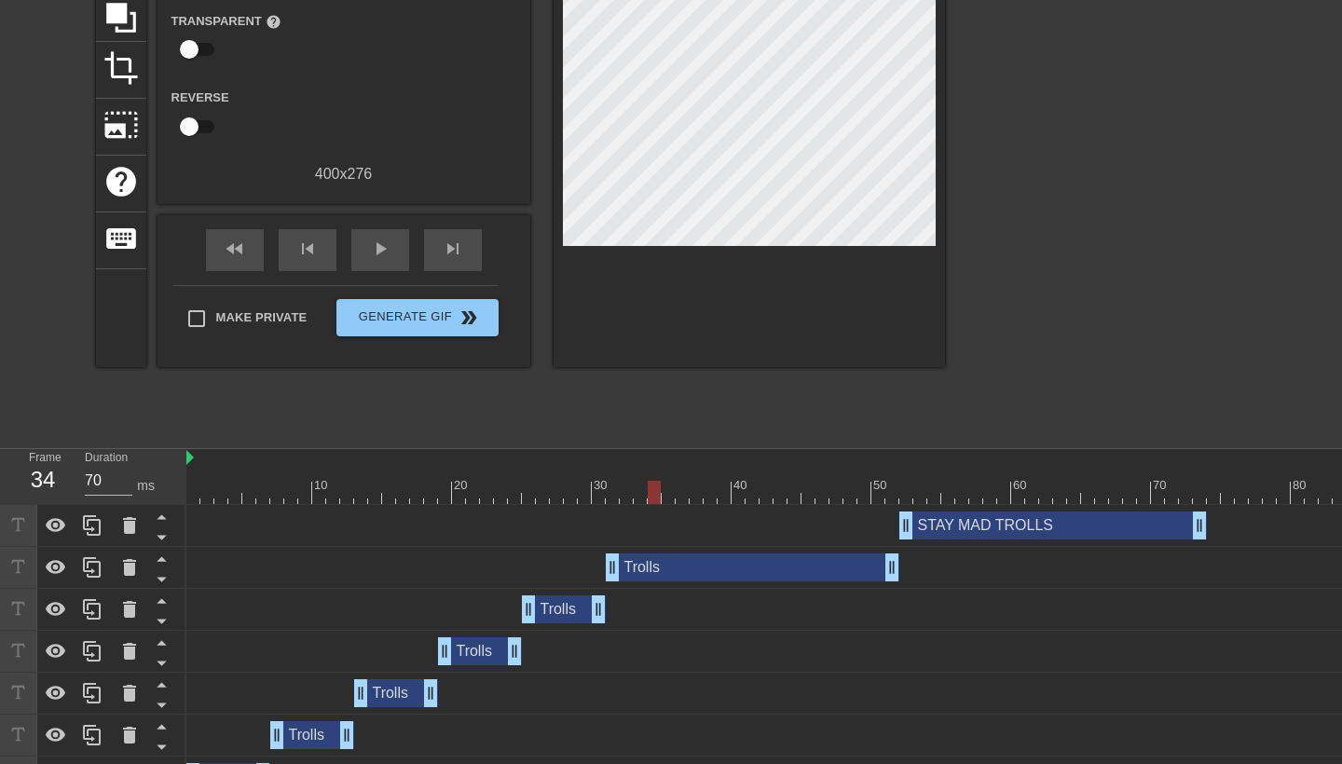
drag, startPoint x: 627, startPoint y: 488, endPoint x: 653, endPoint y: 490, distance: 26.2
click at [653, 490] on div at bounding box center [654, 492] width 13 height 23
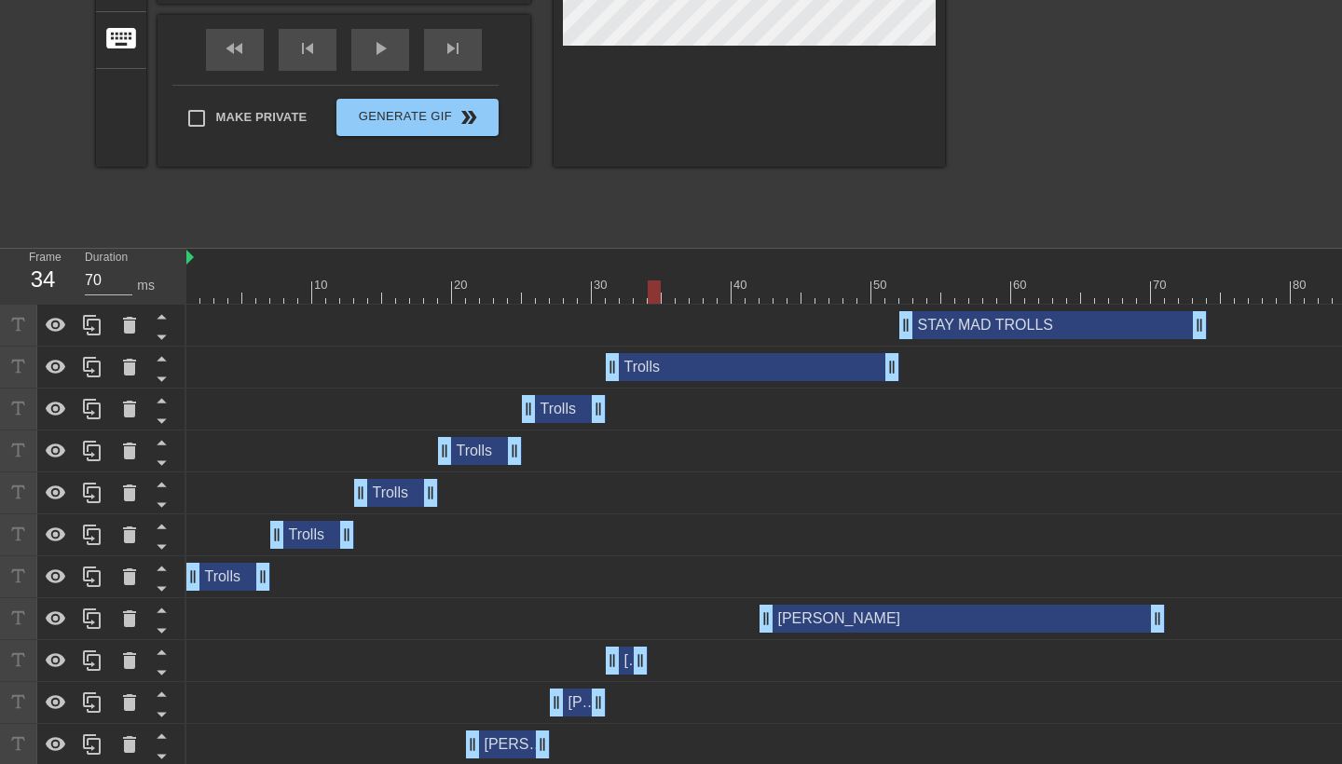
scroll to position [398, 0]
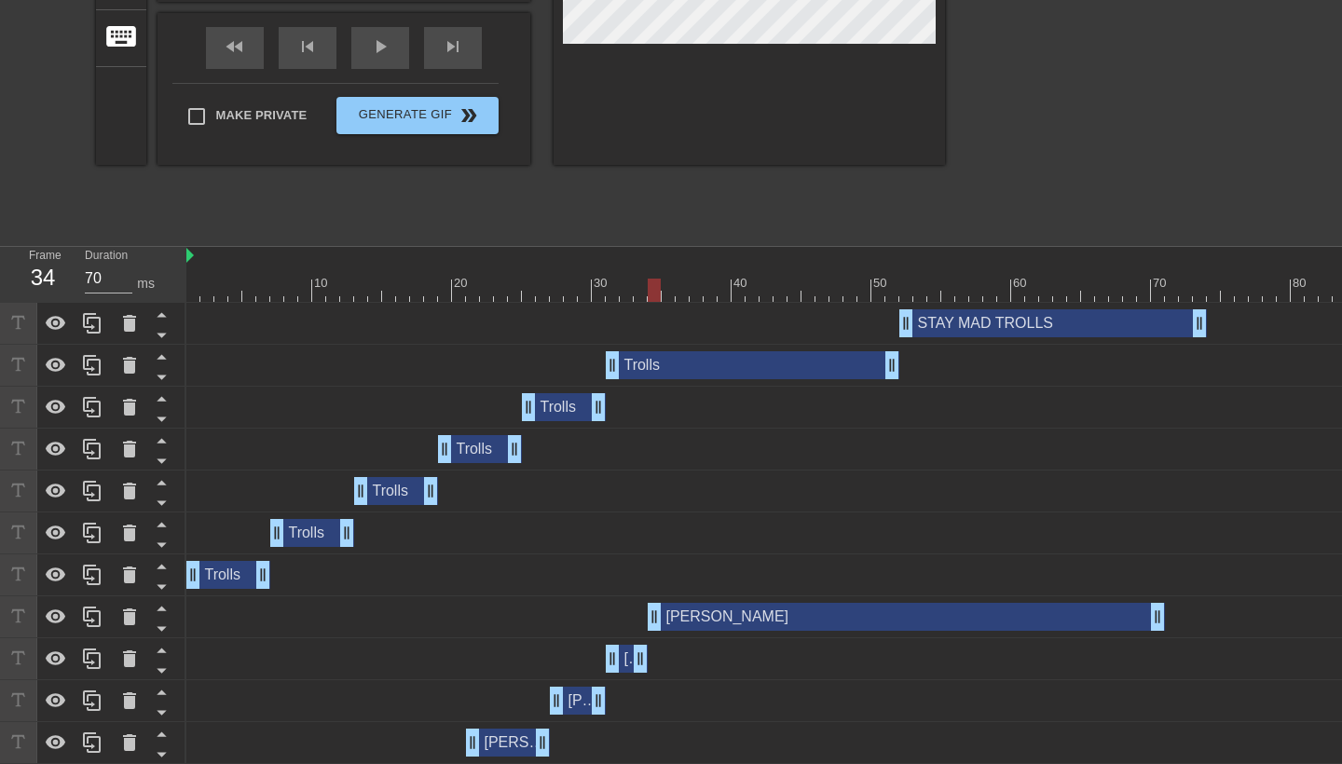
drag, startPoint x: 766, startPoint y: 613, endPoint x: 661, endPoint y: 610, distance: 105.4
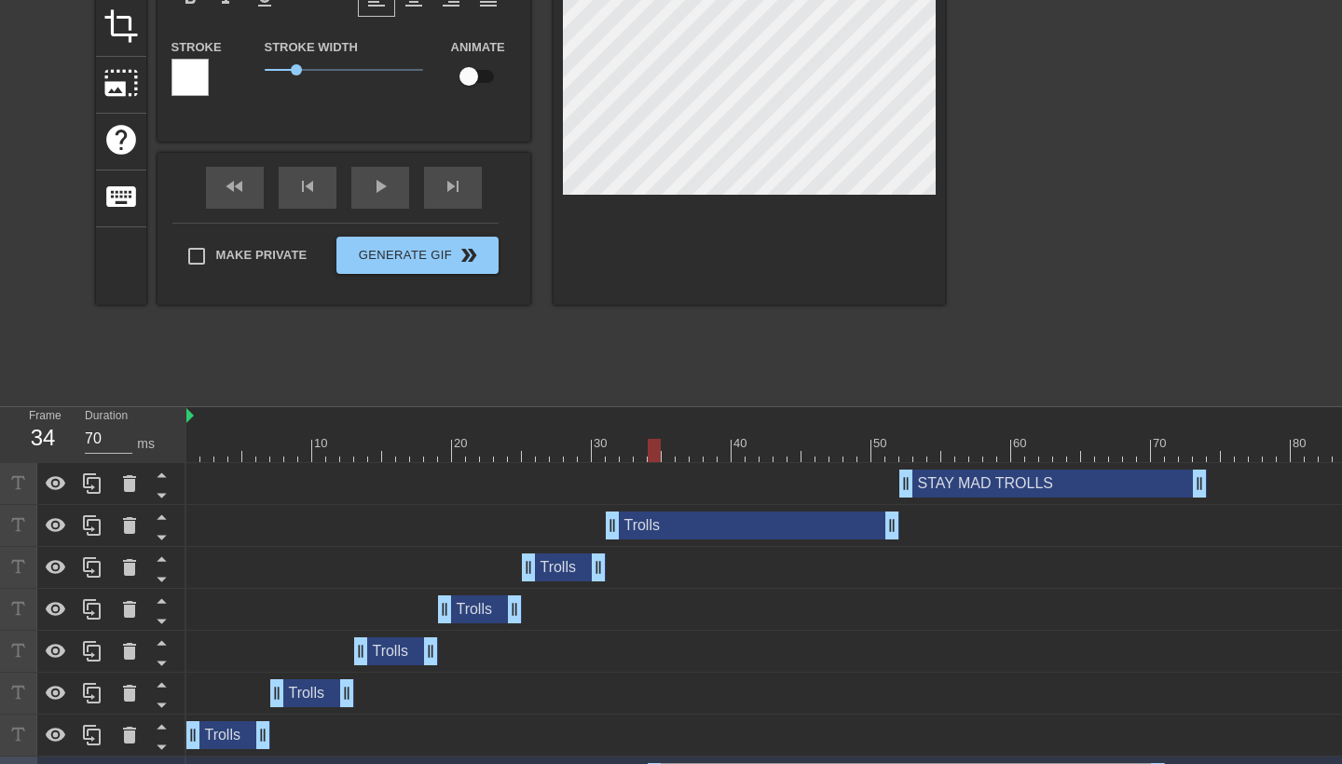
scroll to position [178, 0]
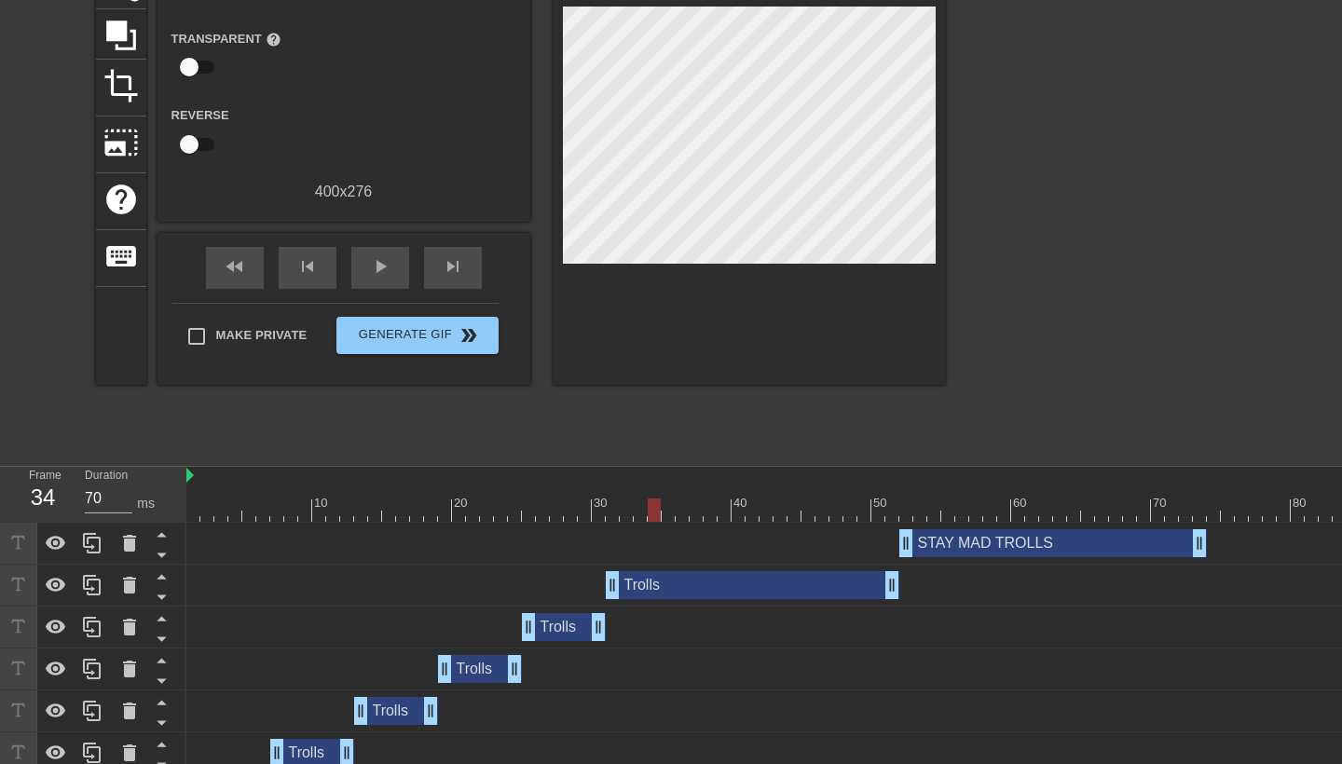
click at [703, 427] on div "title add_circle image add_circle crop photo_size_select_large help keyboard Gi…" at bounding box center [520, 175] width 849 height 559
drag, startPoint x: 657, startPoint y: 515, endPoint x: 695, endPoint y: 517, distance: 38.3
click at [695, 517] on div at bounding box center [696, 510] width 13 height 23
drag, startPoint x: 695, startPoint y: 506, endPoint x: 684, endPoint y: 508, distance: 11.3
click at [684, 508] on div at bounding box center [682, 510] width 13 height 23
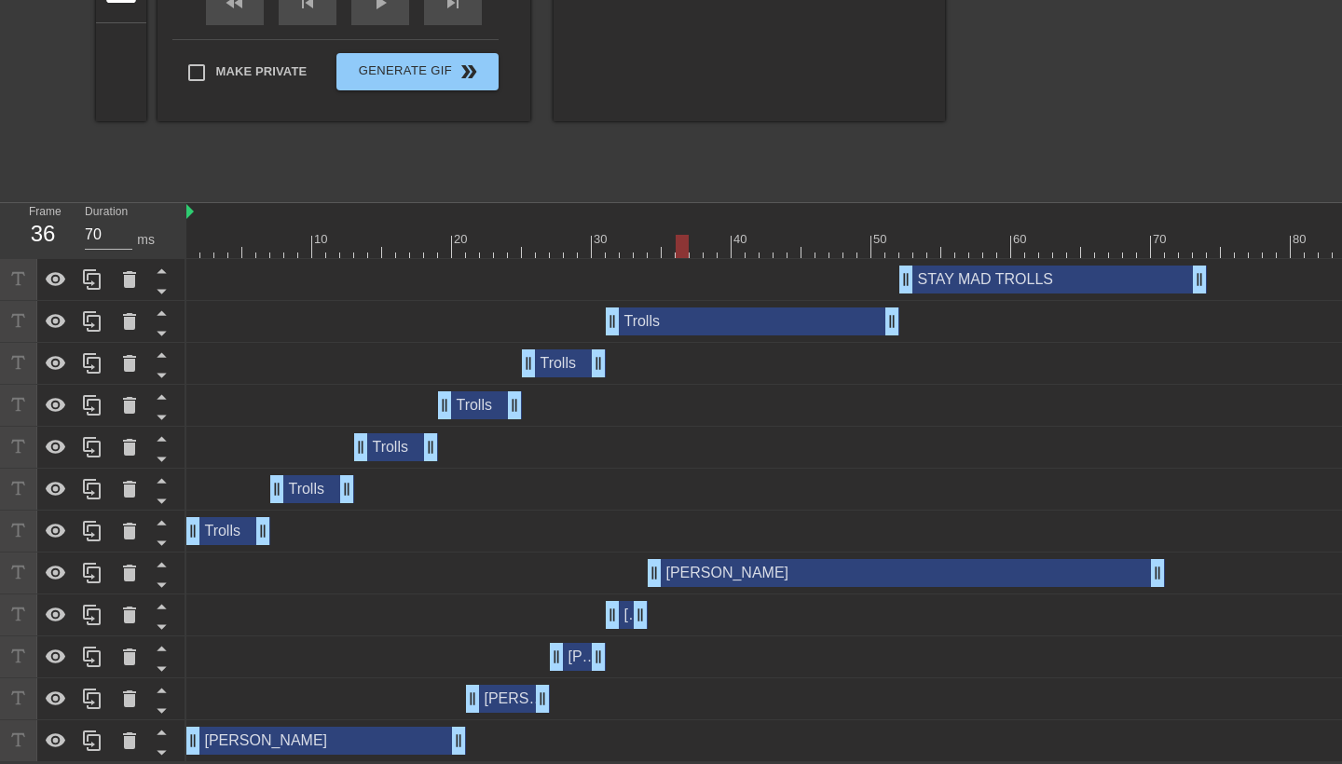
scroll to position [443, 0]
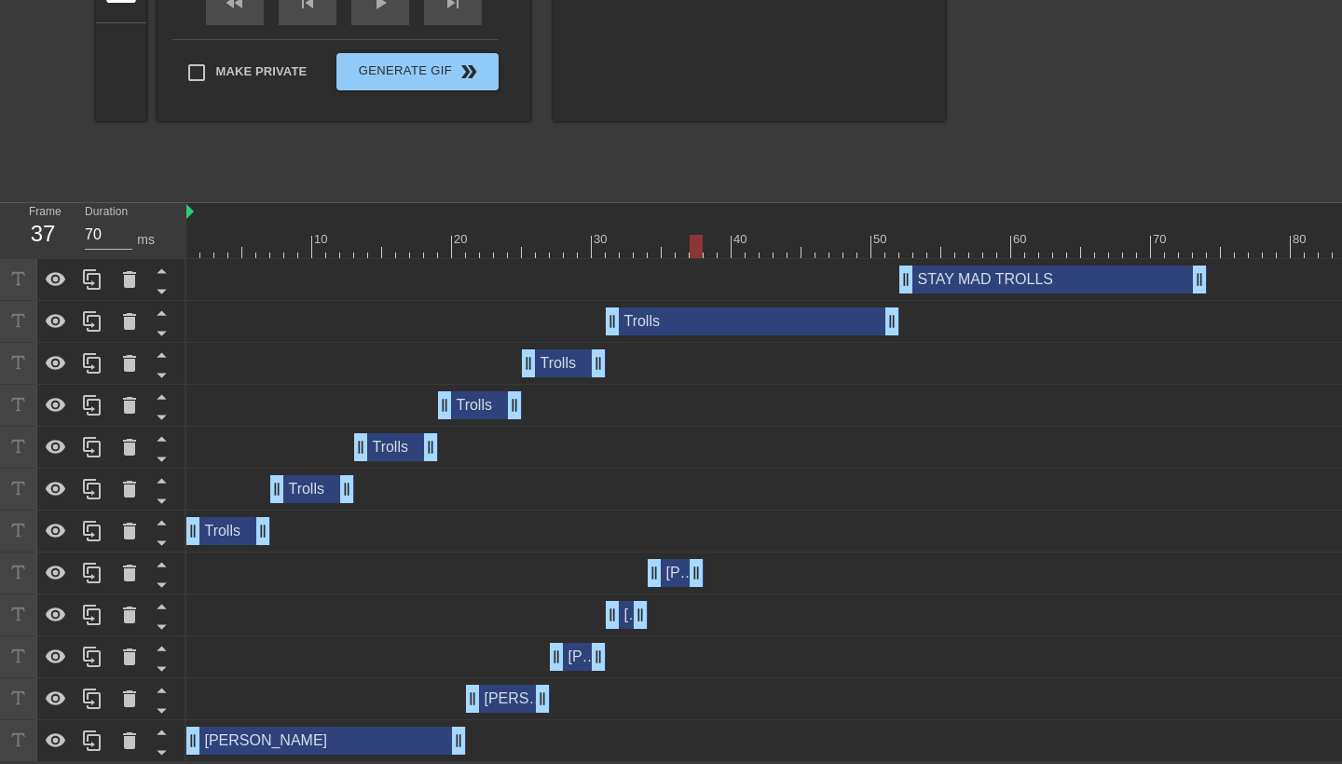
drag, startPoint x: 1156, startPoint y: 567, endPoint x: 697, endPoint y: 550, distance: 458.9
click at [697, 550] on div "STAY MAD TROLLS drag_handle drag_handle Trolls drag_handle drag_handle Trolls d…" at bounding box center [764, 510] width 1156 height 503
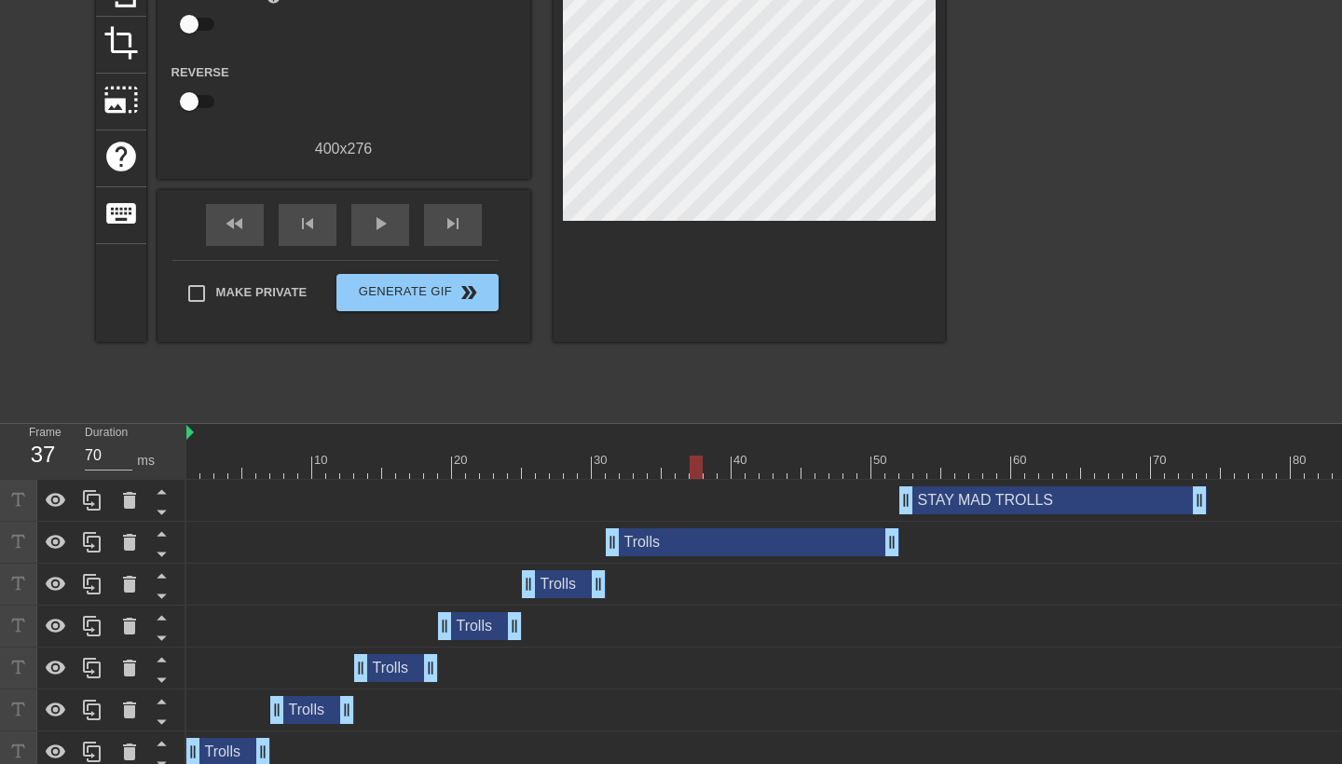
scroll to position [222, 1]
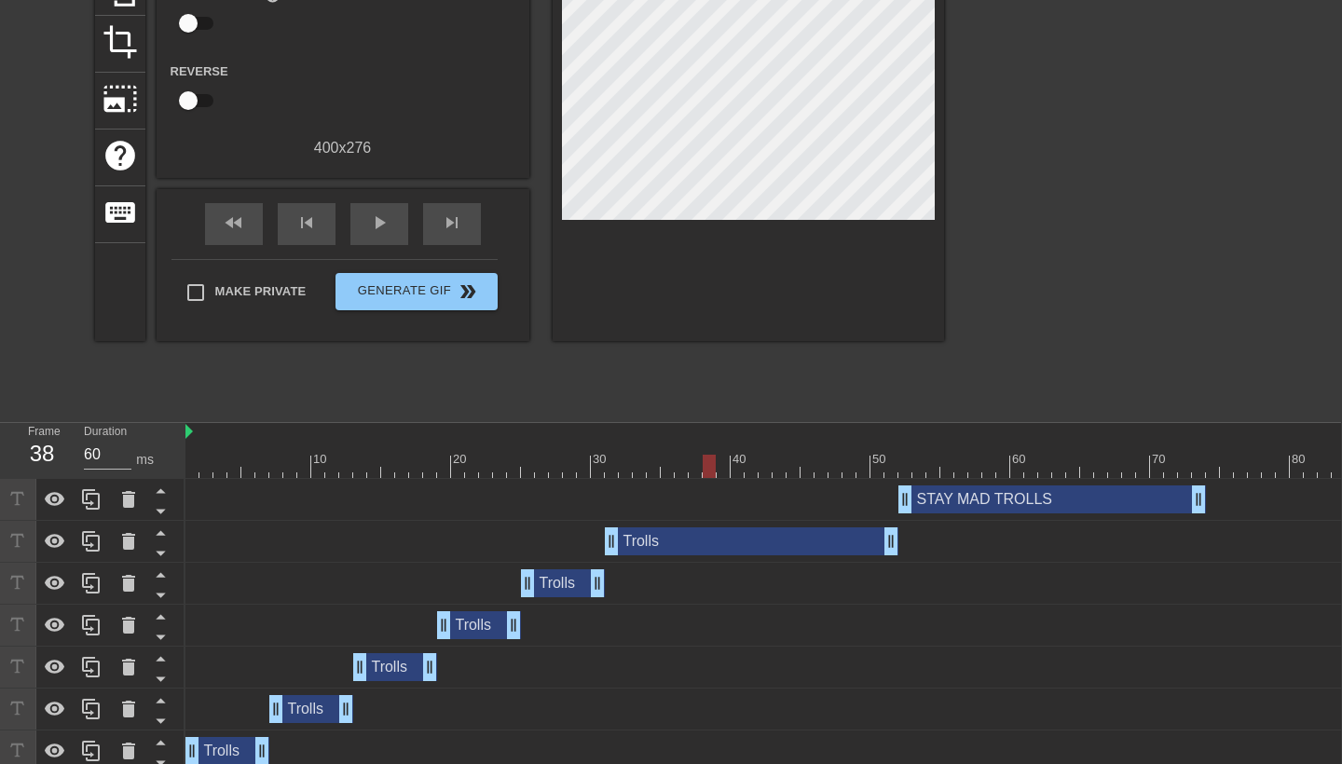
drag, startPoint x: 699, startPoint y: 465, endPoint x: 714, endPoint y: 465, distance: 14.9
click at [714, 465] on div at bounding box center [709, 466] width 13 height 23
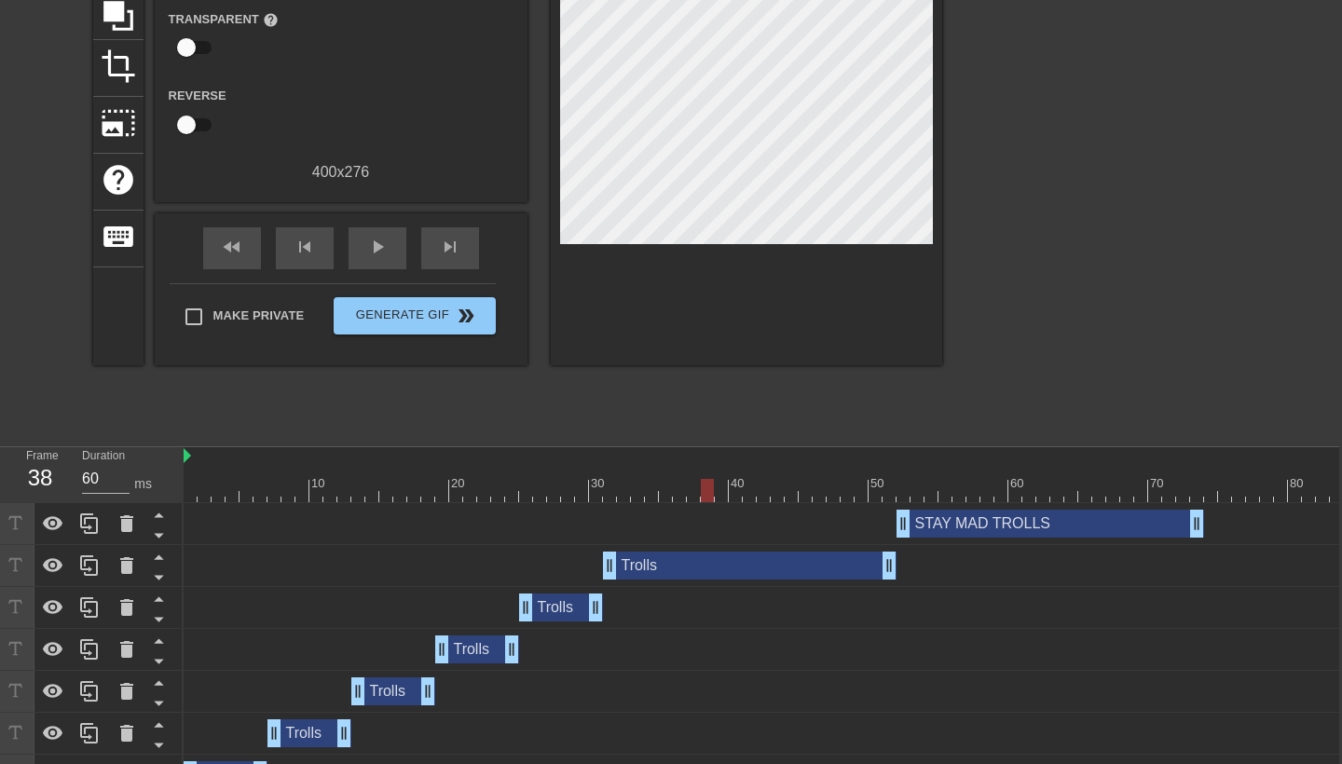
scroll to position [18, 3]
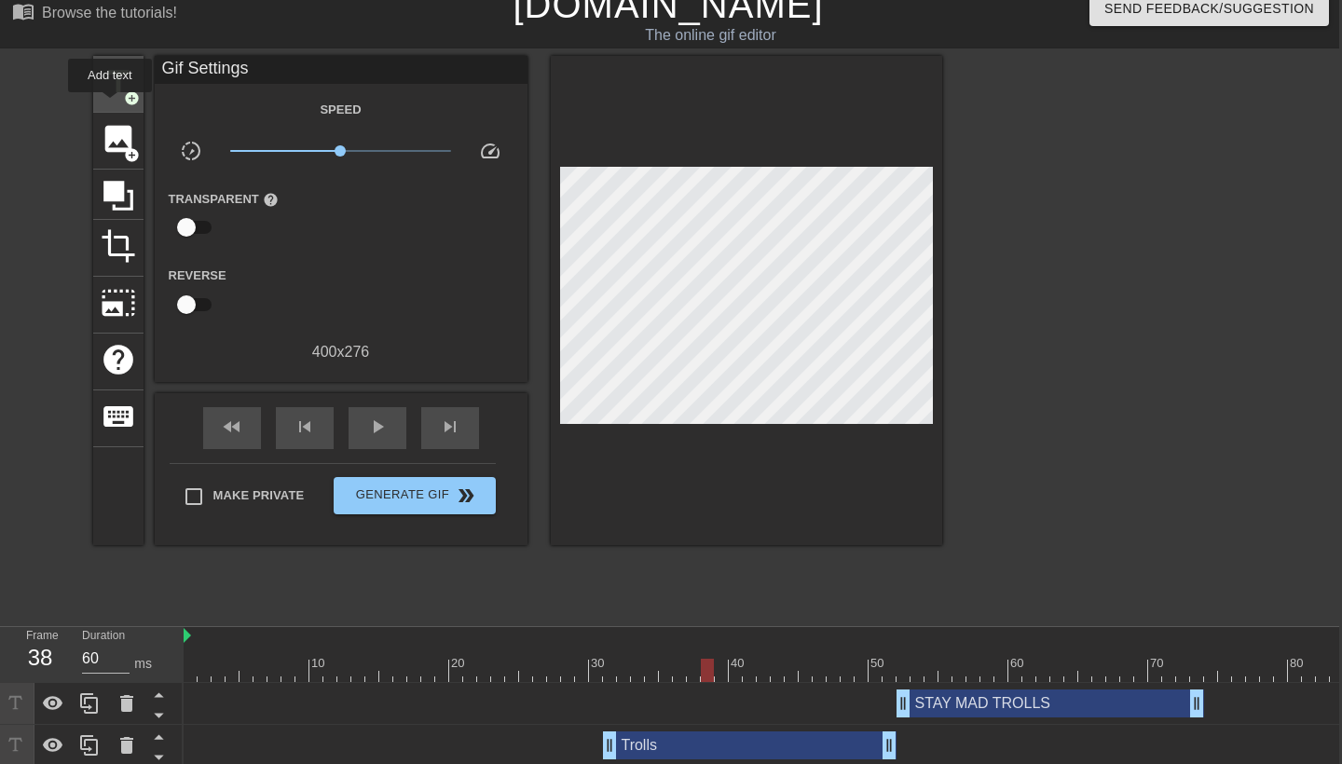
click at [111, 105] on div "title add_circle" at bounding box center [118, 84] width 50 height 57
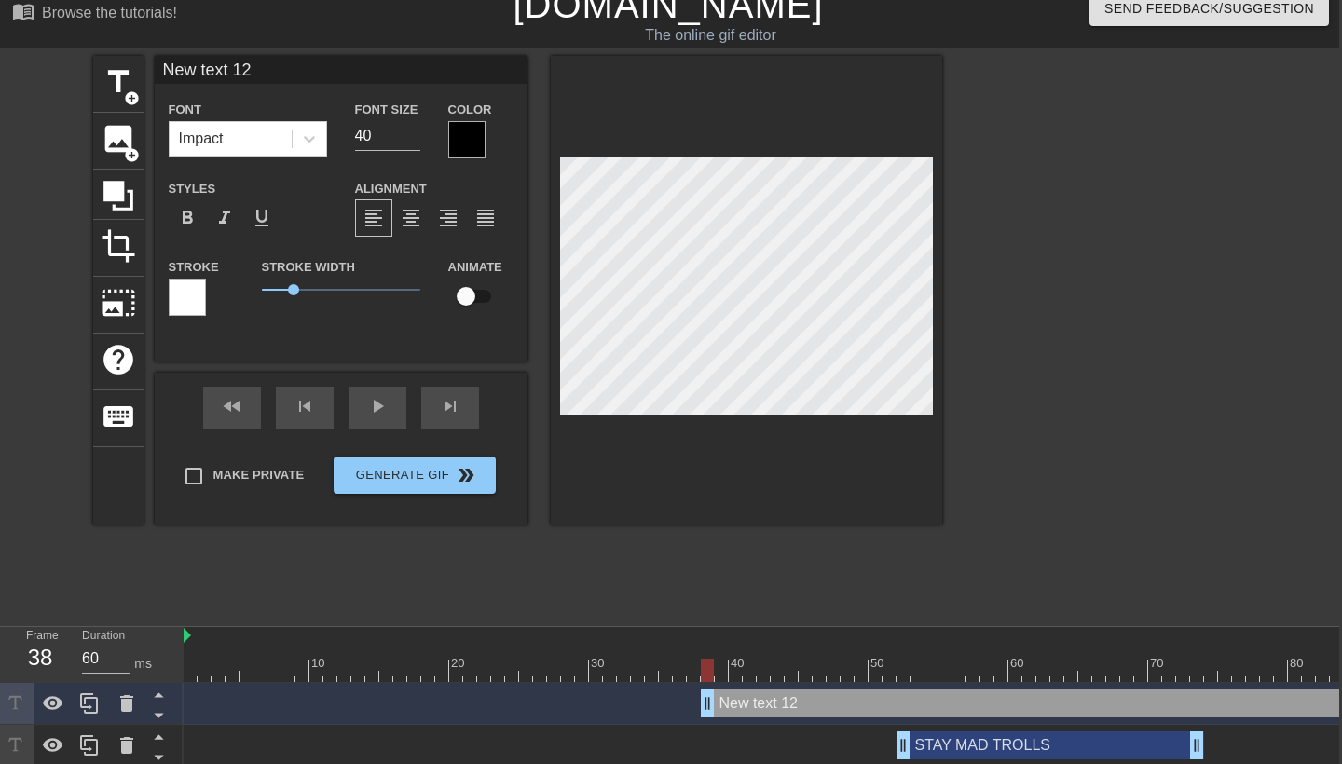
drag, startPoint x: 259, startPoint y: 73, endPoint x: 160, endPoint y: 73, distance: 98.8
click at [160, 73] on input "New text 12" at bounding box center [341, 70] width 373 height 28
click at [1054, 350] on div at bounding box center [1105, 335] width 280 height 559
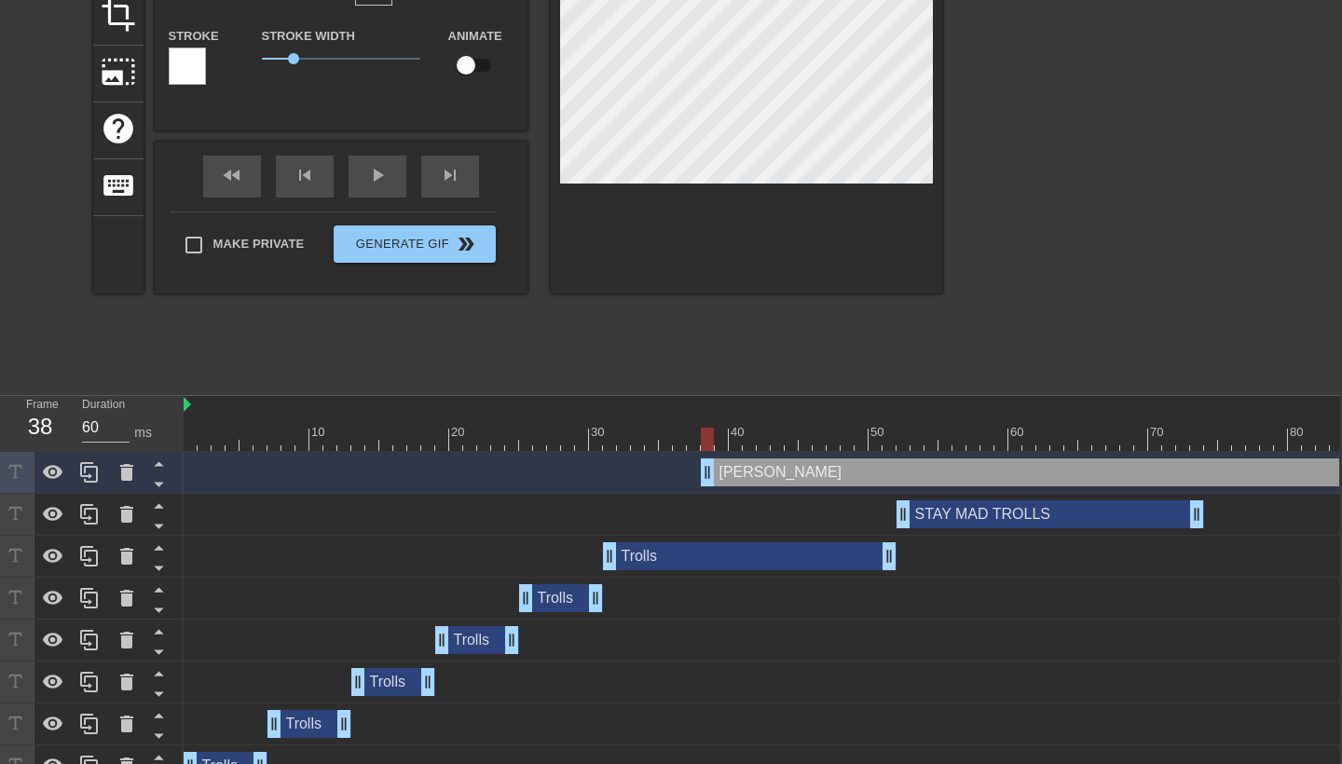
scroll to position [230, 3]
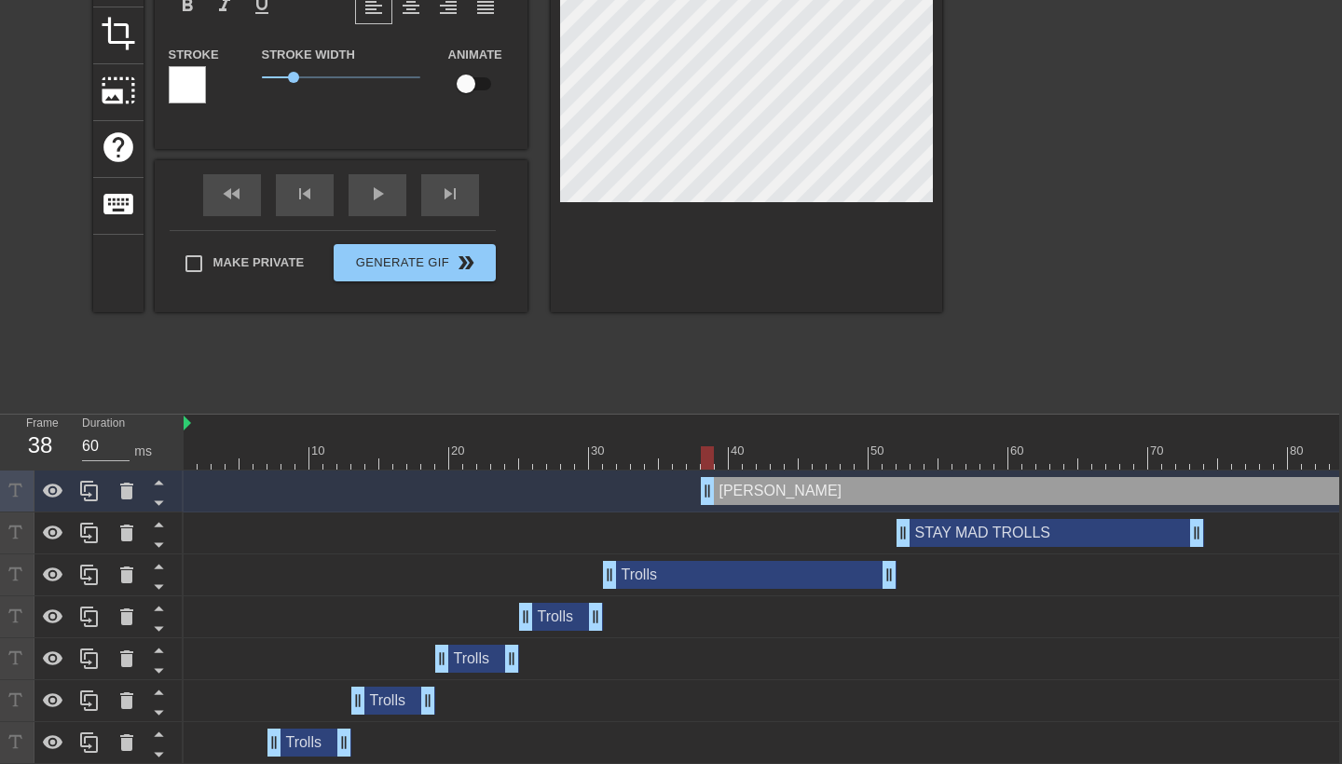
click at [707, 449] on div at bounding box center [707, 457] width 13 height 23
click at [713, 452] on div at bounding box center [707, 457] width 13 height 23
drag, startPoint x: 708, startPoint y: 457, endPoint x: 798, endPoint y: 460, distance: 89.6
click at [798, 460] on div at bounding box center [1100, 457] width 1832 height 23
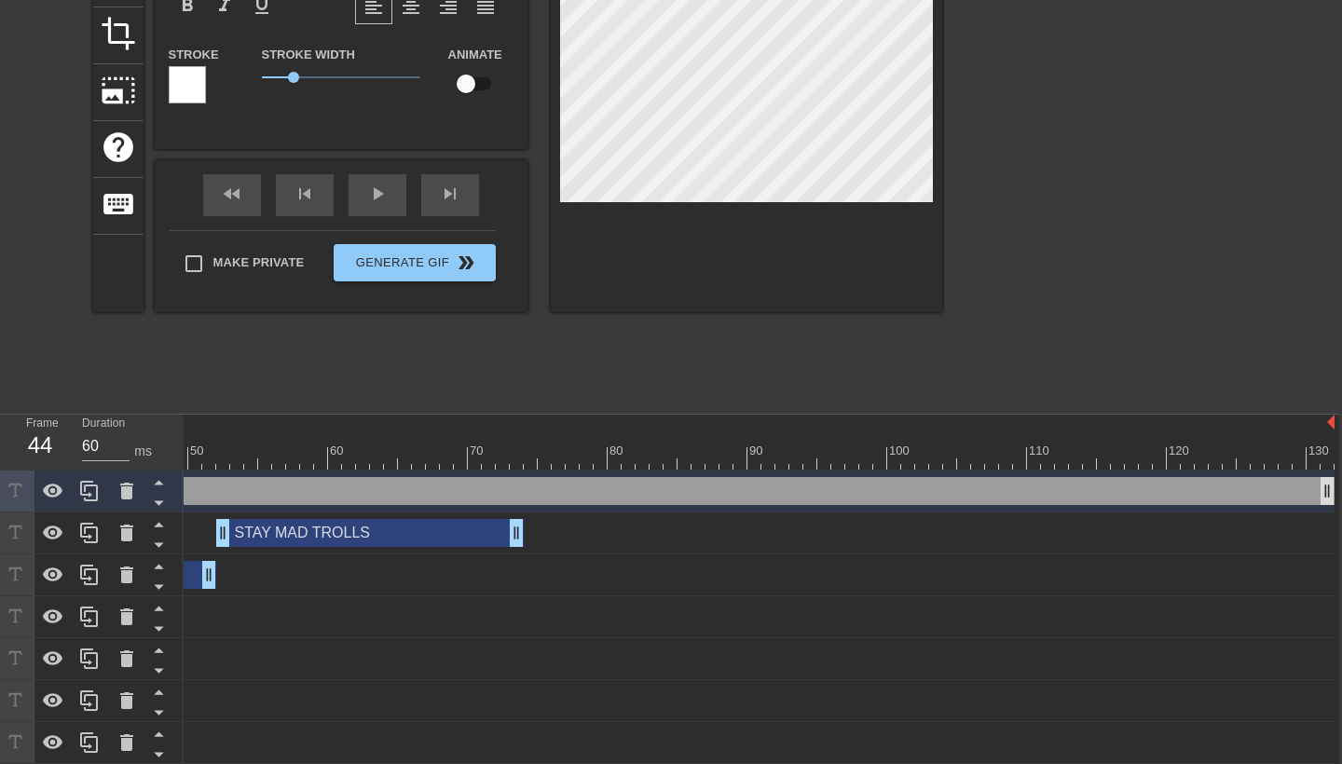
scroll to position [0, 680]
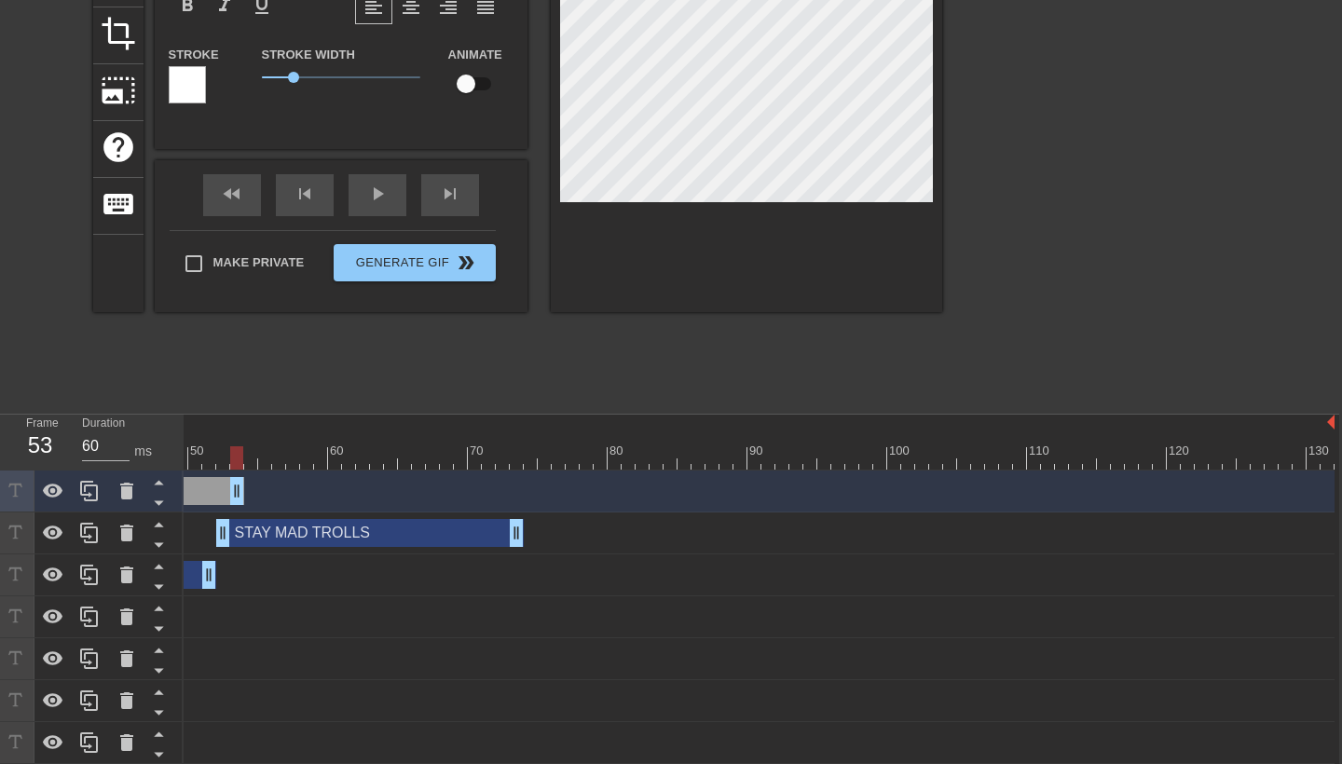
drag, startPoint x: 1326, startPoint y: 486, endPoint x: 237, endPoint y: 539, distance: 1091.0
click at [237, 539] on div "[PERSON_NAME] drag_handle drag_handle STAY MAD TROLLS drag_handle drag_handle T…" at bounding box center [81, 743] width 1156 height 545
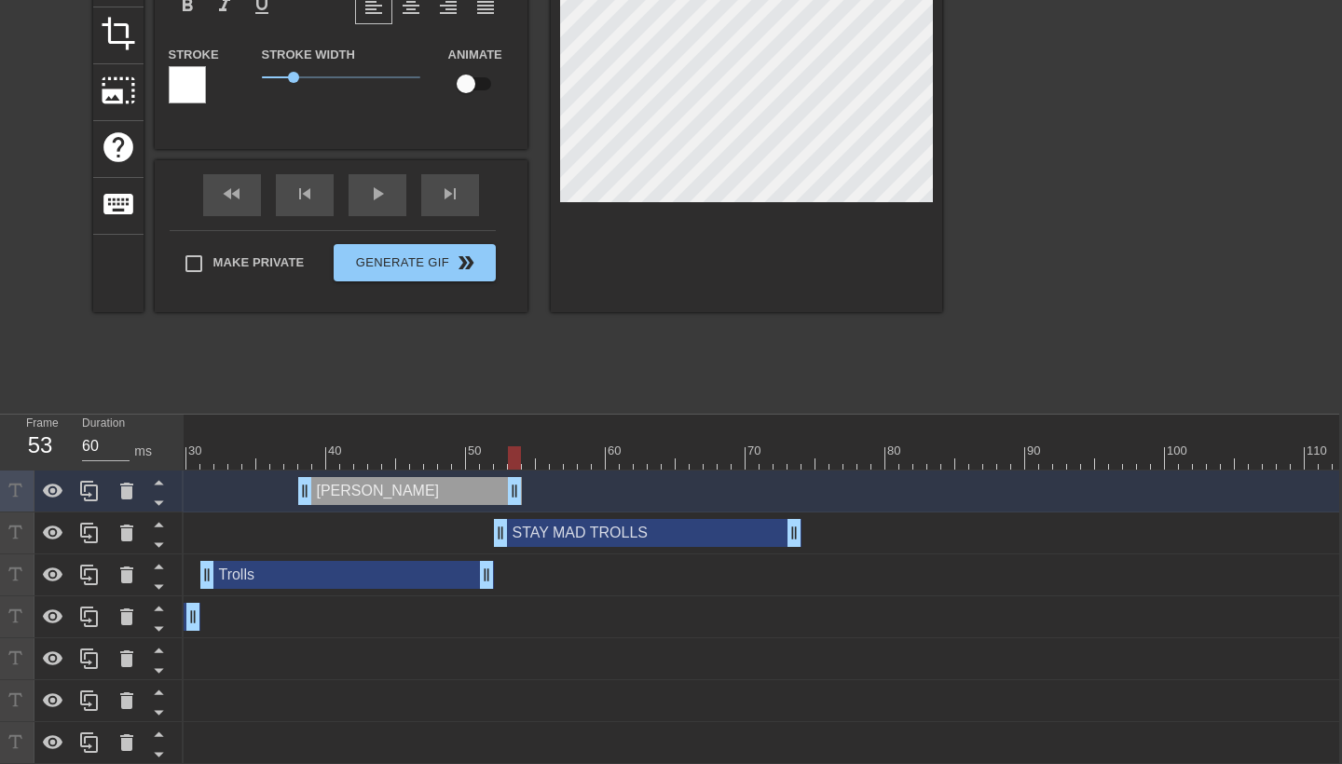
scroll to position [0, 384]
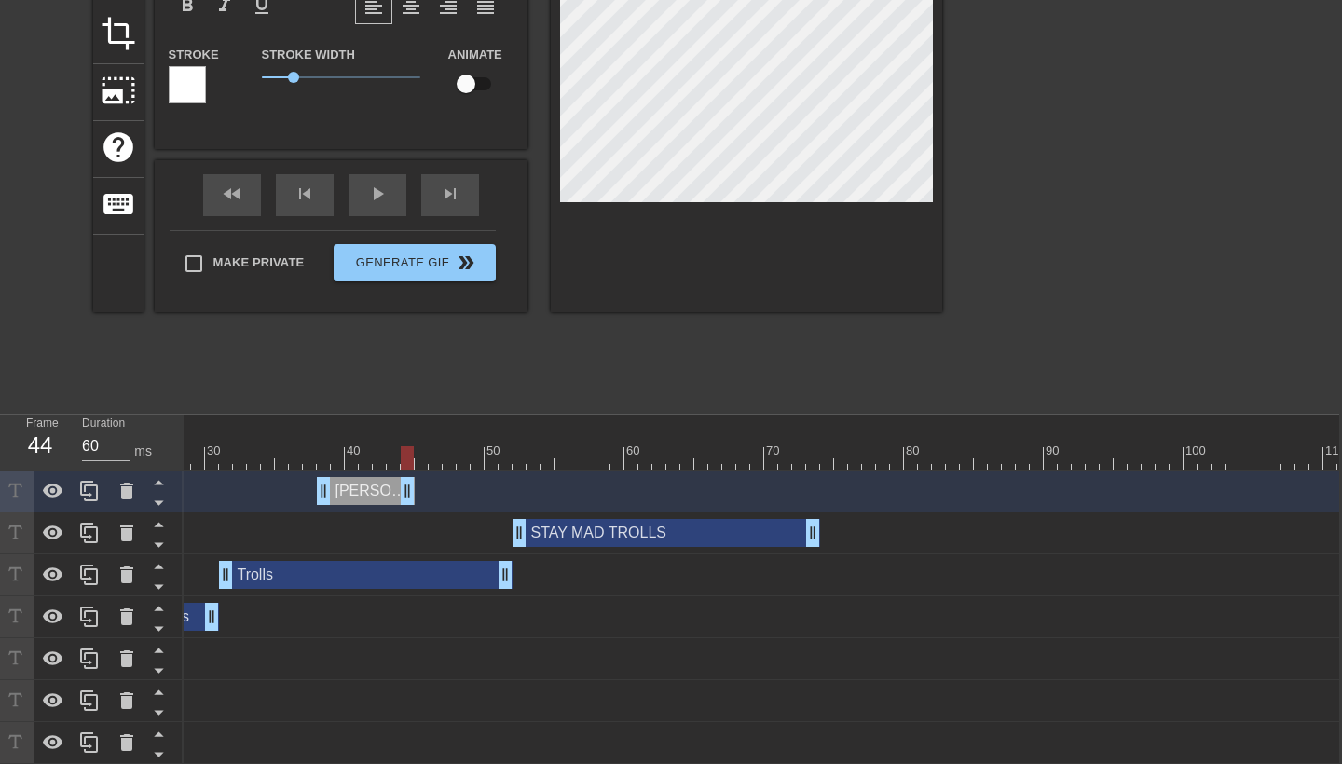
drag, startPoint x: 534, startPoint y: 490, endPoint x: 411, endPoint y: 488, distance: 123.1
click at [661, 603] on div "Trolls drag_handle drag_handle" at bounding box center [716, 617] width 1832 height 28
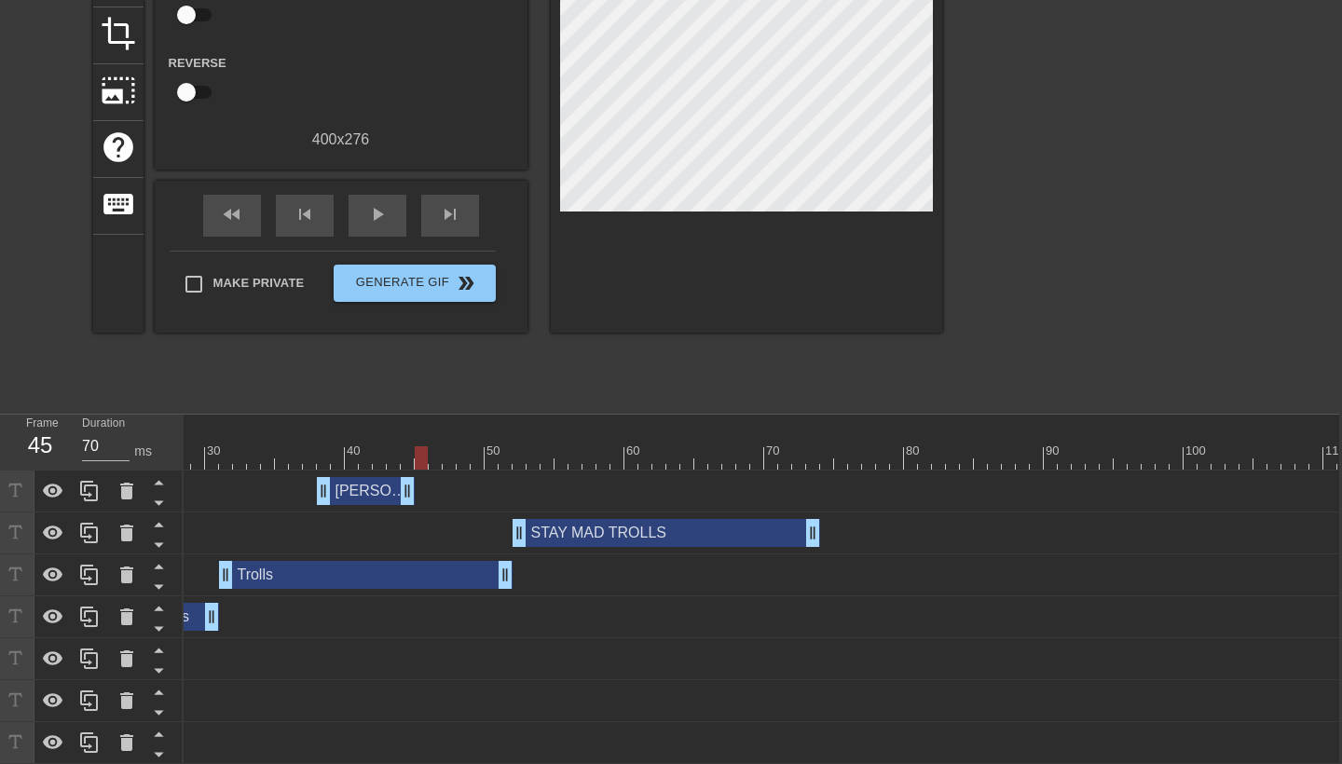
drag, startPoint x: 405, startPoint y: 454, endPoint x: 421, endPoint y: 450, distance: 16.3
click at [421, 450] on div at bounding box center [421, 457] width 13 height 23
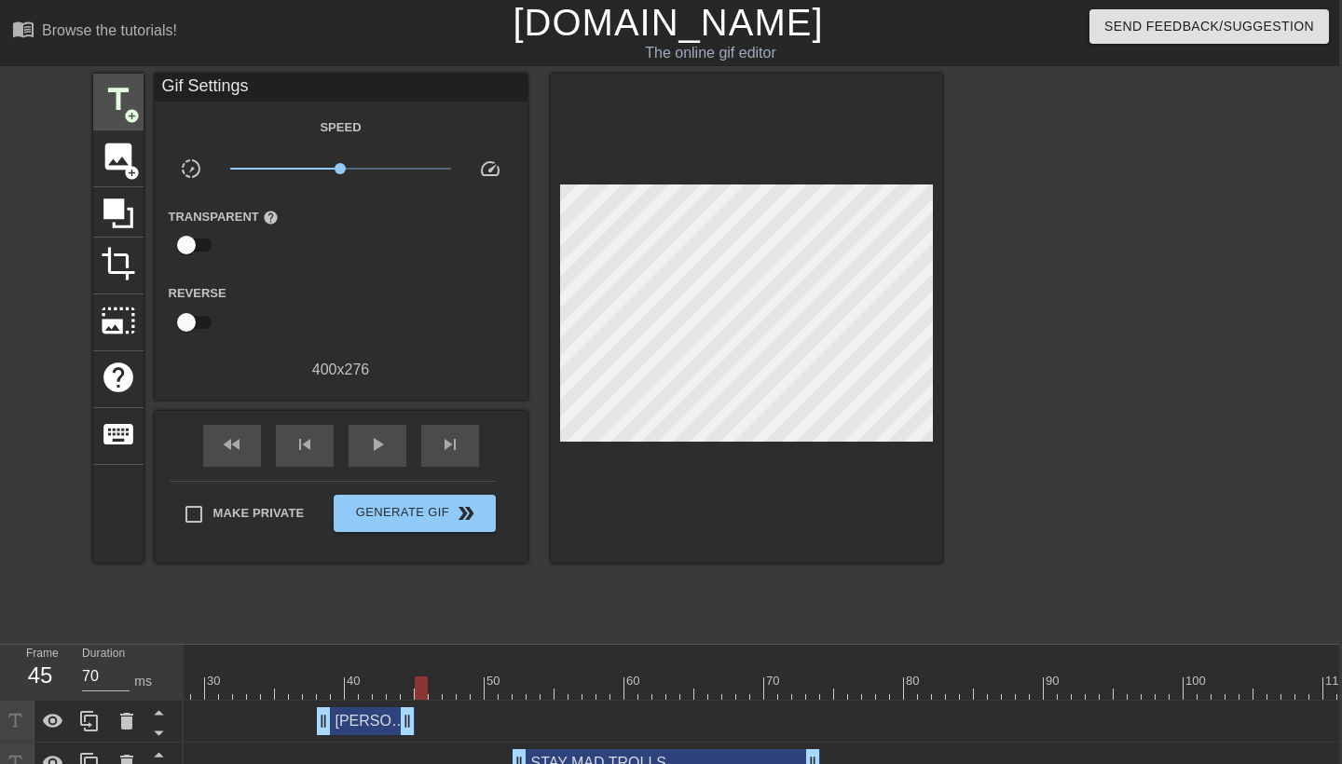
scroll to position [0, 3]
click at [124, 96] on span "title" at bounding box center [118, 99] width 35 height 35
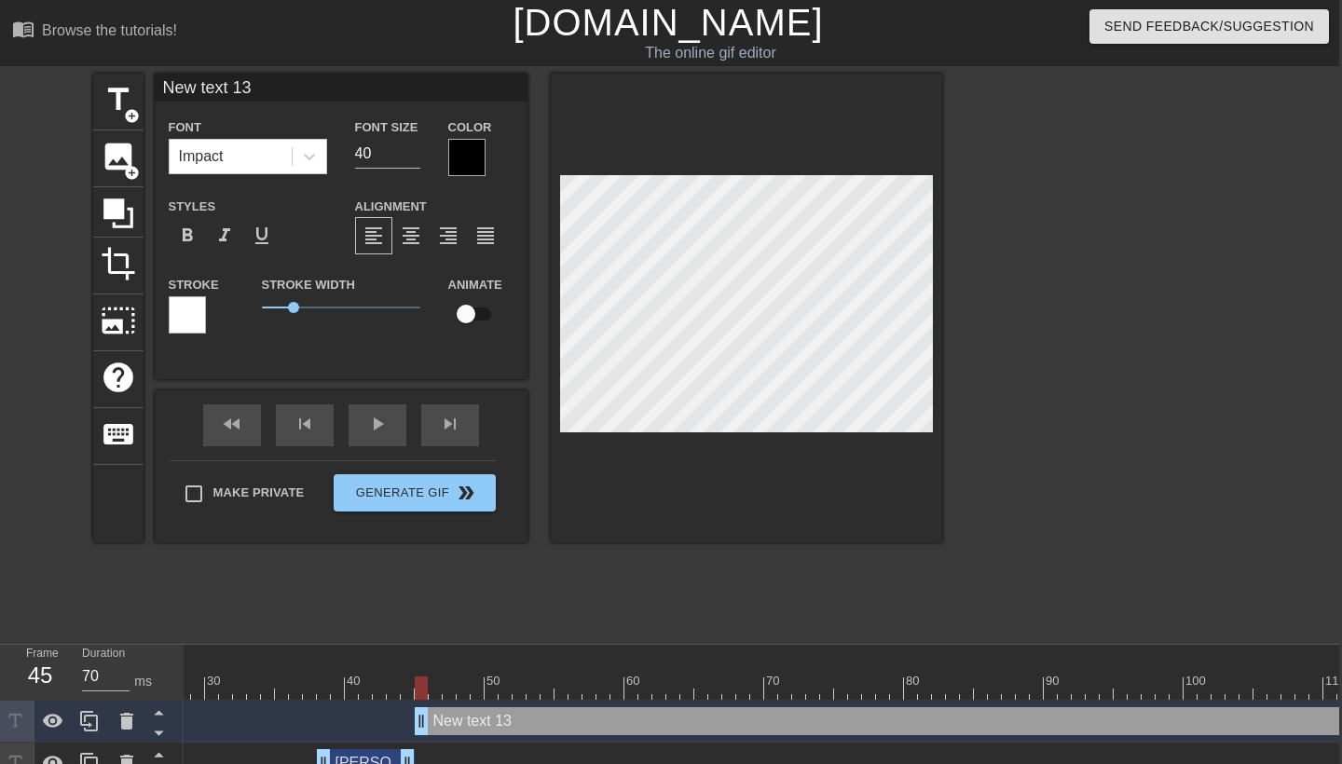
drag, startPoint x: 315, startPoint y: 88, endPoint x: 57, endPoint y: 88, distance: 258.2
click at [57, 88] on div "title add_circle image add_circle crop photo_size_select_large help keyboard Ne…" at bounding box center [668, 353] width 1342 height 559
click at [1081, 297] on div at bounding box center [1105, 353] width 280 height 559
click at [947, 313] on div "title add_circle image add_circle crop photo_size_select_large help keyboard [P…" at bounding box center [668, 353] width 1342 height 559
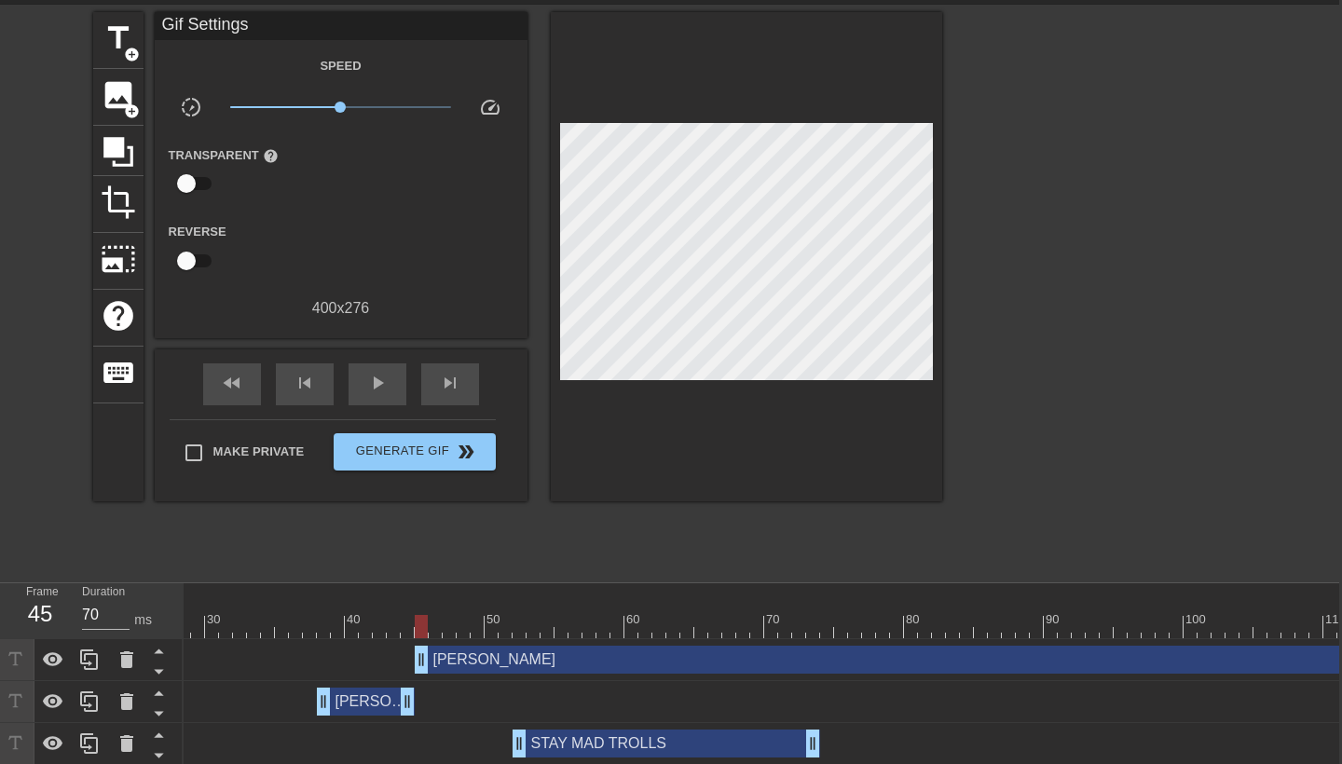
scroll to position [71, 3]
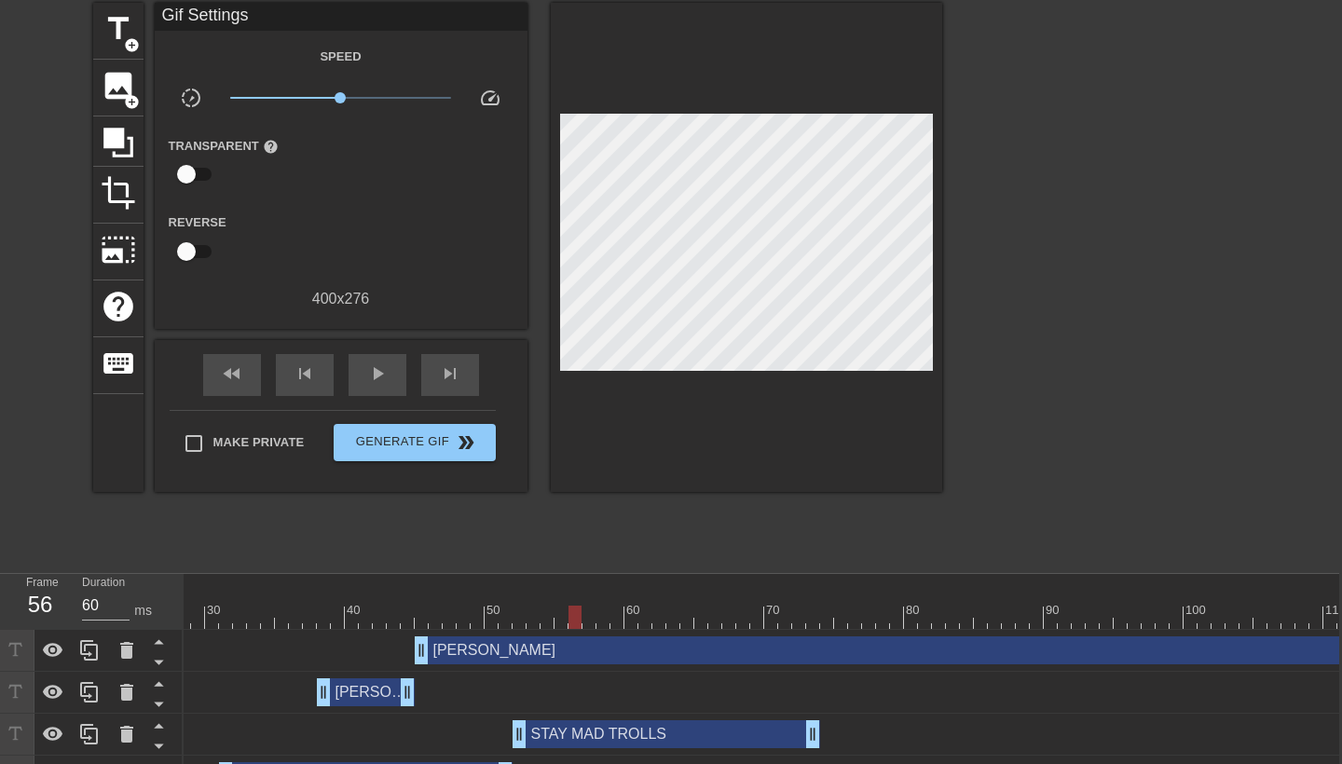
drag, startPoint x: 422, startPoint y: 617, endPoint x: 576, endPoint y: 611, distance: 153.9
click at [576, 611] on div at bounding box center [575, 617] width 13 height 23
drag, startPoint x: 575, startPoint y: 613, endPoint x: 633, endPoint y: 613, distance: 57.8
click at [633, 613] on div at bounding box center [631, 617] width 13 height 23
drag, startPoint x: 633, startPoint y: 613, endPoint x: 582, endPoint y: 621, distance: 51.8
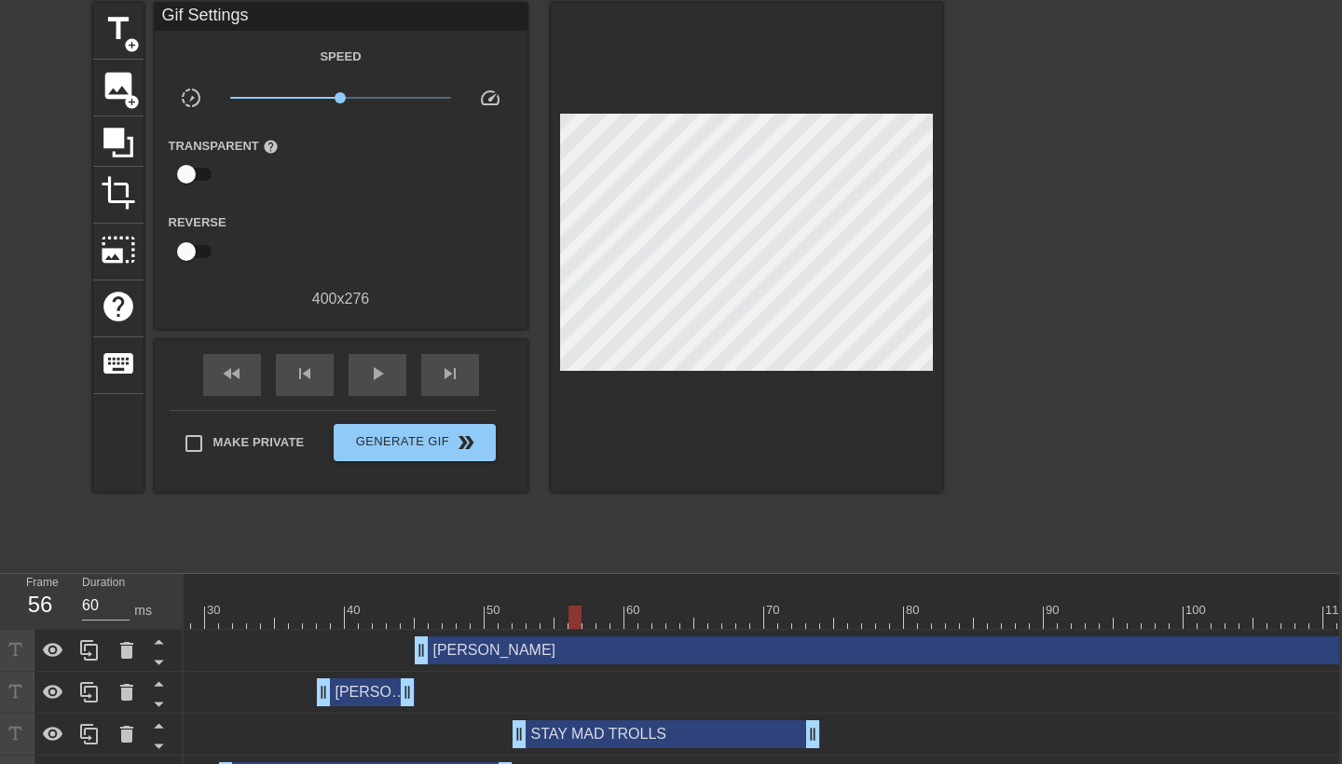
click at [582, 621] on div at bounding box center [716, 617] width 1832 height 23
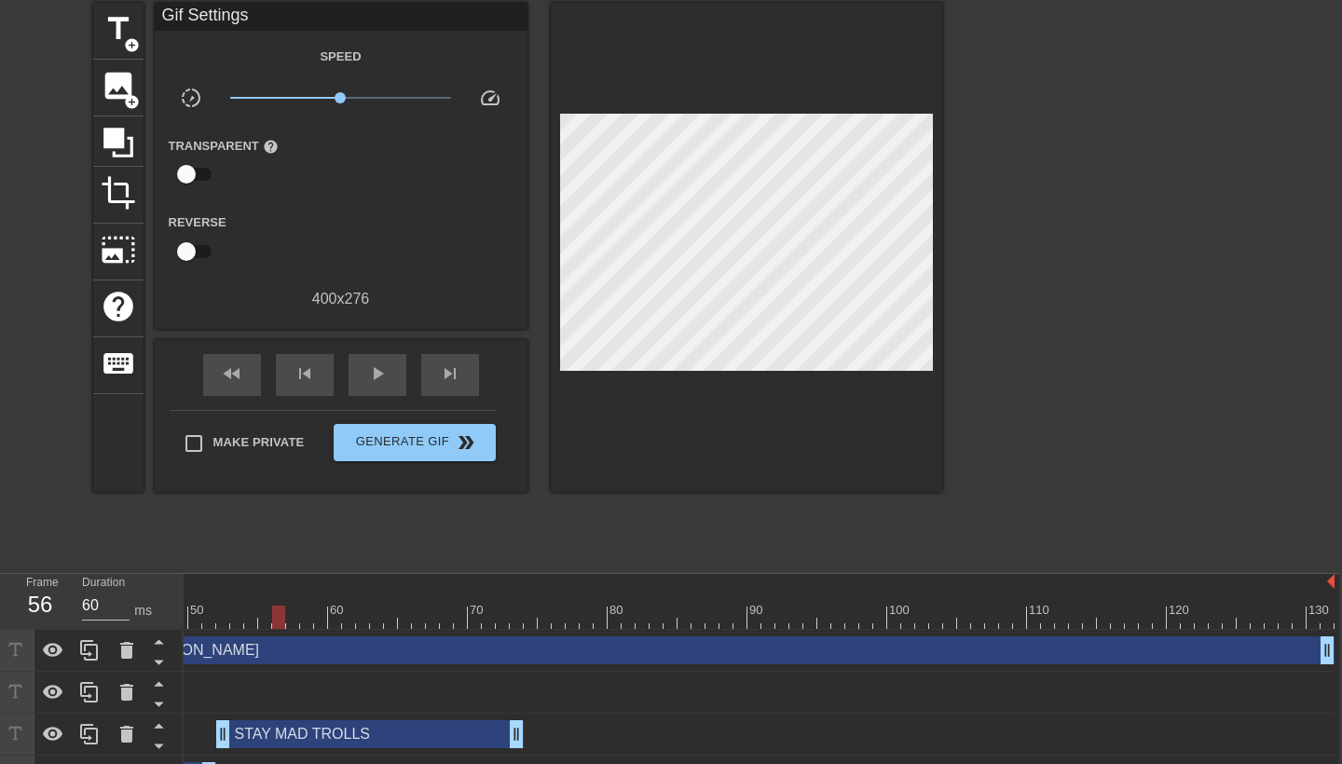
scroll to position [0, 680]
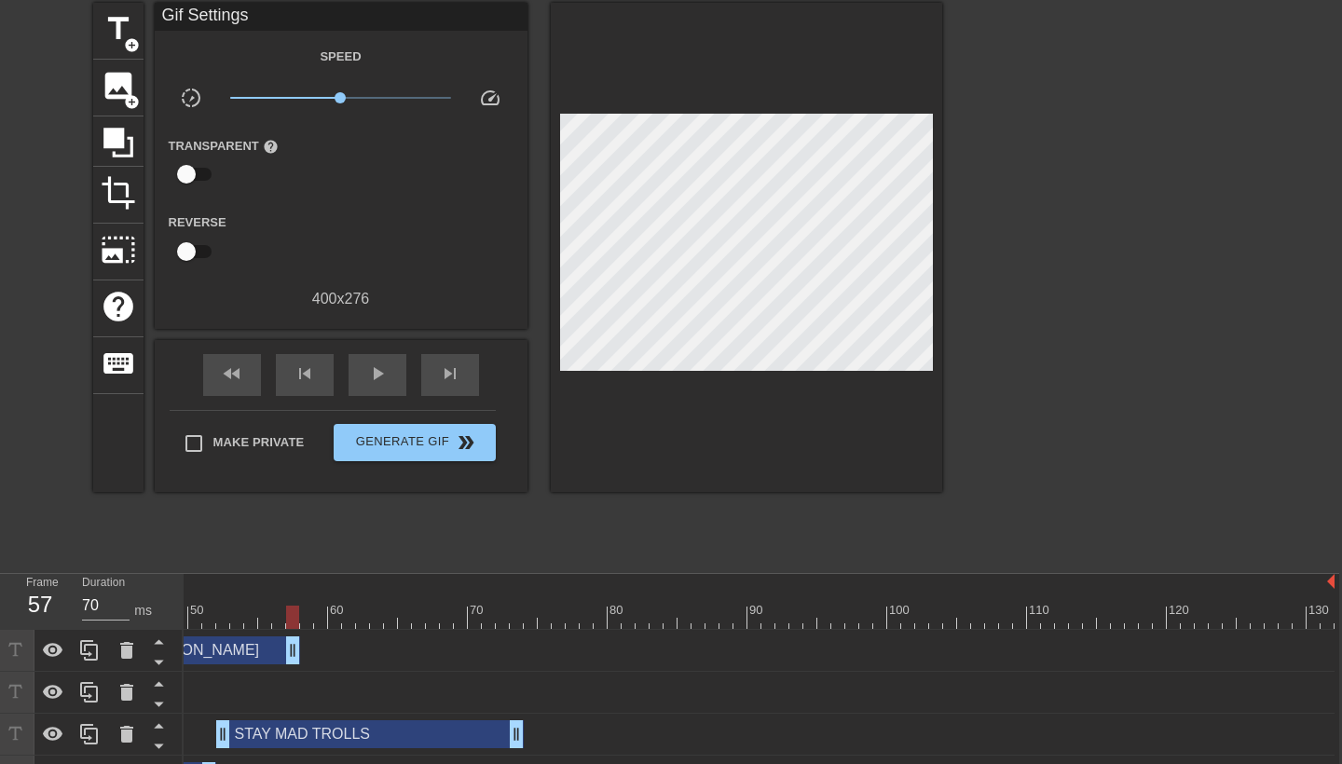
drag, startPoint x: 1324, startPoint y: 644, endPoint x: 295, endPoint y: 639, distance: 1029.1
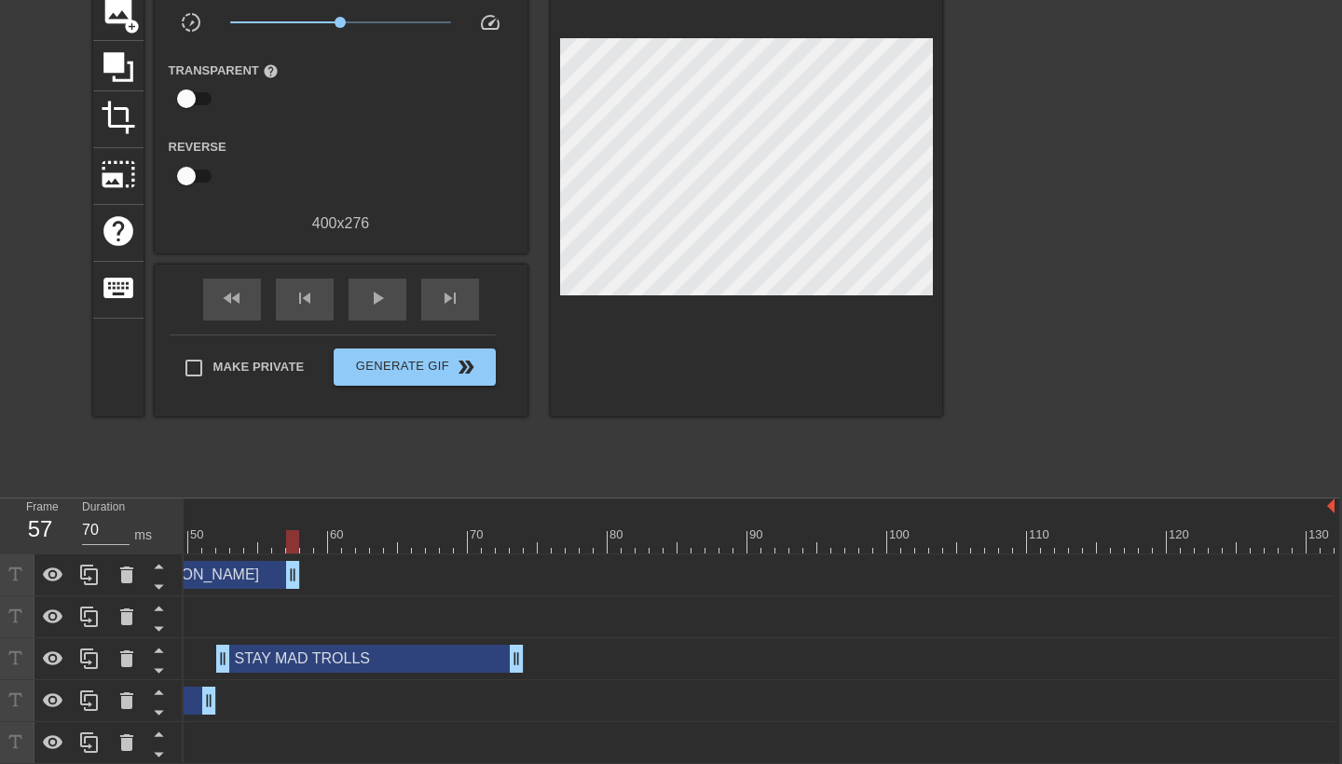
scroll to position [151, 3]
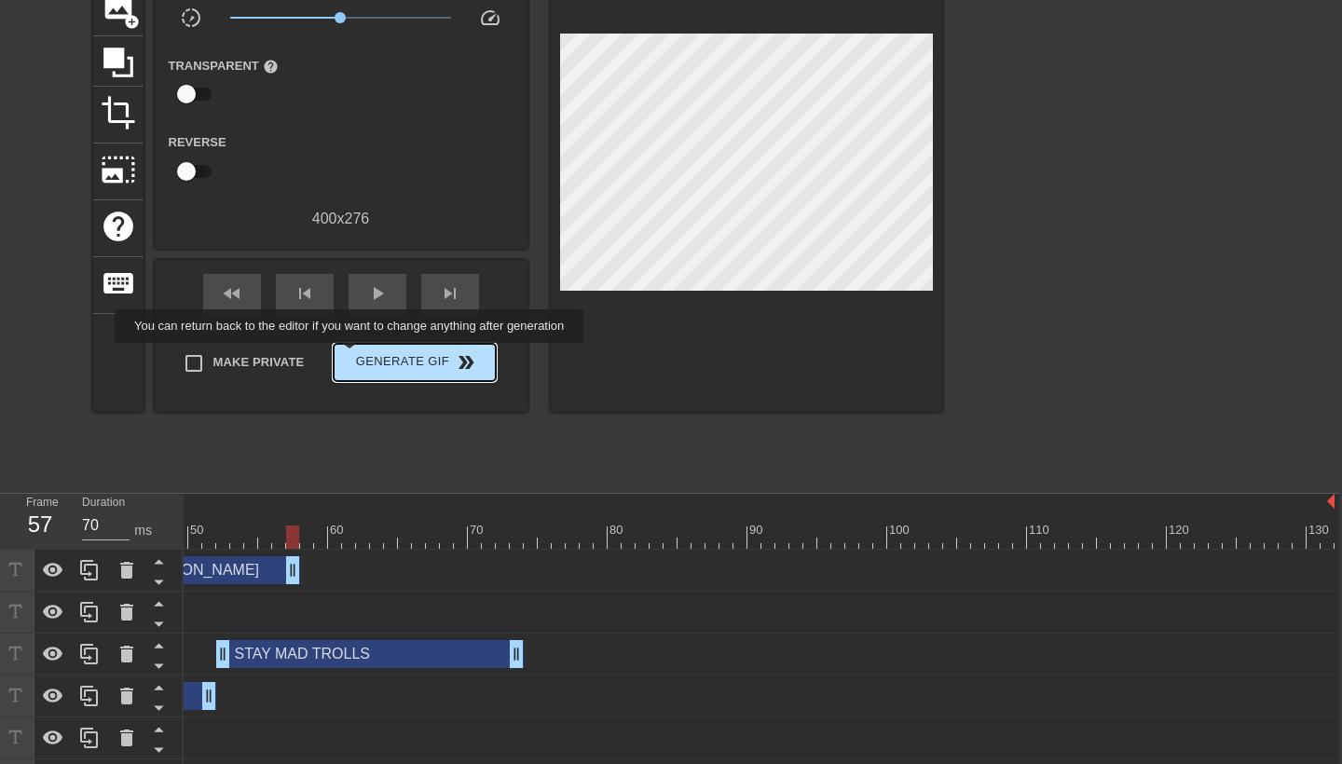
click at [363, 356] on span "Generate Gif double_arrow" at bounding box center [414, 362] width 146 height 22
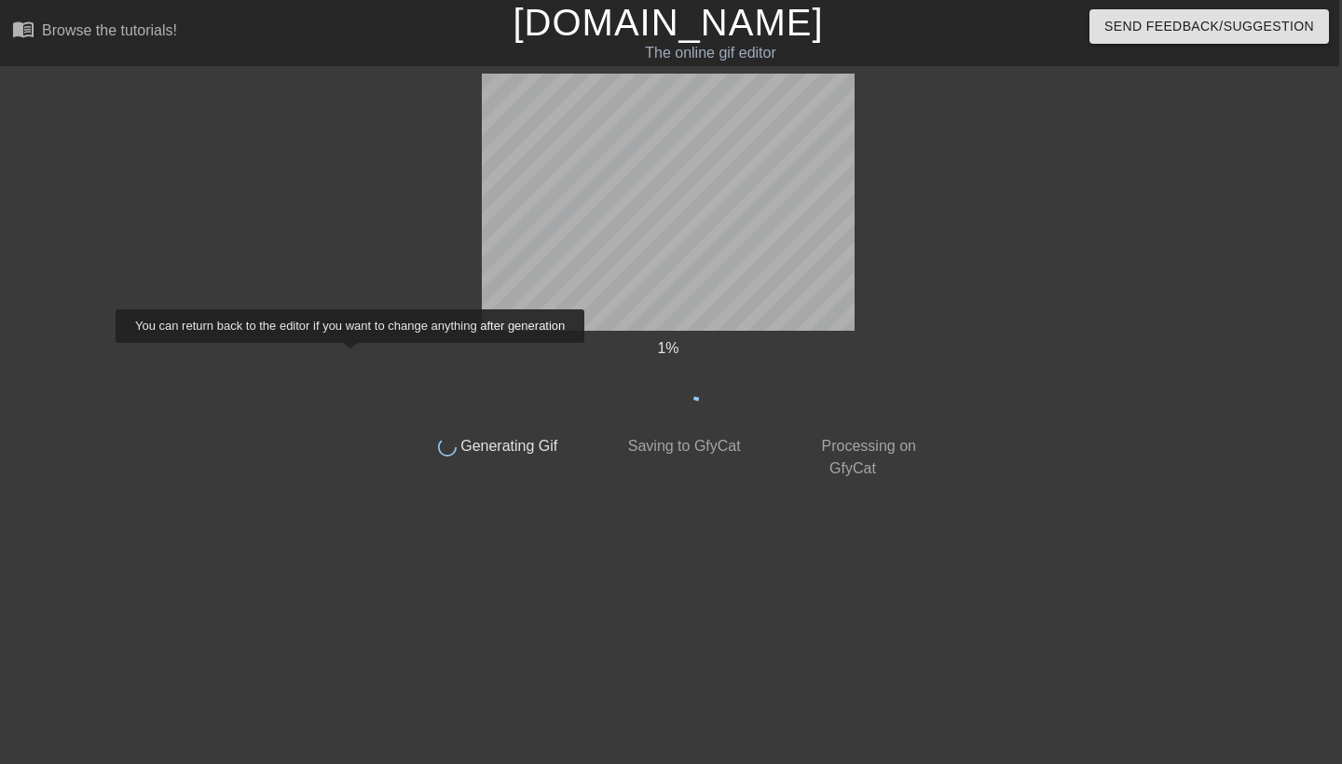
scroll to position [0, 3]
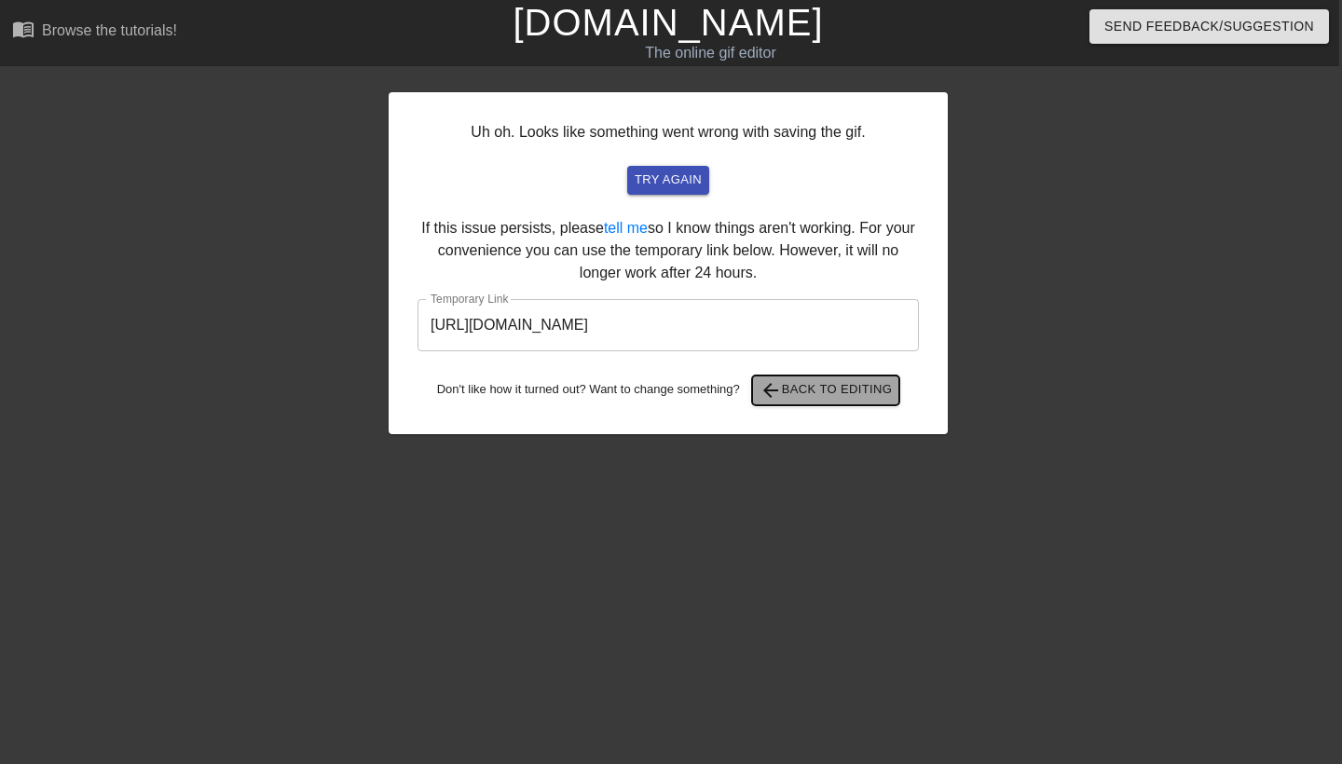
click at [826, 397] on span "arrow_back Back to Editing" at bounding box center [826, 390] width 133 height 22
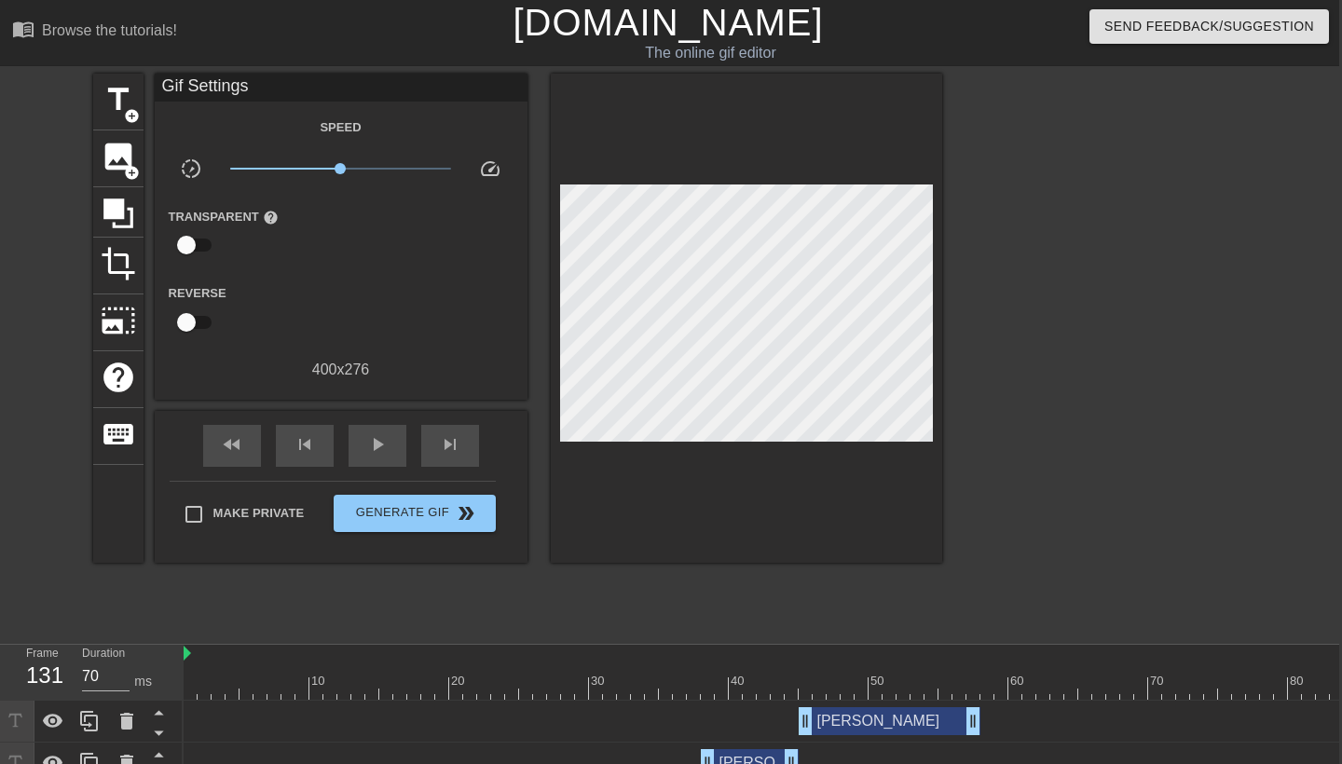
click at [1012, 396] on div at bounding box center [1105, 353] width 280 height 559
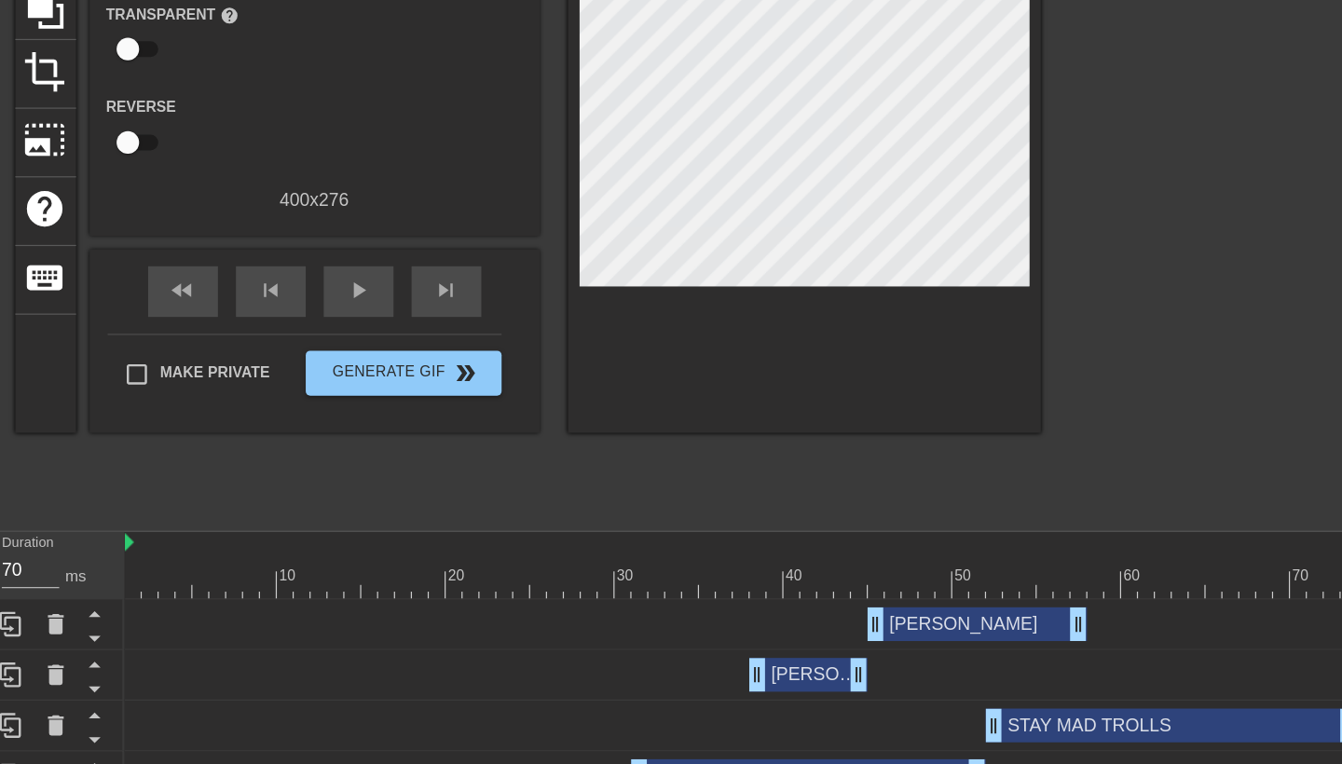
scroll to position [87, 14]
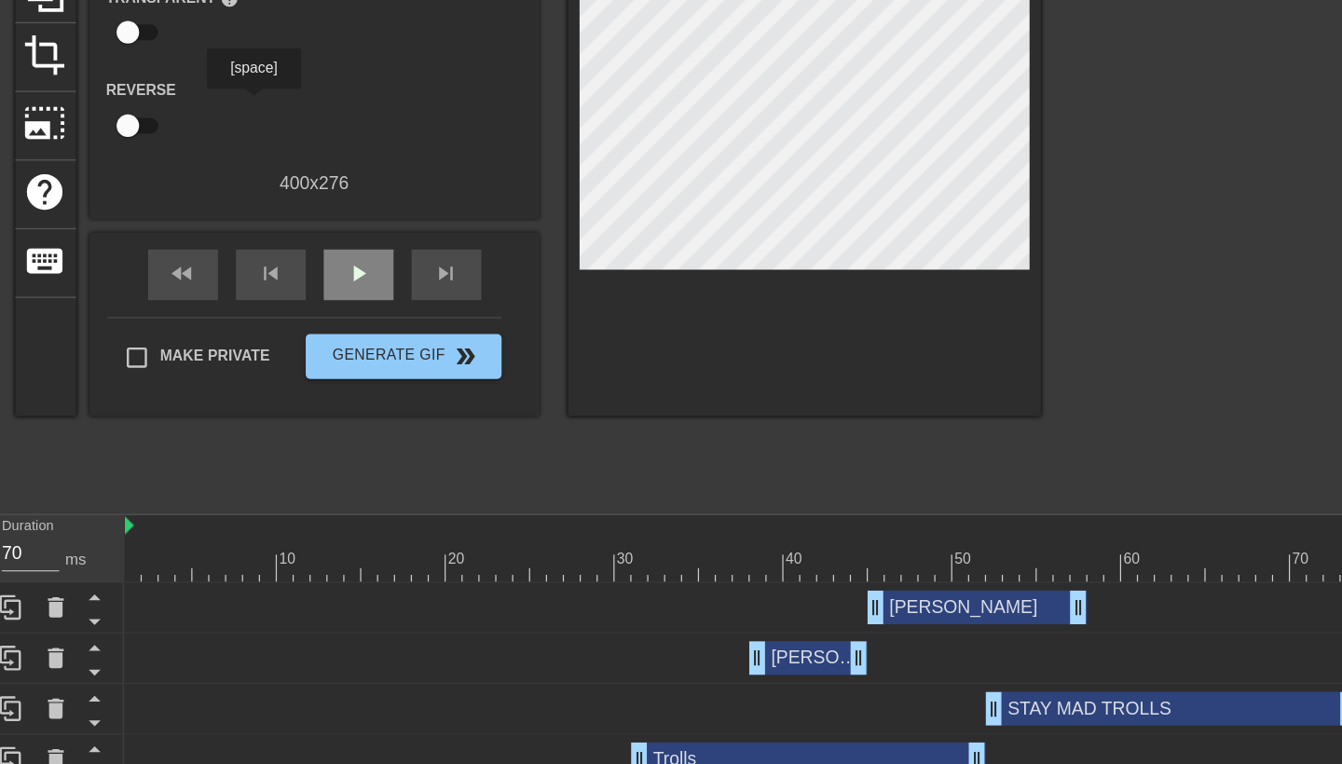
click at [337, 338] on div "play_arrow" at bounding box center [366, 359] width 58 height 42
click at [337, 338] on div "pause" at bounding box center [366, 359] width 58 height 42
drag, startPoint x: 244, startPoint y: 467, endPoint x: 44, endPoint y: 467, distance: 200.4
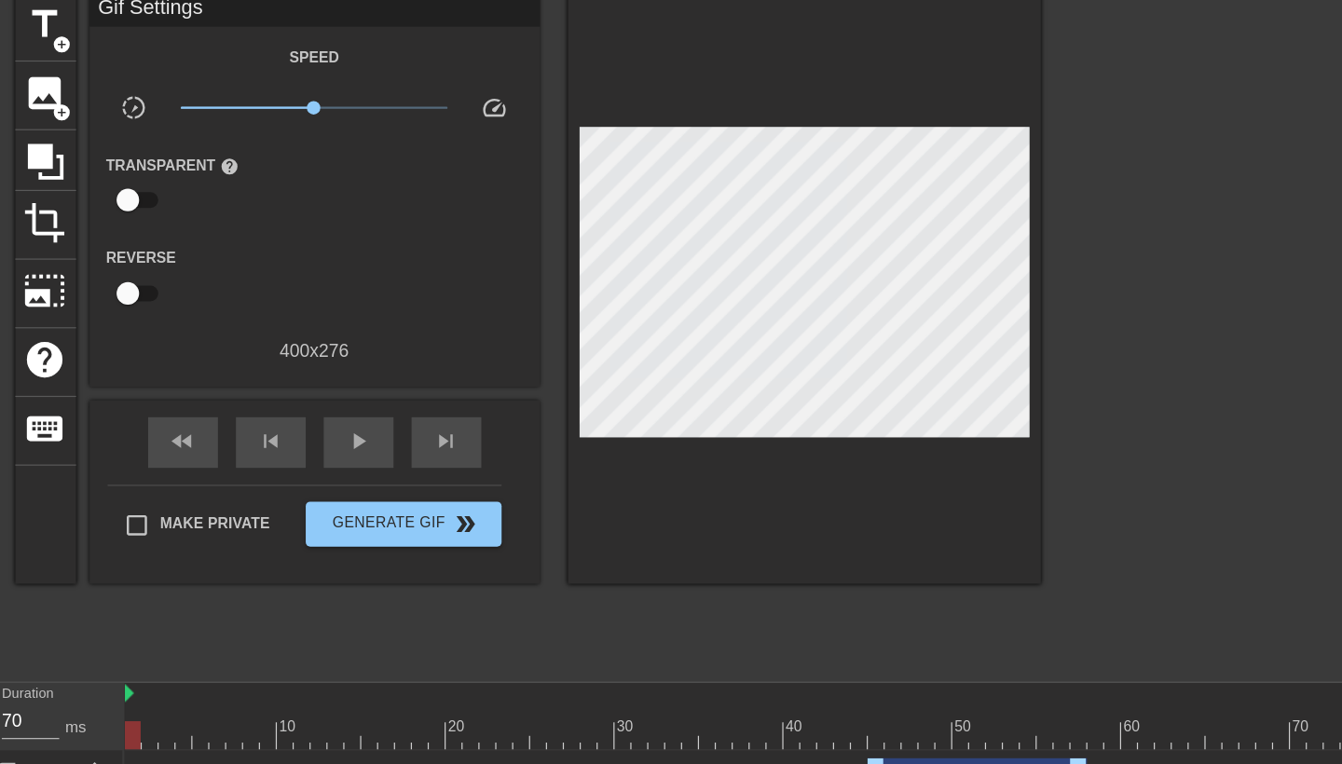
scroll to position [42, 14]
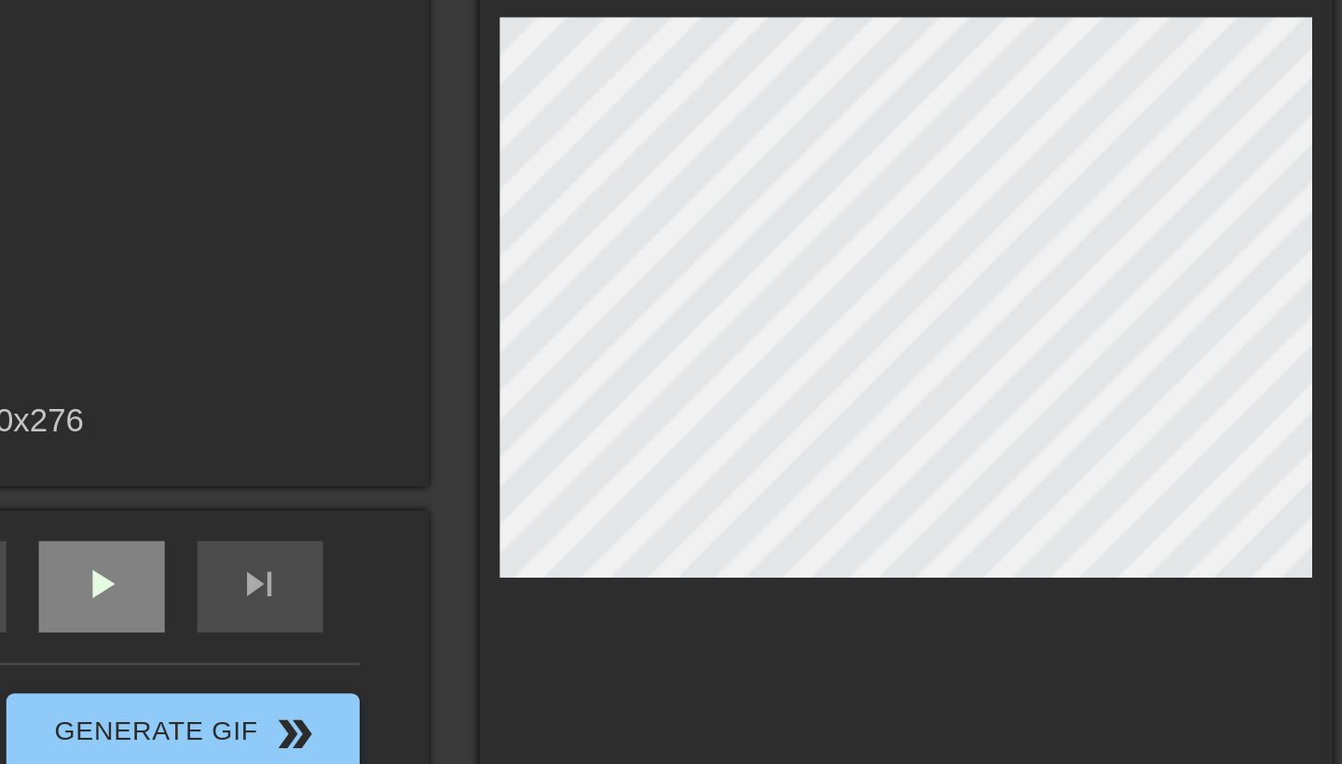
click at [355, 392] on span "play_arrow" at bounding box center [366, 403] width 22 height 22
click at [355, 392] on span "pause" at bounding box center [366, 403] width 22 height 22
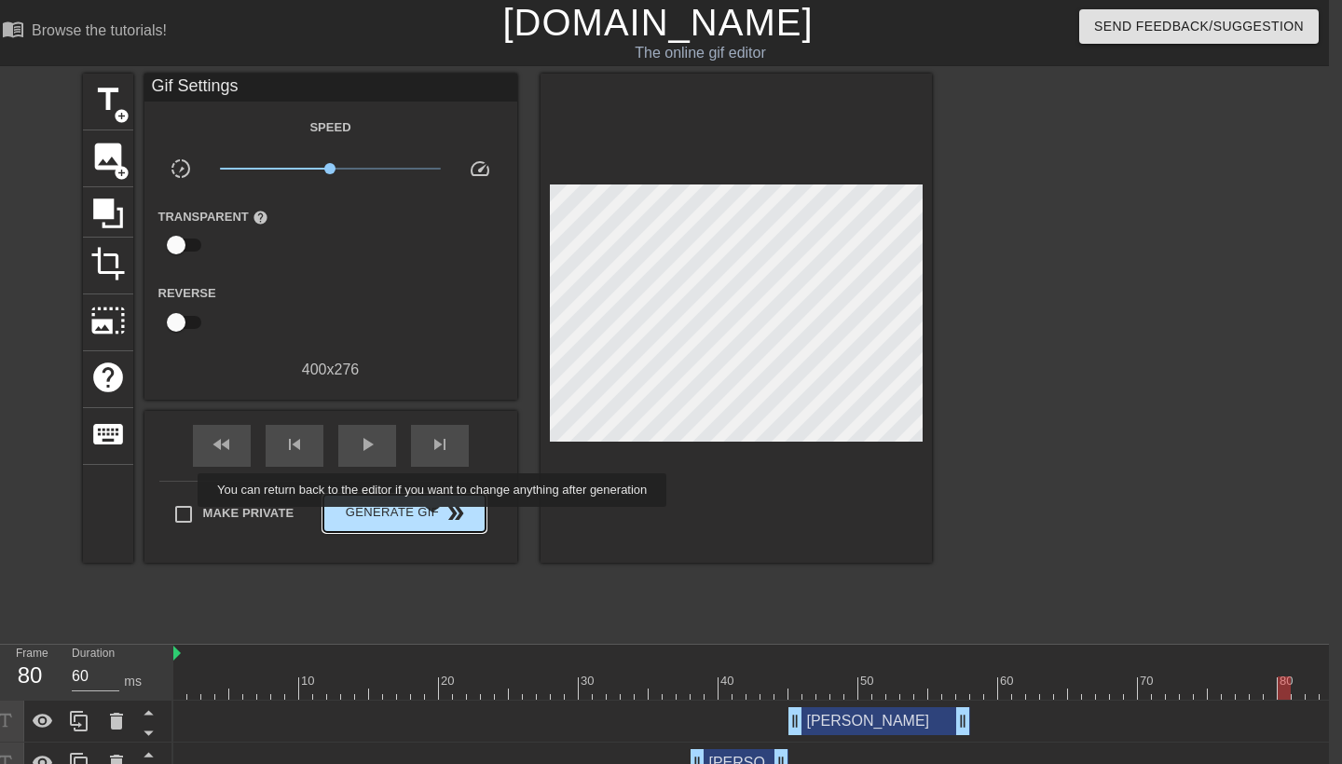
click at [445, 520] on span "double_arrow" at bounding box center [456, 513] width 22 height 22
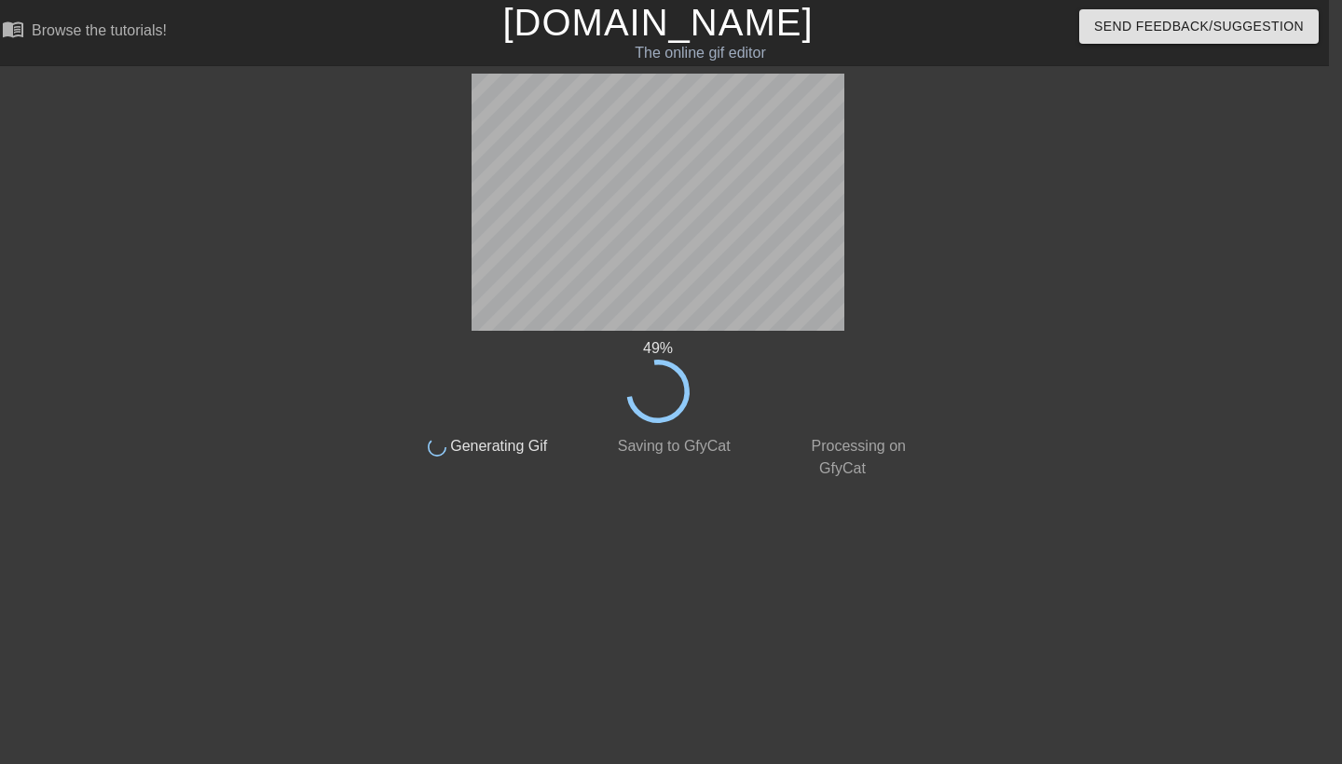
click at [626, 464] on div "done Saving to GfyCat" at bounding box center [658, 451] width 185 height 57
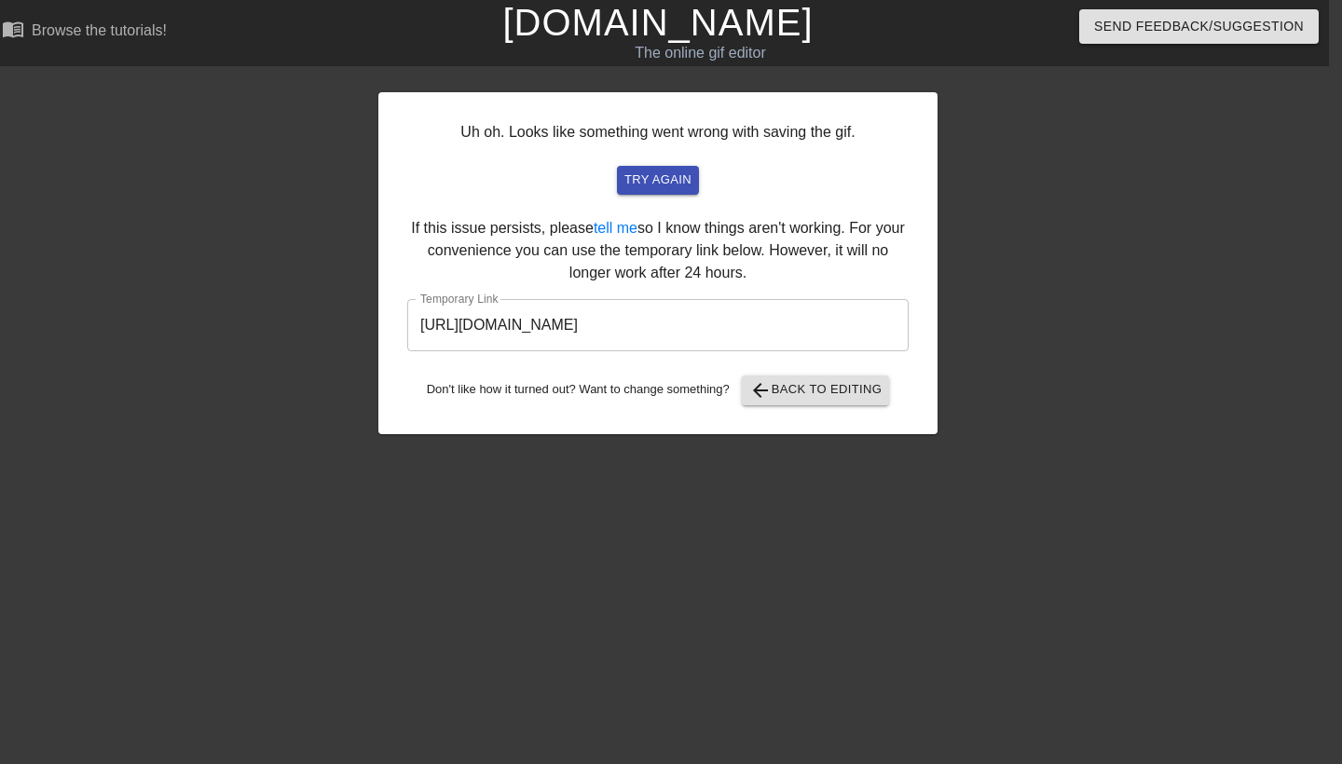
click at [815, 323] on input "[URL][DOMAIN_NAME]" at bounding box center [657, 325] width 501 height 52
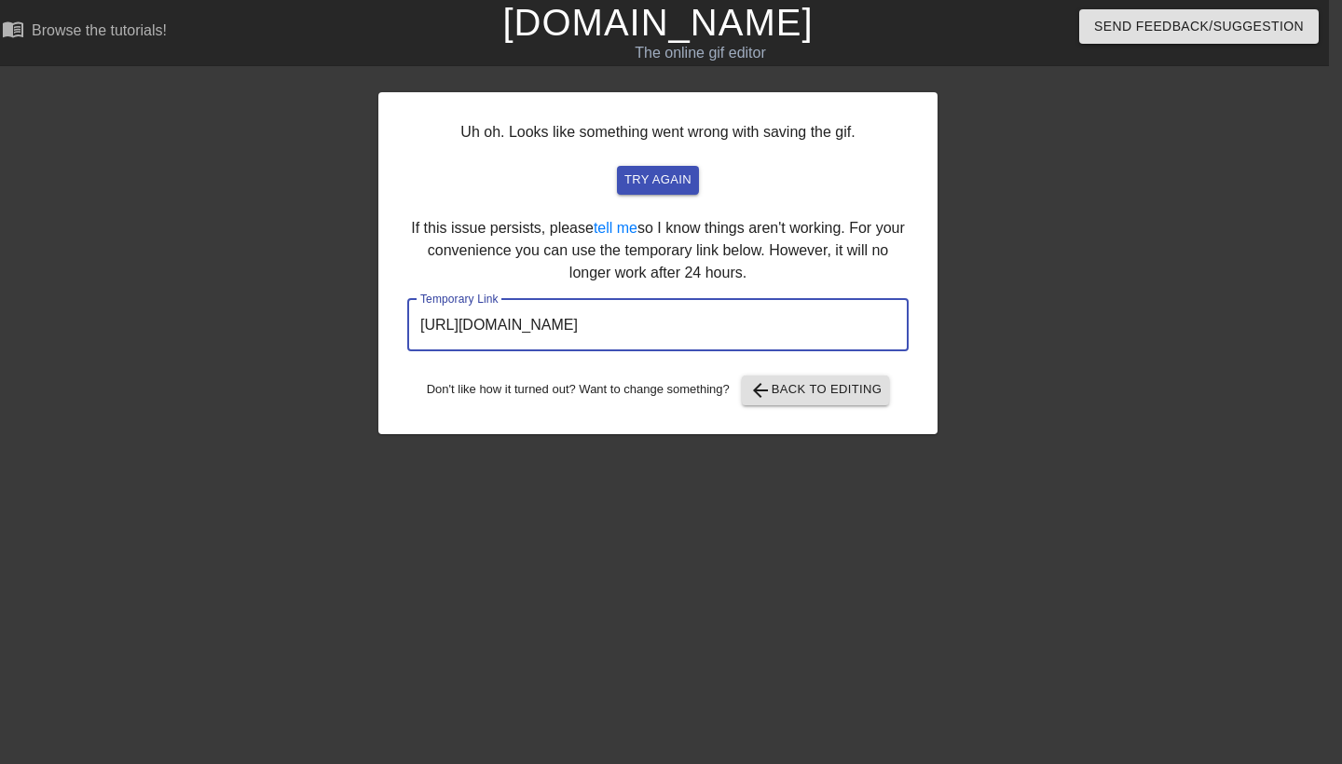
drag, startPoint x: 804, startPoint y: 323, endPoint x: 202, endPoint y: 304, distance: 602.5
click at [202, 304] on div "Uh oh. Looks like something went wrong with saving the gif. try again If this i…" at bounding box center [658, 353] width 1342 height 559
click at [772, 379] on span "arrow_back" at bounding box center [760, 390] width 22 height 22
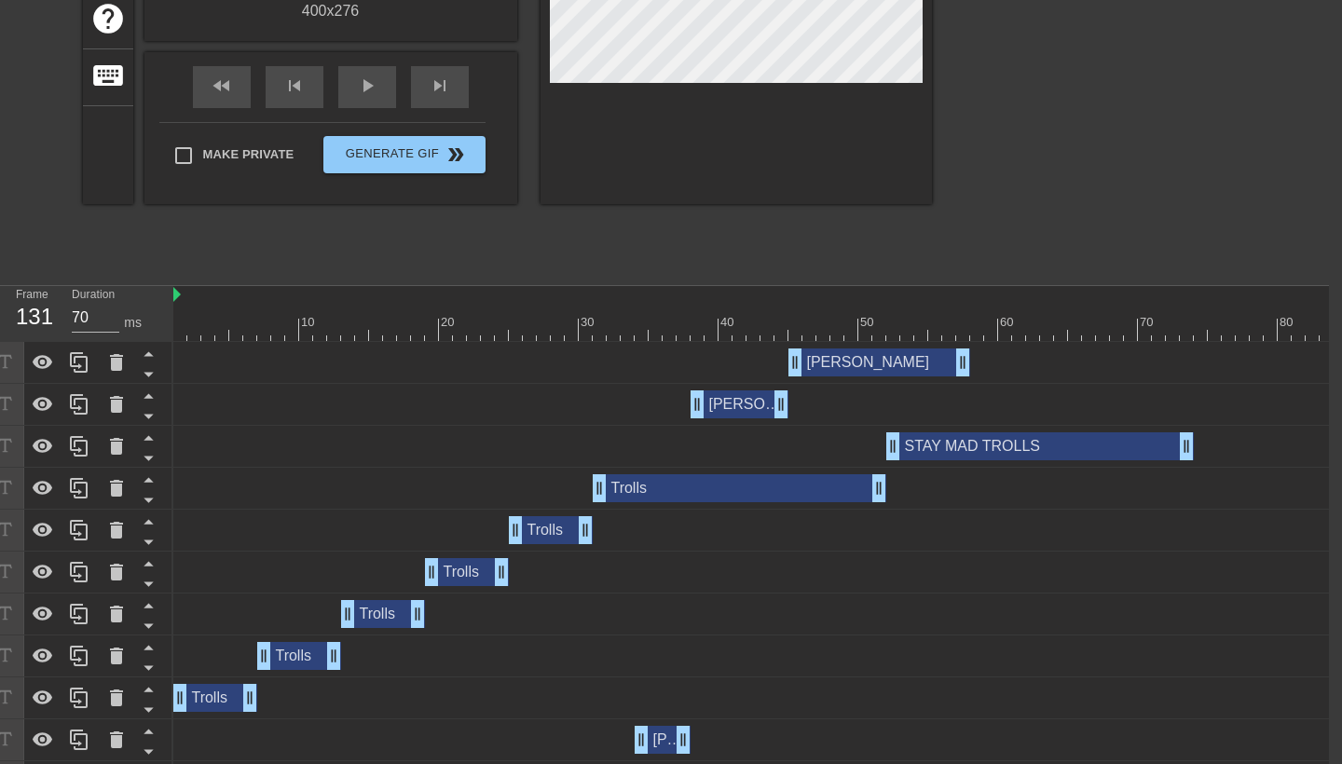
scroll to position [384, 13]
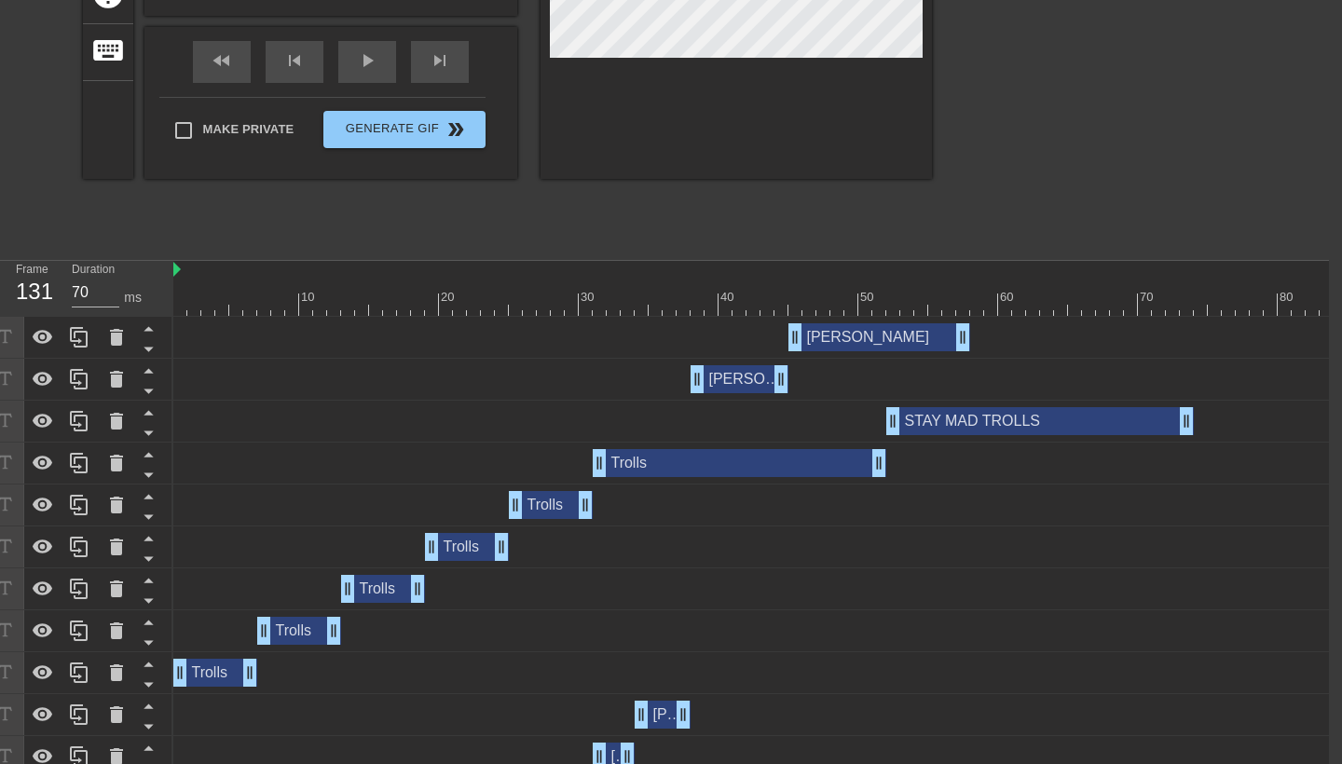
click at [994, 426] on div "STAY MAD TROLLS drag_handle drag_handle" at bounding box center [1040, 421] width 308 height 28
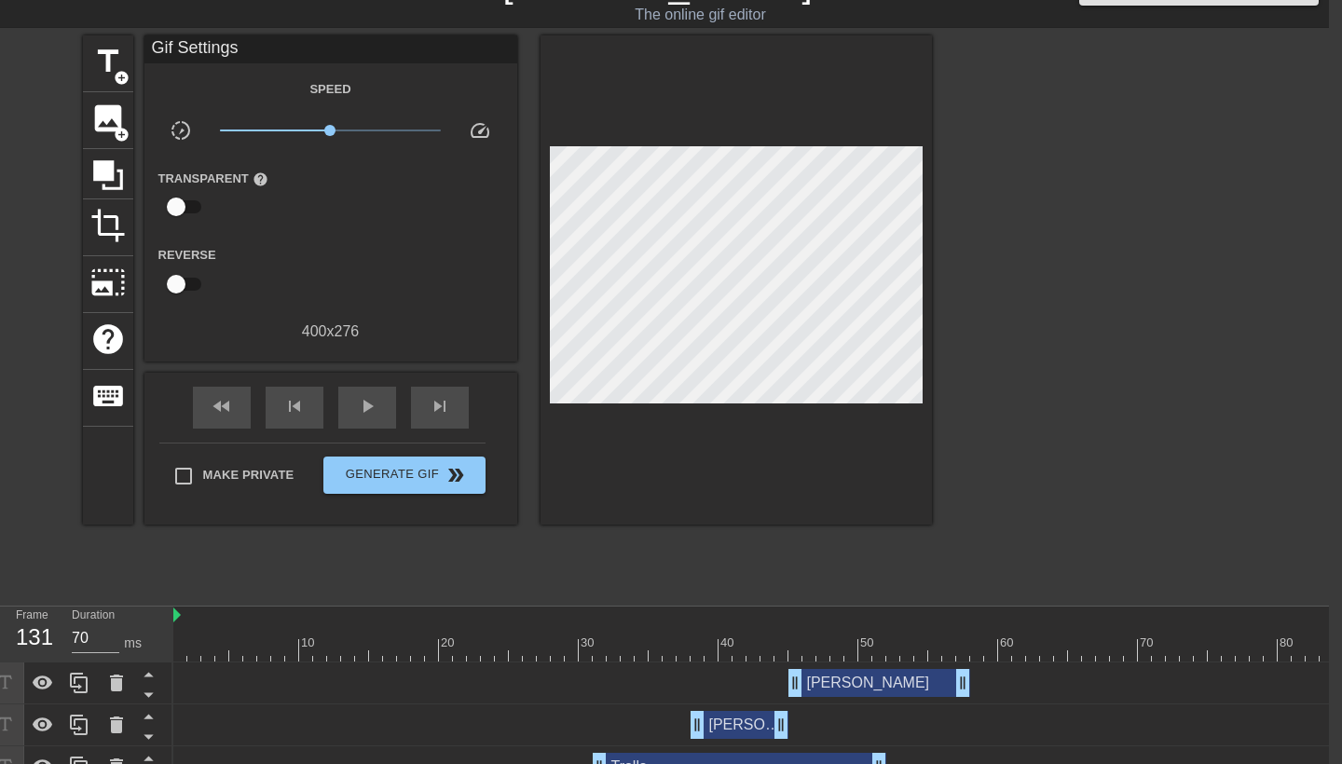
scroll to position [5, 13]
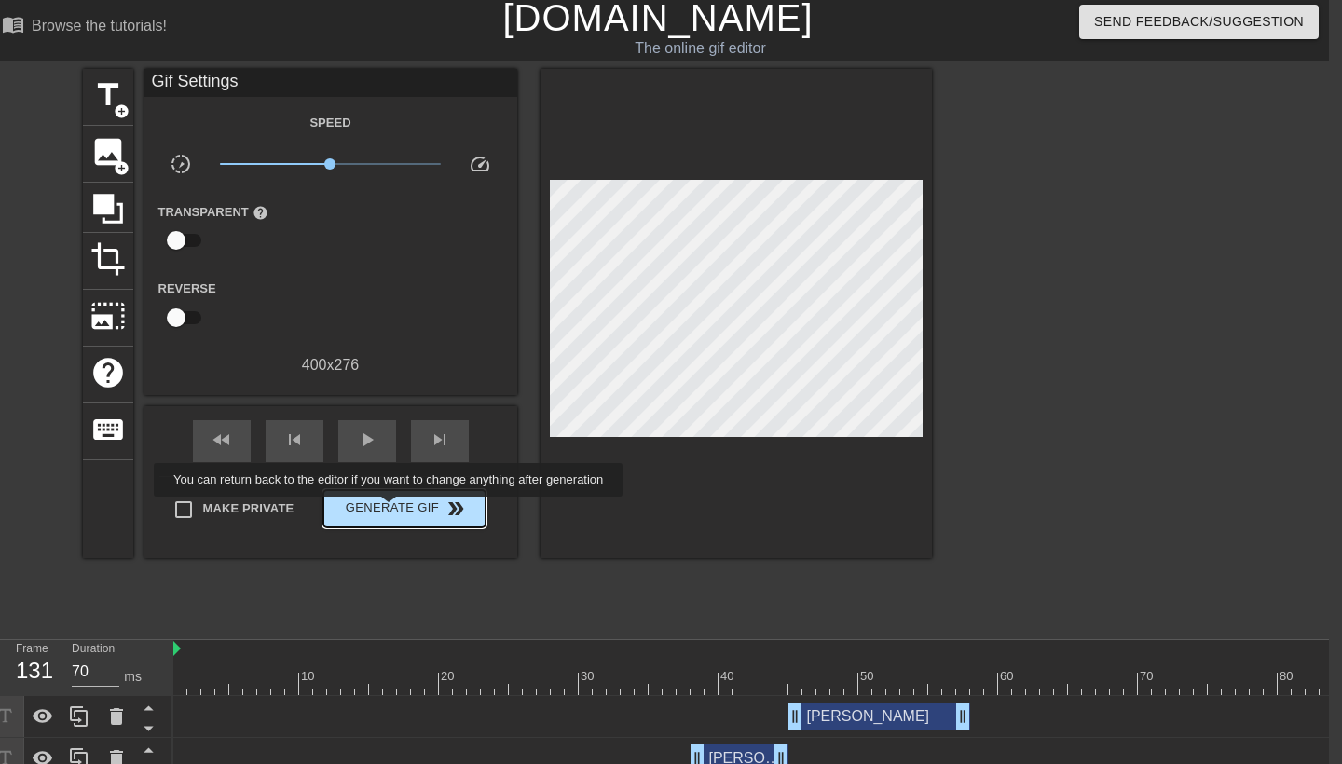
click at [400, 510] on span "Generate Gif double_arrow" at bounding box center [404, 509] width 146 height 22
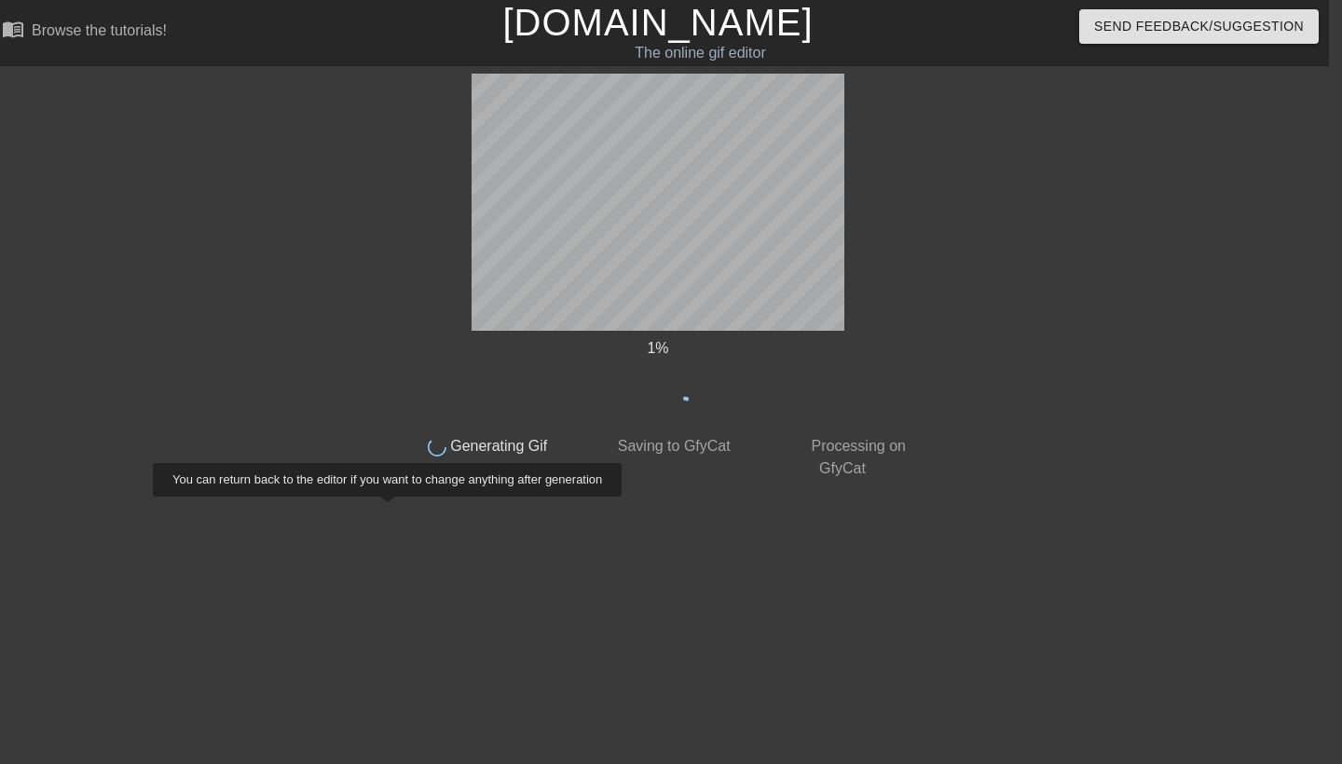
scroll to position [0, 13]
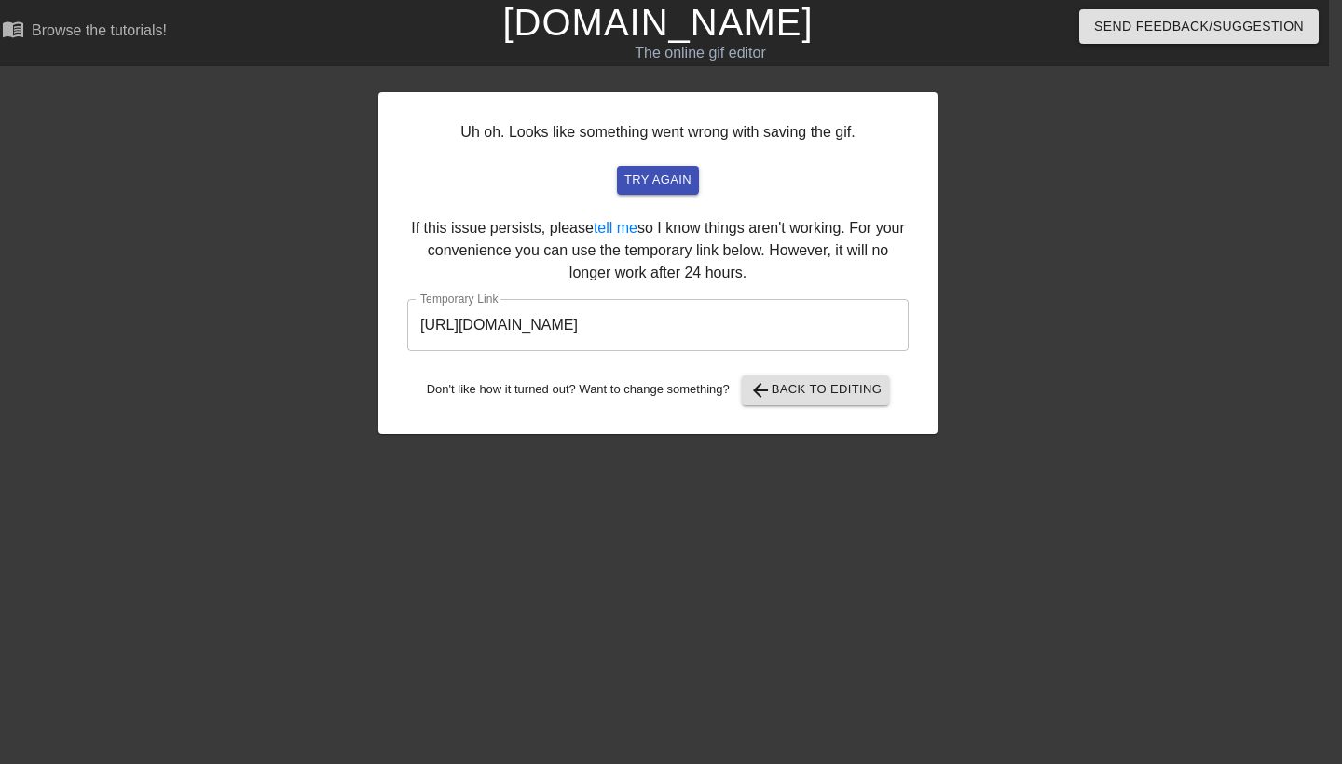
click at [808, 323] on input "[URL][DOMAIN_NAME]" at bounding box center [657, 325] width 501 height 52
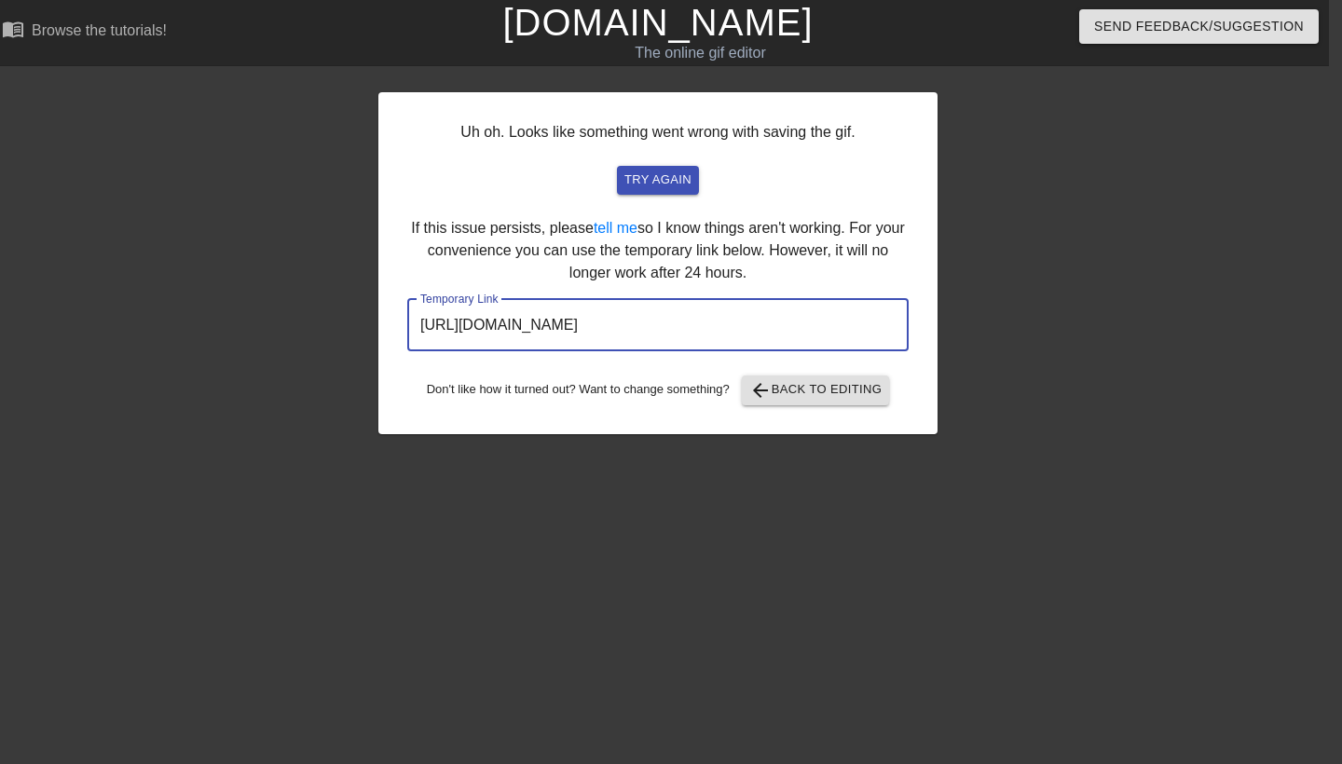
drag, startPoint x: 814, startPoint y: 323, endPoint x: 373, endPoint y: 323, distance: 440.9
click at [373, 323] on div "Uh oh. Looks like something went wrong with saving the gif. try again If this i…" at bounding box center [658, 353] width 1342 height 559
click at [772, 386] on span "arrow_back" at bounding box center [760, 390] width 22 height 22
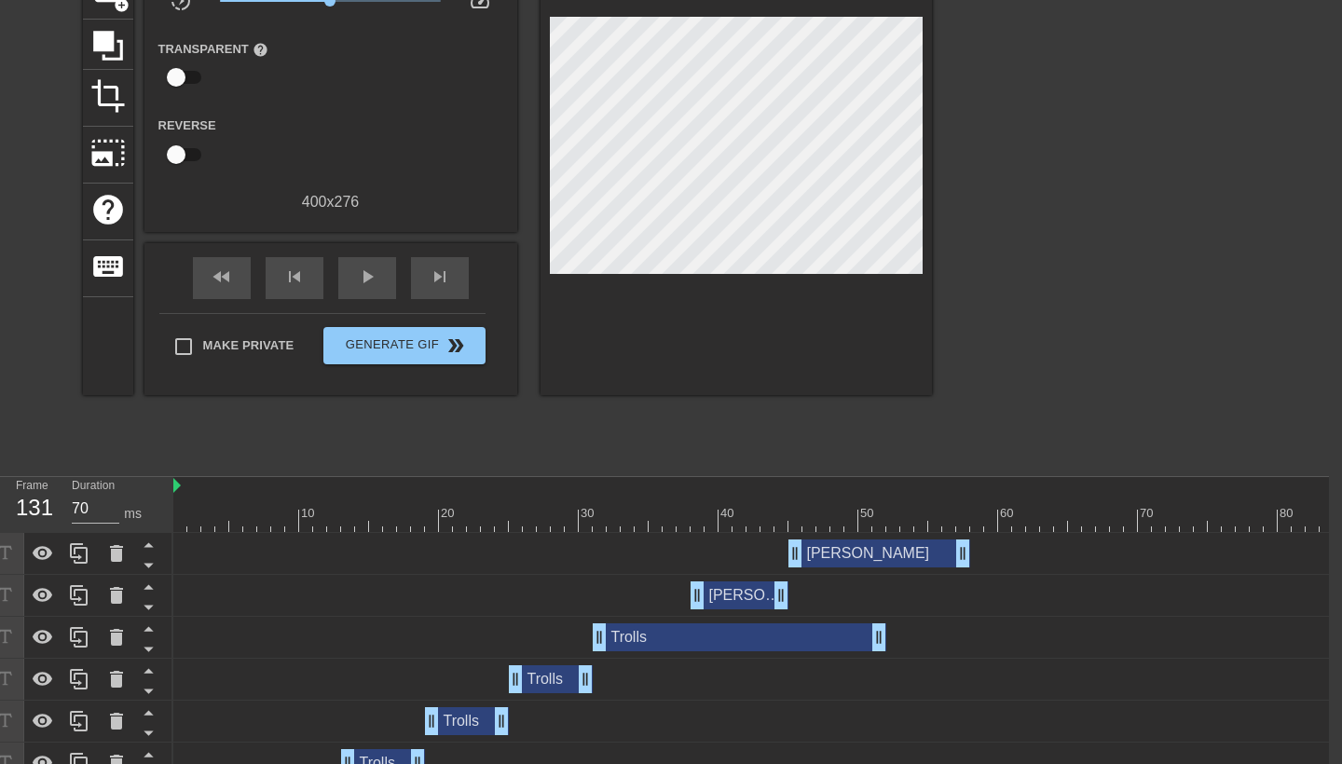
scroll to position [230, 13]
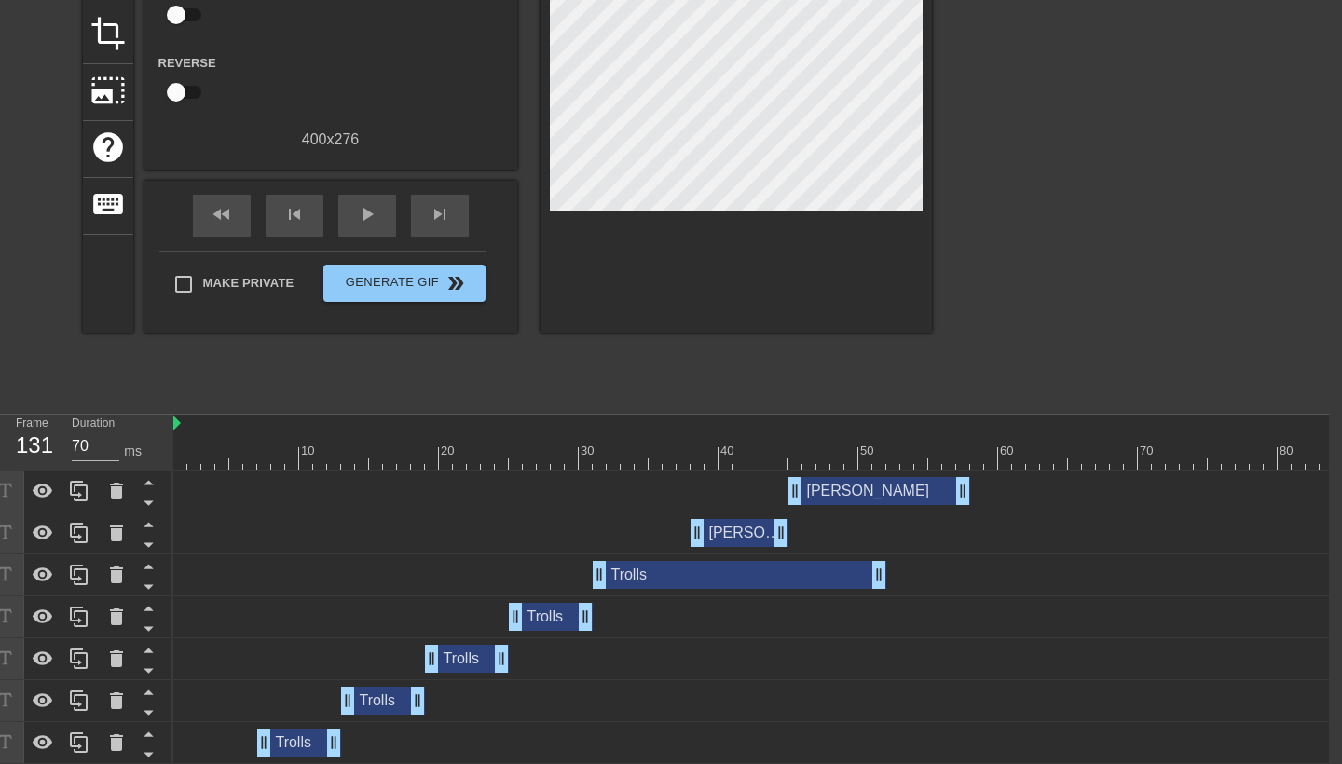
click at [839, 587] on div "Trolls drag_handle drag_handle" at bounding box center [740, 575] width 294 height 28
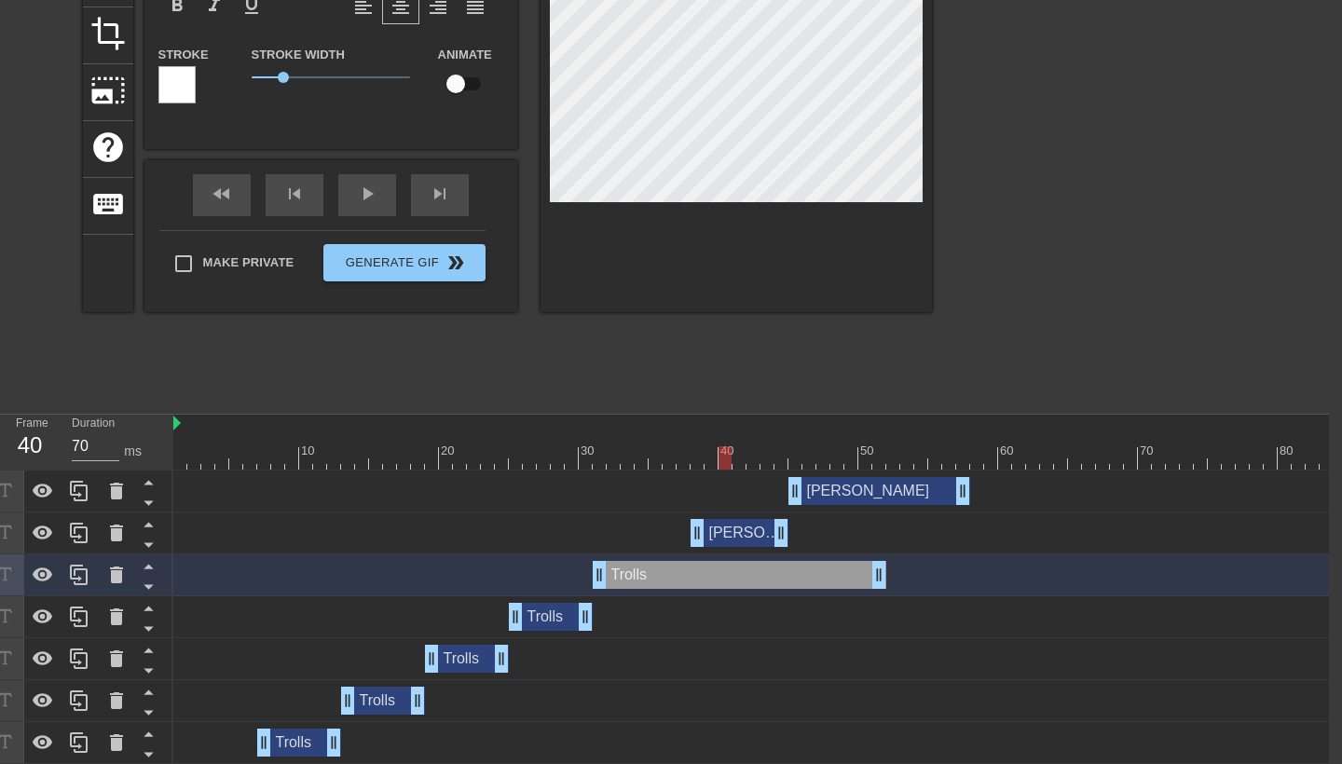
click at [730, 464] on div at bounding box center [1089, 457] width 1832 height 23
drag, startPoint x: 730, startPoint y: 465, endPoint x: 926, endPoint y: 486, distance: 196.8
click at [926, 486] on div "10 20 30 40 50 60 70 80 90 100 110 120 130 [PERSON_NAME] drag_handle drag_handl…" at bounding box center [751, 715] width 1156 height 601
drag, startPoint x: 883, startPoint y: 570, endPoint x: 1070, endPoint y: 578, distance: 187.5
click at [1070, 578] on div "Trolls drag_handle drag_handle" at bounding box center [1089, 575] width 1832 height 28
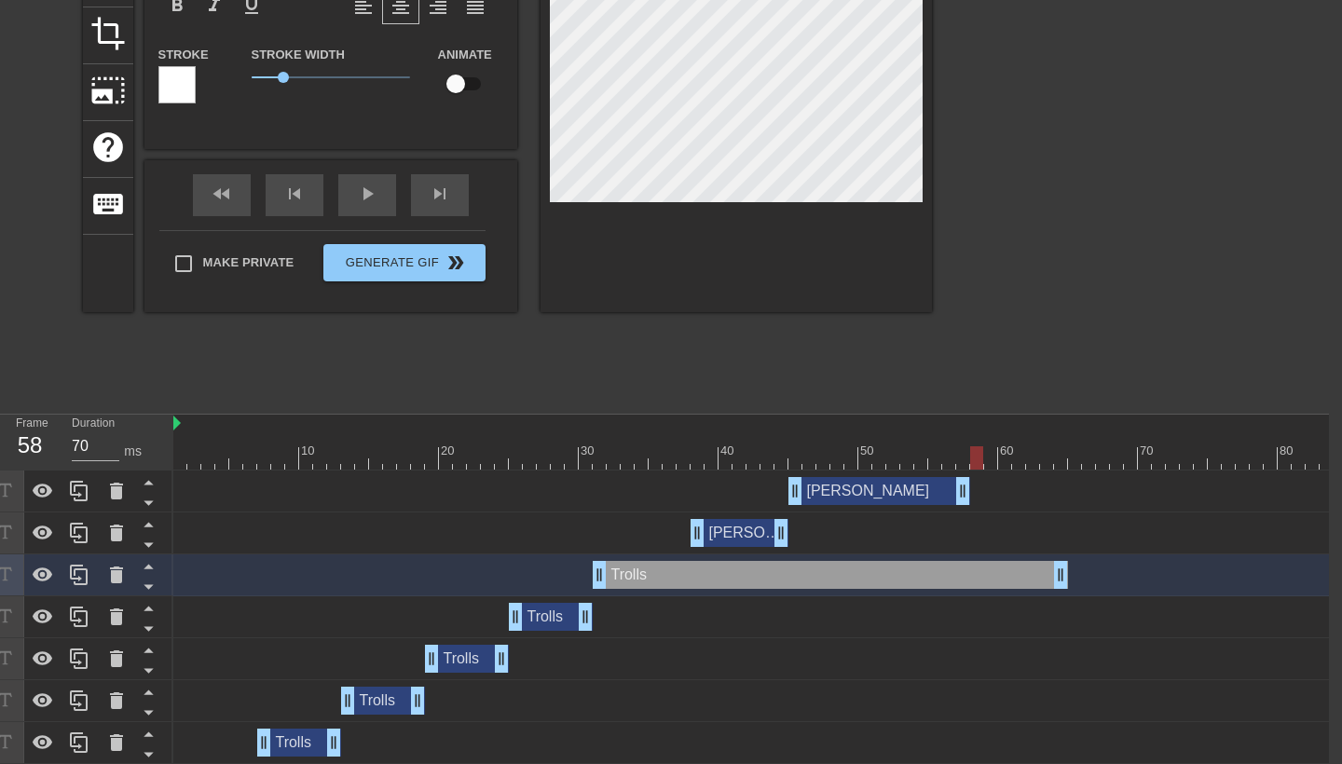
drag, startPoint x: 1060, startPoint y: 468, endPoint x: 973, endPoint y: 497, distance: 91.4
click at [973, 497] on div "10 20 30 40 50 60 70 80 90 100 110 120 130 [PERSON_NAME] drag_handle drag_handl…" at bounding box center [751, 715] width 1156 height 601
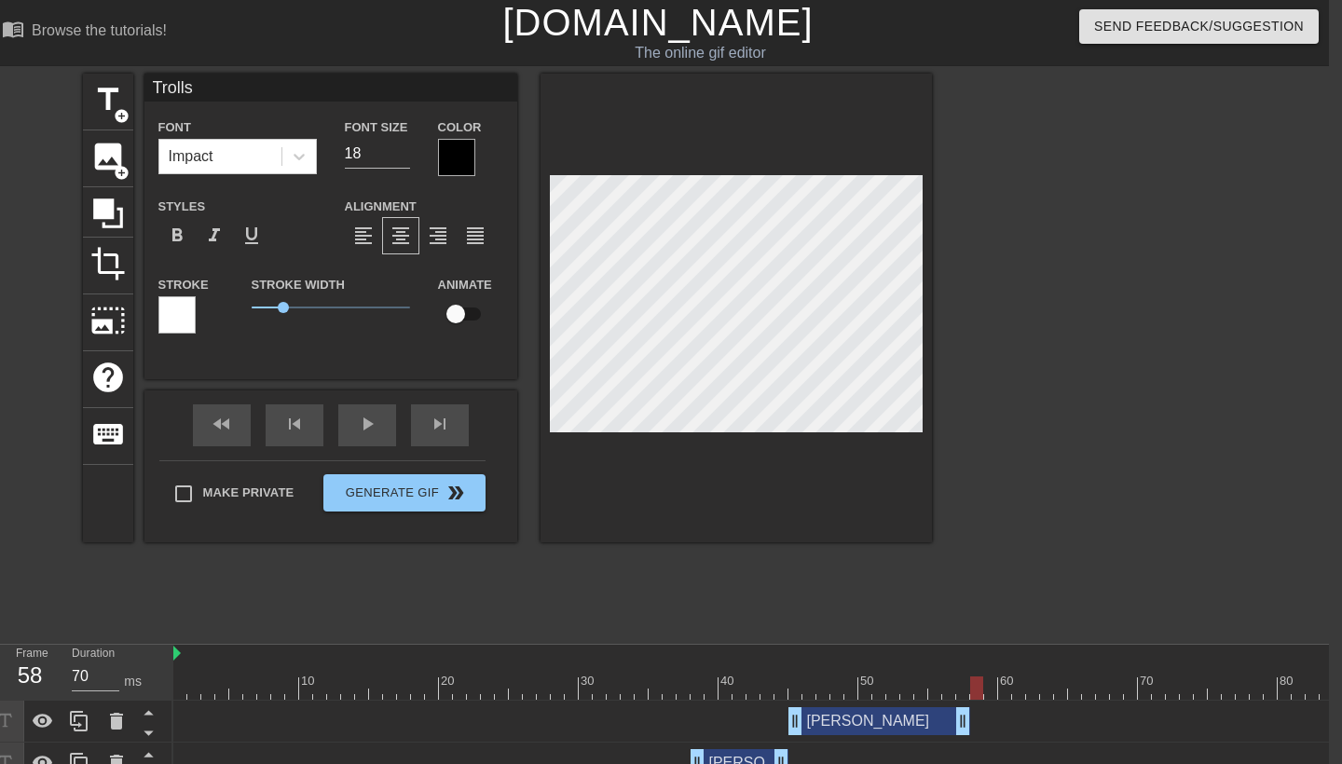
scroll to position [0, 13]
click at [420, 500] on button "Generate Gif double_arrow" at bounding box center [403, 492] width 161 height 37
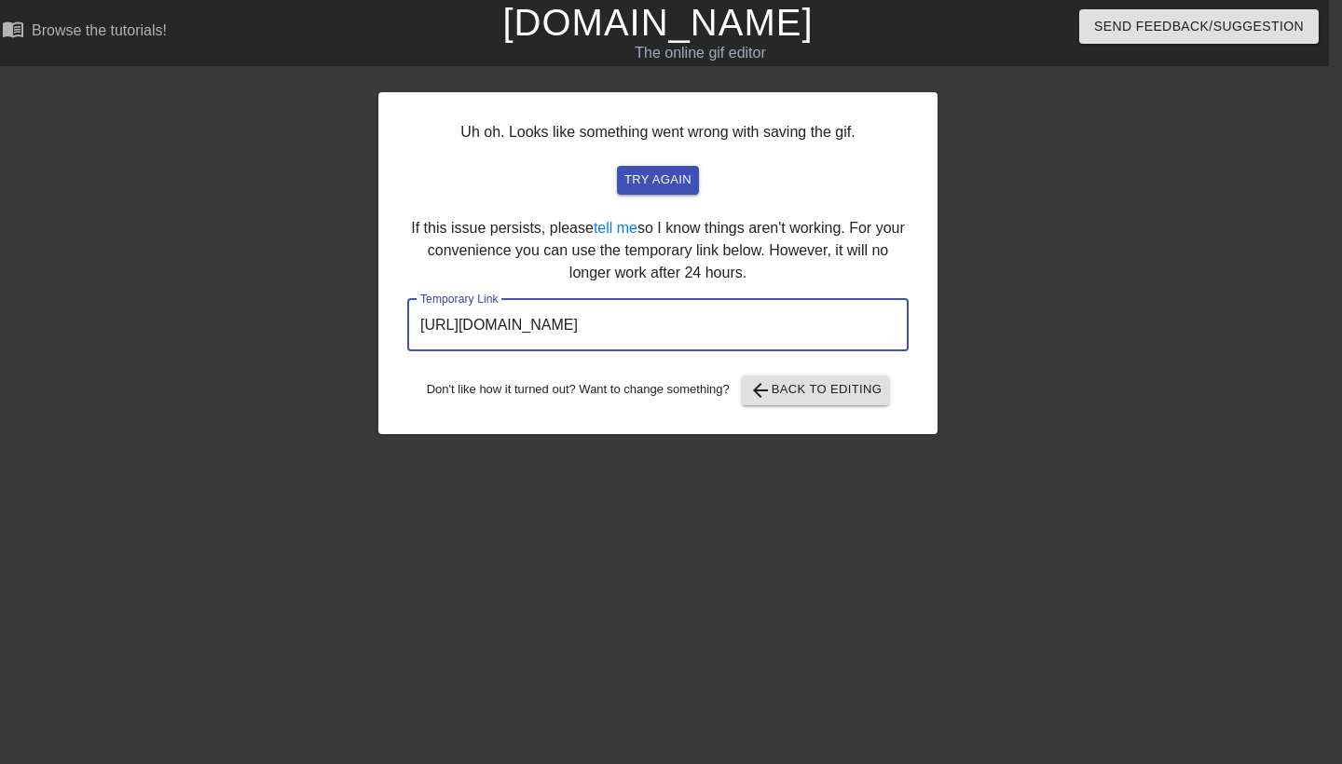
drag, startPoint x: 831, startPoint y: 325, endPoint x: 293, endPoint y: 323, distance: 538.8
click at [293, 323] on div "Uh oh. Looks like something went wrong with saving the gif. try again If this i…" at bounding box center [658, 353] width 1342 height 559
click at [772, 394] on span "arrow_back" at bounding box center [760, 390] width 22 height 22
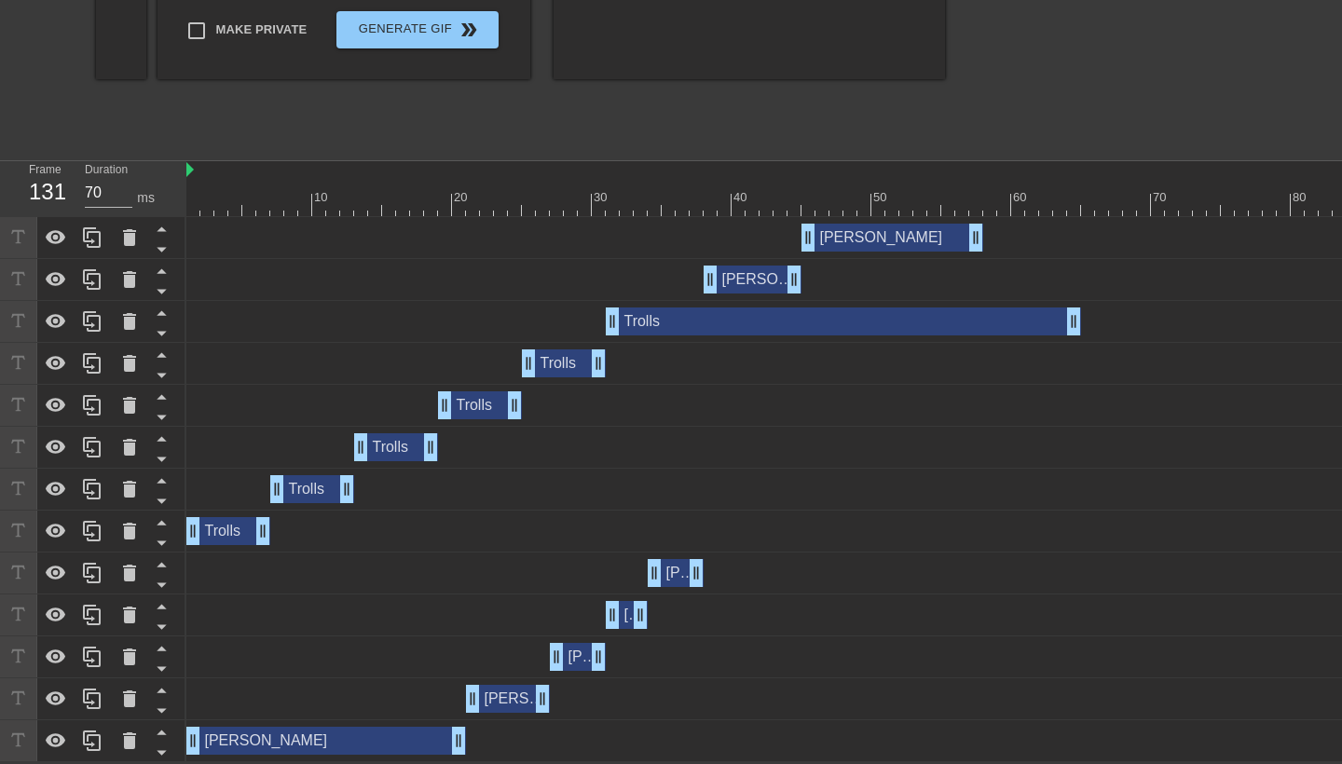
scroll to position [485, 0]
click at [217, 686] on div "[PERSON_NAME] drag_handle drag_handle" at bounding box center [1102, 699] width 1832 height 28
click at [368, 181] on div at bounding box center [375, 191] width 14 height 23
drag, startPoint x: 372, startPoint y: 199, endPoint x: 193, endPoint y: 198, distance: 179.0
click at [192, 199] on div at bounding box center [192, 204] width 13 height 23
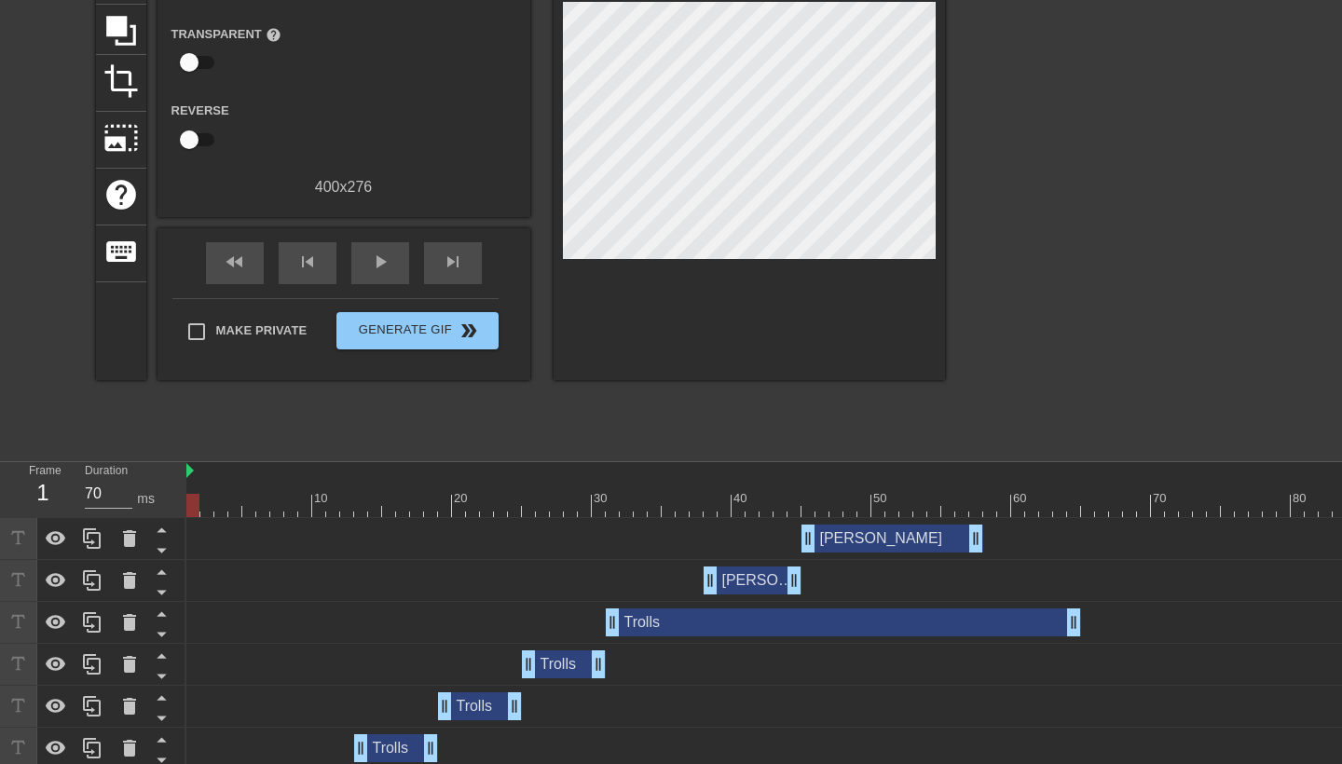
scroll to position [184, 0]
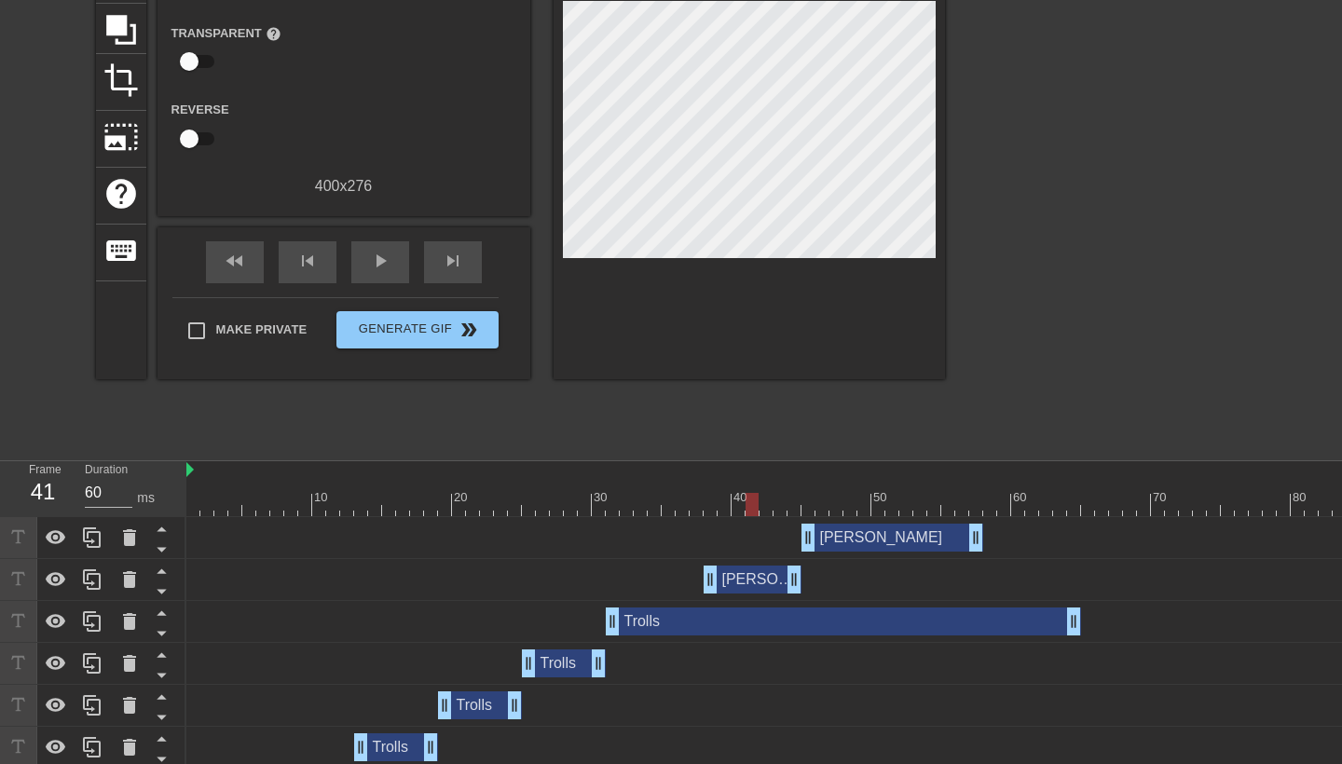
drag, startPoint x: 192, startPoint y: 504, endPoint x: 754, endPoint y: 522, distance: 562.4
click at [754, 522] on div "10 20 30 40 50 60 70 80 90 100 110 120 130 [PERSON_NAME] drag_handle drag_handl…" at bounding box center [764, 761] width 1156 height 601
click at [737, 522] on div "[PERSON_NAME] drag_handle drag_handle" at bounding box center [1102, 538] width 1832 height 42
click at [838, 526] on div "[PERSON_NAME] drag_handle drag_handle" at bounding box center [893, 538] width 182 height 28
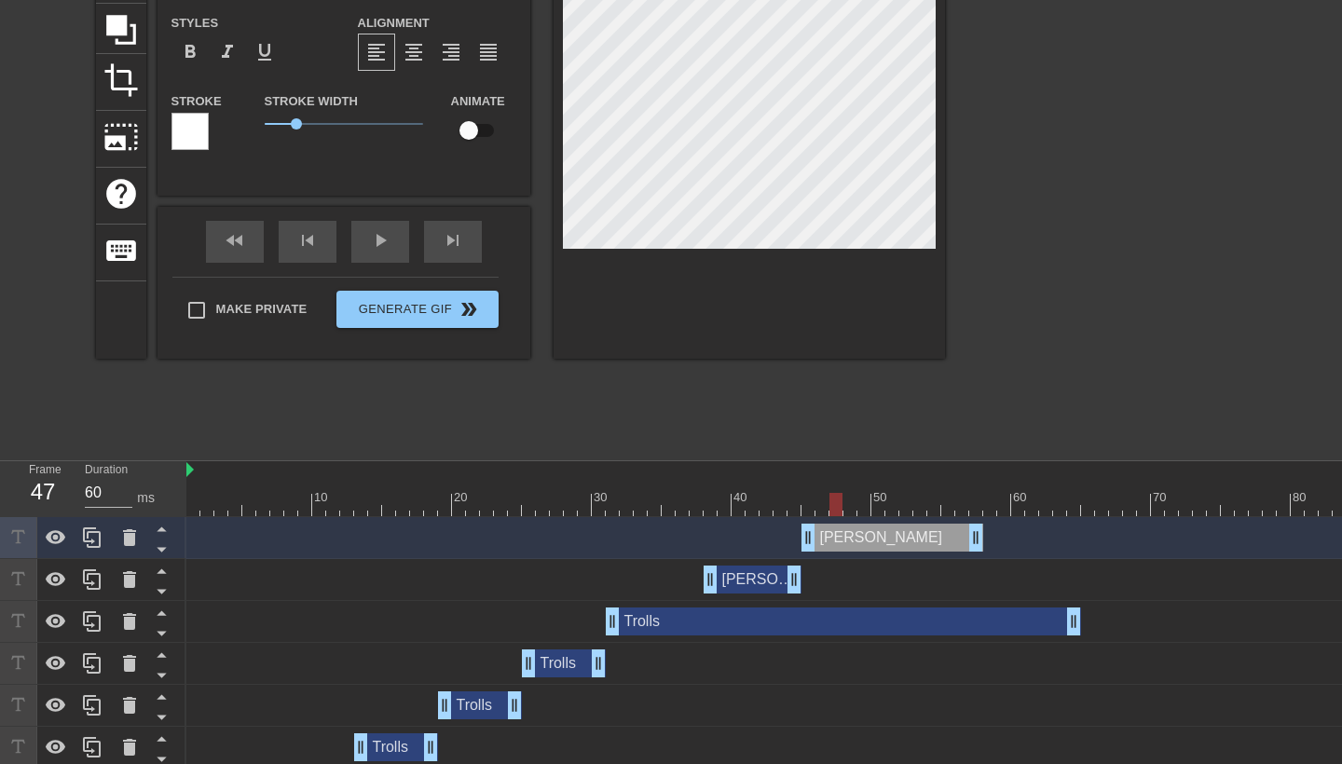
click at [834, 490] on div at bounding box center [833, 497] width 4 height 19
drag, startPoint x: 841, startPoint y: 499, endPoint x: 811, endPoint y: 501, distance: 29.9
click at [812, 501] on div at bounding box center [808, 504] width 13 height 23
drag, startPoint x: 806, startPoint y: 500, endPoint x: 932, endPoint y: 501, distance: 125.9
click at [932, 501] on div at bounding box center [933, 504] width 13 height 23
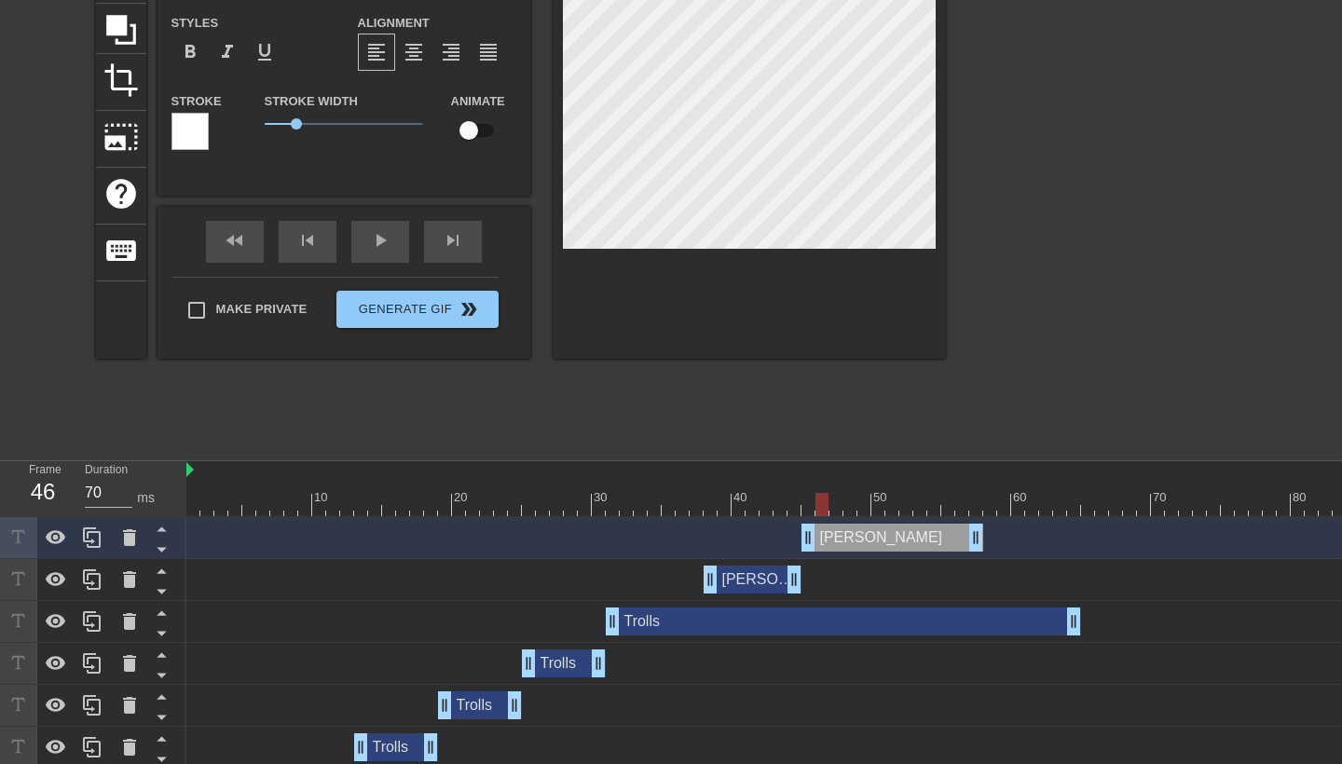
drag, startPoint x: 927, startPoint y: 499, endPoint x: 813, endPoint y: 510, distance: 115.2
click at [816, 510] on div at bounding box center [822, 504] width 13 height 23
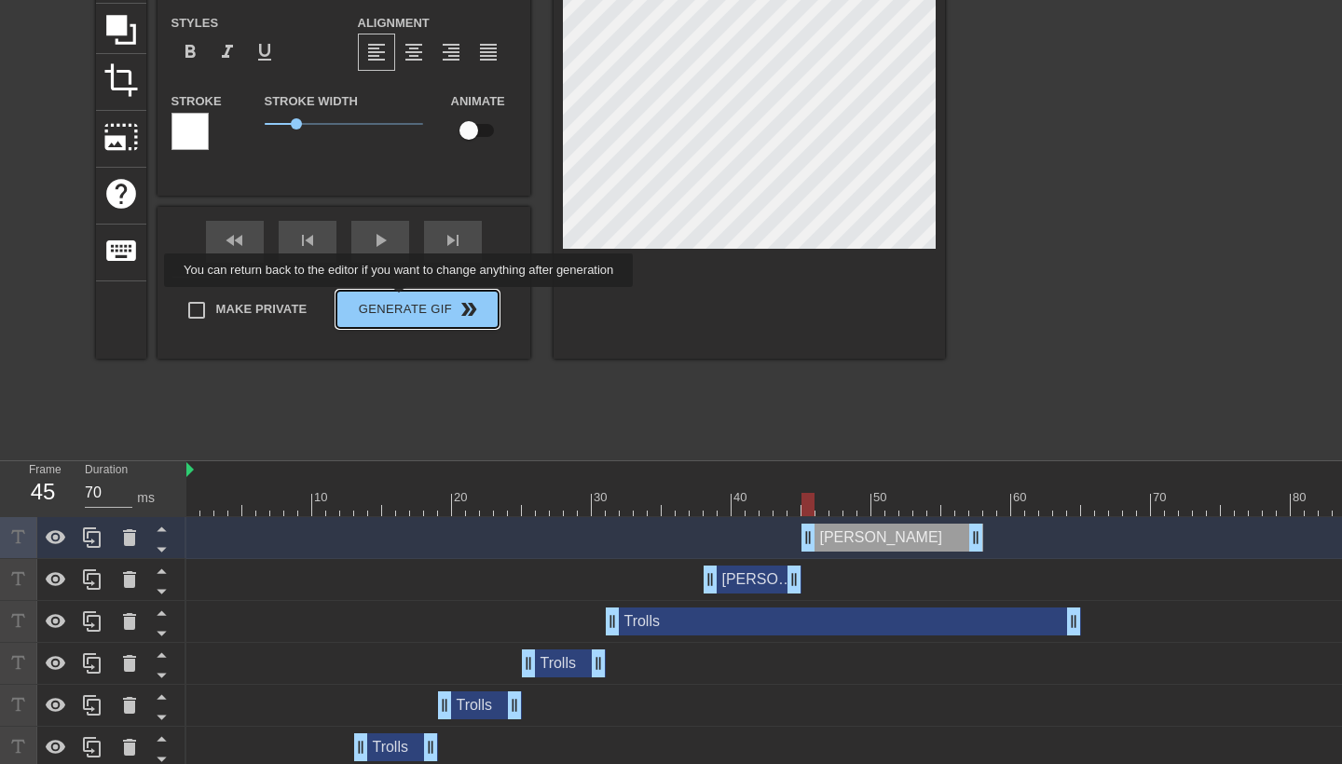
click at [412, 301] on div "Make Private Generate Gif double_arrow" at bounding box center [335, 314] width 326 height 74
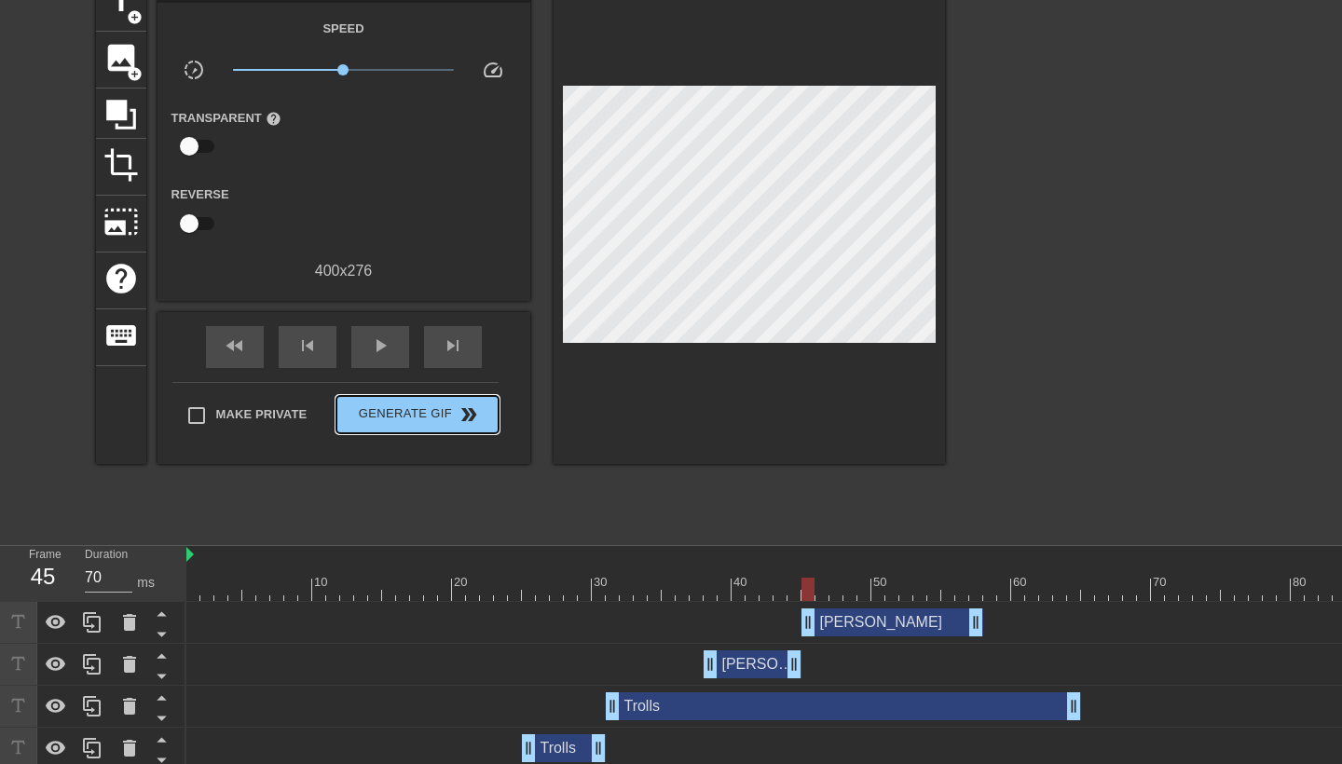
scroll to position [96, 0]
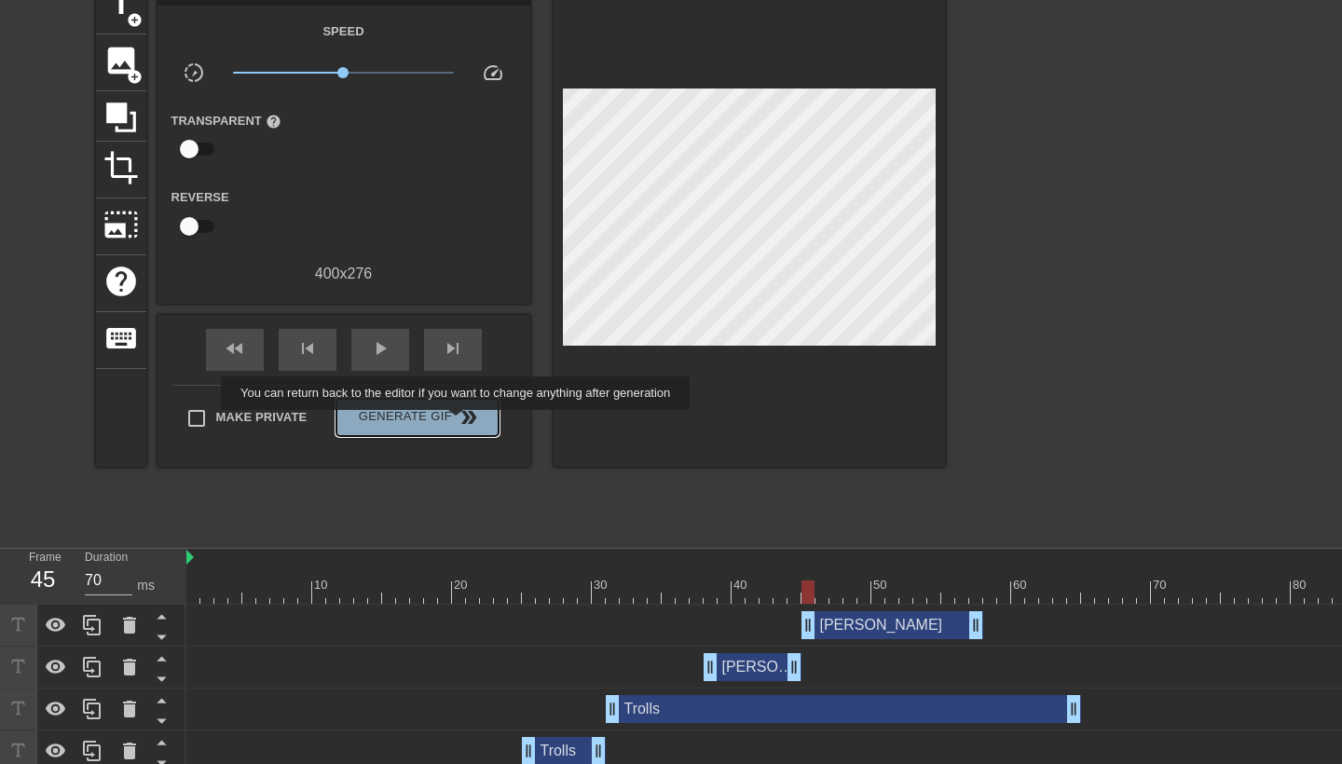
click at [468, 423] on span "double_arrow" at bounding box center [469, 417] width 22 height 22
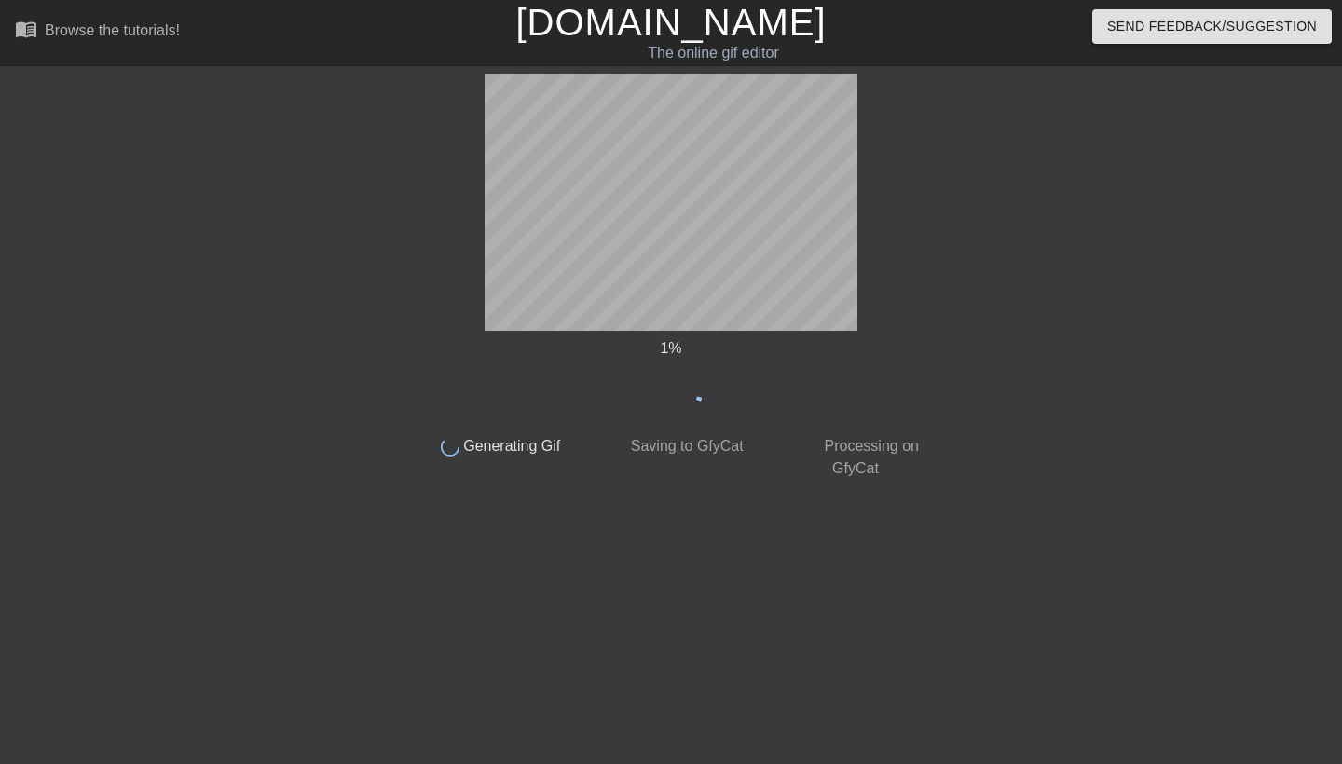
scroll to position [0, 0]
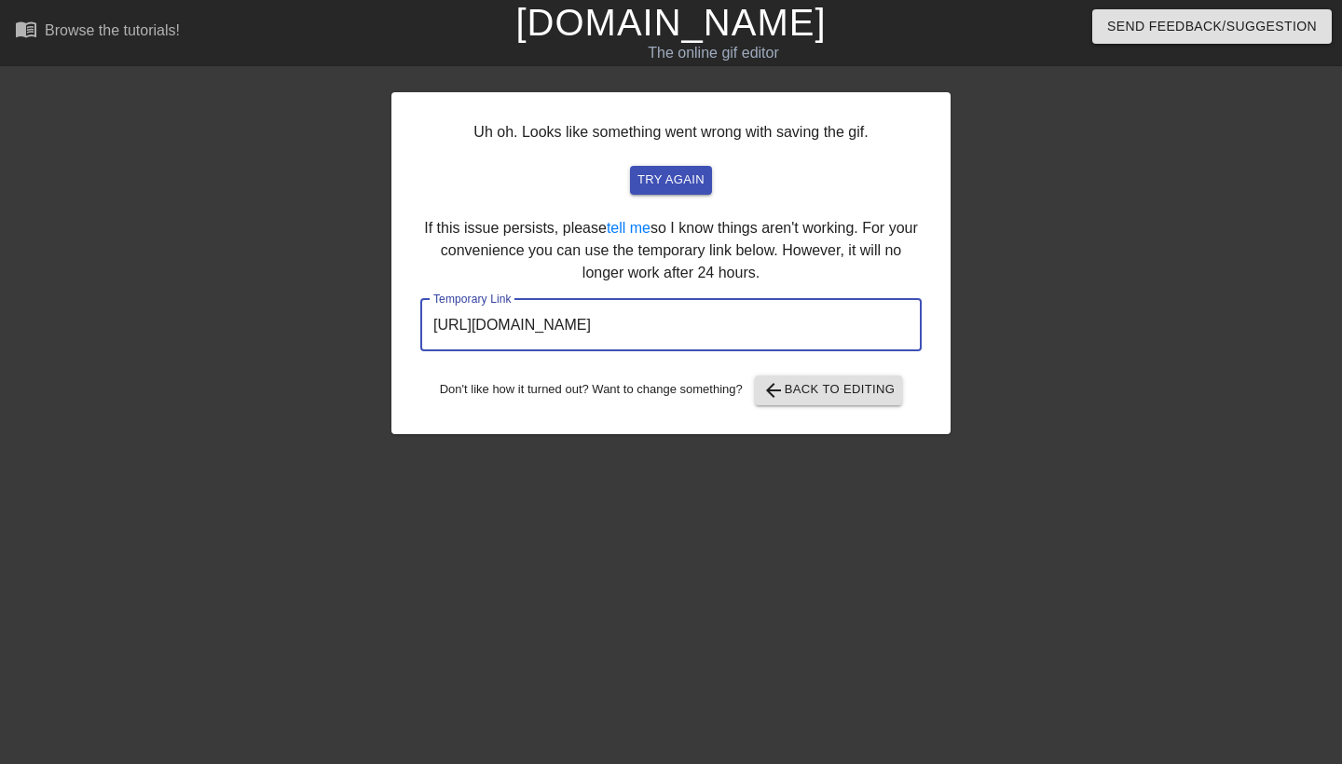
drag, startPoint x: 816, startPoint y: 331, endPoint x: 338, endPoint y: 324, distance: 477.3
click at [338, 324] on div "Uh oh. Looks like something went wrong with saving the gif. try again If this i…" at bounding box center [671, 353] width 1342 height 559
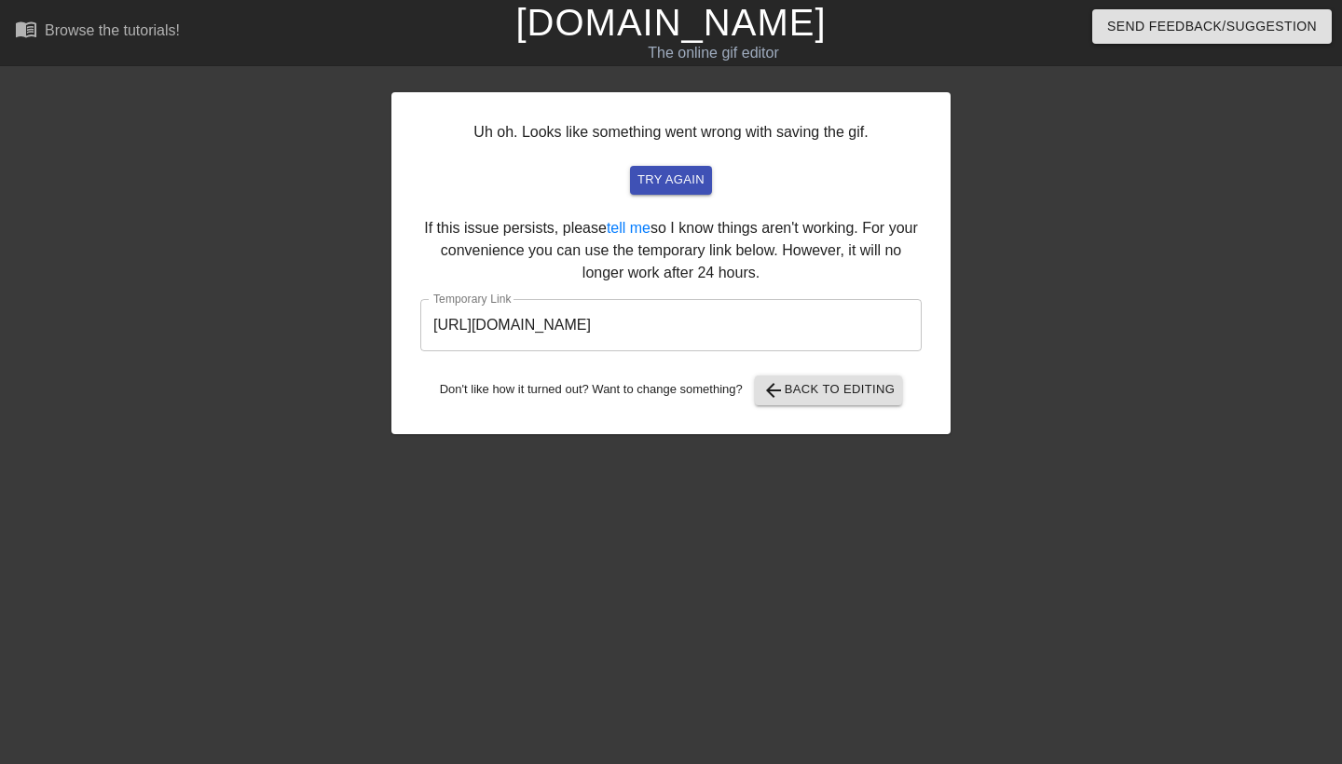
click at [863, 369] on div "Uh oh. Looks like something went wrong with saving the gif. try again If this i…" at bounding box center [671, 263] width 559 height 342
click at [860, 382] on span "arrow_back Back to Editing" at bounding box center [828, 390] width 133 height 22
